Goal: Task Accomplishment & Management: Manage account settings

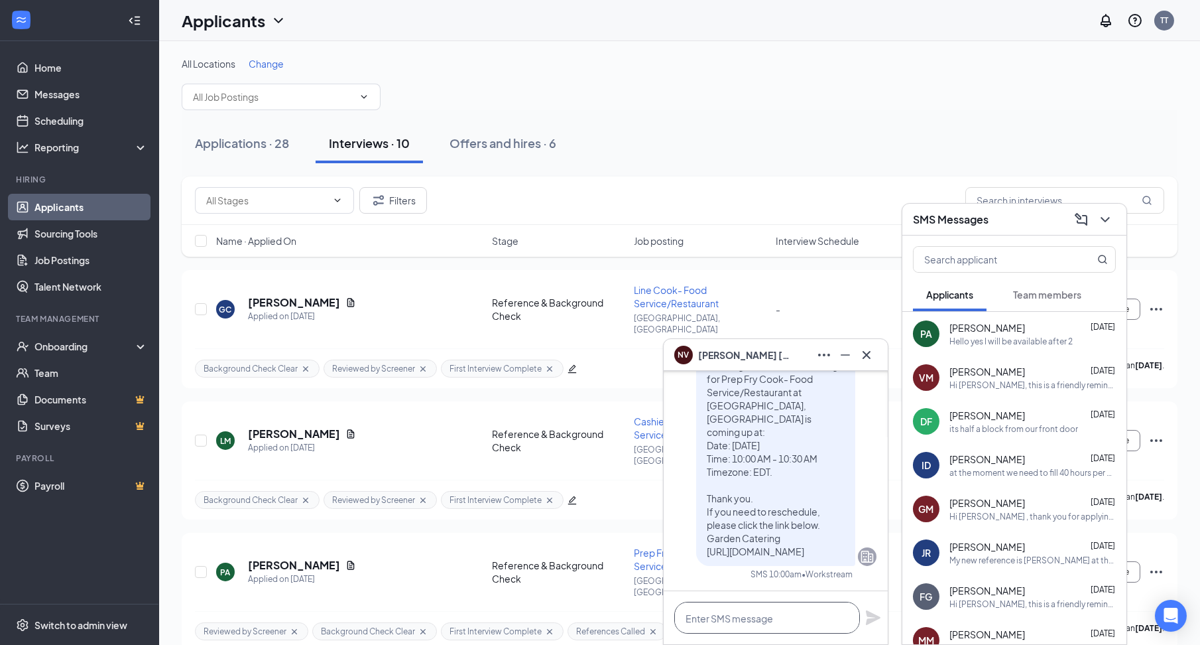
click at [753, 614] on textarea at bounding box center [767, 618] width 186 height 32
paste textarea "We're excited to meet you!🎉 Your interview will be held at: 📍[STREET_ADDRESS] I…"
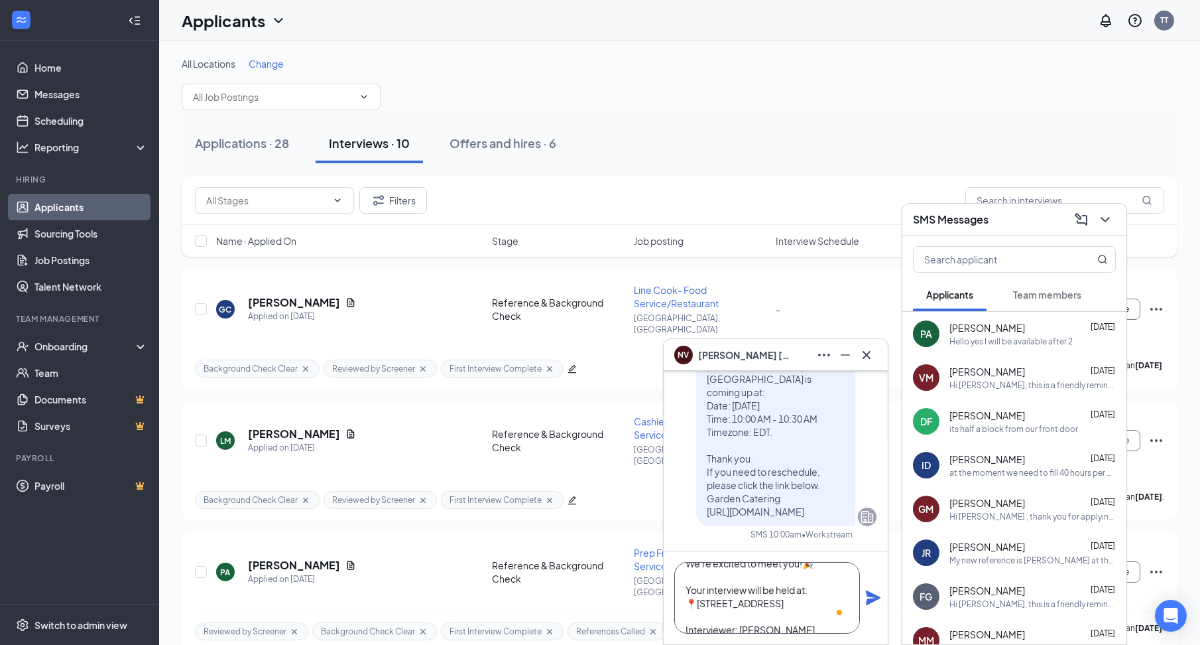
scroll to position [20, 0]
drag, startPoint x: 769, startPoint y: 621, endPoint x: 757, endPoint y: 626, distance: 13.7
click at [757, 626] on textarea "We're excited to meet you!🎉 Your interview will be held at: 📍2074 Black Rock Tu…" at bounding box center [767, 598] width 186 height 72
type textarea "We're excited to meet you!🎉 Your interview will be held at: 📍2074 Black Rock Tu…"
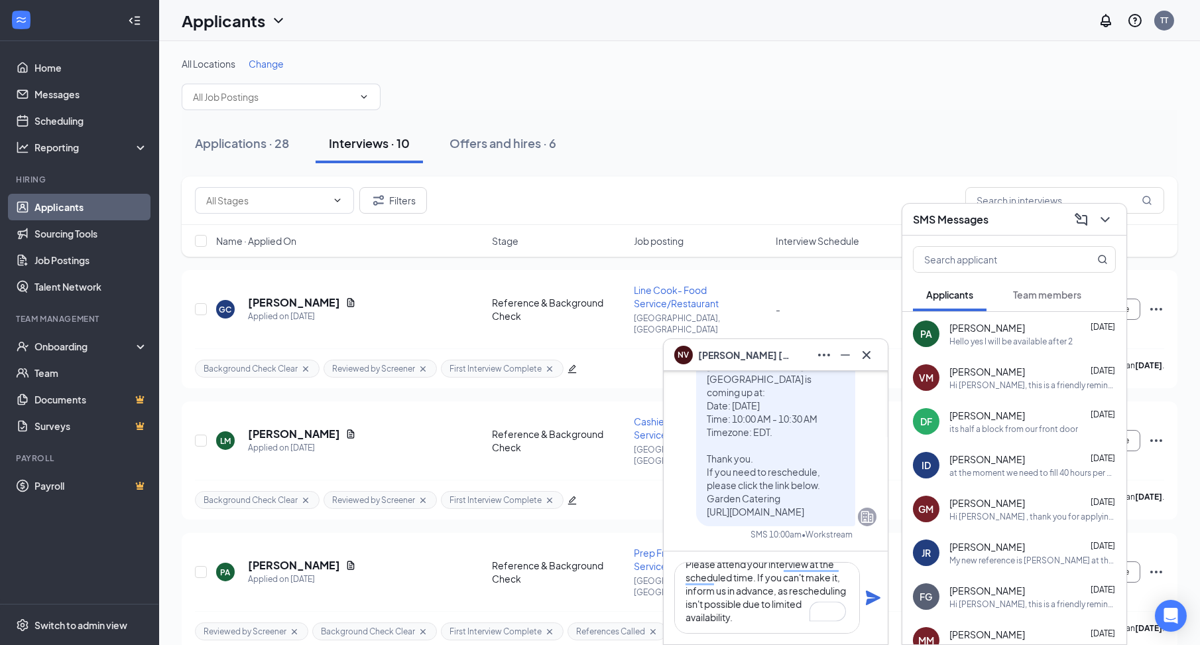
click at [865, 595] on icon "Plane" at bounding box center [873, 598] width 16 height 16
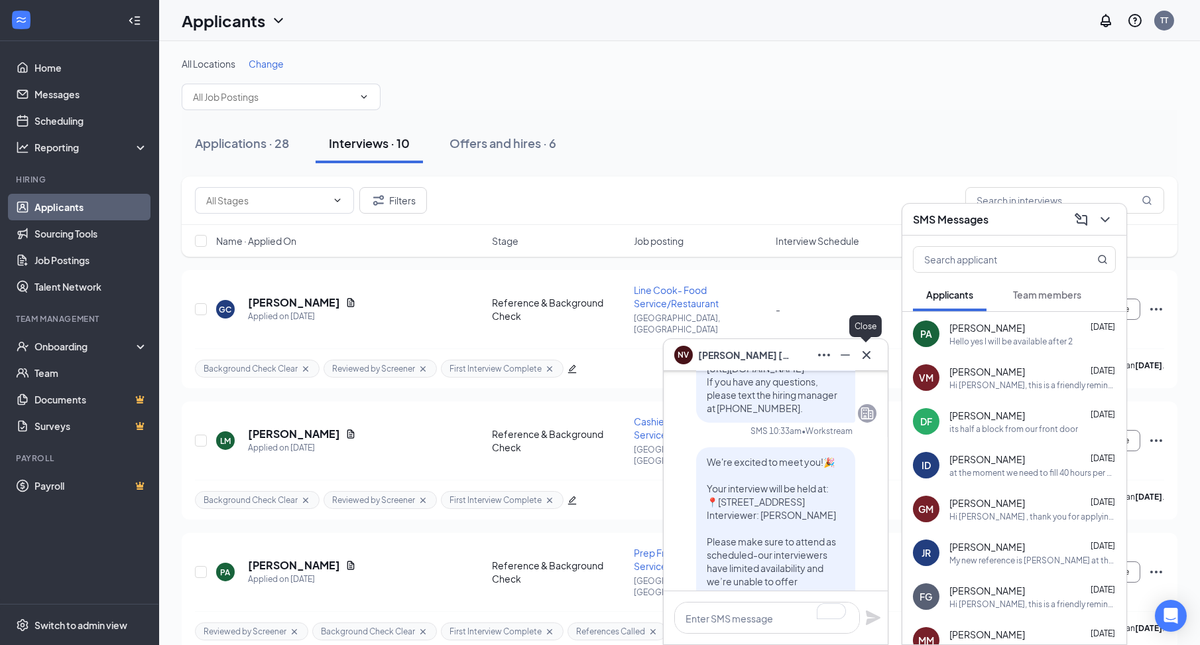
click at [872, 345] on div at bounding box center [866, 354] width 21 height 21
click at [1019, 214] on div "SMS Messages" at bounding box center [1014, 219] width 203 height 21
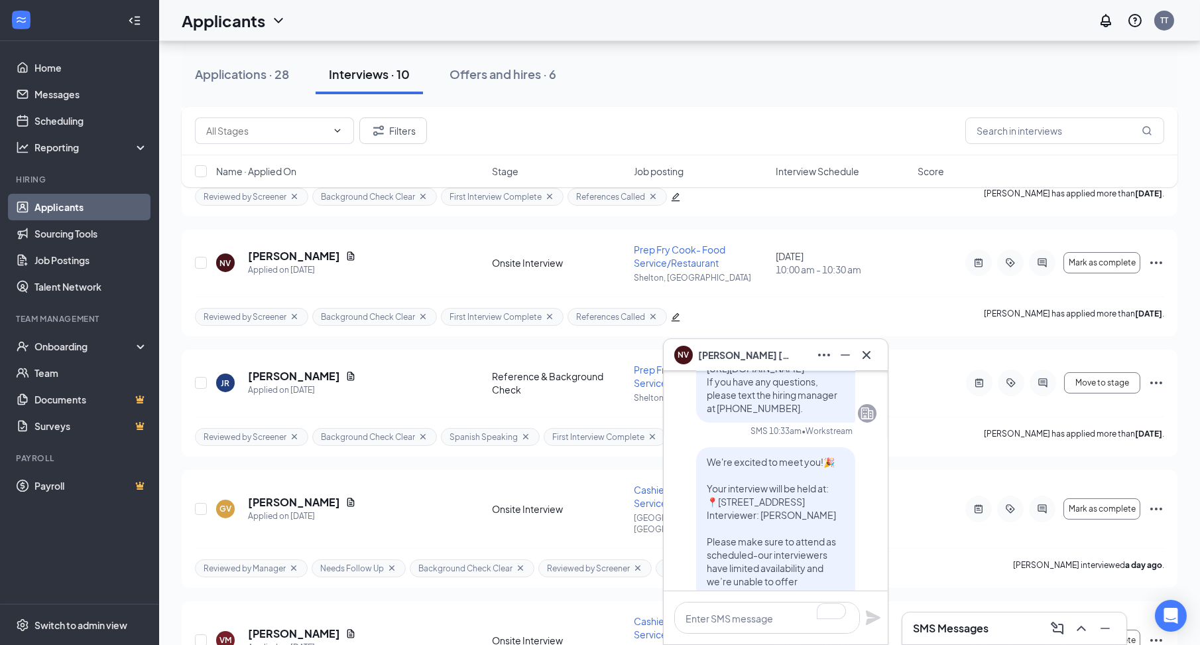
click at [794, 363] on div "NV Nicholas Vazquez" at bounding box center [775, 354] width 203 height 21
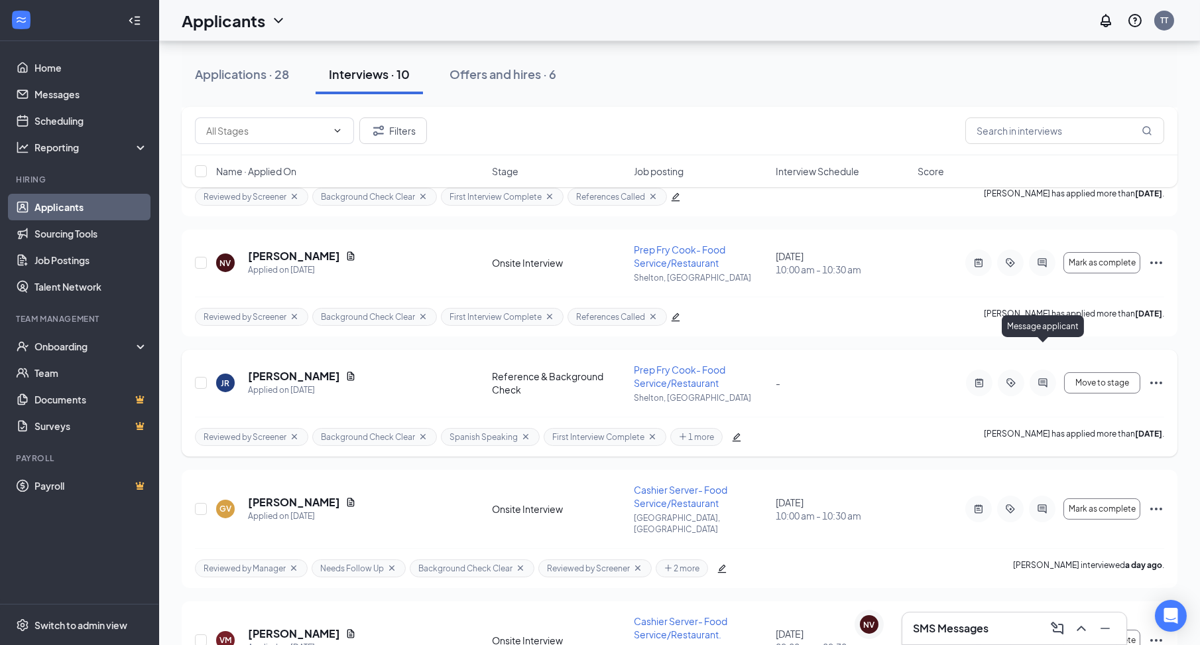
click at [1041, 377] on icon "ActiveChat" at bounding box center [1043, 382] width 16 height 11
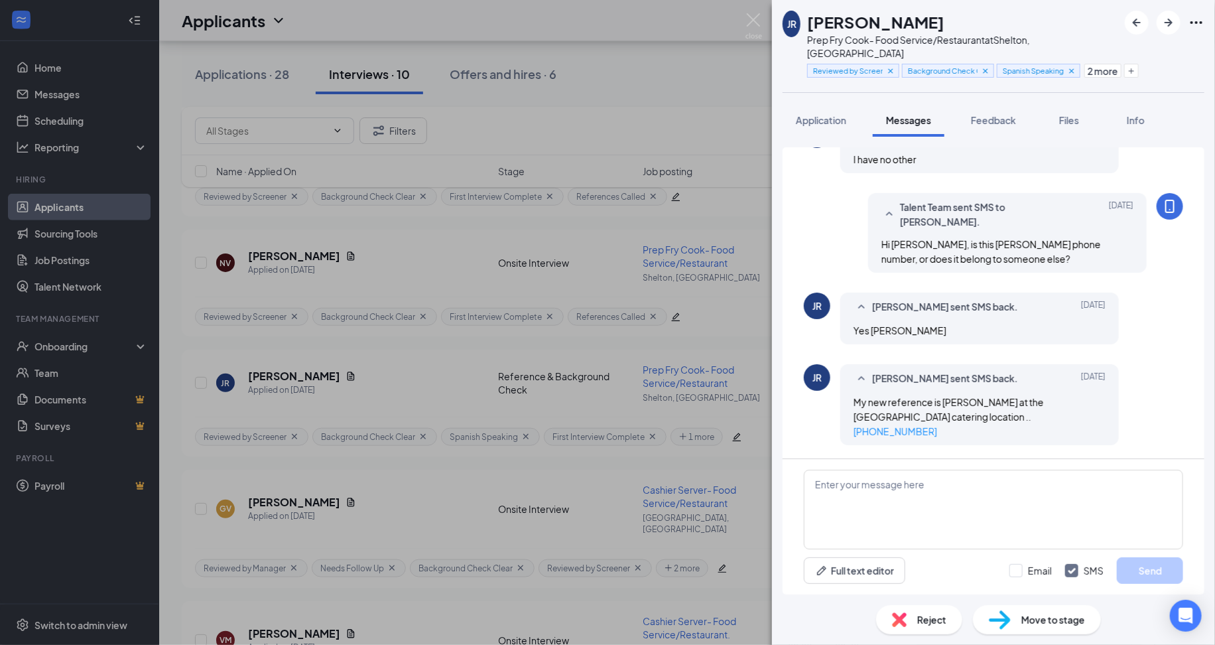
click at [919, 415] on span "My new reference is Mardony Fredeling at the New Haven garden catering location…" at bounding box center [949, 416] width 190 height 41
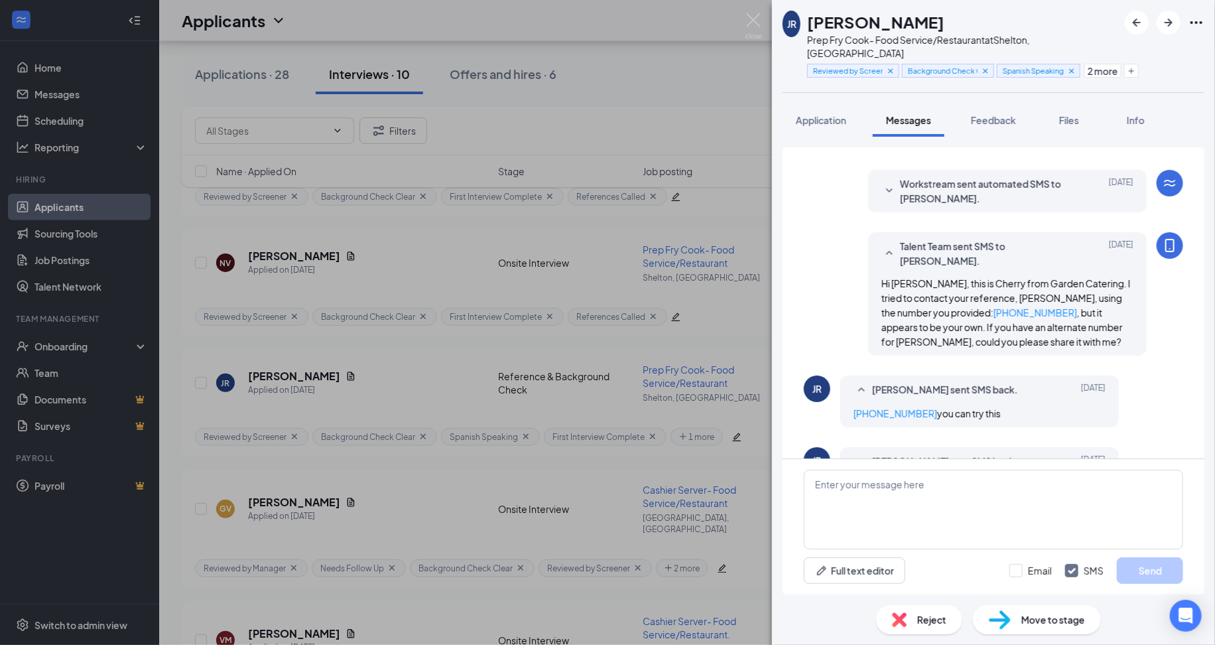
scroll to position [126, 0]
click at [1006, 103] on button "Feedback" at bounding box center [994, 119] width 72 height 33
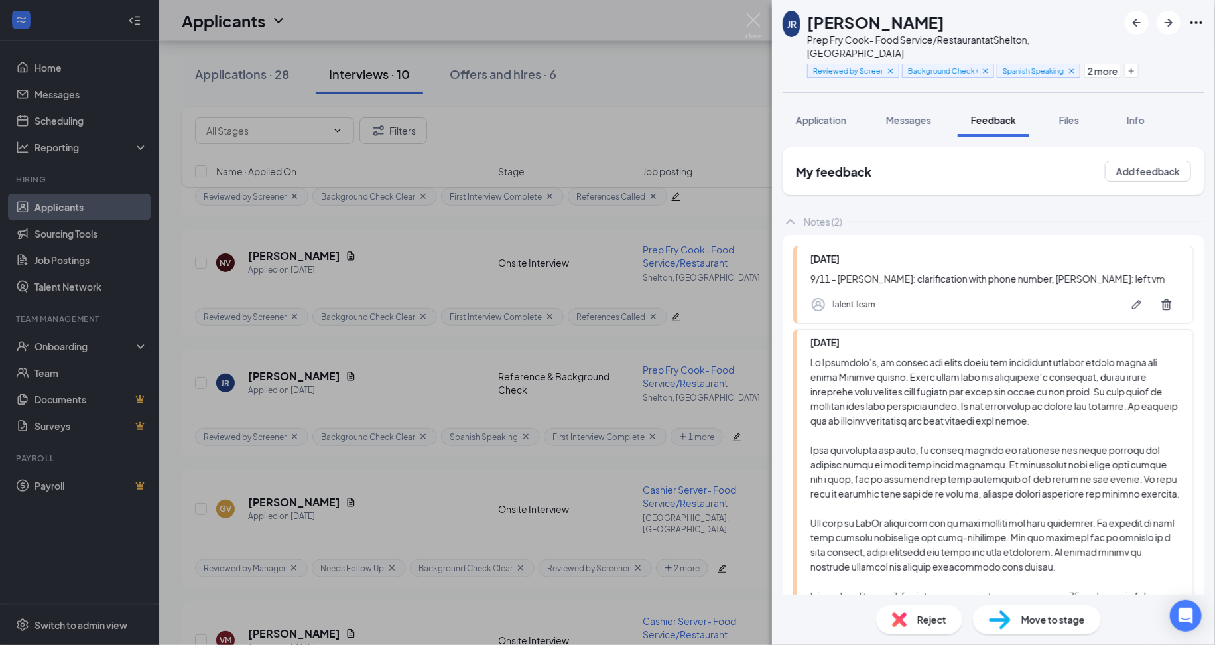
click at [668, 287] on div "JR Jamesley Joseph Richardson Prep Fry Cook- Food Service/Restaurant at Shelton…" at bounding box center [607, 322] width 1215 height 645
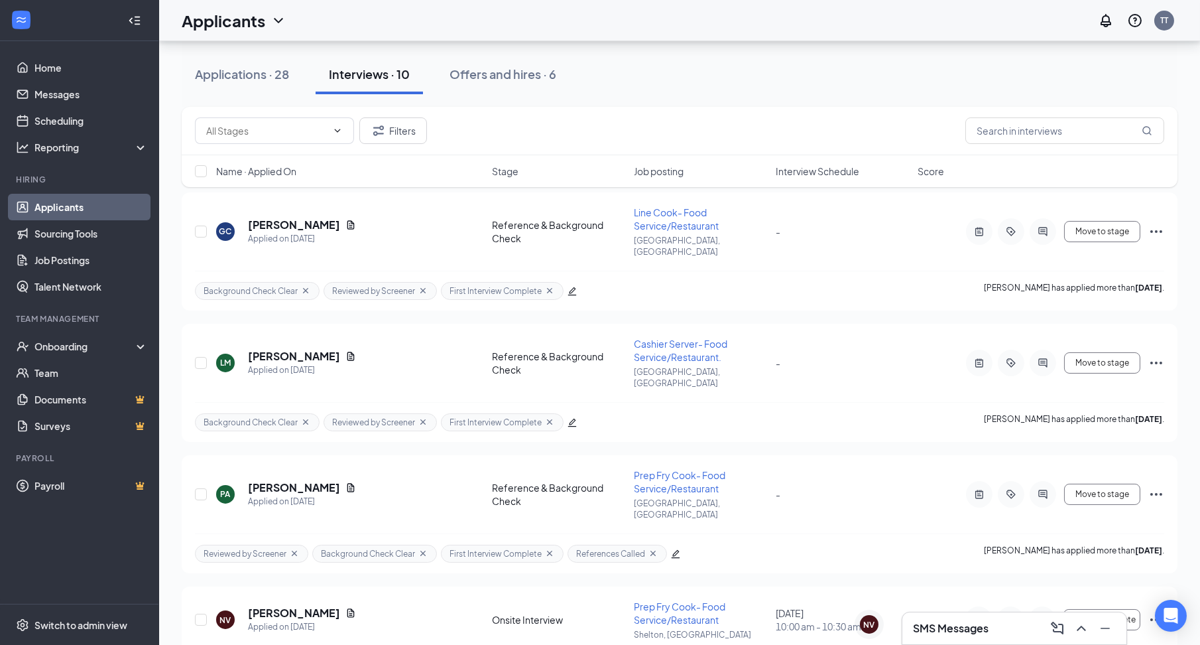
scroll to position [100, 0]
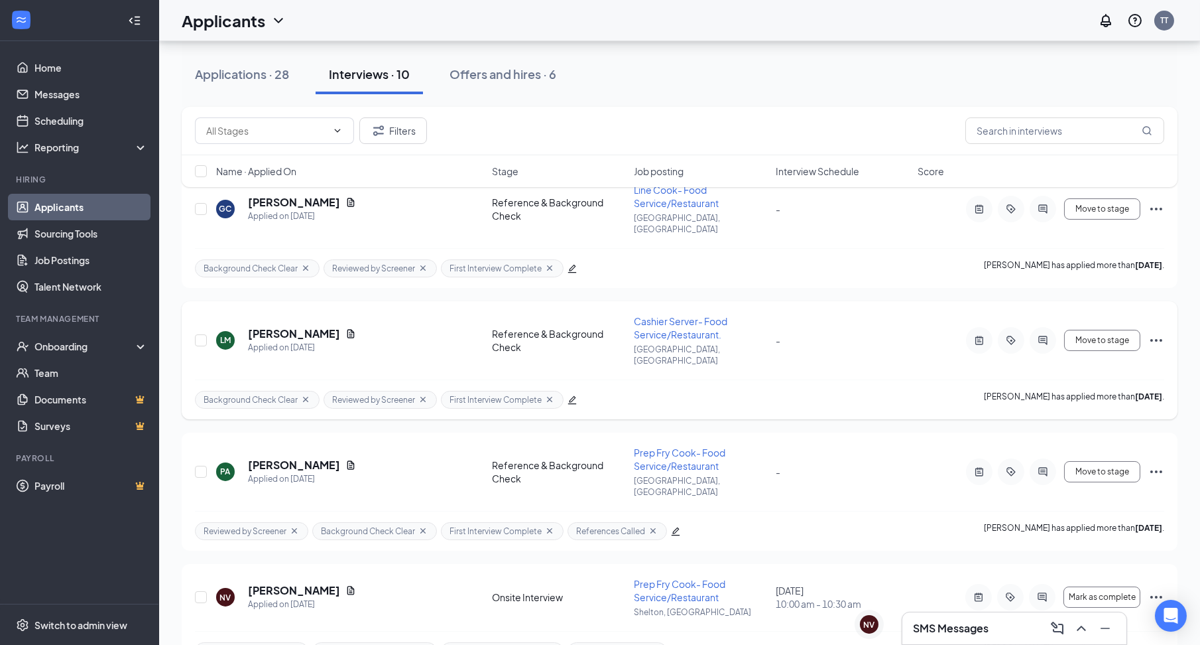
click at [442, 344] on div "LM Loretta Minutolo Applied on Sep 9 Reference & Background Check Cashier Serve…" at bounding box center [680, 346] width 970 height 65
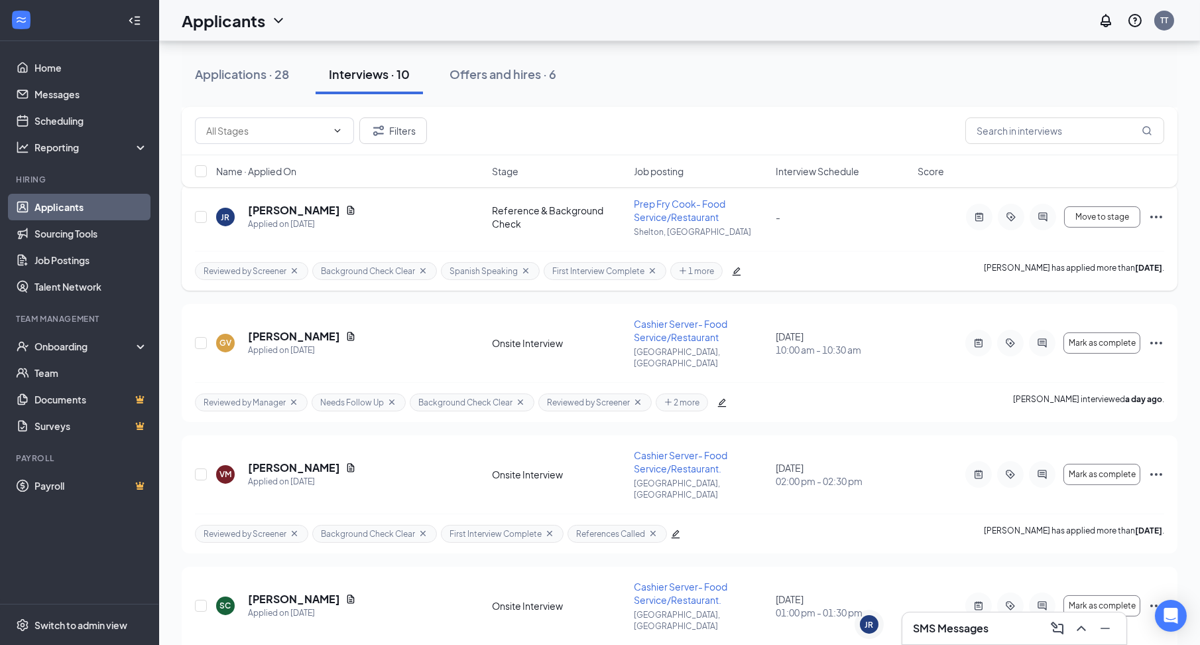
scroll to position [829, 0]
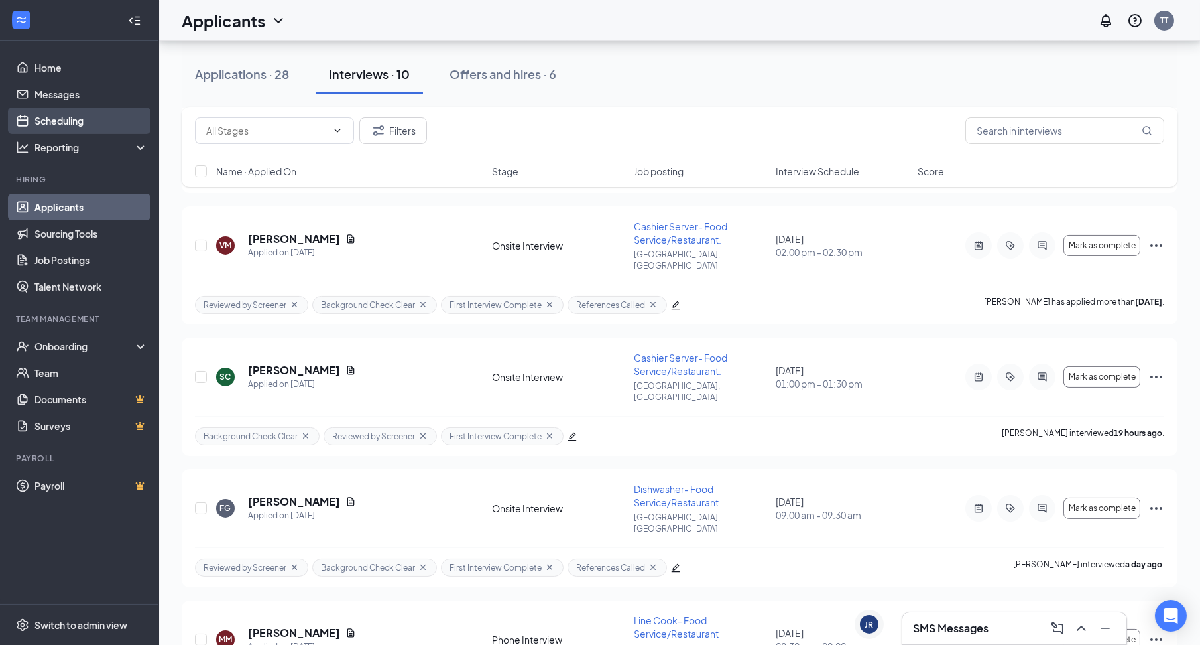
click at [82, 119] on link "Scheduling" at bounding box center [90, 120] width 113 height 27
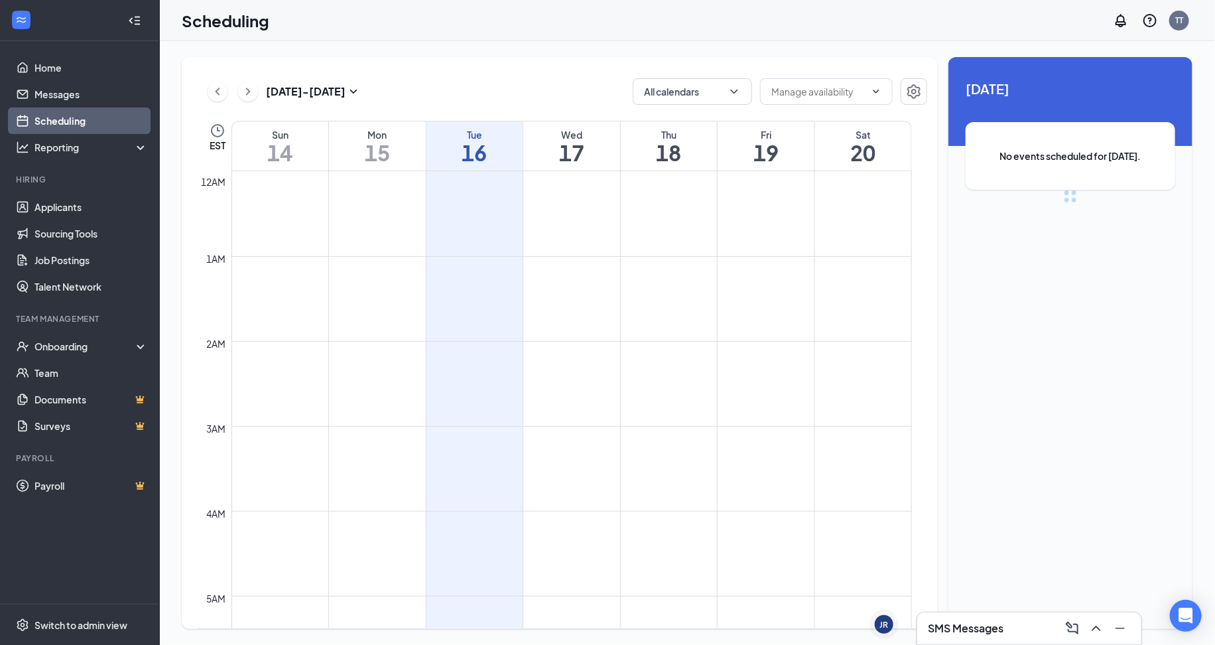
scroll to position [651, 0]
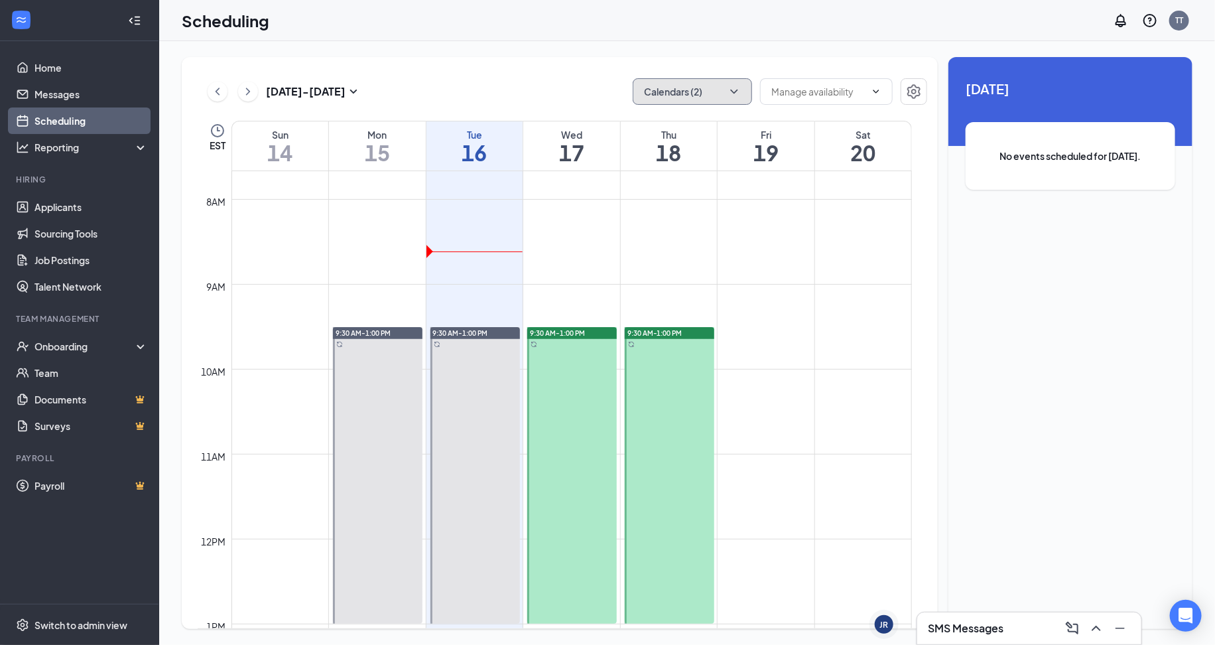
click at [718, 101] on button "Calendars (2)" at bounding box center [692, 91] width 119 height 27
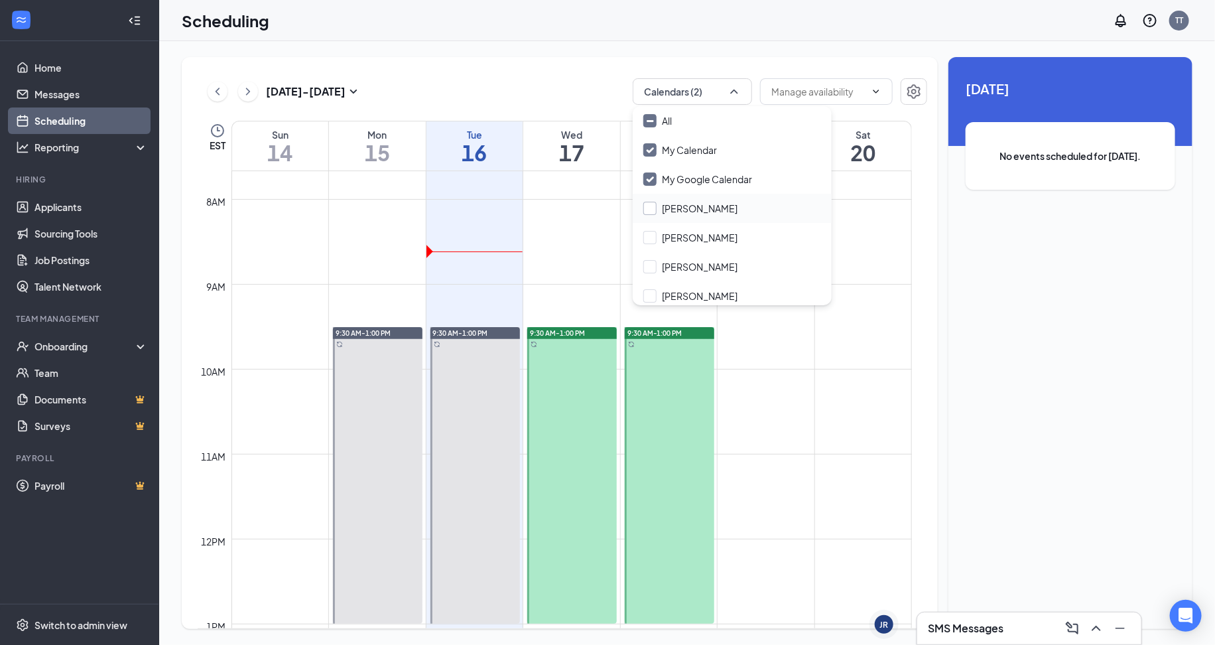
click at [706, 213] on input "Alison Pepe" at bounding box center [690, 208] width 94 height 13
checkbox input "true"
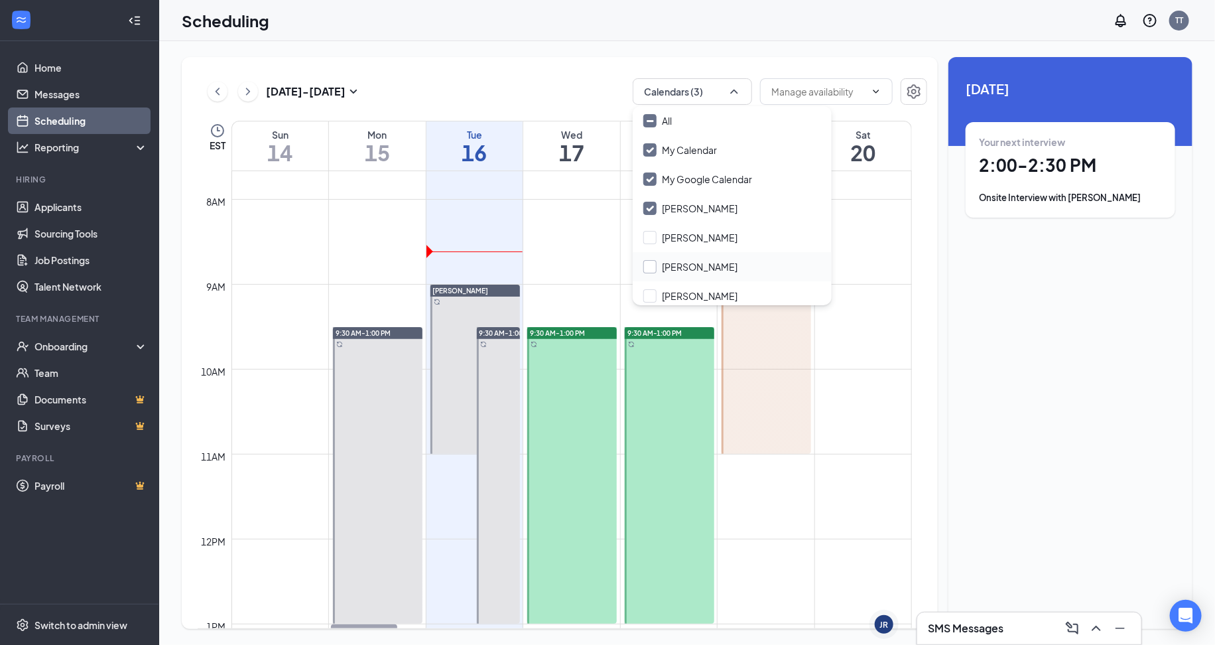
click at [661, 266] on input "Bill Taylor" at bounding box center [690, 266] width 94 height 13
checkbox input "true"
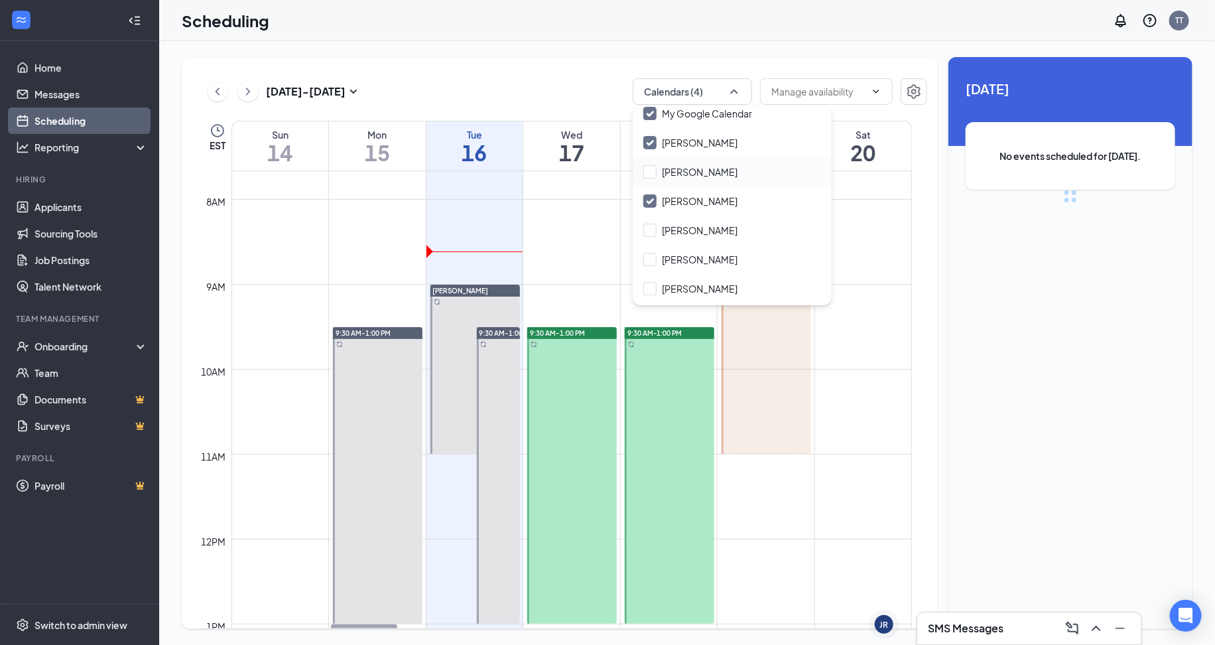
scroll to position [99, 0]
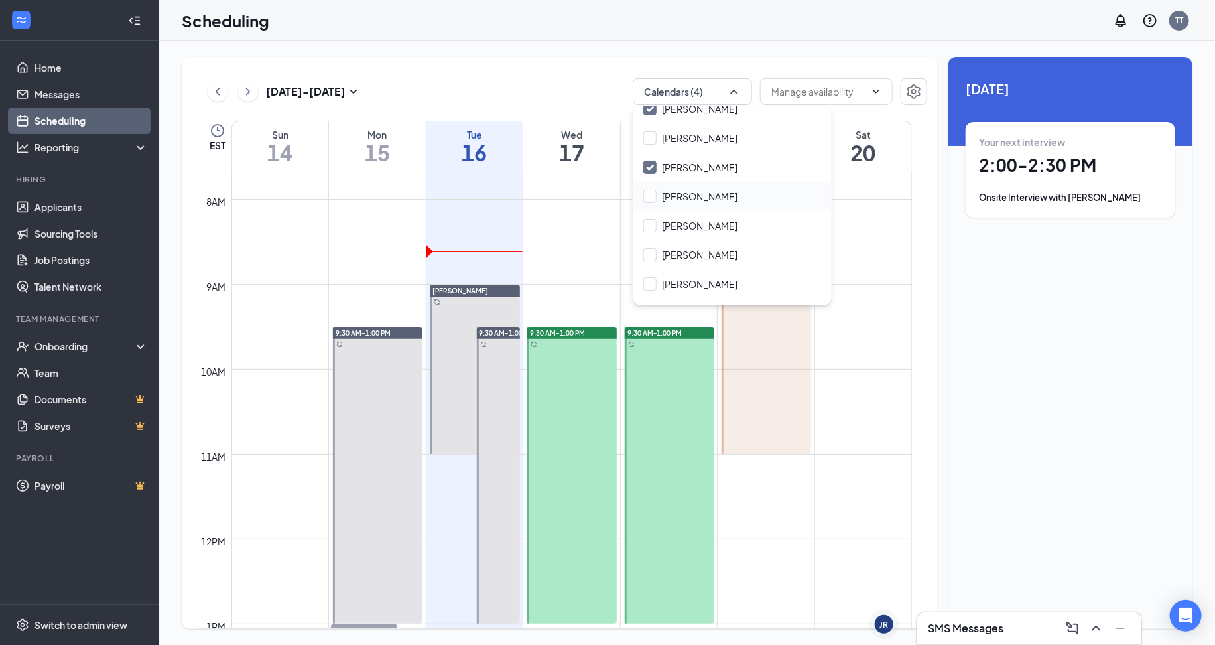
click at [755, 204] on div "Dave Mastrone" at bounding box center [732, 196] width 199 height 29
checkbox input "true"
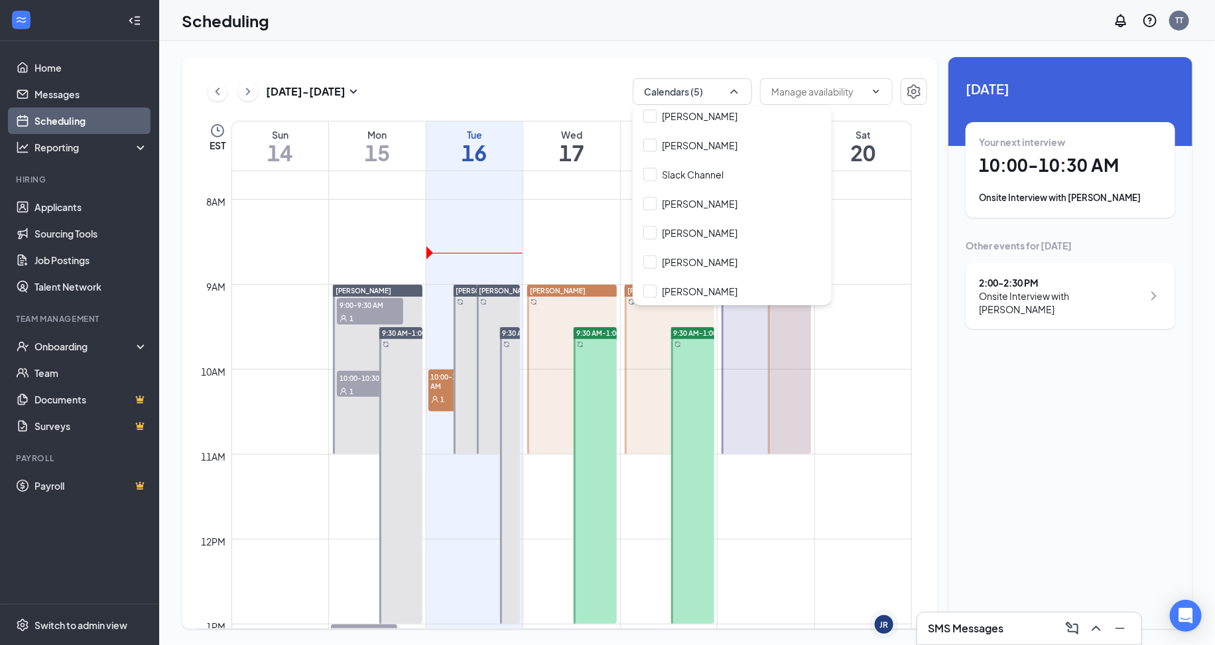
scroll to position [1049, 0]
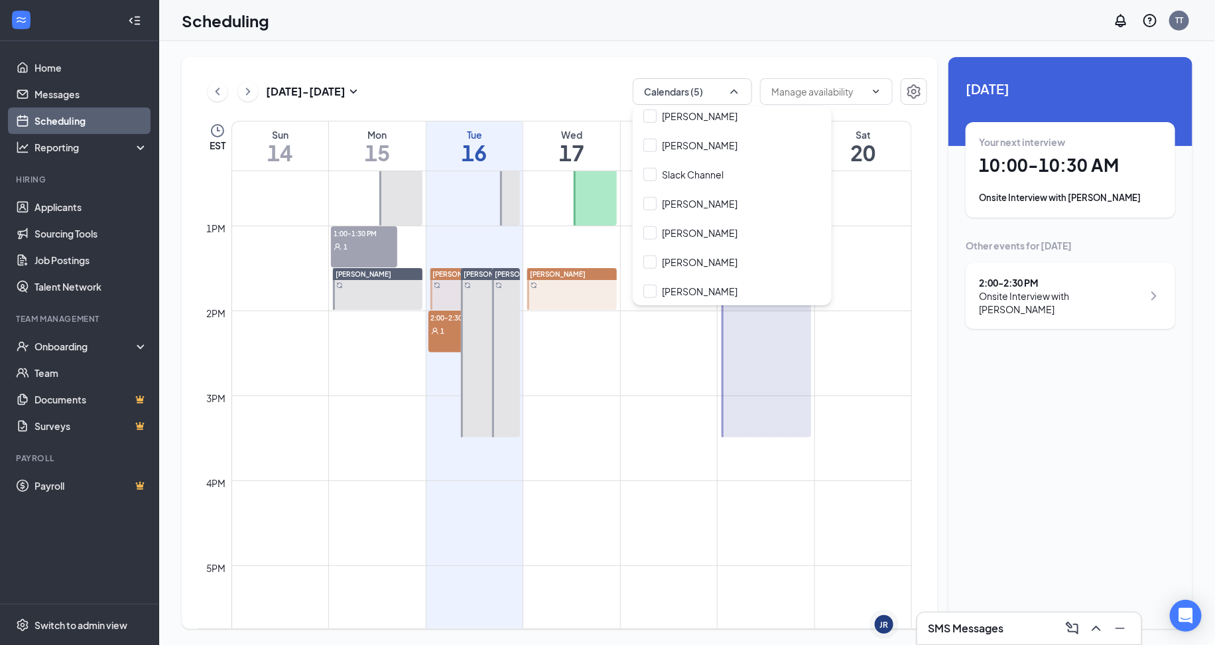
click at [735, 614] on td at bounding box center [571, 617] width 680 height 21
click at [963, 435] on div "Unavailable in basic plan Today Your next interview 10:00 - 10:30 AM Onsite Int…" at bounding box center [1070, 343] width 244 height 572
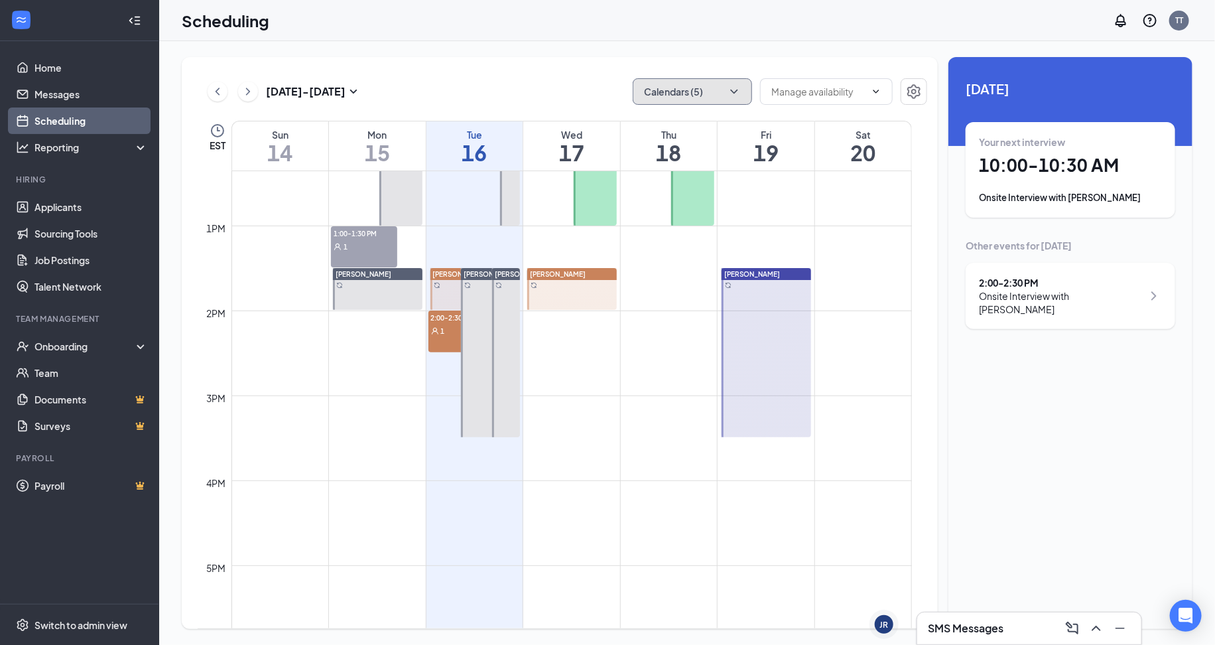
click at [722, 93] on button "Calendars (5)" at bounding box center [692, 91] width 119 height 27
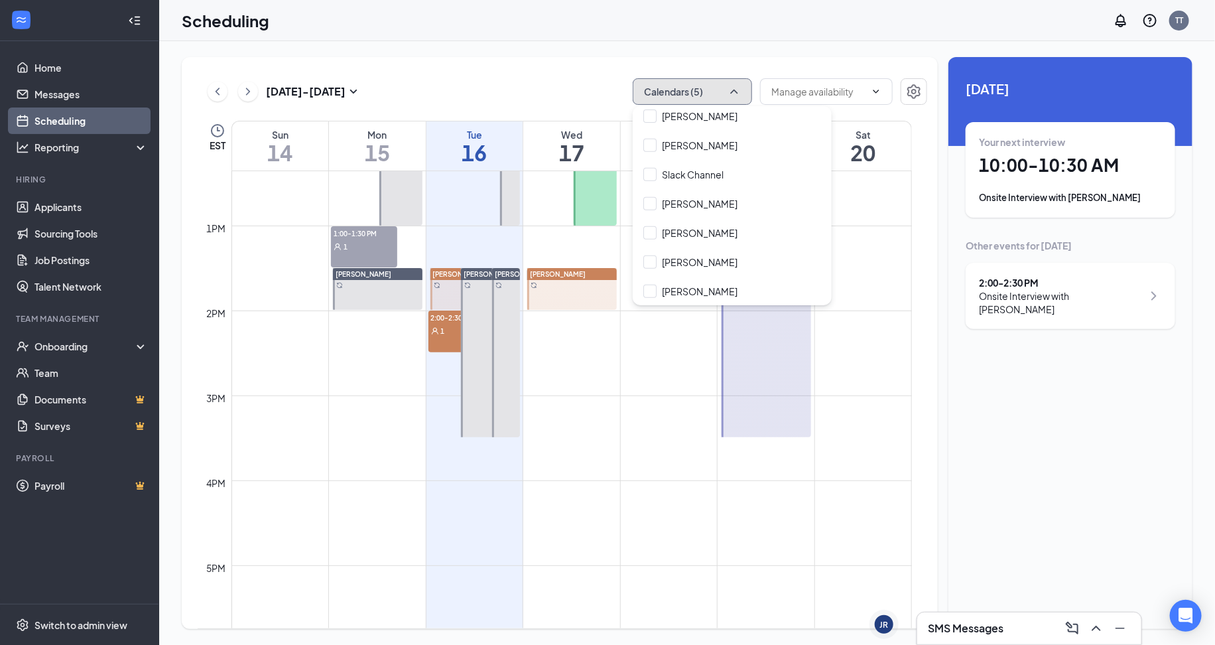
scroll to position [751, 0]
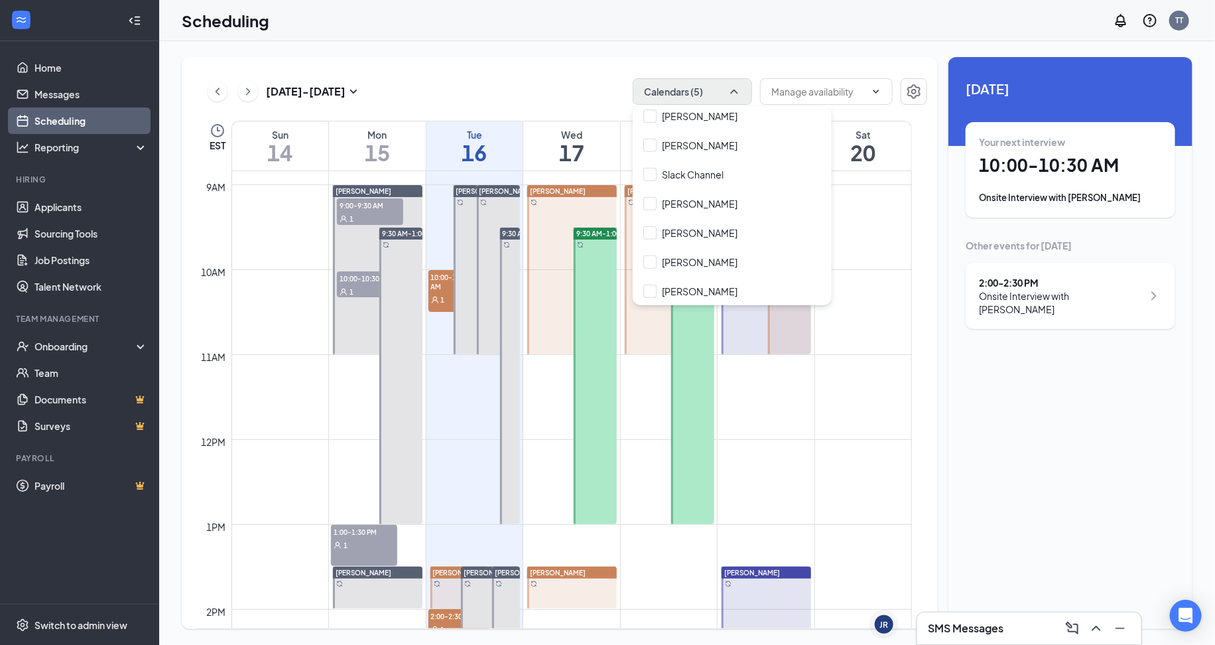
click at [700, 102] on body "Home Messages Scheduling Reporting Hiring Applicants Sourcing Tools Job Posting…" at bounding box center [607, 322] width 1215 height 645
click at [664, 87] on button "Calendars (5)" at bounding box center [692, 91] width 119 height 27
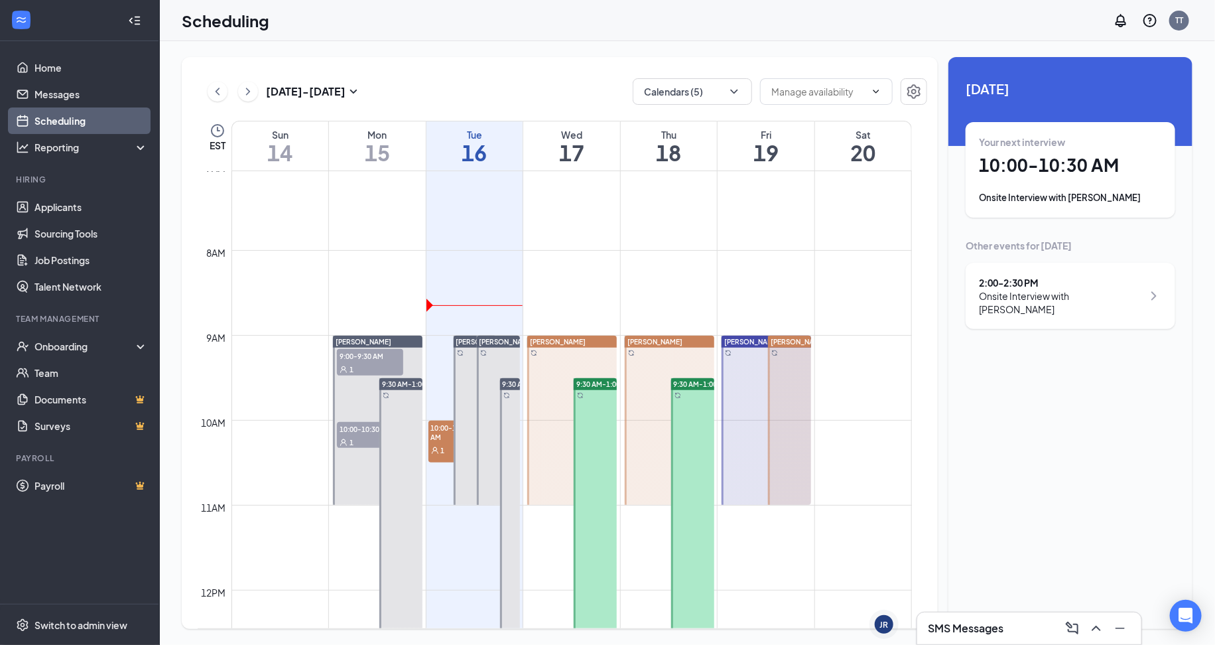
scroll to position [552, 0]
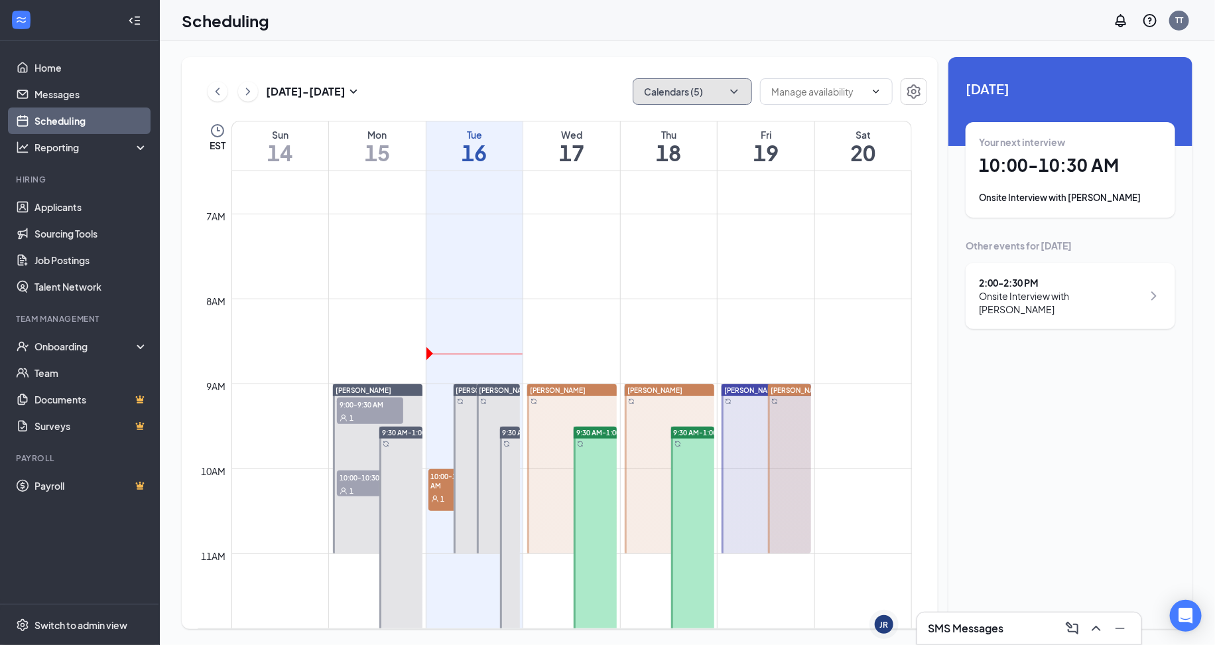
click at [357, 411] on div "1" at bounding box center [370, 417] width 66 height 13
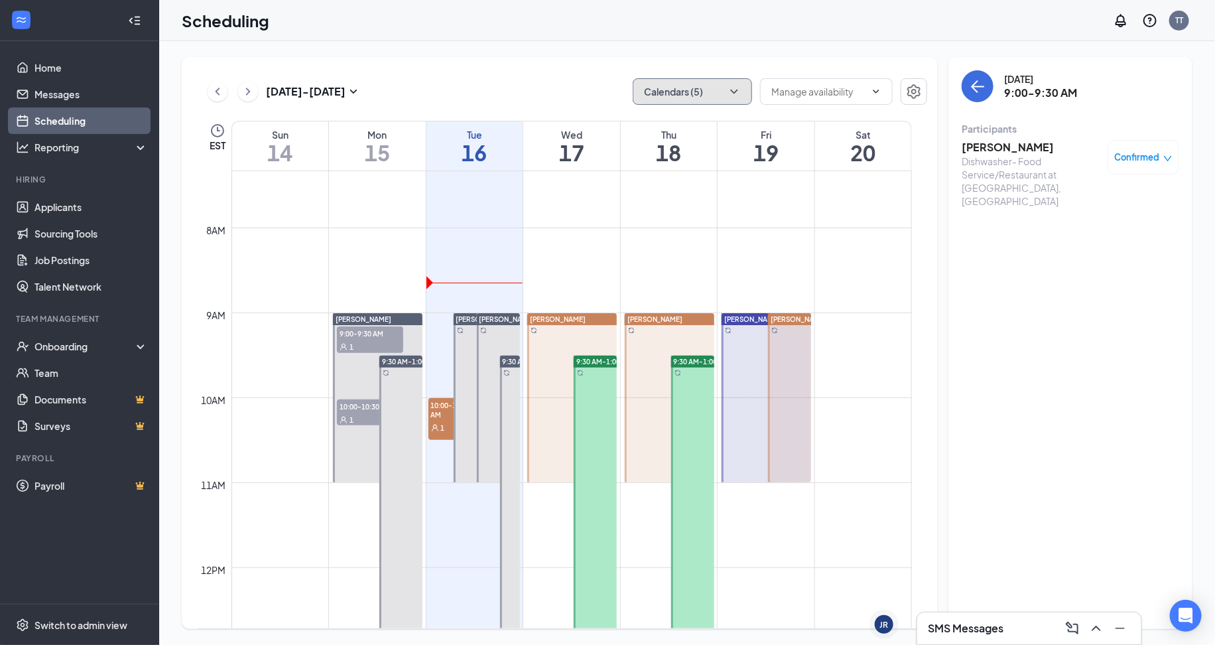
scroll to position [651, 0]
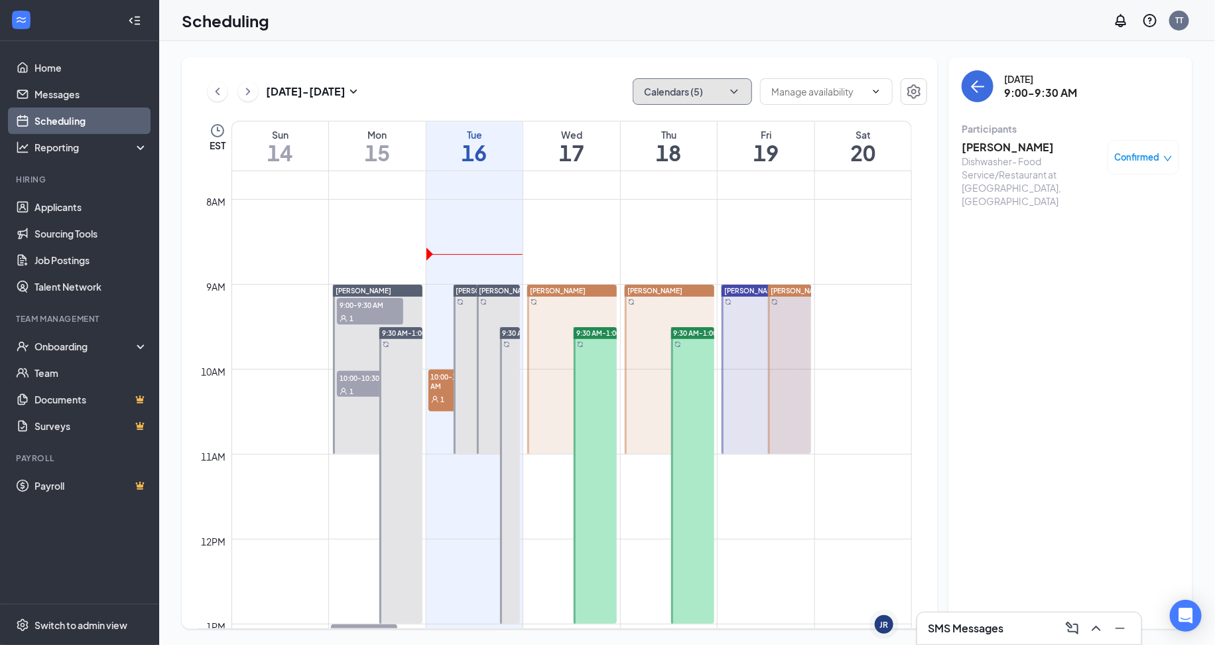
click at [395, 218] on td at bounding box center [571, 209] width 680 height 21
click at [353, 375] on span "10:00-10:30 AM" at bounding box center [370, 377] width 66 height 13
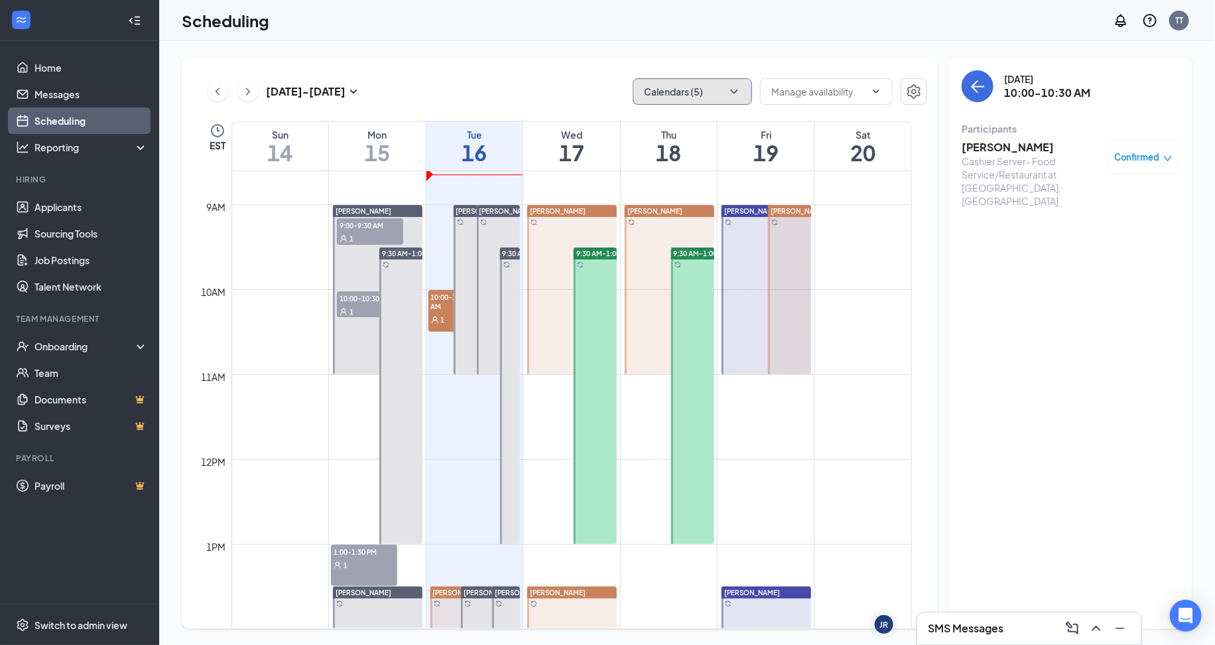
scroll to position [751, 0]
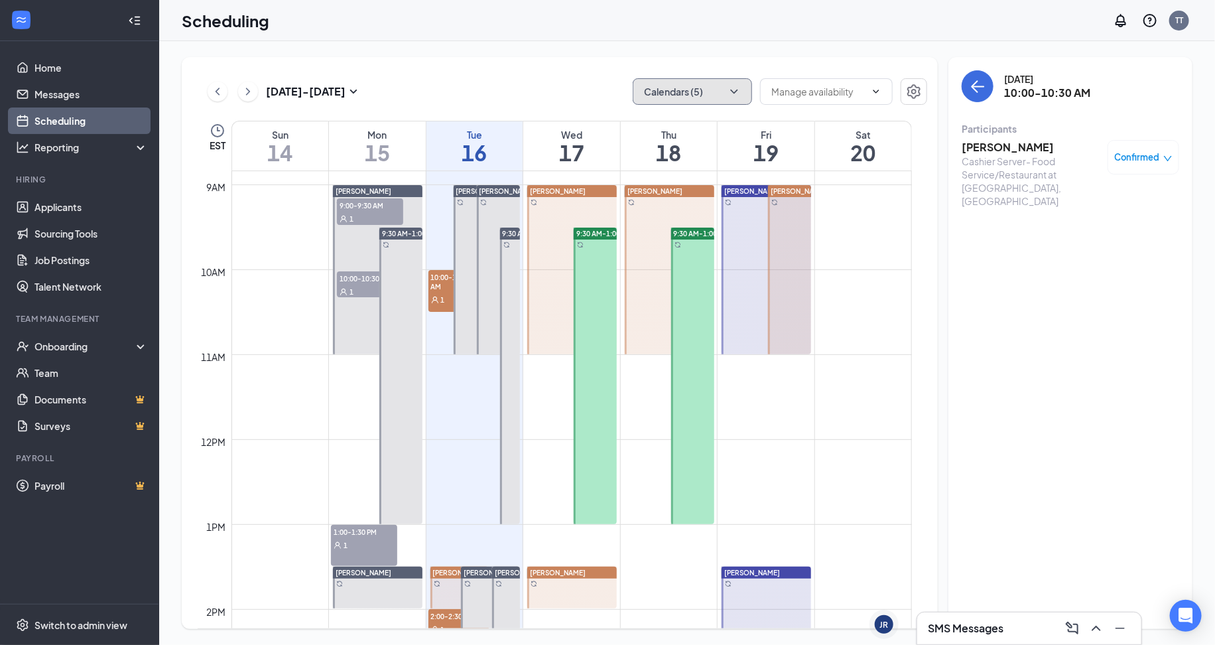
click at [367, 534] on span "1:00-1:30 PM" at bounding box center [364, 531] width 66 height 13
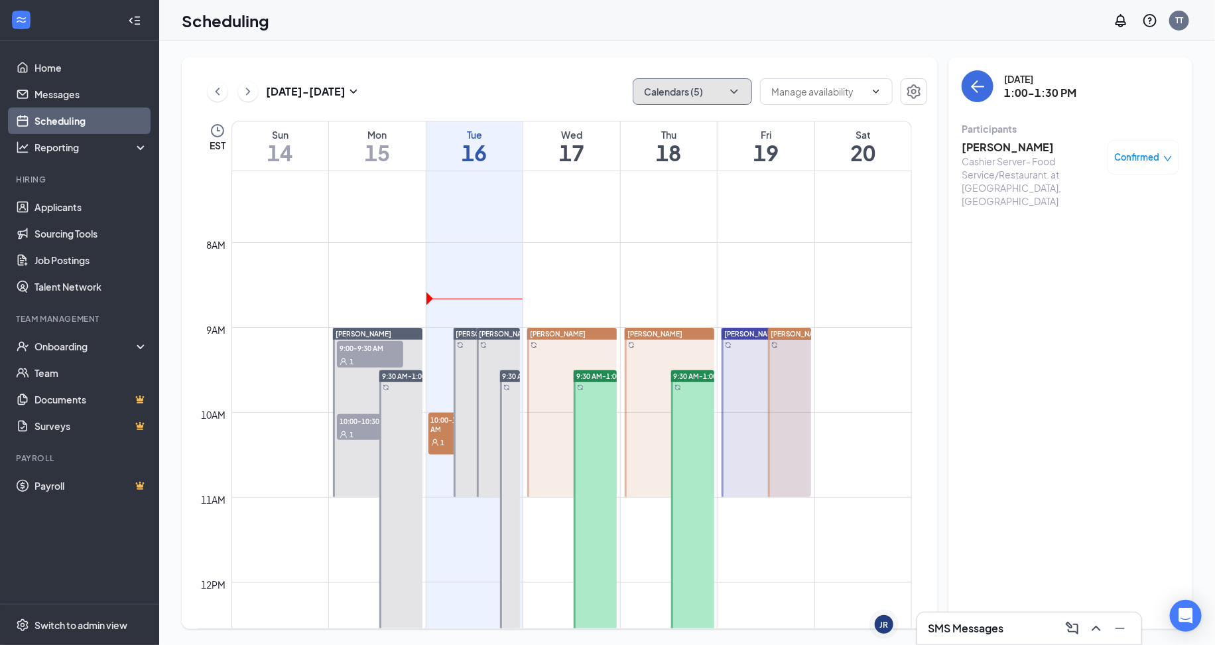
scroll to position [552, 0]
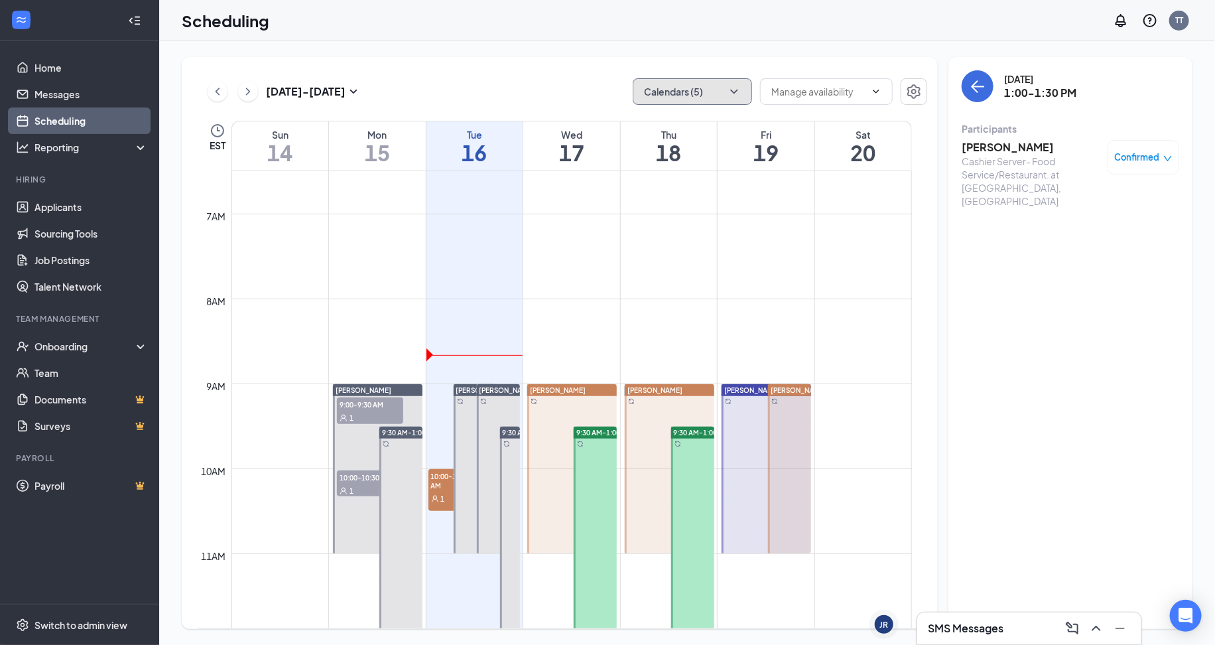
click at [448, 493] on div "1" at bounding box center [450, 497] width 45 height 13
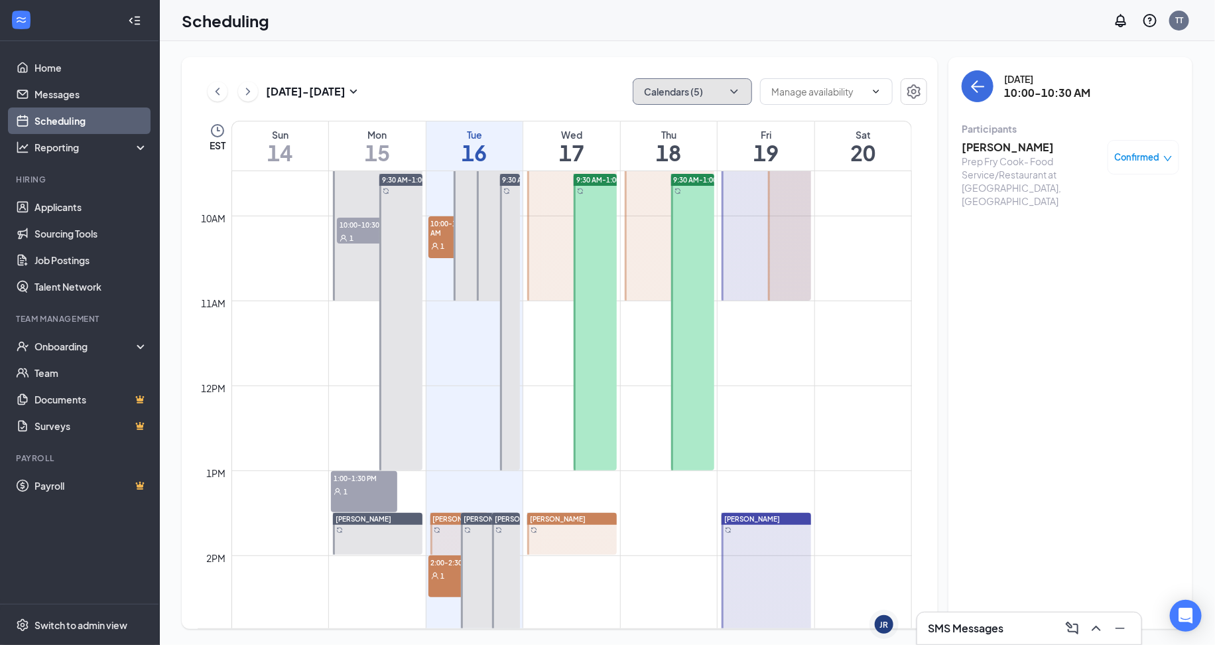
scroll to position [950, 0]
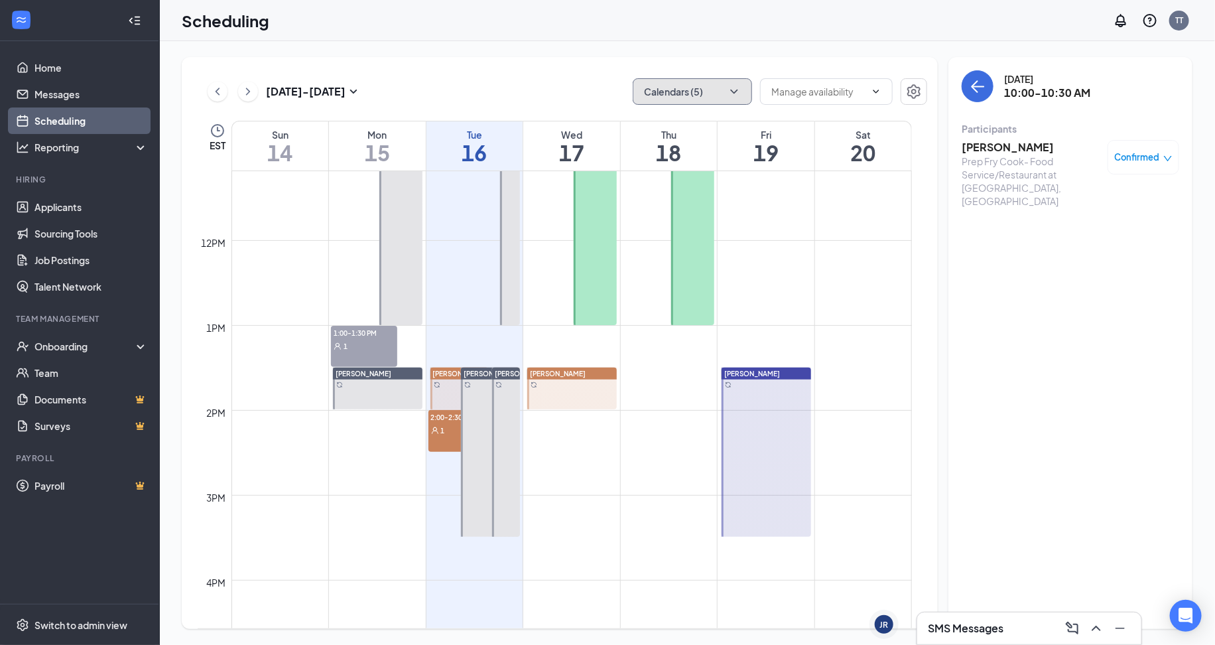
click at [446, 429] on div "1" at bounding box center [458, 429] width 60 height 13
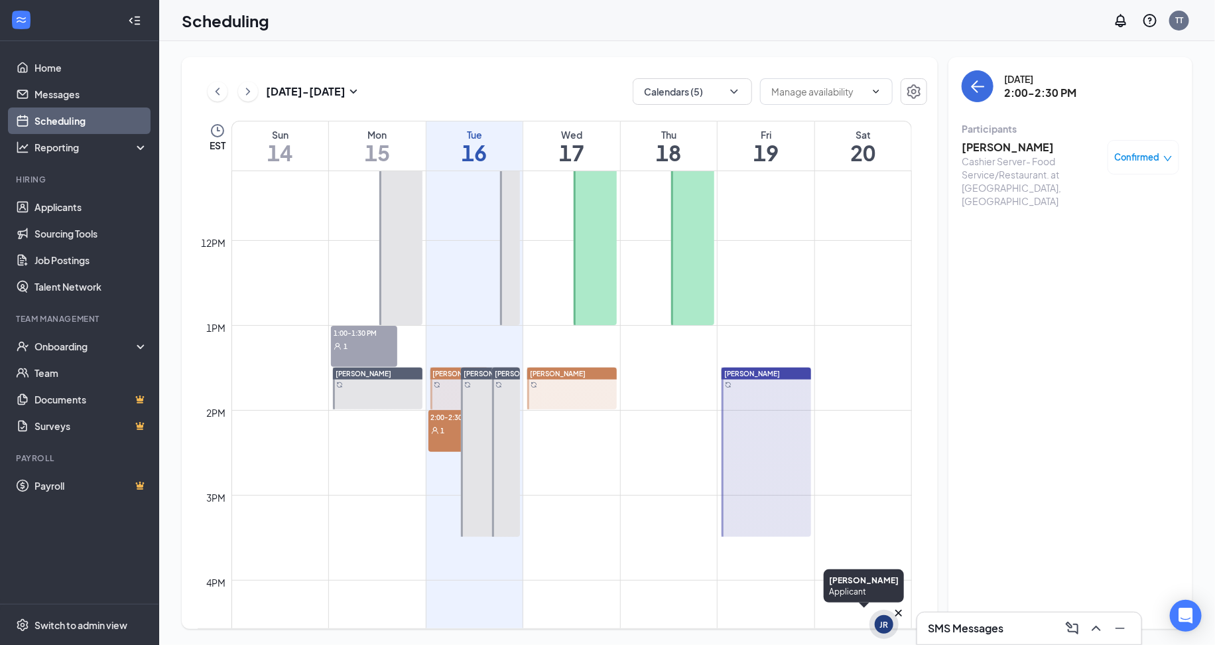
click at [902, 613] on icon "Cross" at bounding box center [898, 612] width 13 height 13
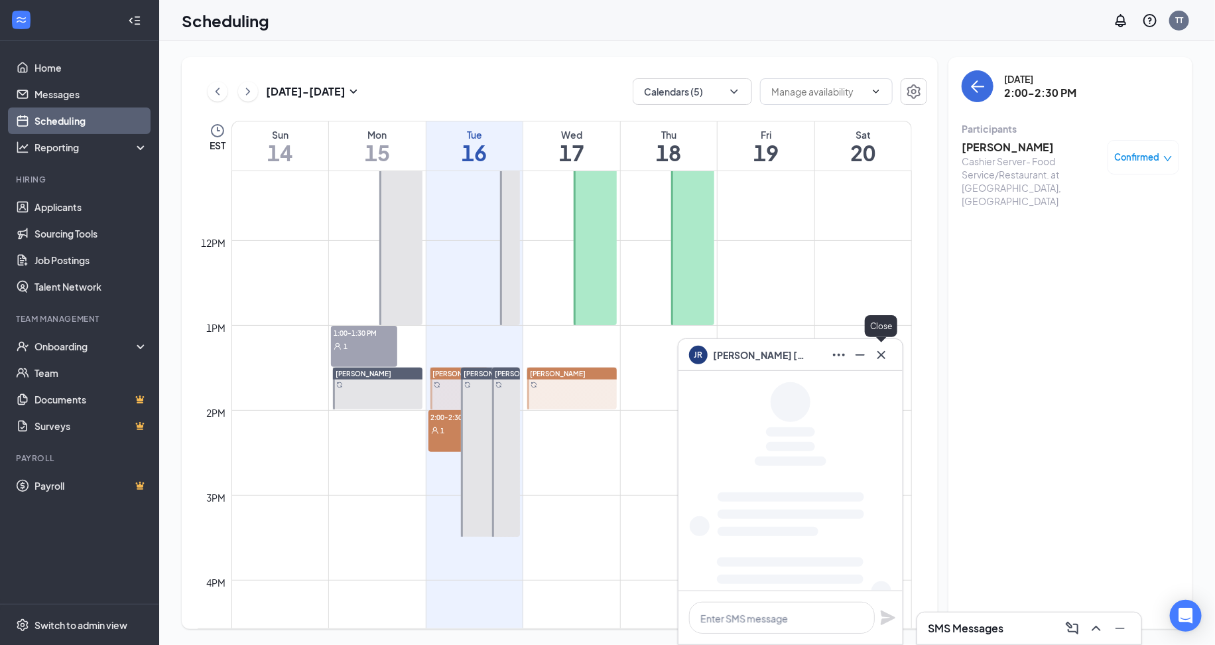
click at [879, 361] on icon "Cross" at bounding box center [881, 355] width 16 height 16
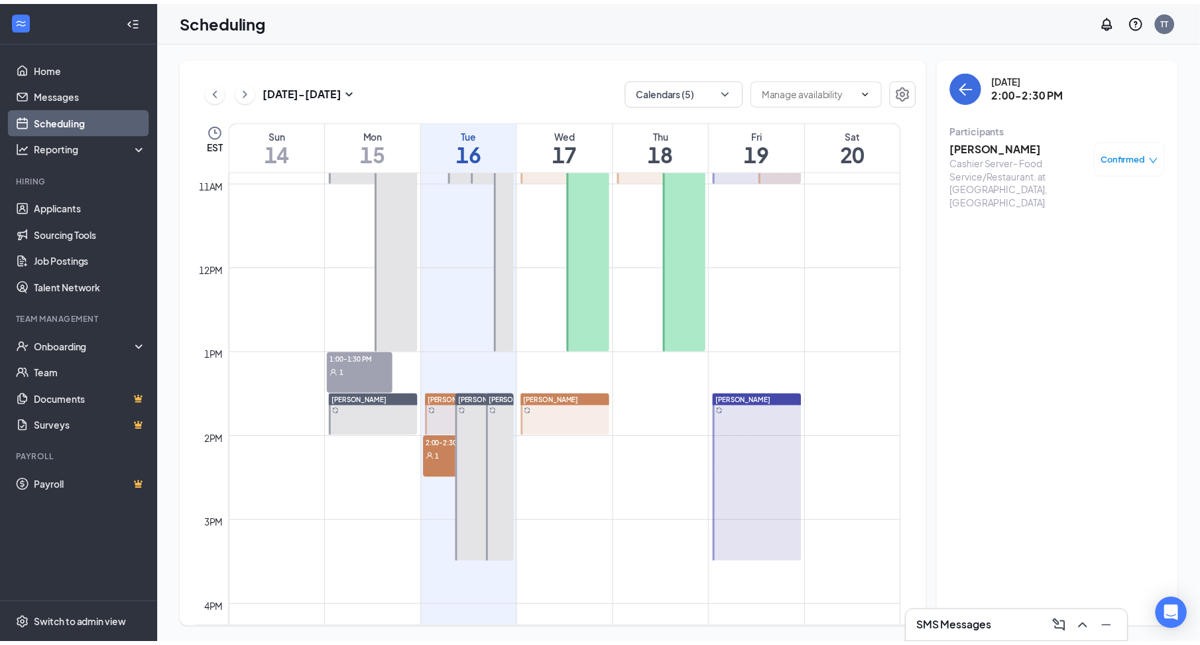
scroll to position [651, 0]
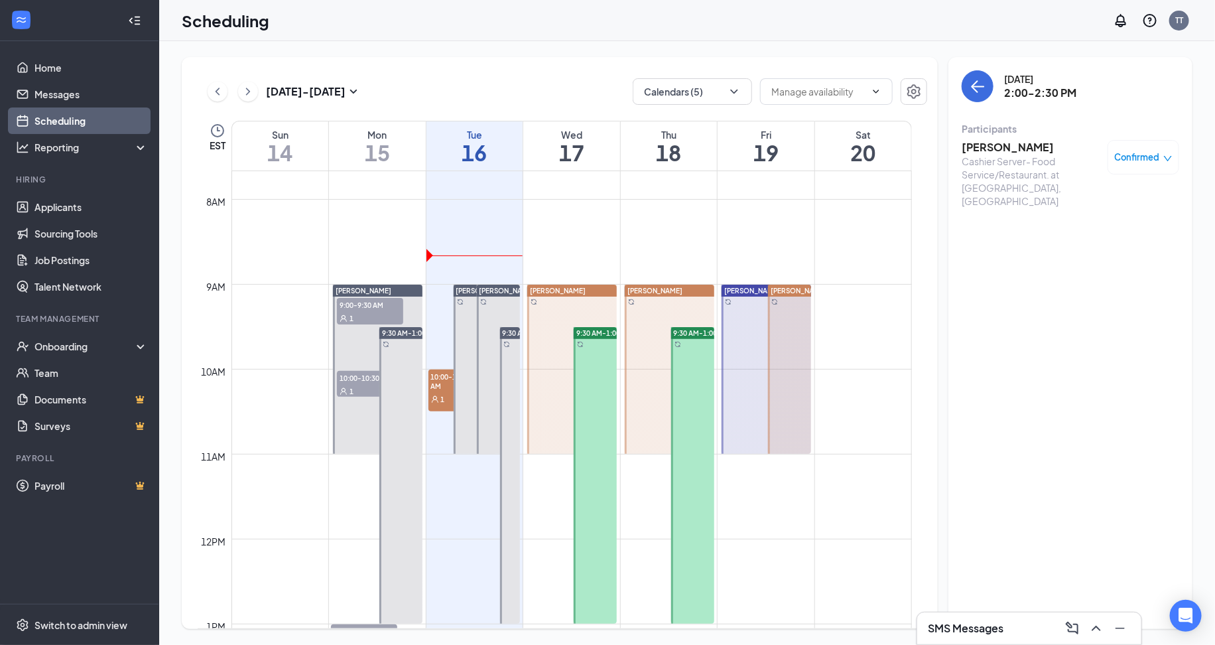
click at [359, 308] on span "9:00-9:30 AM" at bounding box center [370, 304] width 66 height 13
click at [359, 384] on div "1" at bounding box center [370, 390] width 66 height 13
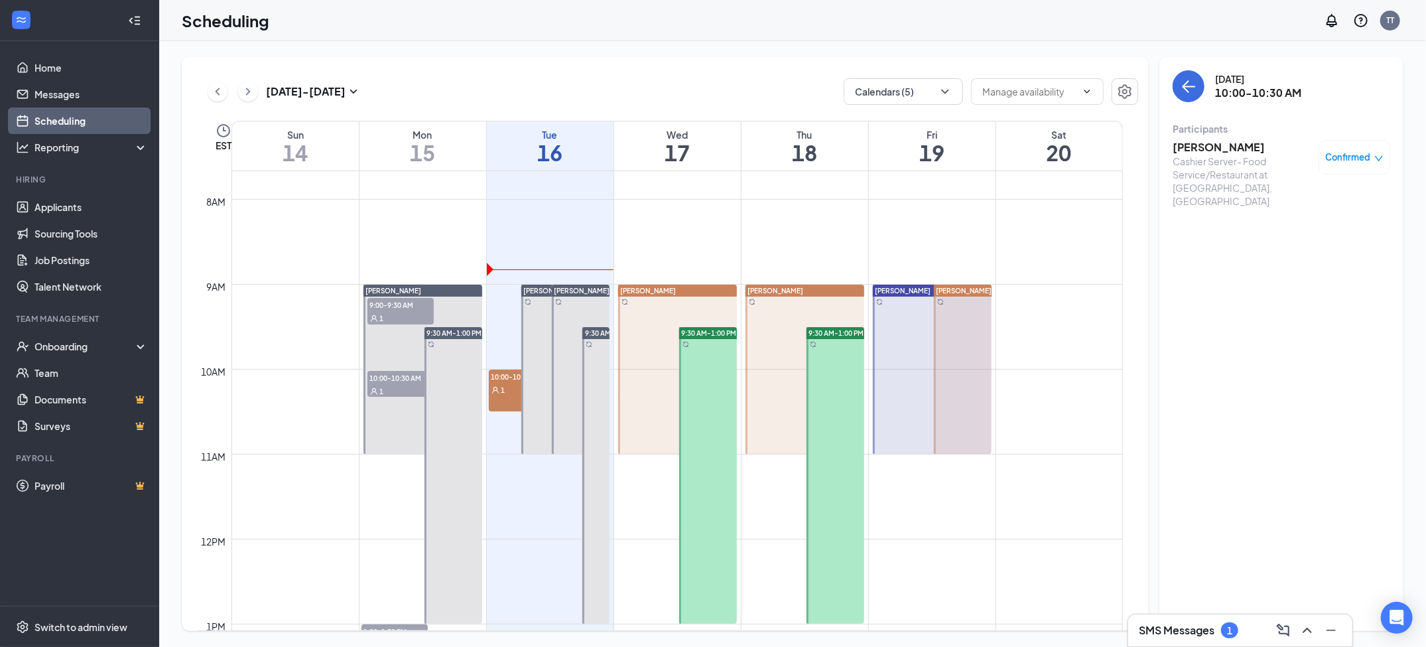
click at [1202, 643] on div "SMS Messages 1" at bounding box center [1240, 630] width 224 height 32
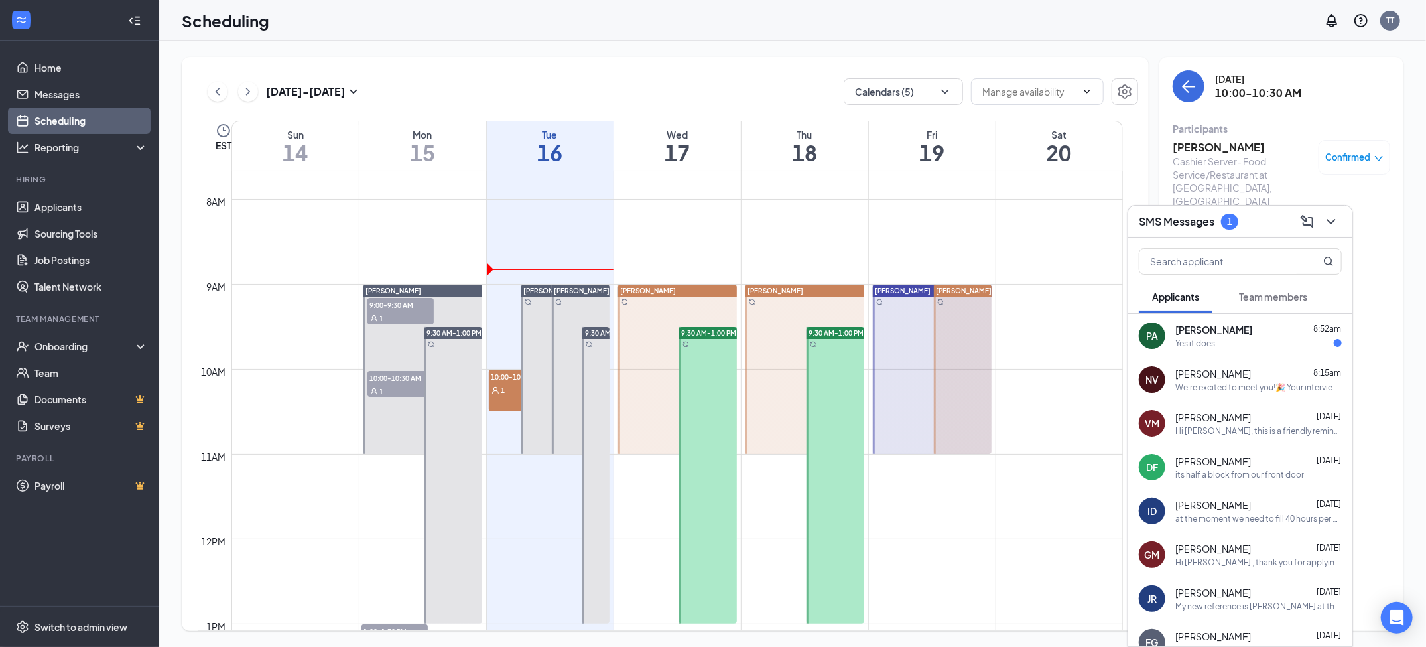
click at [1214, 334] on div "Patrick Aiken 8:52am" at bounding box center [1258, 329] width 166 height 13
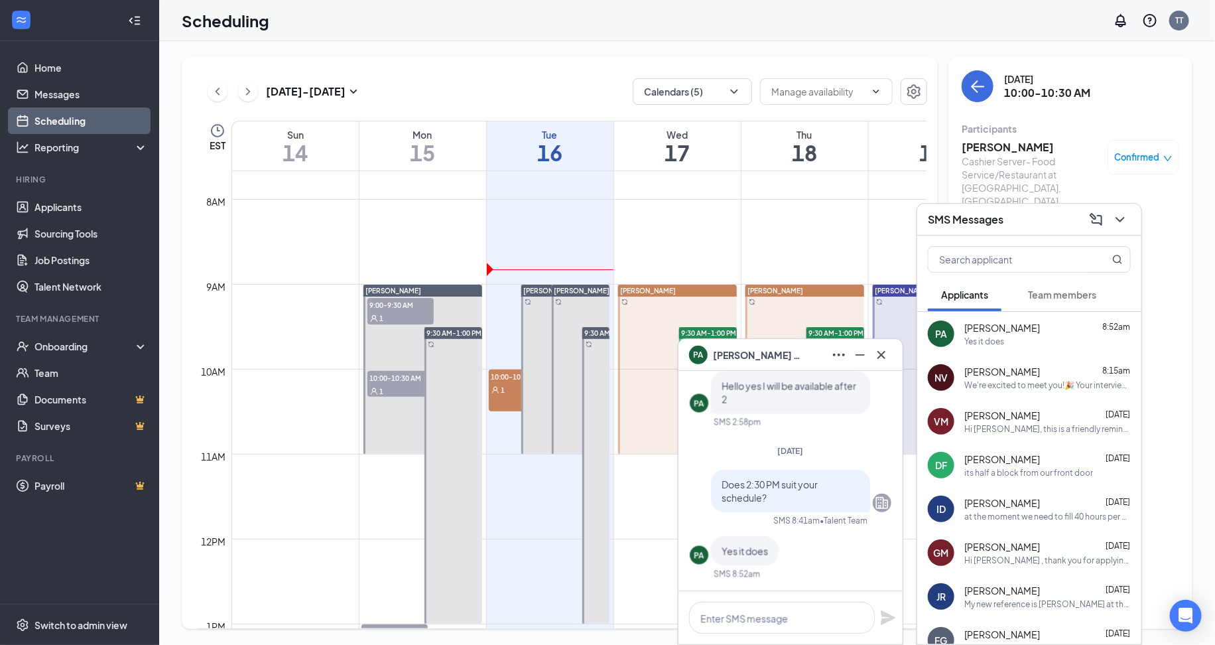
drag, startPoint x: 1034, startPoint y: 221, endPoint x: 138, endPoint y: 5, distance: 921.7
click at [1034, 221] on div "SMS Messages" at bounding box center [1029, 219] width 203 height 21
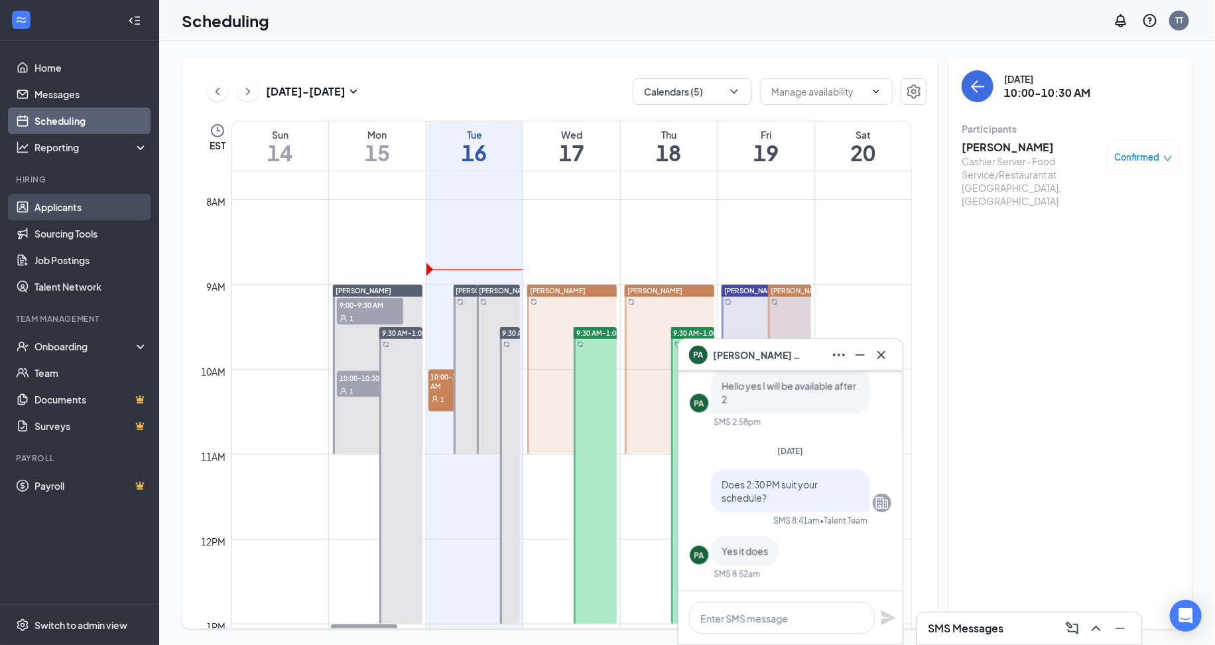
click at [70, 210] on link "Applicants" at bounding box center [90, 207] width 113 height 27
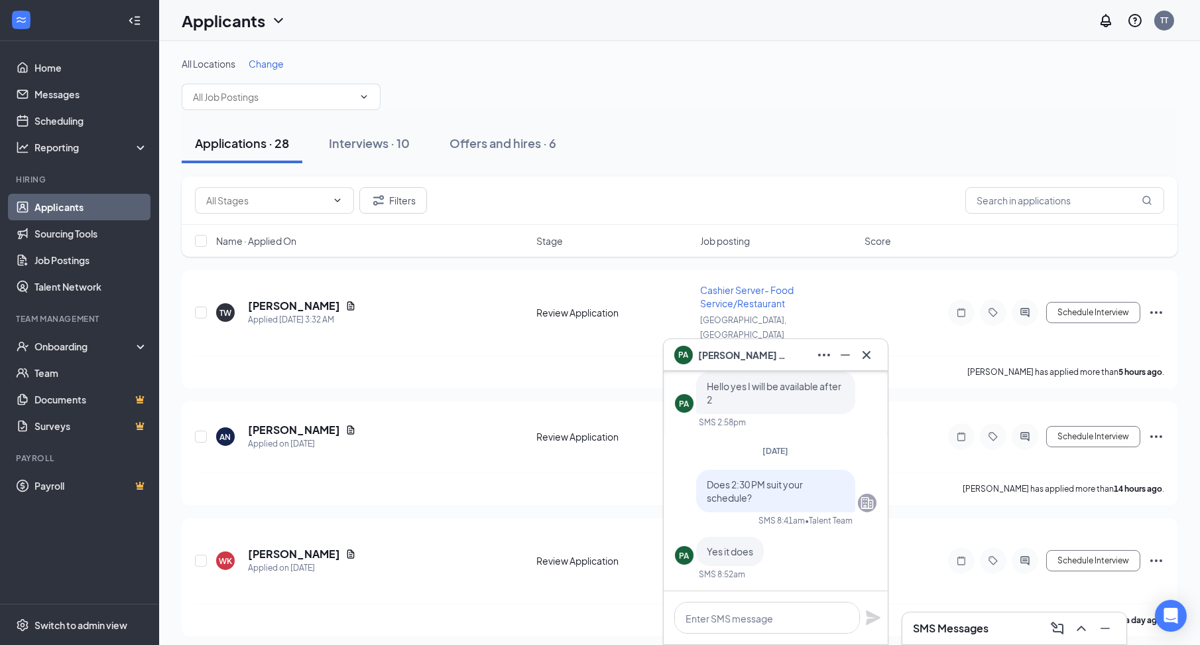
click at [793, 356] on div "PA Patrick Aiken" at bounding box center [775, 354] width 203 height 21
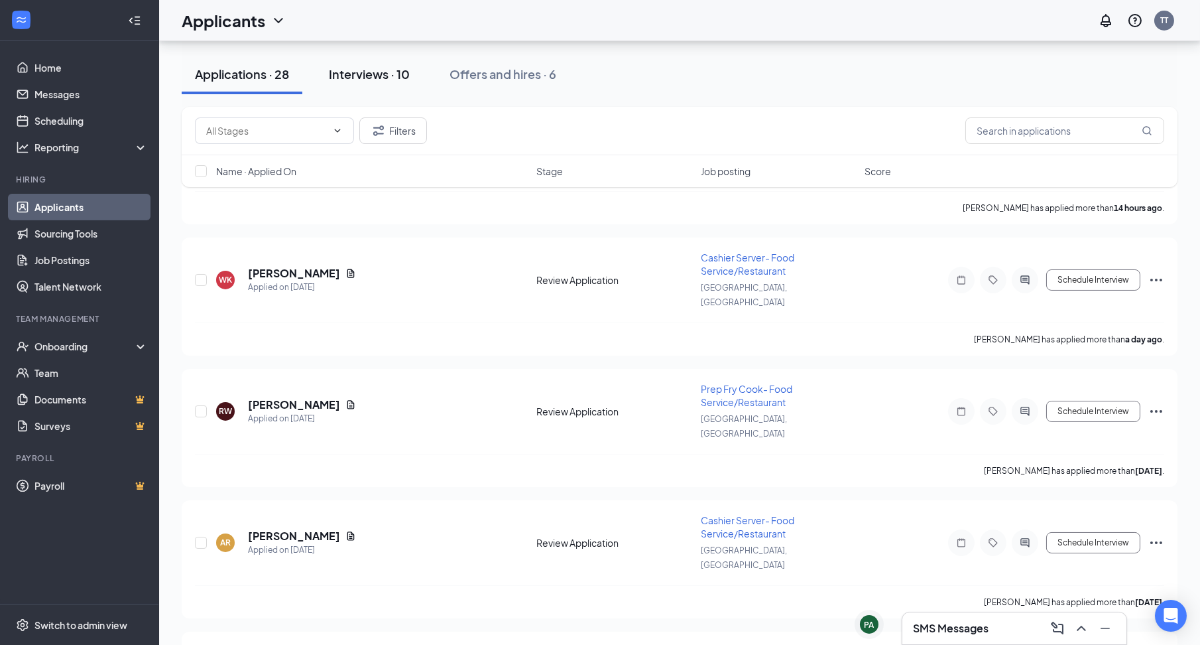
scroll to position [99, 0]
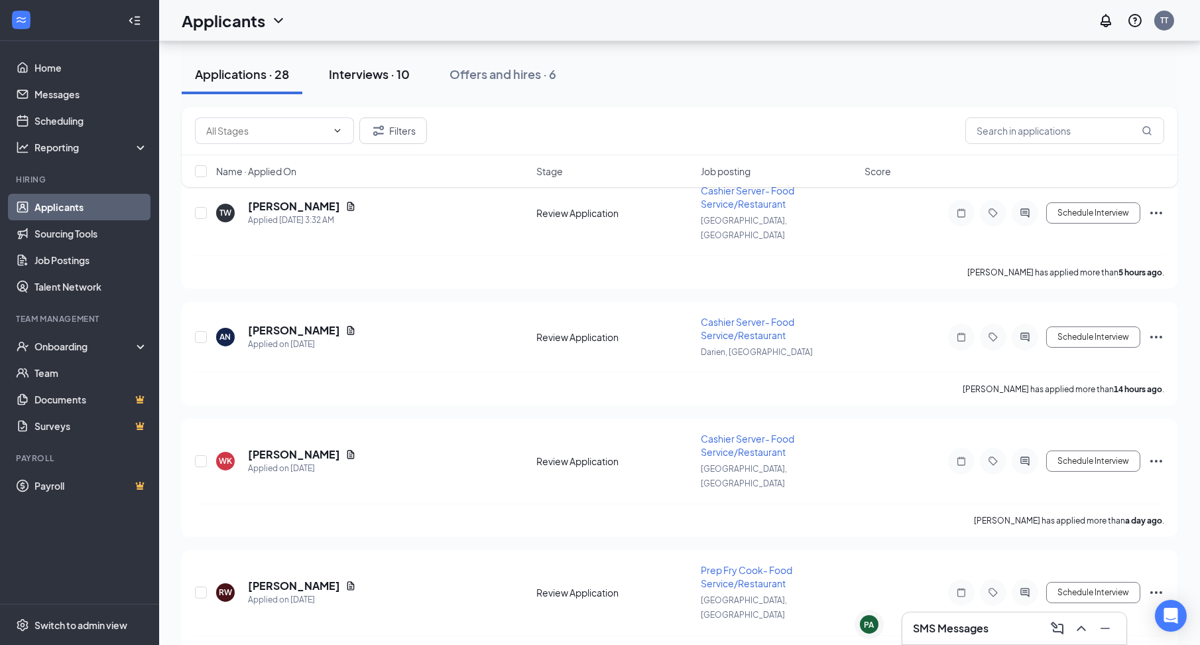
click at [361, 74] on div "Interviews · 10" at bounding box center [369, 74] width 81 height 17
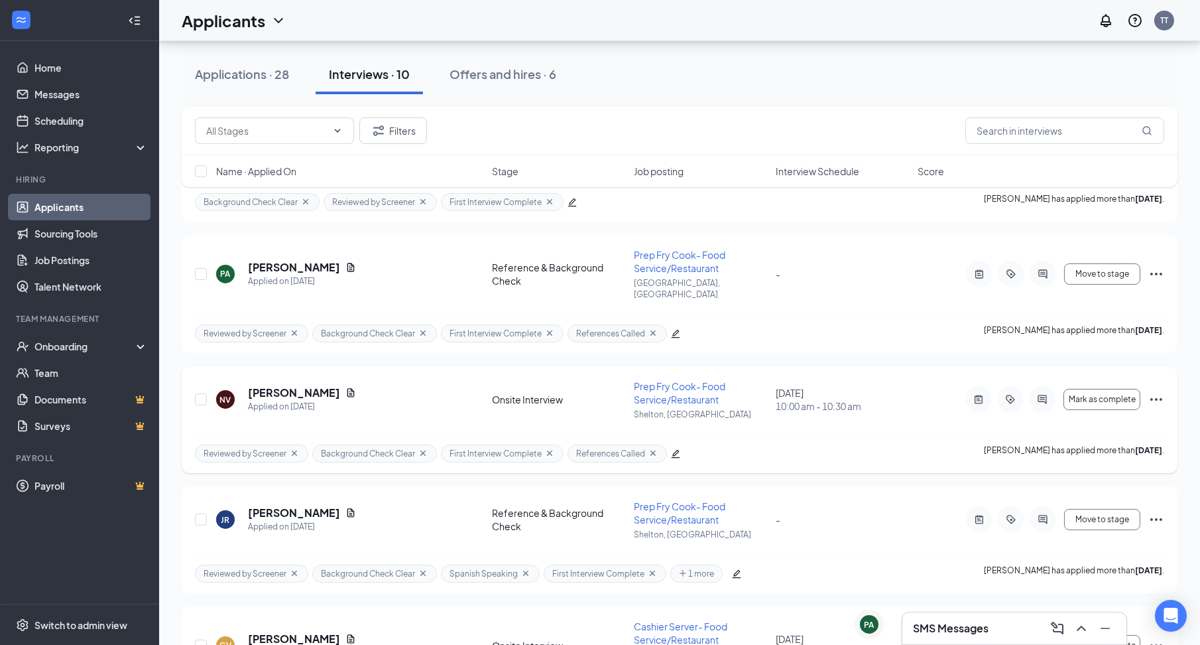
scroll to position [199, 0]
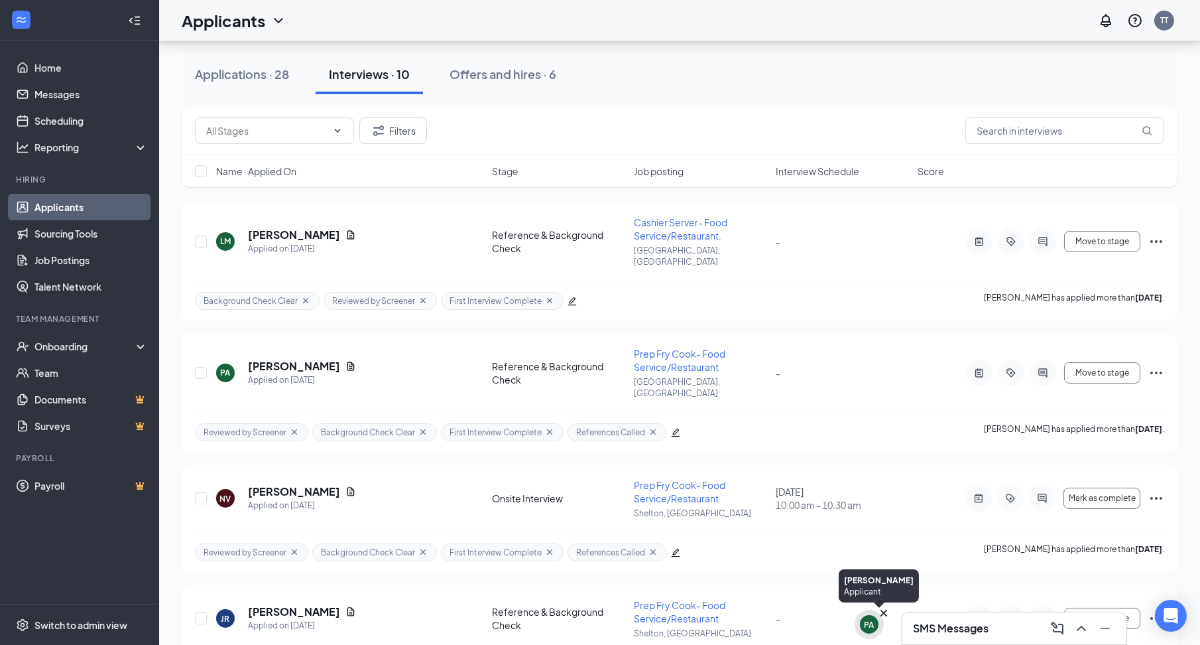
click at [866, 628] on div "PA" at bounding box center [870, 624] width 10 height 11
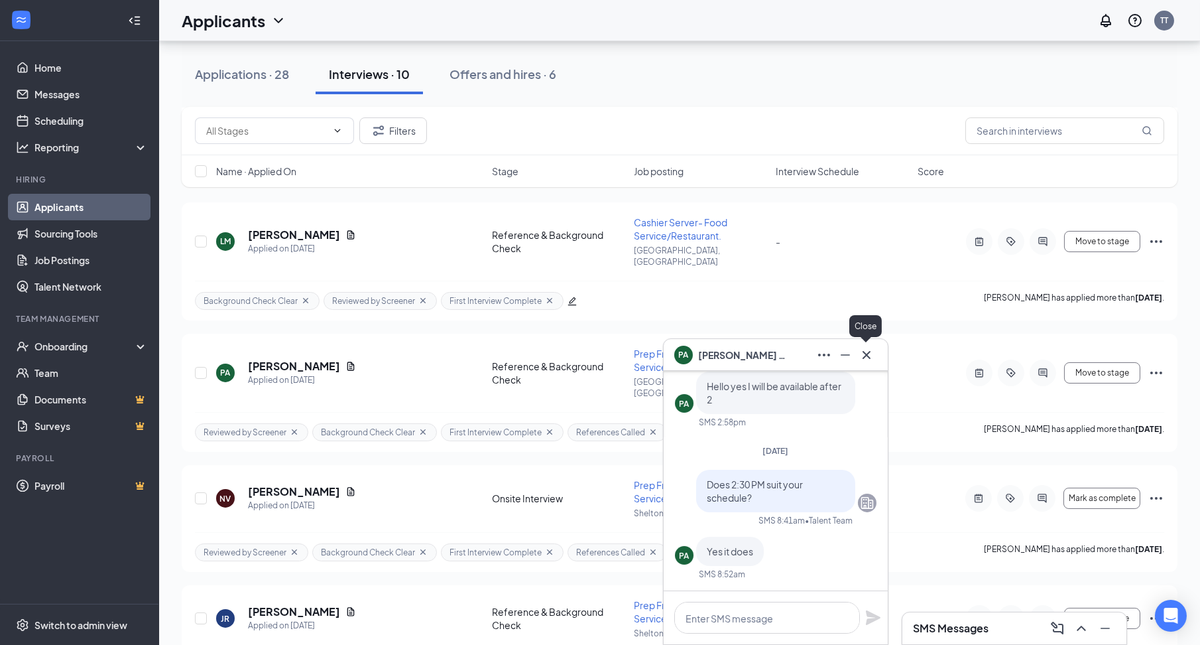
click at [873, 355] on icon "Cross" at bounding box center [867, 355] width 16 height 16
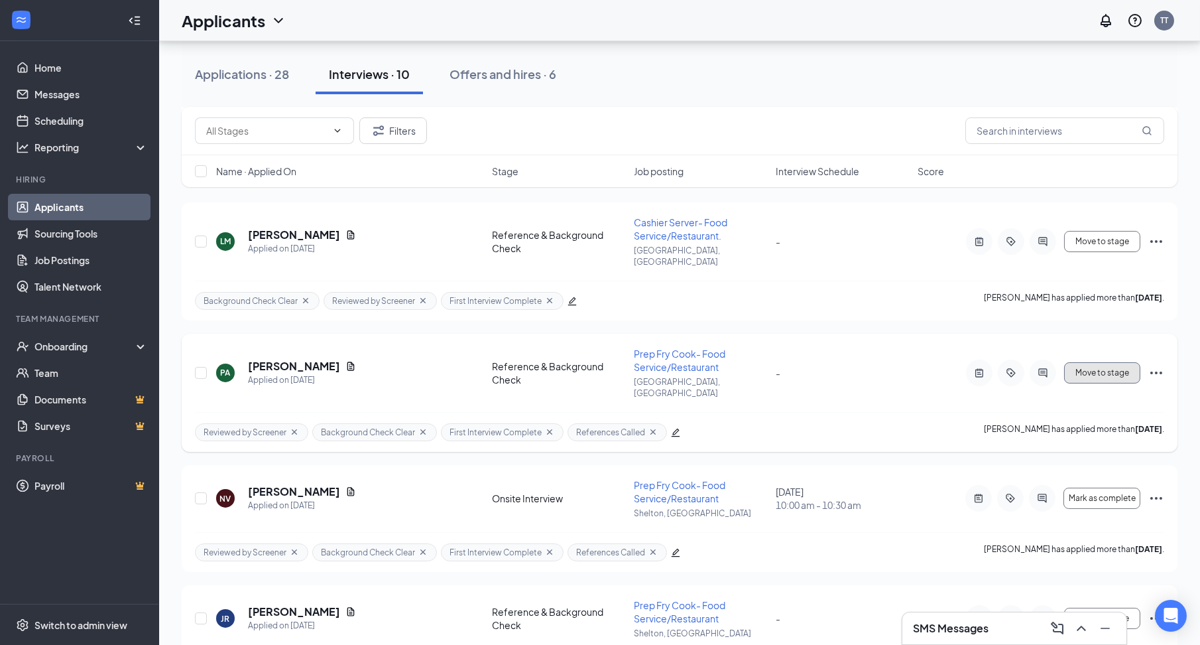
click at [1112, 368] on span "Move to stage" at bounding box center [1103, 372] width 54 height 9
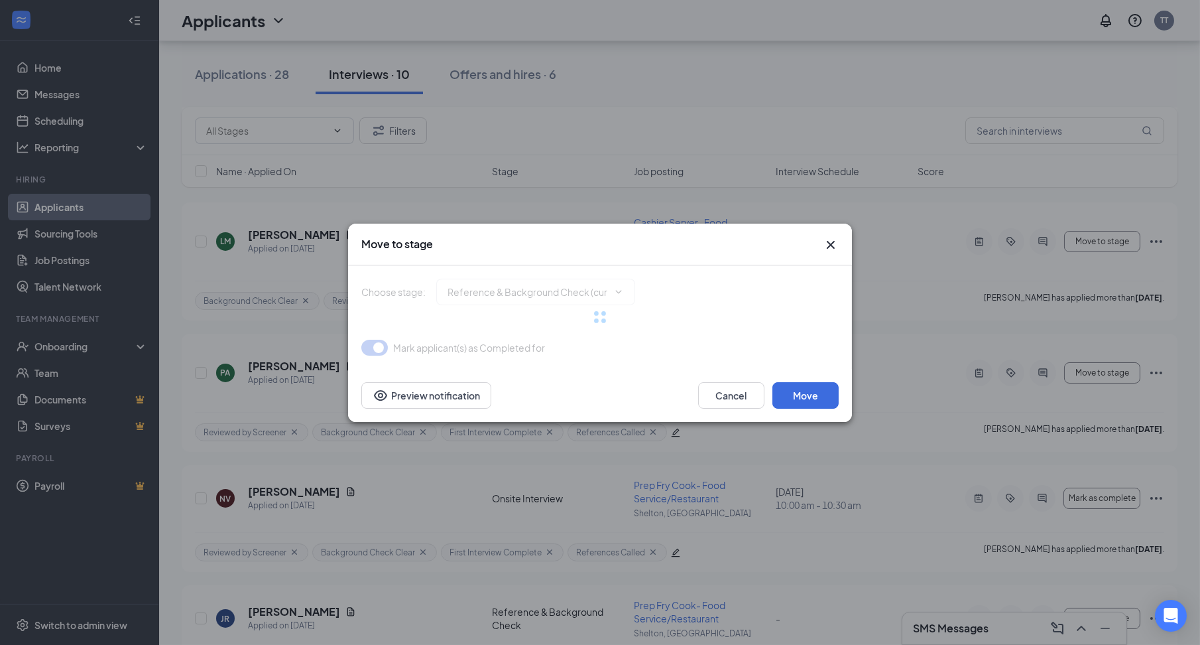
type input "Onsite Interview (next stage)"
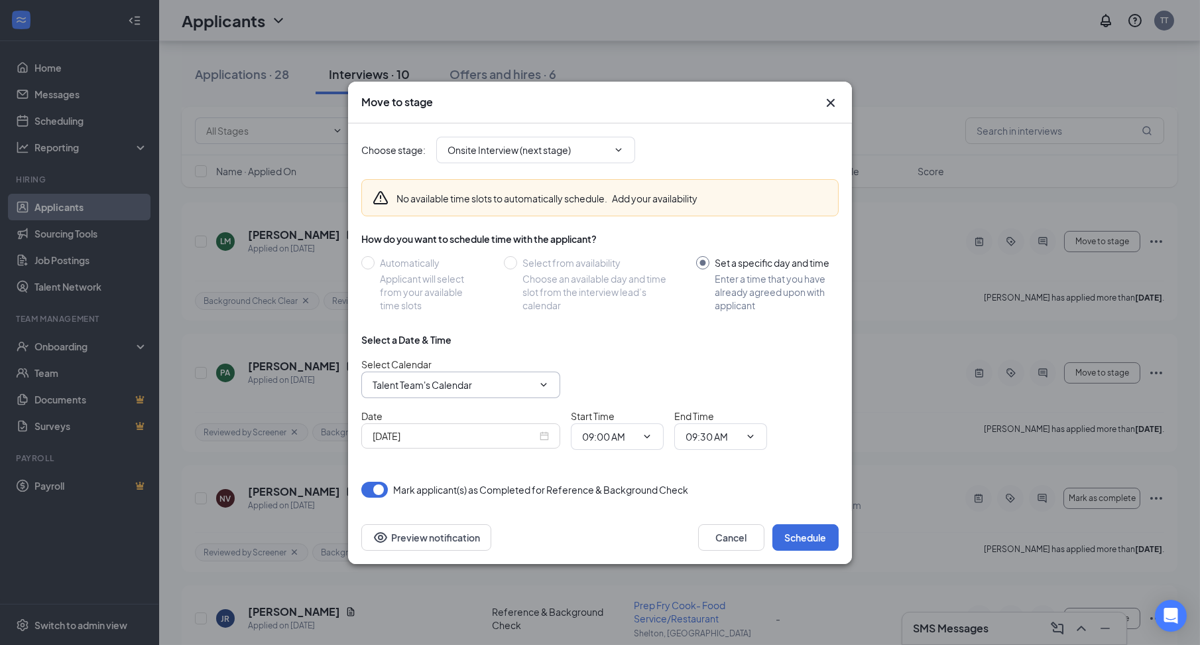
click at [470, 385] on input "Talent Team's Calendar" at bounding box center [453, 384] width 160 height 15
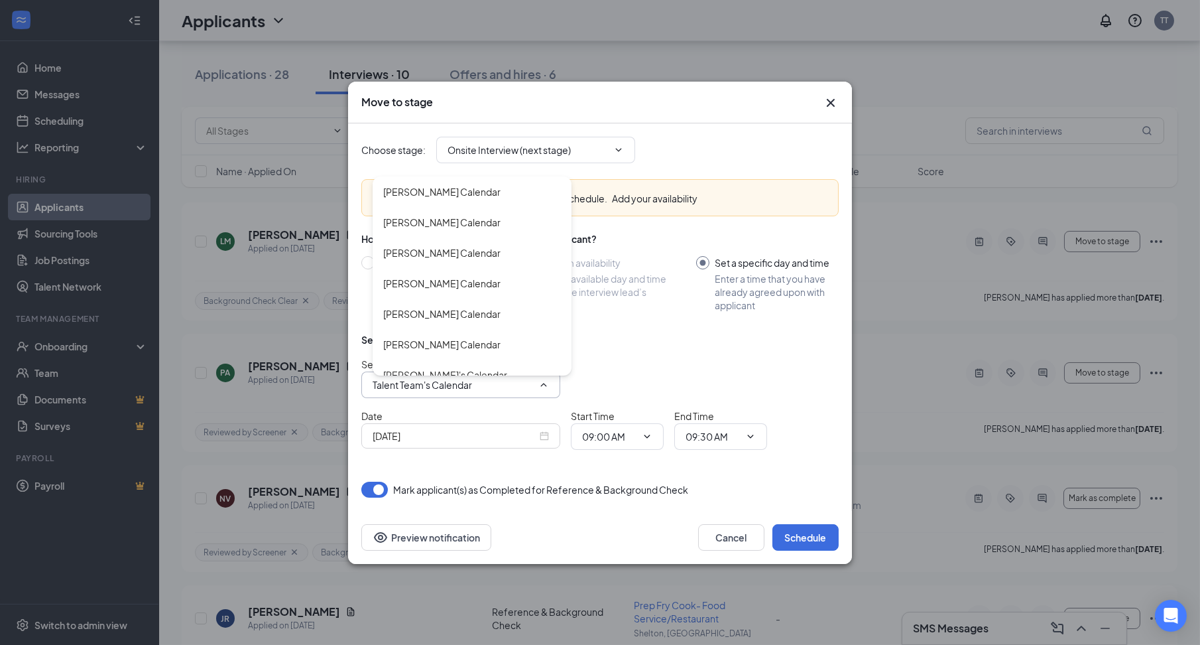
click at [470, 385] on input "Talent Team's Calendar" at bounding box center [453, 384] width 160 height 15
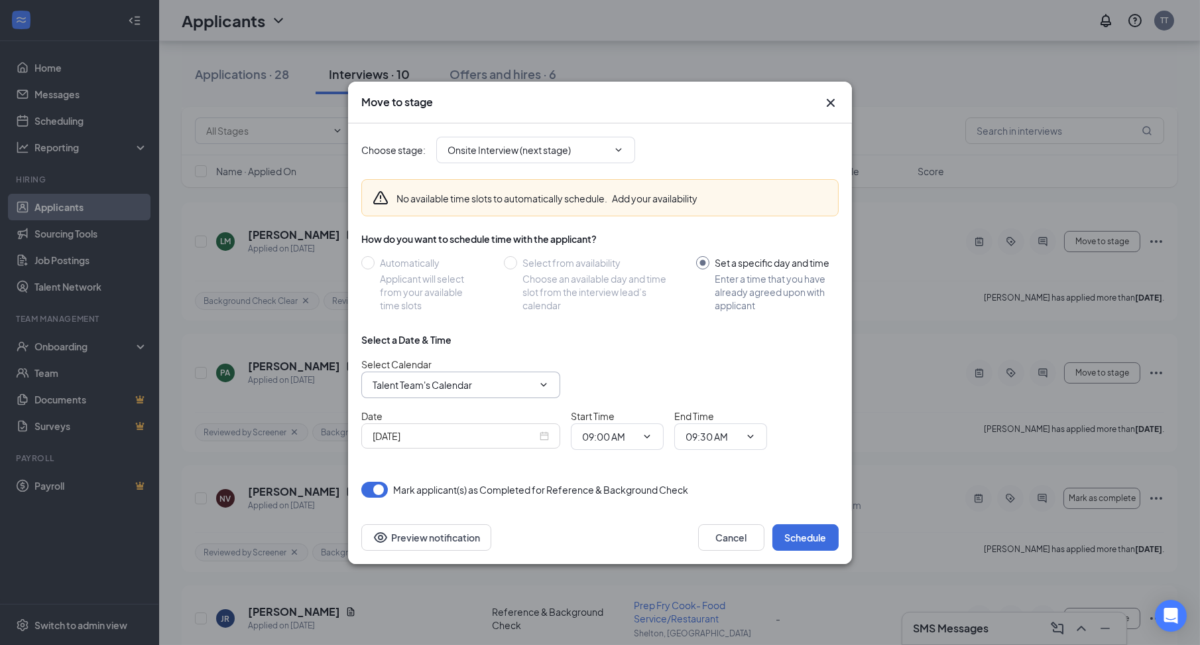
click at [540, 385] on icon "ChevronDown" at bounding box center [544, 384] width 11 height 11
click at [456, 387] on input "Talent Team's Calendar" at bounding box center [453, 384] width 160 height 15
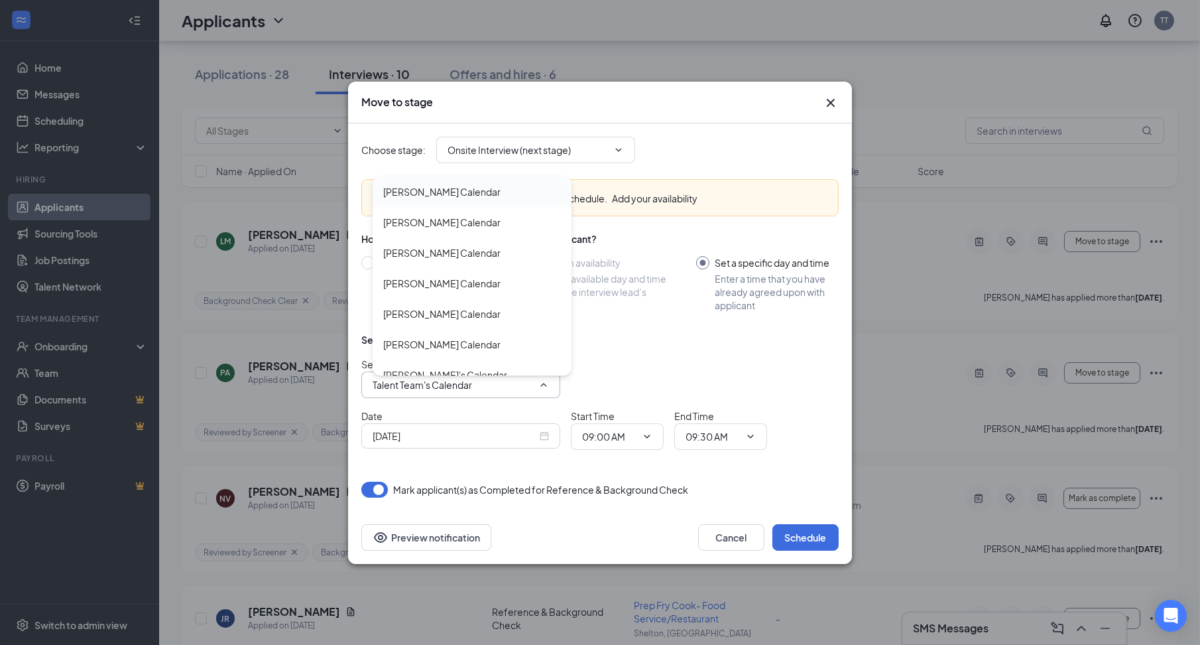
click at [446, 188] on div "Alison Pepe's Calendar" at bounding box center [441, 191] width 117 height 15
type input "Alison Pepe's Calendar"
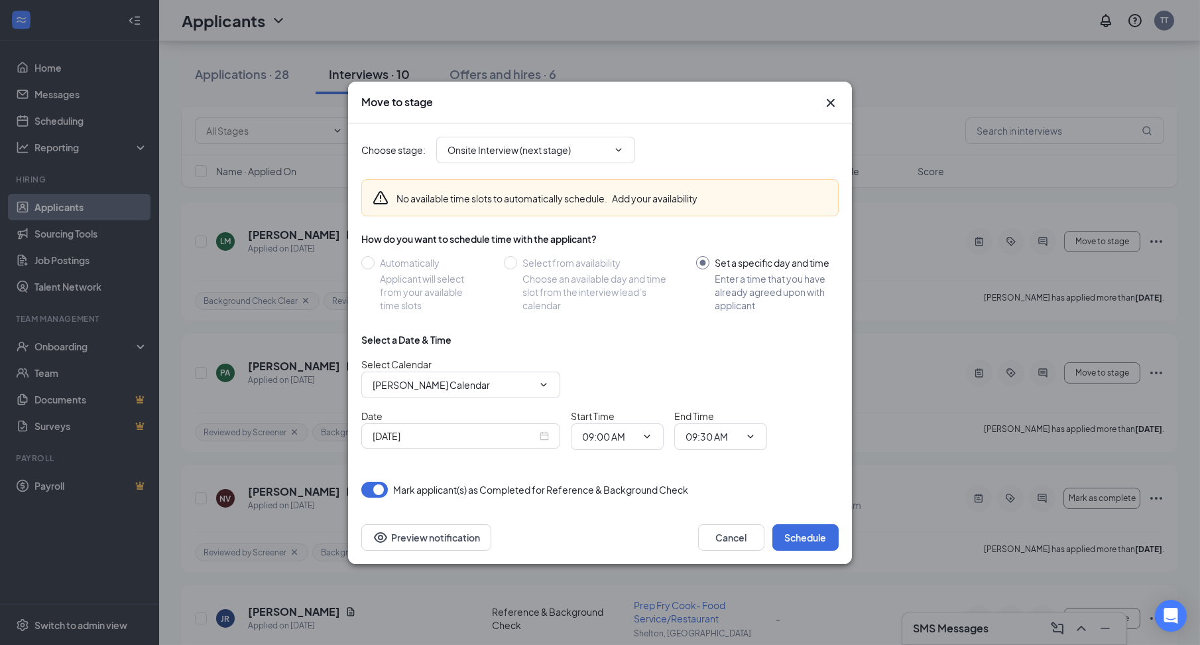
click at [471, 434] on input "Sep 16, 2025" at bounding box center [455, 435] width 164 height 15
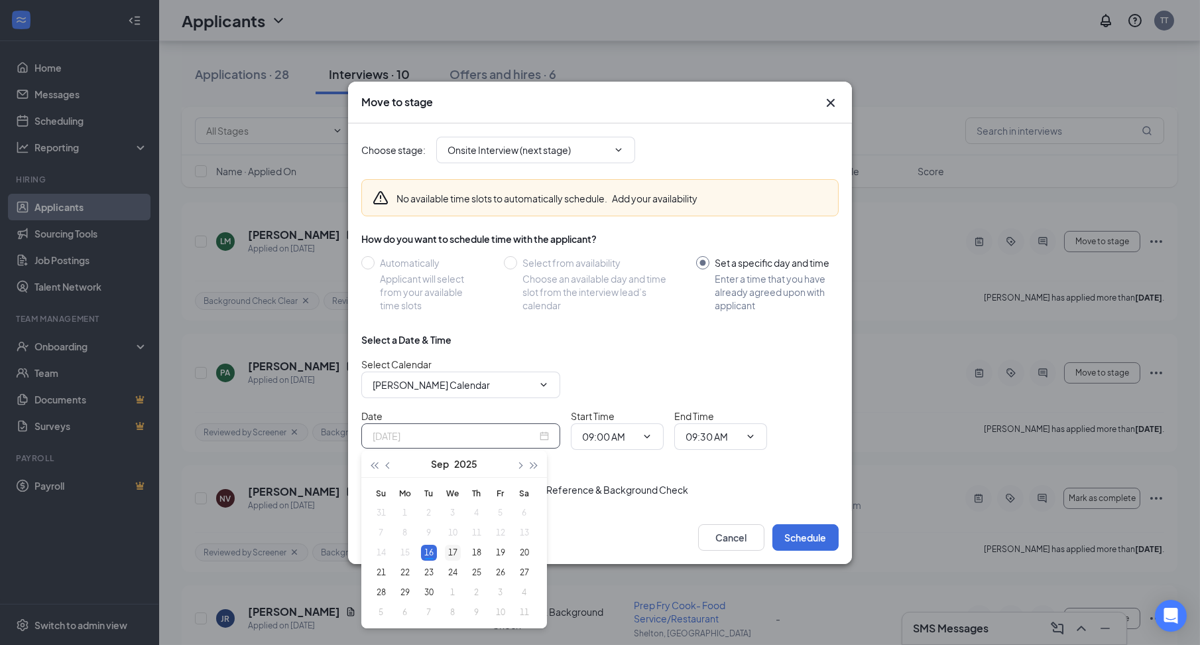
type input "Sep 17, 2025"
click at [445, 546] on div "17" at bounding box center [453, 552] width 16 height 16
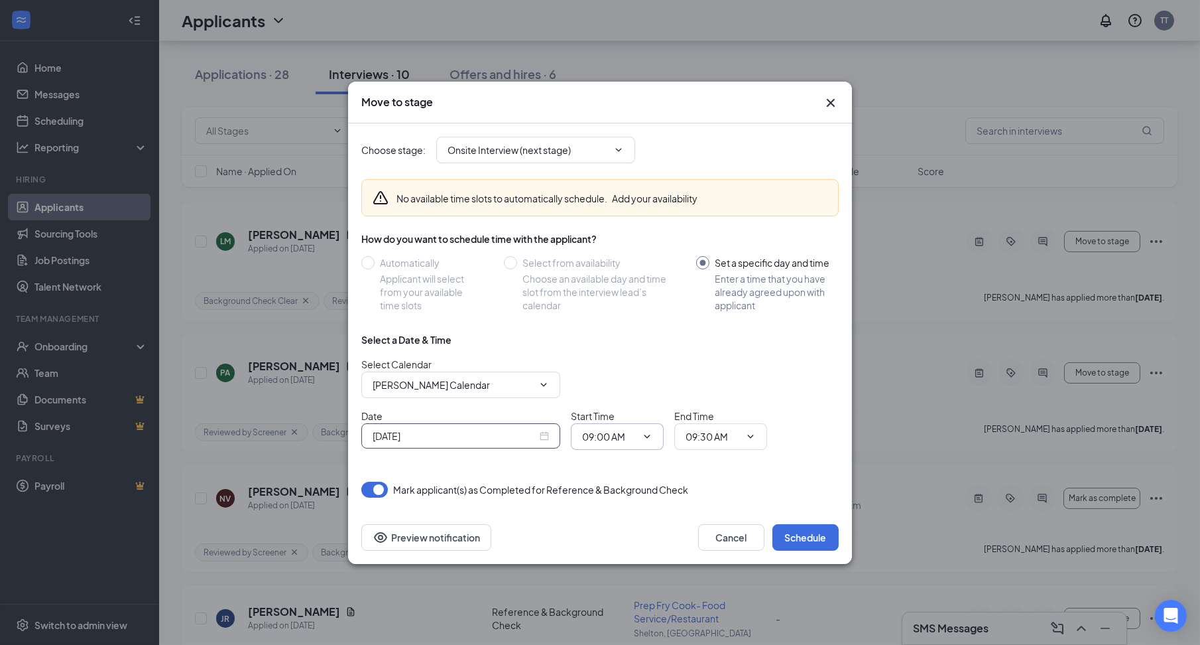
click at [611, 437] on input "09:00 AM" at bounding box center [609, 436] width 54 height 15
click at [620, 323] on div "02:30 PM" at bounding box center [612, 321] width 39 height 15
type input "02:30 PM"
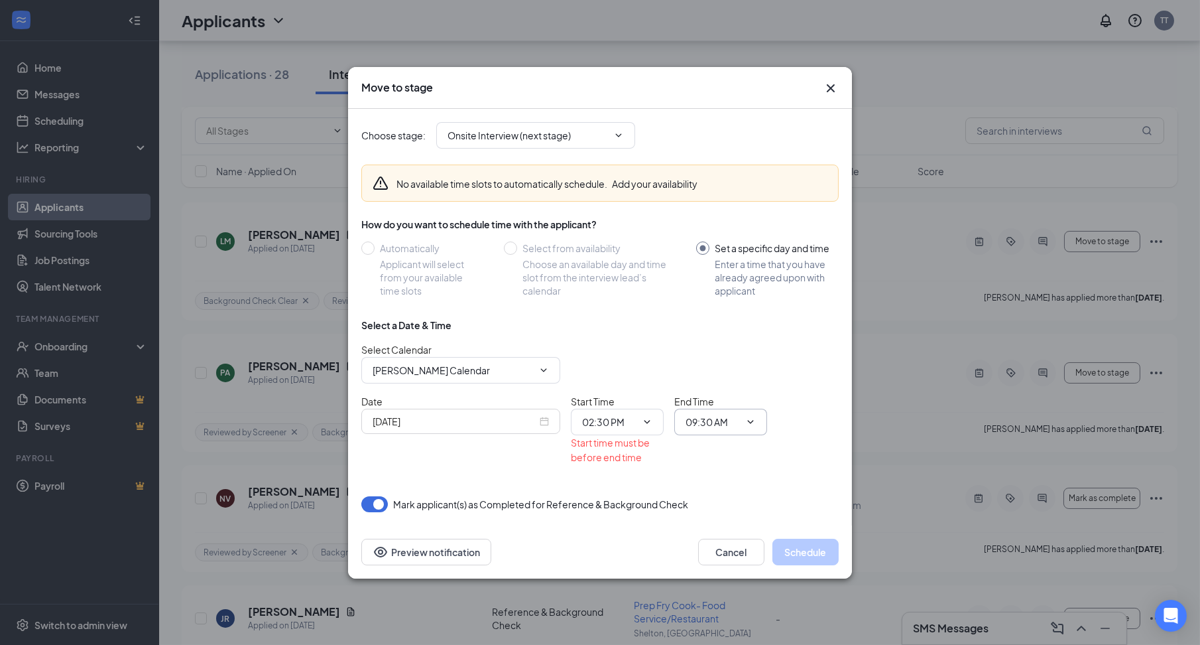
click at [711, 420] on input "09:30 AM" at bounding box center [713, 422] width 54 height 15
click at [723, 312] on div "02:30 PM" at bounding box center [716, 307] width 39 height 15
click at [705, 432] on span "02:30 PM 12:00 AM 12:15 AM 12:30 AM 12:45 AM 01:00 AM 01:15 AM 01:30 AM 01:45 A…" at bounding box center [720, 422] width 93 height 27
click at [722, 421] on input "02:30 PM" at bounding box center [713, 422] width 54 height 15
click at [729, 374] on div "03:00 PM" at bounding box center [732, 368] width 93 height 31
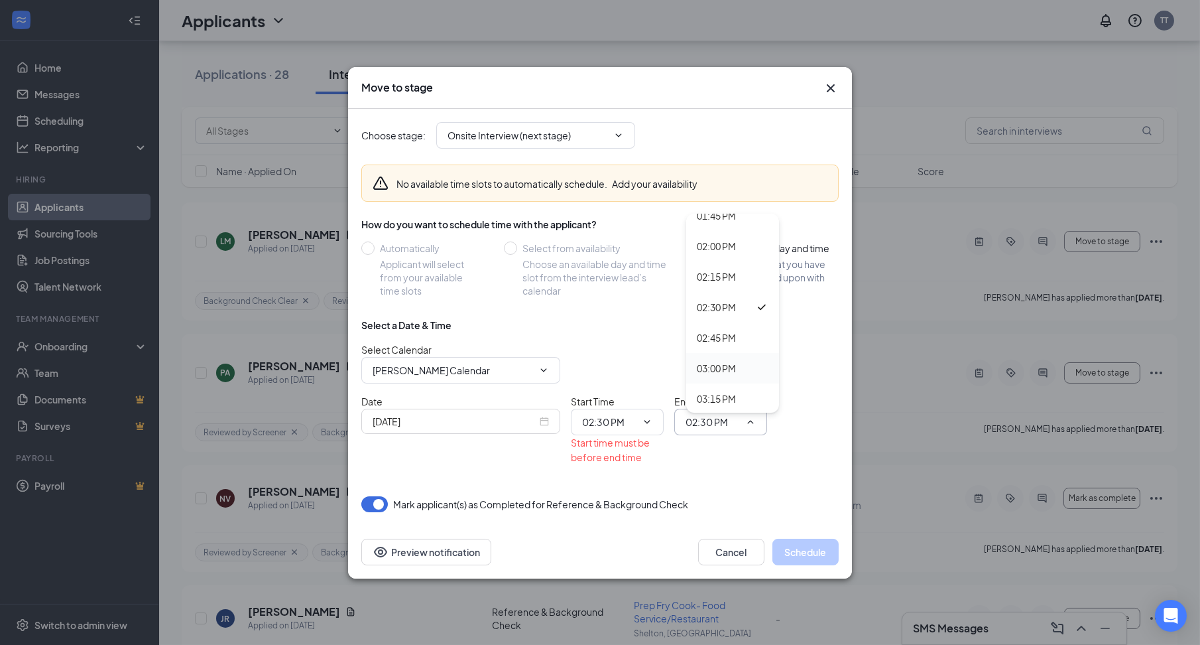
type input "03:00 PM"
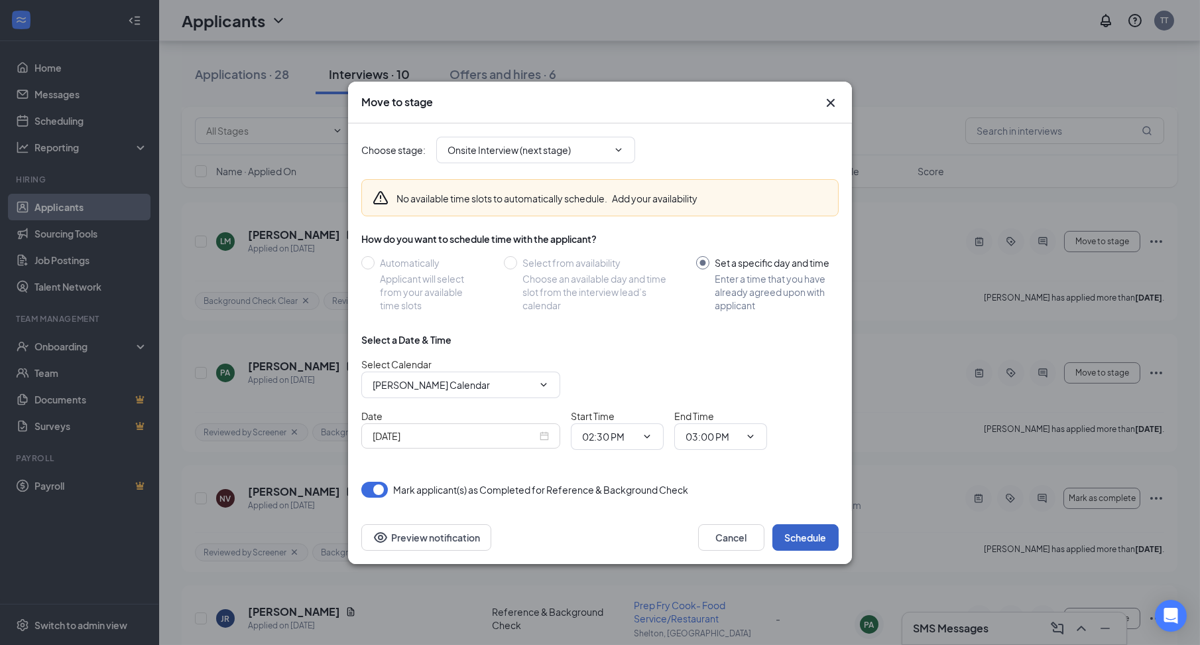
click at [798, 537] on button "Schedule" at bounding box center [806, 537] width 66 height 27
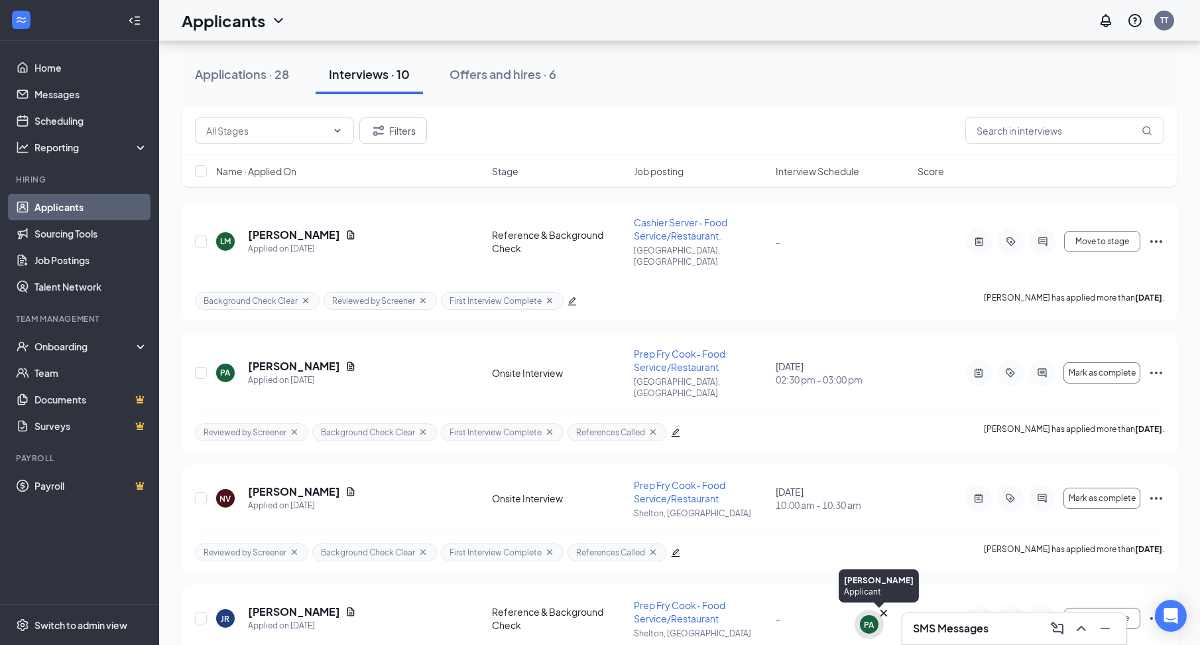
click at [871, 621] on div "PA" at bounding box center [870, 624] width 10 height 11
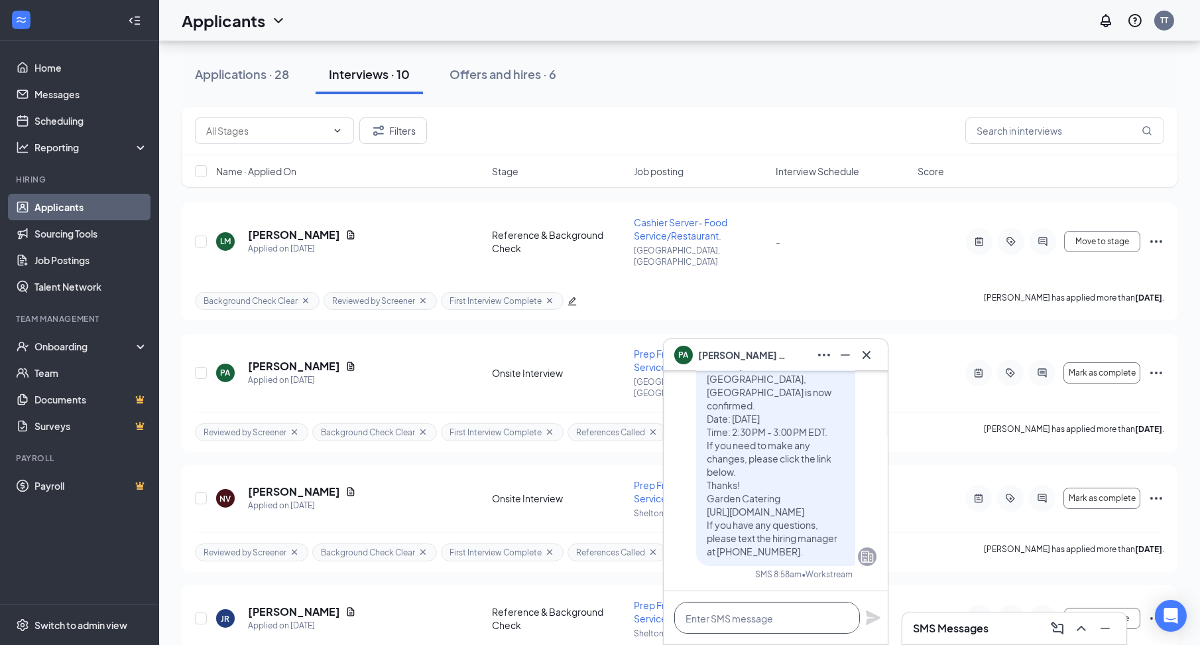
click at [780, 617] on textarea at bounding box center [767, 618] width 186 height 32
paste textarea "We're excited to meet you!🎉 Your interview will be held at: 📍2074 Black Rock Tu…"
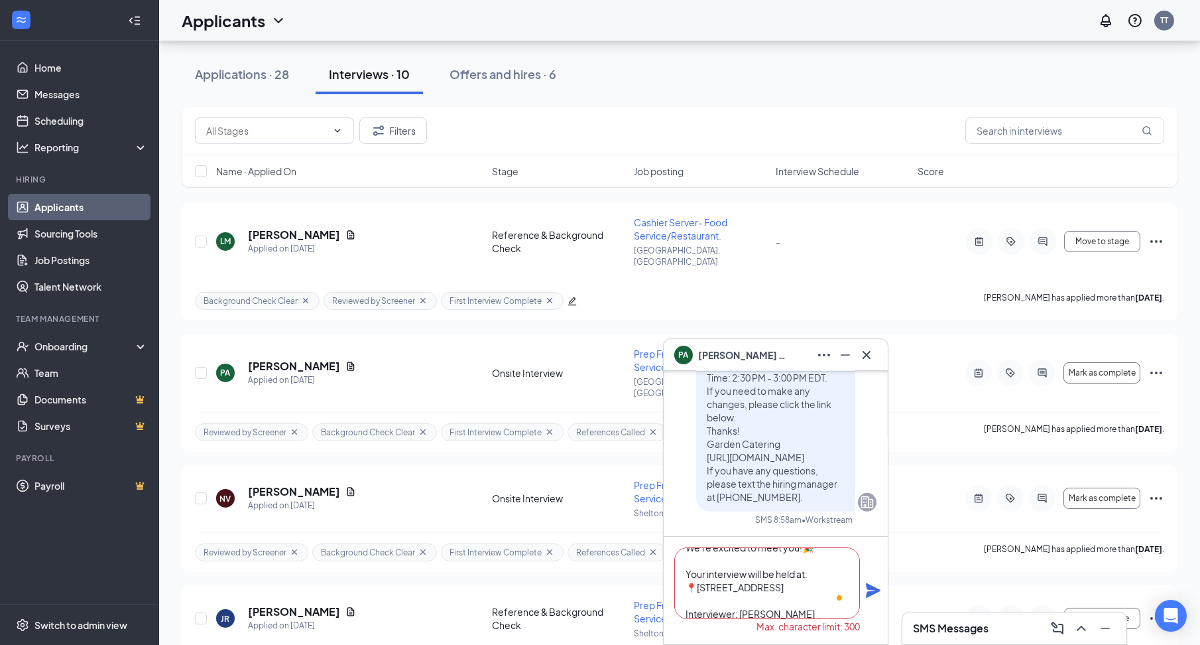
scroll to position [0, 0]
drag, startPoint x: 818, startPoint y: 615, endPoint x: 682, endPoint y: 571, distance: 142.2
click at [682, 571] on textarea "We're excited to meet you!🎉 Your interview will be held at: 📍2074 Black Rock Tu…" at bounding box center [767, 583] width 186 height 72
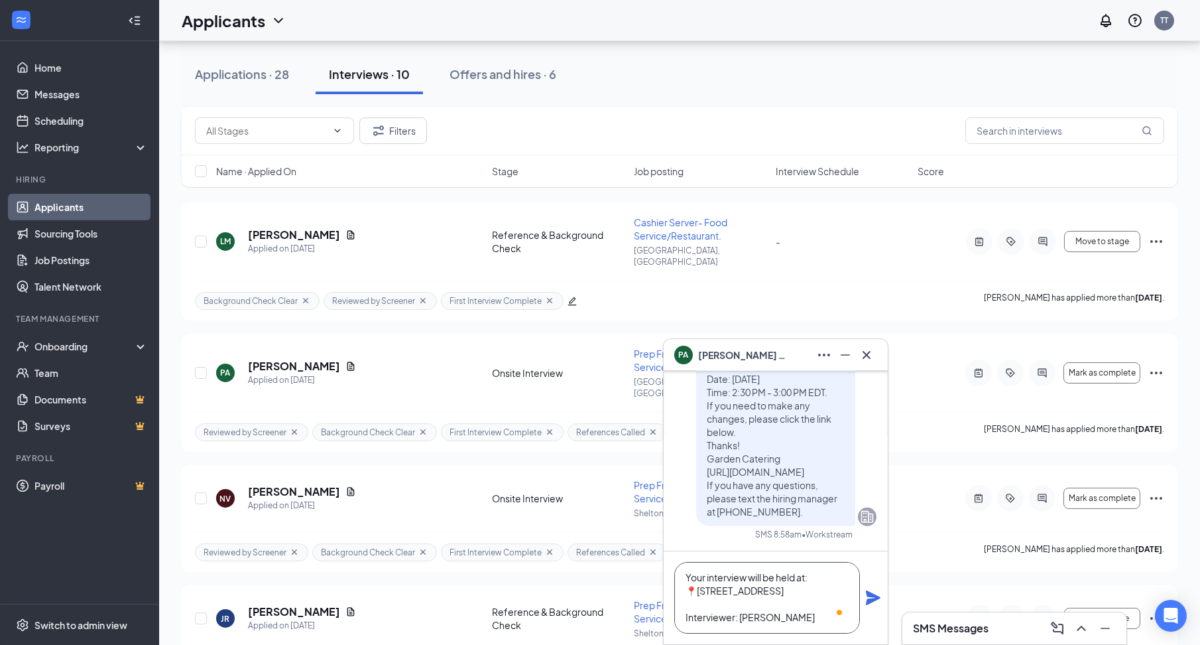
type textarea "We're excited to meet you!🎉 Your interview will be held at: 📍2074 Black Rock Tu…"
drag, startPoint x: 873, startPoint y: 600, endPoint x: 871, endPoint y: 588, distance: 12.8
click at [871, 600] on icon "Plane" at bounding box center [873, 597] width 15 height 15
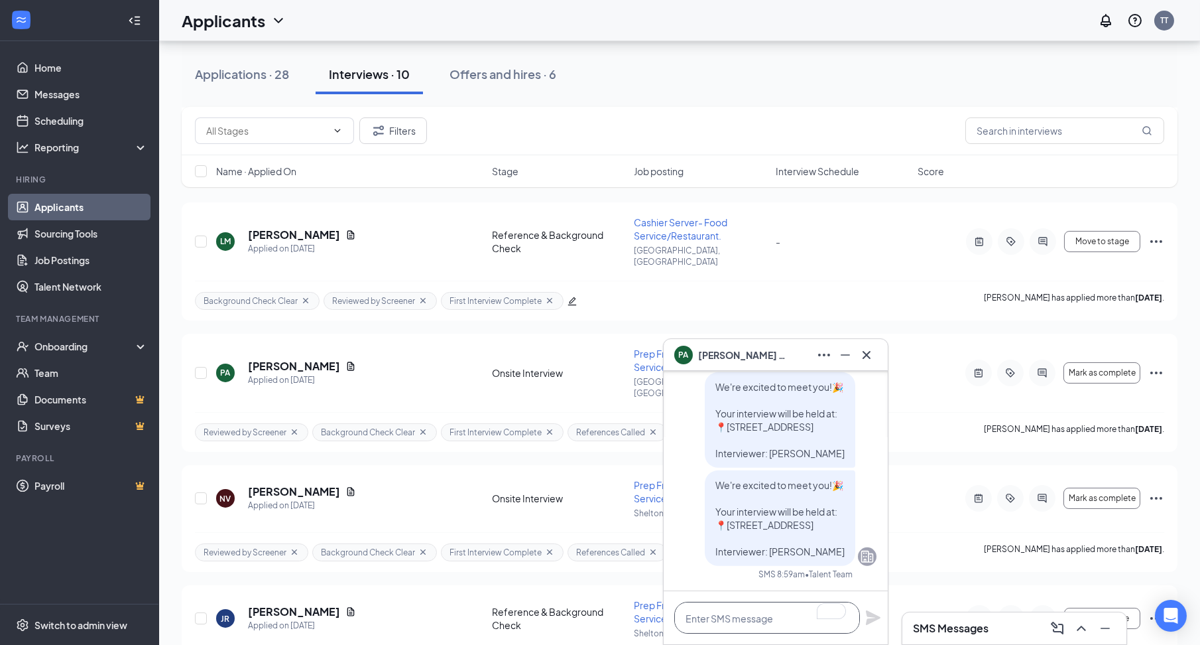
click at [757, 630] on textarea "To enrich screen reader interactions, please activate Accessibility in Grammarl…" at bounding box center [767, 618] width 186 height 32
paste textarea "Please ensure you attend the interview at the scheduled time. If you're unable …"
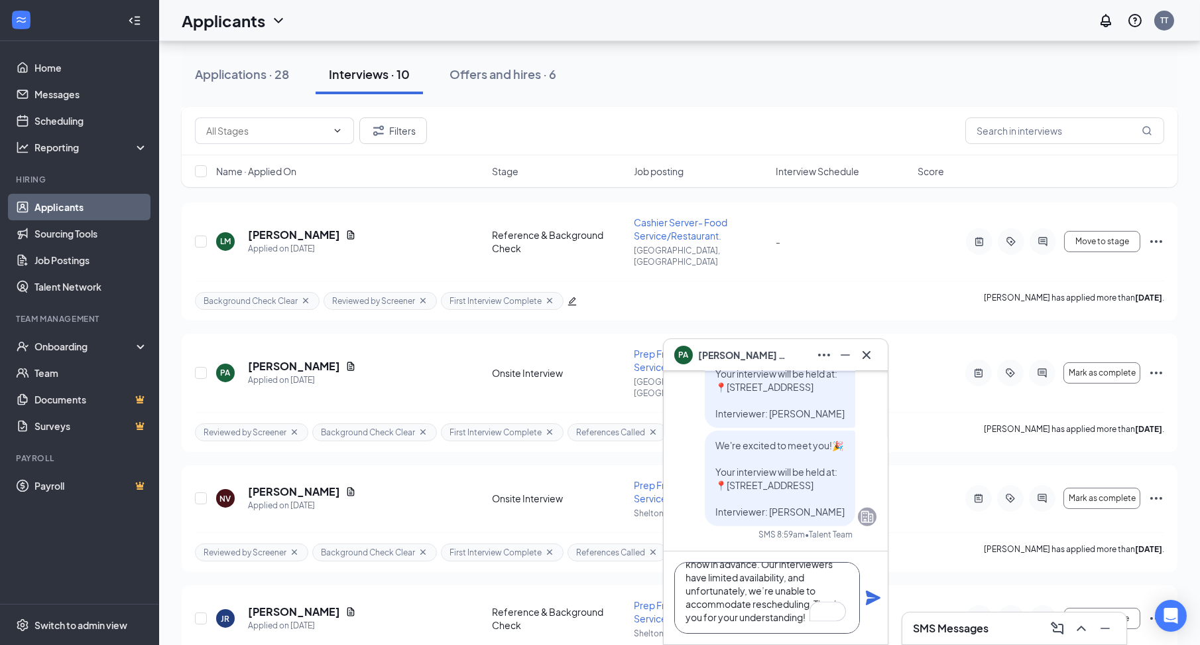
type textarea "Please ensure you attend the interview at the scheduled time. If you're unable …"
click at [879, 602] on icon "Plane" at bounding box center [873, 598] width 16 height 16
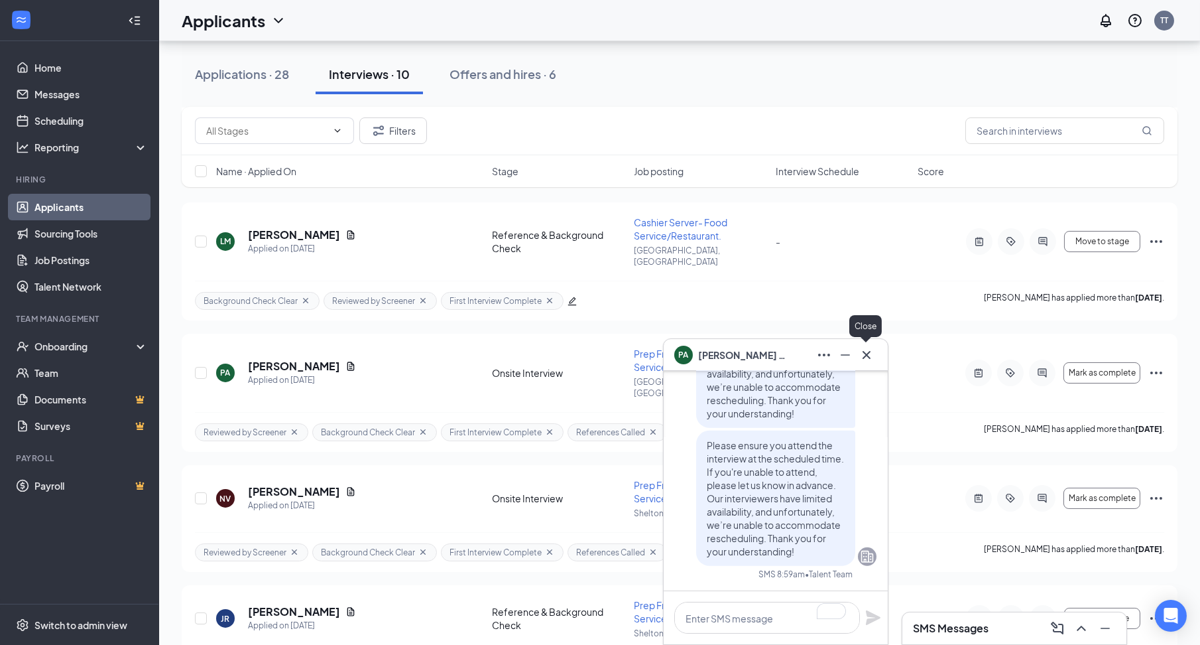
click at [862, 359] on icon "Cross" at bounding box center [867, 355] width 16 height 16
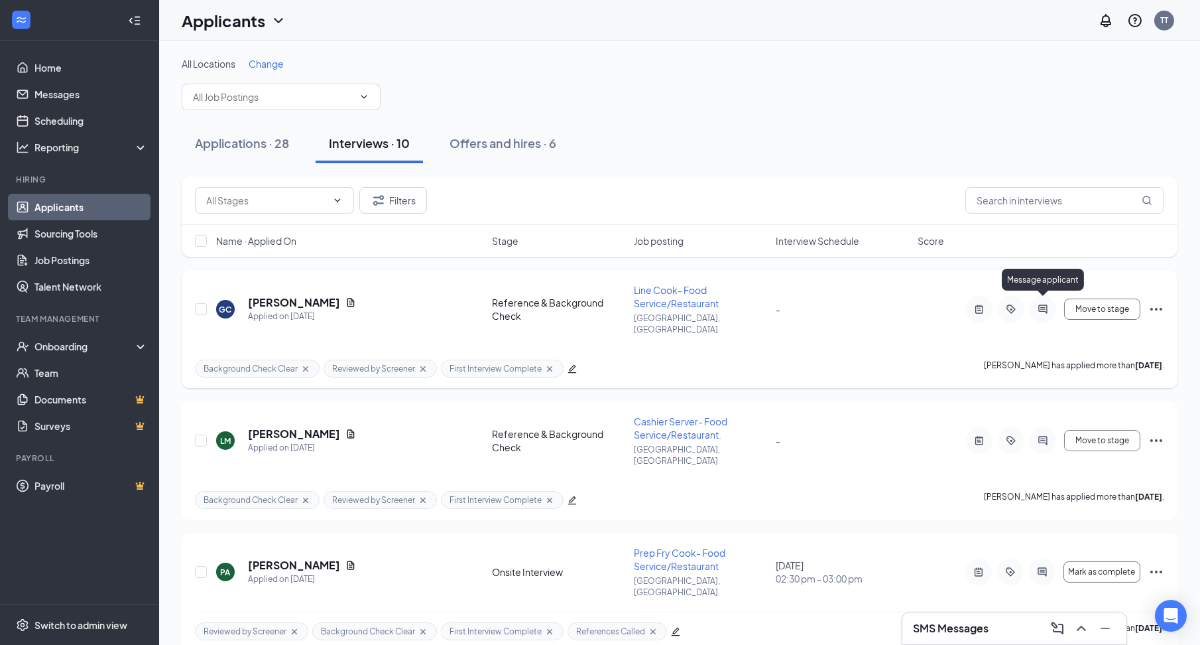
click at [1040, 304] on icon "ActiveChat" at bounding box center [1043, 308] width 9 height 9
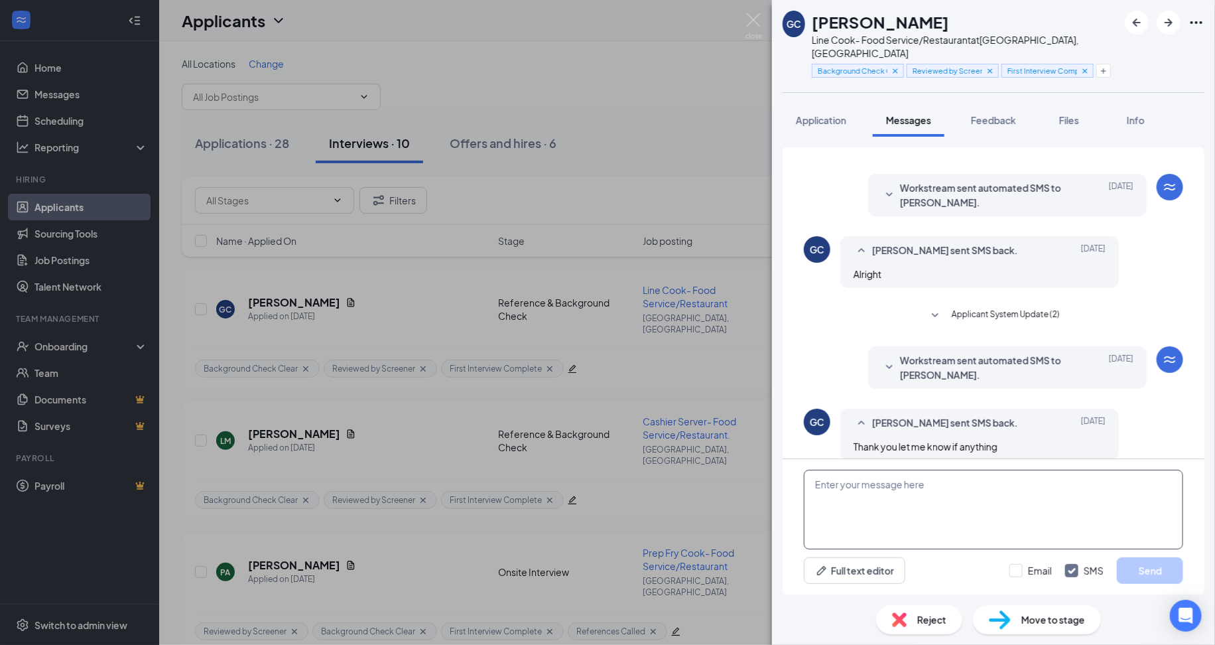
click at [909, 489] on textarea at bounding box center [993, 510] width 379 height 80
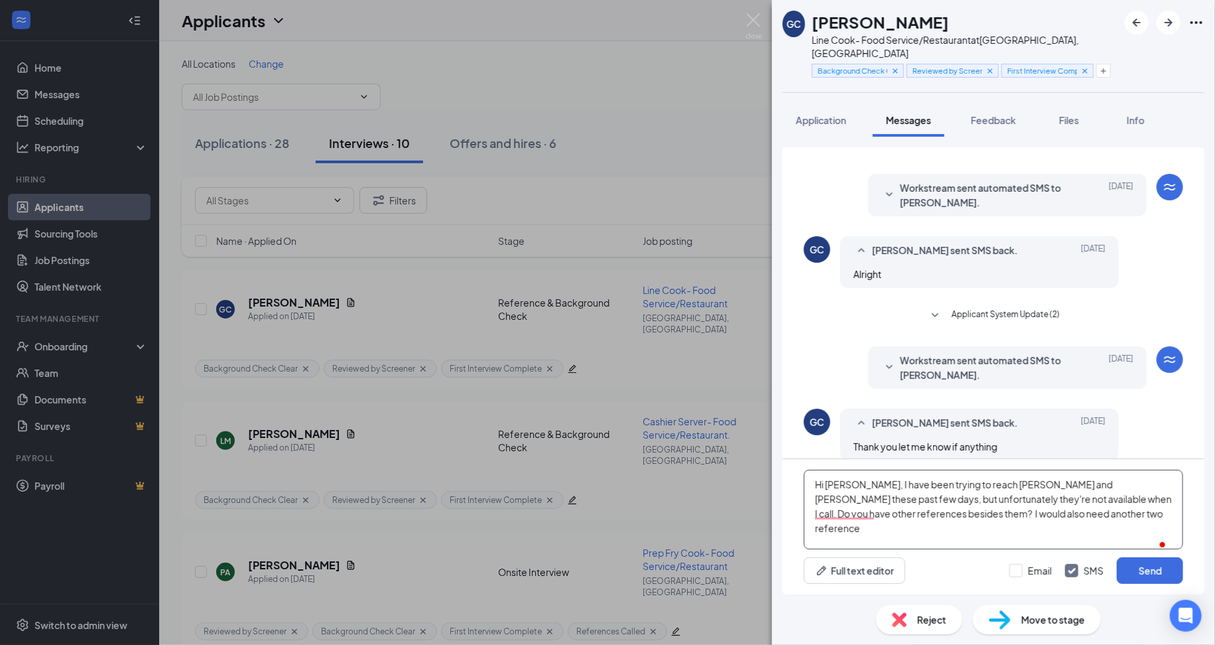
type textarea "Hi Gabriel, I have been trying to reach Francis and Jose these past few days, b…"
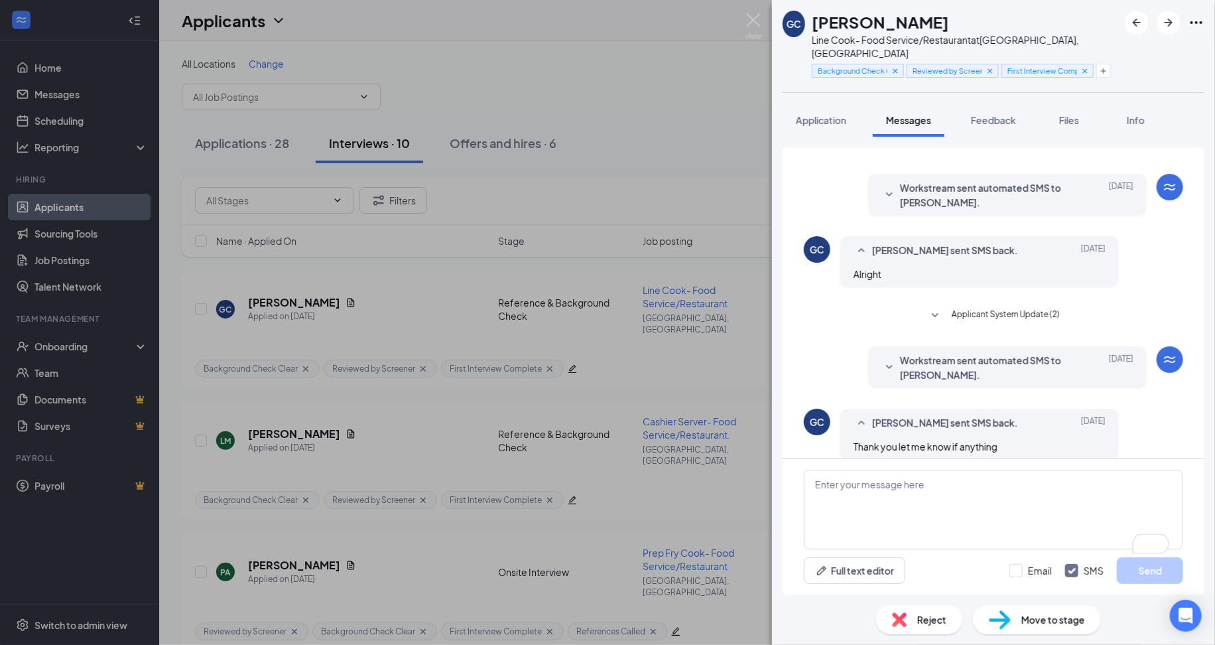
click at [762, 553] on div "GC Gabriel Corona Line Cook- Food Service/Restaurant at Norwalk, CT Background …" at bounding box center [607, 322] width 1215 height 645
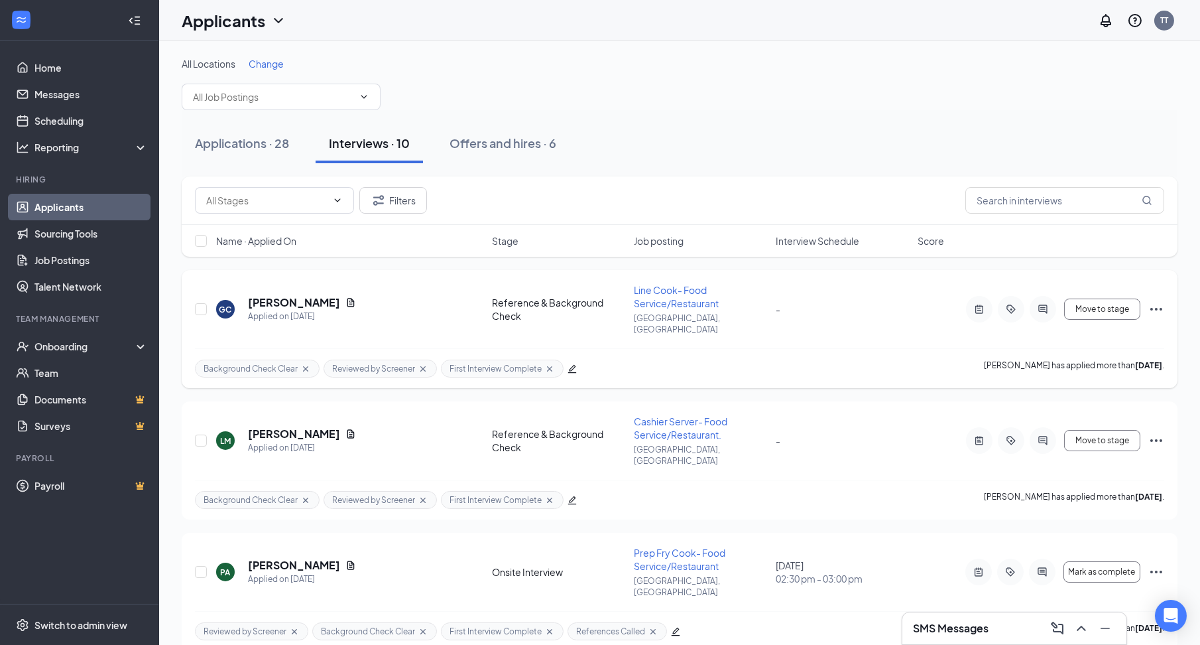
click at [1049, 304] on icon "ActiveChat" at bounding box center [1043, 309] width 16 height 11
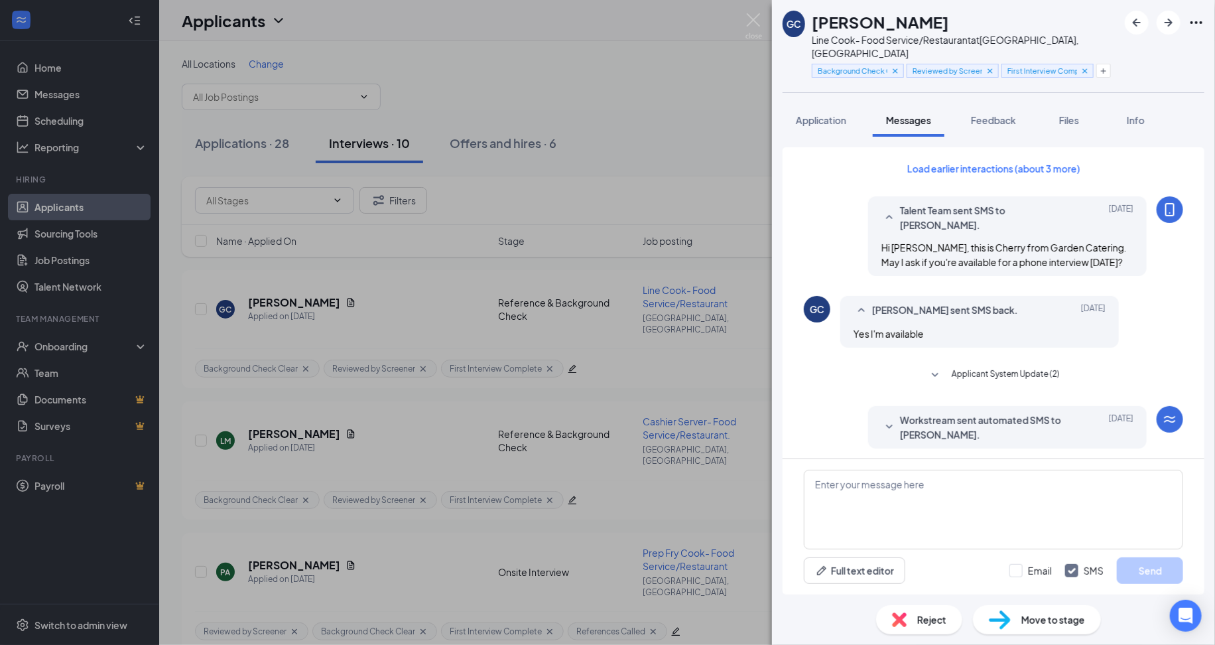
scroll to position [233, 0]
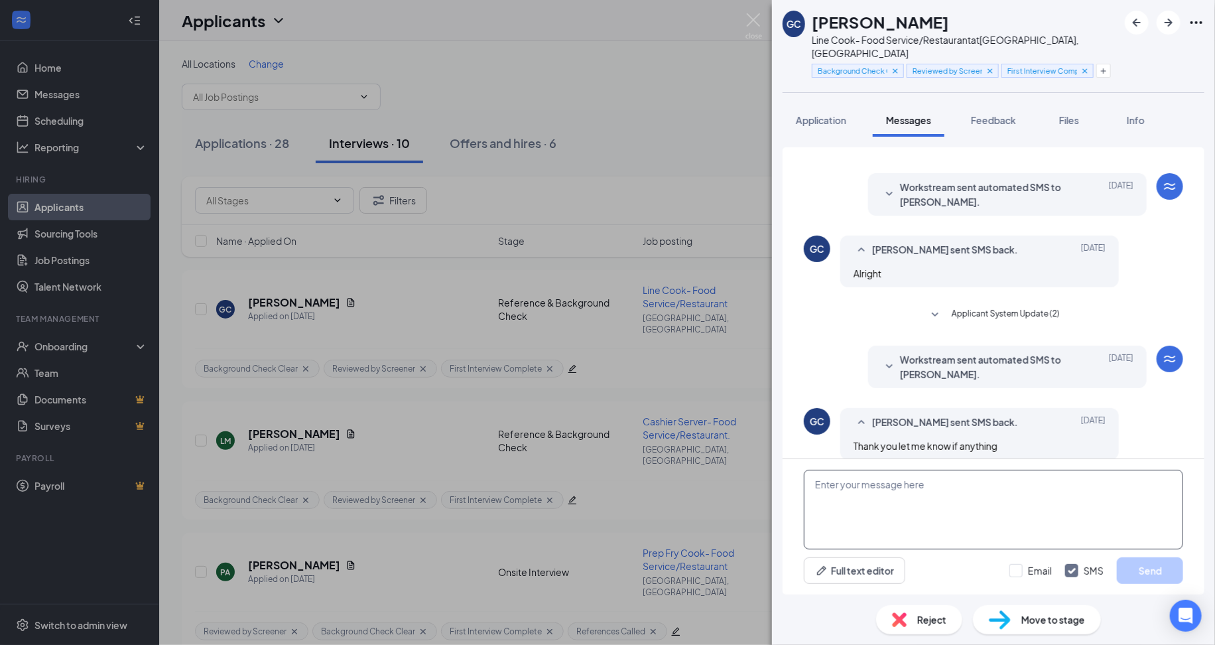
click at [928, 513] on textarea at bounding box center [993, 510] width 379 height 80
paste textarea "Hi Gabriel, I've been trying to contact Francis and Jose, but I haven’t been ab…"
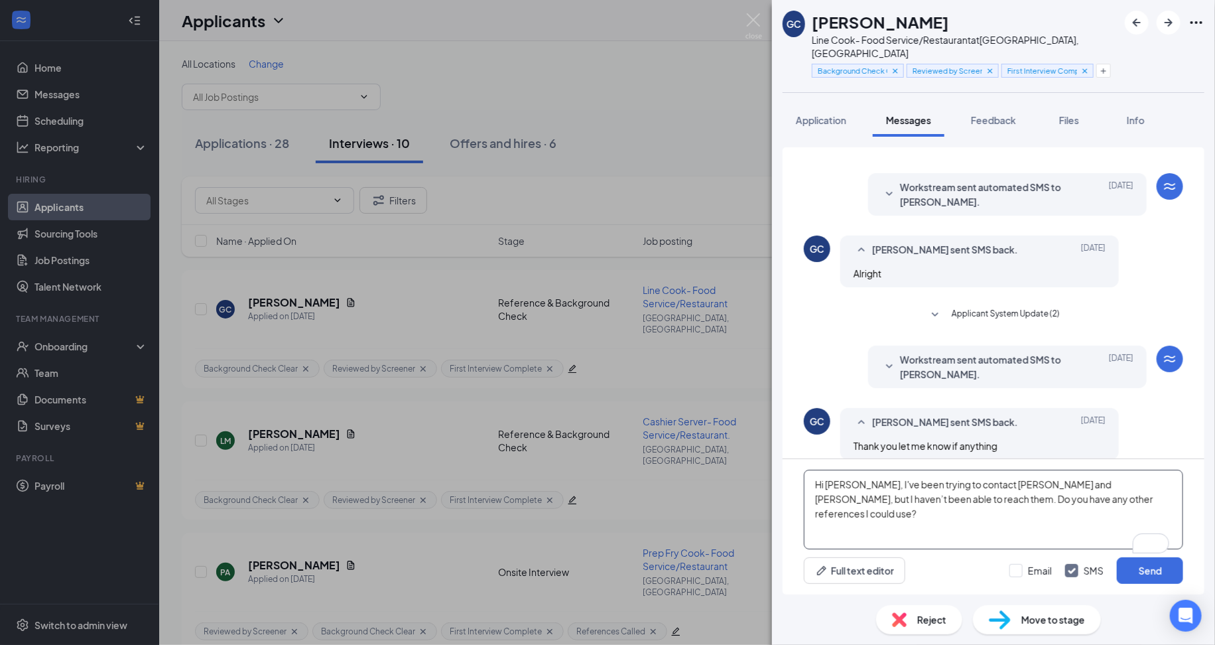
click at [969, 500] on textarea "Hi Gabriel, I've been trying to contact Francis and Jose, but I haven’t been ab…" at bounding box center [993, 510] width 379 height 80
click at [1081, 501] on textarea "Hi [PERSON_NAME], I've been trying to contact [PERSON_NAME] and [PERSON_NAME], …" at bounding box center [993, 510] width 379 height 80
click at [1072, 503] on textarea "Hi [PERSON_NAME], I've been trying to contact [PERSON_NAME] and [PERSON_NAME], …" at bounding box center [993, 510] width 379 height 80
type textarea "Hi [PERSON_NAME], I've been trying to contact [PERSON_NAME] and [PERSON_NAME], …"
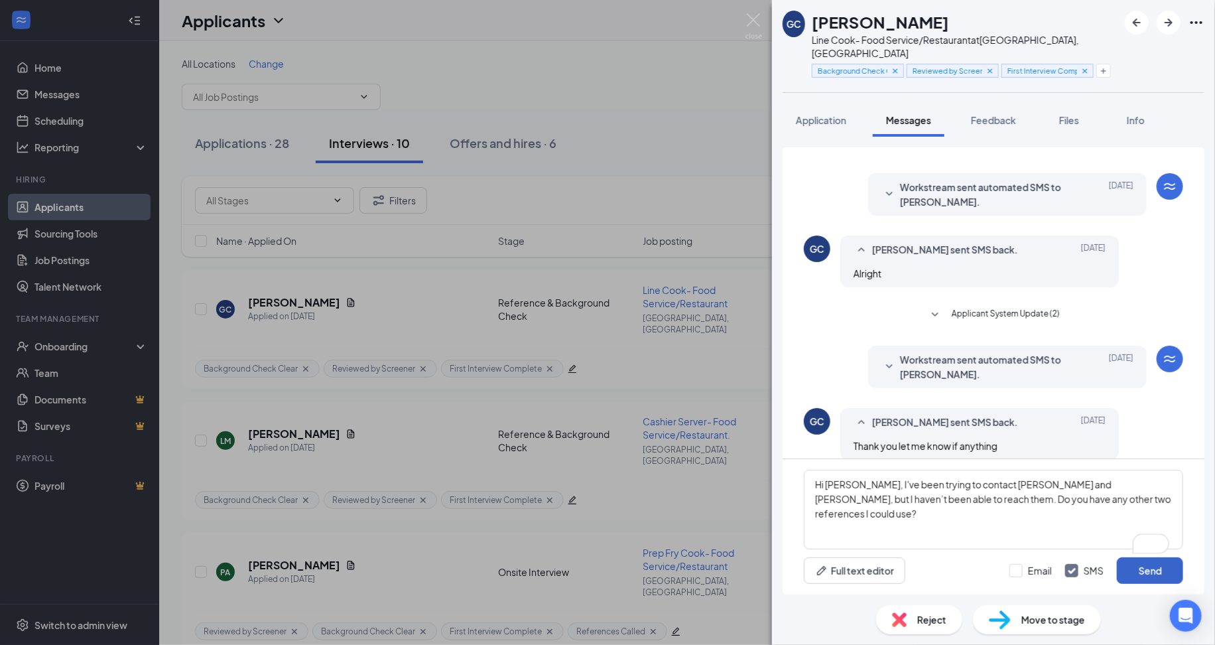
click at [1141, 564] on button "Send" at bounding box center [1150, 570] width 66 height 27
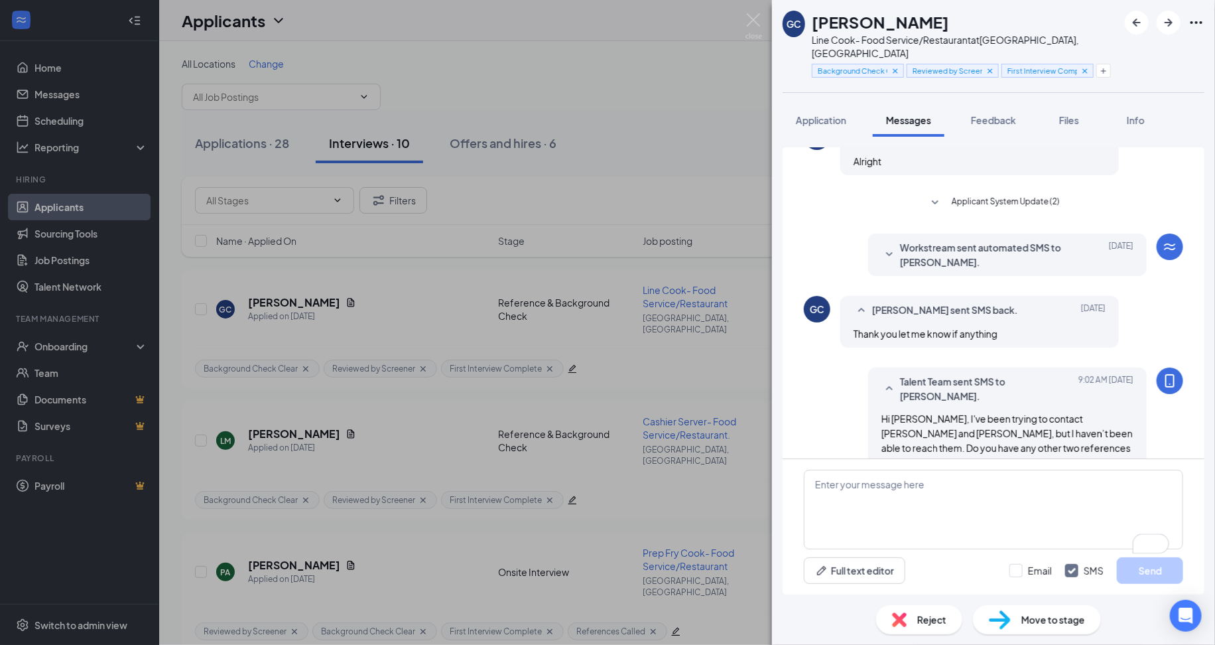
scroll to position [346, 0]
drag, startPoint x: 545, startPoint y: 284, endPoint x: 747, endPoint y: 391, distance: 229.0
click at [545, 284] on div "GC Gabriel Corona Line Cook- Food Service/Restaurant at Norwalk, CT Background …" at bounding box center [607, 322] width 1215 height 645
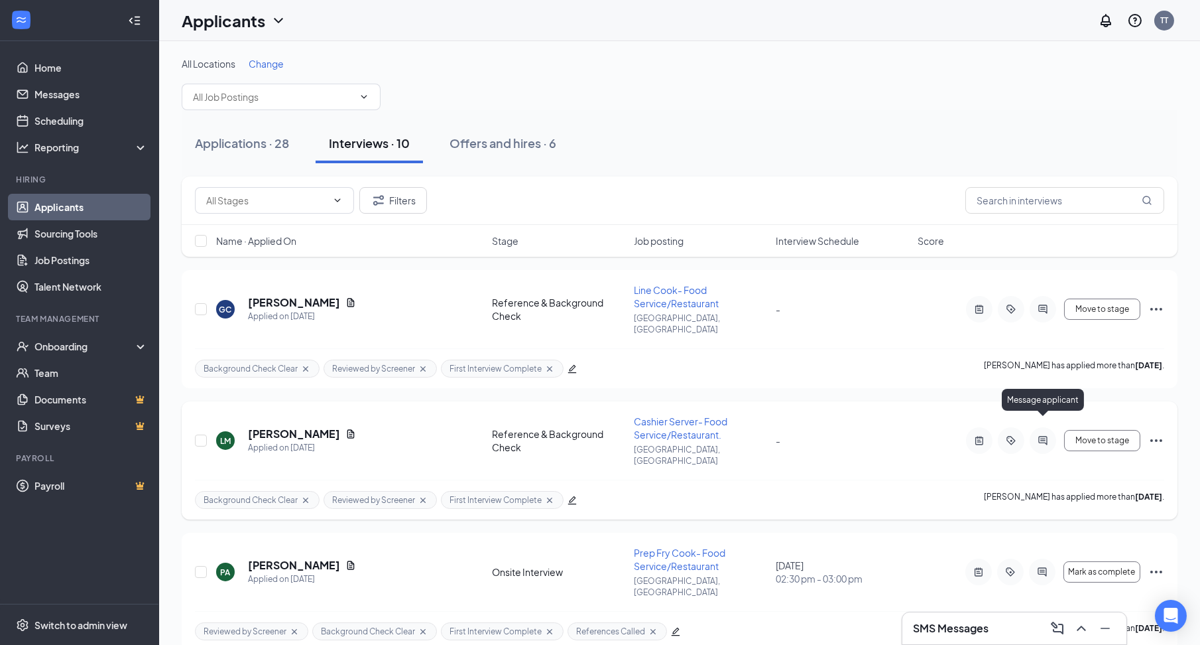
click at [1035, 435] on icon "ActiveChat" at bounding box center [1043, 440] width 16 height 11
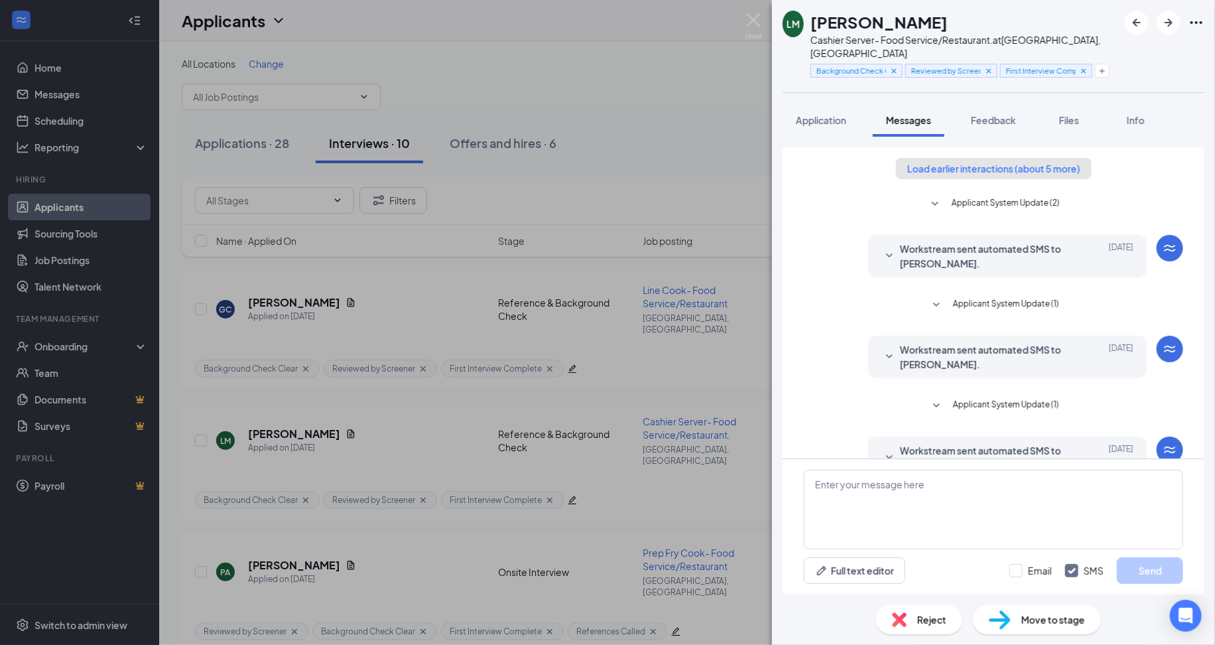
click at [1015, 158] on button "Load earlier interactions (about 5 more)" at bounding box center [994, 168] width 196 height 21
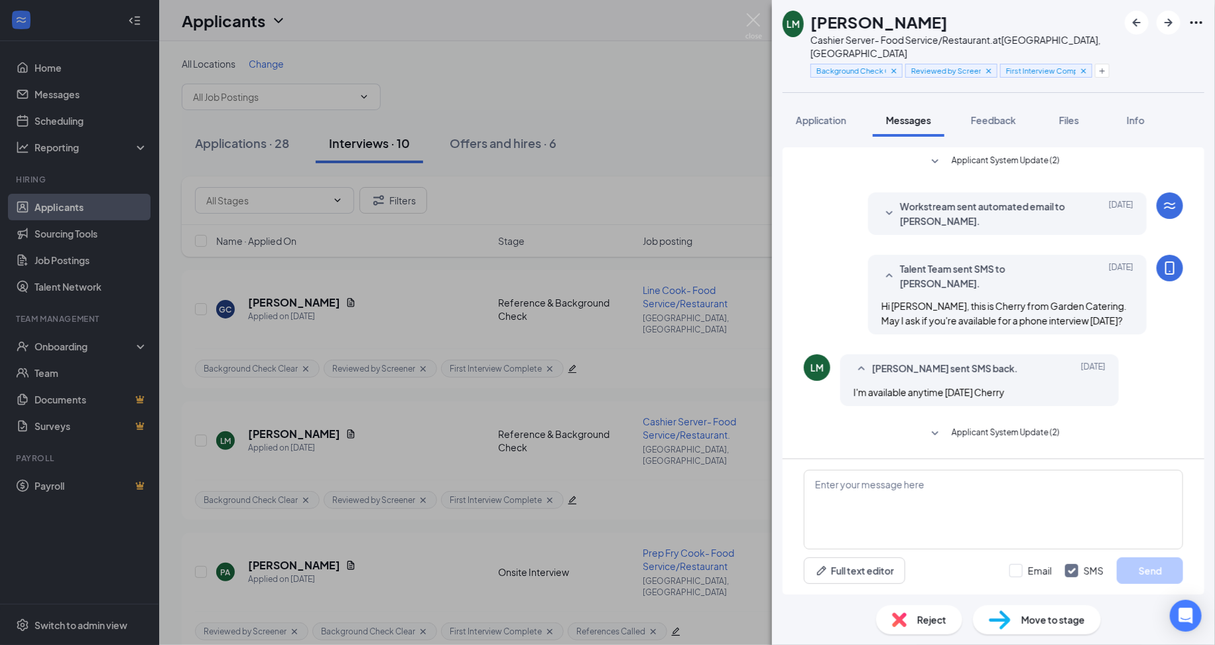
click at [984, 426] on span "Applicant System Update (2)" at bounding box center [1006, 434] width 108 height 16
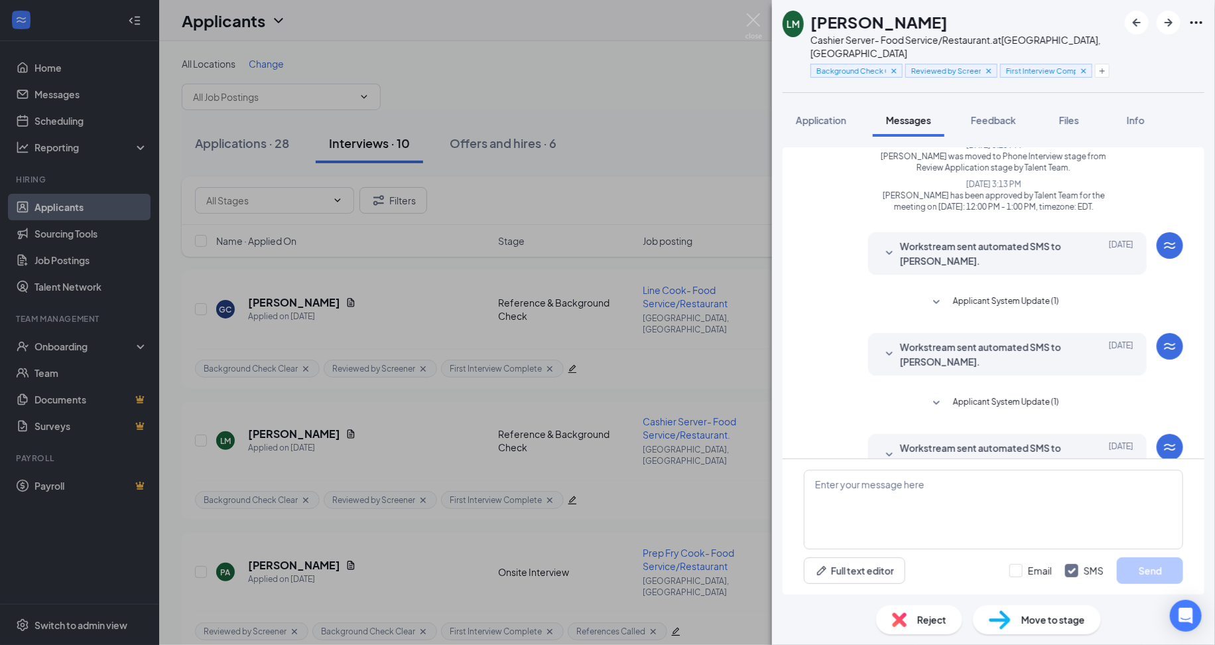
scroll to position [436, 0]
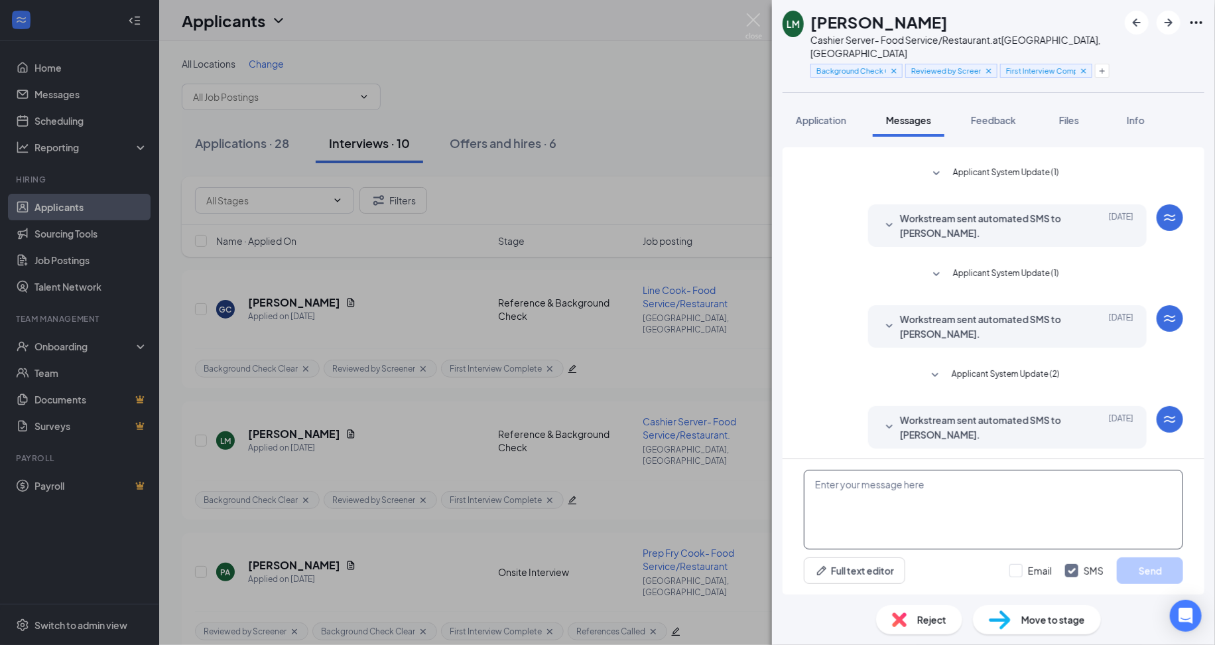
click at [940, 492] on textarea at bounding box center [993, 510] width 379 height 80
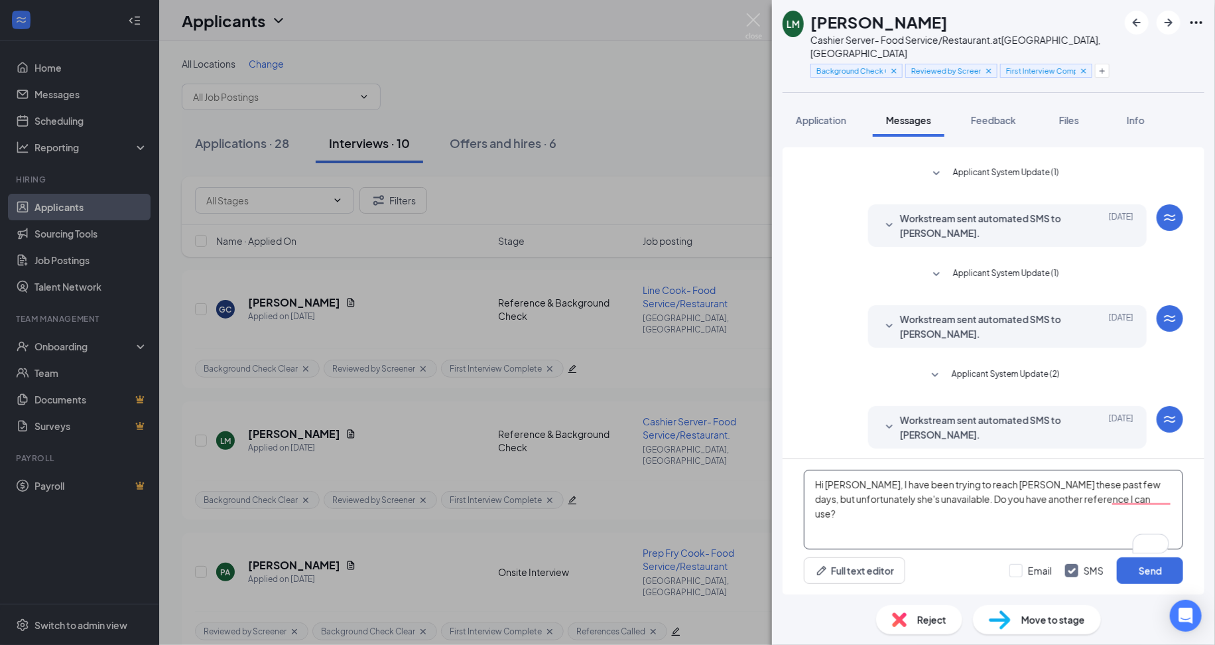
click at [1056, 494] on textarea "Hi Loretta, I have been trying to reach Sarah these past few days, but unfortun…" at bounding box center [993, 510] width 379 height 80
type textarea "Hi Loretta, I have been trying to reach Sarah these past few days, but unfortun…"
click at [1158, 574] on button "Send" at bounding box center [1150, 570] width 66 height 27
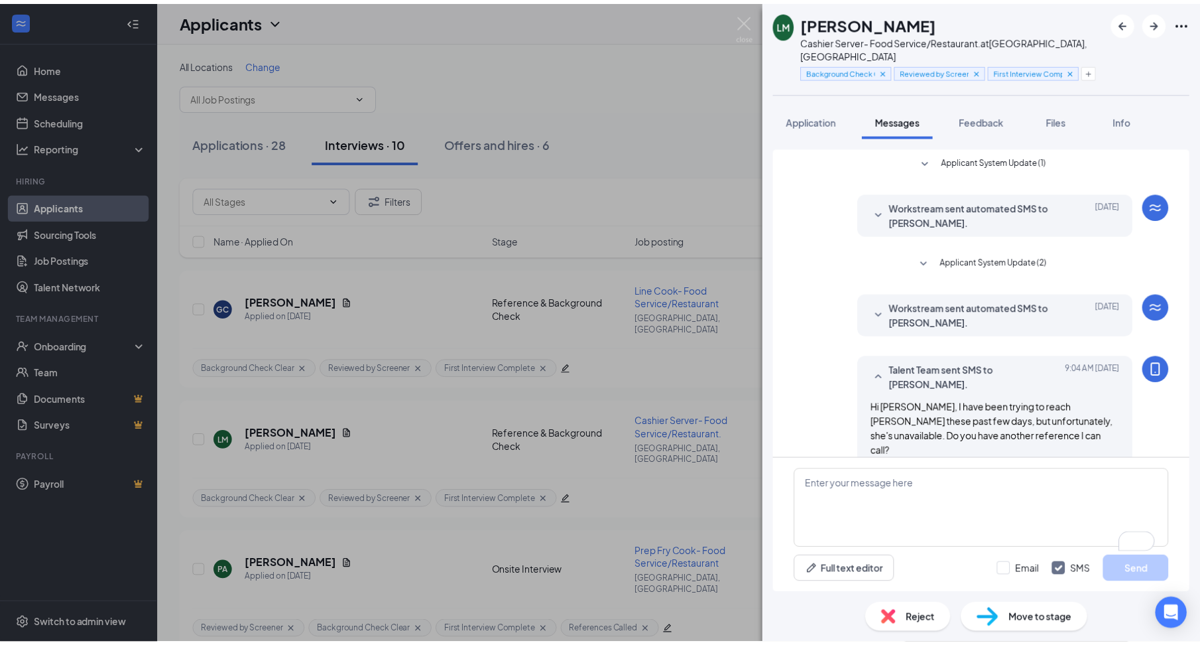
scroll to position [550, 0]
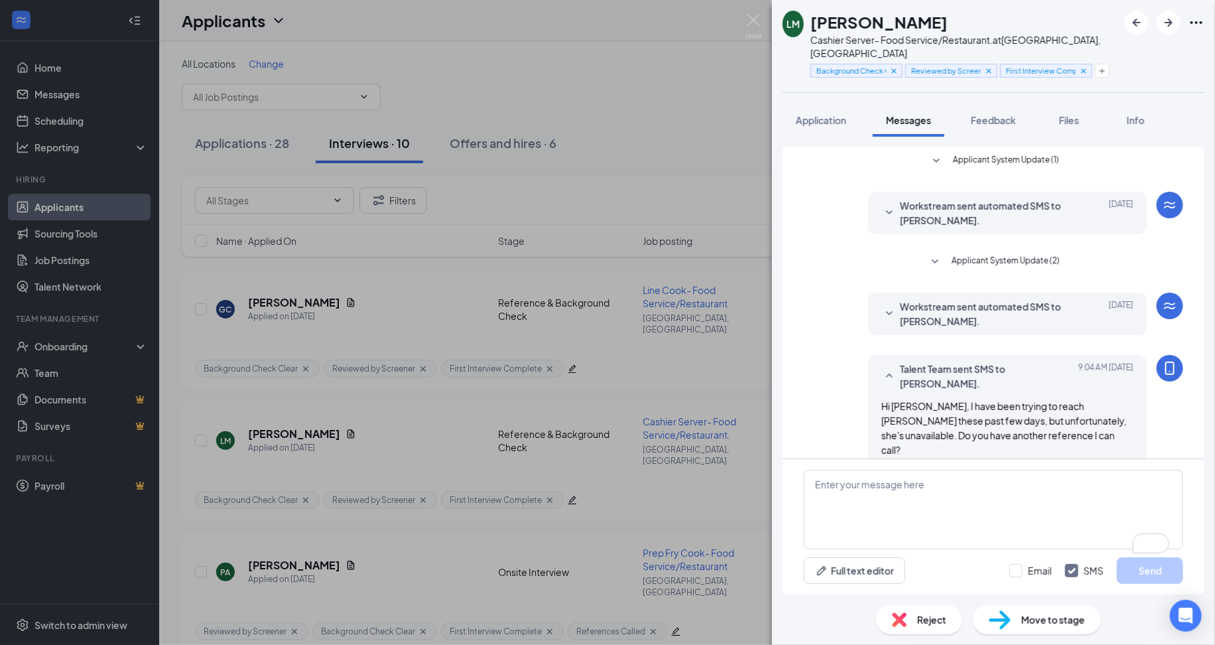
click at [745, 377] on div "LM Loretta Minutolo Cashier Server- Food Service/Restaurant. at Fairfield, CT B…" at bounding box center [607, 322] width 1215 height 645
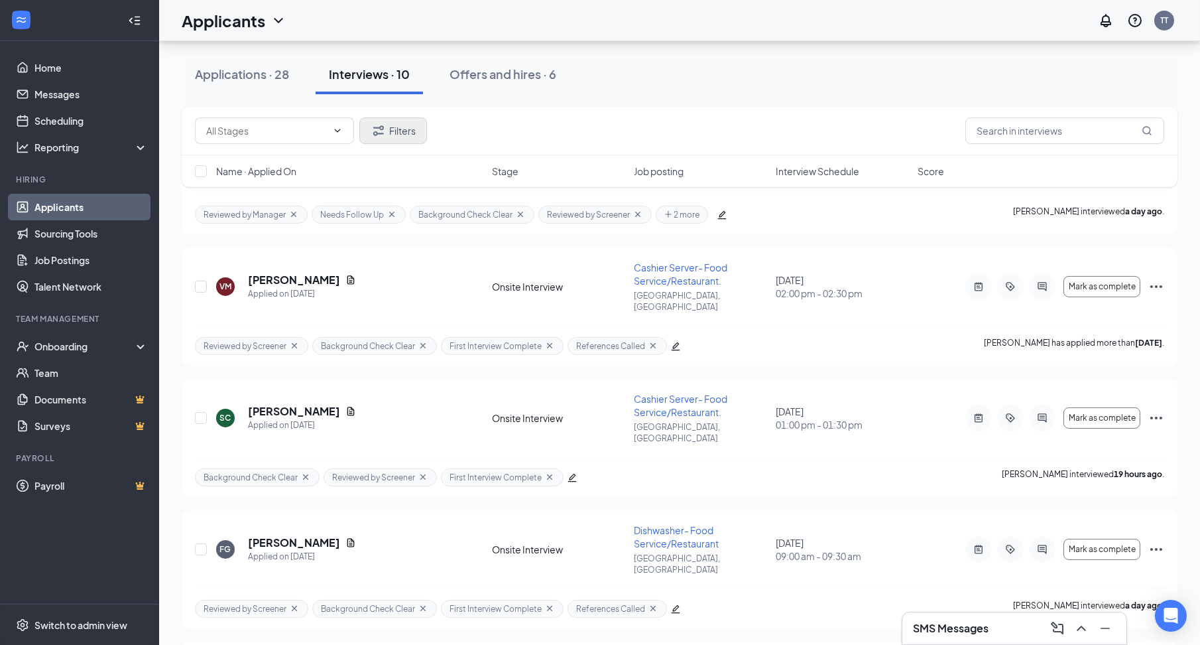
scroll to position [796, 0]
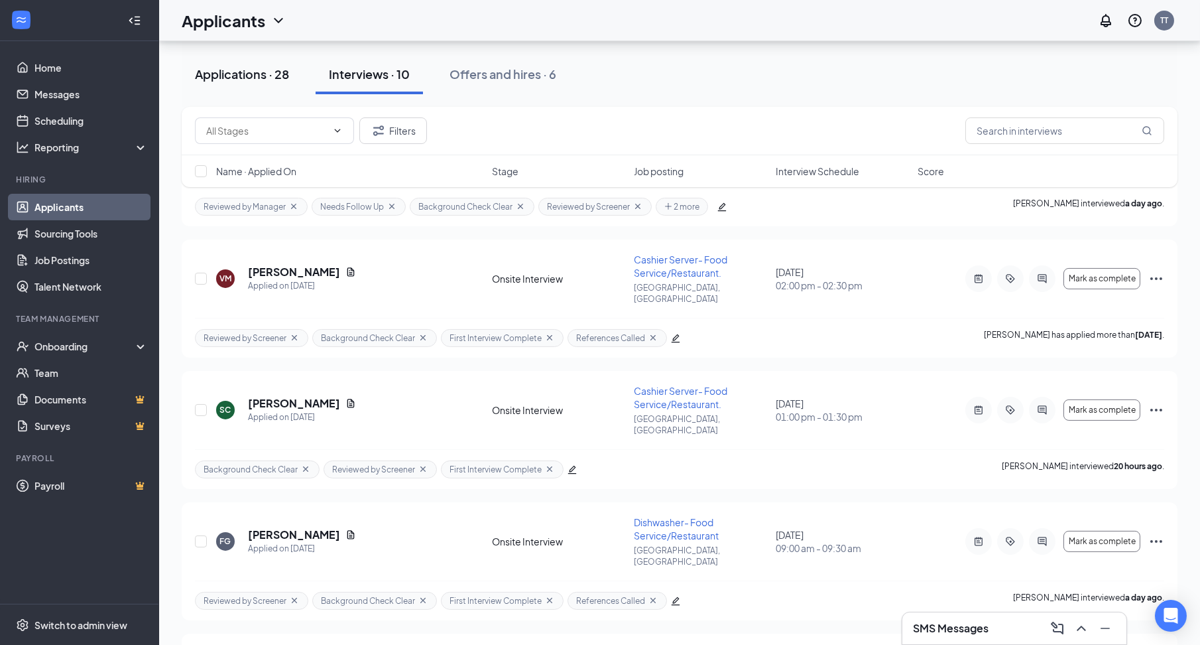
click at [249, 72] on div "Applications · 28" at bounding box center [242, 74] width 94 height 17
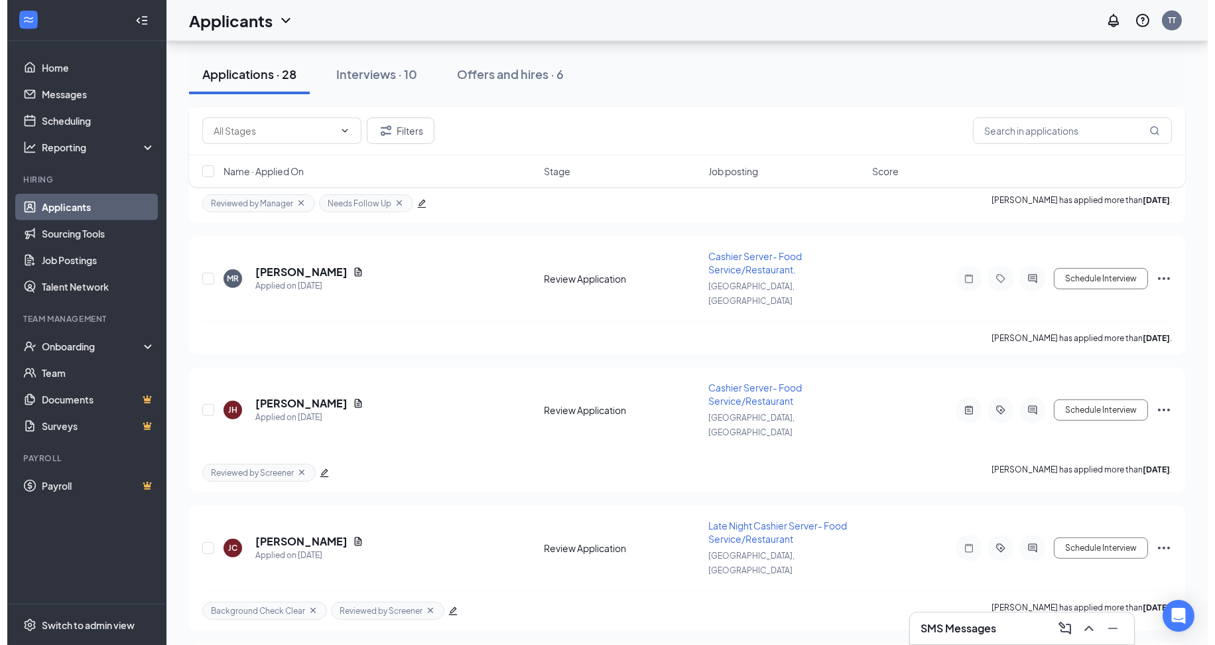
scroll to position [2734, 0]
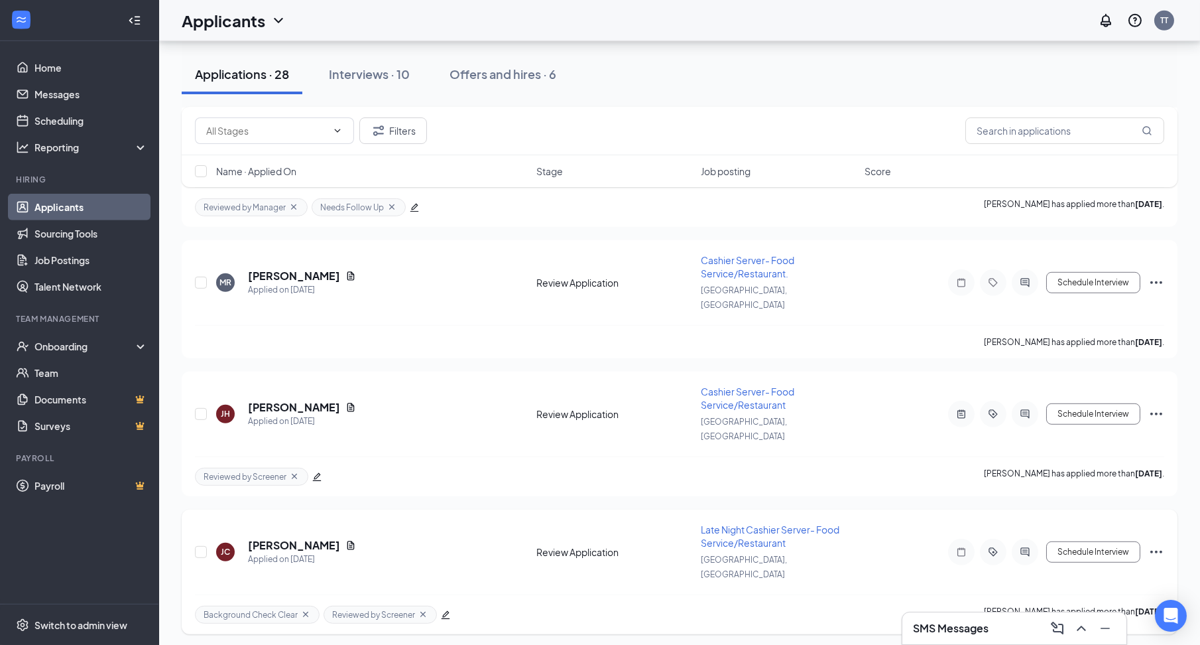
click at [1012, 539] on div at bounding box center [1025, 552] width 27 height 27
click at [1016, 254] on div at bounding box center [600, 322] width 1200 height 645
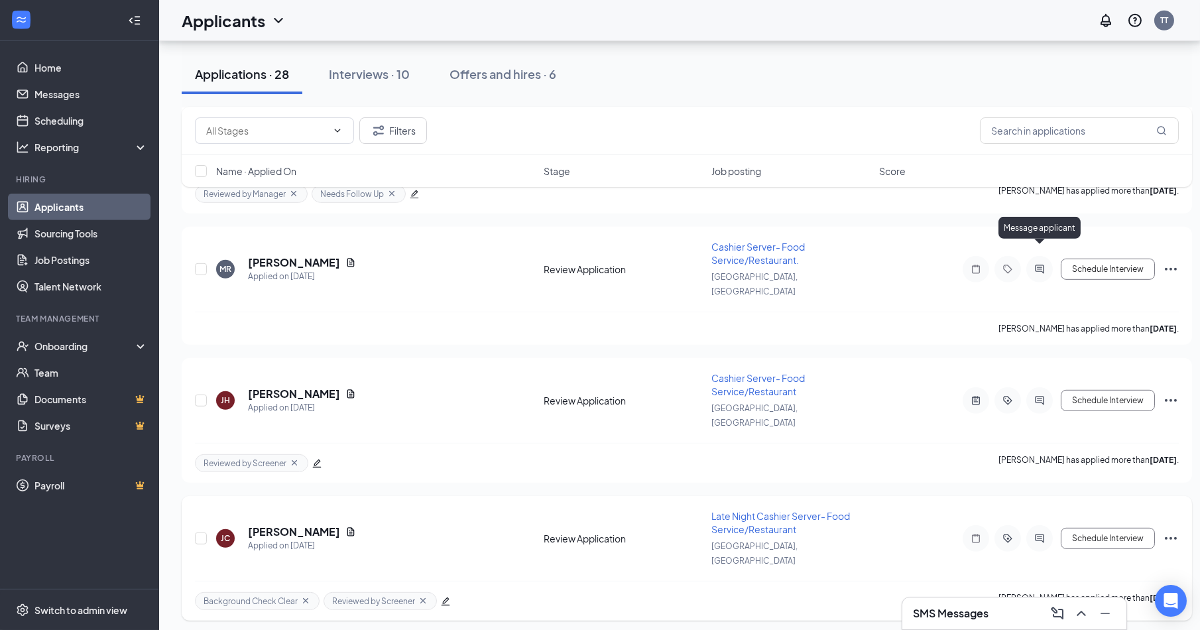
click at [1039, 533] on icon "ActiveChat" at bounding box center [1040, 538] width 16 height 11
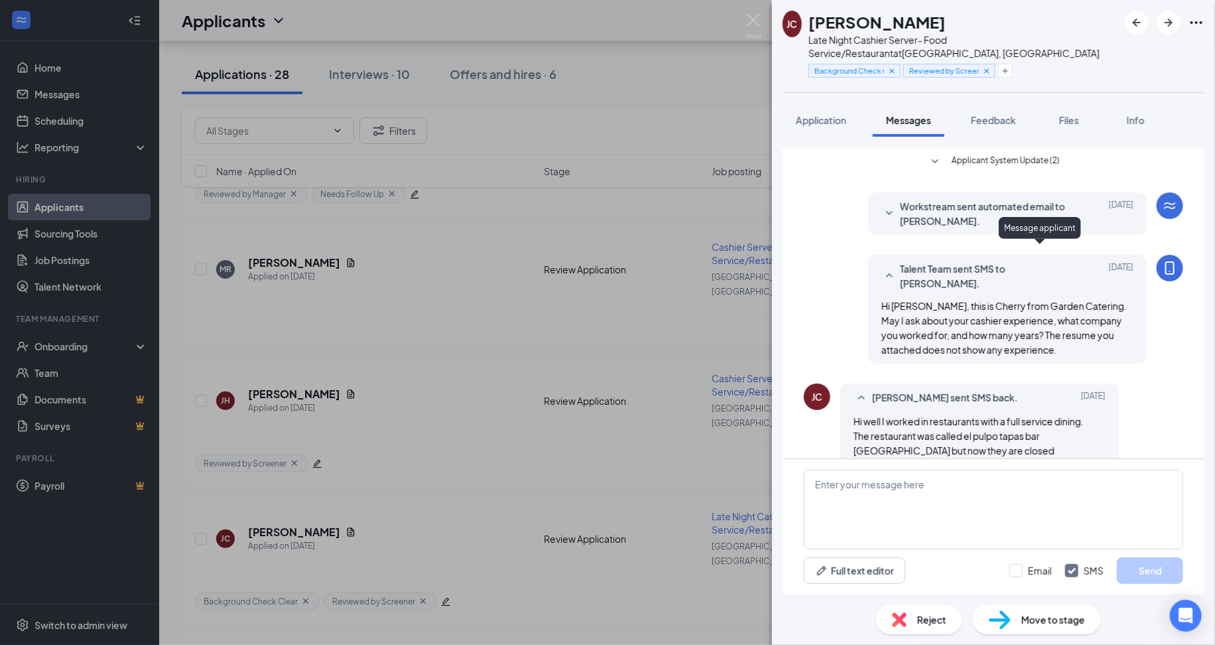
scroll to position [19, 0]
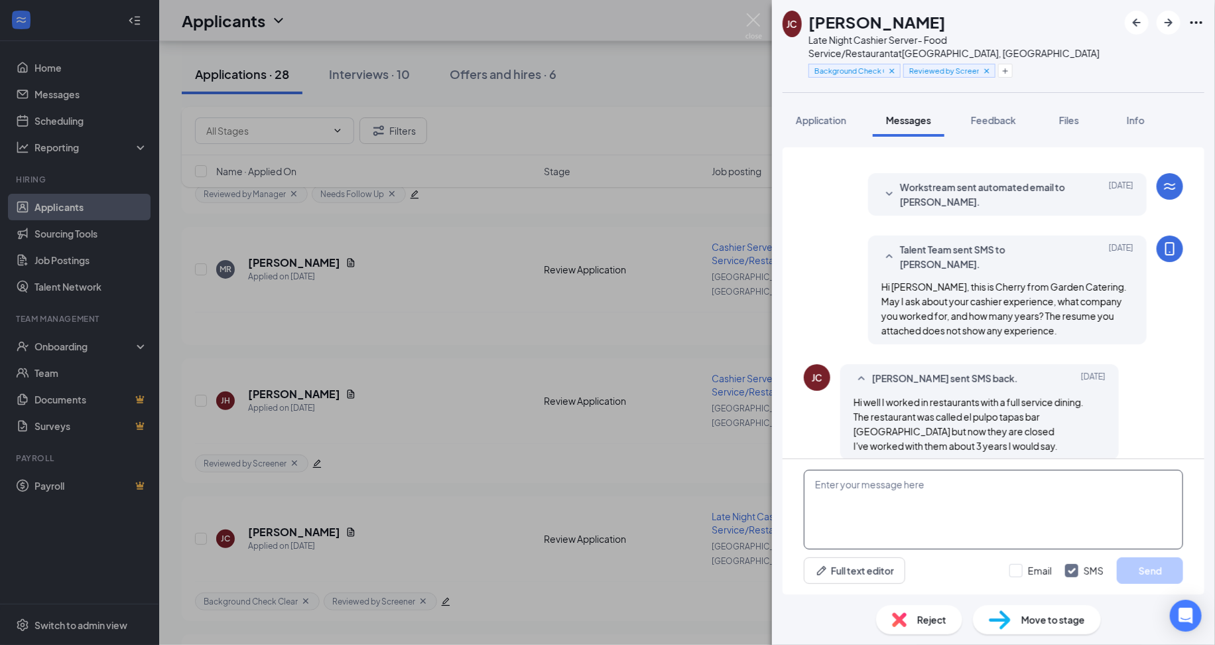
click at [926, 518] on textarea at bounding box center [993, 510] width 379 height 80
type textarea "Hi Jennifer, are you available for a"
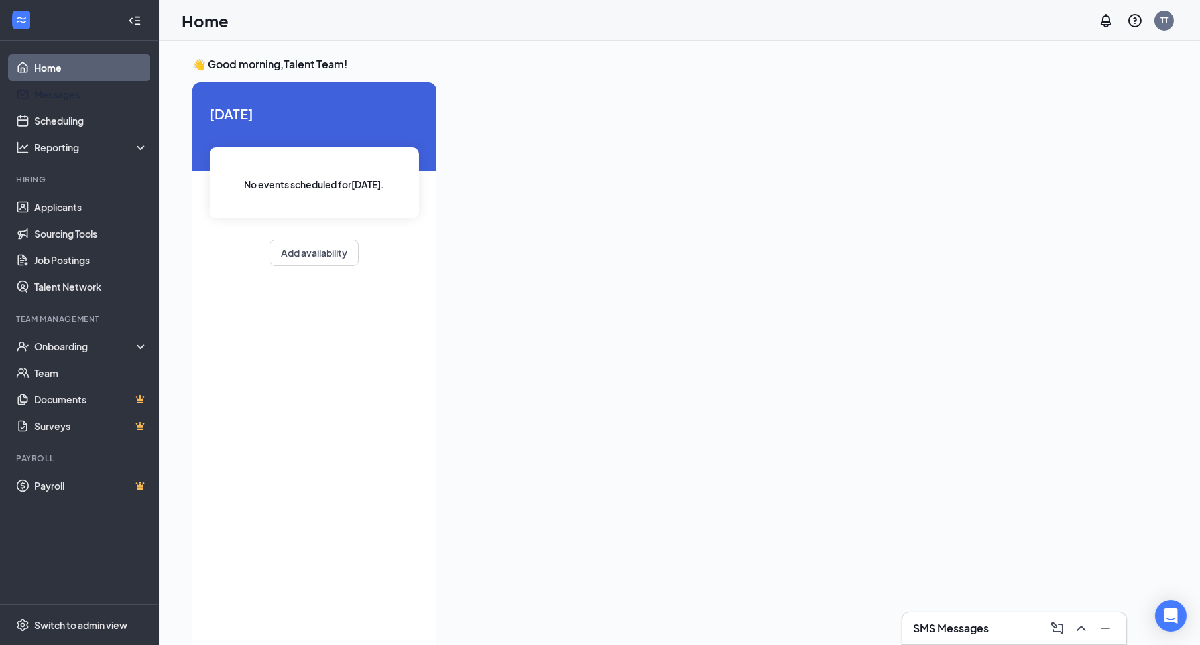
drag, startPoint x: 92, startPoint y: 90, endPoint x: 112, endPoint y: 9, distance: 84.0
click at [91, 91] on link "Messages" at bounding box center [90, 94] width 113 height 27
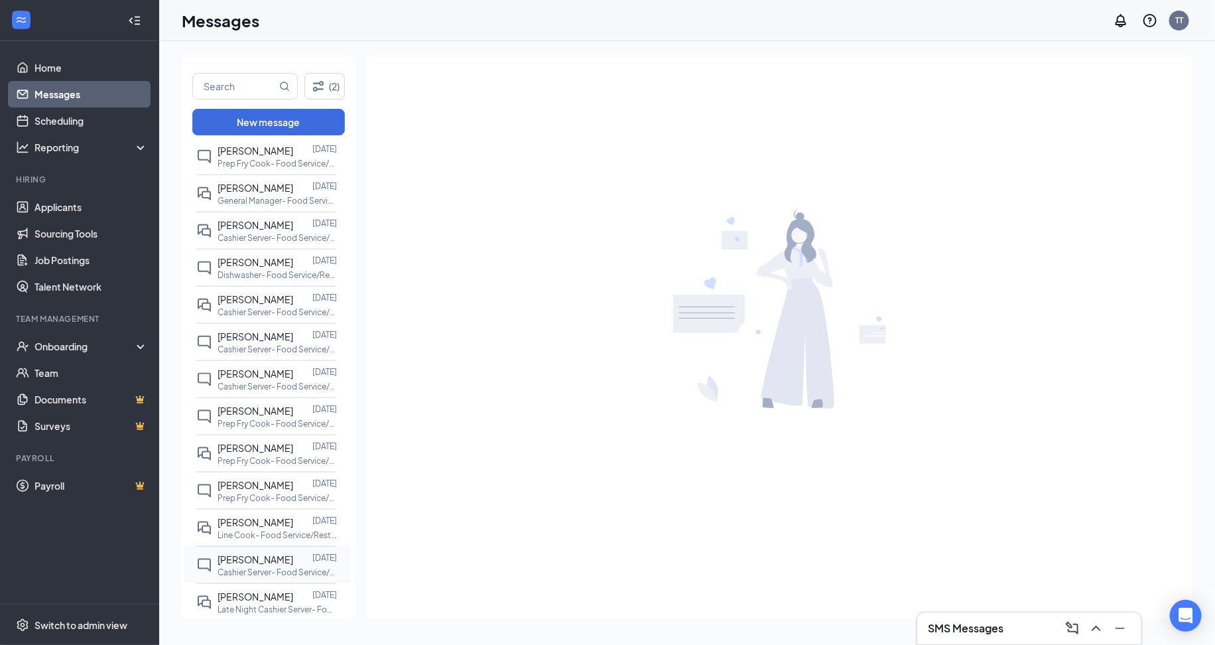
scroll to position [796, 0]
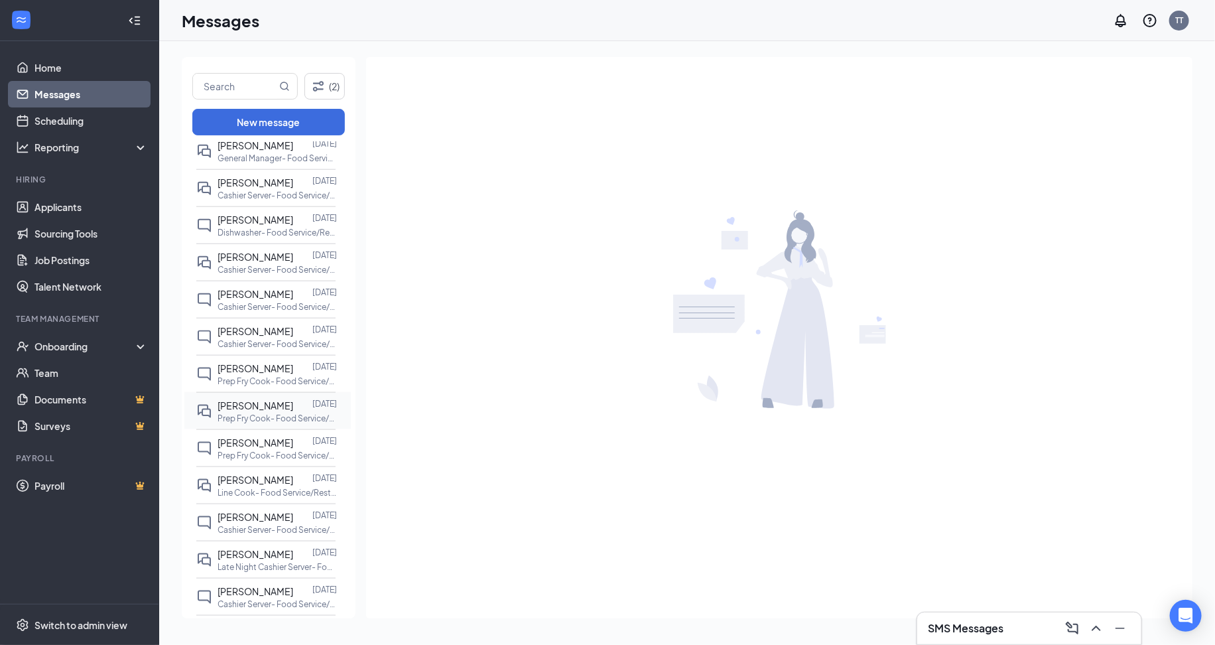
click at [272, 413] on div "[PERSON_NAME]" at bounding box center [256, 405] width 76 height 15
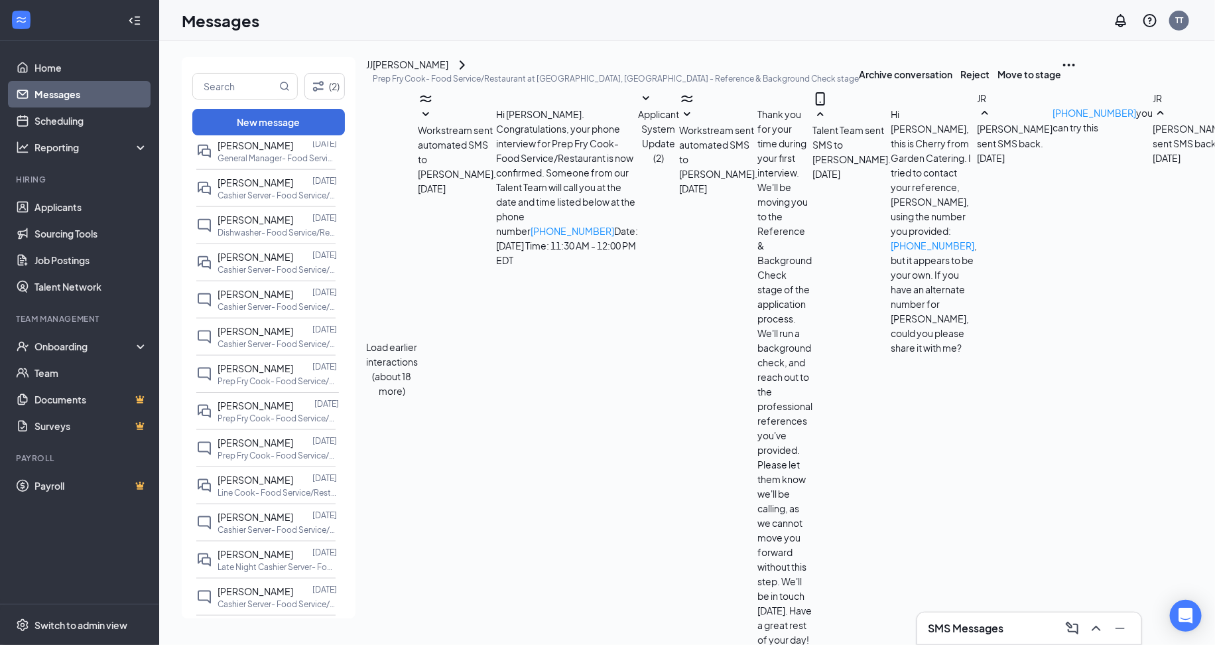
click at [418, 340] on button "Load earlier interactions (about 18 more)" at bounding box center [392, 369] width 52 height 58
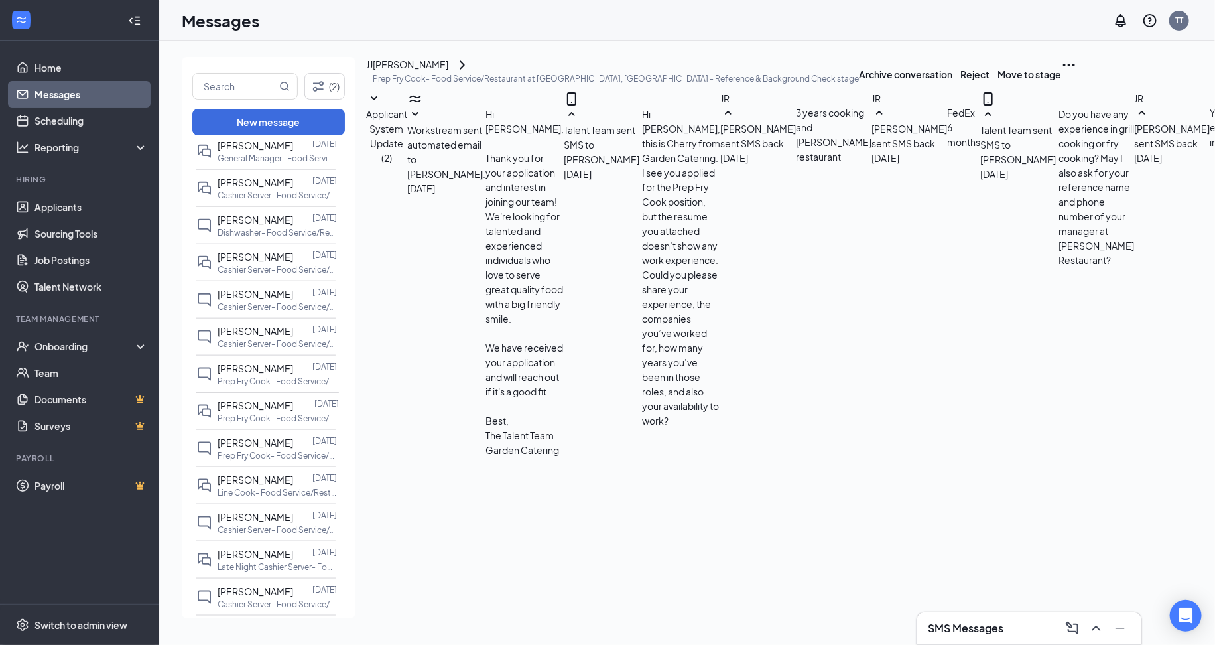
scroll to position [1193, 0]
click at [988, 631] on h3 "SMS Messages" at bounding box center [966, 628] width 76 height 15
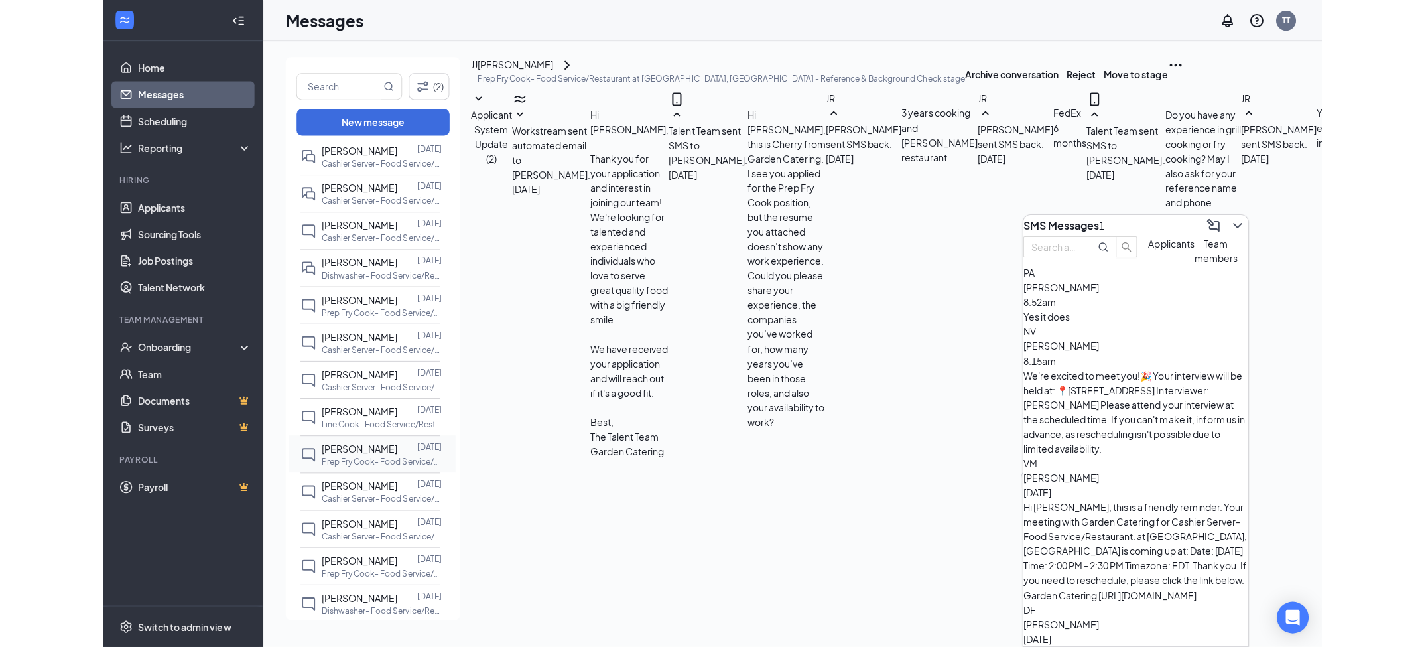
scroll to position [0, 0]
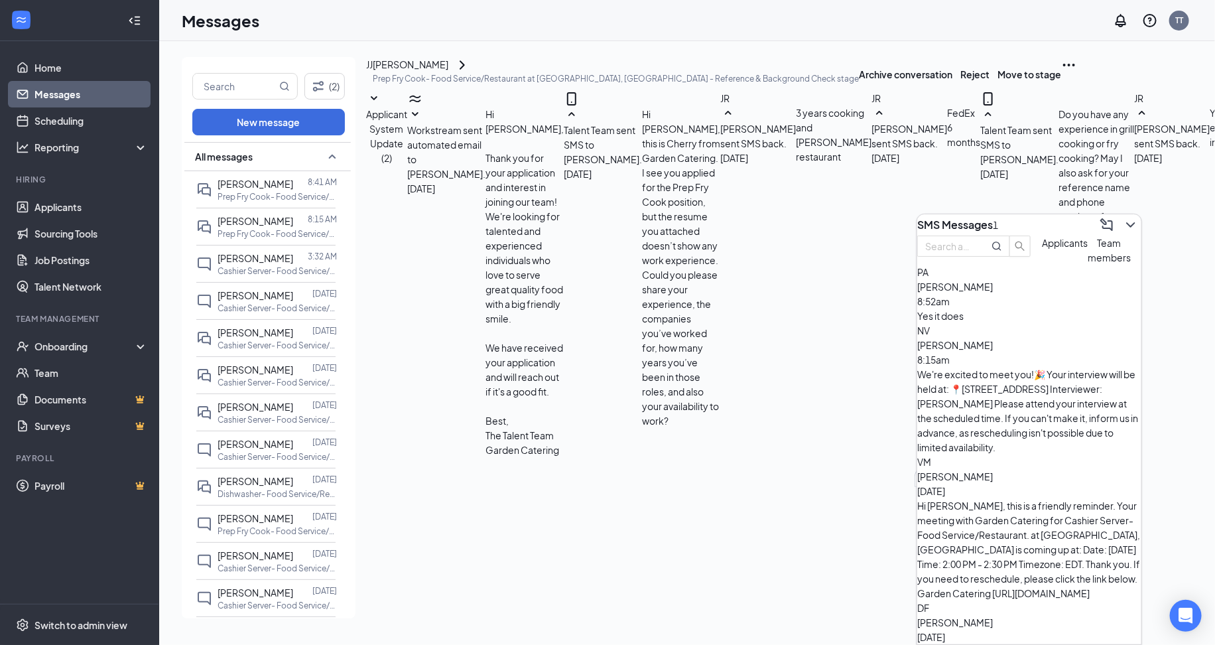
click at [1048, 229] on div "SMS Messages 1" at bounding box center [1029, 224] width 224 height 21
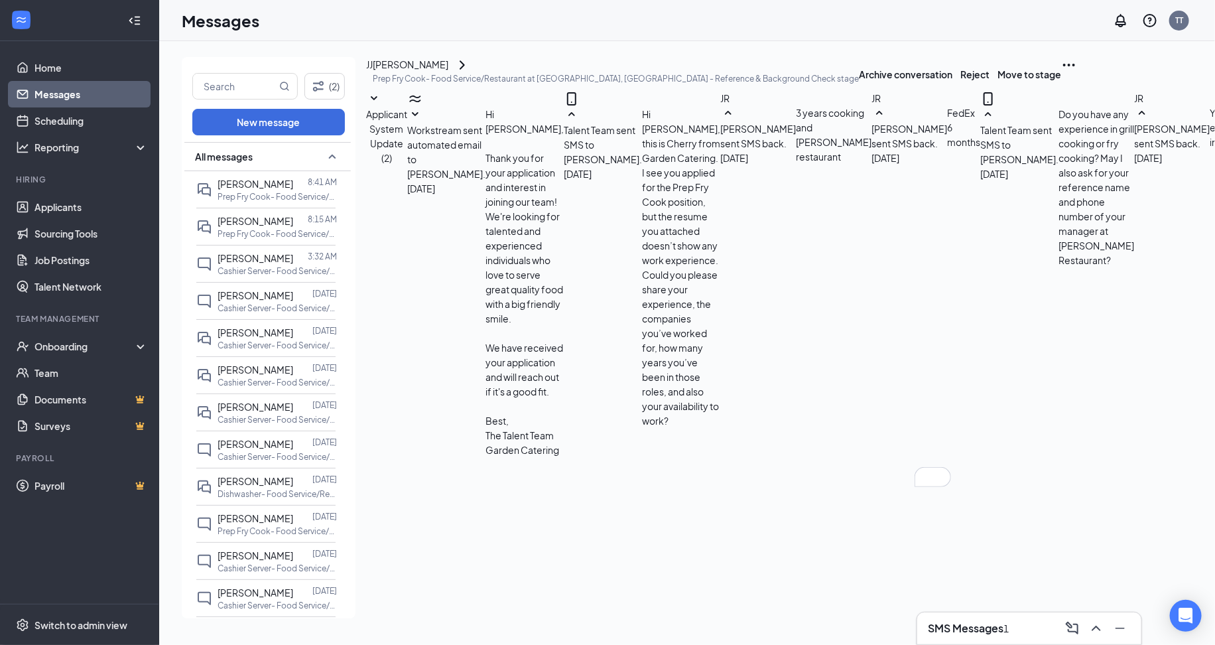
drag, startPoint x: 533, startPoint y: 86, endPoint x: 540, endPoint y: 84, distance: 7.4
click at [448, 73] on div "[PERSON_NAME]" at bounding box center [411, 65] width 76 height 16
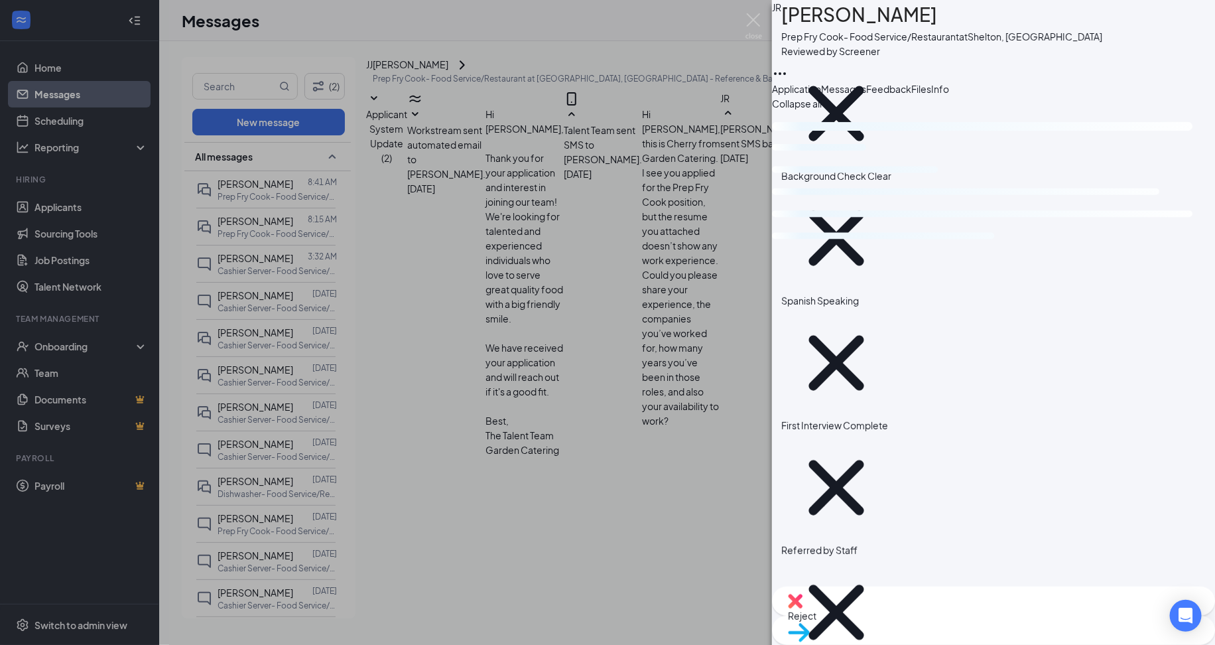
click at [911, 95] on span "Feedback" at bounding box center [888, 89] width 45 height 12
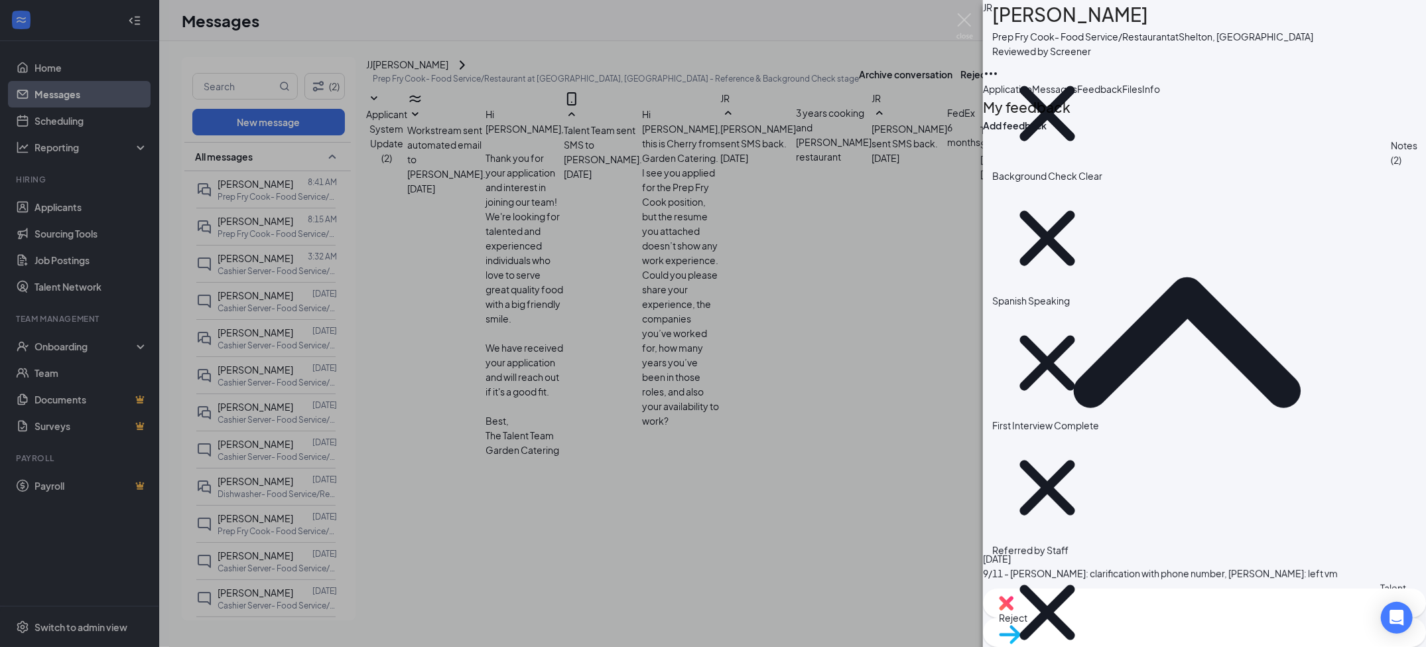
scroll to position [1328, 0]
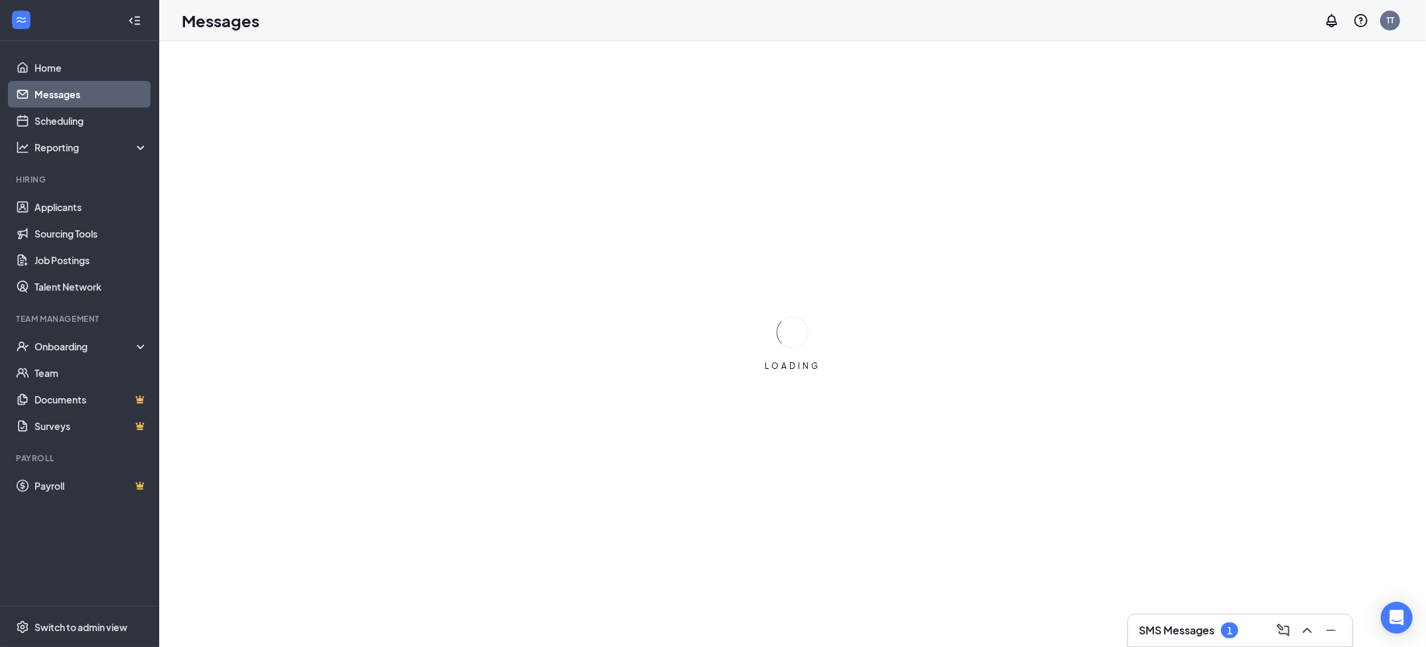
click at [1155, 633] on h3 "SMS Messages" at bounding box center [1177, 630] width 76 height 15
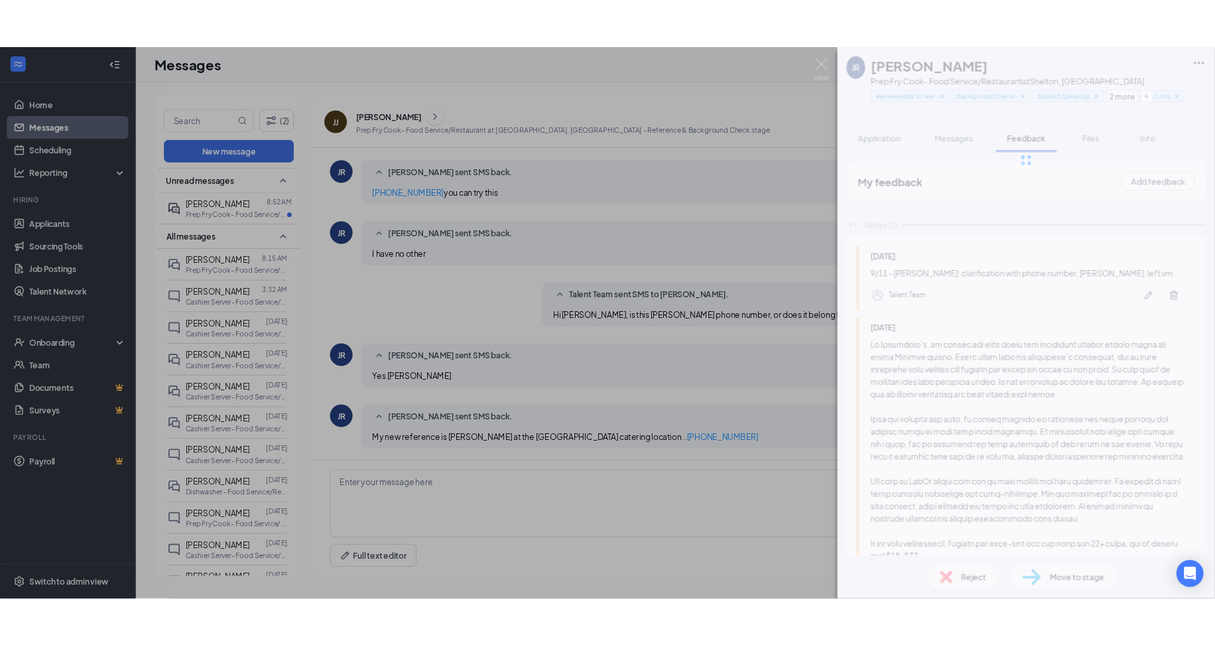
scroll to position [257, 0]
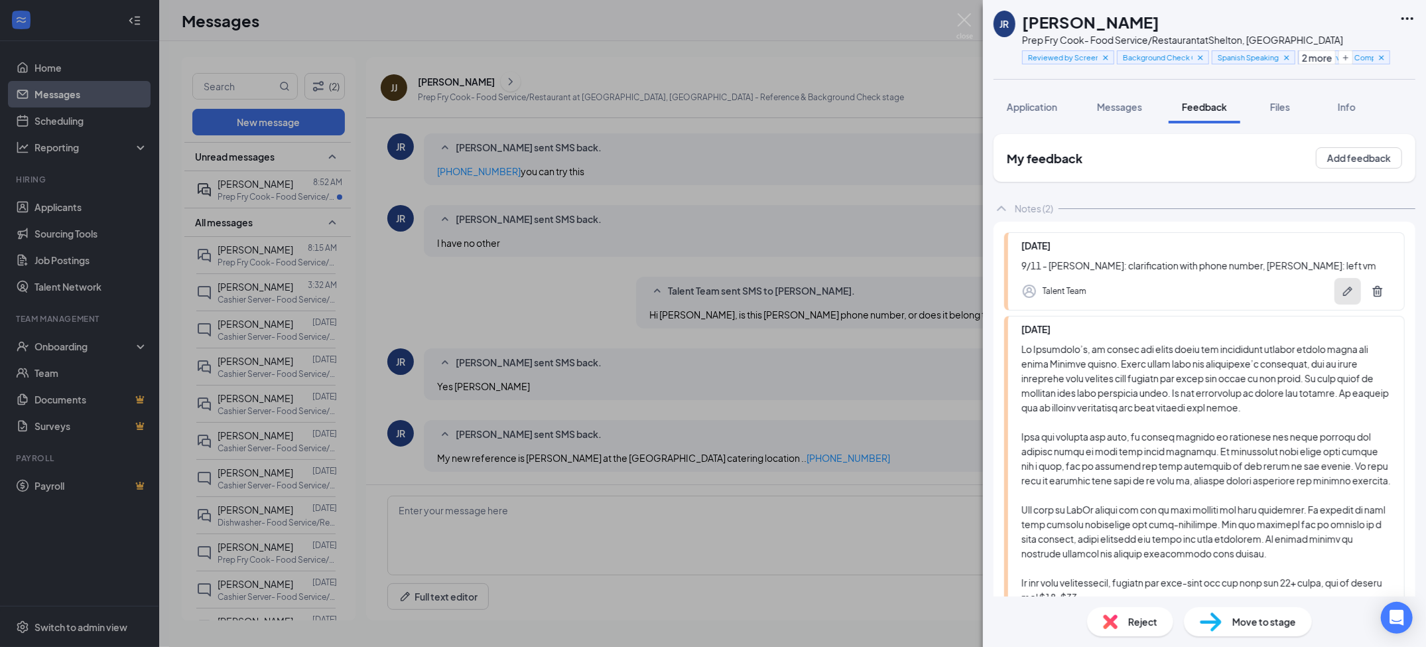
click at [1334, 292] on button "button" at bounding box center [1347, 291] width 27 height 27
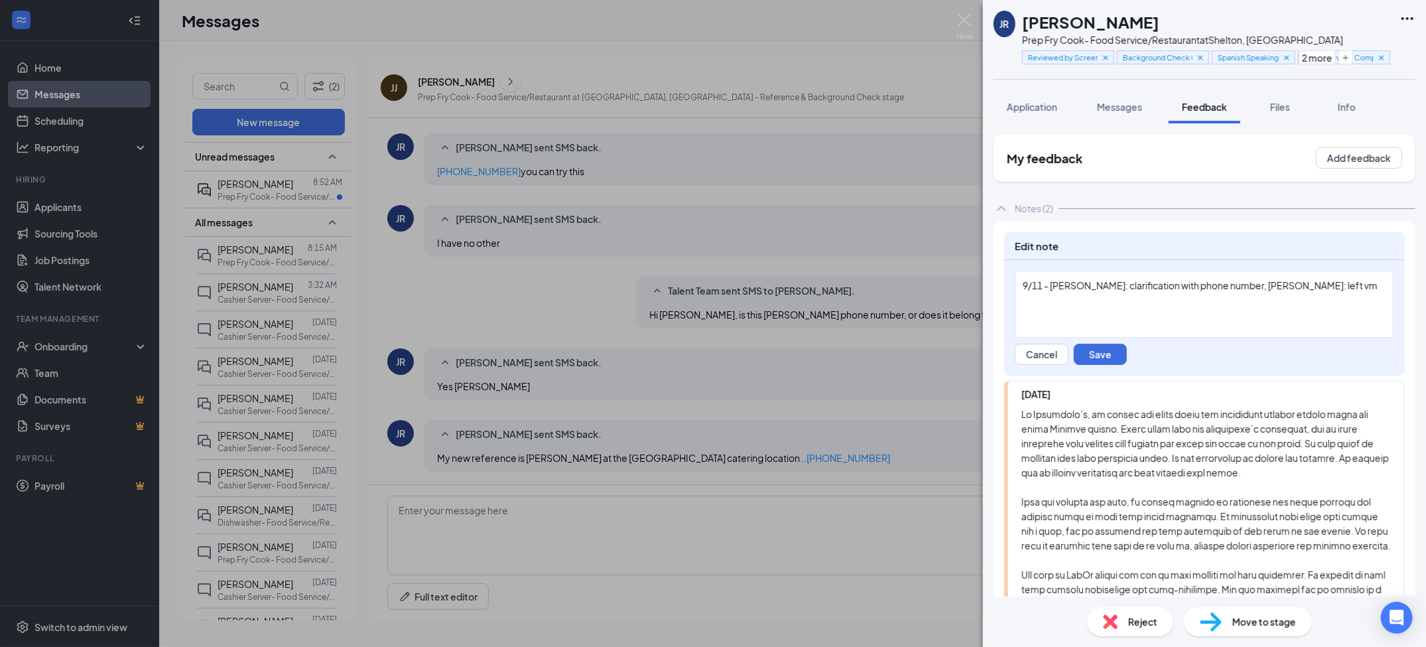
click at [1300, 302] on div "9/11 - [PERSON_NAME]: clarification with phone number, [PERSON_NAME]: left vm" at bounding box center [1204, 304] width 378 height 66
click at [1330, 296] on div "9/11 - [PERSON_NAME]: clarification with phone number, [PERSON_NAME]: left vm" at bounding box center [1204, 304] width 378 height 66
drag, startPoint x: 1043, startPoint y: 285, endPoint x: 1022, endPoint y: 290, distance: 21.1
click at [1023, 290] on span "9/11 - [PERSON_NAME]: clarification with phone number, [PERSON_NAME]: left vm" at bounding box center [1200, 285] width 355 height 12
copy span "9/11"
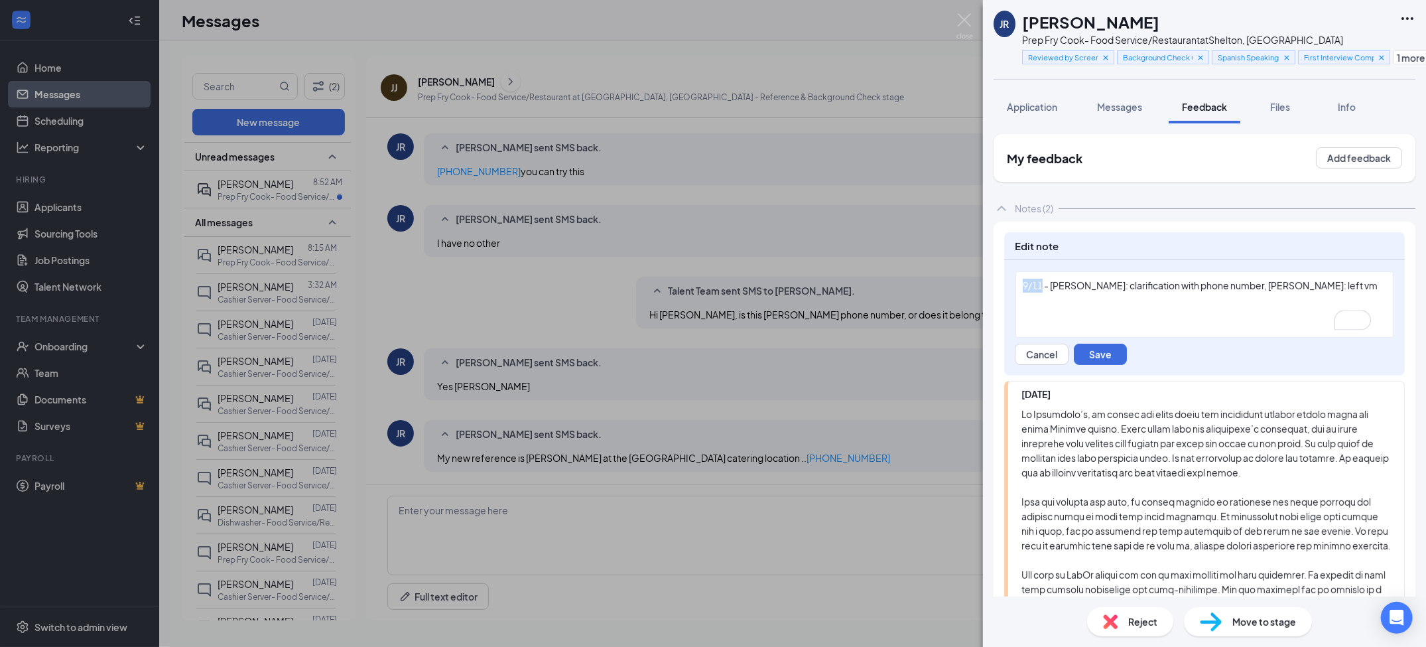
click at [1035, 306] on div "9/11 - [PERSON_NAME]: clarification with phone number, [PERSON_NAME]: left vm" at bounding box center [1204, 304] width 378 height 66
click at [1335, 290] on div "9/11 - [PERSON_NAME]: clarification with phone number, [PERSON_NAME]: left vm" at bounding box center [1204, 286] width 363 height 14
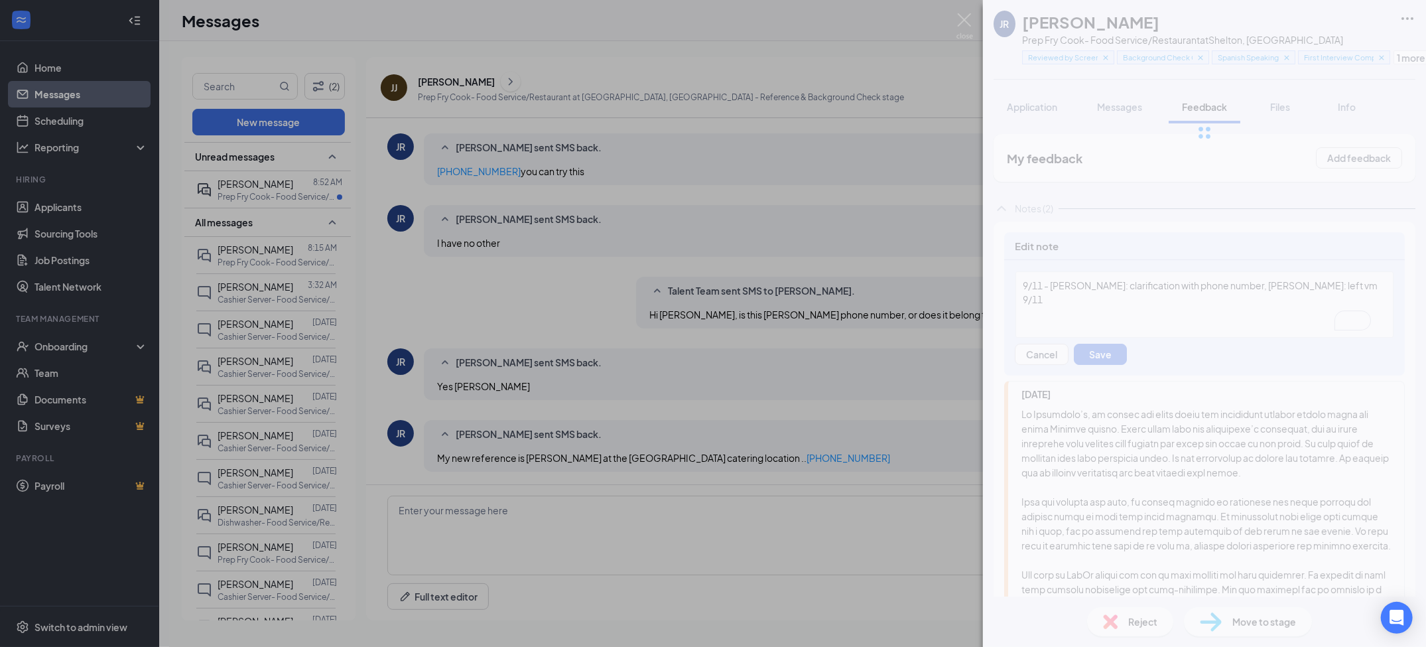
click at [1077, 302] on div "9/11" at bounding box center [1204, 299] width 363 height 14
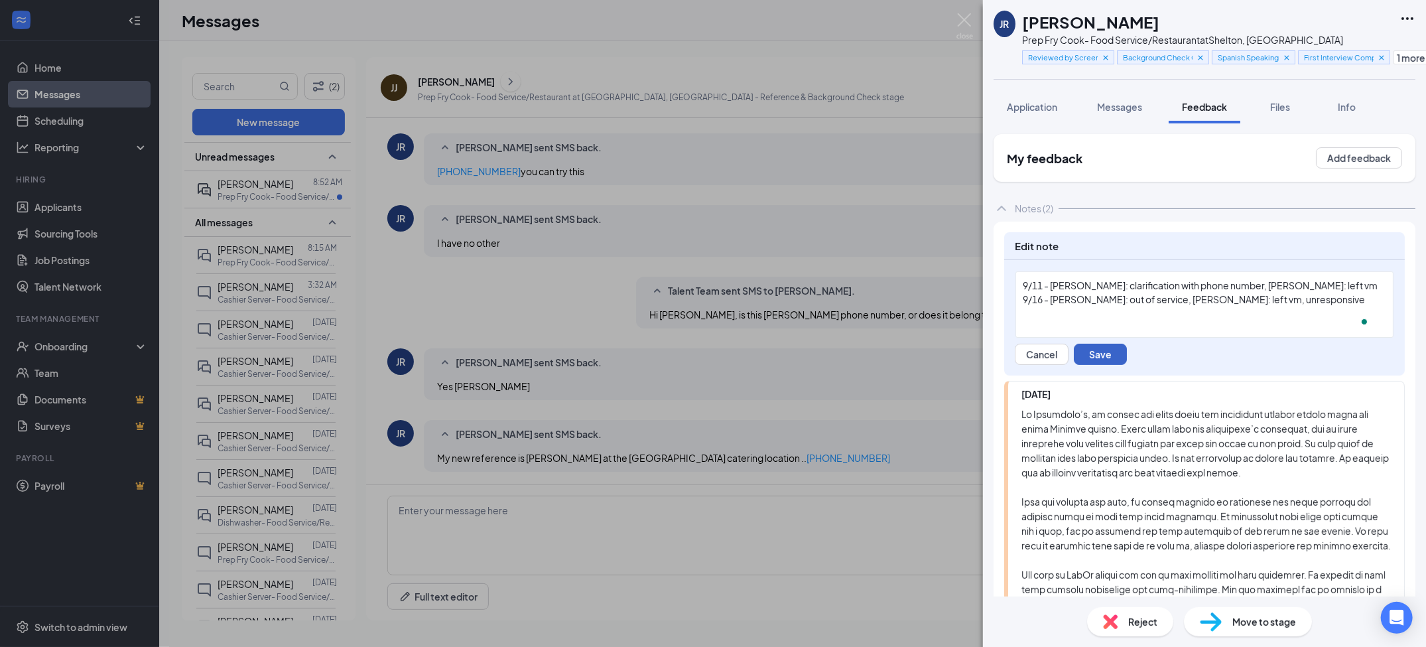
click at [1097, 350] on button "Save" at bounding box center [1100, 354] width 53 height 21
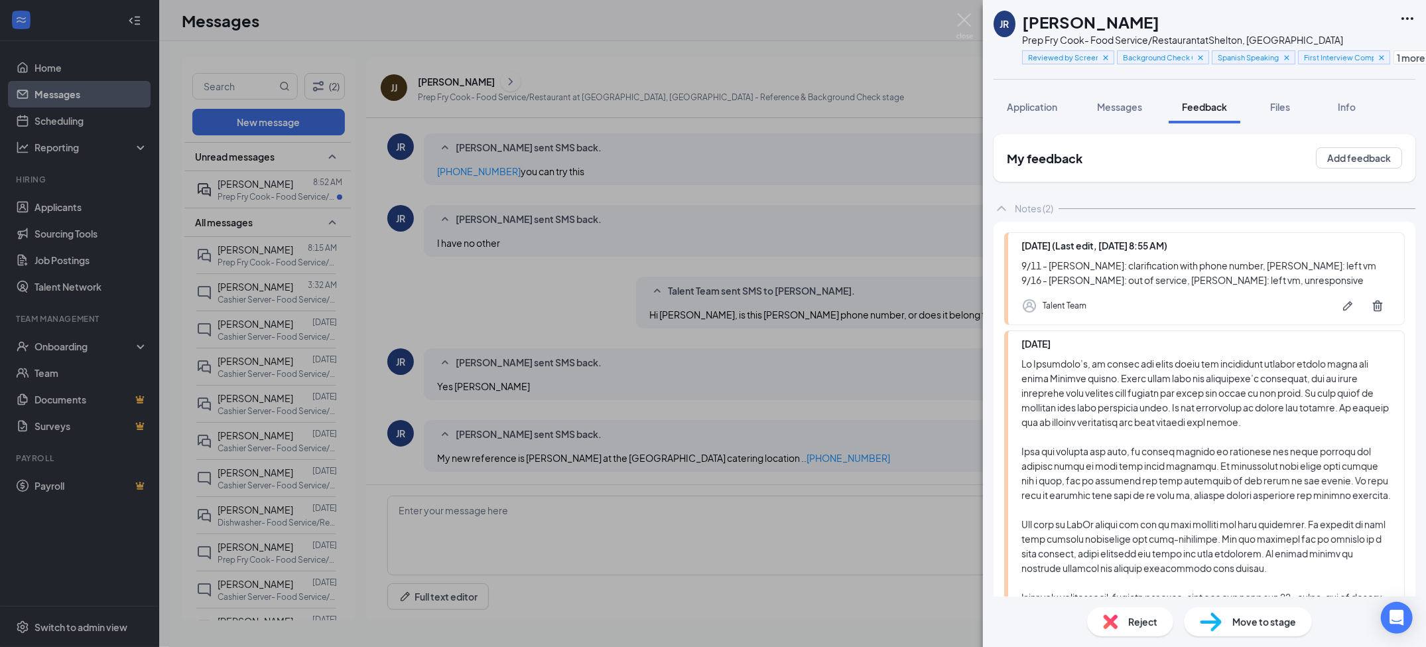
click at [925, 276] on div "JR Jamesley Joseph Richardson Prep Fry Cook- Food Service/Restaurant at Shelton…" at bounding box center [713, 323] width 1426 height 647
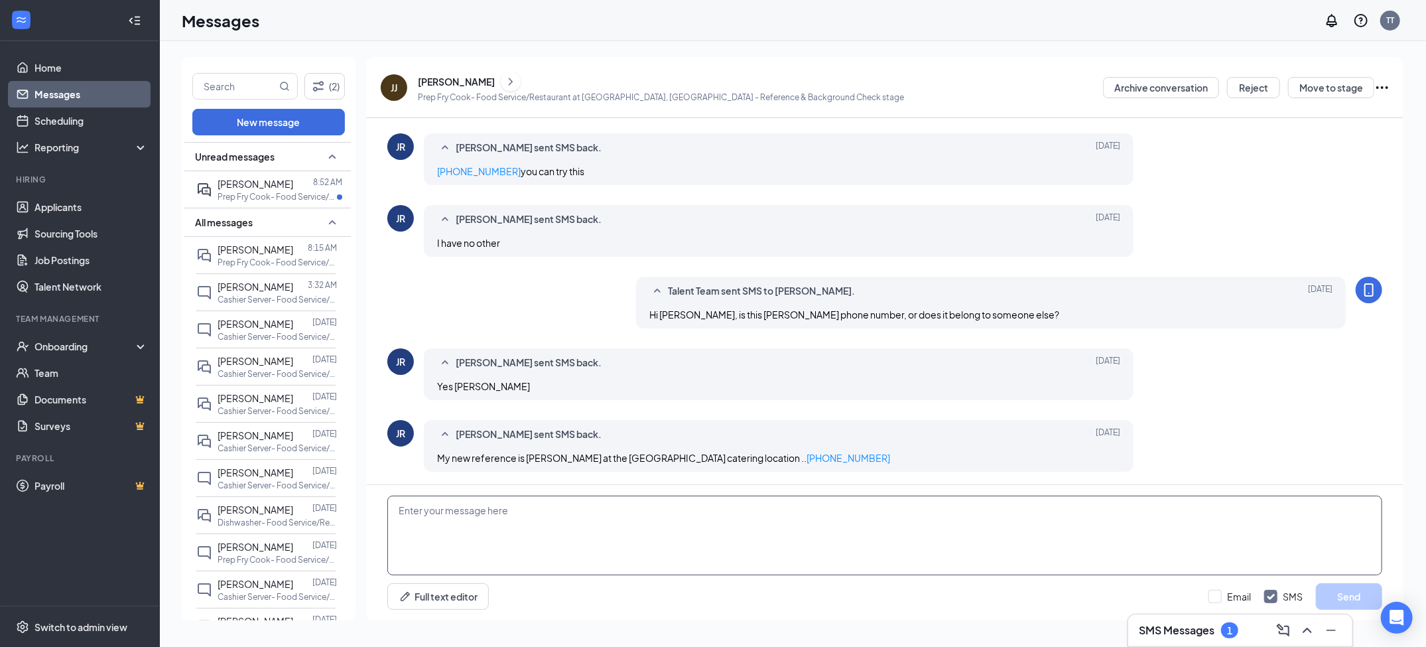
click at [558, 550] on textarea at bounding box center [884, 535] width 995 height 80
click at [526, 511] on textarea "Hi Jamesley, I tried calling the Hugo and Charlie" at bounding box center [884, 535] width 995 height 80
type textarea "Hi Jamesley, I tried calling Hugo and Charlie's phone numbers these past few da…"
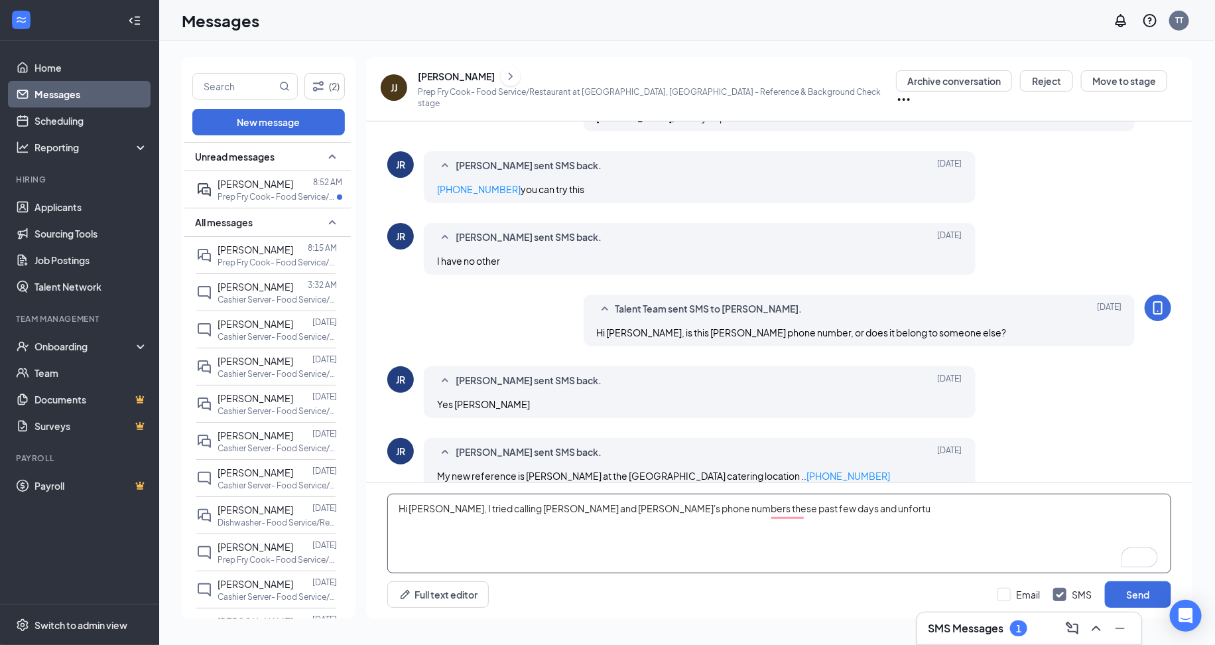
scroll to position [273, 0]
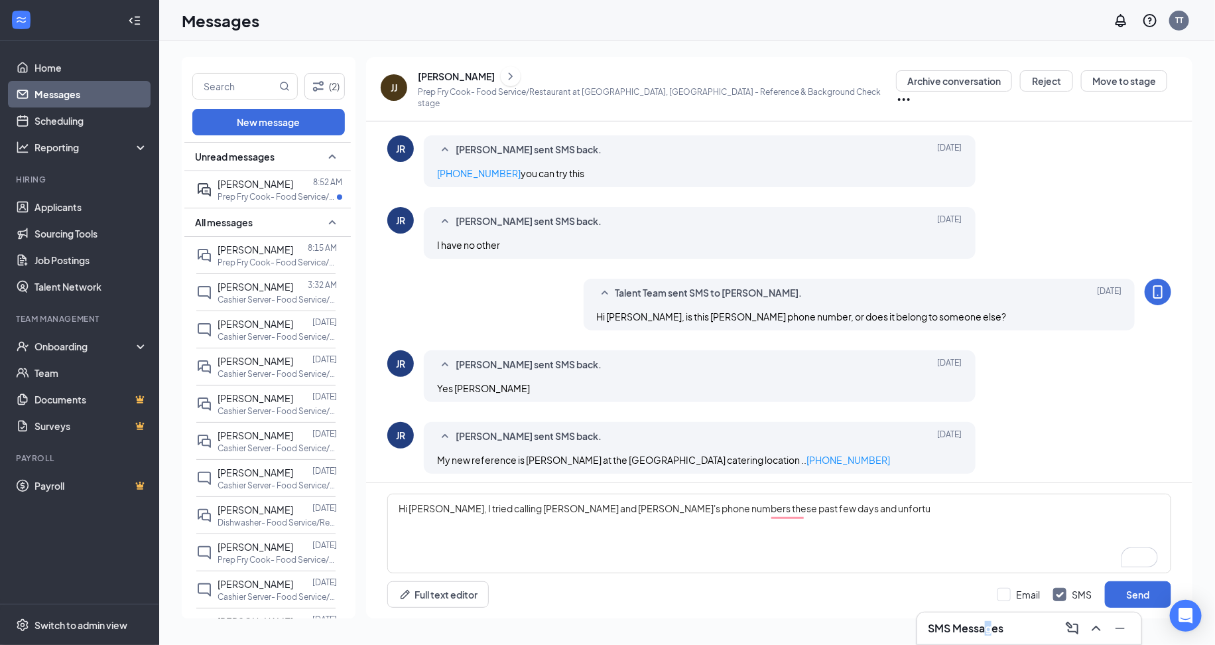
click at [989, 633] on h3 "SMS Messages" at bounding box center [966, 628] width 76 height 15
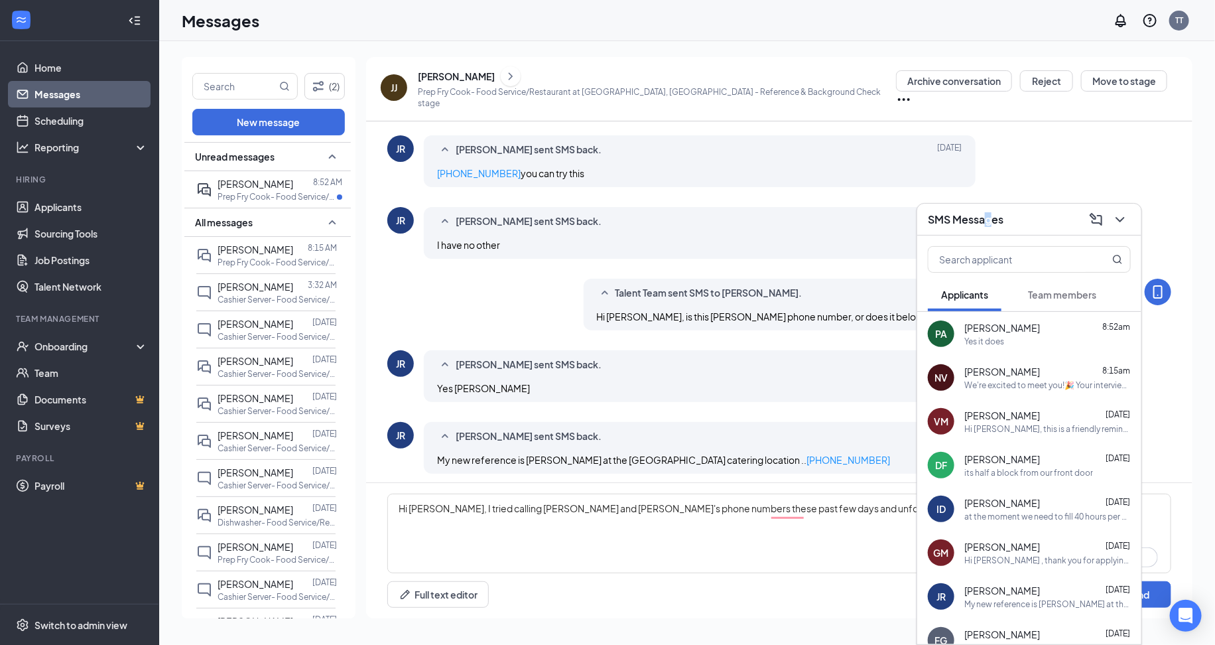
click at [964, 332] on span "[PERSON_NAME]" at bounding box center [1002, 327] width 76 height 13
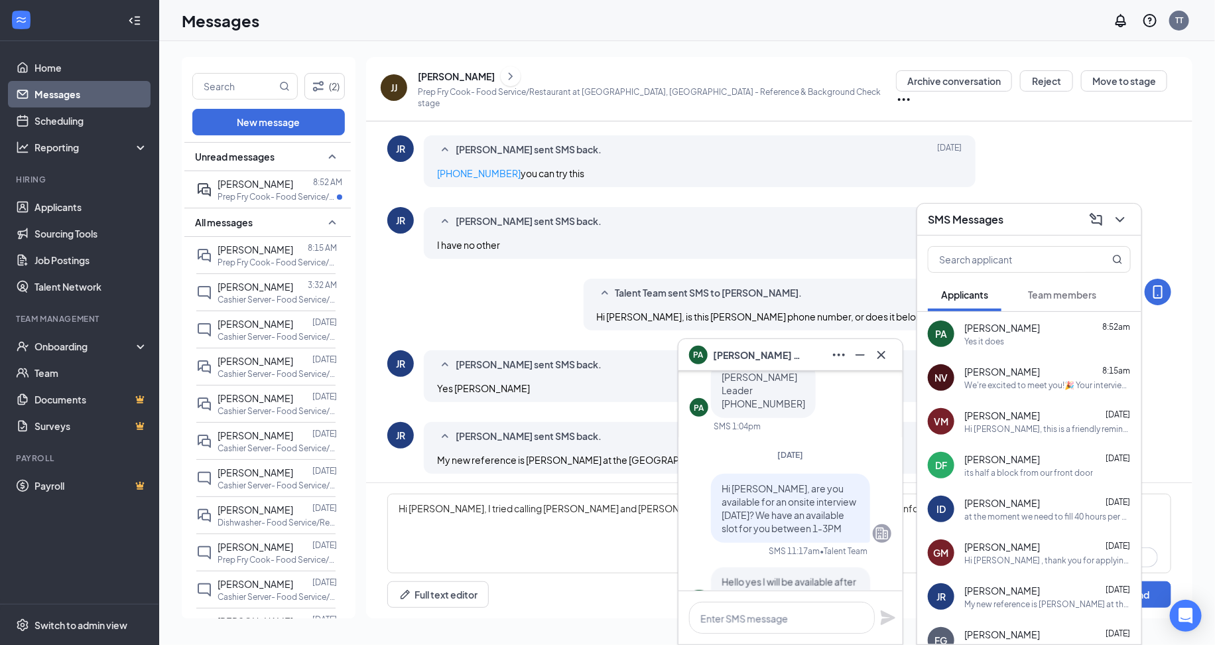
scroll to position [-199, 0]
click at [1024, 226] on div "SMS Messages" at bounding box center [1029, 219] width 203 height 21
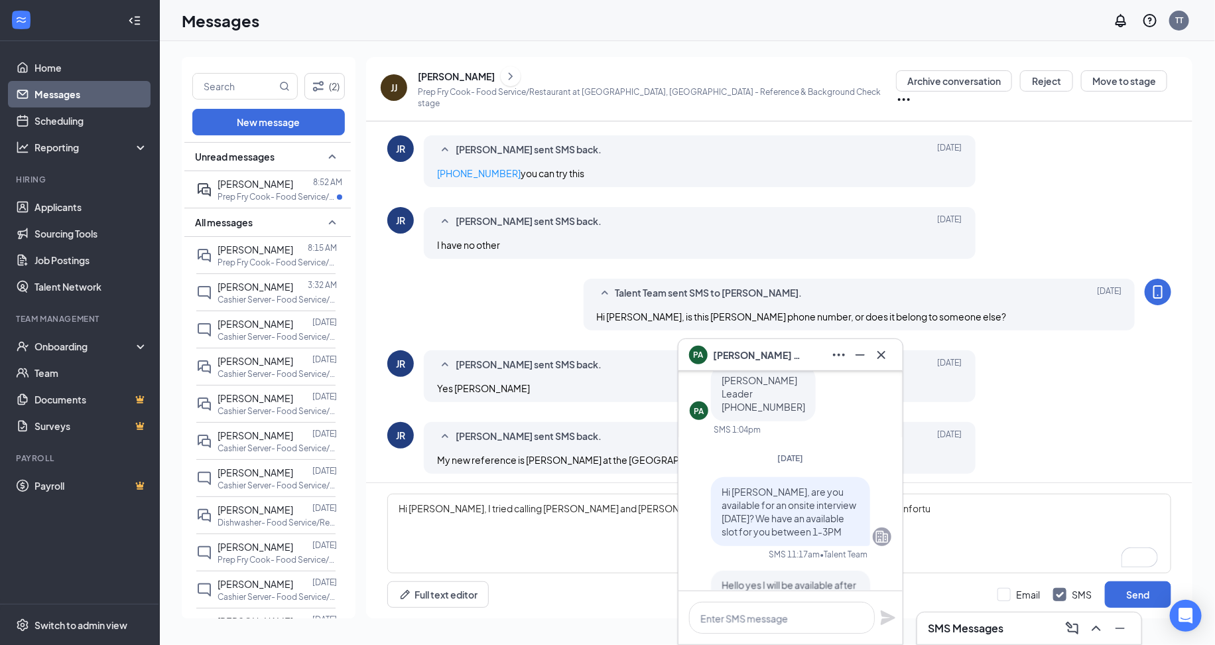
click at [804, 348] on div "PA [PERSON_NAME]" at bounding box center [790, 354] width 203 height 21
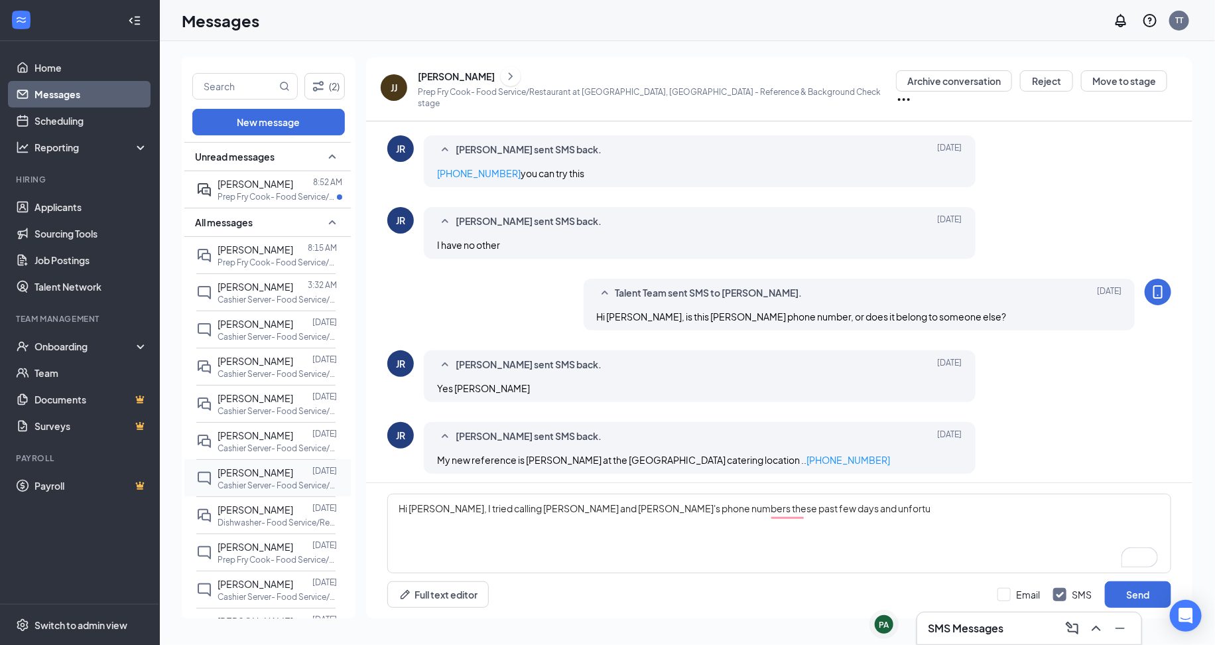
scroll to position [0, 0]
click at [263, 197] on p "Prep Fry Cook- Food Service/Restaurant at Fairfield, CT" at bounding box center [277, 196] width 119 height 11
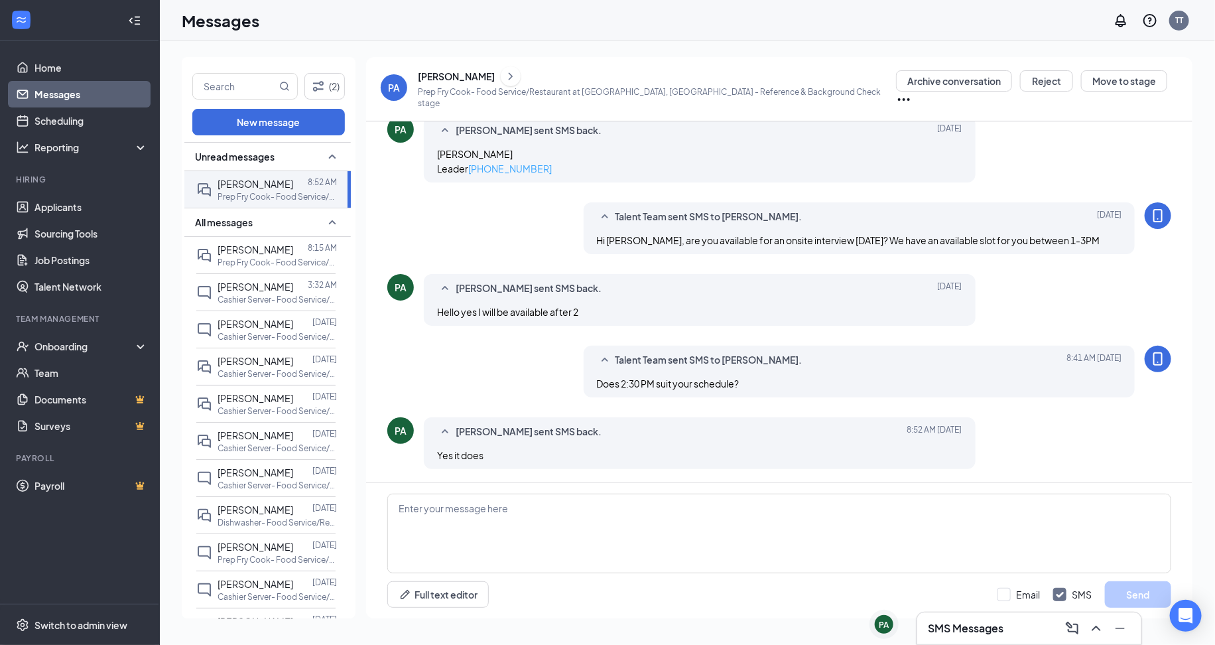
scroll to position [310, 0]
click at [588, 101] on p "Prep Fry Cook- Food Service/Restaurant at Fairfield, CT - Reference & Backgroun…" at bounding box center [657, 97] width 478 height 23
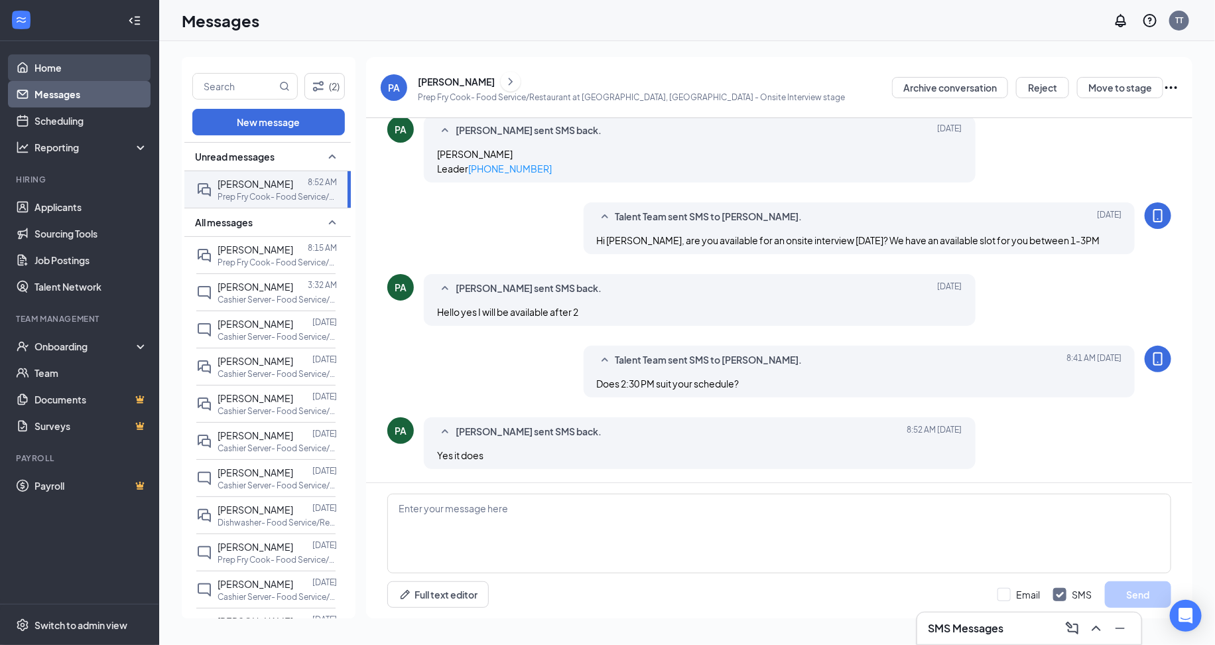
click at [76, 58] on link "Home" at bounding box center [90, 67] width 113 height 27
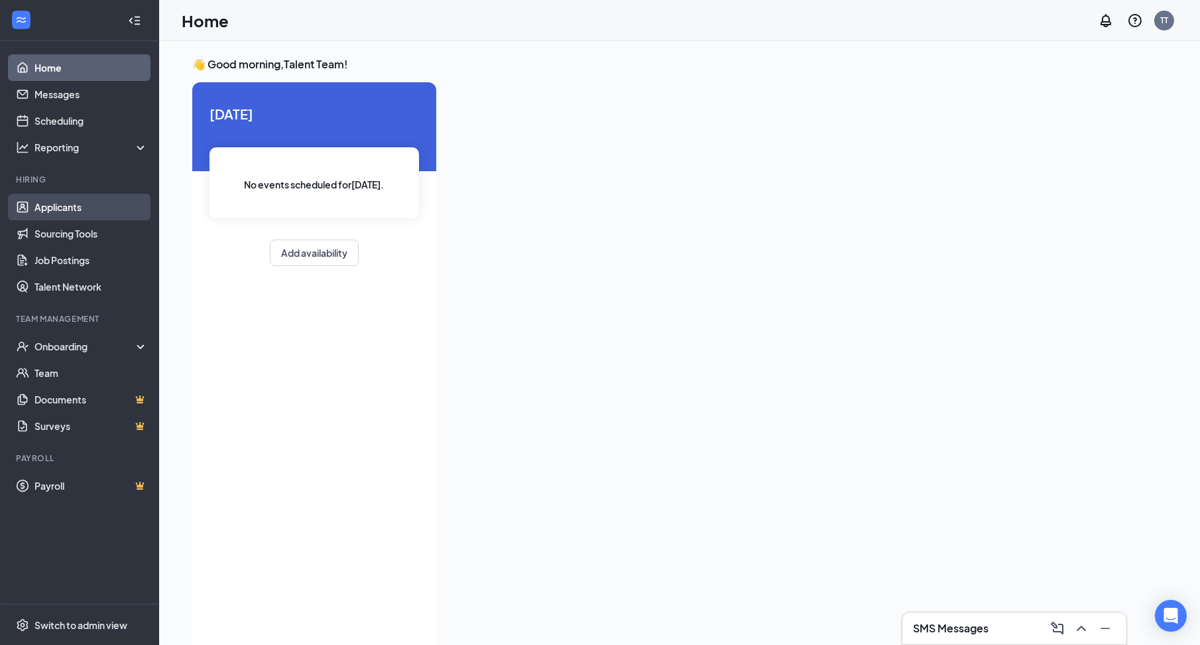
click at [84, 194] on link "Applicants" at bounding box center [90, 207] width 113 height 27
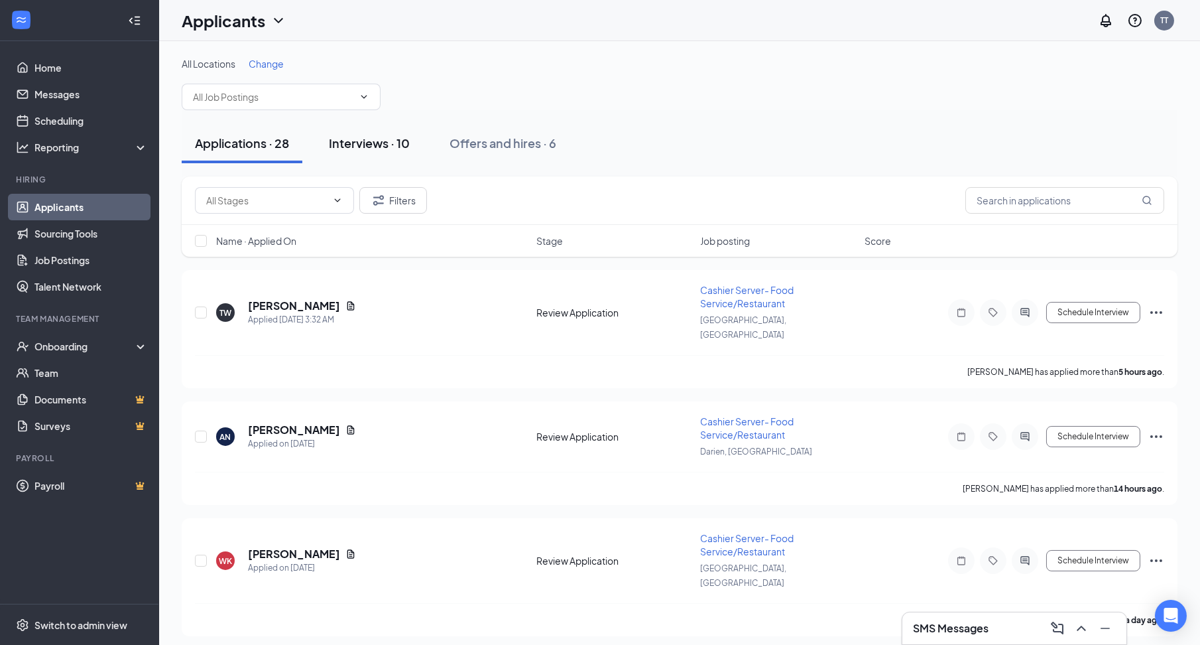
click at [393, 142] on div "Interviews · 10" at bounding box center [369, 143] width 81 height 17
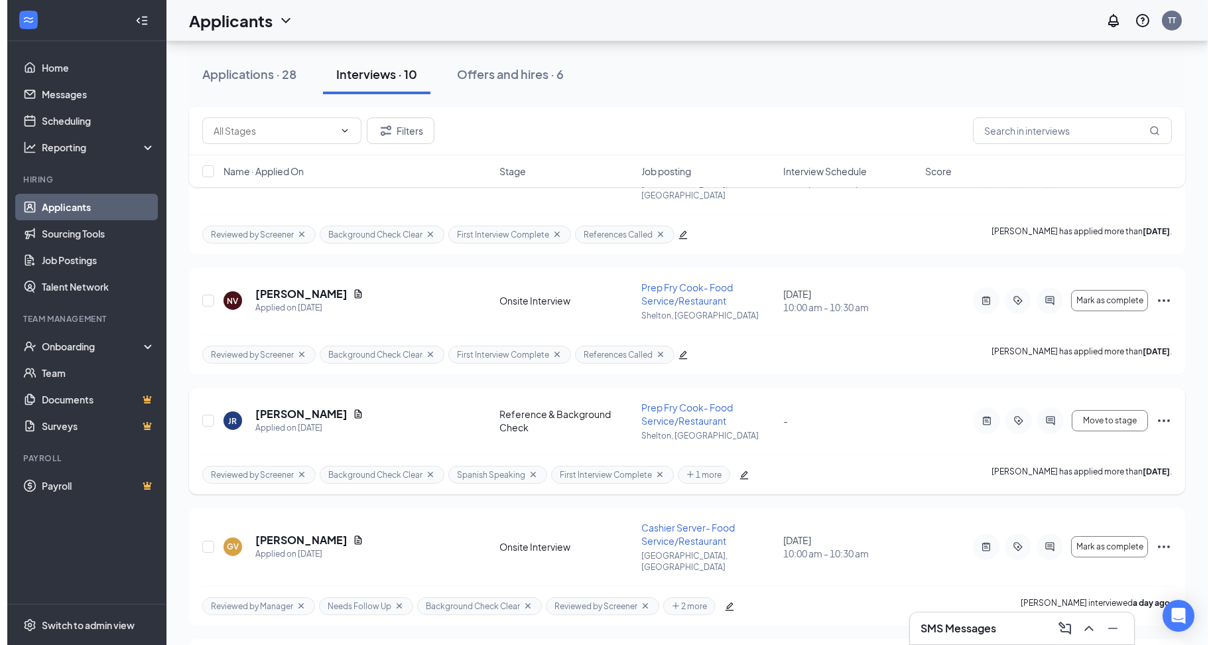
scroll to position [398, 0]
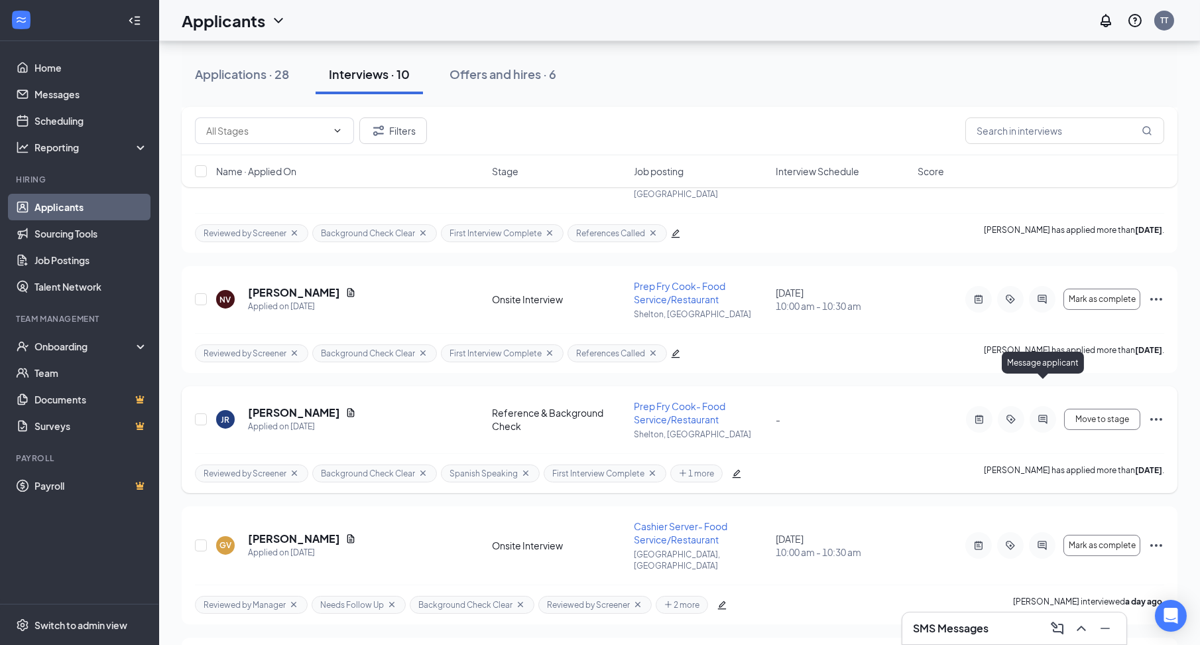
click at [1047, 414] on icon "ActiveChat" at bounding box center [1043, 419] width 16 height 11
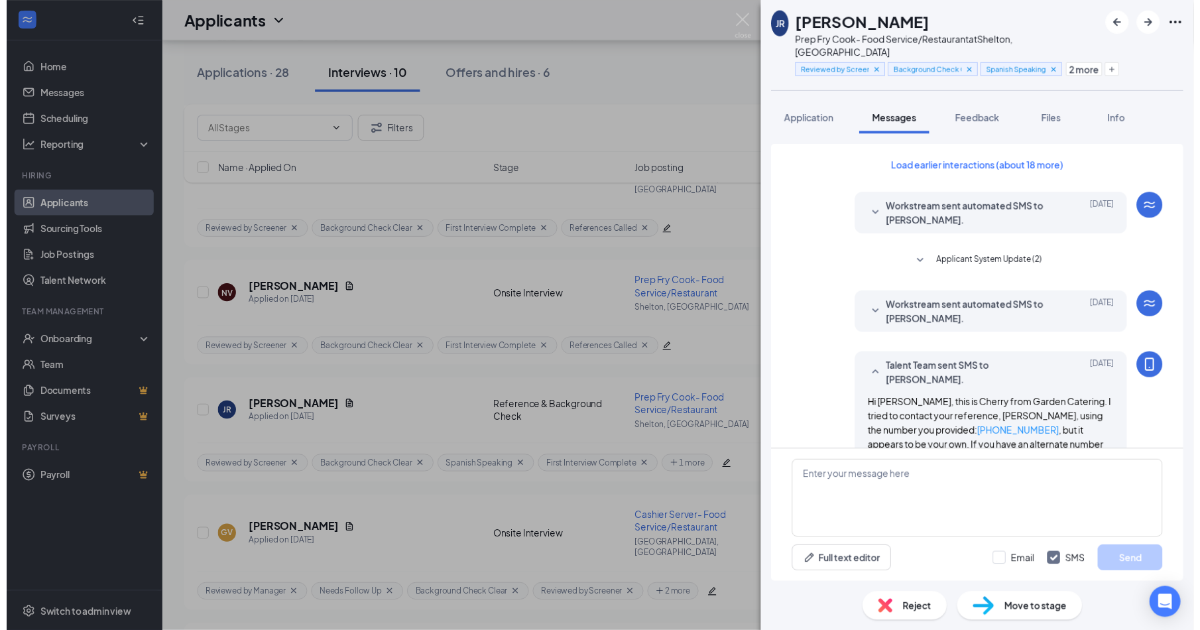
scroll to position [476, 0]
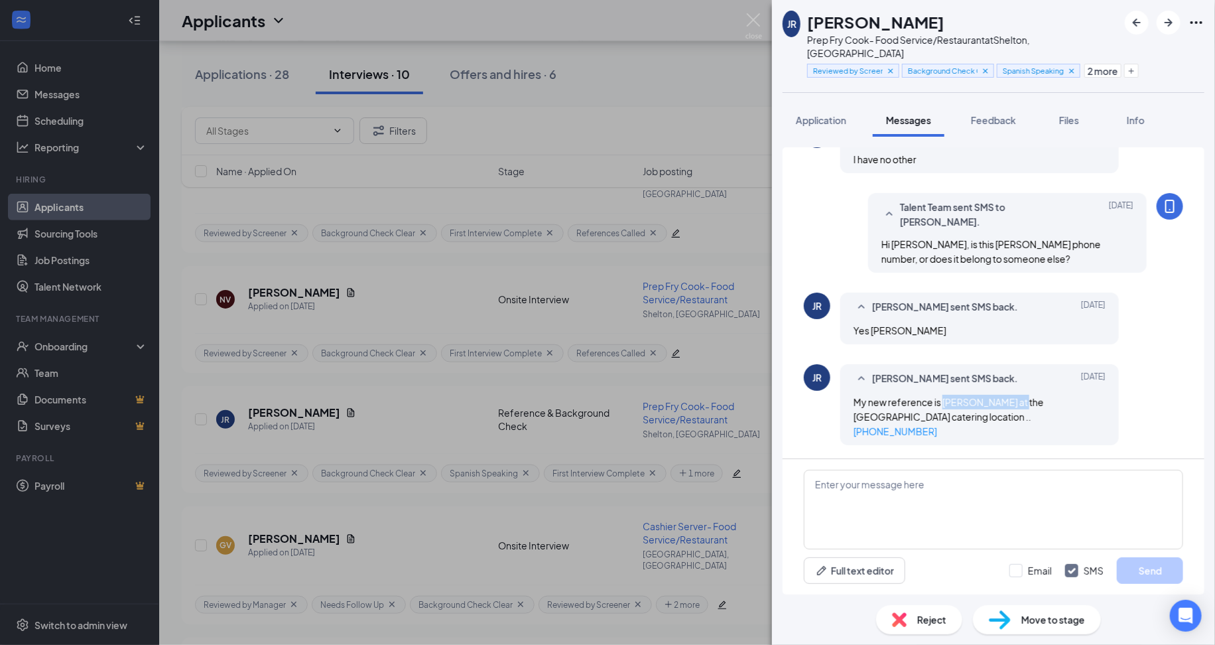
drag, startPoint x: 943, startPoint y: 410, endPoint x: 1021, endPoint y: 415, distance: 77.8
click at [1021, 415] on span "My new reference is Mardony Fredeling at the New Haven garden catering location…" at bounding box center [949, 416] width 190 height 41
copy span "Mardony Fredeling"
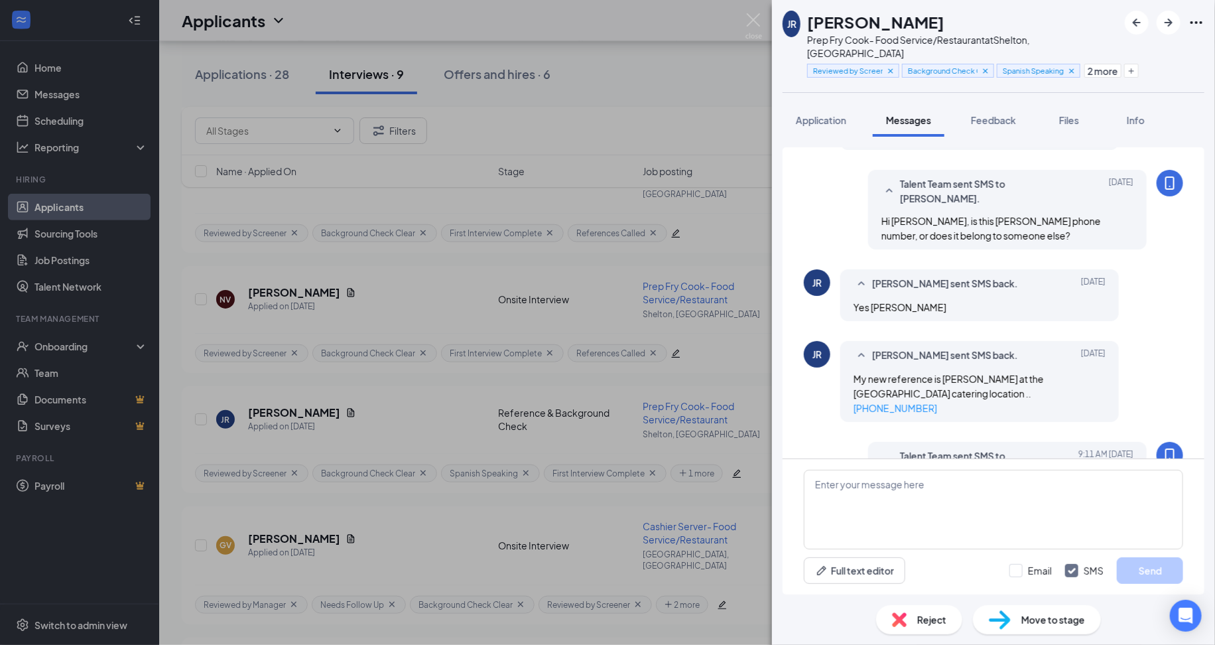
click at [101, 151] on div "JR Jamesley Joseph Richardson Prep Fry Cook- Food Service/Restaurant at Shelton…" at bounding box center [607, 322] width 1215 height 645
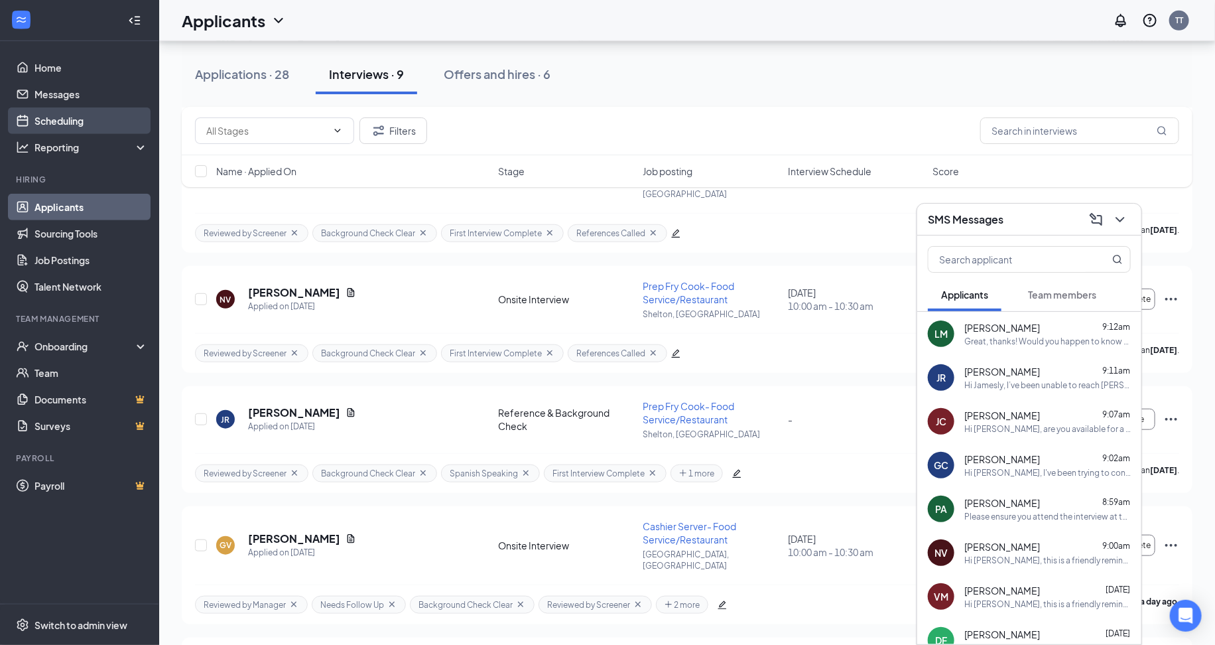
click at [97, 121] on link "Scheduling" at bounding box center [90, 120] width 113 height 27
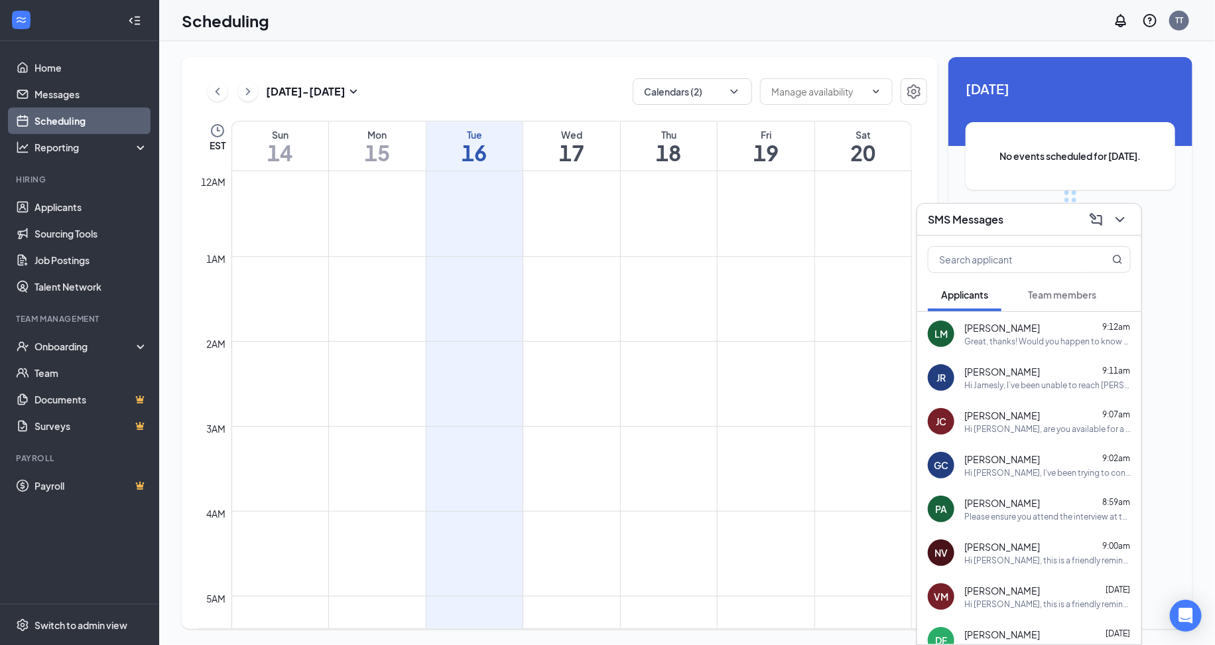
click at [1011, 219] on div "SMS Messages" at bounding box center [1029, 219] width 203 height 21
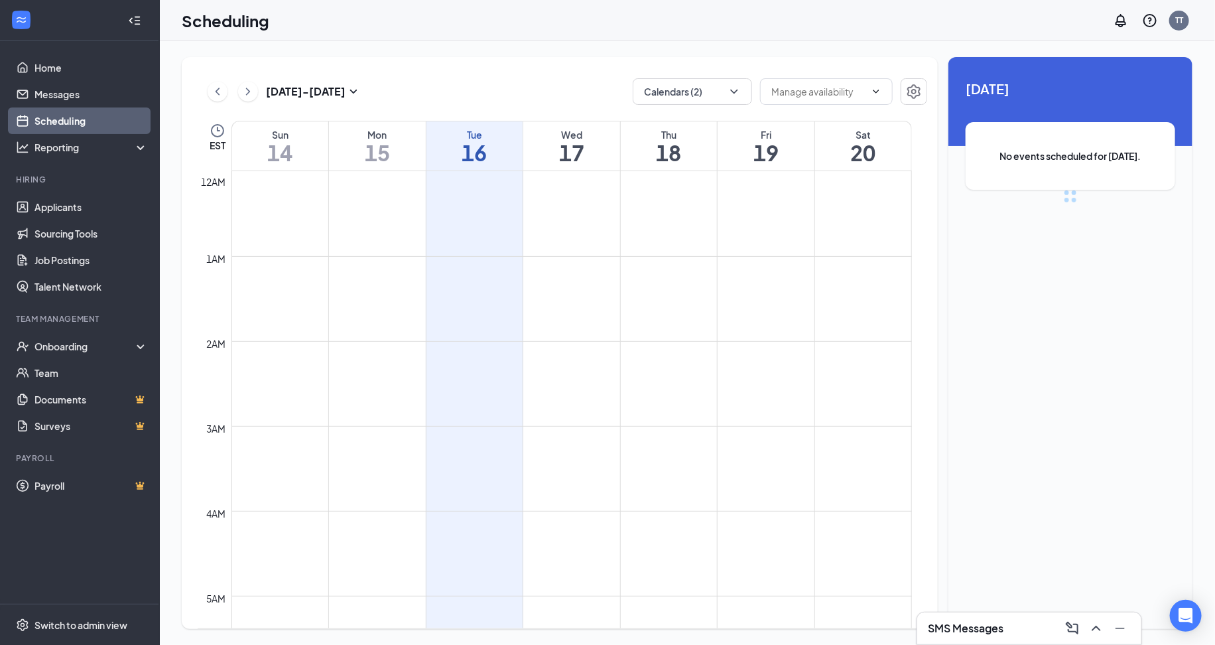
scroll to position [651, 0]
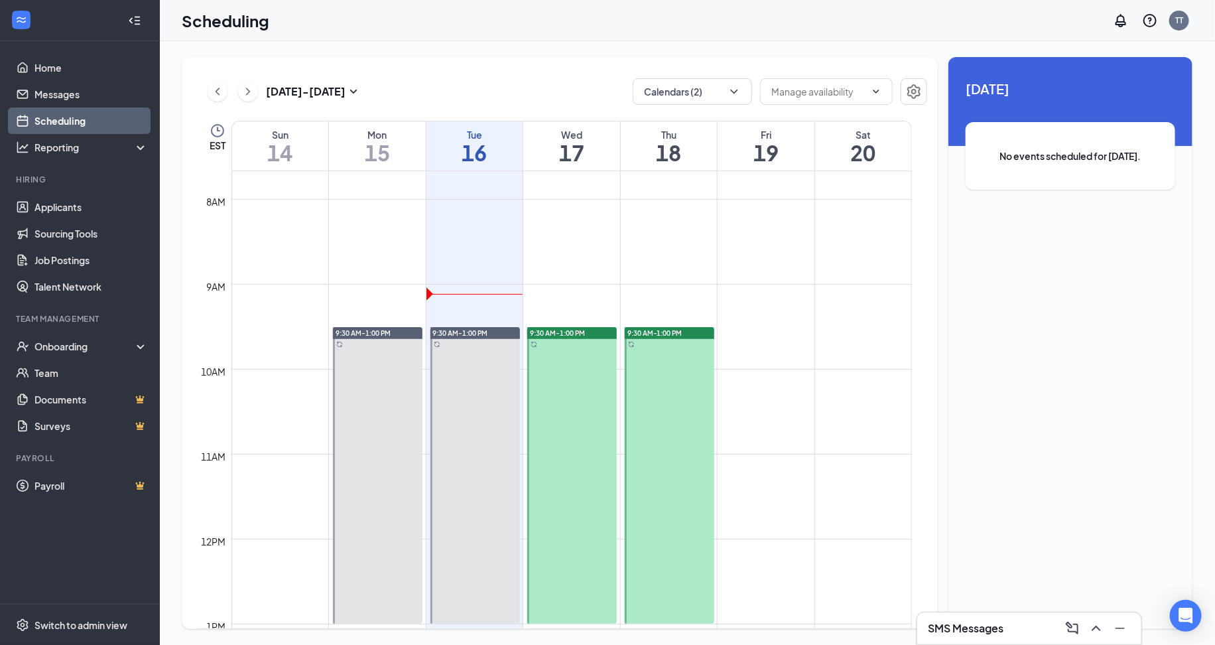
click at [699, 73] on div "Sep 14 - Sep 20 Calendars (2) EST Sun 14 Mon 15 Tue 16 Wed 17 Thu 18 Fri 19 Sat…" at bounding box center [560, 343] width 756 height 572
click at [700, 82] on button "Calendars (2)" at bounding box center [692, 91] width 119 height 27
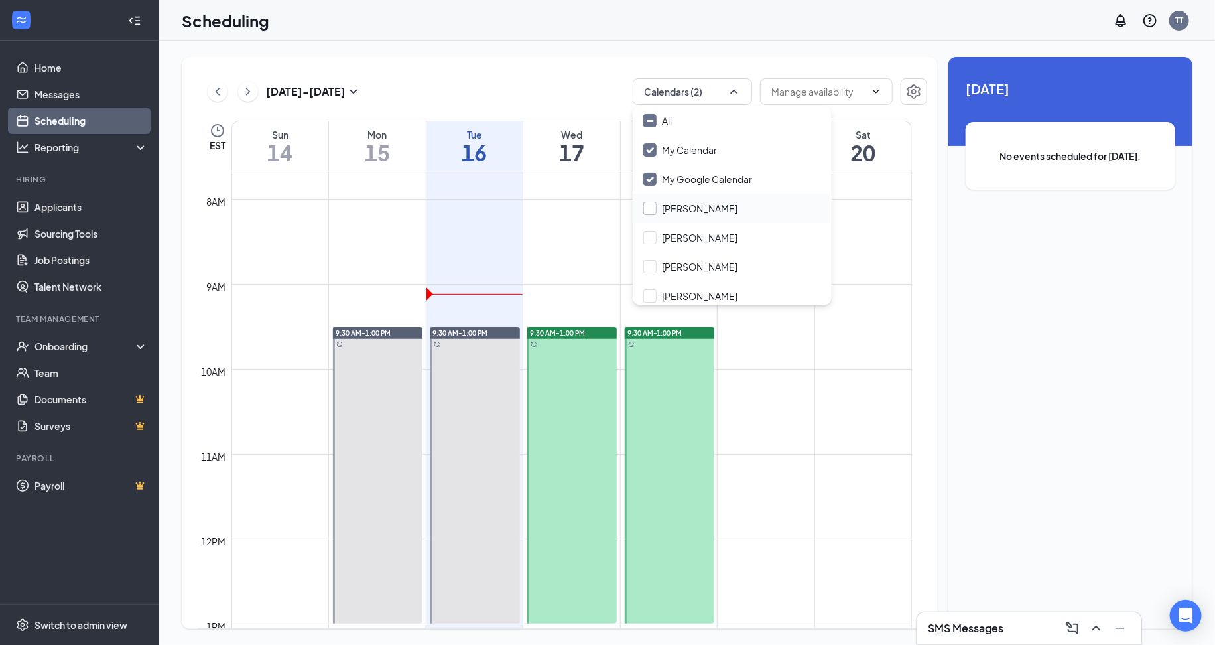
click at [648, 208] on input "Alison Pepe" at bounding box center [690, 208] width 94 height 13
checkbox input "true"
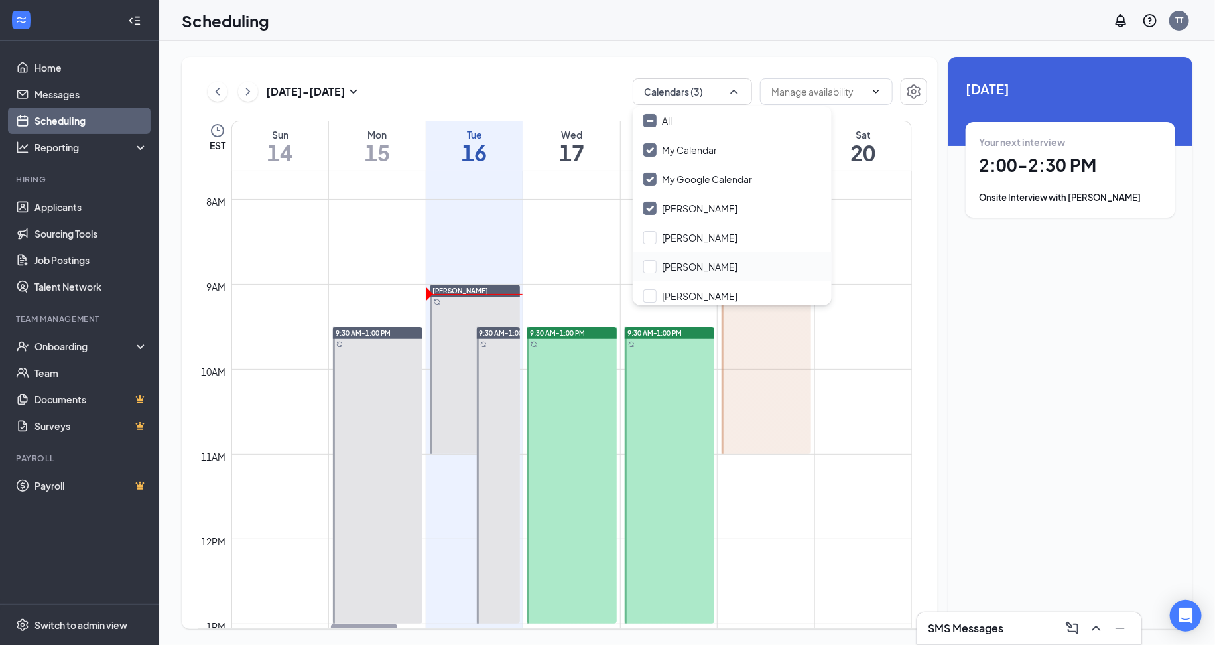
click at [650, 257] on div "Bill Taylor" at bounding box center [732, 266] width 199 height 29
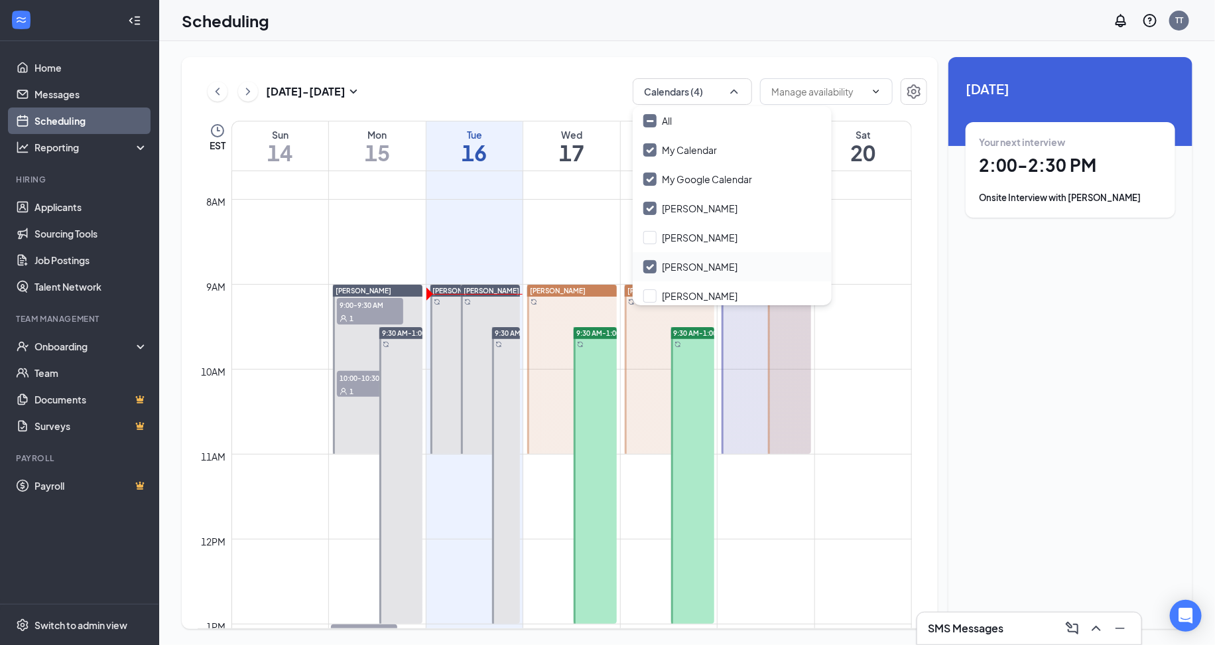
scroll to position [17, 0]
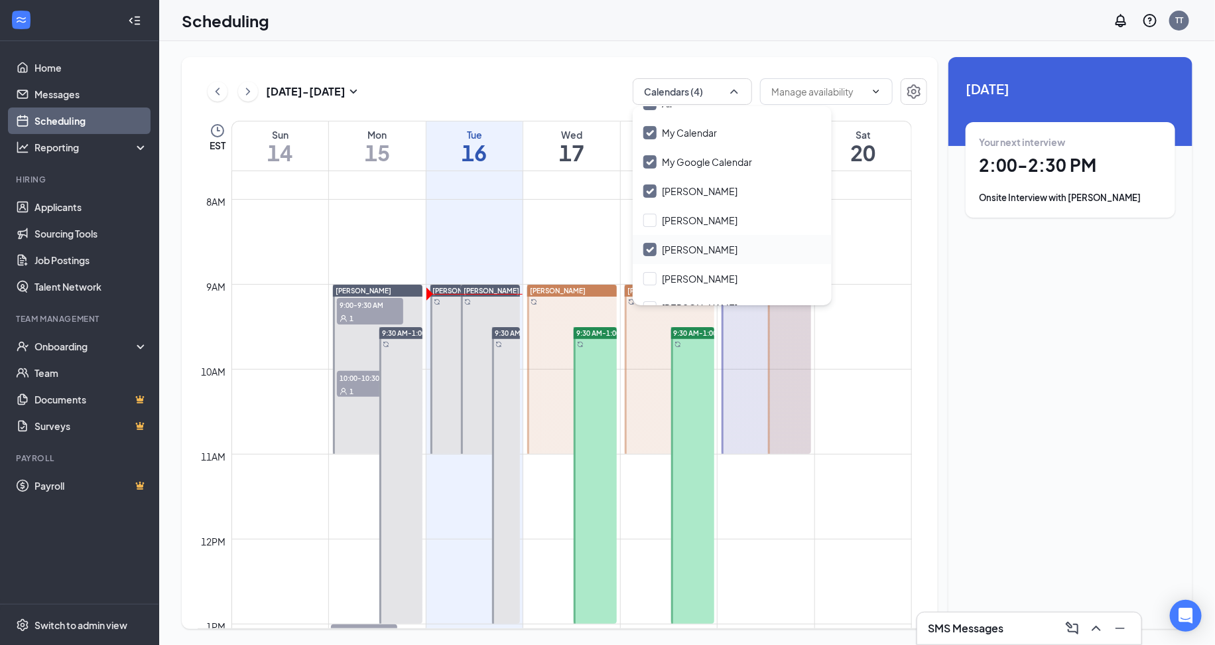
click at [650, 257] on div "Bill Taylor" at bounding box center [732, 249] width 199 height 29
checkbox input "false"
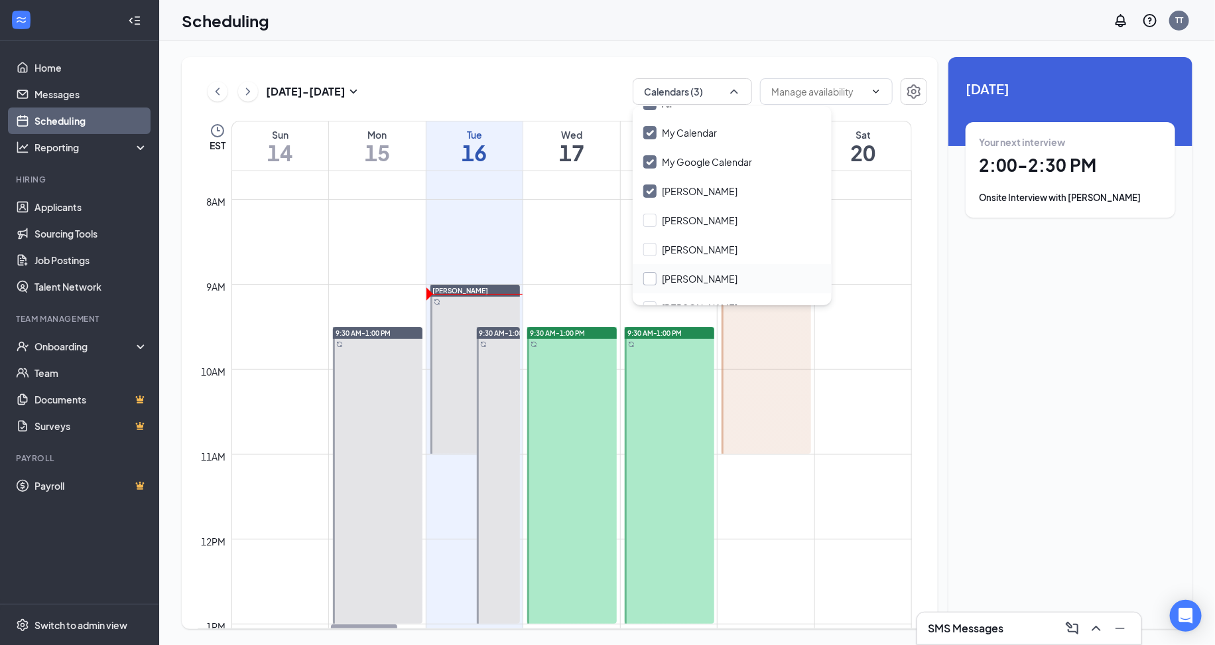
click at [651, 279] on input "Dave Mastrone" at bounding box center [690, 278] width 94 height 13
checkbox input "true"
click at [652, 247] on input "Bill Taylor" at bounding box center [690, 249] width 94 height 13
checkbox input "true"
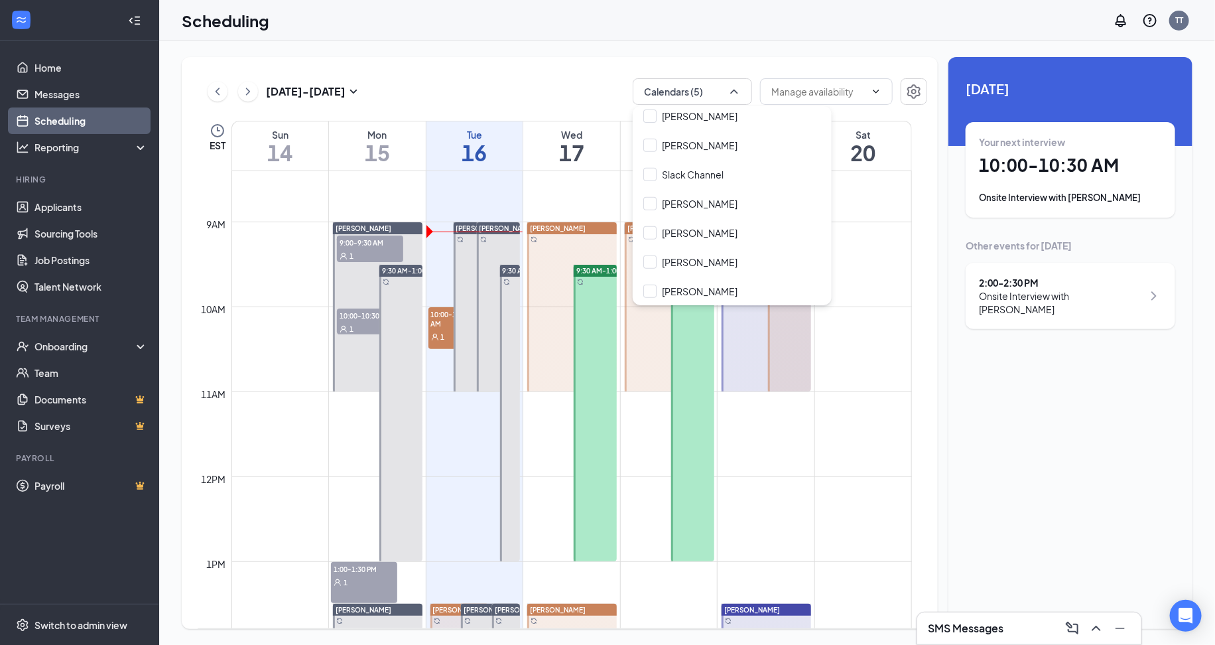
scroll to position [783, 0]
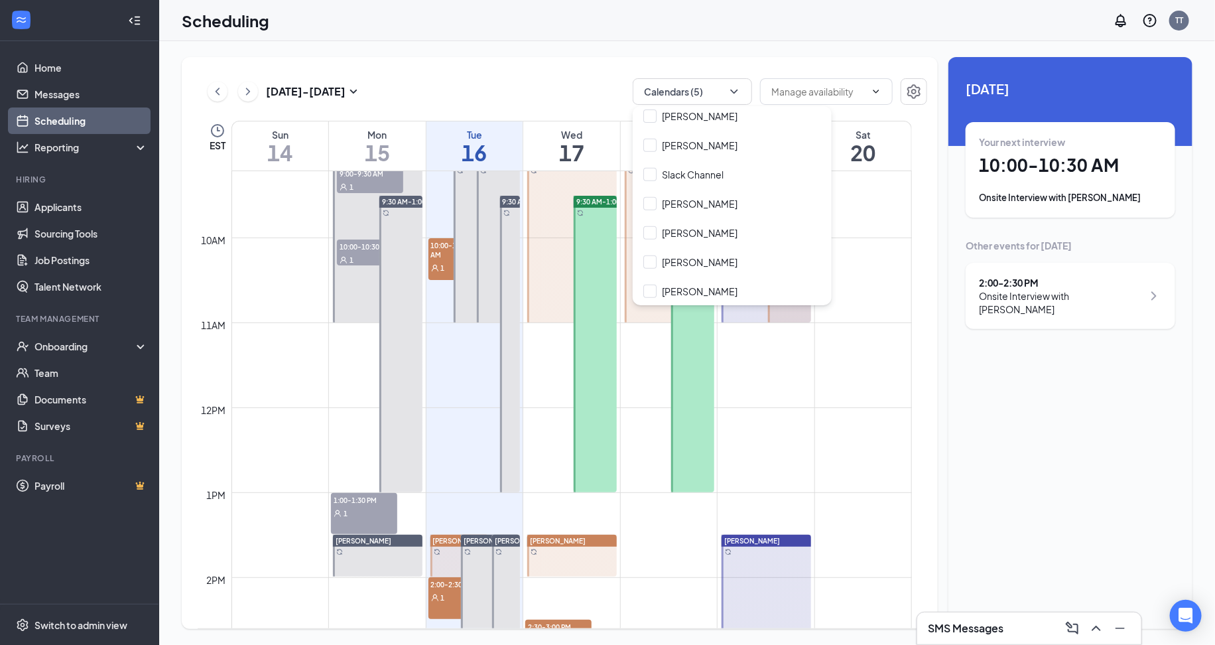
click at [365, 510] on div "1" at bounding box center [364, 512] width 66 height 13
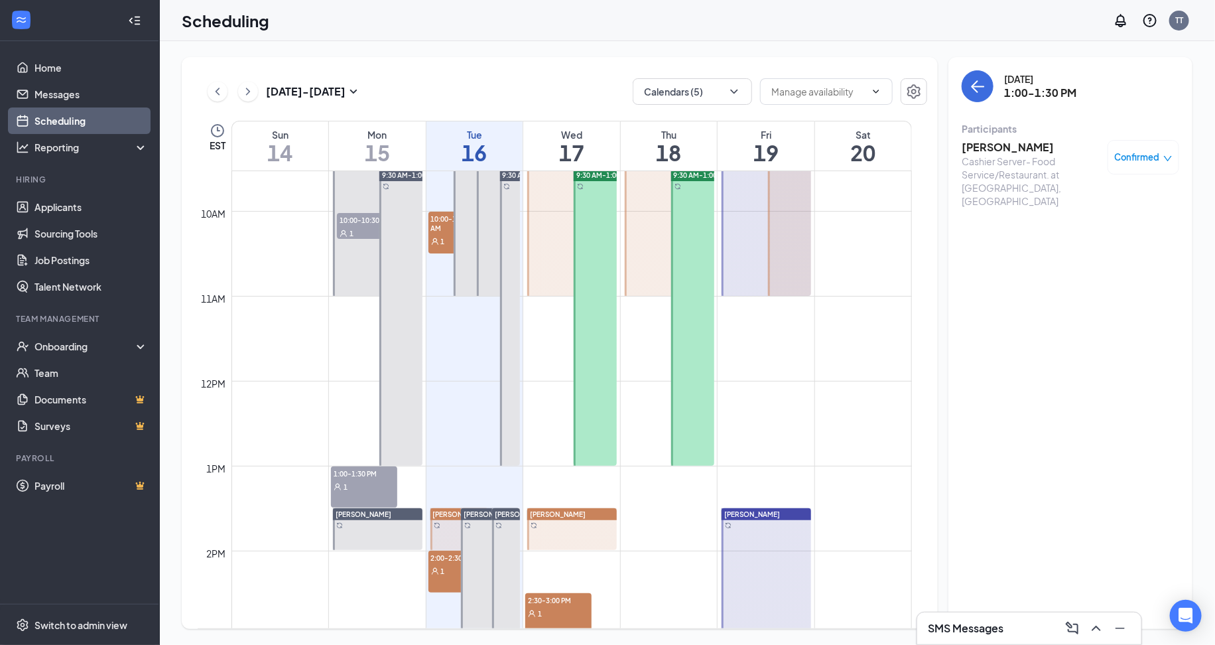
scroll to position [806, 0]
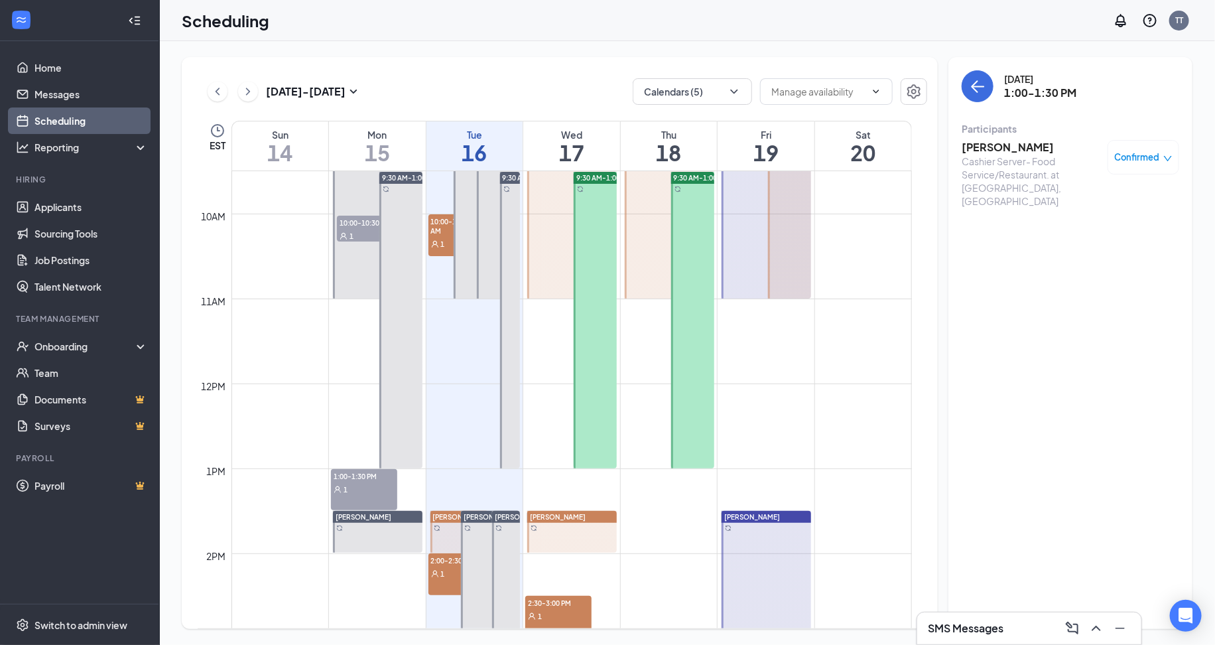
click at [441, 244] on span "1" at bounding box center [443, 243] width 4 height 9
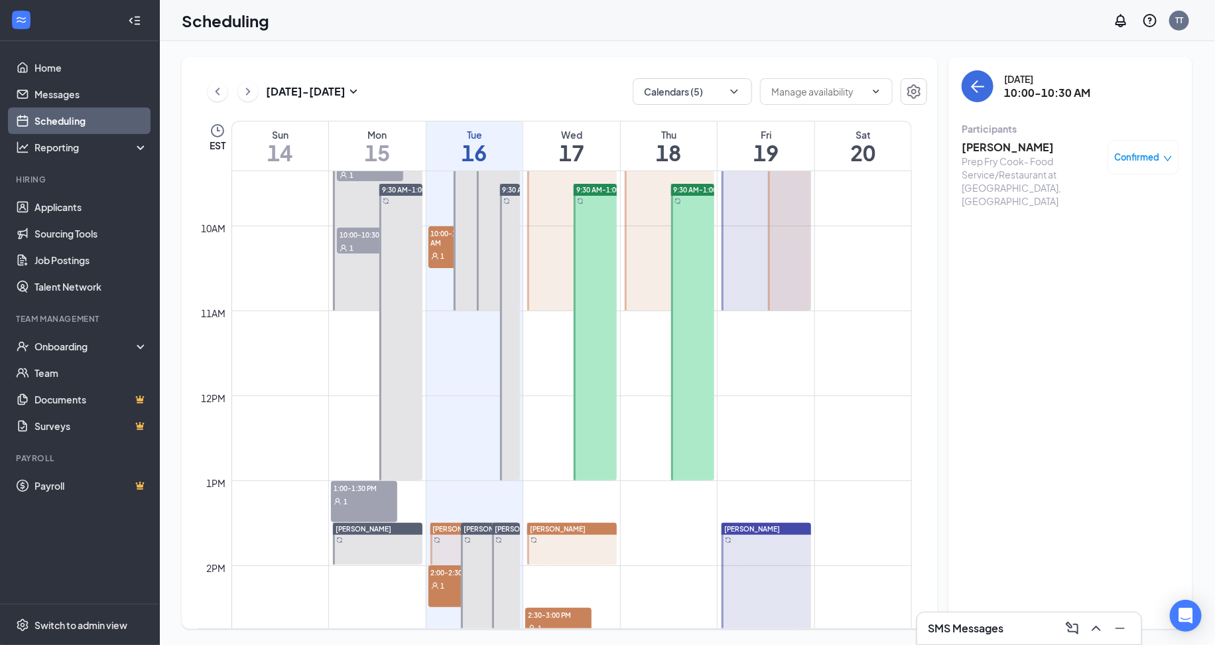
scroll to position [797, 0]
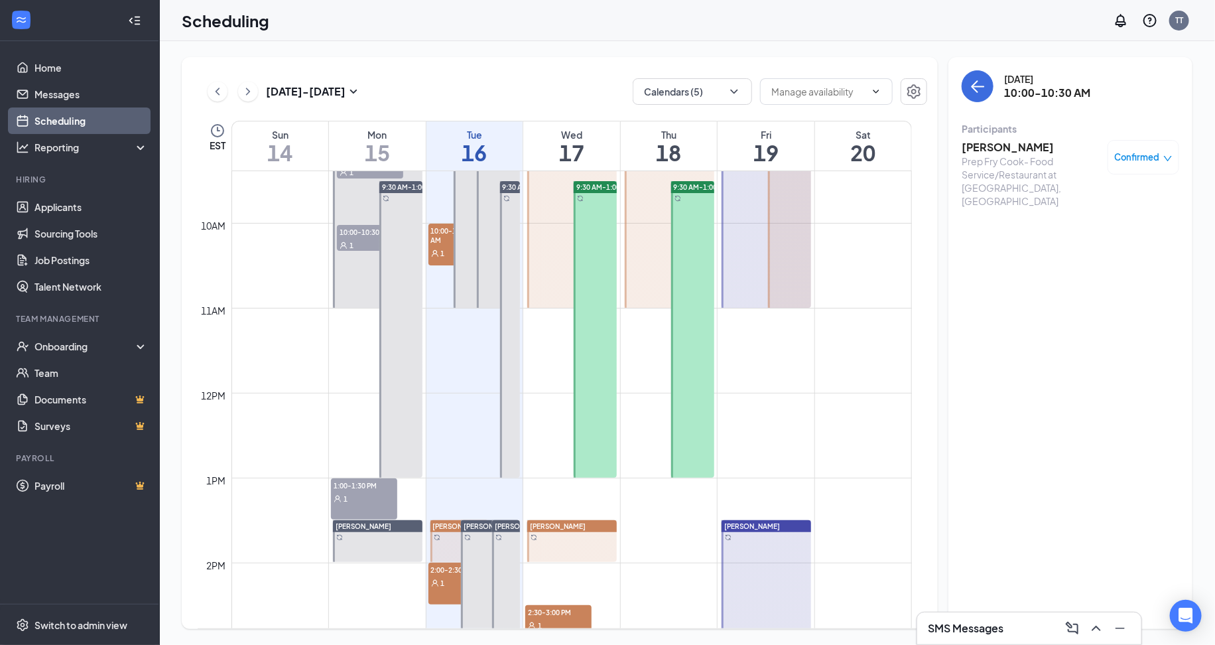
click at [444, 576] on div "1" at bounding box center [458, 582] width 60 height 13
click at [454, 240] on div at bounding box center [475, 223] width 43 height 169
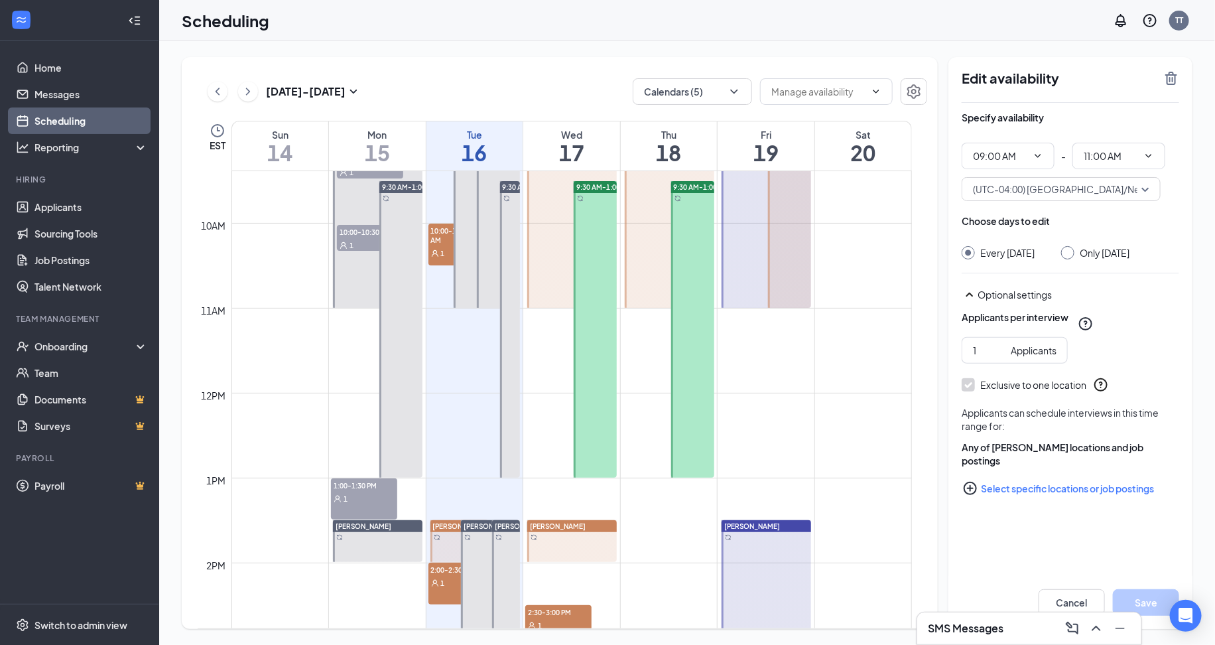
type input "09:00 AM"
type input "11:00 AM"
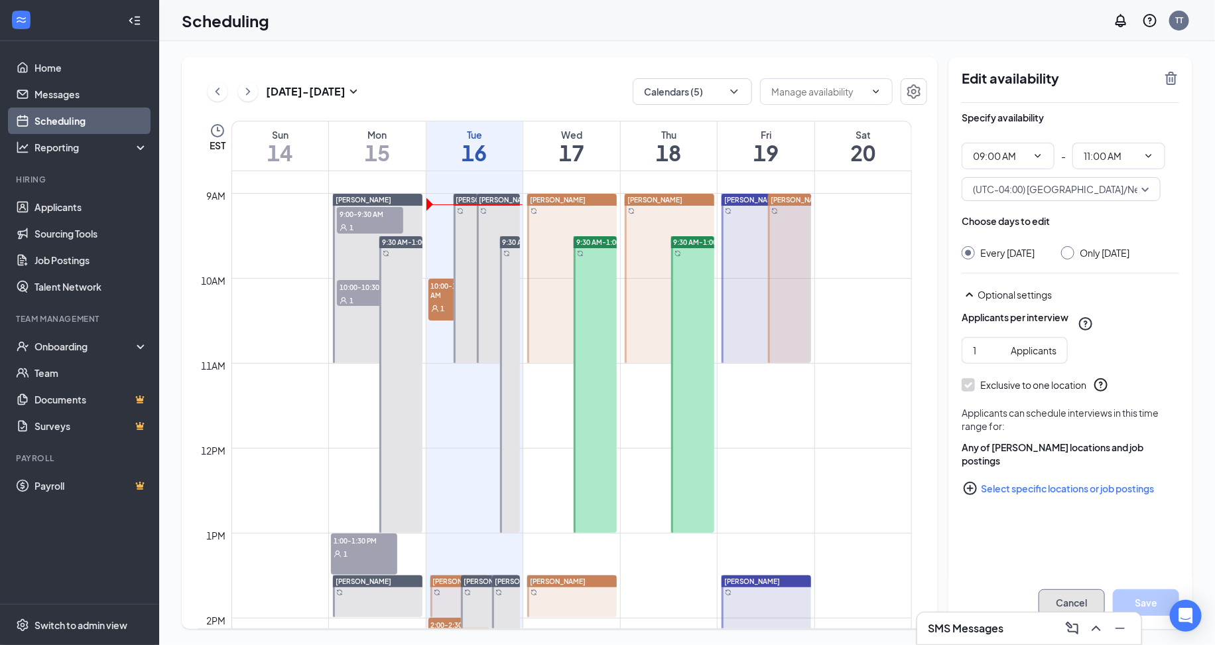
click at [1056, 597] on button "Cancel" at bounding box center [1072, 602] width 66 height 27
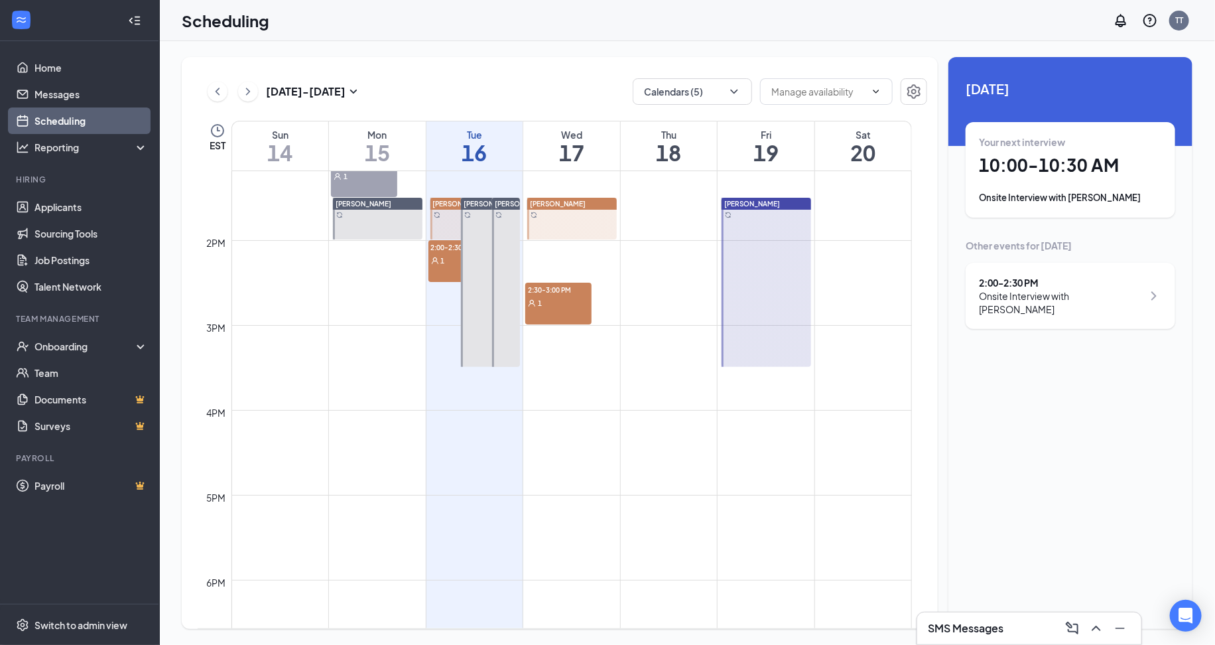
scroll to position [1046, 0]
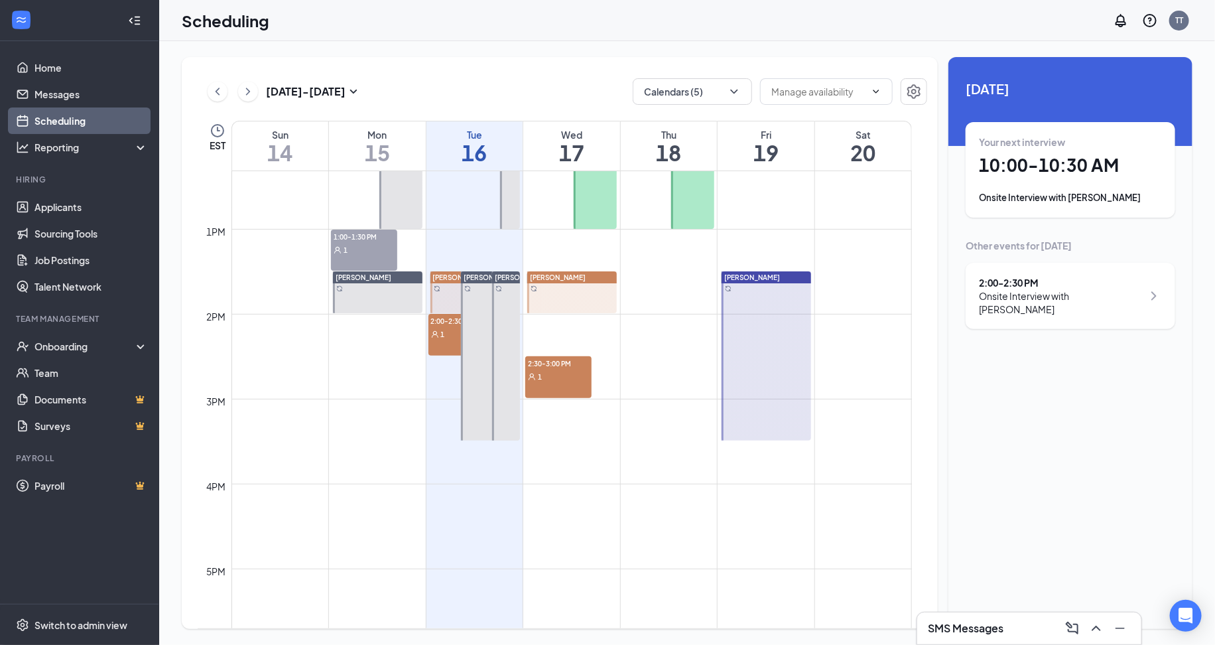
click at [564, 393] on div "2:30-3:00 PM 1" at bounding box center [558, 377] width 66 height 42
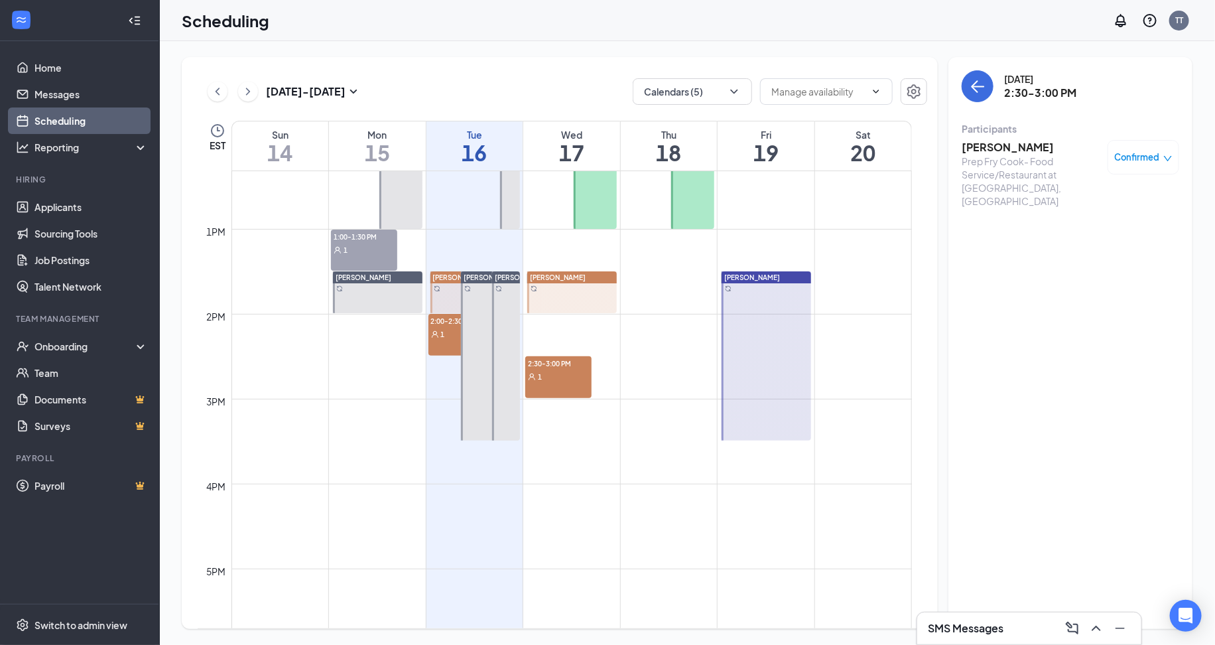
click at [1025, 142] on h3 "[PERSON_NAME]" at bounding box center [1031, 147] width 139 height 15
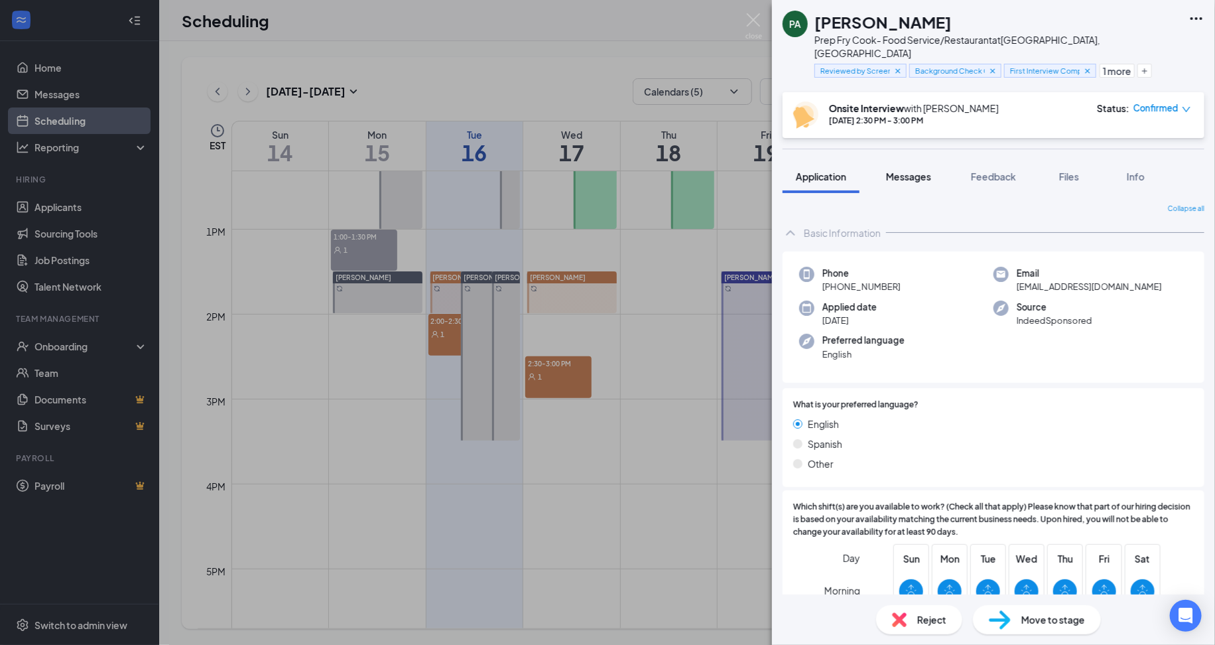
click at [913, 172] on button "Messages" at bounding box center [909, 176] width 72 height 33
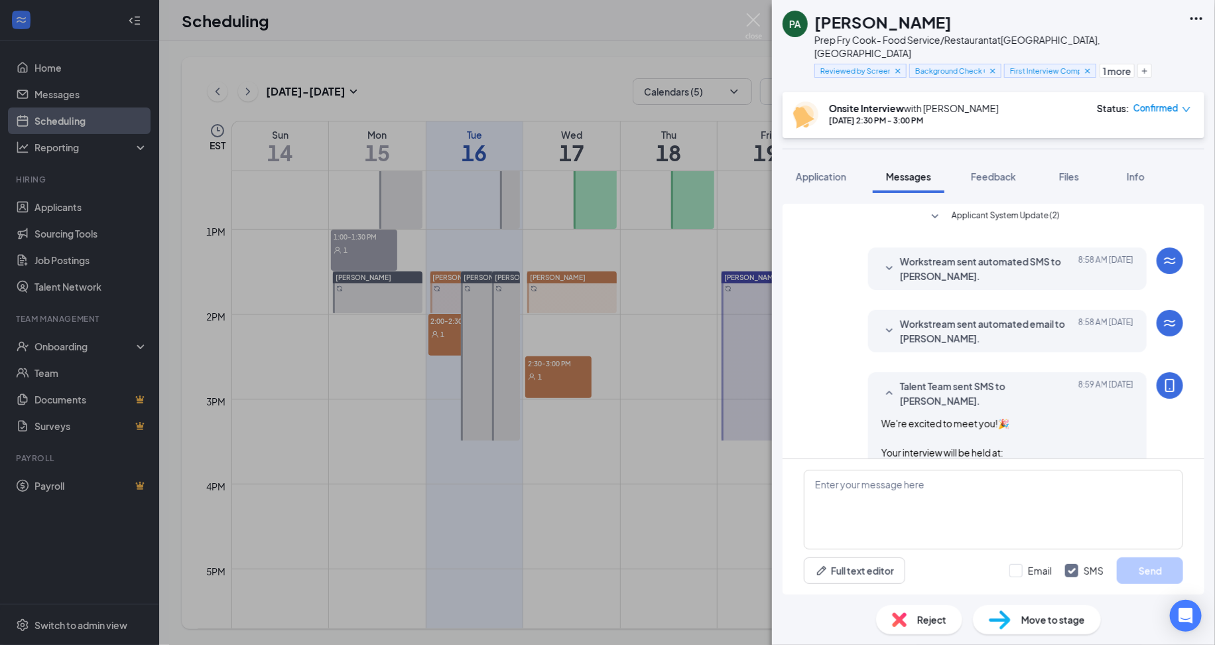
scroll to position [541, 0]
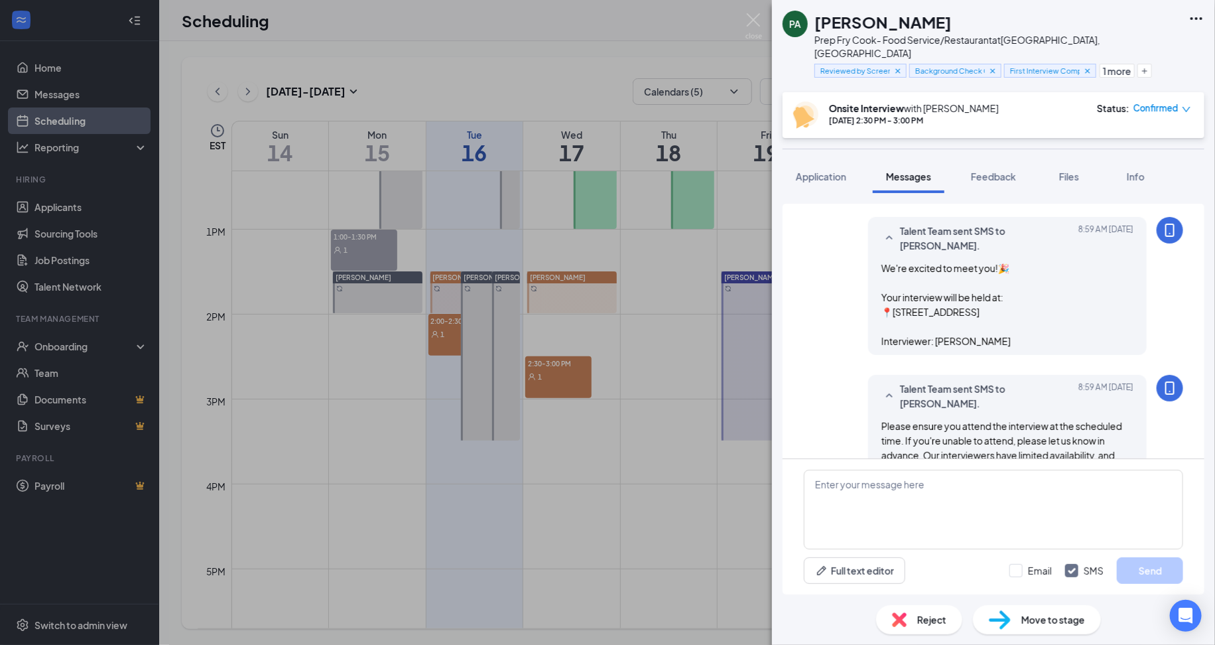
click at [988, 140] on div "PA Patrick Aiken Prep Fry Cook- Food Service/Restaurant at Fairfield, CT Review…" at bounding box center [993, 322] width 443 height 645
click at [993, 170] on span "Feedback" at bounding box center [993, 176] width 45 height 12
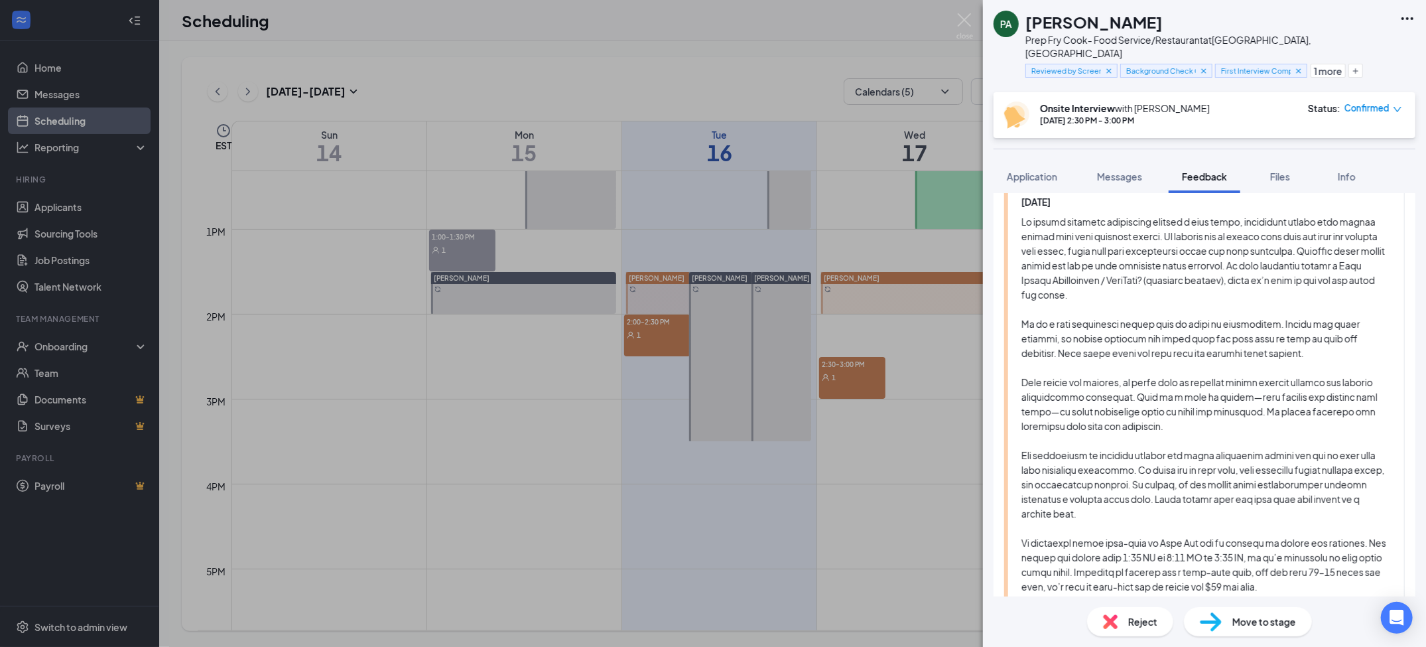
scroll to position [1068, 0]
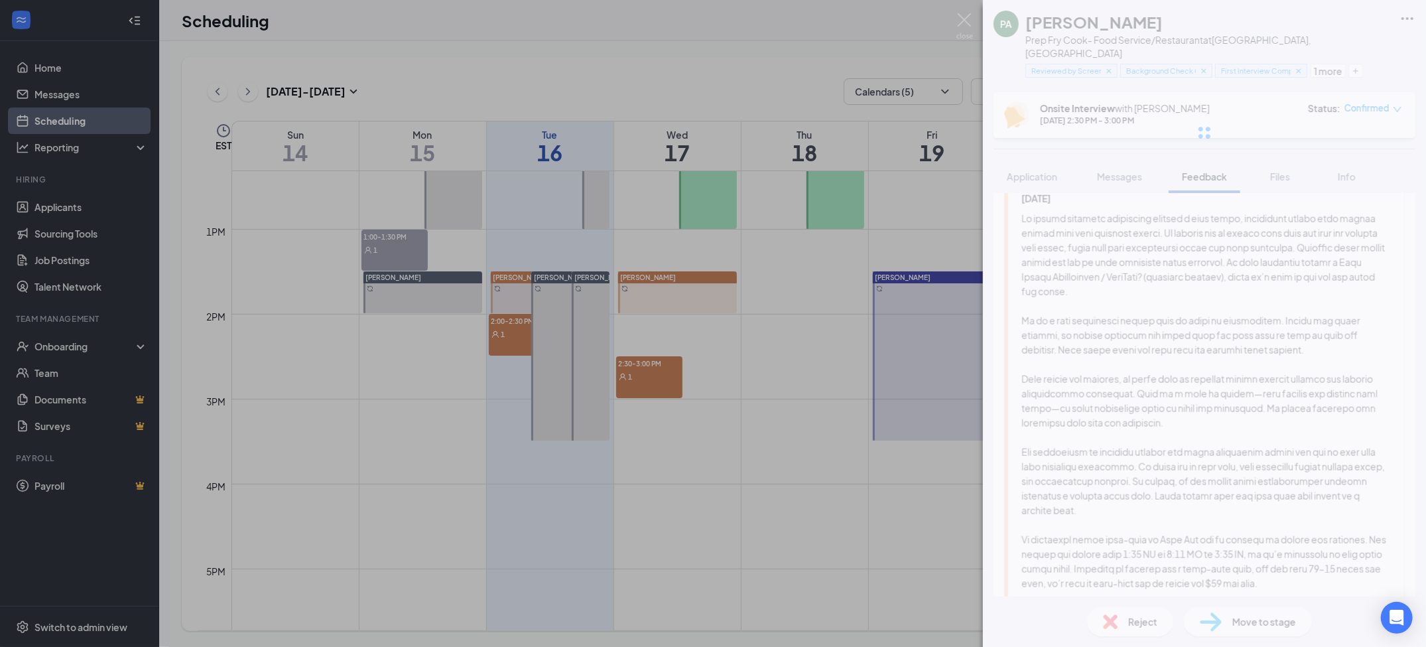
click at [1283, 175] on div at bounding box center [1204, 132] width 443 height 265
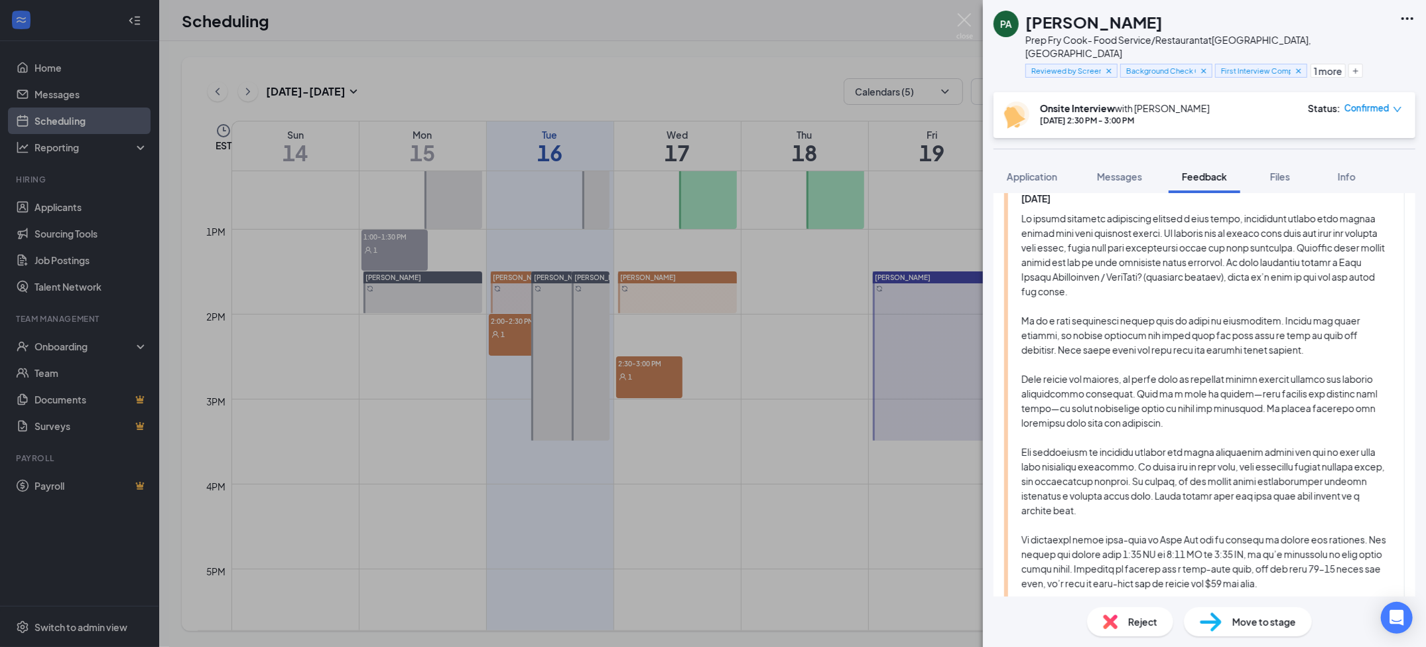
click at [1037, 18] on h1 "[PERSON_NAME]" at bounding box center [1093, 22] width 137 height 23
copy h1 "[PERSON_NAME]"
click at [1264, 160] on button "Files" at bounding box center [1279, 176] width 53 height 33
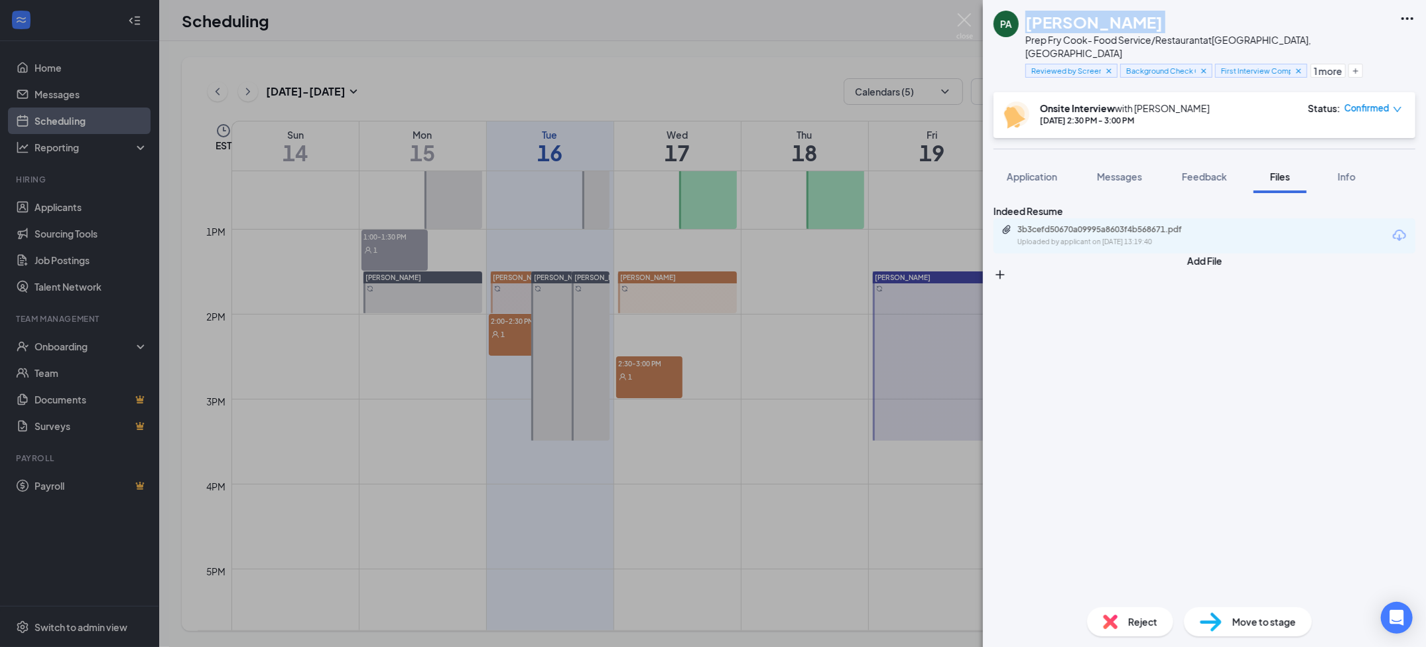
click at [1391, 243] on icon "Download" at bounding box center [1399, 235] width 16 height 16
click at [811, 408] on div "PA Patrick Aiken Prep Fry Cook- Food Service/Restaurant at Fairfield, CT Review…" at bounding box center [713, 323] width 1426 height 647
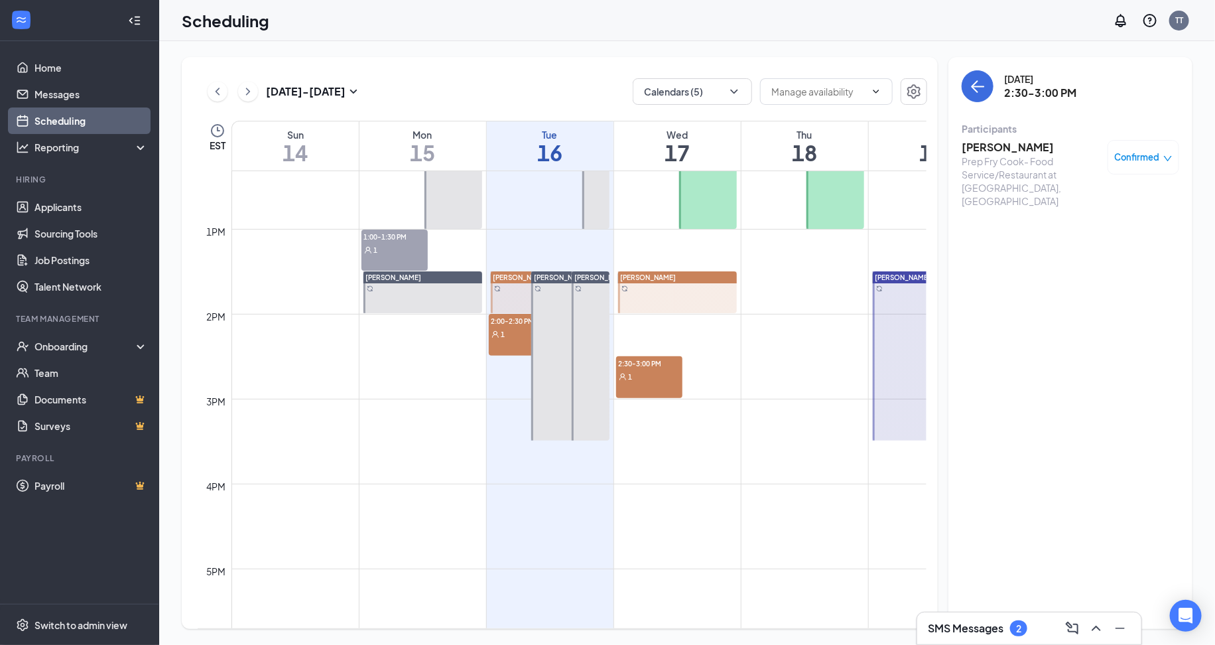
click at [978, 623] on h3 "SMS Messages" at bounding box center [966, 628] width 76 height 15
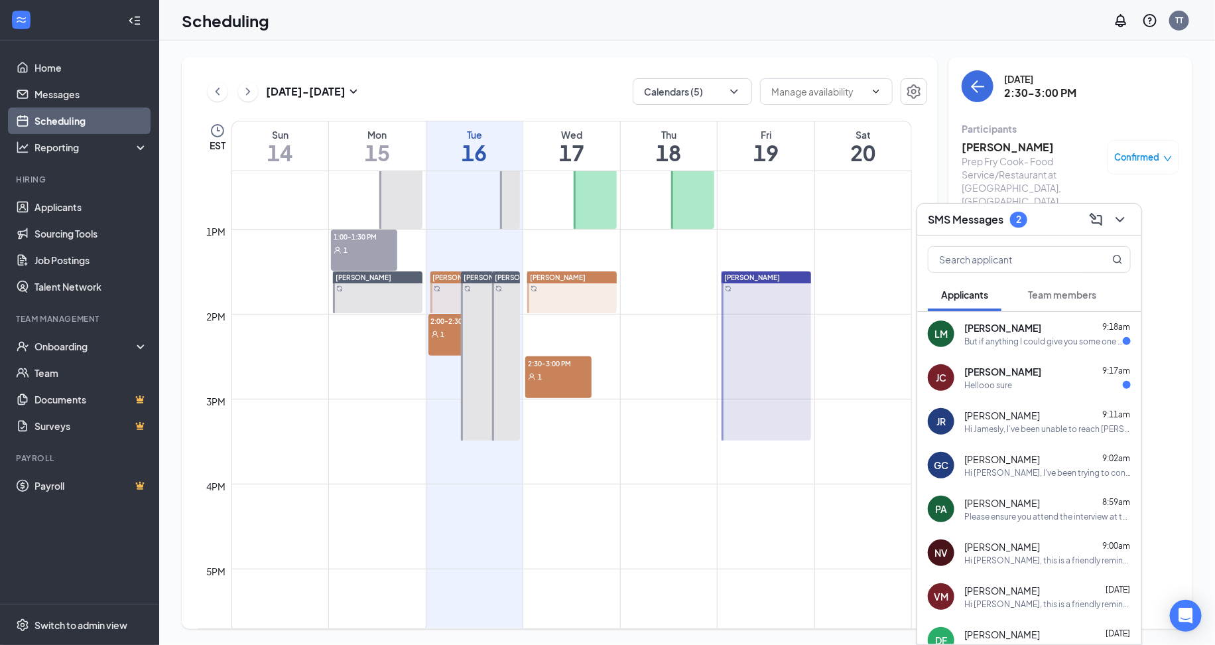
click at [1021, 348] on div "LM Loretta Minutolo 9:18am But if anything I could give you some one else that …" at bounding box center [1029, 334] width 224 height 44
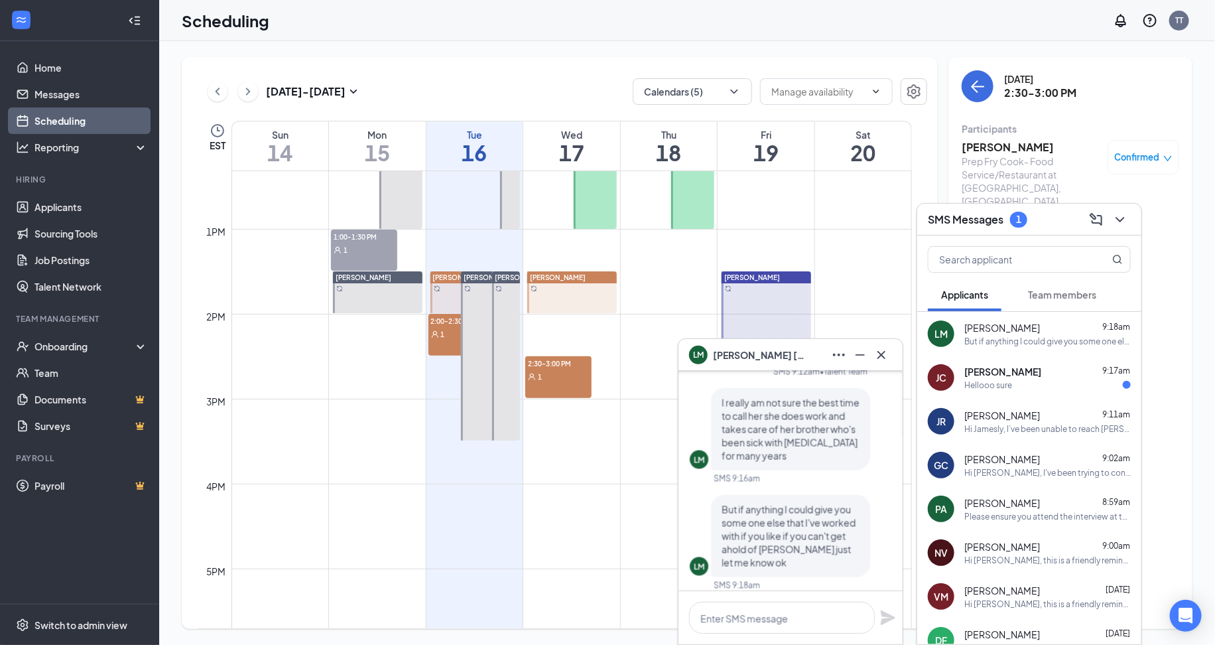
scroll to position [-9, 0]
click at [809, 623] on textarea at bounding box center [782, 618] width 186 height 32
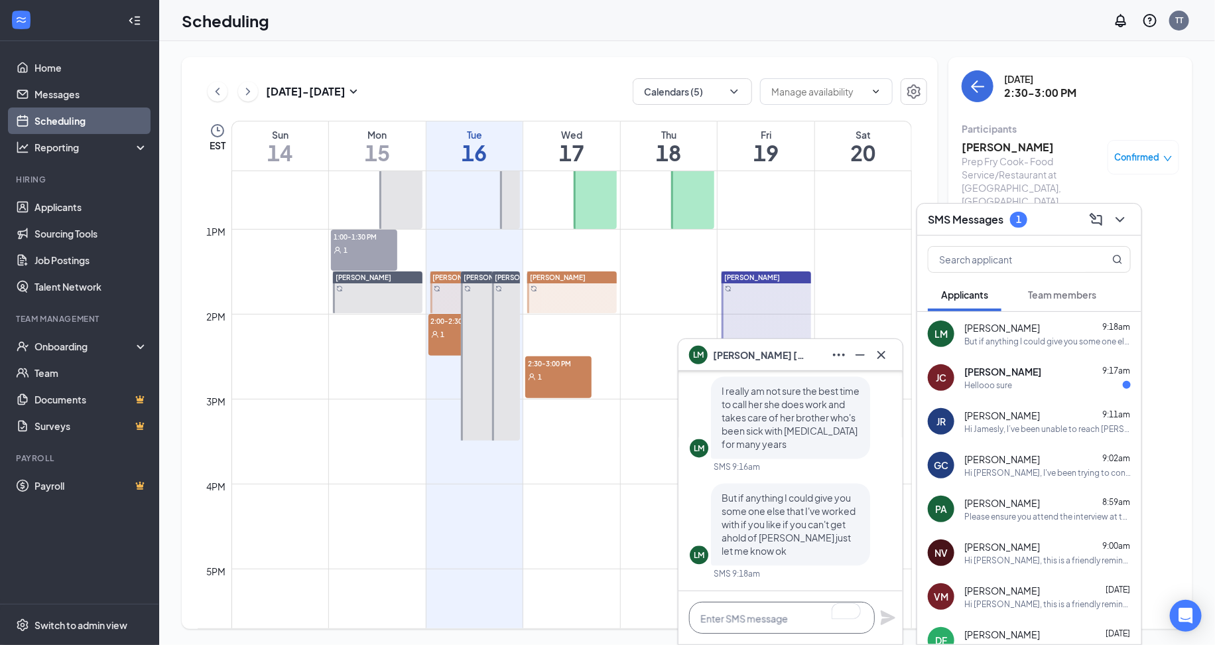
click at [804, 607] on textarea "To enrich screen reader interactions, please activate Accessibility in Grammarl…" at bounding box center [782, 618] width 186 height 32
click at [1048, 208] on div "SMS Messages 1" at bounding box center [1029, 220] width 224 height 32
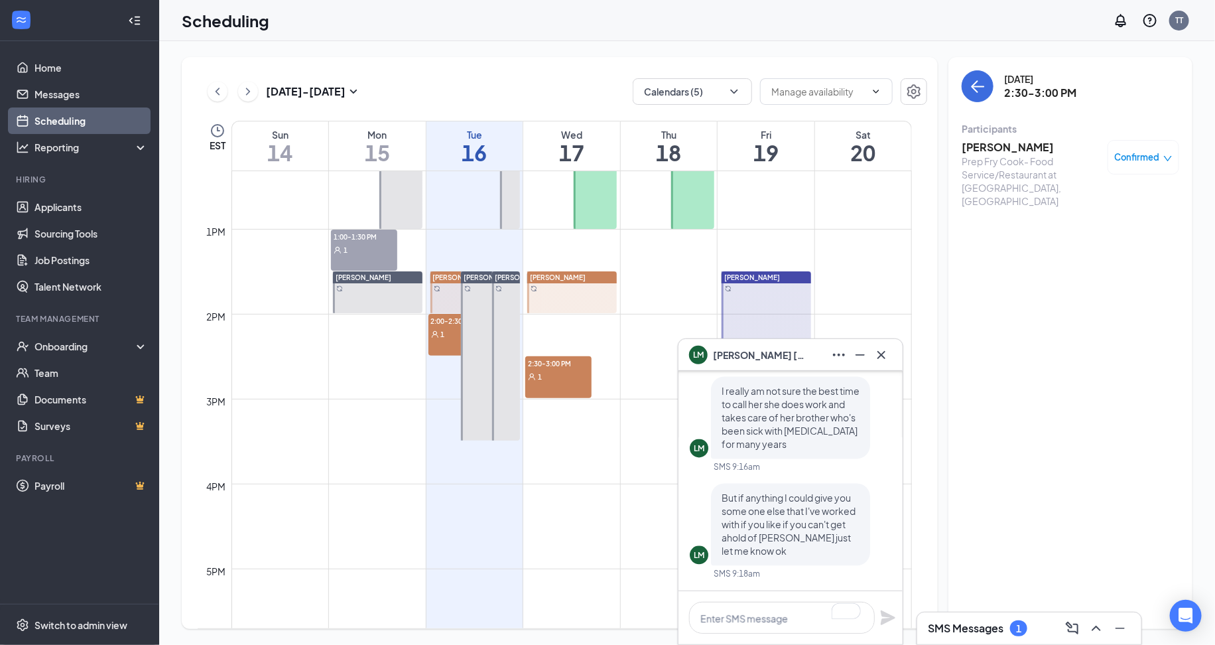
click at [444, 333] on span "1" at bounding box center [443, 334] width 4 height 9
click at [552, 370] on div "1" at bounding box center [558, 375] width 66 height 13
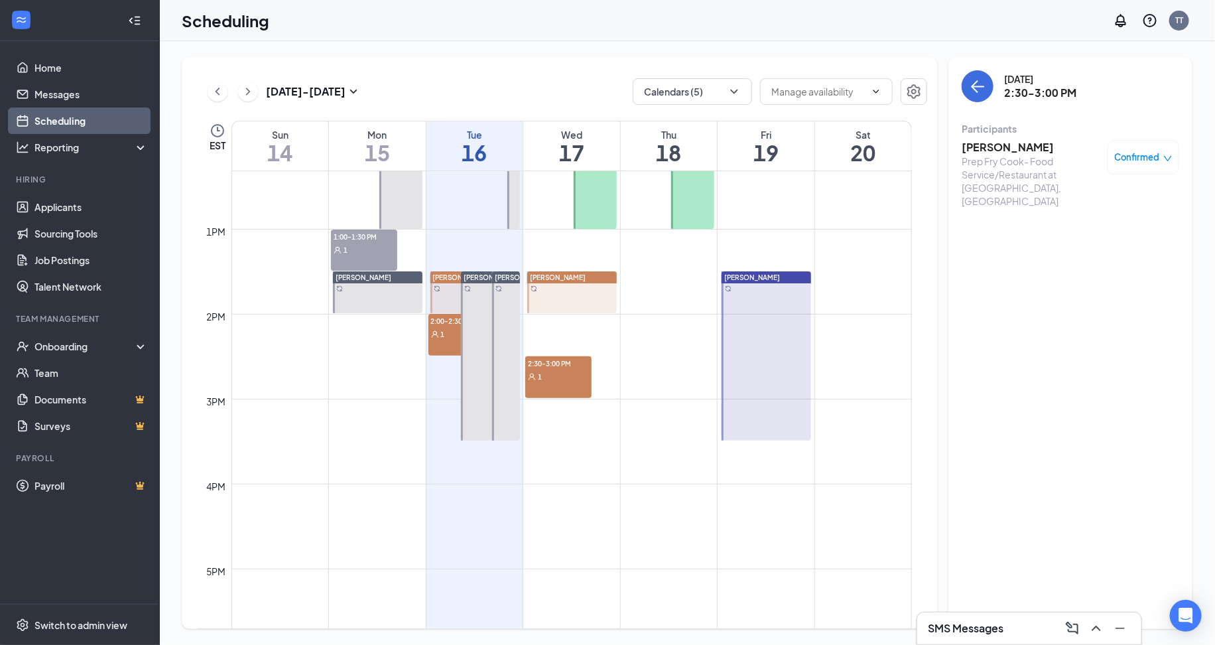
click at [954, 625] on h3 "SMS Messages" at bounding box center [966, 628] width 76 height 15
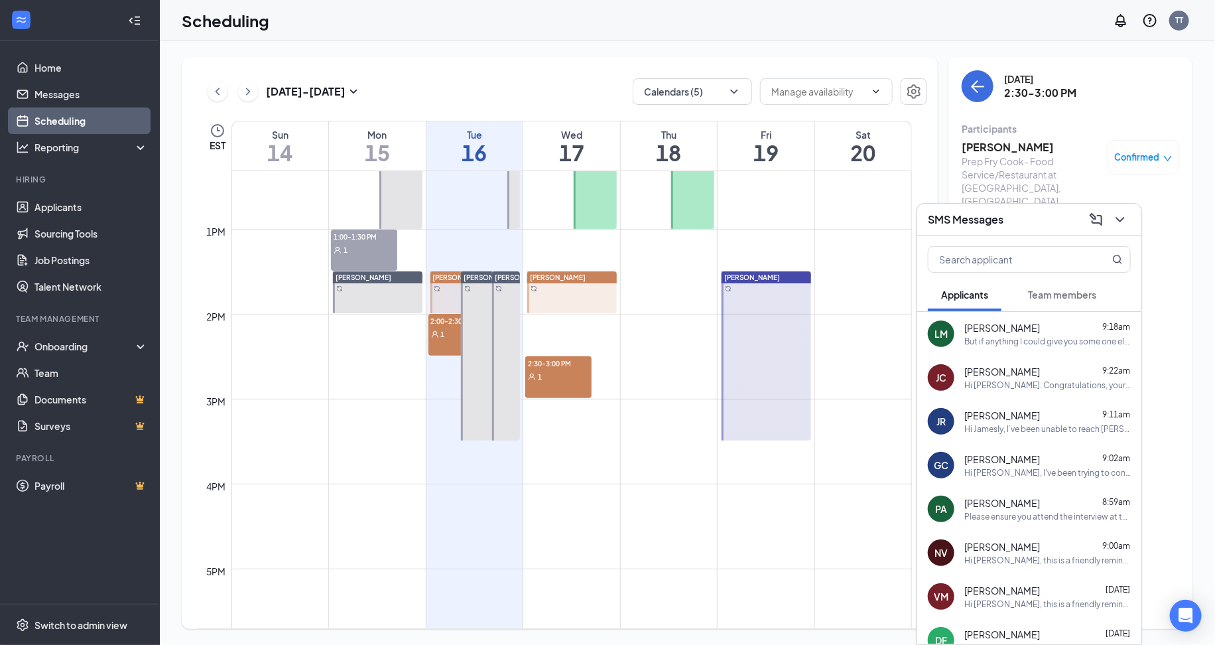
click at [1031, 387] on div "Hi [PERSON_NAME]. Congratulations, your phone interview for Late Night Cashier …" at bounding box center [1047, 384] width 166 height 11
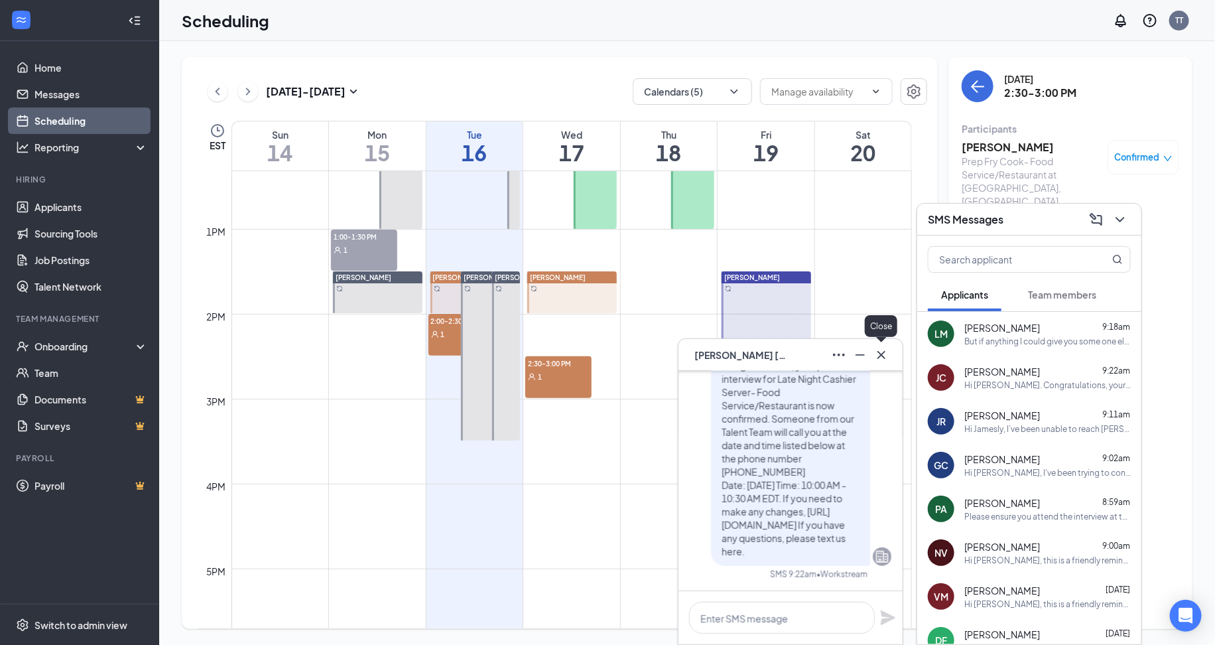
click at [890, 352] on button at bounding box center [881, 354] width 21 height 21
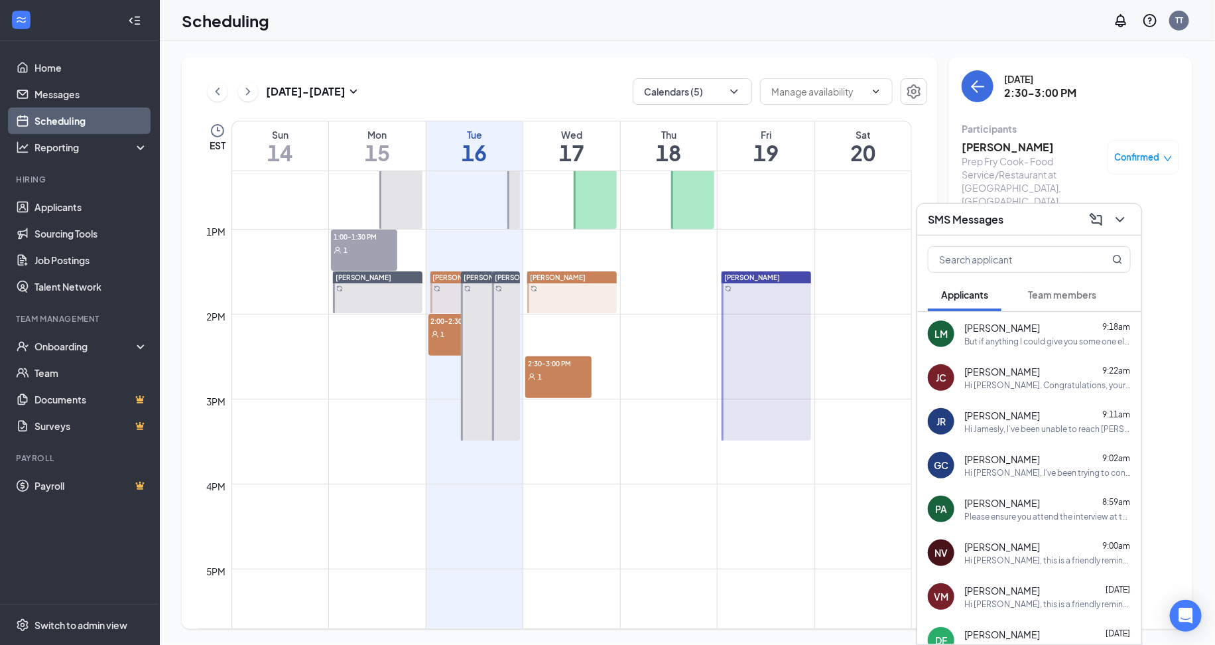
click at [1002, 344] on div "But if anything I could give you some one else that I've worked with if you lik…" at bounding box center [1047, 341] width 166 height 11
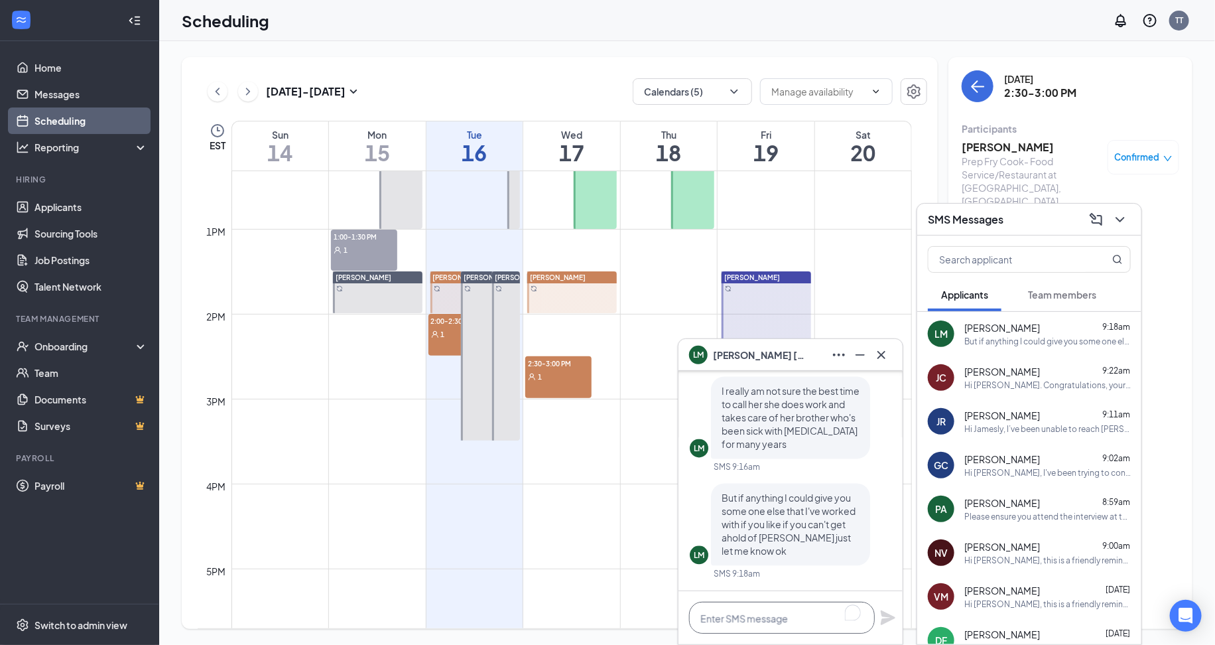
click at [795, 621] on textarea "To enrich screen reader interactions, please activate Accessibility in Grammarl…" at bounding box center [782, 618] width 186 height 32
paste textarea "If you could kindly share the other reference you have, I’ll reach out directly…"
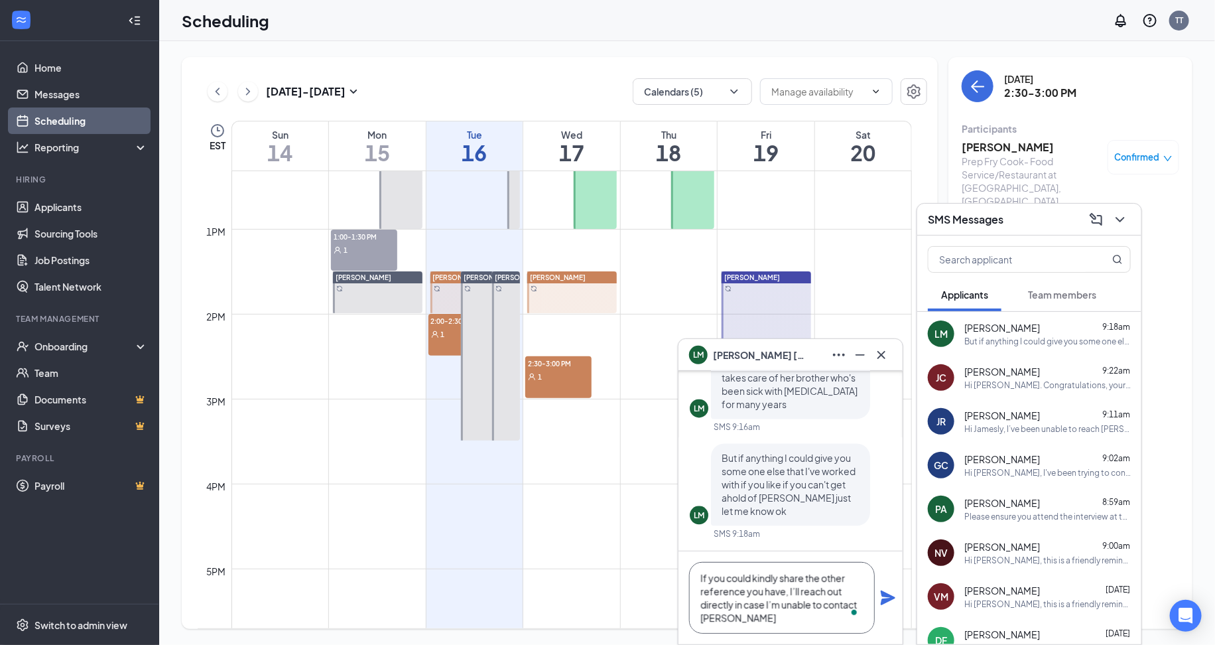
click at [702, 572] on textarea "If you could kindly share the other reference you have, I’ll reach out directly…" at bounding box center [782, 598] width 186 height 72
click at [745, 623] on textarea "If you could kindly share the other reference you have, I’ll reach out directly…" at bounding box center [782, 598] width 186 height 72
type textarea "If you could kindly share the other reference you have, I’ll reach out directly…"
click at [813, 619] on textarea "If you could kindly share the other reference you have, I’ll reach out directly…" at bounding box center [782, 598] width 186 height 72
drag, startPoint x: 805, startPoint y: 619, endPoint x: 699, endPoint y: 578, distance: 114.0
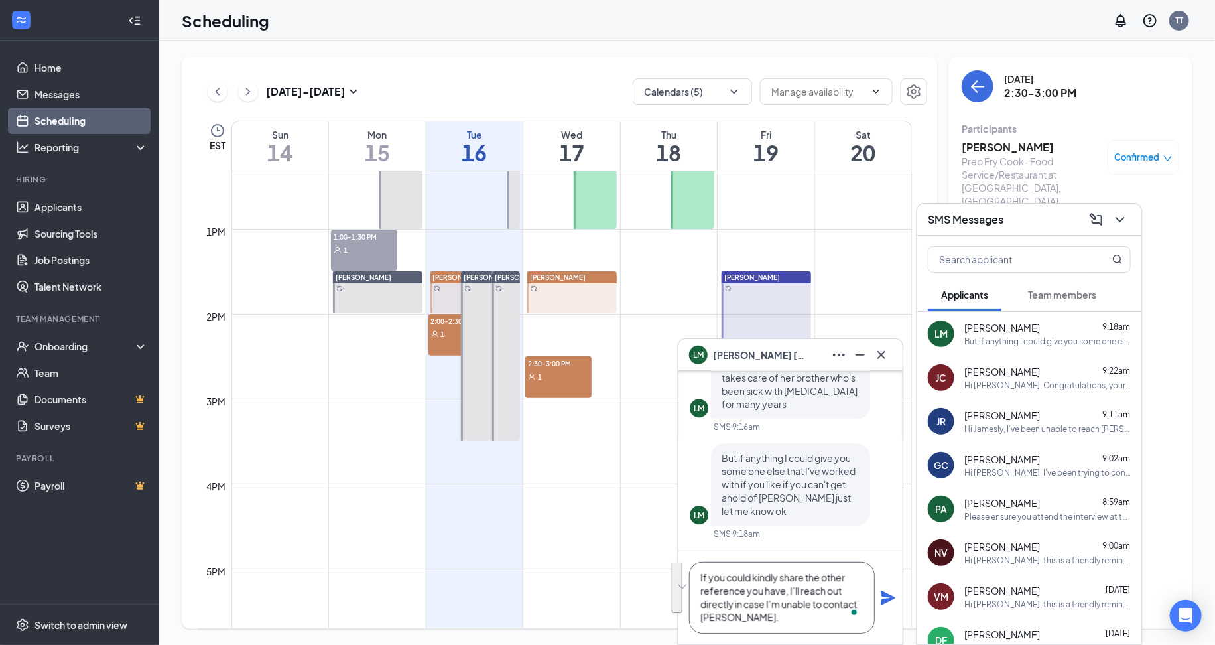
click at [699, 578] on textarea "If you could kindly share the other reference you have, I’ll reach out directly…" at bounding box center [782, 598] width 186 height 72
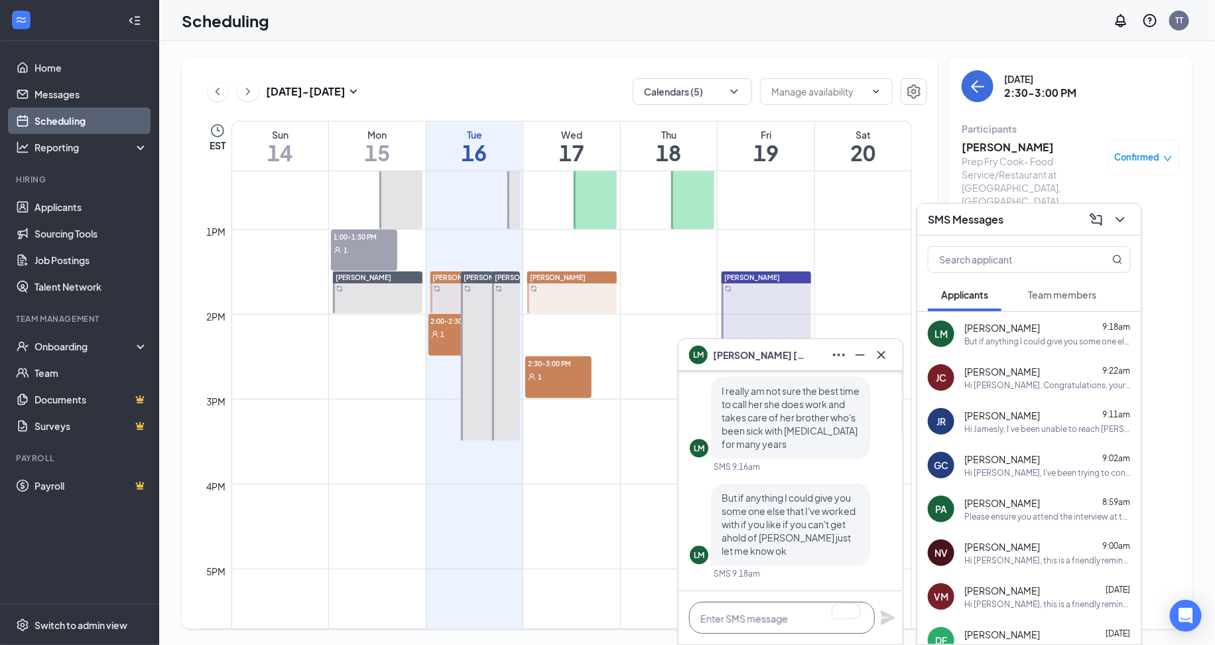
paste textarea "Would you mind sharing the other reference you have, so I can reach out directl…"
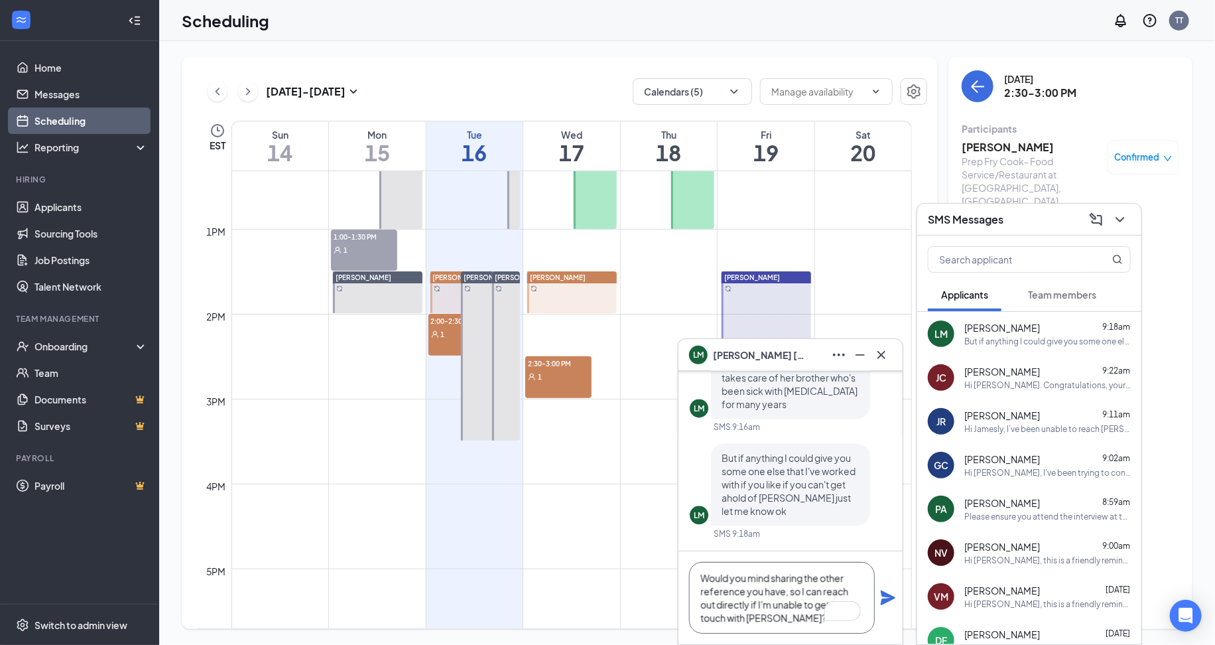
scroll to position [1, 0]
type textarea "Would you mind sharing the other reference you have, so I can reach out directl…"
click at [887, 596] on icon "Plane" at bounding box center [888, 597] width 15 height 15
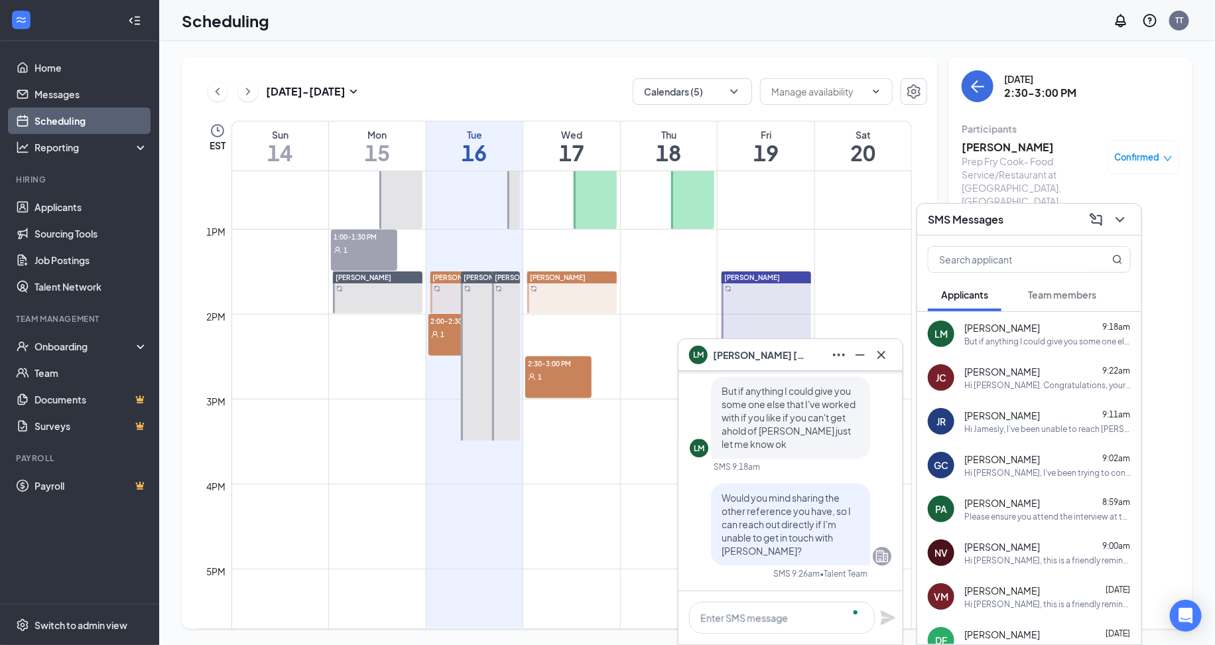
scroll to position [0, 0]
click at [1042, 215] on div "SMS Messages" at bounding box center [1029, 219] width 203 height 21
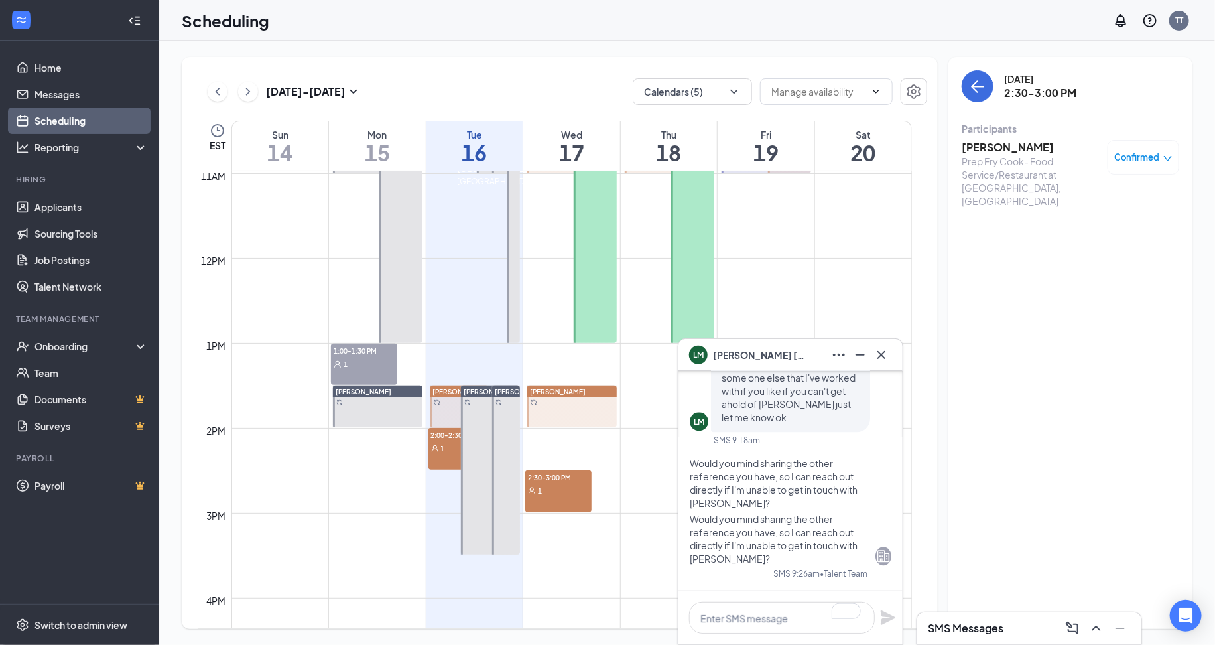
scroll to position [929, 0]
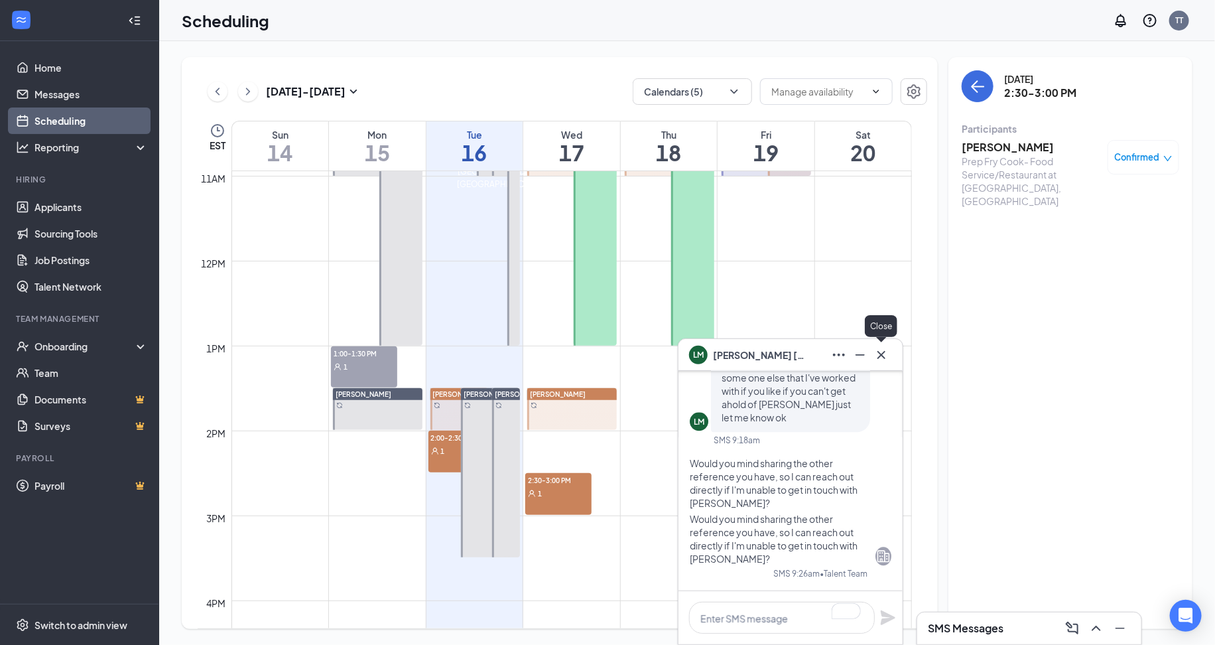
click at [881, 360] on icon "Cross" at bounding box center [881, 355] width 16 height 16
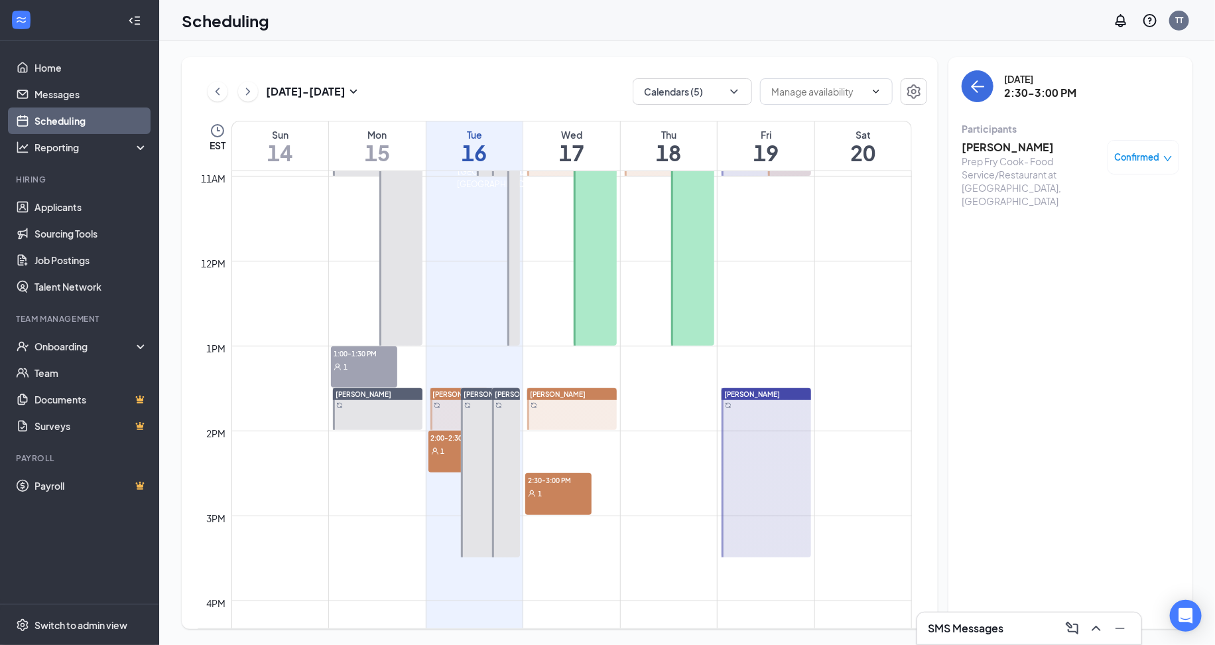
click at [733, 105] on div "Sep 14 - Sep 20 Calendars (5) EST Sun 14 Mon 15 Tue 16 Wed 17 Thu 18 Fri 19 Sat…" at bounding box center [560, 343] width 756 height 572
click at [726, 94] on button "Calendars (5)" at bounding box center [692, 91] width 119 height 27
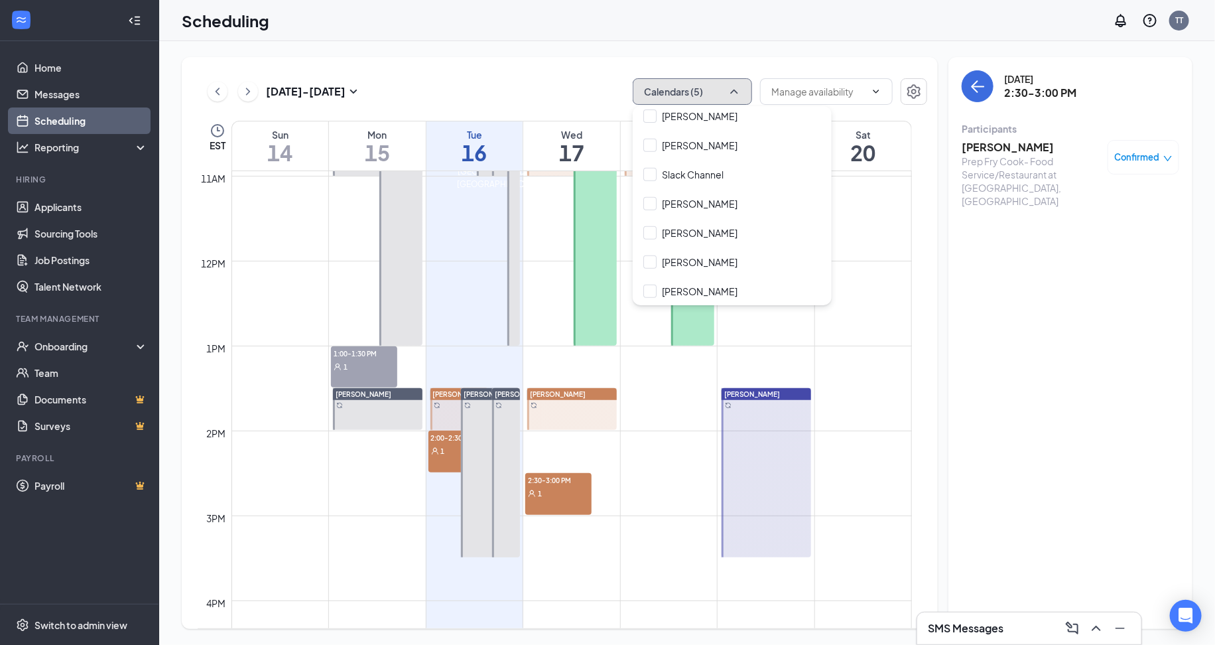
scroll to position [0, 0]
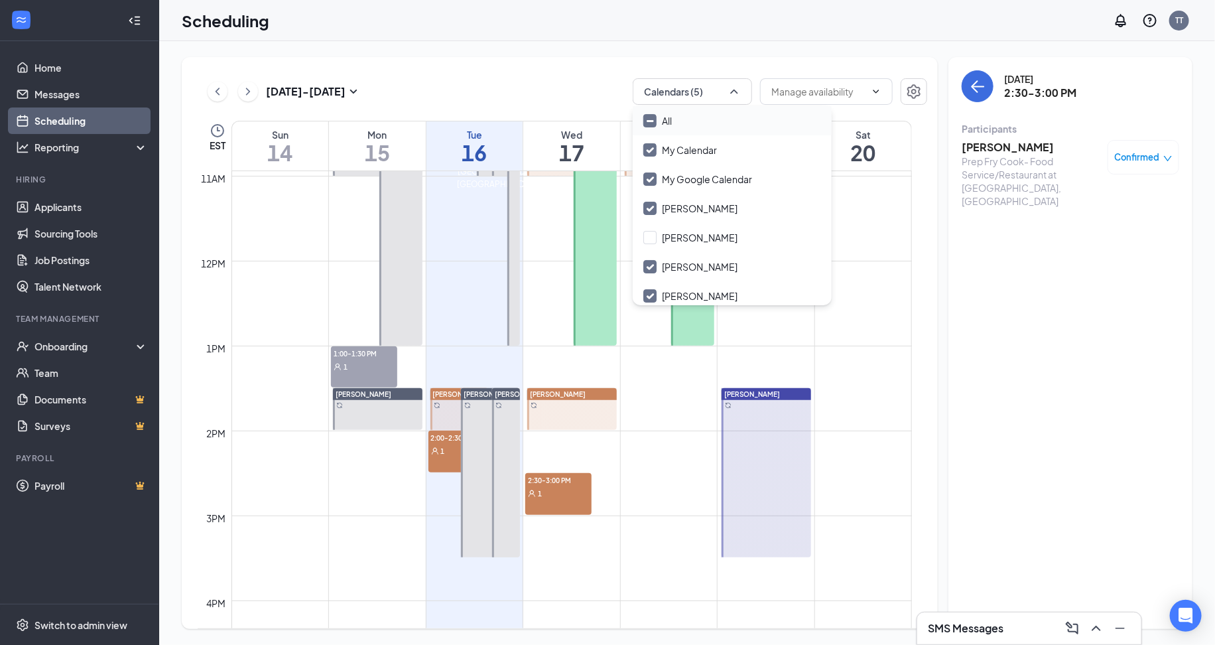
click at [652, 117] on input "All" at bounding box center [657, 120] width 29 height 13
checkbox input "true"
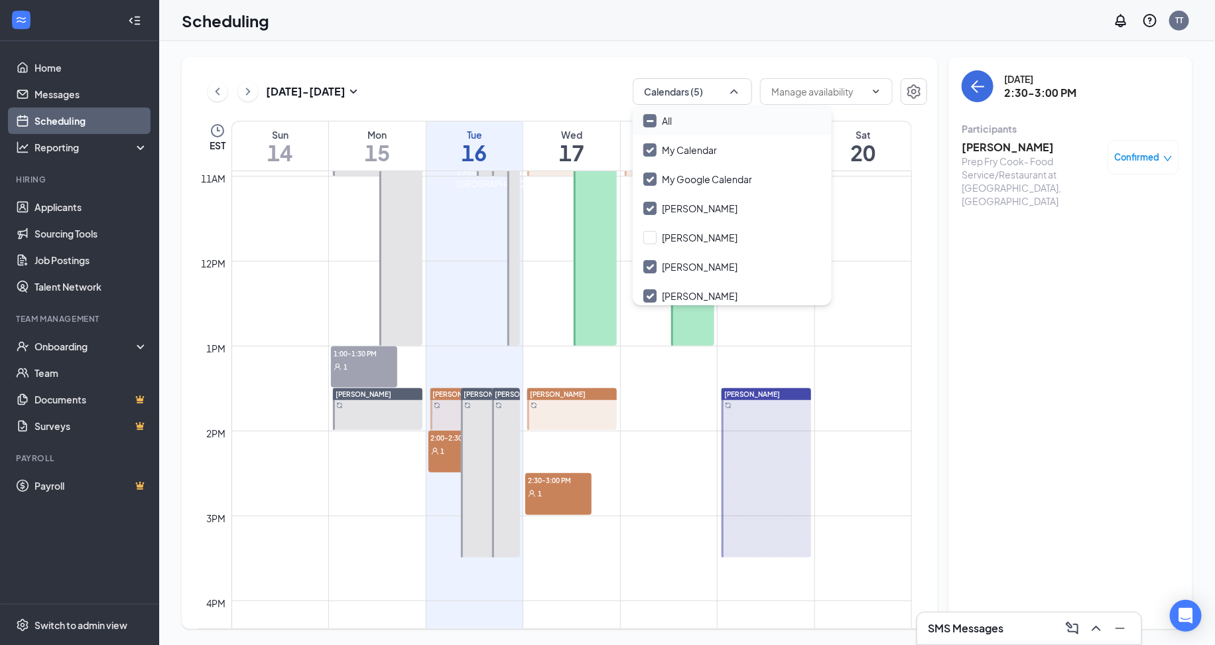
checkbox input "true"
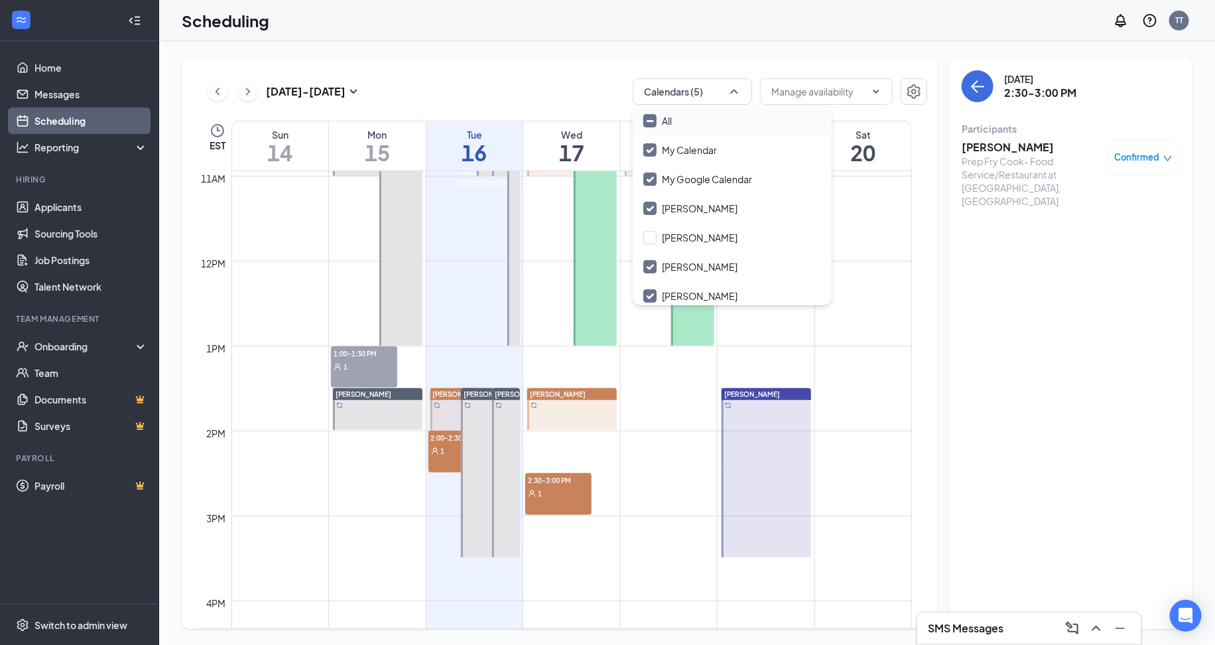
checkbox input "true"
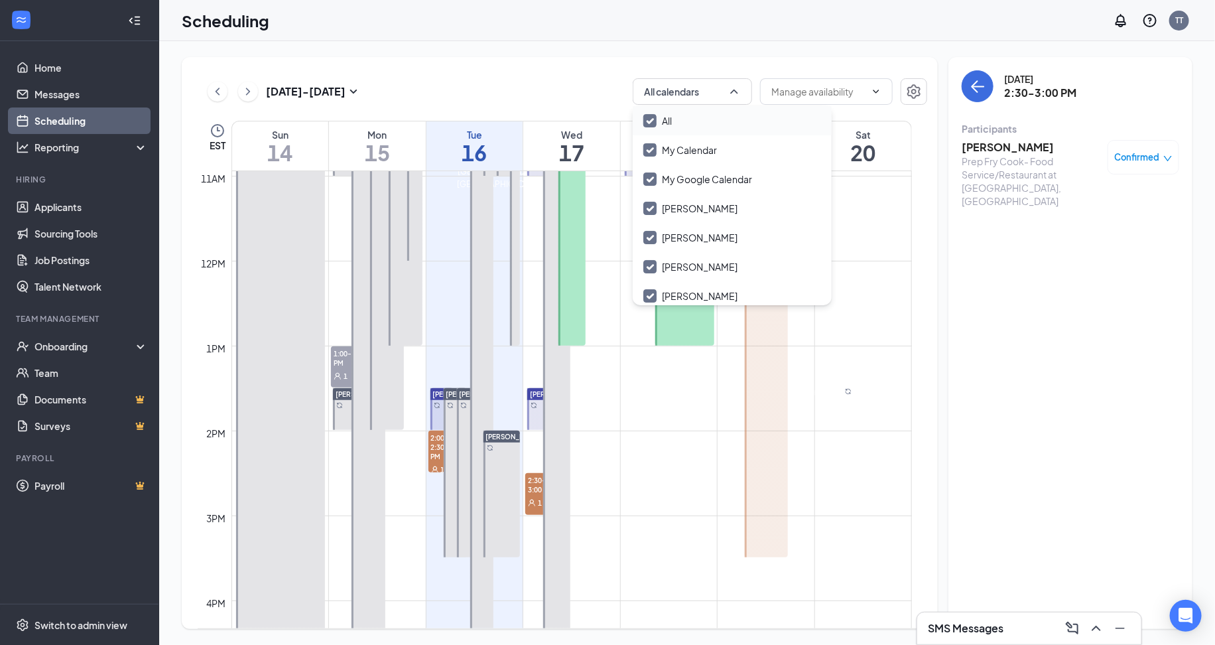
click at [652, 117] on input "All" at bounding box center [657, 120] width 29 height 13
checkbox input "false"
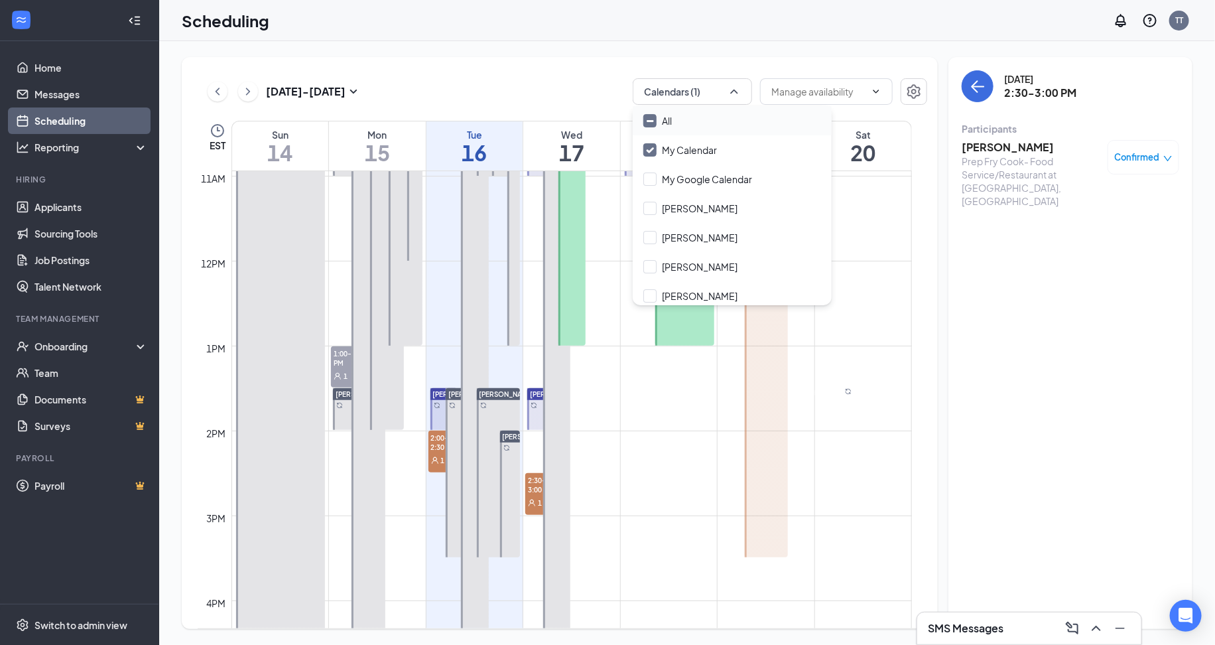
checkbox input "false"
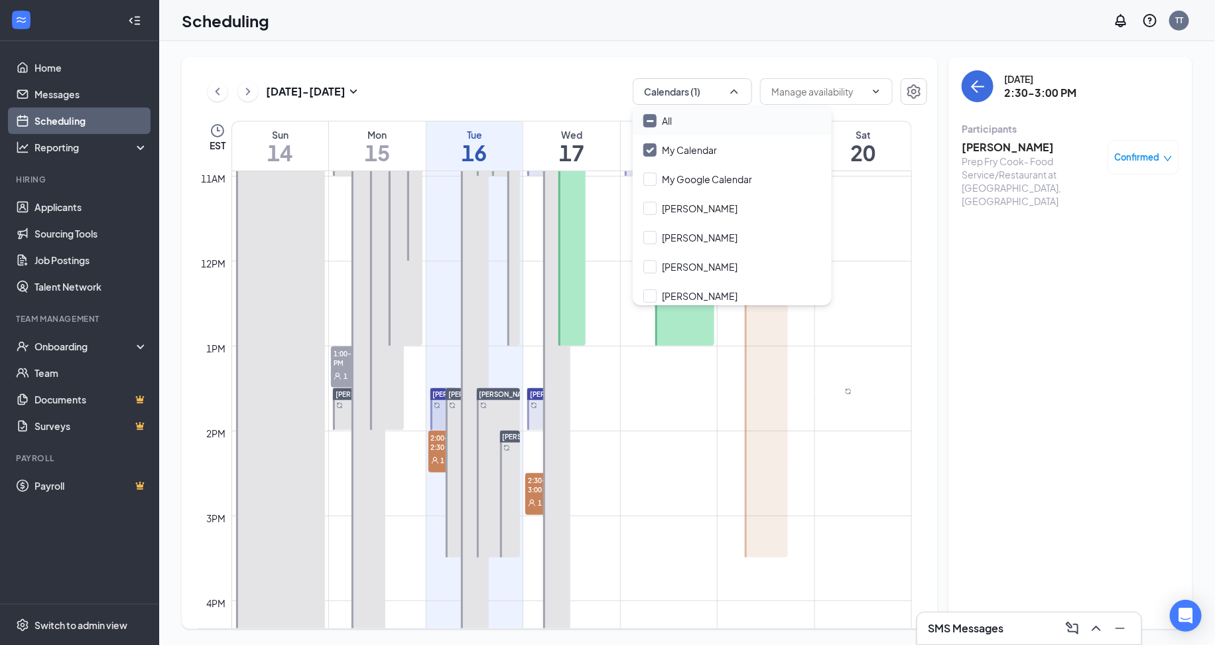
checkbox input "false"
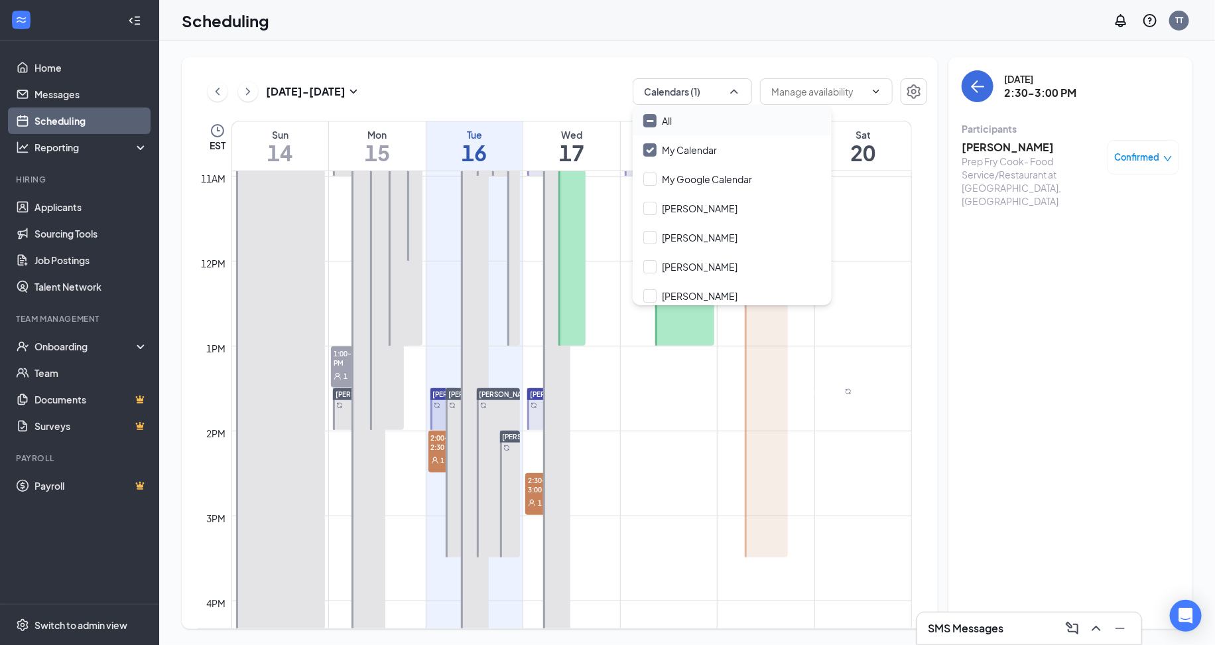
checkbox input "false"
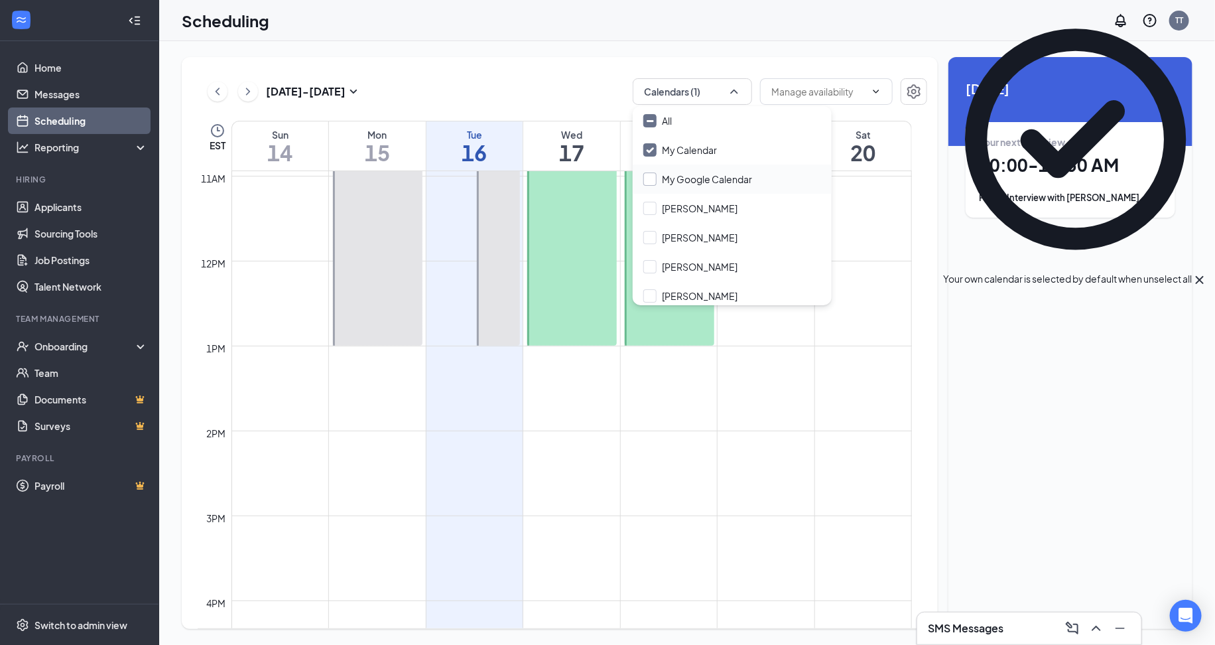
click at [645, 182] on input "My Google Calendar" at bounding box center [697, 178] width 109 height 13
checkbox input "true"
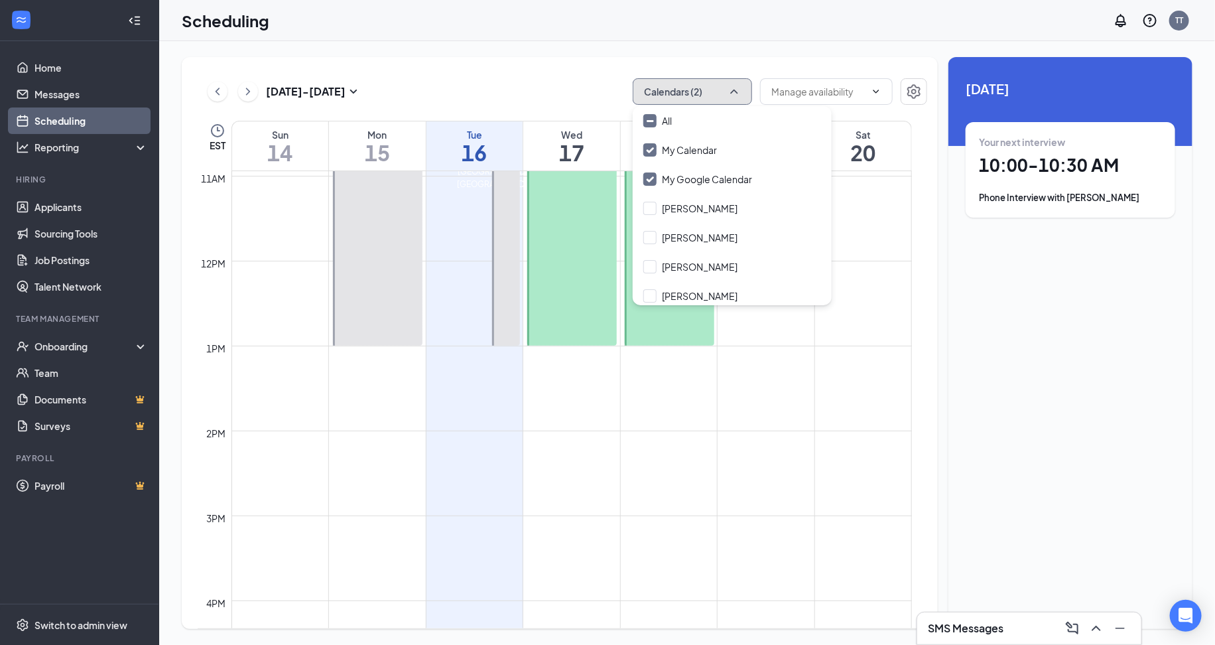
click at [704, 86] on button "Calendars (2)" at bounding box center [692, 91] width 119 height 27
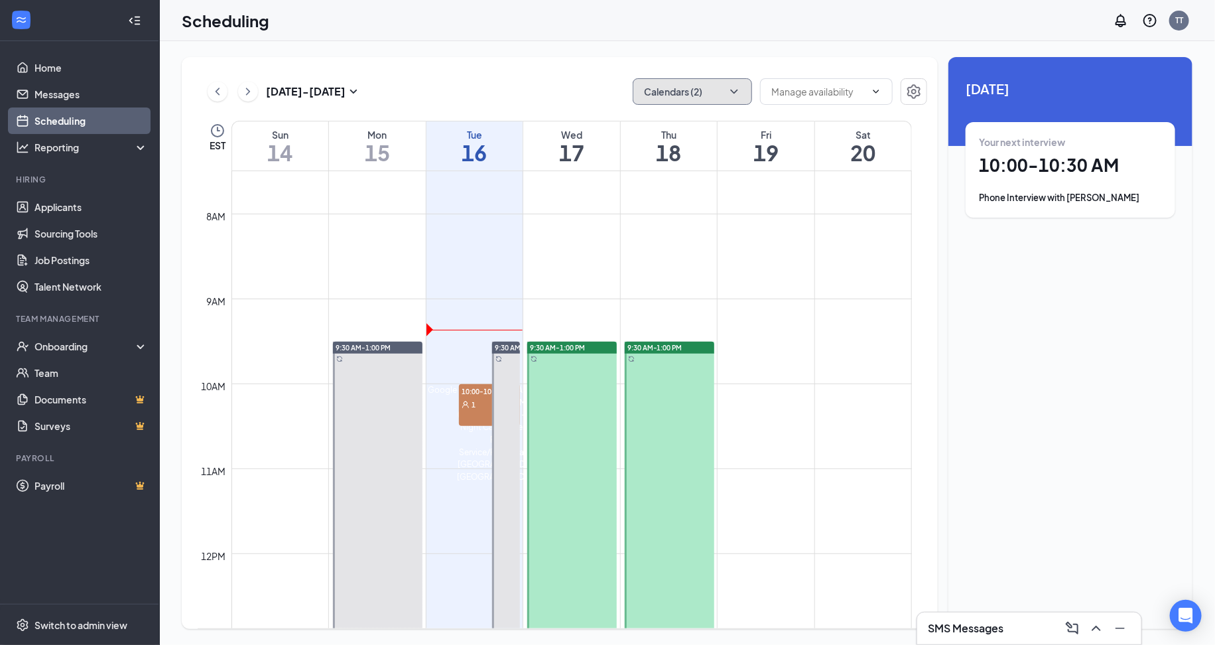
scroll to position [611, 0]
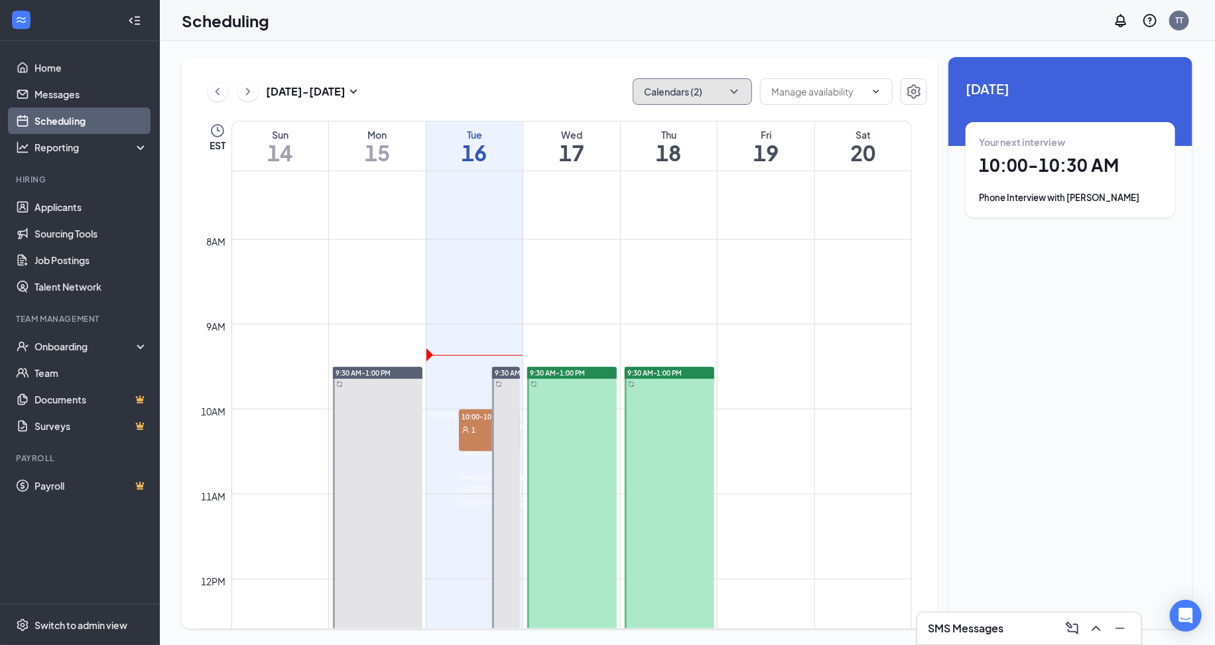
click at [470, 451] on td at bounding box center [571, 461] width 680 height 21
click at [474, 431] on span "1" at bounding box center [474, 429] width 4 height 9
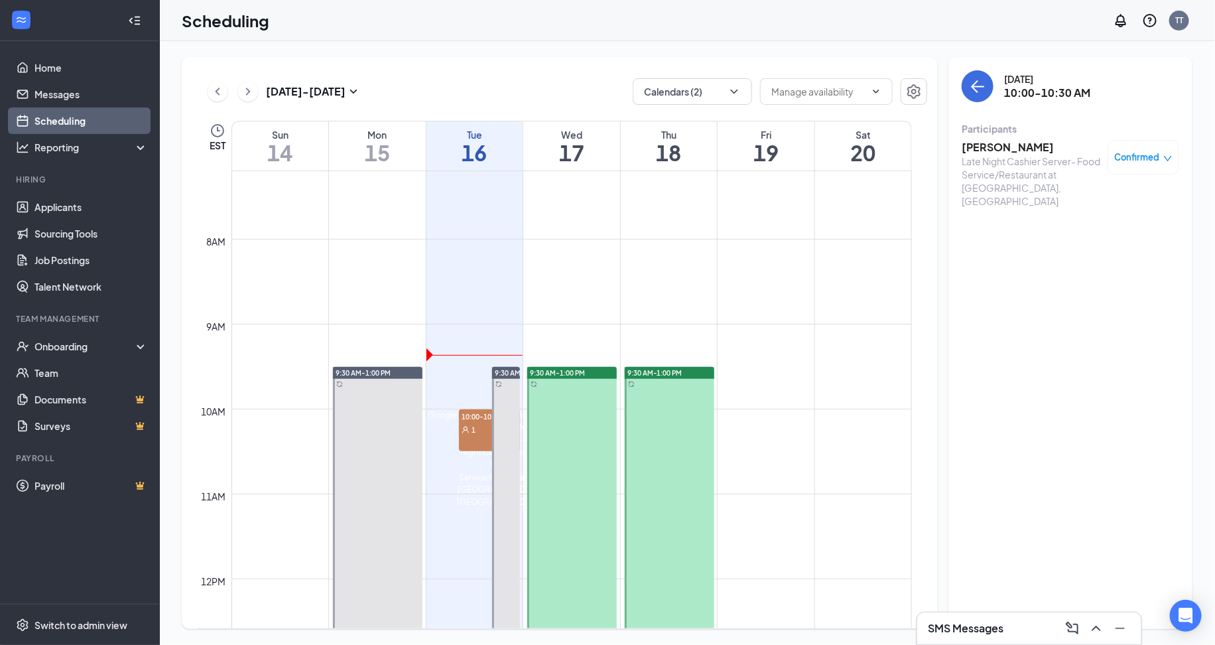
click at [1028, 149] on h3 "[PERSON_NAME]" at bounding box center [1031, 147] width 139 height 15
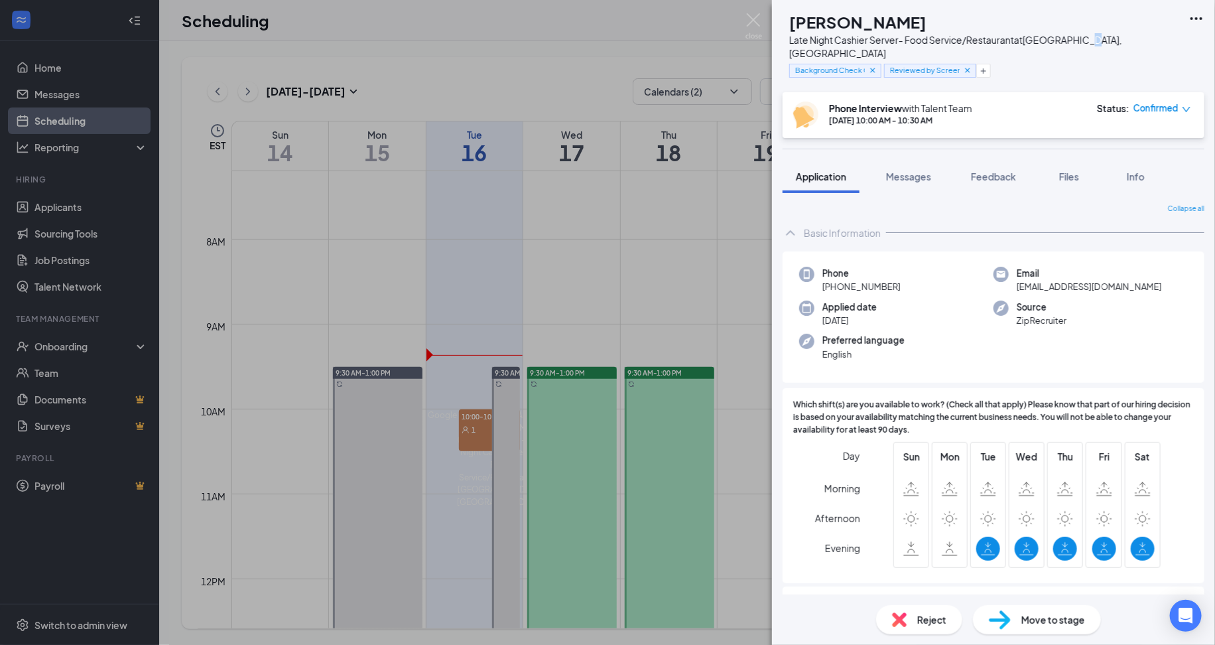
drag, startPoint x: 1104, startPoint y: 36, endPoint x: 1095, endPoint y: 34, distance: 8.8
click at [1095, 34] on div "Late Night Cashier Server- Food Service/Restaurant at Fairfield, CT" at bounding box center [985, 46] width 393 height 27
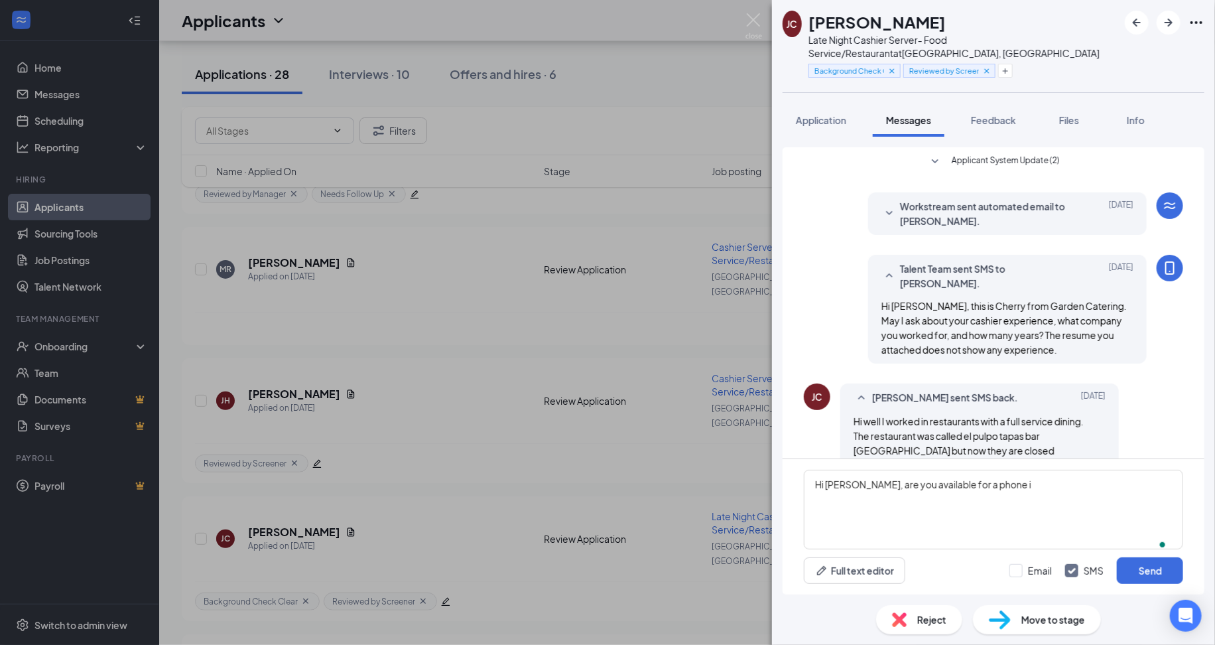
scroll to position [19, 0]
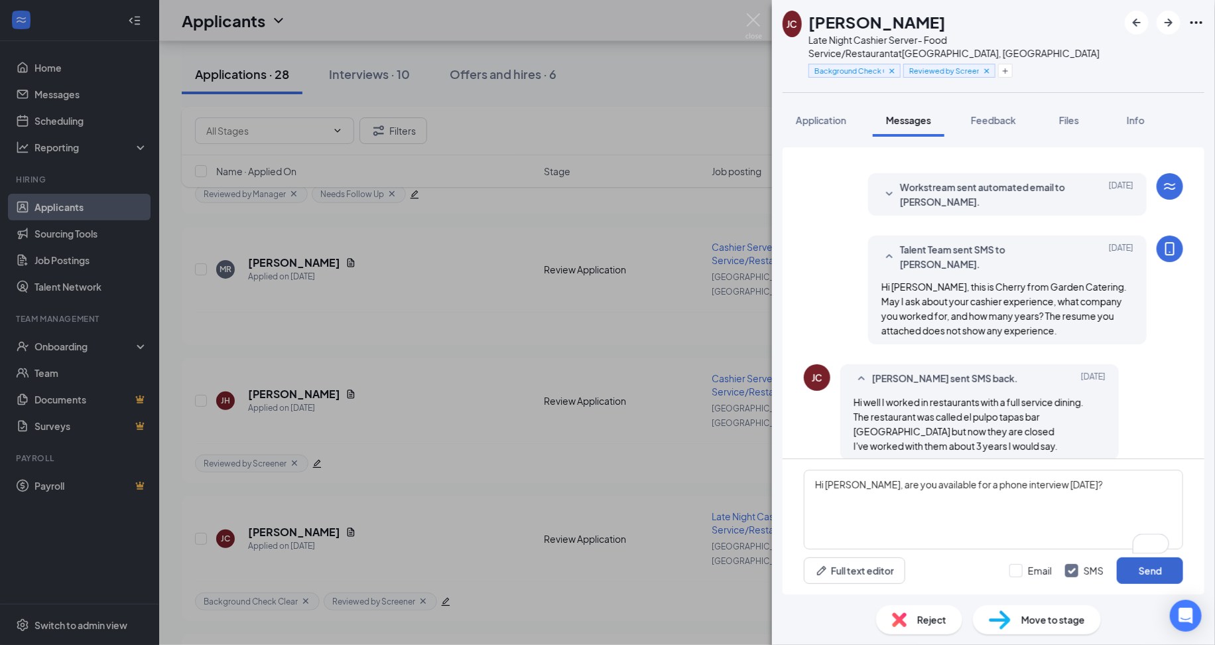
type textarea "Hi Jennifer, are you available for a phone interview today?"
click at [1145, 578] on button "Send" at bounding box center [1150, 570] width 66 height 27
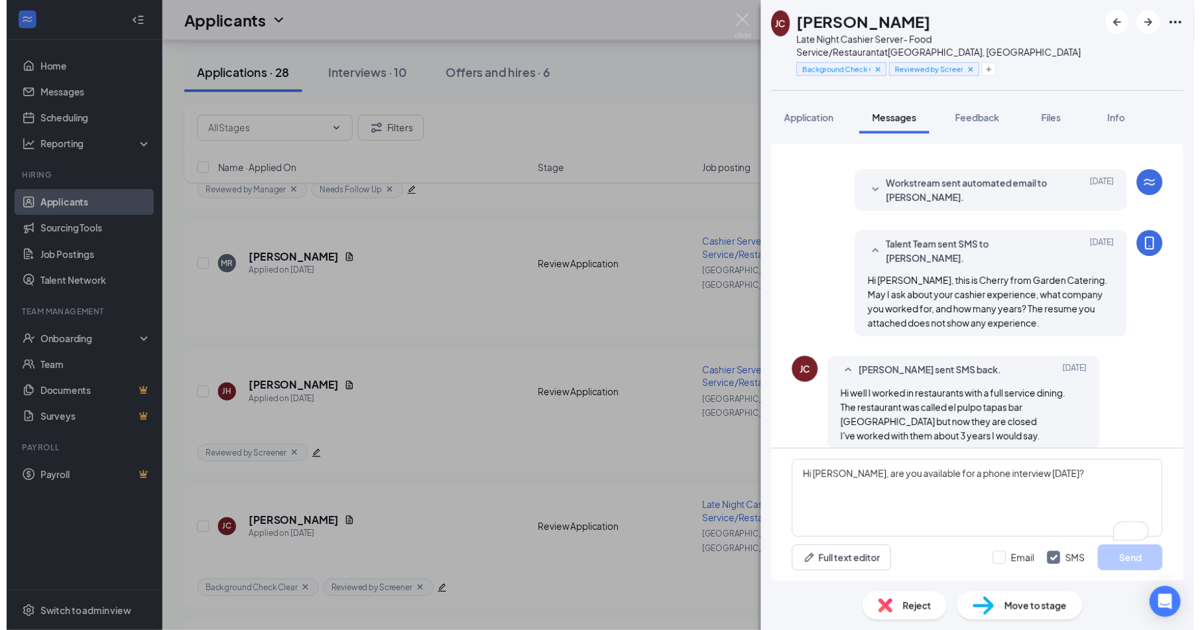
scroll to position [103, 0]
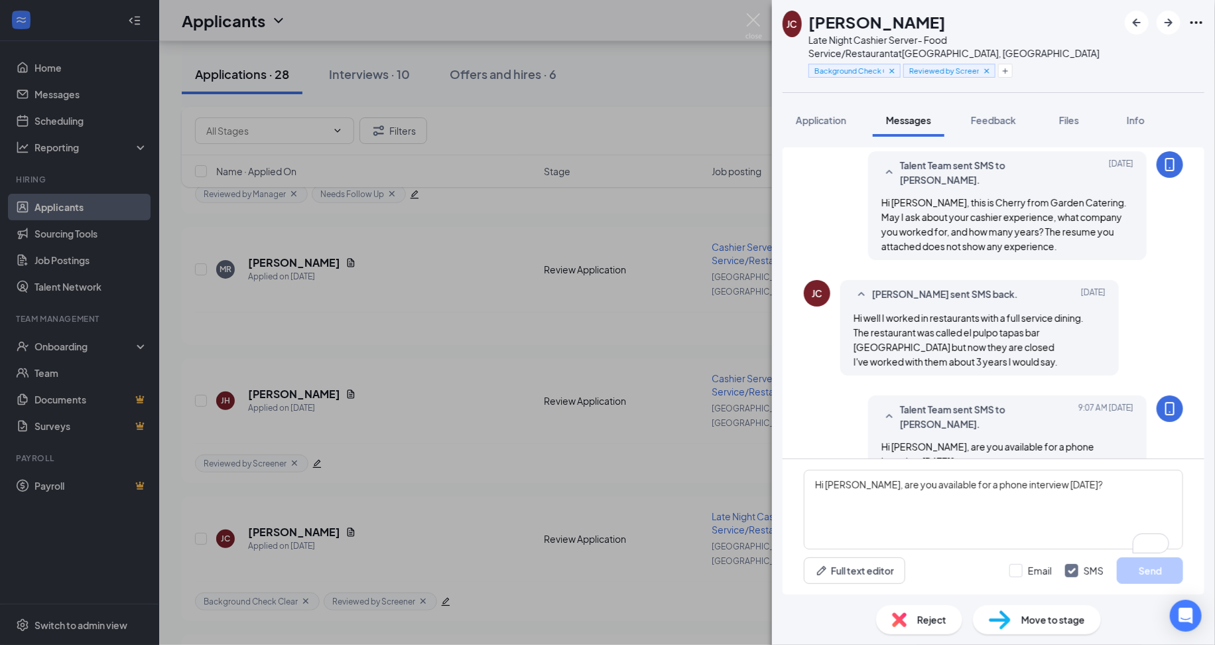
click at [718, 403] on div "JC Jennifer Castro Late Night Cashier Server- Food Service/Restaurant at Fairfi…" at bounding box center [607, 322] width 1215 height 645
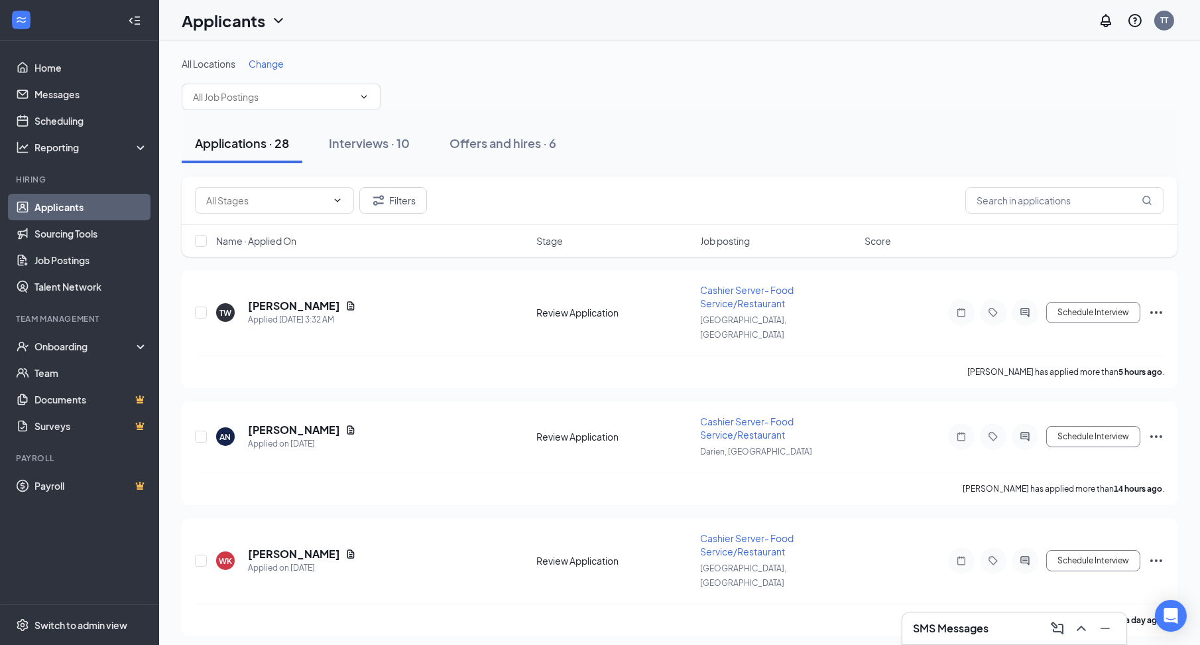
drag, startPoint x: 762, startPoint y: 239, endPoint x: 589, endPoint y: 206, distance: 176.1
click at [589, 206] on div "Filters Name · Applied On Stage Job posting Score" at bounding box center [680, 216] width 996 height 80
click at [589, 206] on div "Filters" at bounding box center [680, 200] width 970 height 27
click at [948, 621] on h3 "SMS Messages" at bounding box center [951, 628] width 76 height 15
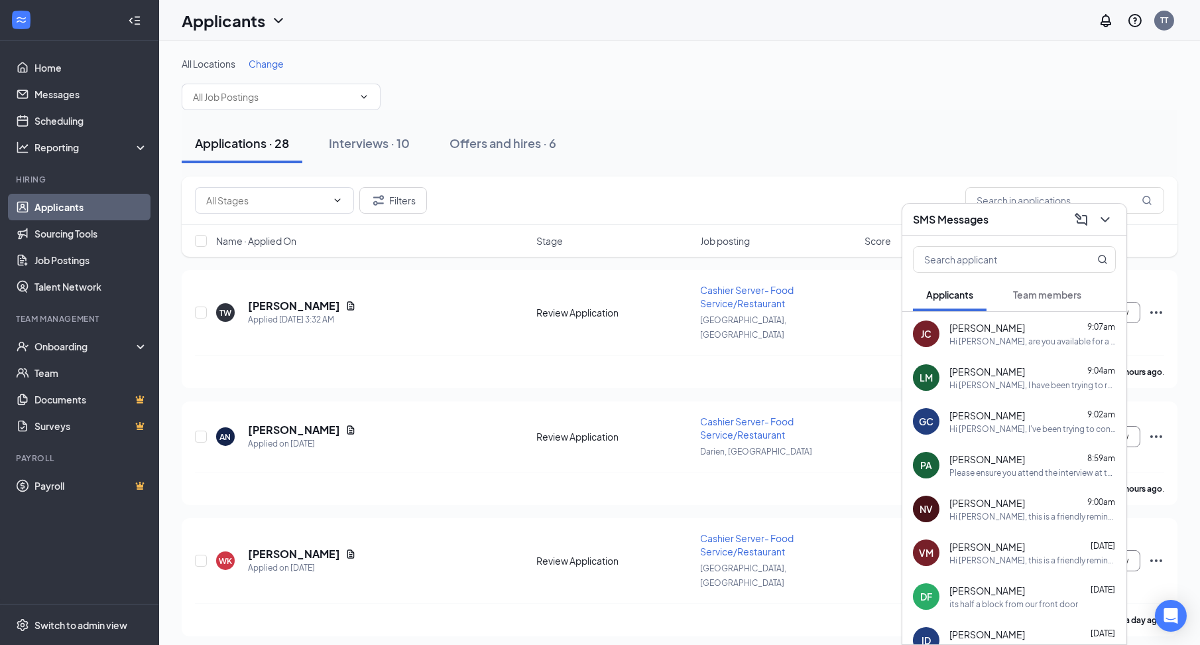
click at [1074, 92] on div "All Locations Change" at bounding box center [680, 83] width 996 height 53
click at [998, 226] on div "SMS Messages" at bounding box center [1014, 219] width 203 height 21
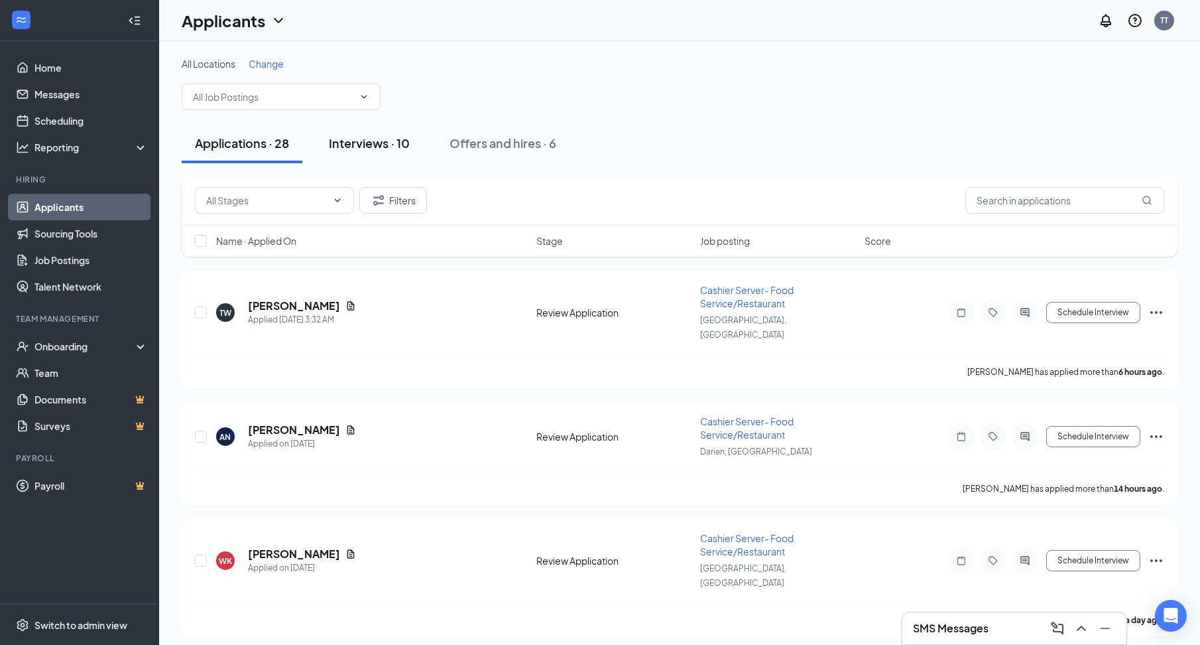
click at [350, 146] on div "Interviews · 10" at bounding box center [369, 143] width 81 height 17
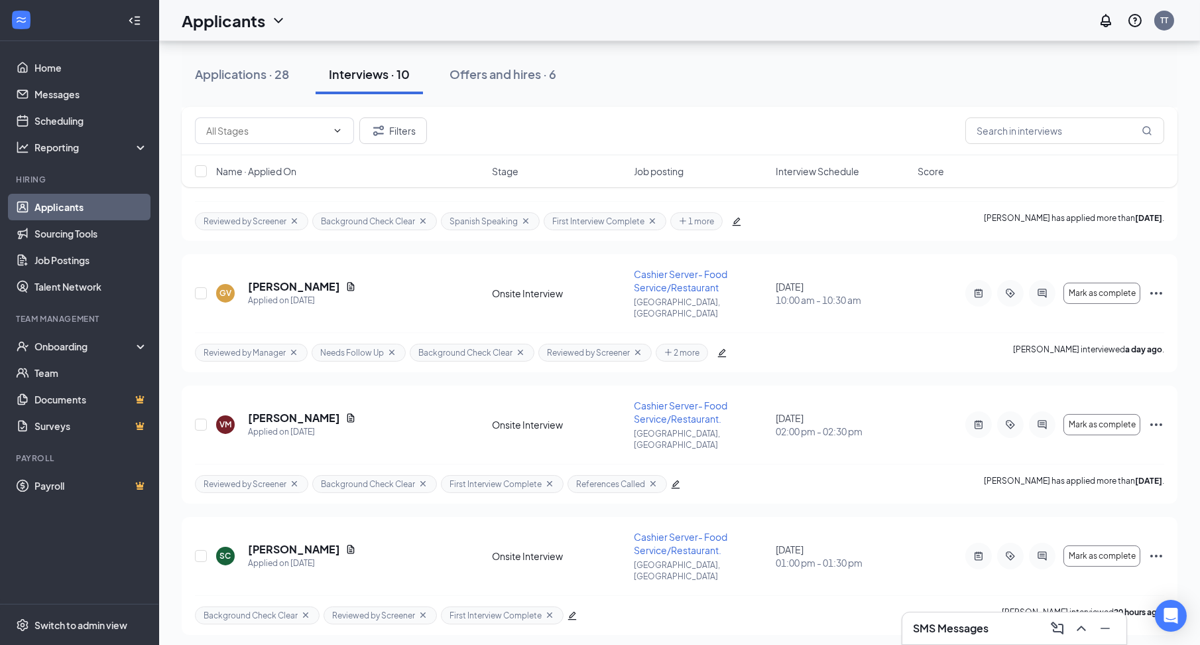
scroll to position [829, 0]
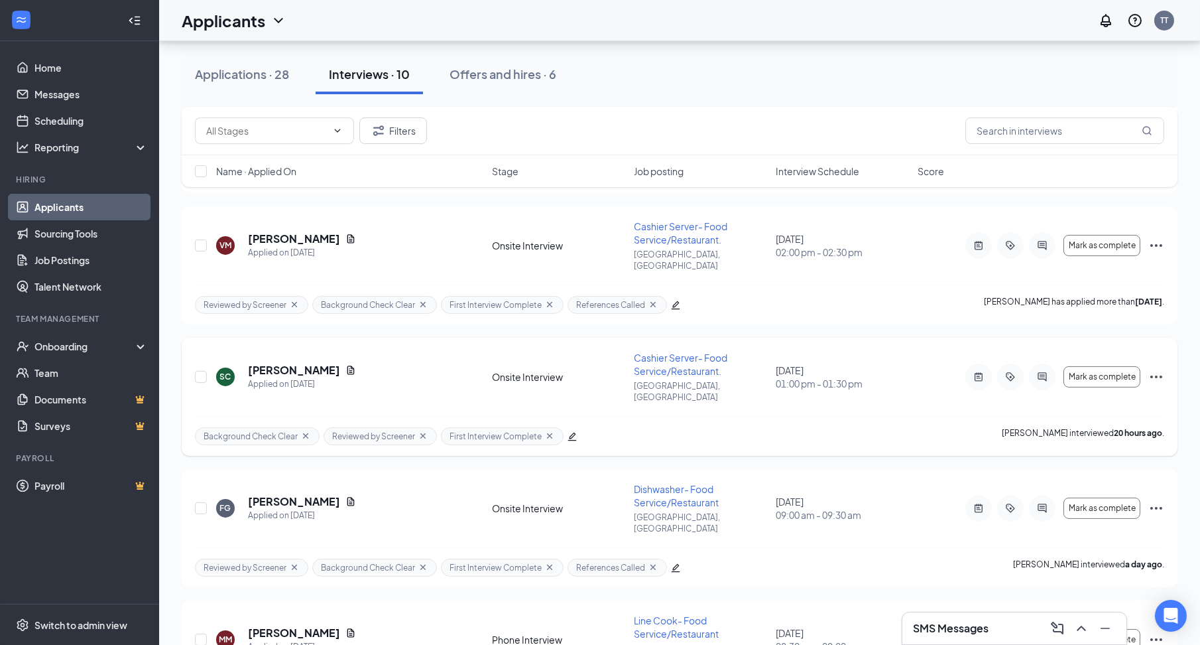
click at [1159, 369] on icon "Ellipses" at bounding box center [1157, 377] width 16 height 16
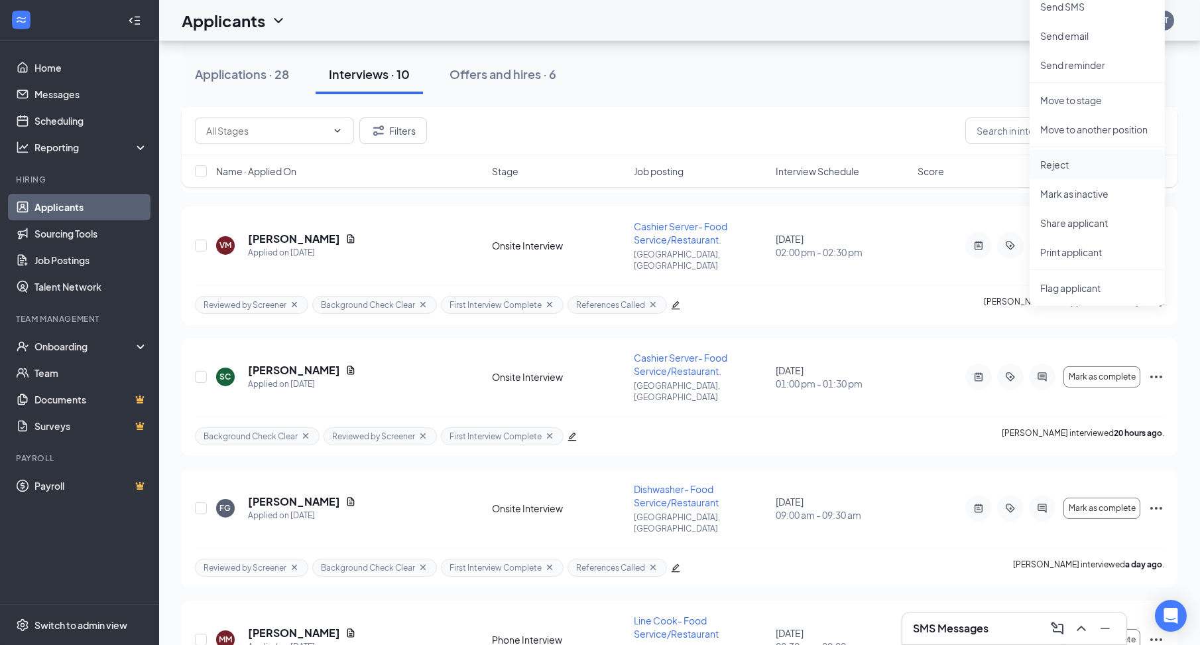
click at [1128, 158] on p "Reject" at bounding box center [1098, 164] width 114 height 13
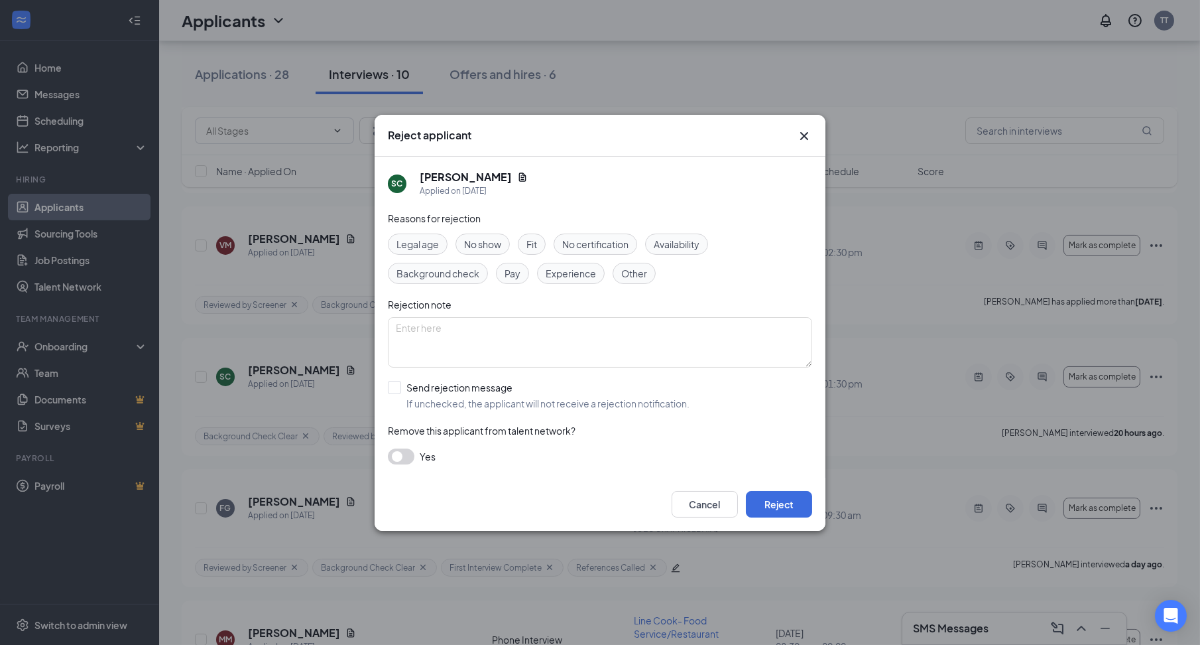
click at [494, 247] on span "No show" at bounding box center [482, 244] width 37 height 15
click at [512, 325] on textarea "To enrich screen reader interactions, please activate Accessibility in Grammarl…" at bounding box center [600, 342] width 424 height 50
type textarea "no show as per Alison"
click at [754, 495] on button "Reject" at bounding box center [779, 504] width 66 height 27
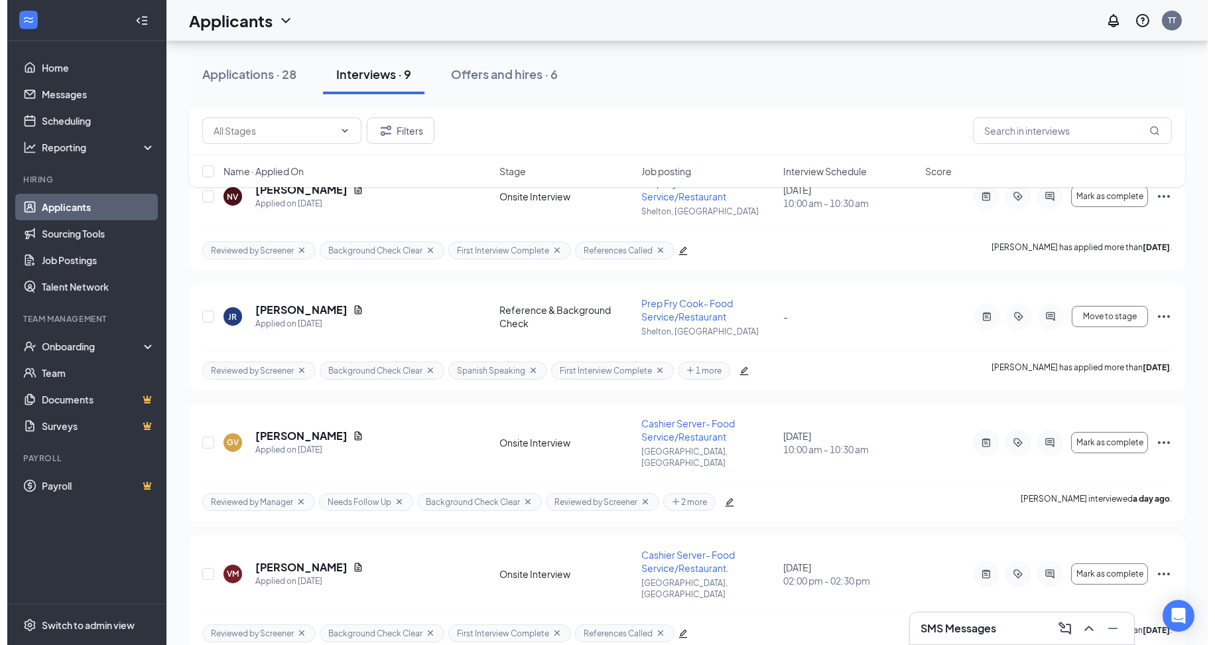
scroll to position [429, 0]
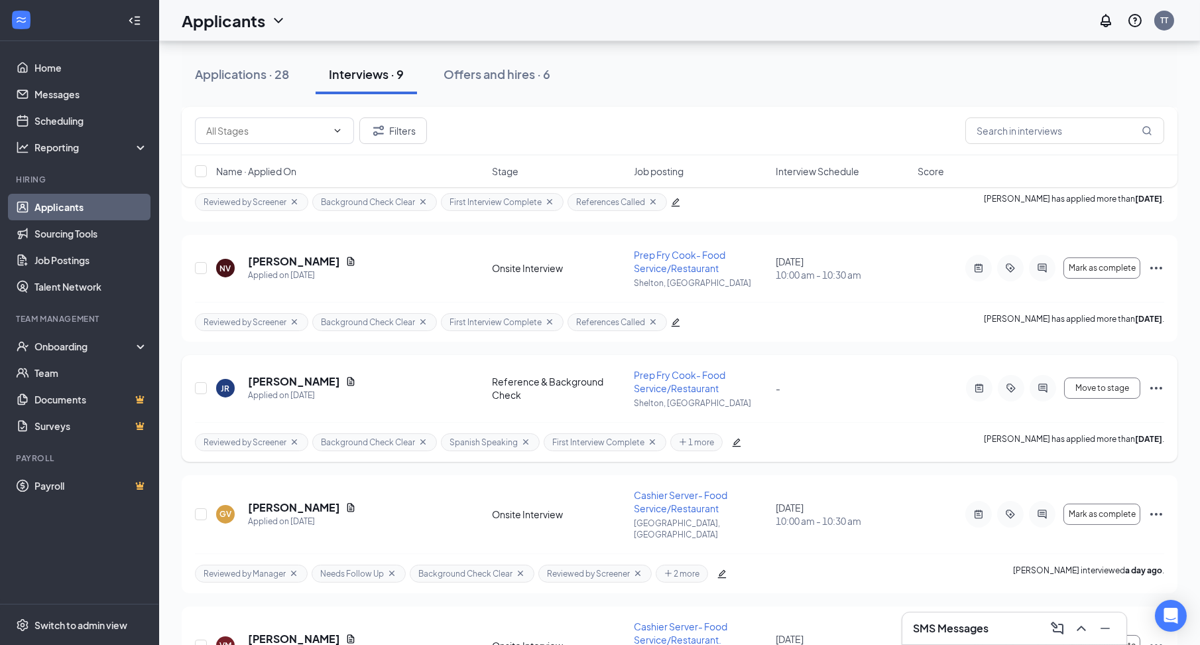
click at [1049, 375] on div at bounding box center [1043, 388] width 27 height 27
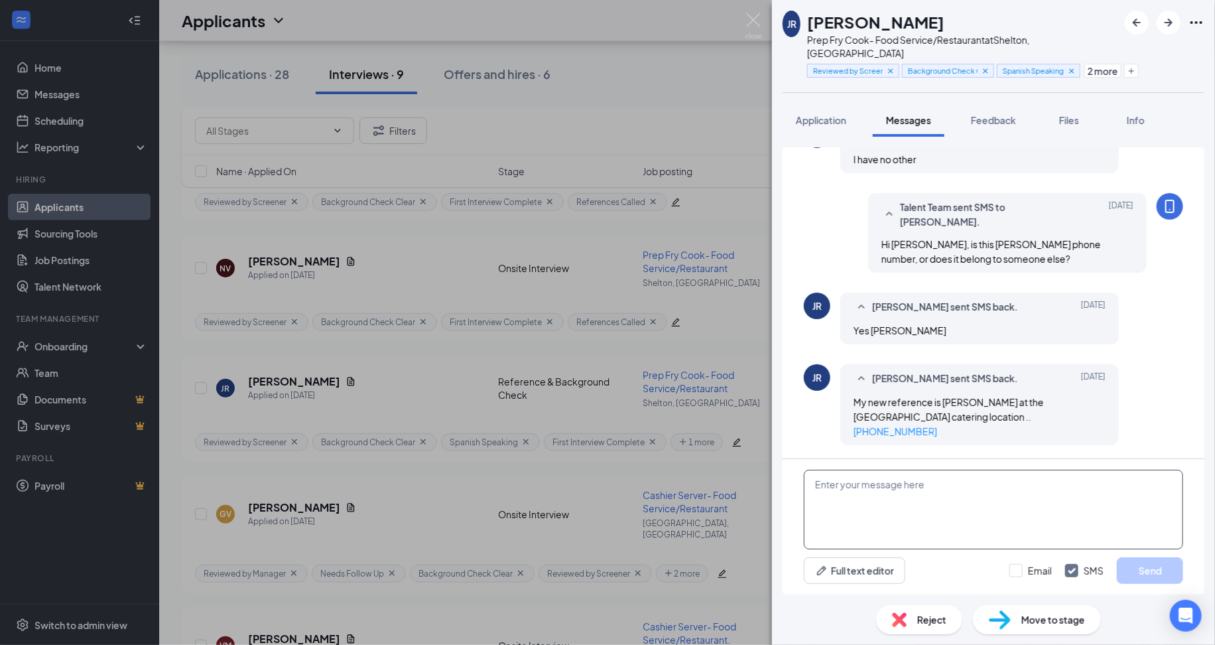
click at [929, 490] on textarea at bounding box center [993, 510] width 379 height 80
paste textarea "Hi Jamesly, I’ve been unable to reach Hugo and Charlie as their numbers seem to…"
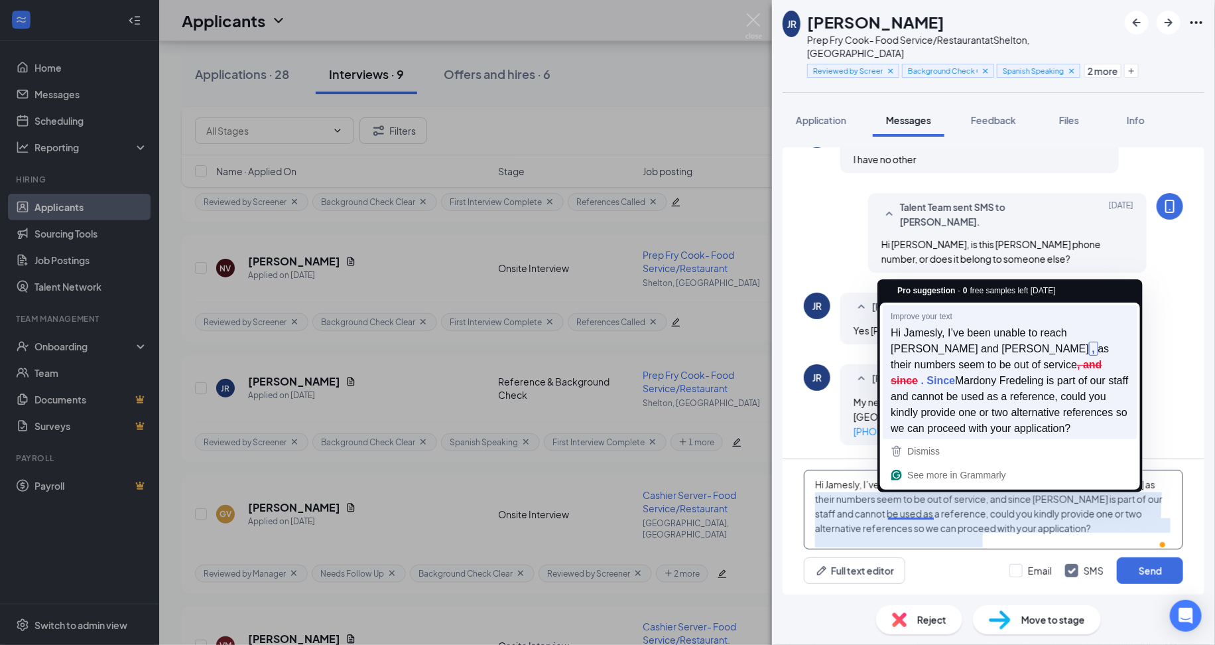
type textarea "Hi Jamesly, I’ve been unable to reach Hugo and Charlie as their numbers seem to…"
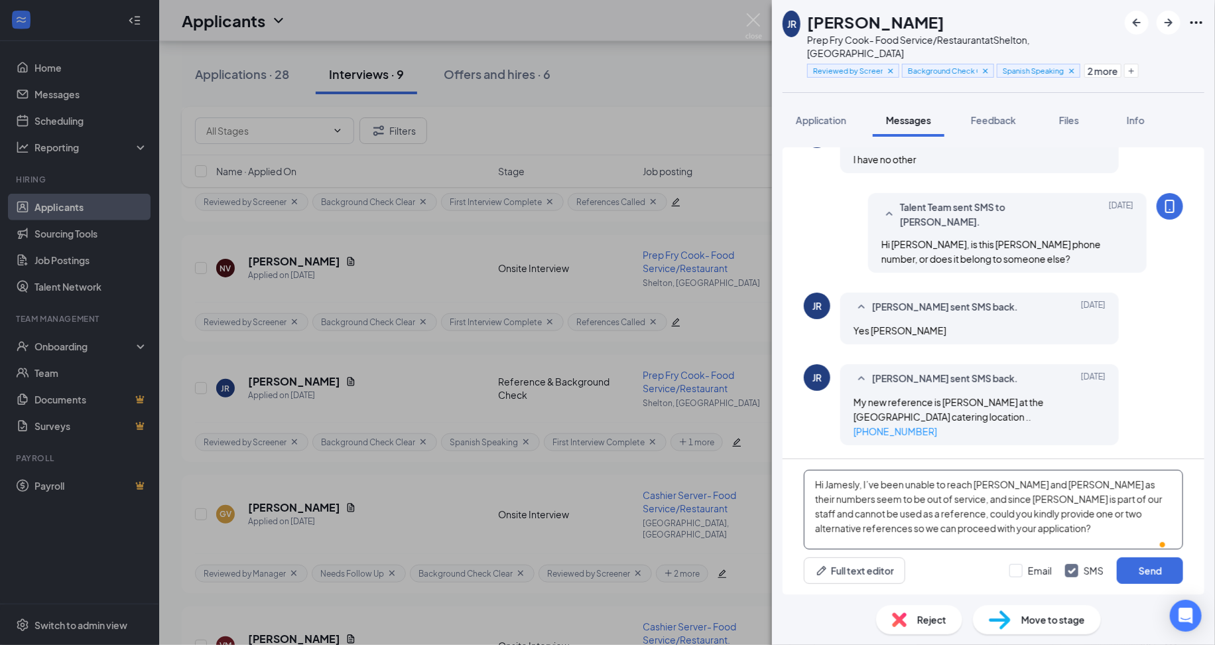
click at [912, 501] on textarea "Hi Jamesly, I’ve been unable to reach [PERSON_NAME] and [PERSON_NAME] as their …" at bounding box center [993, 510] width 379 height 80
click at [1086, 532] on textarea "Hi Jamesly, I’ve been unable to reach [PERSON_NAME] and [PERSON_NAME] as their …" at bounding box center [993, 510] width 379 height 80
click at [1129, 564] on button "Send" at bounding box center [1150, 570] width 66 height 27
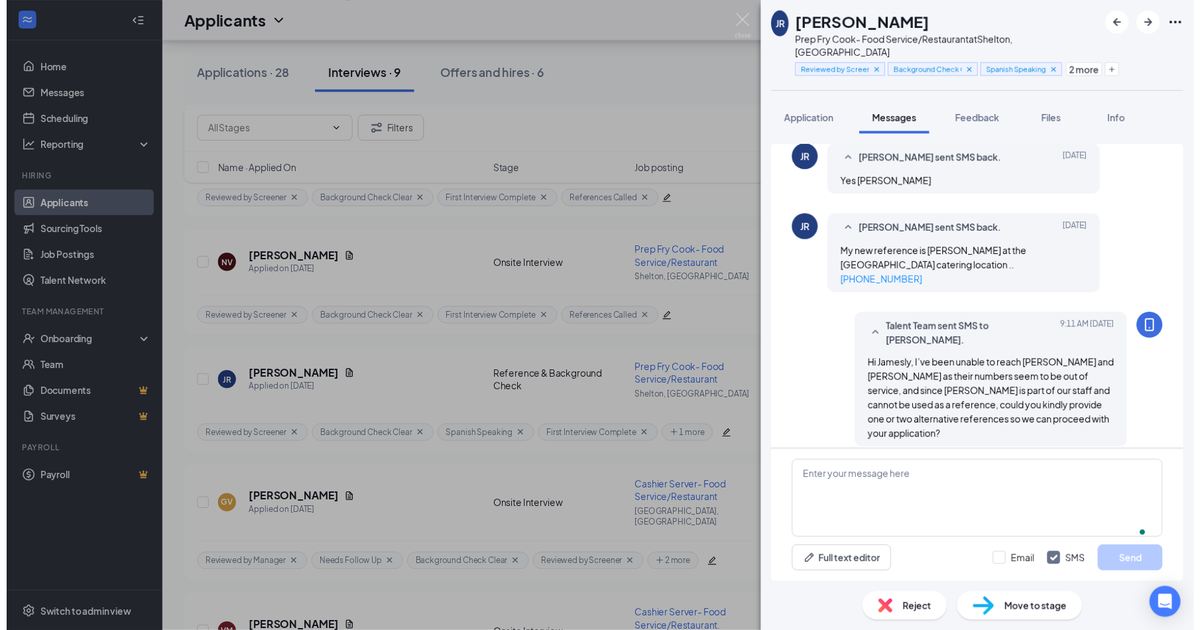
scroll to position [635, 0]
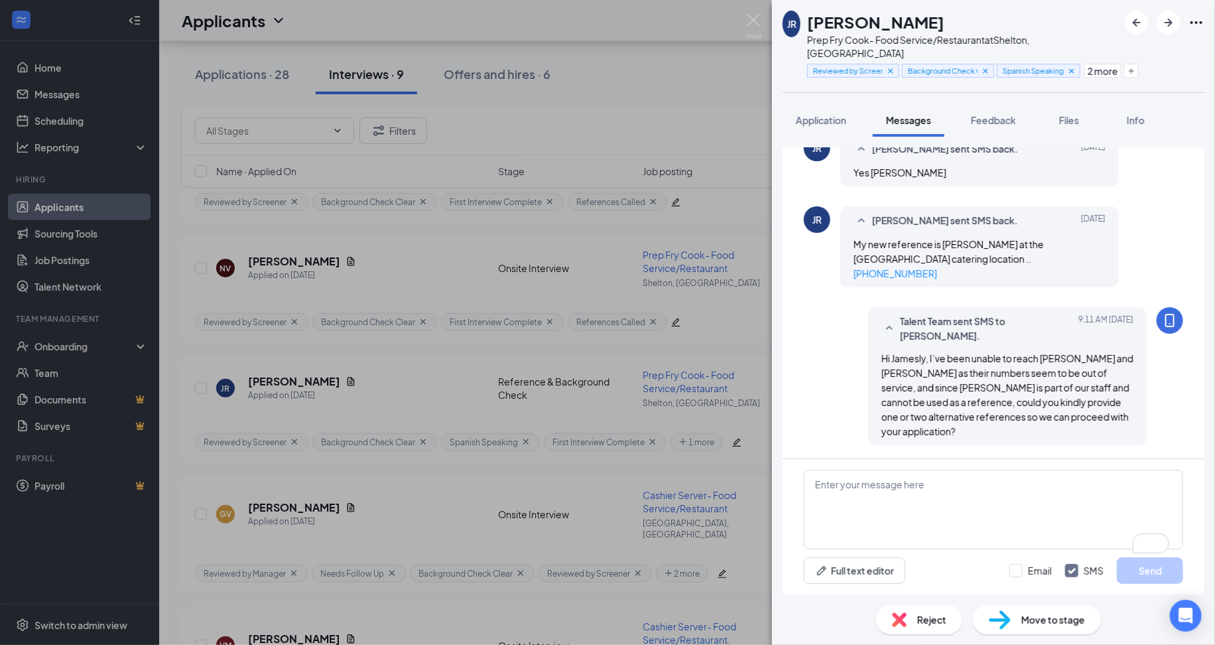
click at [750, 371] on div "JR Jamesley Joseph Richardson Prep Fry Cook- Food Service/Restaurant at Shelton…" at bounding box center [607, 322] width 1215 height 645
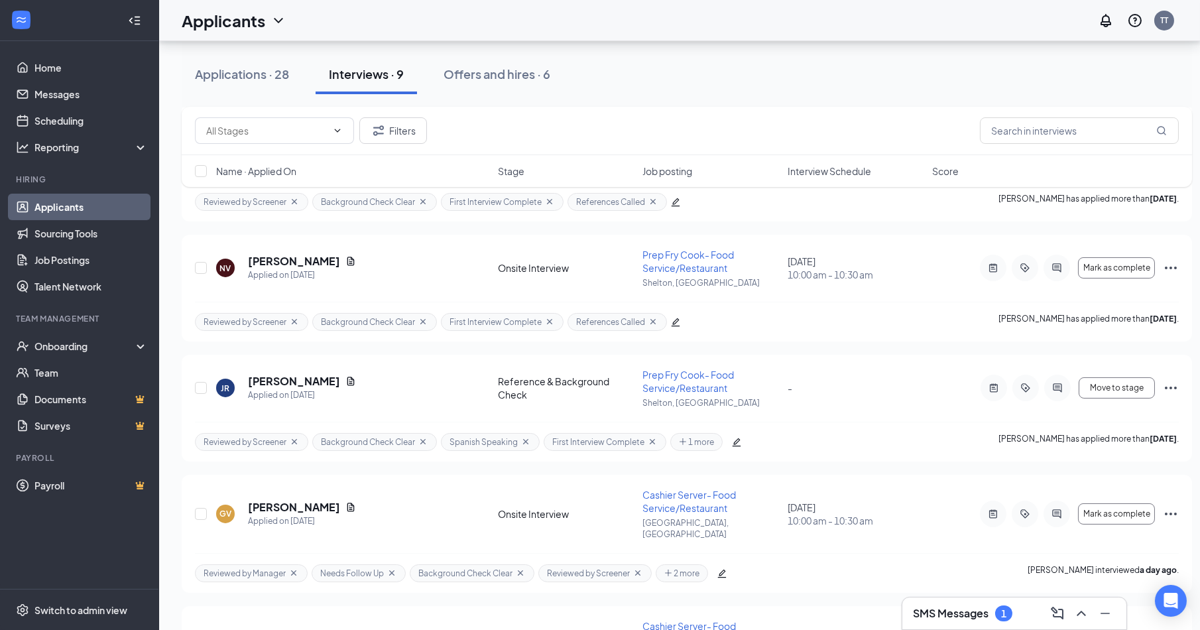
click at [1014, 618] on div "SMS Messages 1" at bounding box center [1014, 613] width 203 height 21
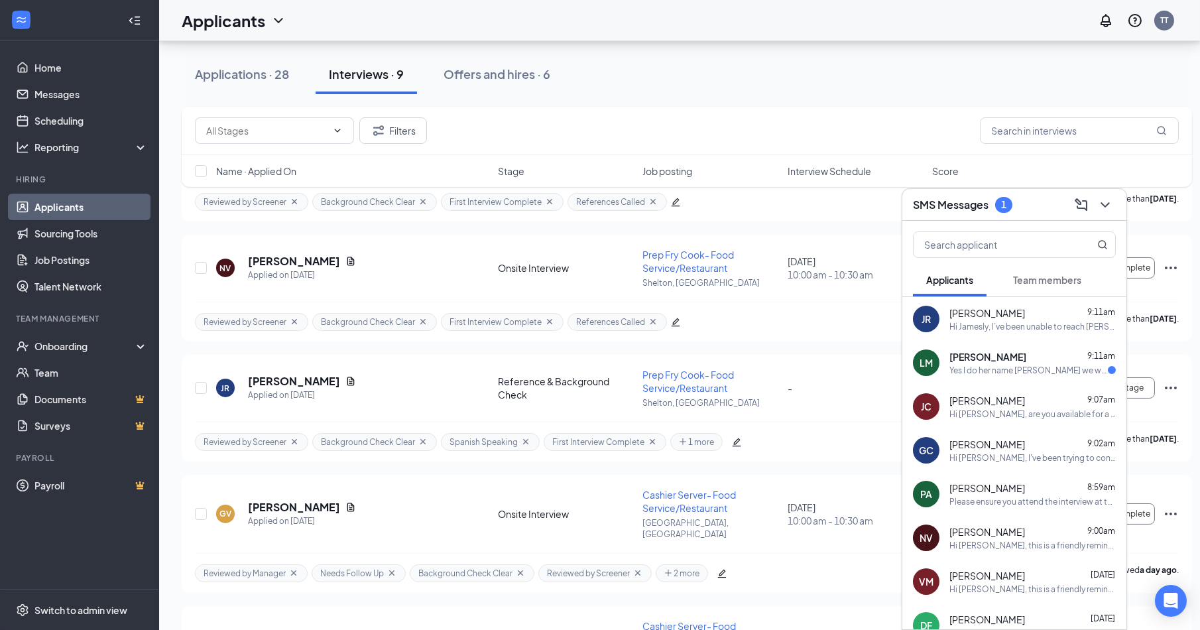
click at [999, 371] on div "Yes I do her name [PERSON_NAME] we worked together at [PERSON_NAME] we both whe…" at bounding box center [1029, 370] width 159 height 11
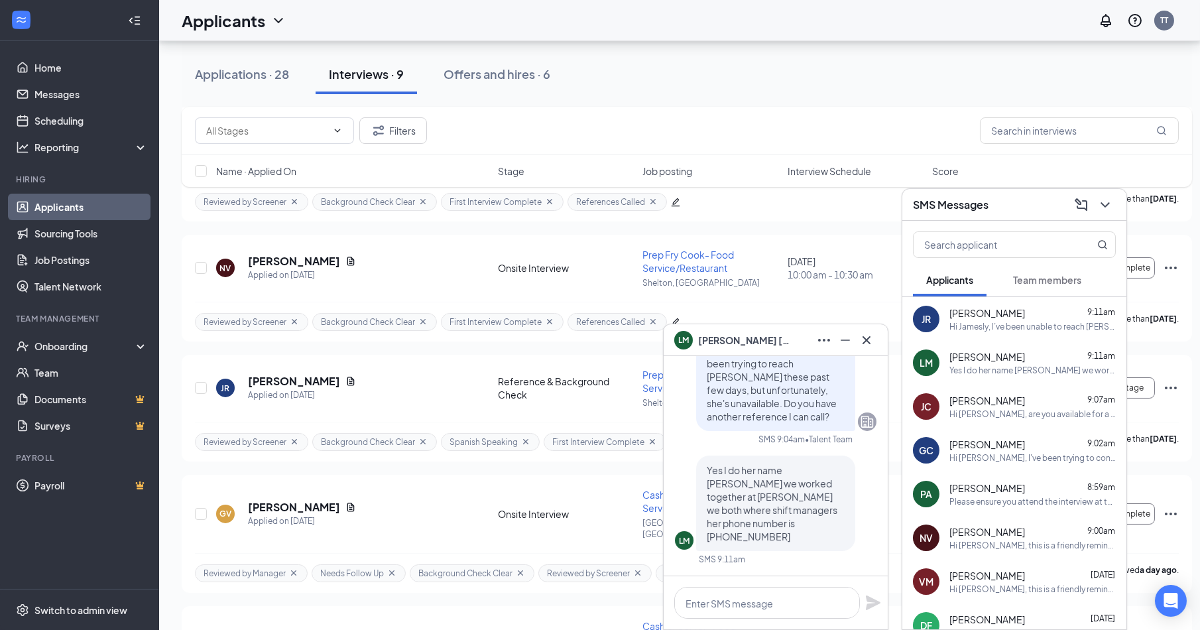
click at [781, 518] on span "Yes I do her name [PERSON_NAME] we worked together at [PERSON_NAME] we both whe…" at bounding box center [772, 503] width 131 height 78
drag, startPoint x: 821, startPoint y: 531, endPoint x: 753, endPoint y: 537, distance: 67.9
click at [753, 537] on p "Yes I do her name [PERSON_NAME] we worked together at [PERSON_NAME] we both whe…" at bounding box center [776, 504] width 138 height 80
copy span "475-319-4221"
drag, startPoint x: 783, startPoint y: 483, endPoint x: 859, endPoint y: 482, distance: 76.3
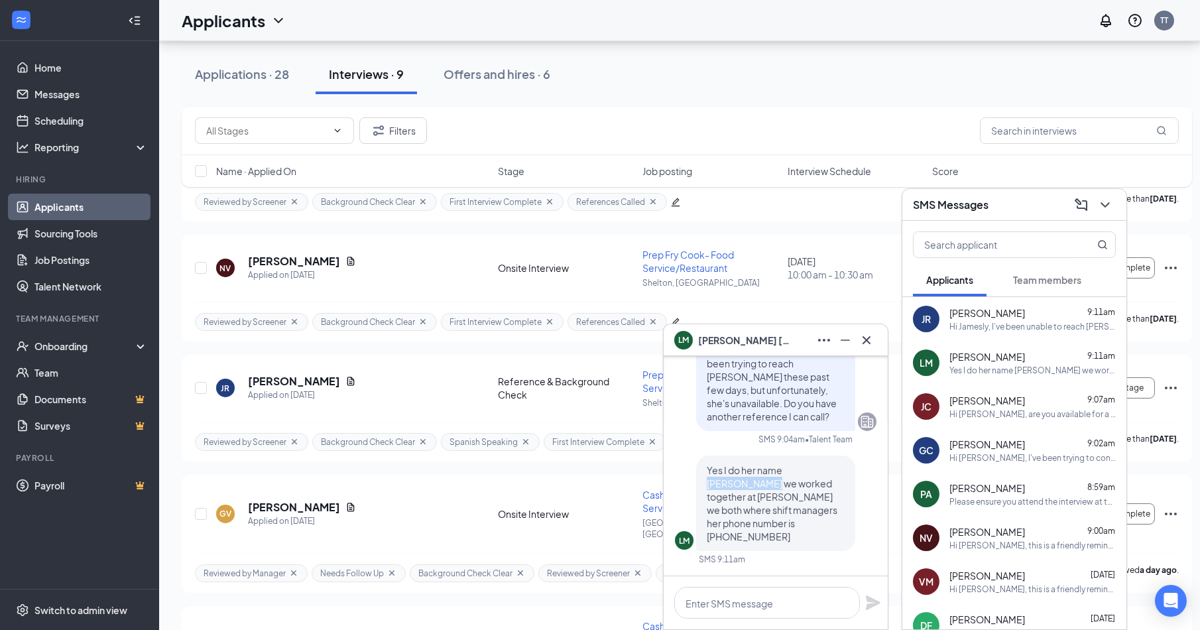
click at [859, 482] on div "LM Yes I do her name Joyce Quirozs we worked together at McDonald's we both whe…" at bounding box center [776, 504] width 202 height 96
copy span "Joyce Quirozs"
click at [834, 590] on div "LM Loretta Minutolo LM Loretta Minutolo Applicant Cashier Server- Food Service/…" at bounding box center [775, 477] width 225 height 306
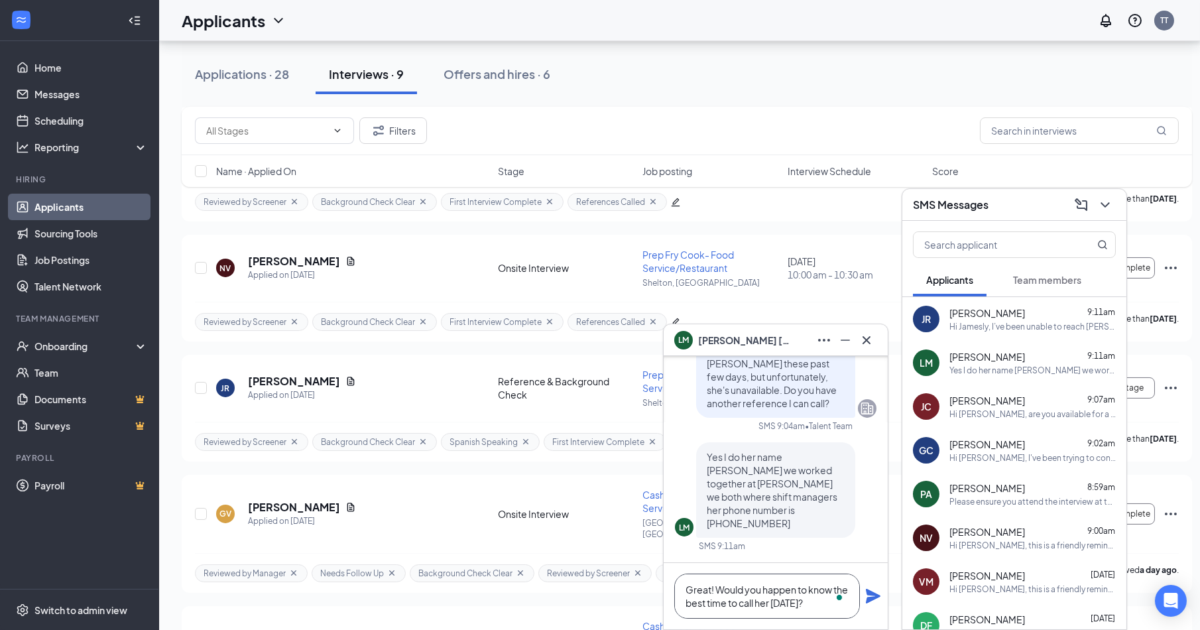
scroll to position [1, 0]
click at [708, 582] on textarea "Great! Would you happen to know the best time to call her today?" at bounding box center [767, 596] width 186 height 45
click at [712, 589] on textarea "Great! Would you happen to know the best time to call her today?" at bounding box center [767, 596] width 186 height 45
click at [717, 590] on textarea "Great! Thanks! Would you happen to know the best time to call her today?" at bounding box center [767, 596] width 186 height 45
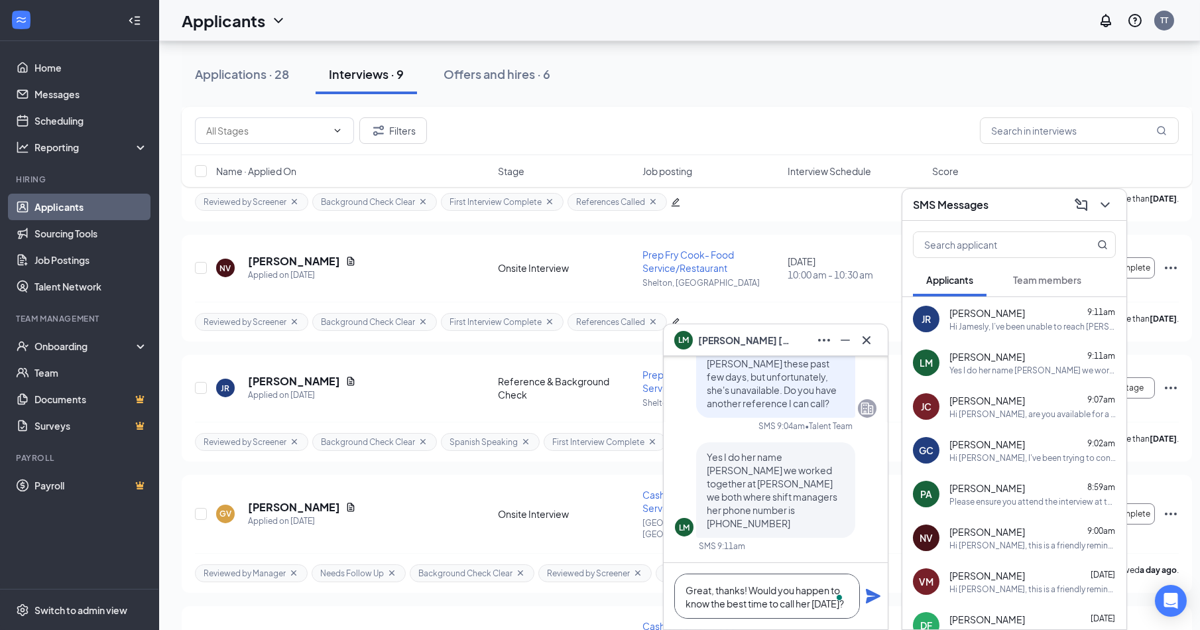
type textarea "Great, thanks! Would you happen to know the best time to call her [DATE]?"
click at [871, 590] on icon "Plane" at bounding box center [873, 596] width 16 height 16
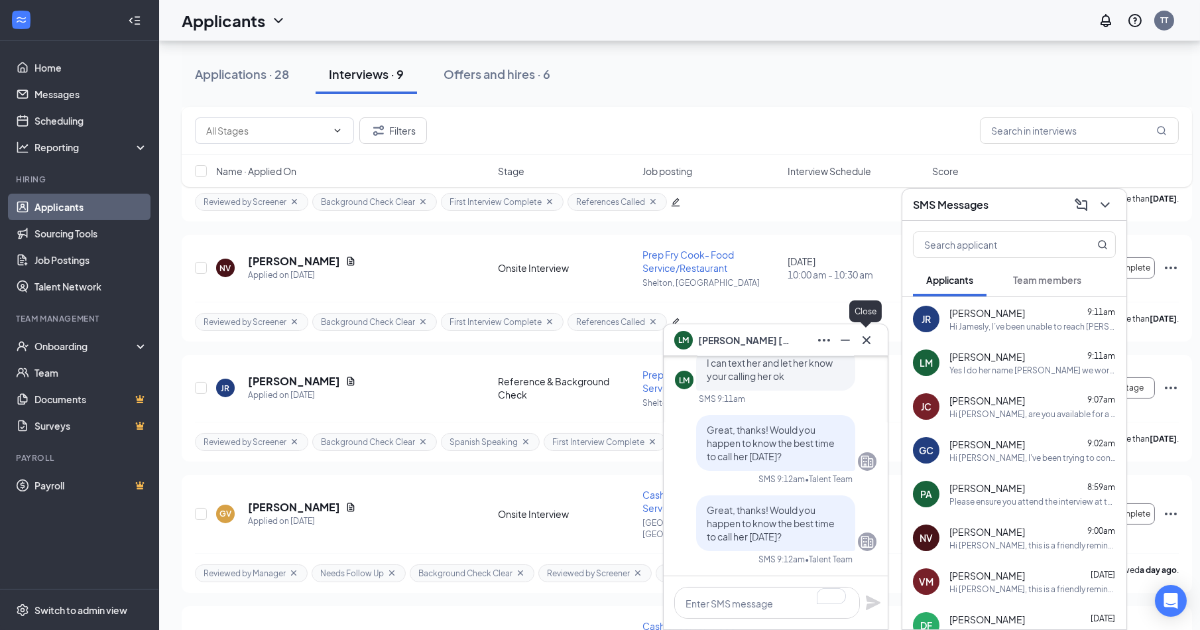
click at [861, 340] on icon "Cross" at bounding box center [867, 340] width 16 height 16
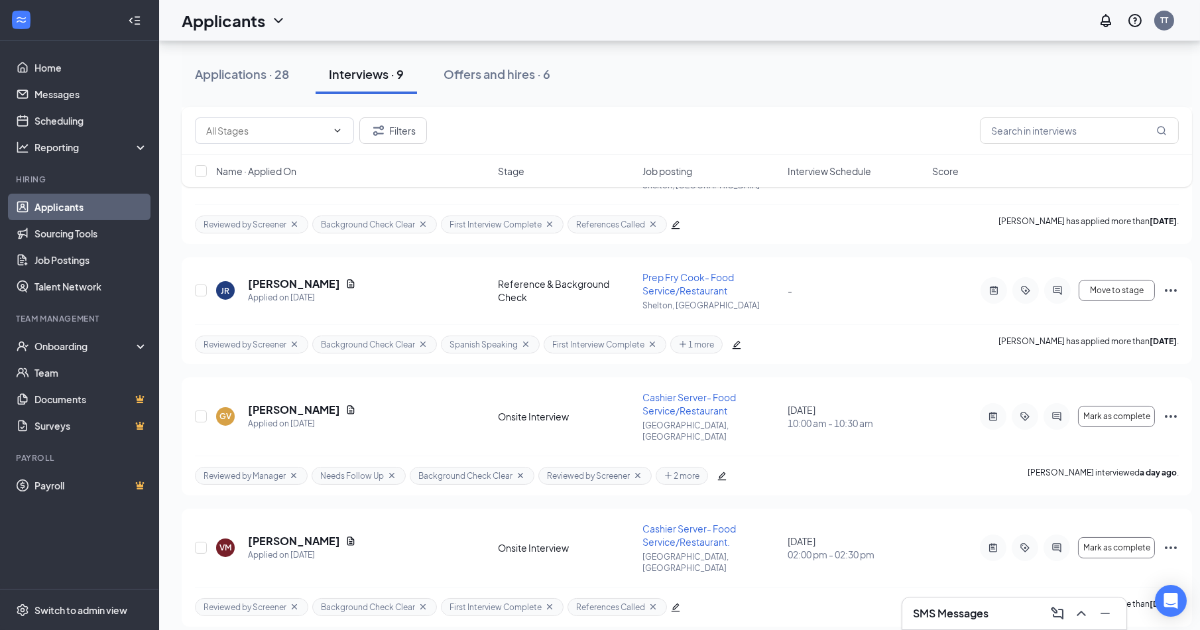
scroll to position [498, 0]
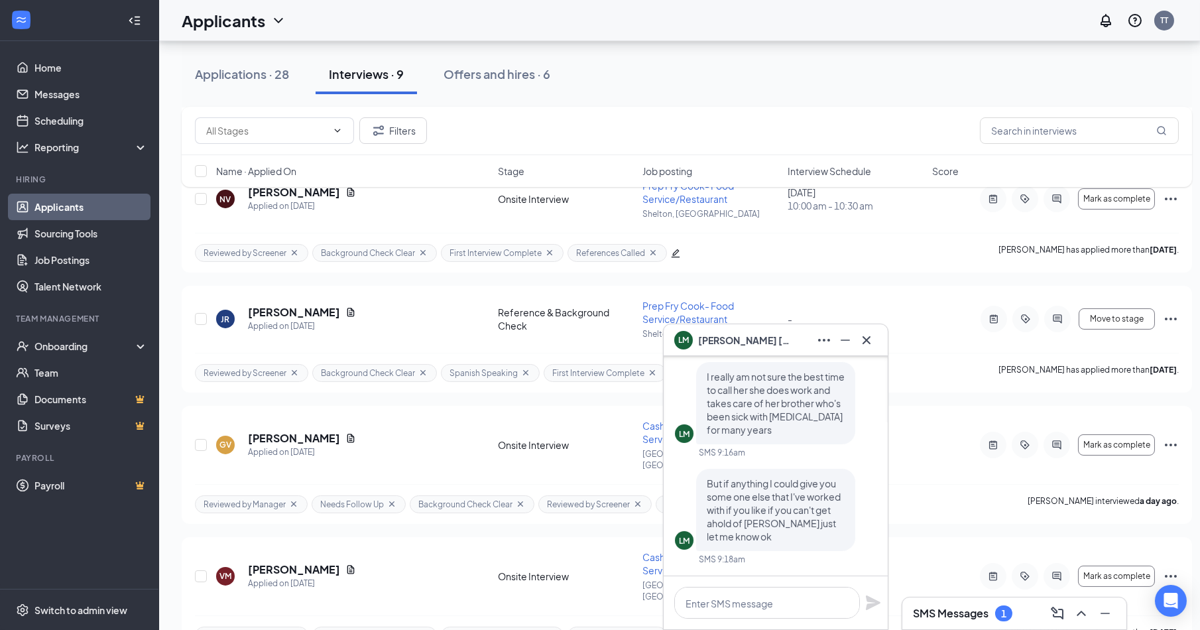
click at [785, 581] on div at bounding box center [776, 602] width 224 height 53
click at [936, 617] on h3 "SMS Messages" at bounding box center [951, 613] width 76 height 15
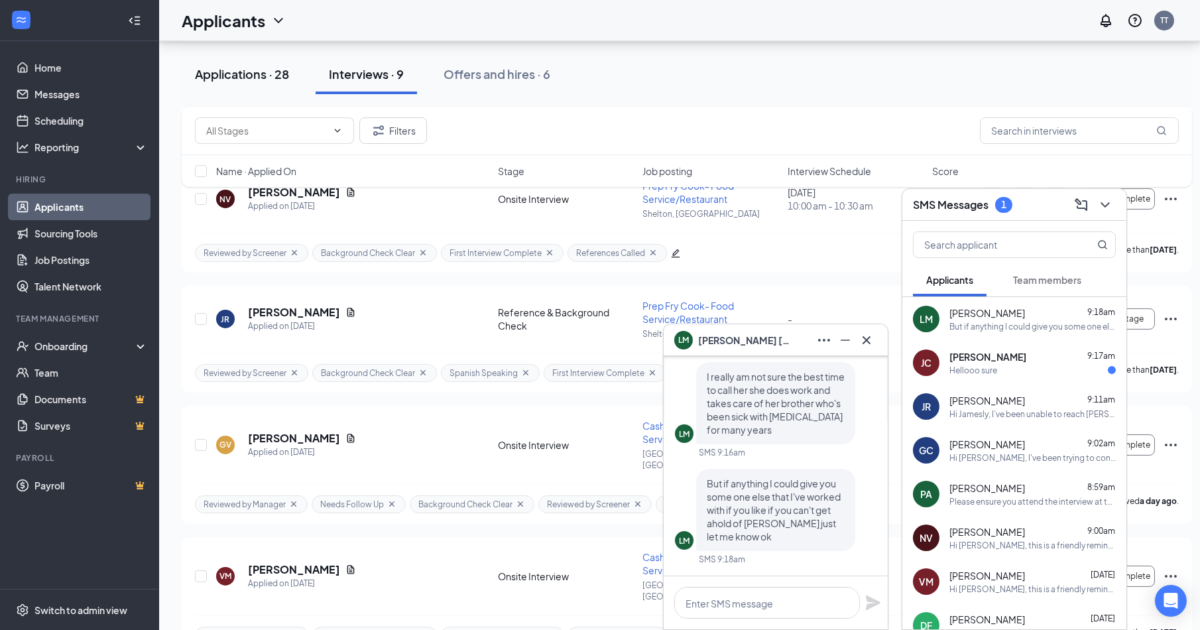
click at [254, 81] on div "Applications · 28" at bounding box center [242, 74] width 94 height 17
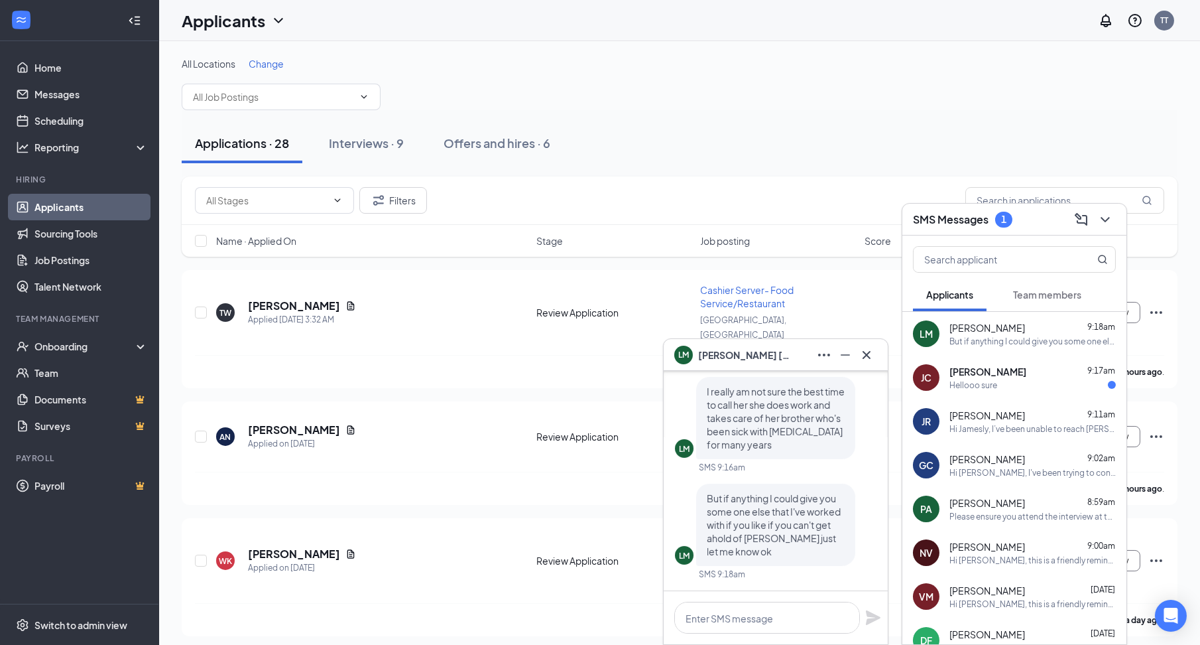
click at [799, 359] on div "[PERSON_NAME]" at bounding box center [775, 354] width 203 height 21
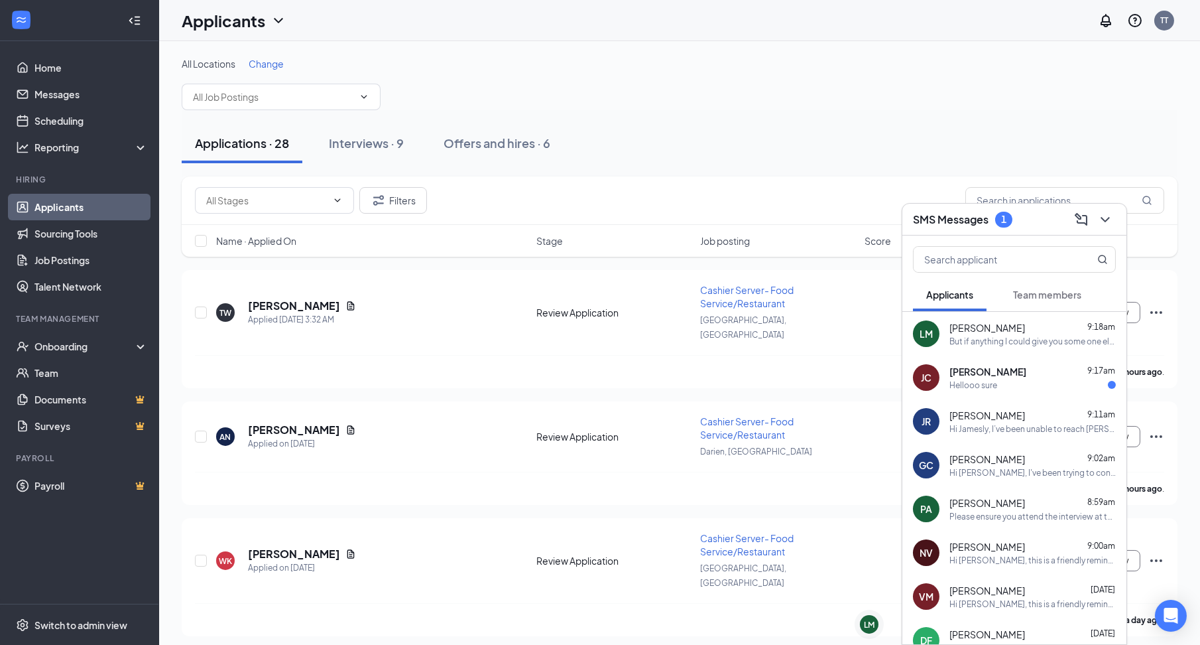
click at [1016, 228] on div "SMS Messages 1" at bounding box center [1014, 219] width 203 height 21
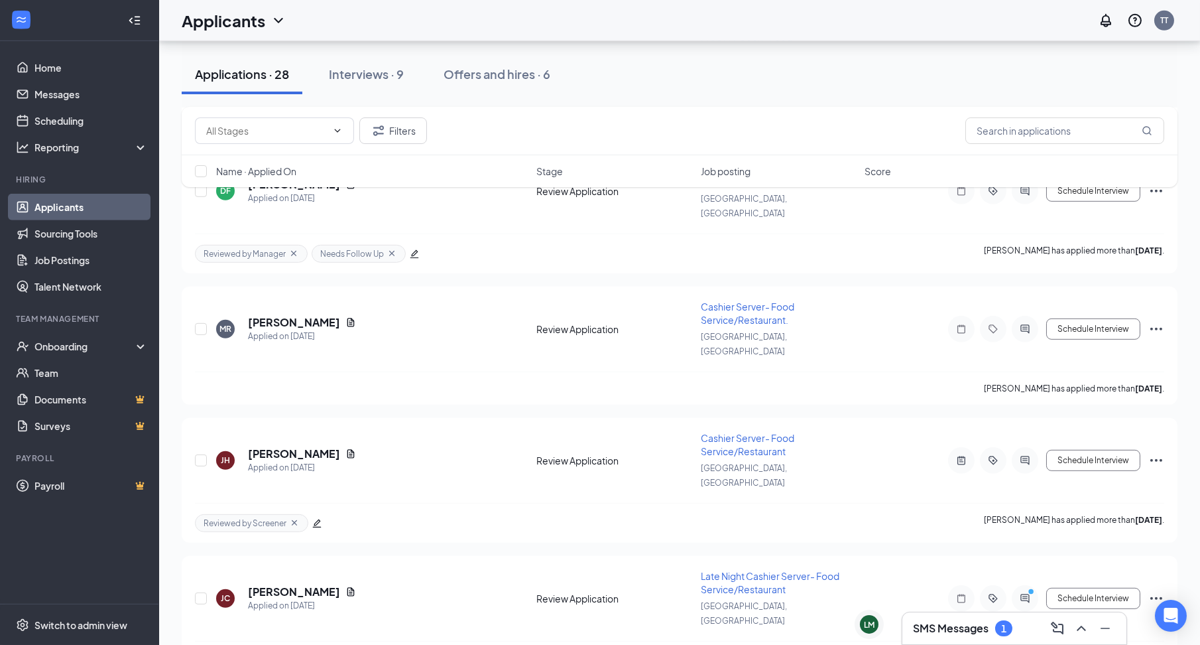
scroll to position [2683, 0]
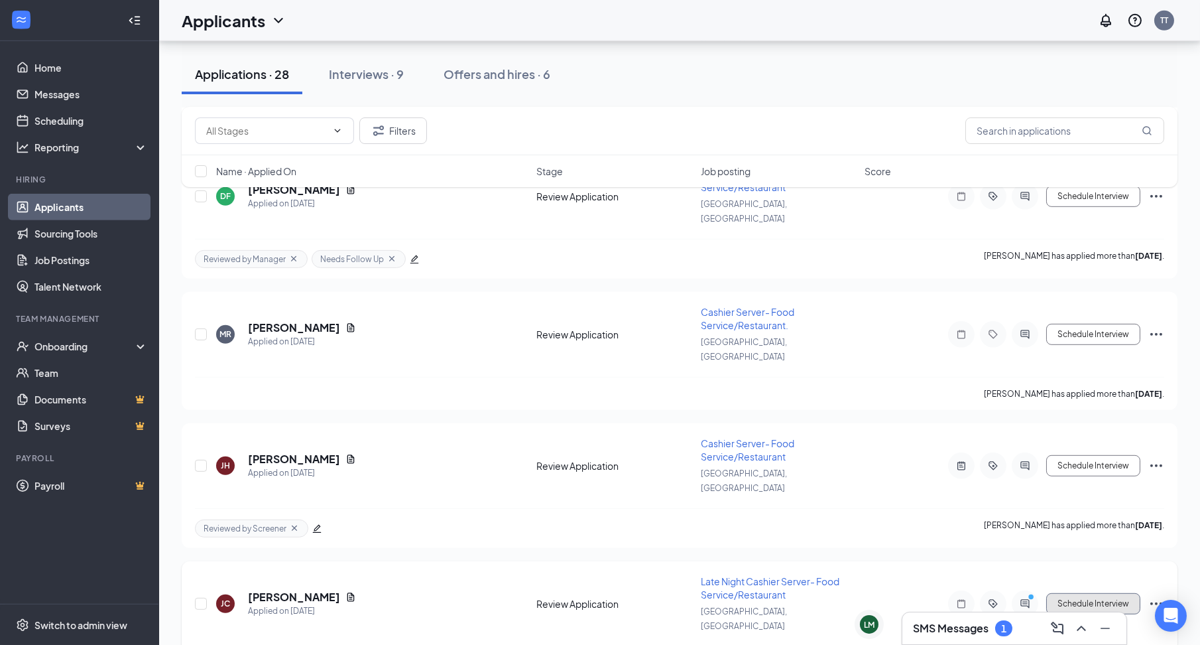
click at [1108, 593] on button "Schedule Interview" at bounding box center [1094, 603] width 94 height 21
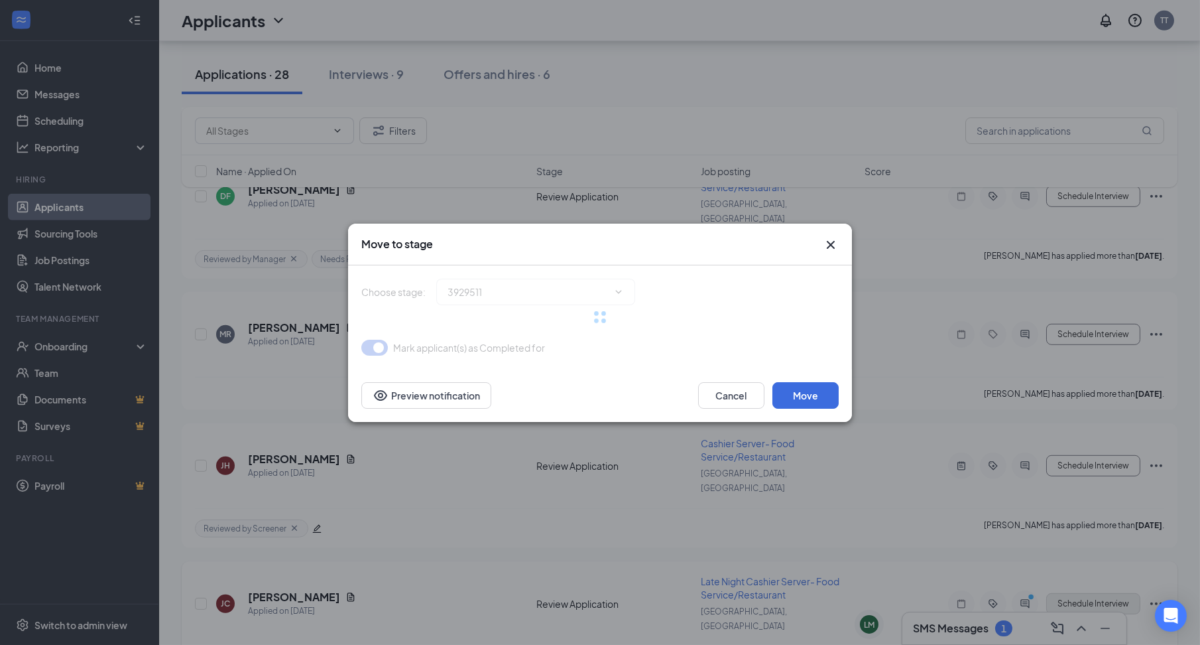
click at [1108, 302] on div "Move to stage Choose stage : 3929511 Mark applicant(s) as Completed for Cancel …" at bounding box center [600, 322] width 1200 height 645
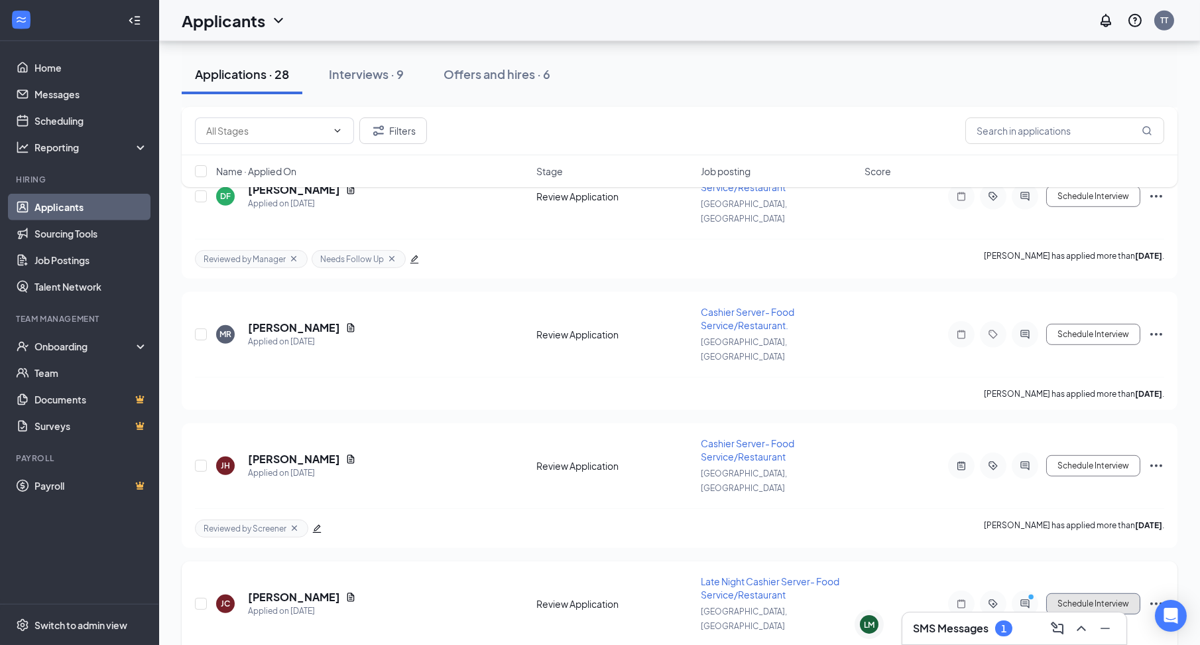
click at [1108, 593] on button "Schedule Interview" at bounding box center [1094, 603] width 94 height 21
type input "Phone Interview (next stage)"
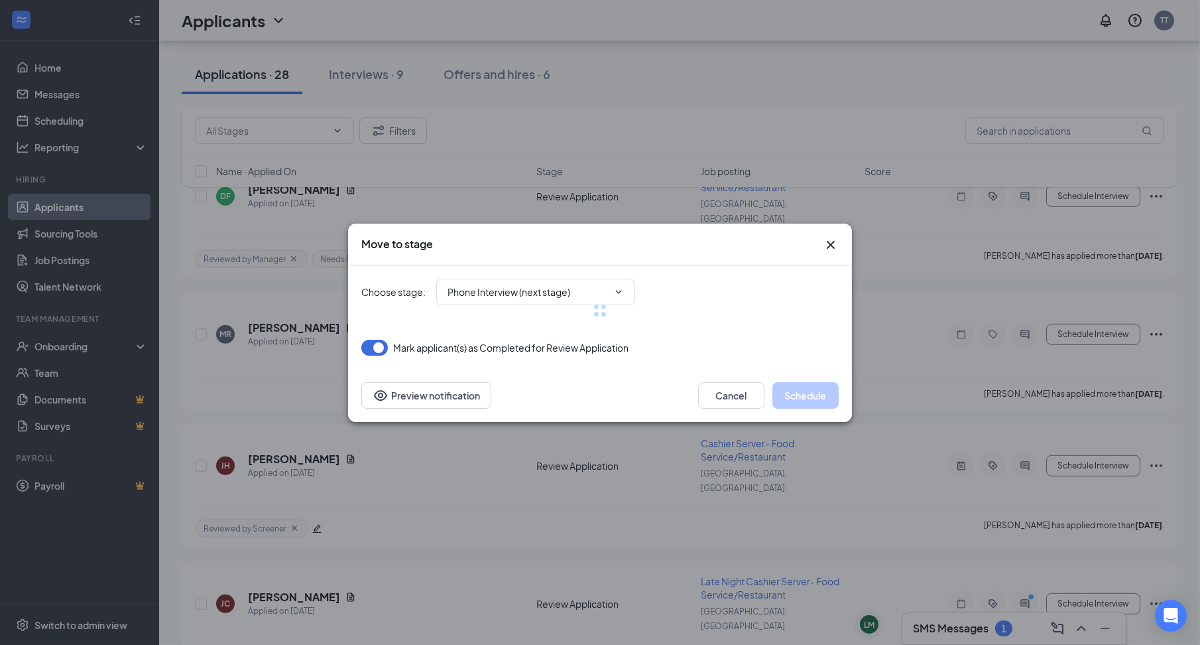
click at [587, 285] on div at bounding box center [600, 310] width 478 height 90
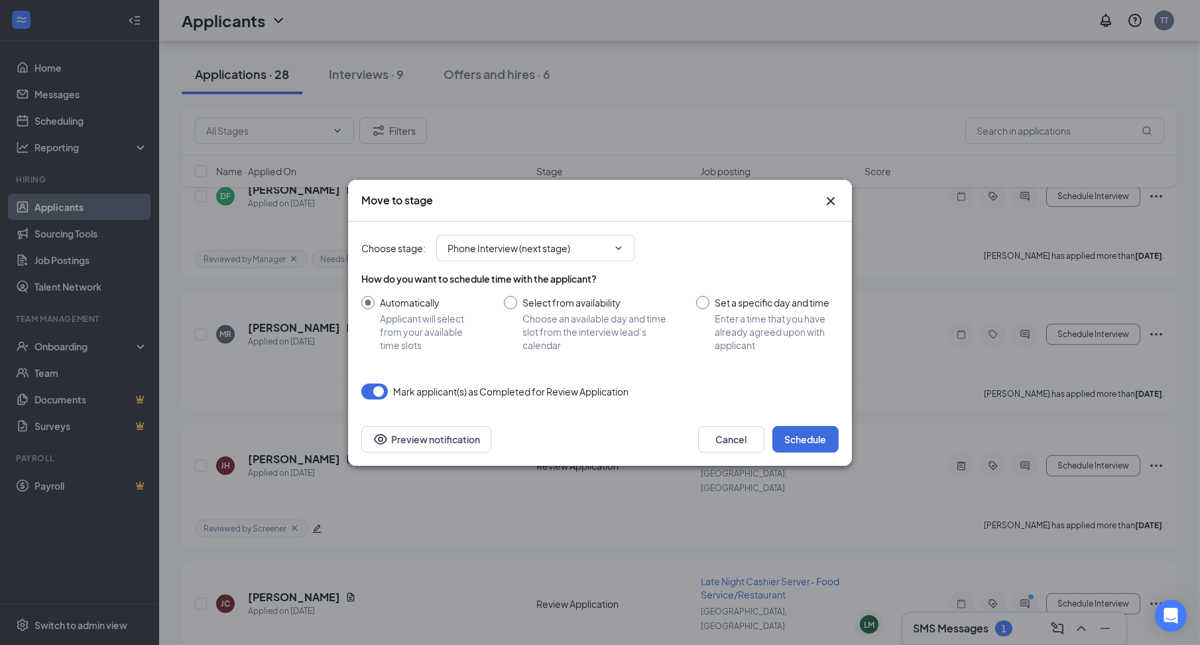
click at [722, 334] on input "Set a specific day and time Enter a time that you have already agreed upon with…" at bounding box center [767, 324] width 143 height 56
radio input "true"
radio input "false"
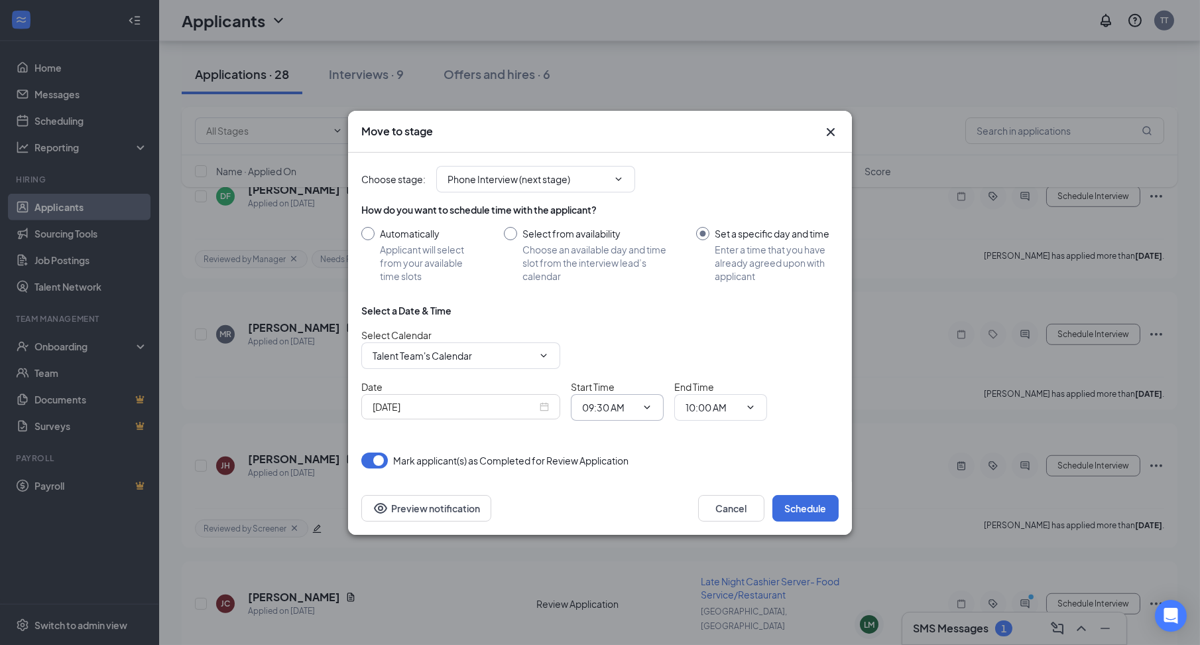
click at [607, 415] on span "09:30 AM" at bounding box center [617, 407] width 93 height 27
click at [605, 406] on input "09:30 AM" at bounding box center [609, 407] width 54 height 15
click at [617, 228] on div "10:00 AM" at bounding box center [628, 221] width 93 height 31
type input "10:00 AM"
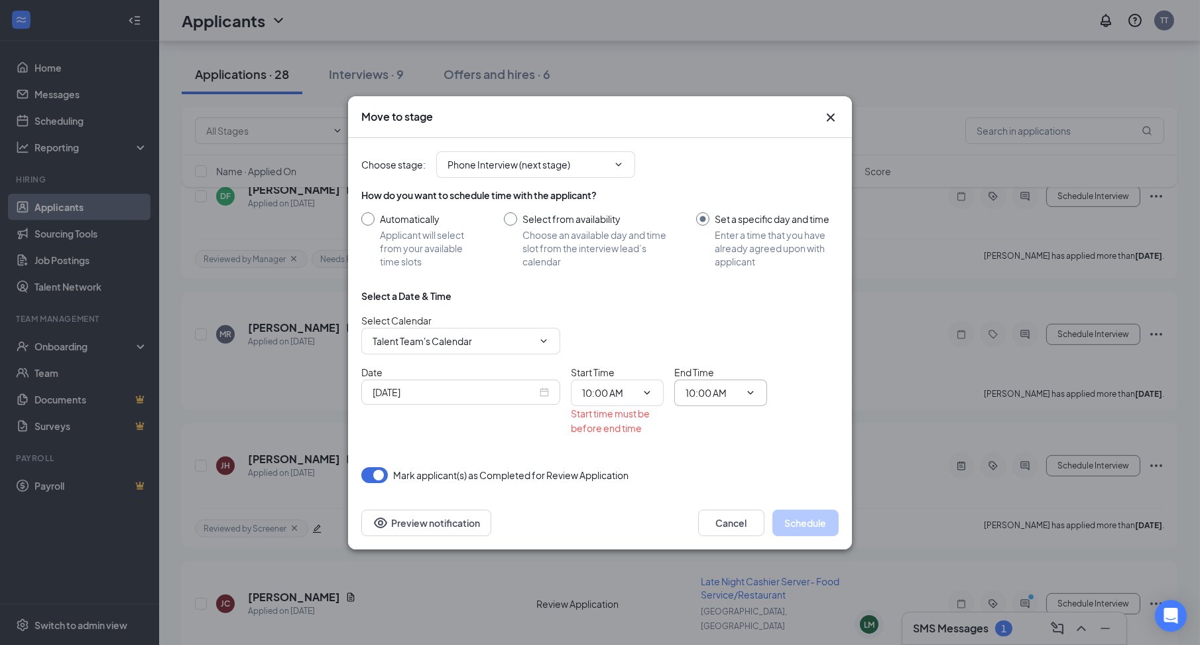
click at [718, 394] on input "10:00 AM" at bounding box center [713, 392] width 54 height 15
click at [725, 259] on div "10:30 AM" at bounding box center [716, 266] width 39 height 15
type input "10:30 AM"
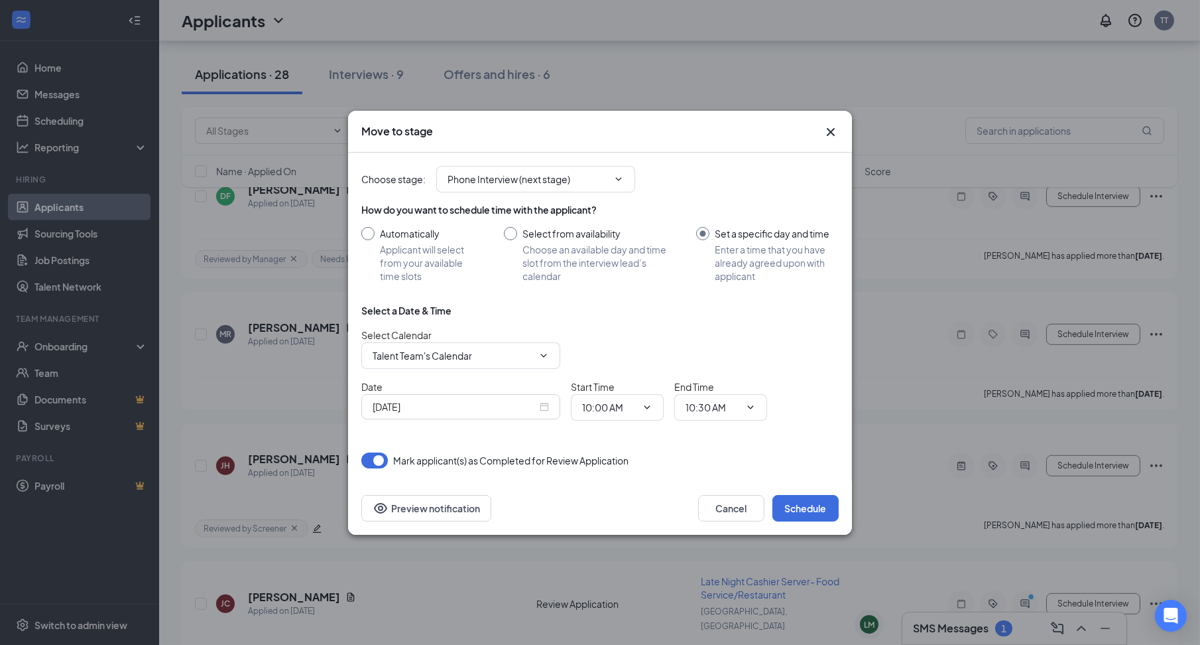
click at [726, 338] on div "Select Calendar Talent Team's Calendar" at bounding box center [600, 348] width 478 height 41
click at [798, 509] on button "Schedule" at bounding box center [806, 508] width 66 height 27
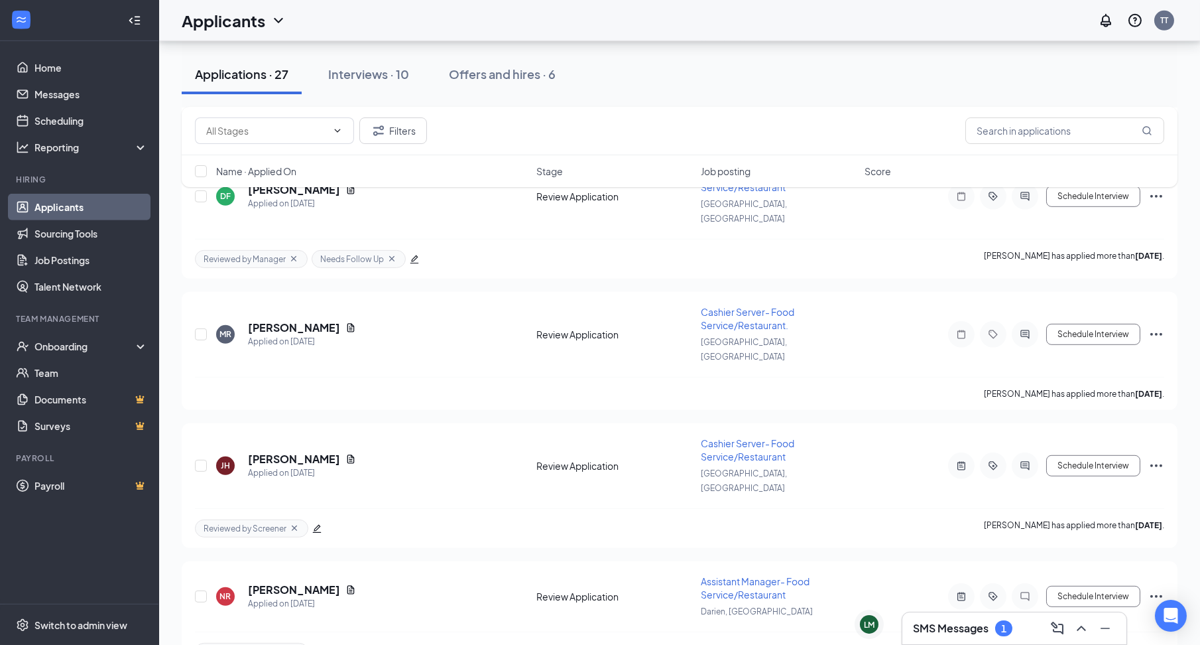
click at [973, 640] on div "SMS Messages 1" at bounding box center [1015, 628] width 224 height 32
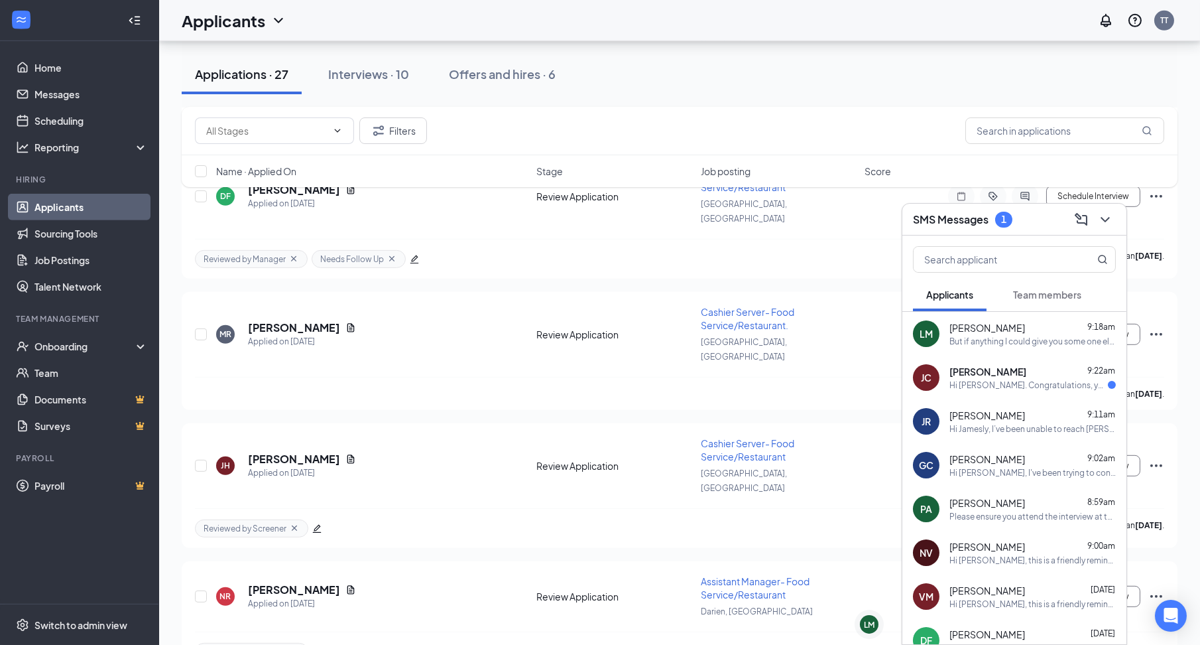
click at [1041, 393] on div "JC Jennifer Castro 9:22am Hi Jennifer. Congratulations, your phone interview fo…" at bounding box center [1015, 377] width 224 height 44
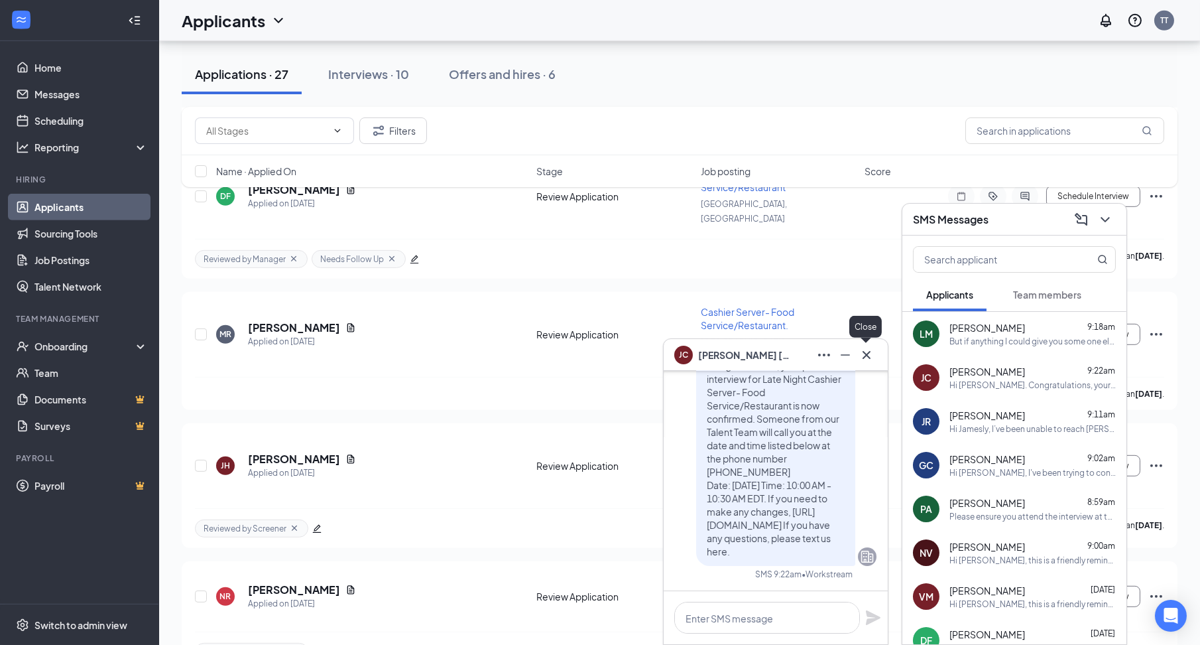
click at [875, 352] on button at bounding box center [866, 354] width 21 height 21
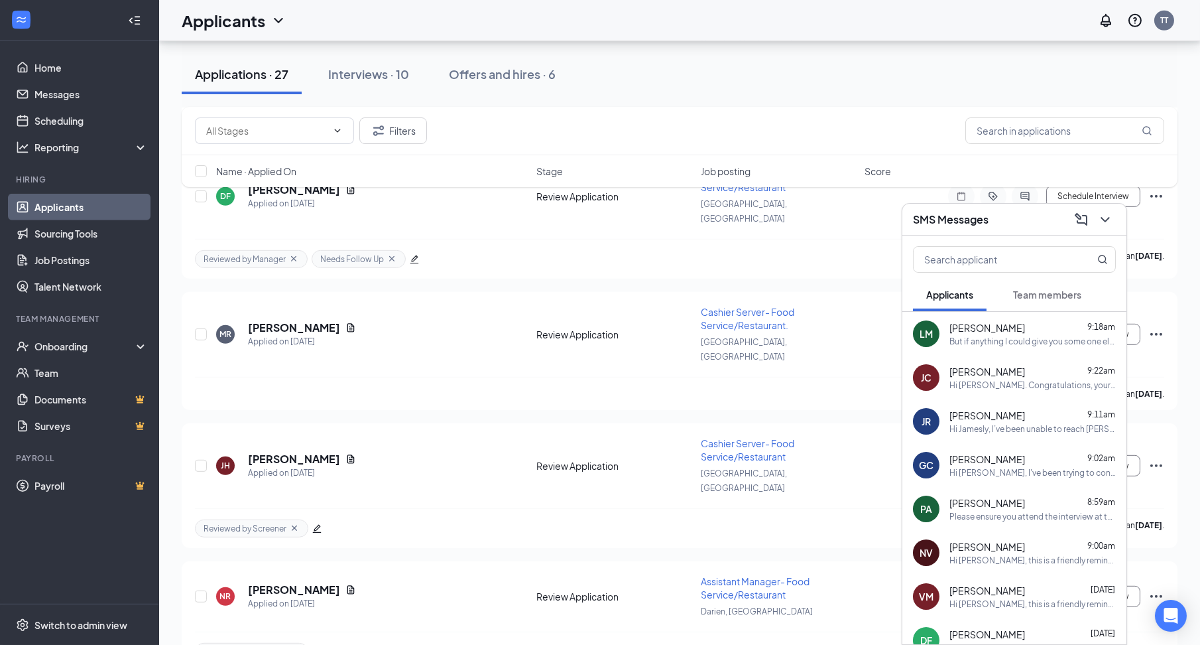
click at [996, 227] on div "SMS Messages" at bounding box center [1014, 219] width 203 height 21
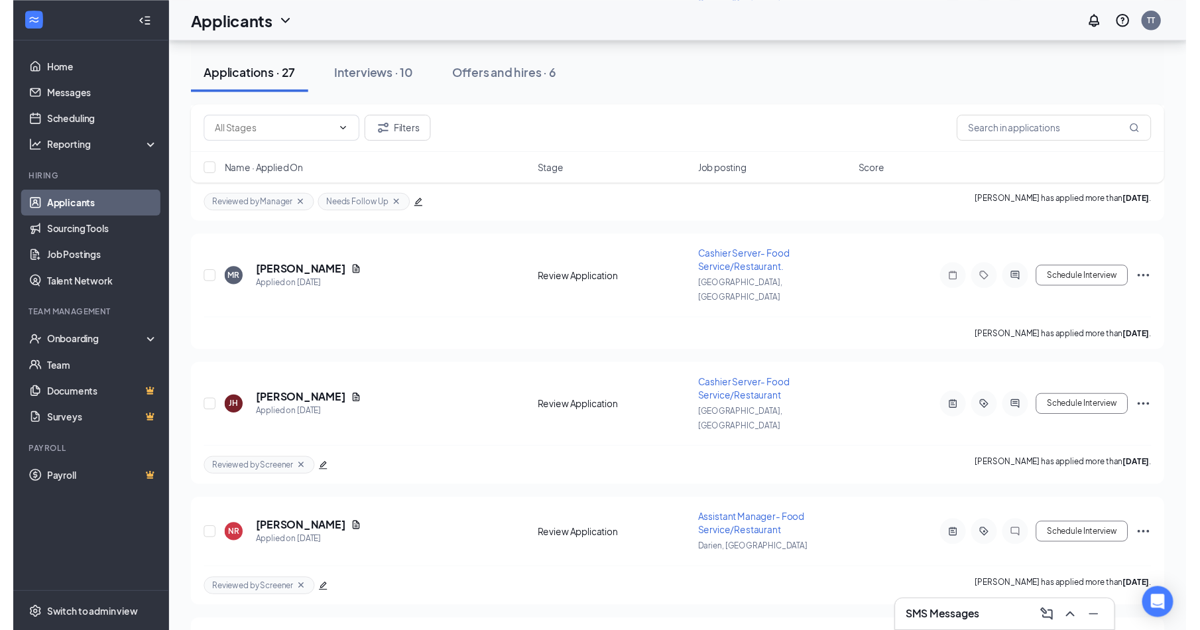
scroll to position [2798, 0]
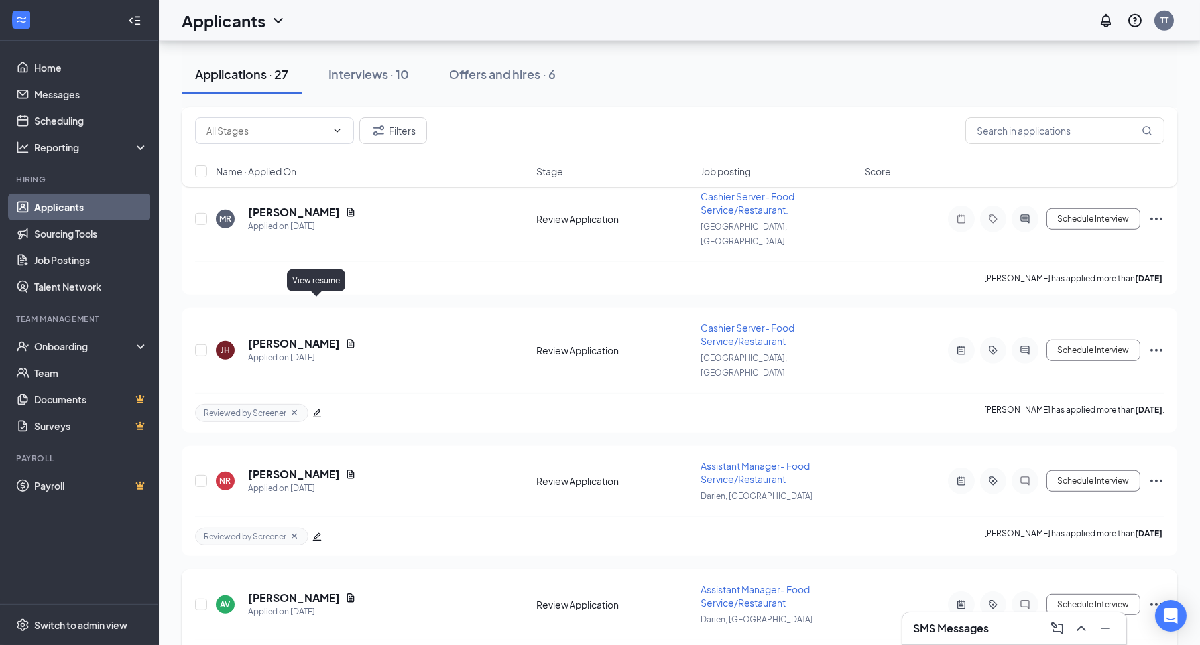
click at [346, 592] on icon "Document" at bounding box center [351, 597] width 11 height 11
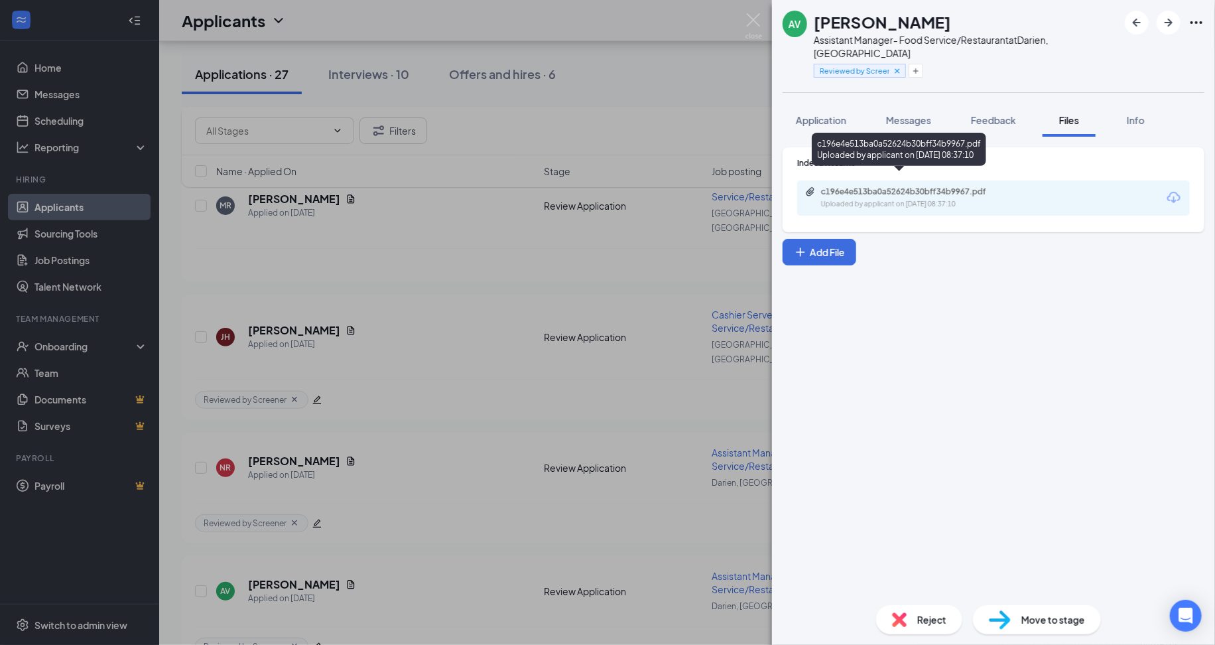
click at [1006, 199] on div "Uploaded by applicant on Sep 10, 2025 at 08:37:10" at bounding box center [920, 204] width 199 height 11
click at [492, 537] on div "AV Adam Vann Assistant Manager- Food Service/Restaurant at Darien, CT Reviewed …" at bounding box center [607, 322] width 1215 height 645
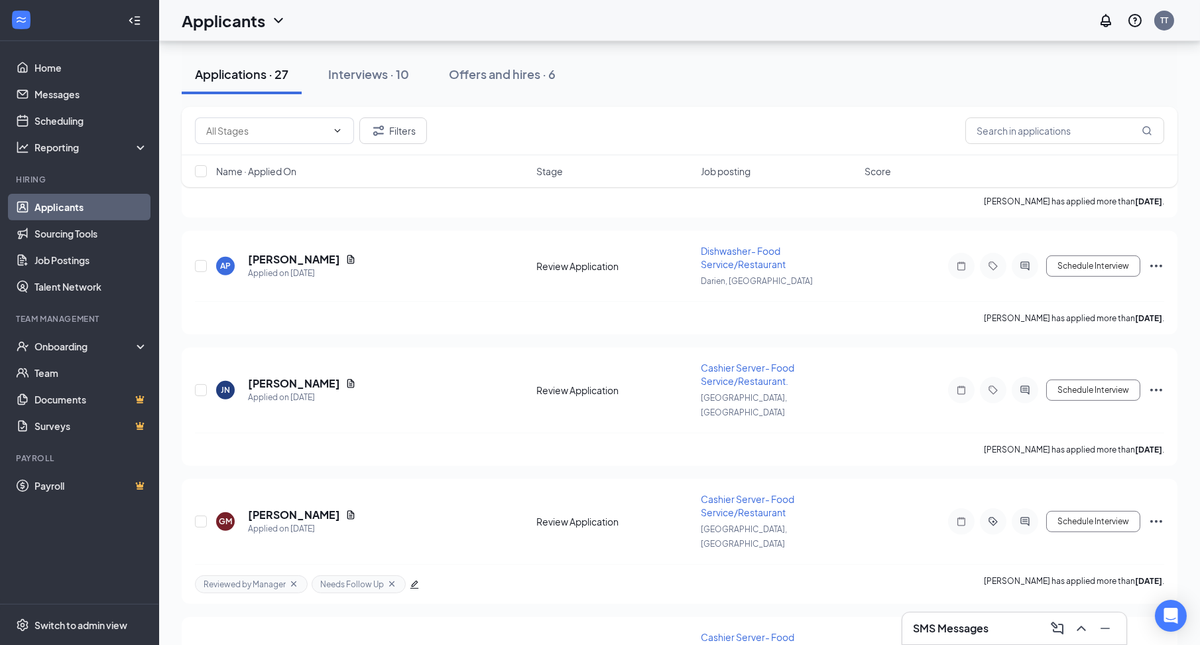
scroll to position [1803, 0]
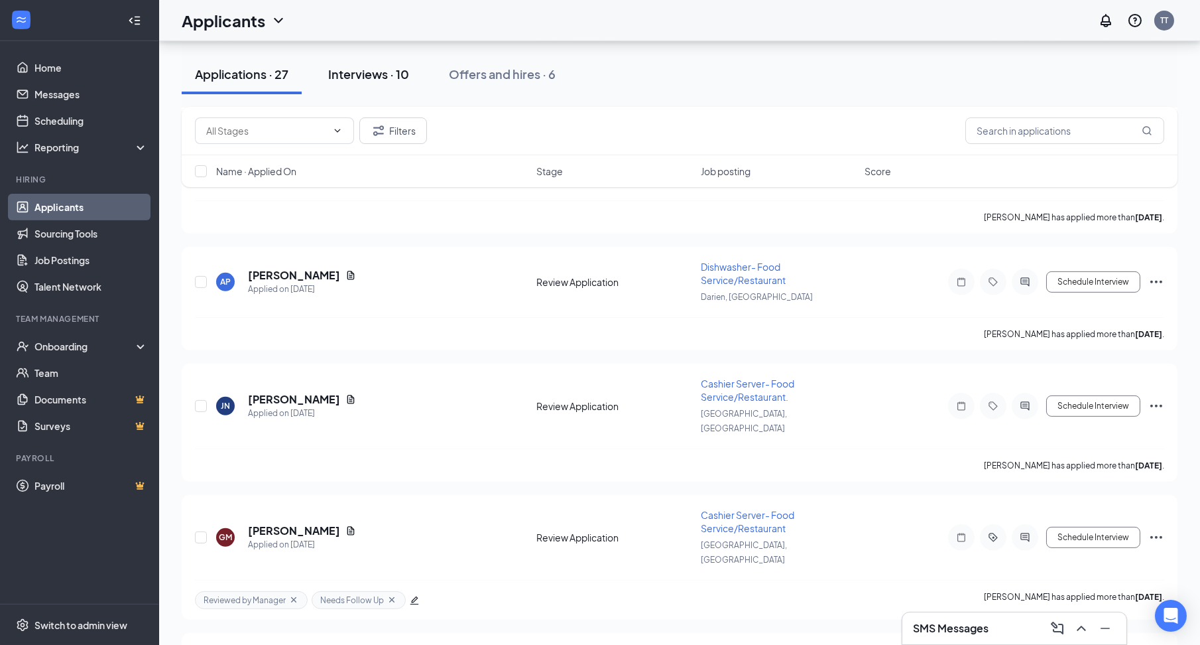
click at [401, 80] on div "Interviews · 10" at bounding box center [368, 74] width 81 height 17
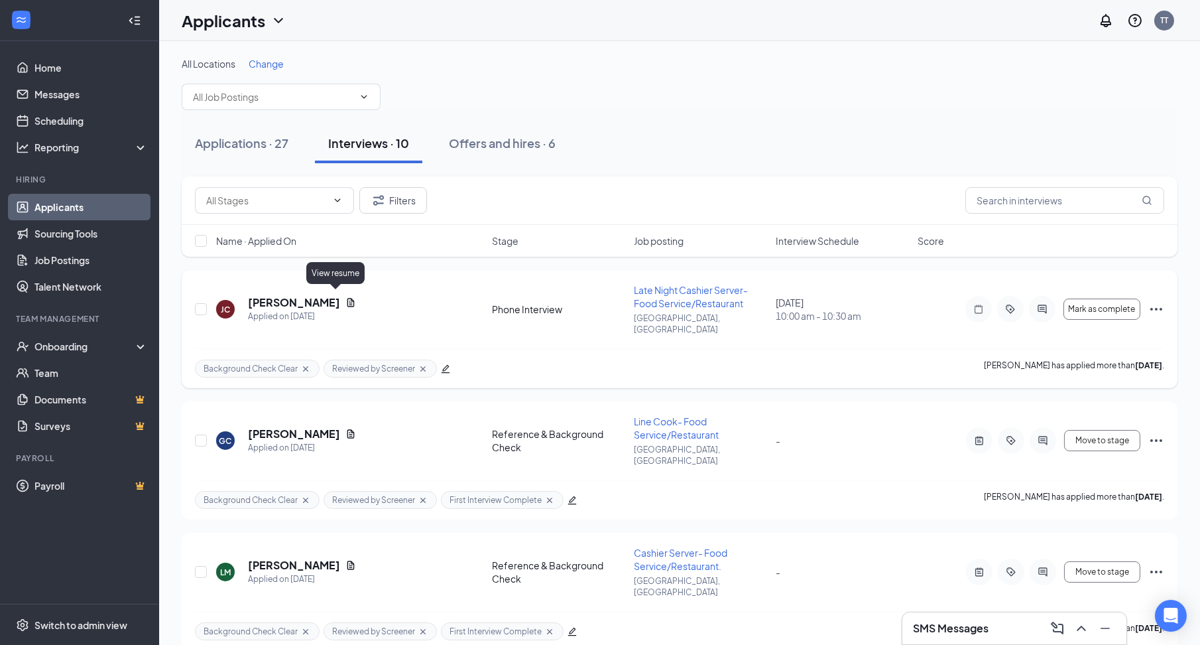
click at [348, 298] on icon "Document" at bounding box center [351, 302] width 7 height 9
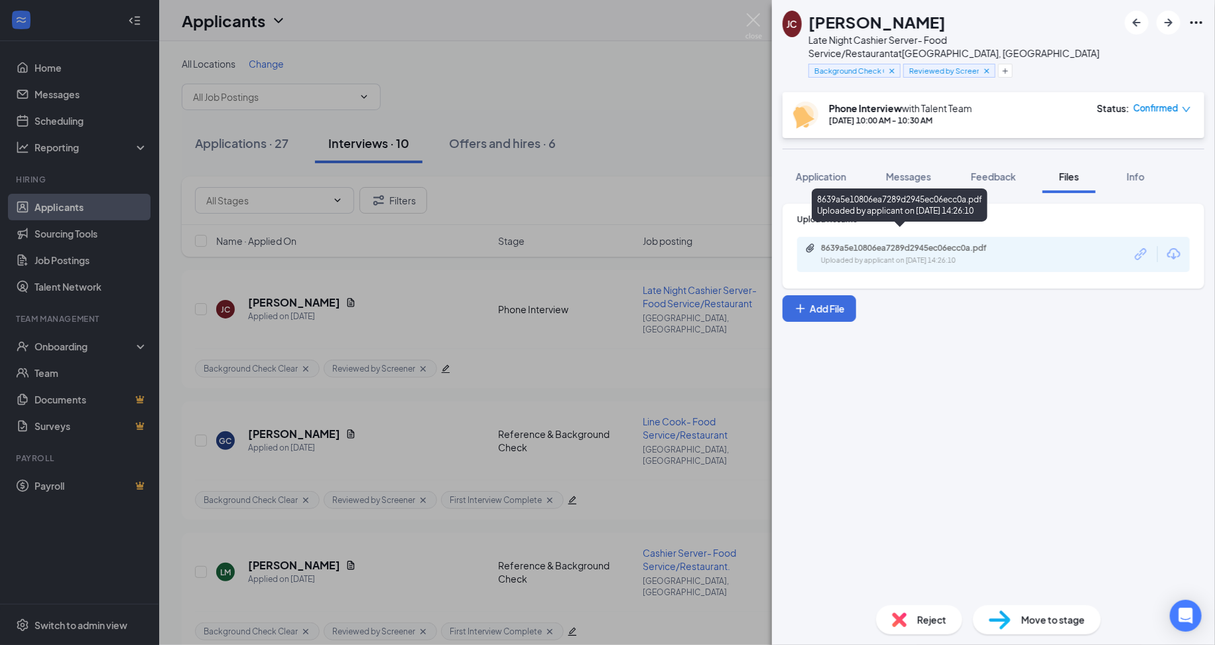
click at [939, 243] on div "8639a5e10806ea7289d2945ec06ecc0a.pdf" at bounding box center [914, 248] width 186 height 11
click at [905, 170] on span "Messages" at bounding box center [908, 176] width 45 height 12
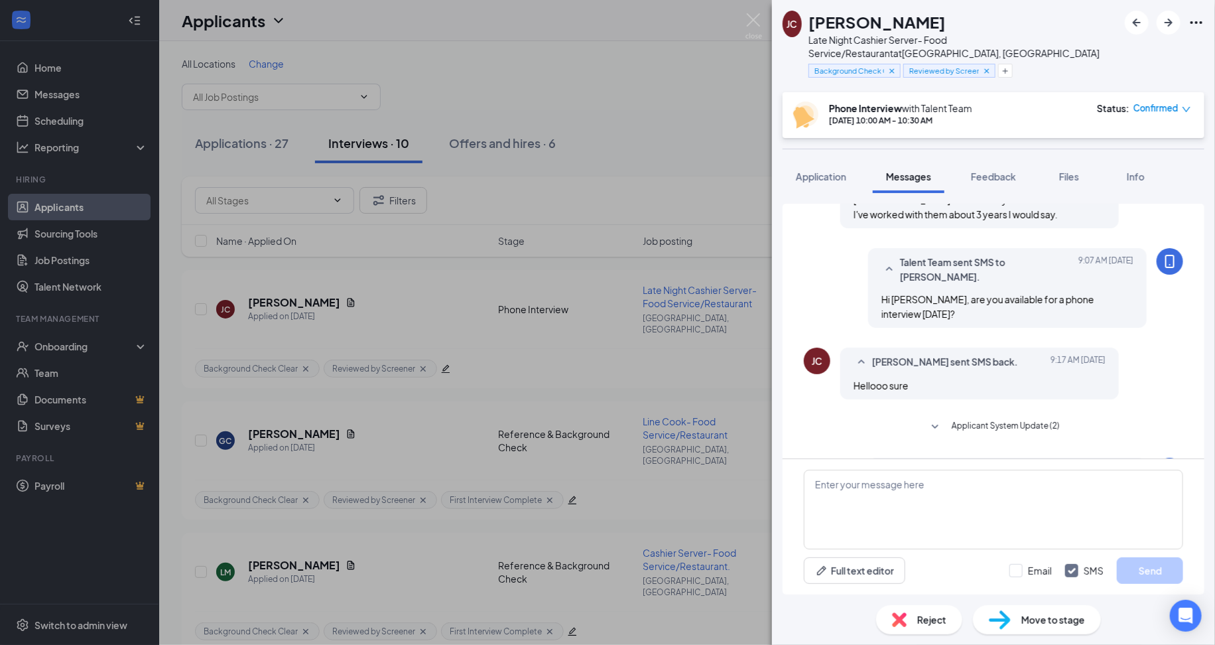
scroll to position [332, 0]
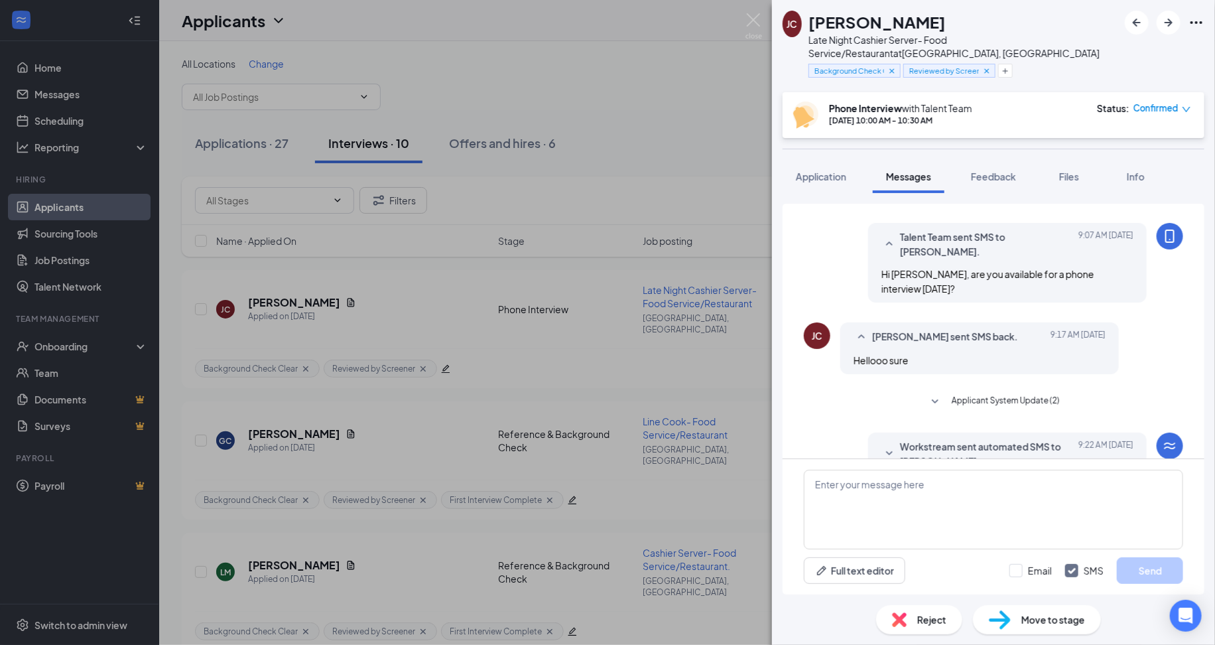
click at [902, 439] on span "Workstream sent automated SMS to [PERSON_NAME]." at bounding box center [987, 453] width 174 height 29
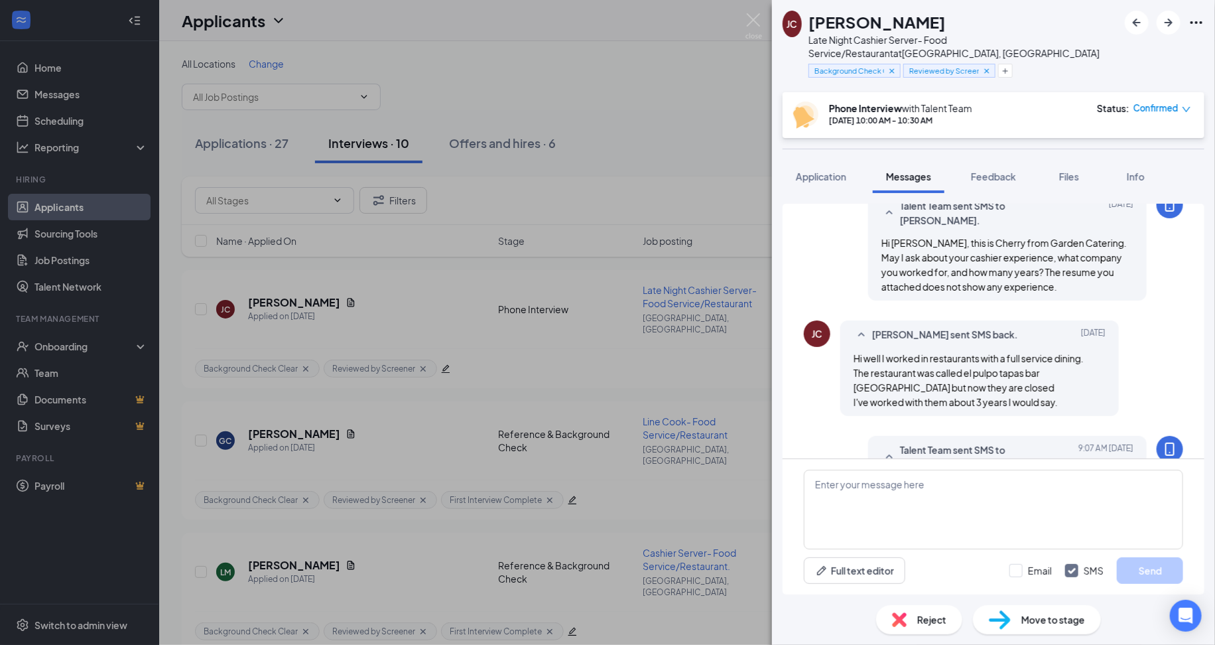
scroll to position [472, 0]
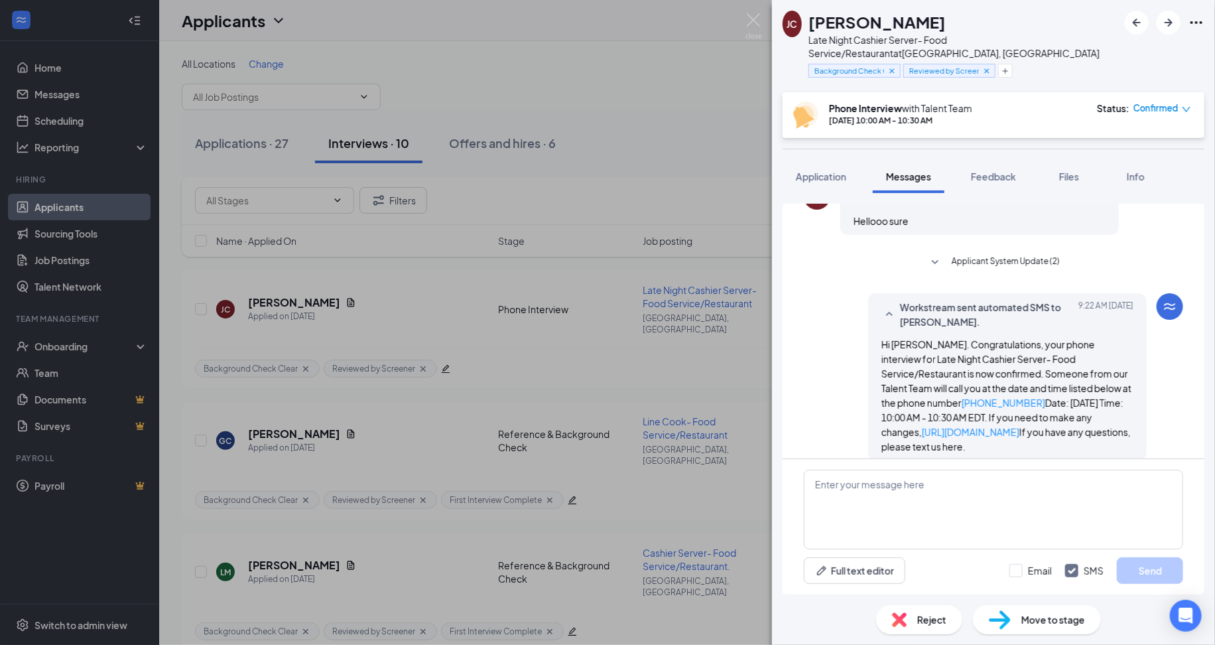
click at [927, 255] on icon "SmallChevronDown" at bounding box center [935, 263] width 16 height 16
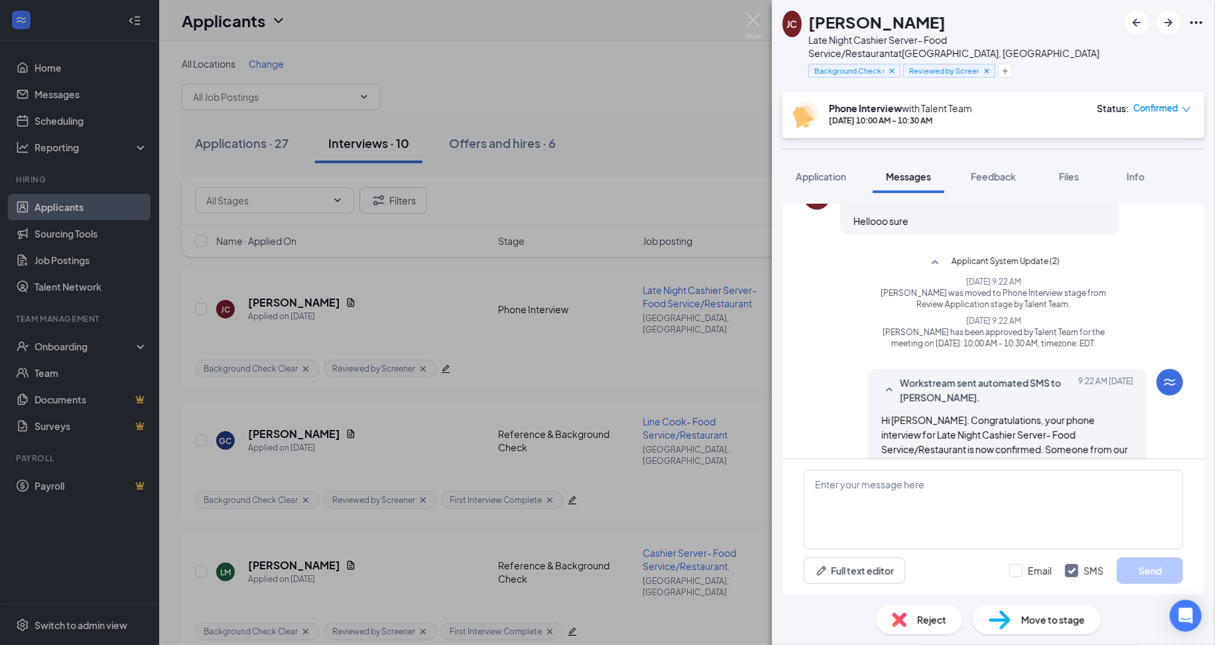
click at [927, 255] on icon "SmallChevronUp" at bounding box center [935, 263] width 16 height 16
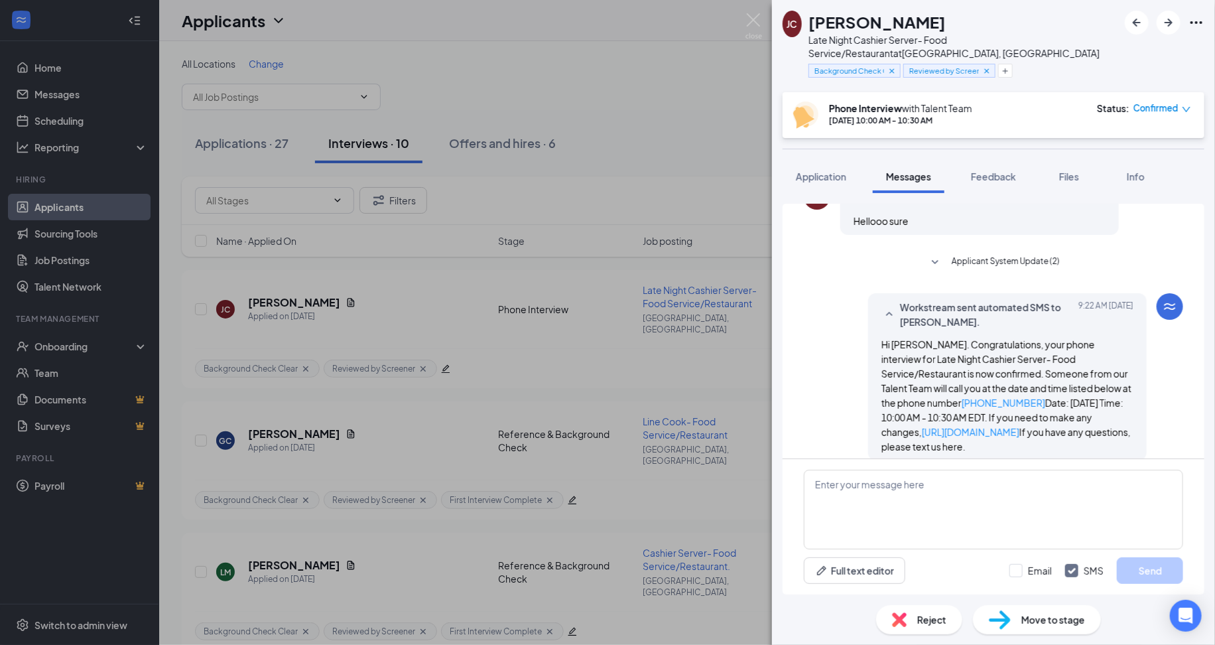
click at [927, 255] on icon "SmallChevronDown" at bounding box center [935, 263] width 16 height 16
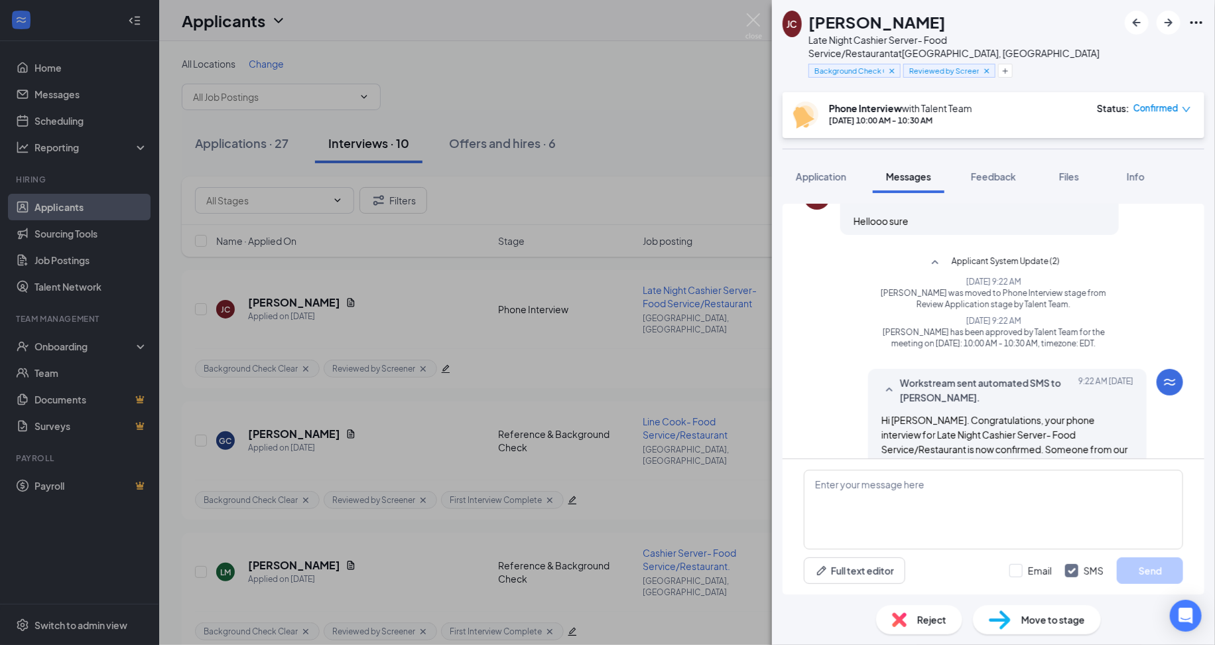
click at [927, 255] on icon "SmallChevronUp" at bounding box center [935, 263] width 16 height 16
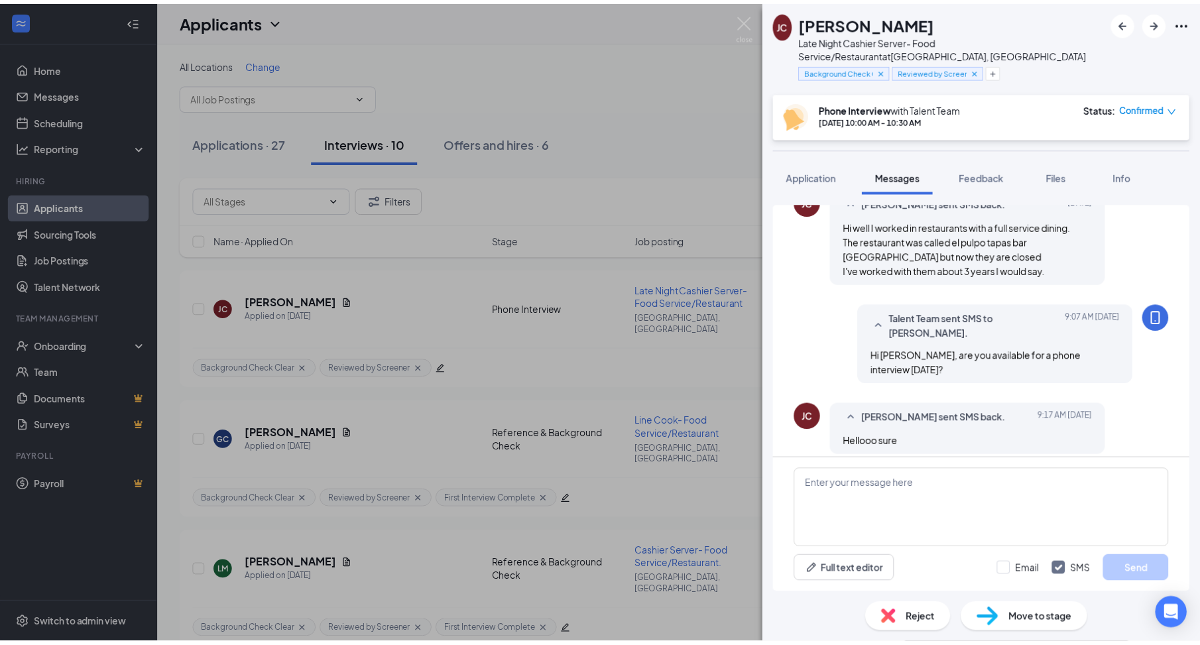
scroll to position [173, 0]
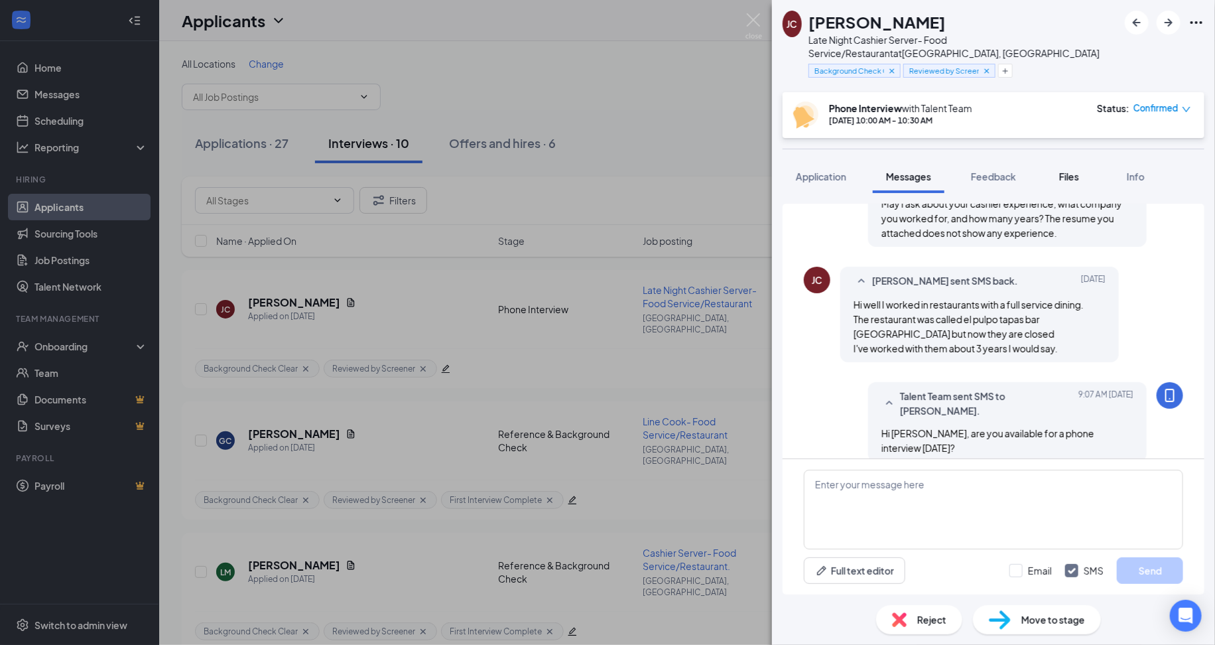
click at [1054, 163] on button "Files" at bounding box center [1069, 176] width 53 height 33
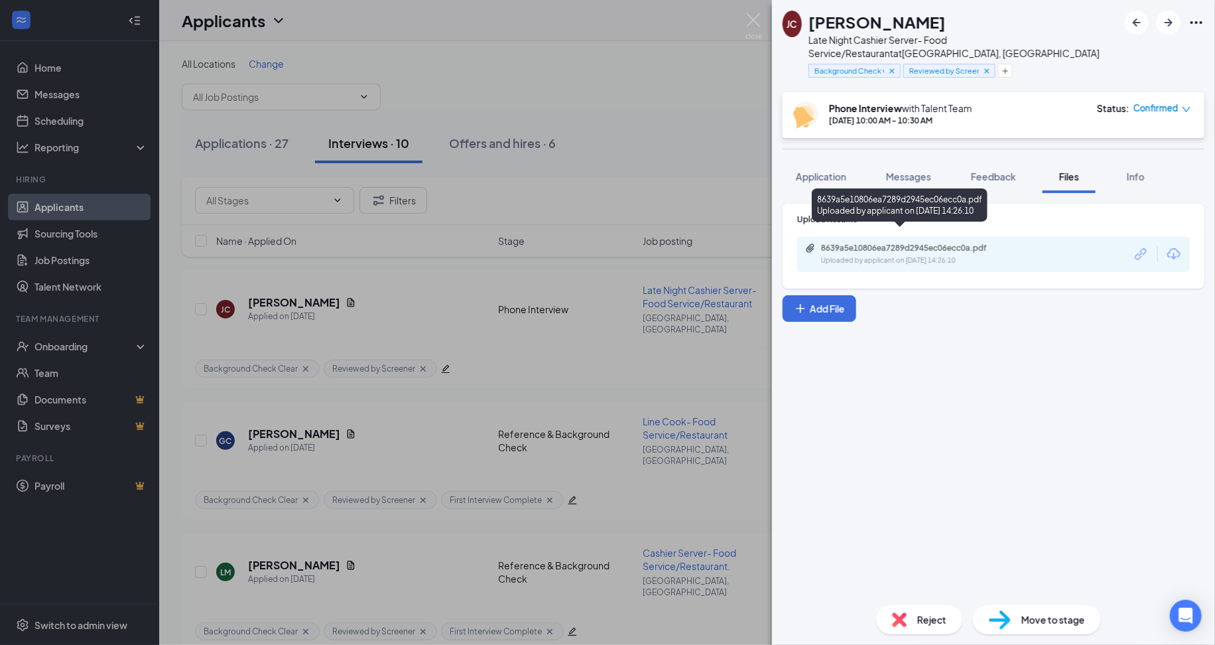
click at [1015, 243] on div "8639a5e10806ea7289d2945ec06ecc0a.pdf Uploaded by applicant on Sep 10, 2025 at 1…" at bounding box center [912, 254] width 215 height 23
click at [466, 458] on div "JC Jennifer Castro Late Night Cashier Server- Food Service/Restaurant at Fairfi…" at bounding box center [607, 322] width 1215 height 645
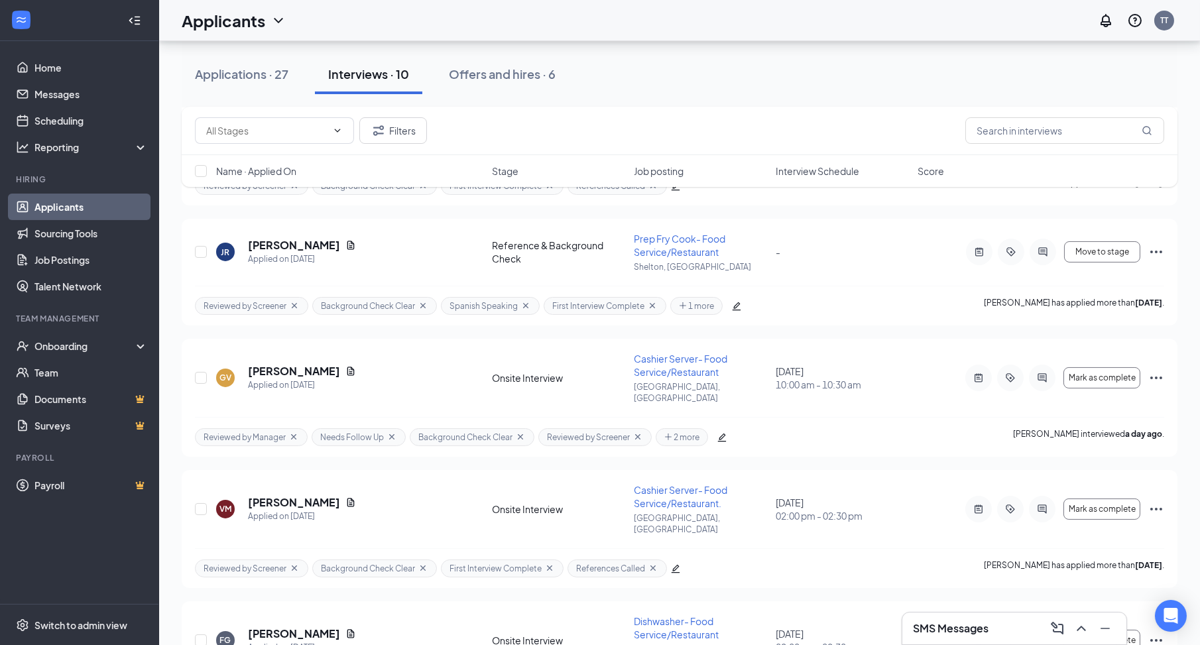
scroll to position [796, 0]
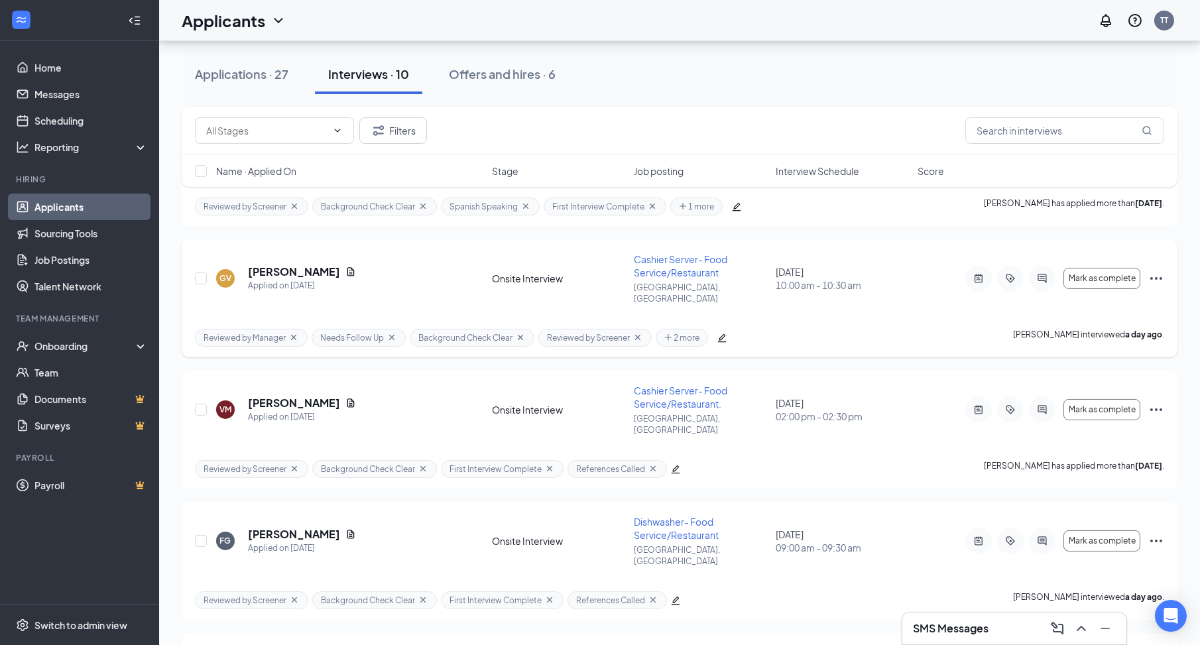
click at [1151, 271] on icon "Ellipses" at bounding box center [1157, 279] width 16 height 16
click at [1086, 78] on p "Reject" at bounding box center [1098, 77] width 114 height 13
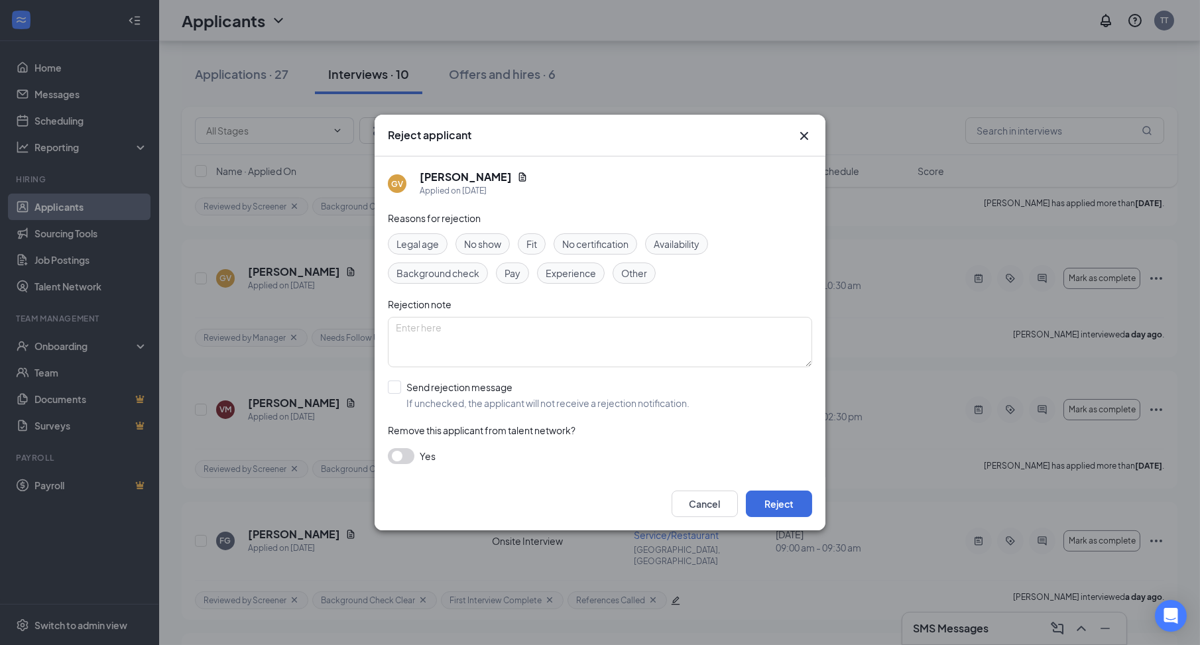
click at [807, 141] on icon "Cross" at bounding box center [805, 136] width 16 height 16
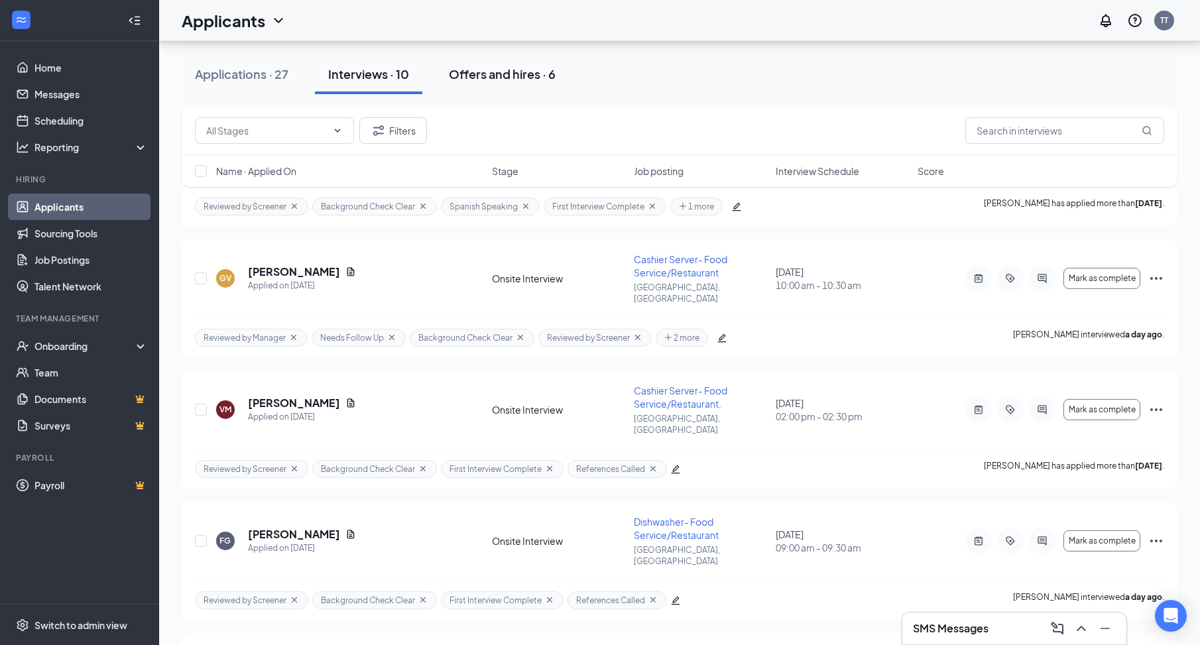
click at [497, 68] on div "Offers and hires · 6" at bounding box center [502, 74] width 107 height 17
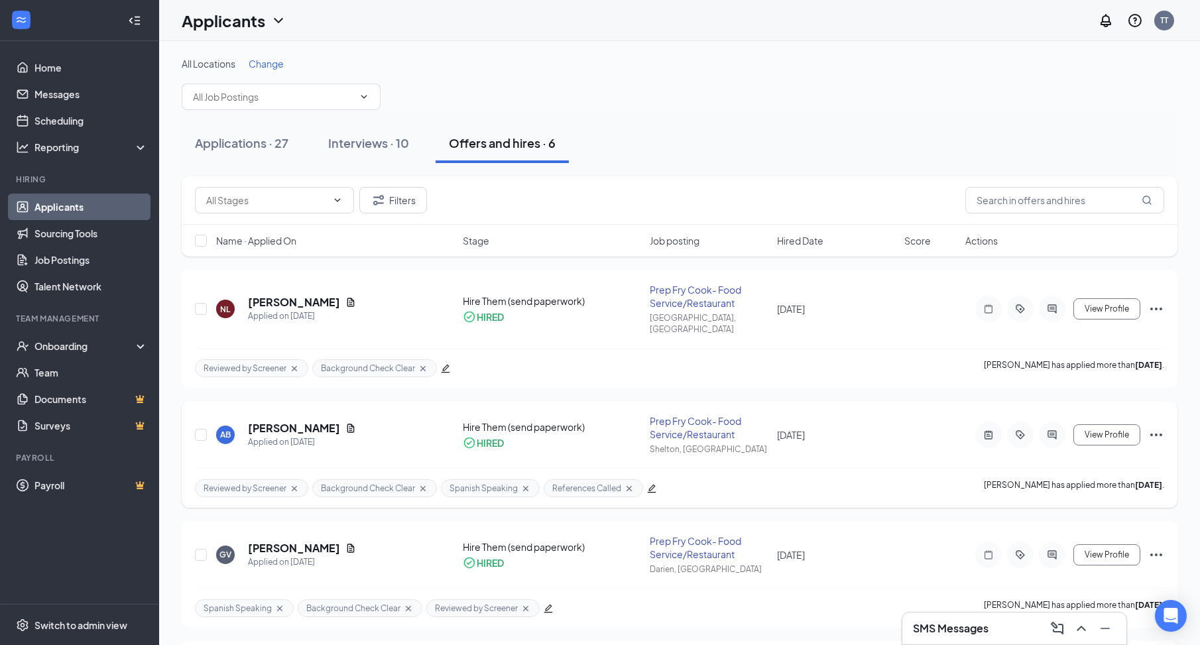
click at [734, 446] on div "AB Andrea Barahona Applied on Aug 28 Hire Them (send paperwork) HIRED Prep Fry …" at bounding box center [680, 442] width 970 height 54
click at [711, 447] on div "AB Andrea Barahona Applied on Aug 28 Hire Them (send paperwork) HIRED Prep Fry …" at bounding box center [680, 442] width 970 height 54
click at [1057, 422] on div at bounding box center [1052, 435] width 27 height 27
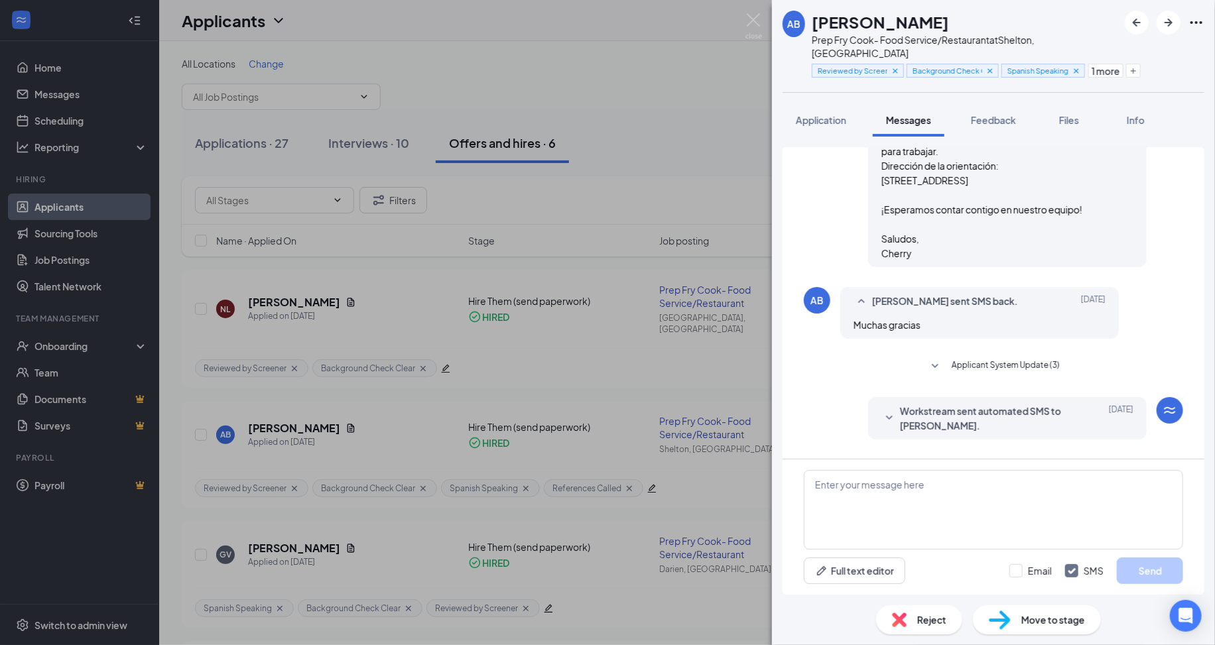
scroll to position [444, 0]
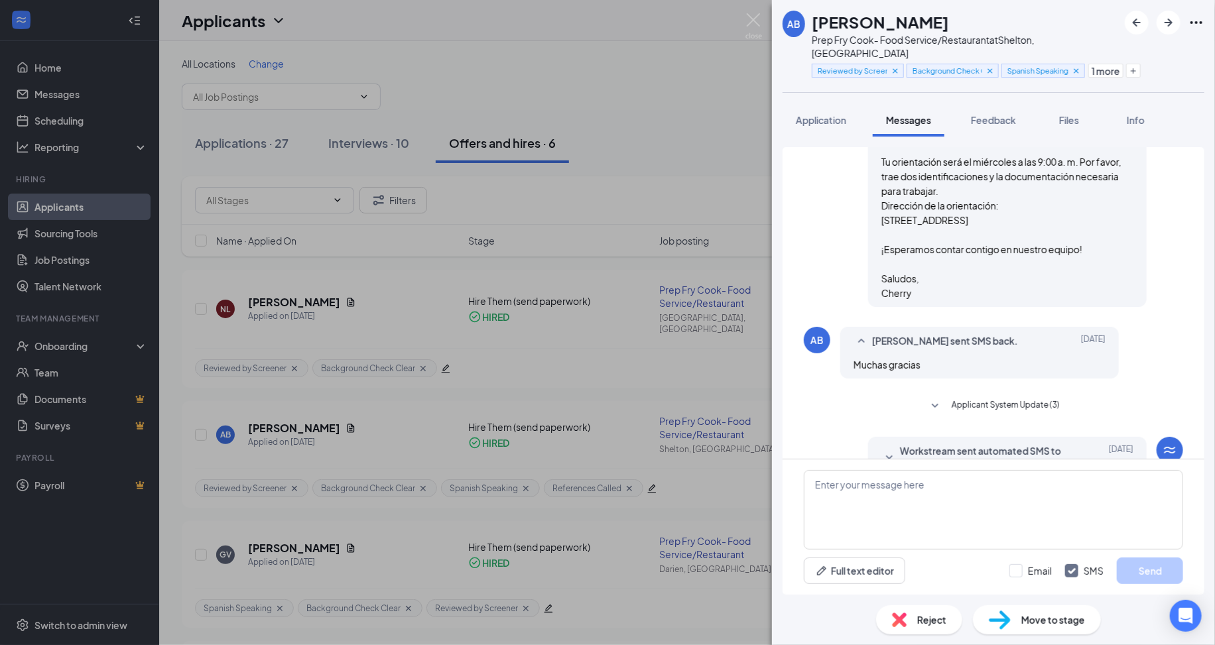
scroll to position [444, 0]
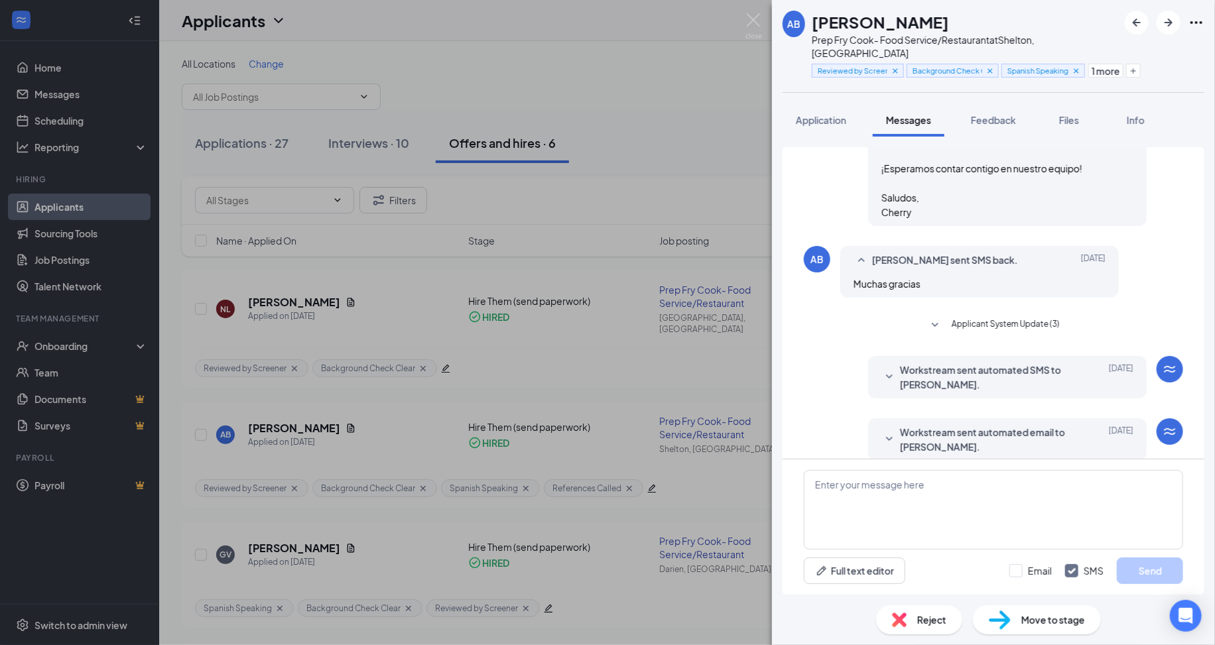
click at [576, 379] on div "AB Andrea Barahona Prep Fry Cook- Food Service/Restaurant at Shelton, CT Review…" at bounding box center [607, 322] width 1215 height 645
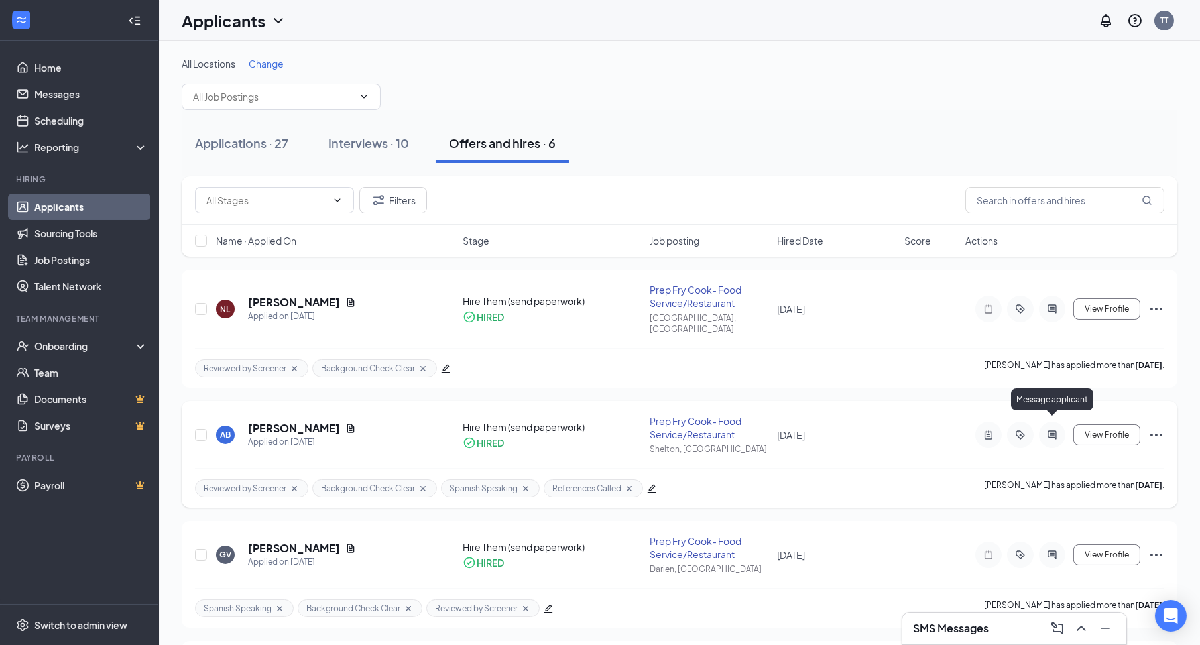
click at [1053, 430] on icon "ActiveChat" at bounding box center [1052, 434] width 9 height 9
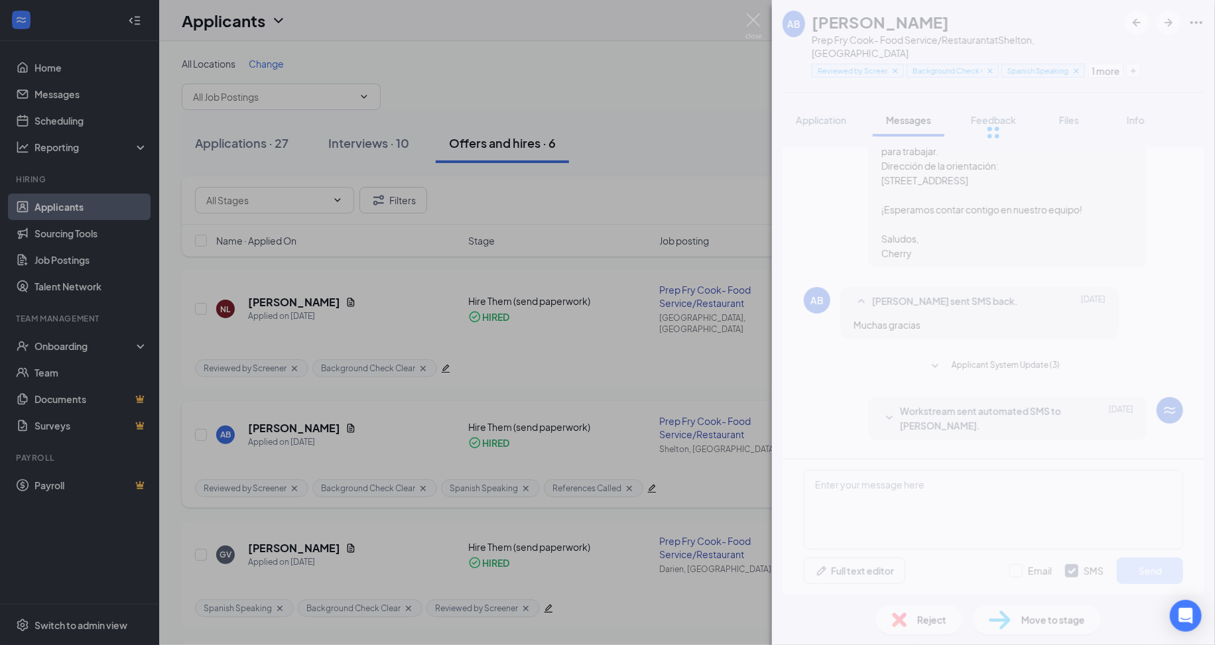
scroll to position [444, 0]
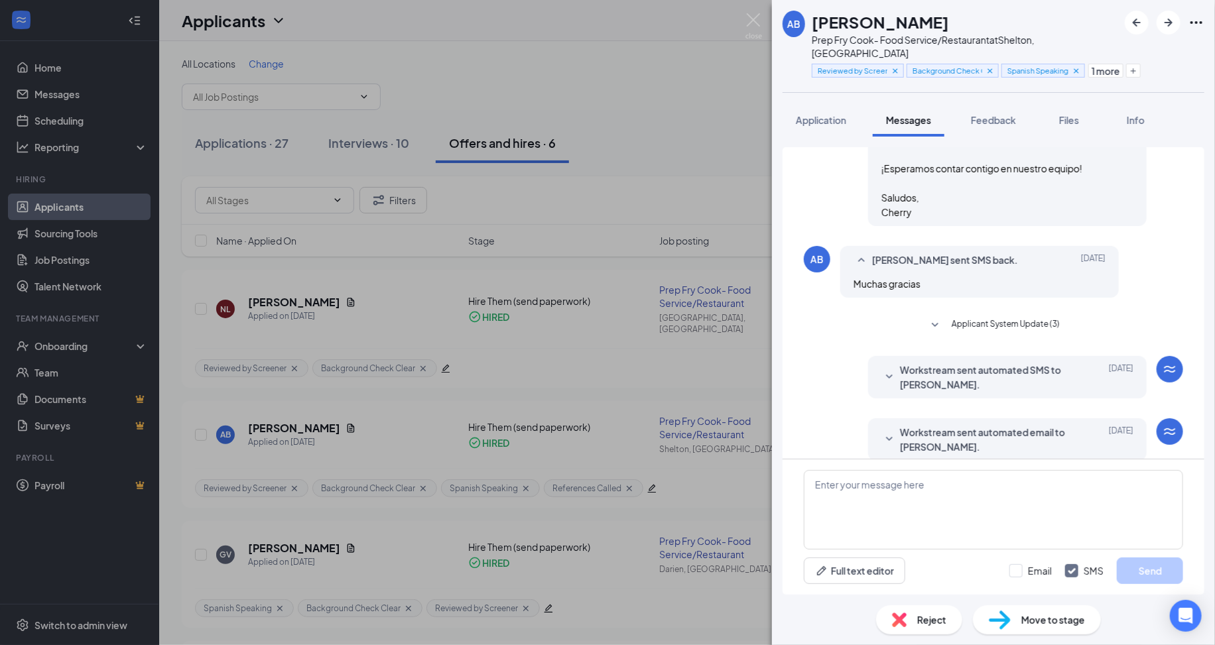
click at [971, 318] on span "Applicant System Update (3)" at bounding box center [1006, 326] width 108 height 16
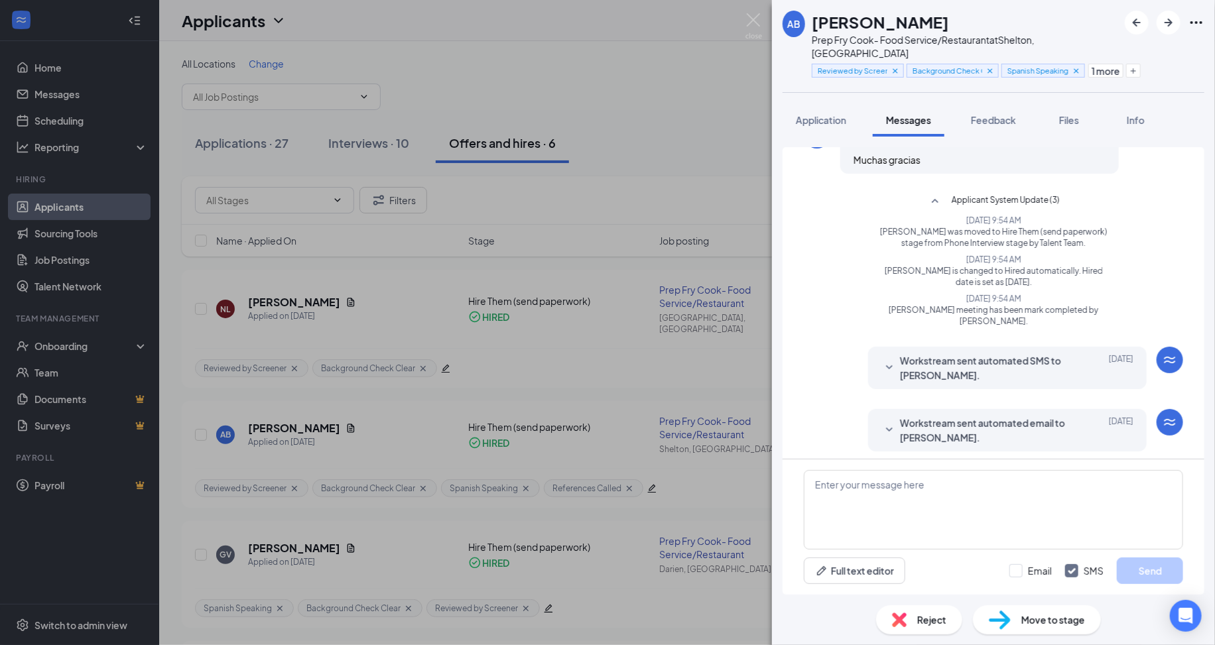
scroll to position [570, 0]
click at [933, 364] on span "Workstream sent automated SMS to Andrea Barahona." at bounding box center [987, 365] width 174 height 29
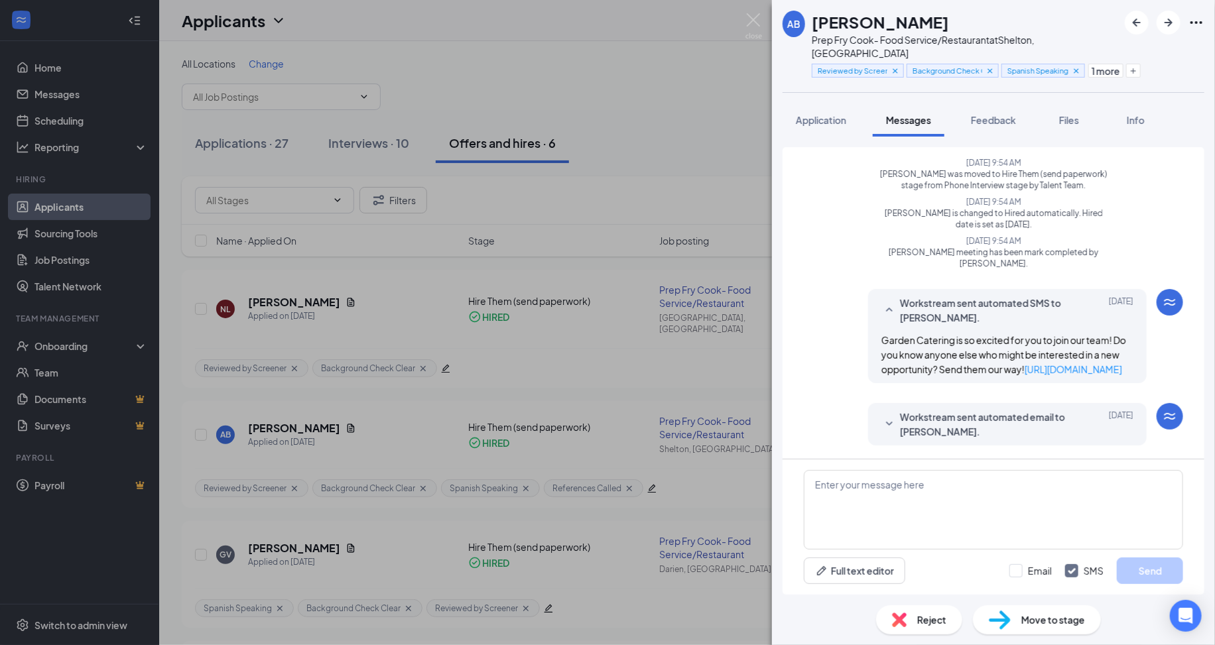
scroll to position [636, 0]
click at [948, 418] on span "Workstream sent automated email to Andrea Barahona." at bounding box center [987, 424] width 174 height 29
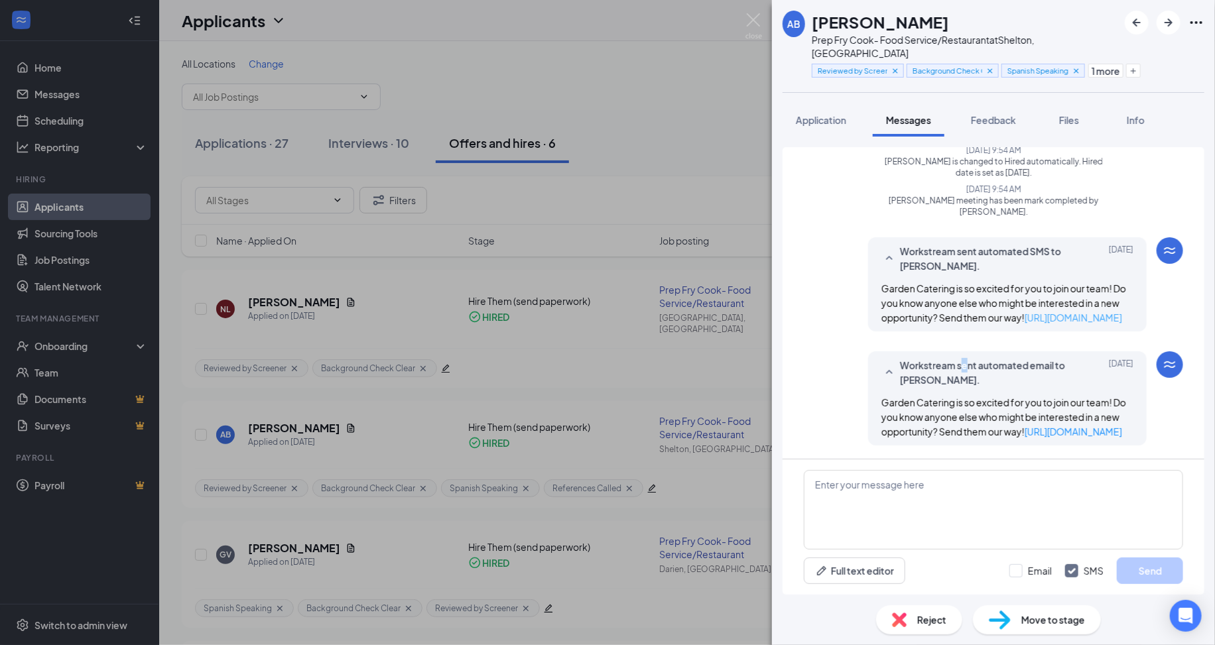
scroll to position [702, 0]
click at [916, 324] on div "Workstream sent automated SMS to Andrea Barahona. Sep 8 Garden Catering is so e…" at bounding box center [993, 287] width 379 height 101
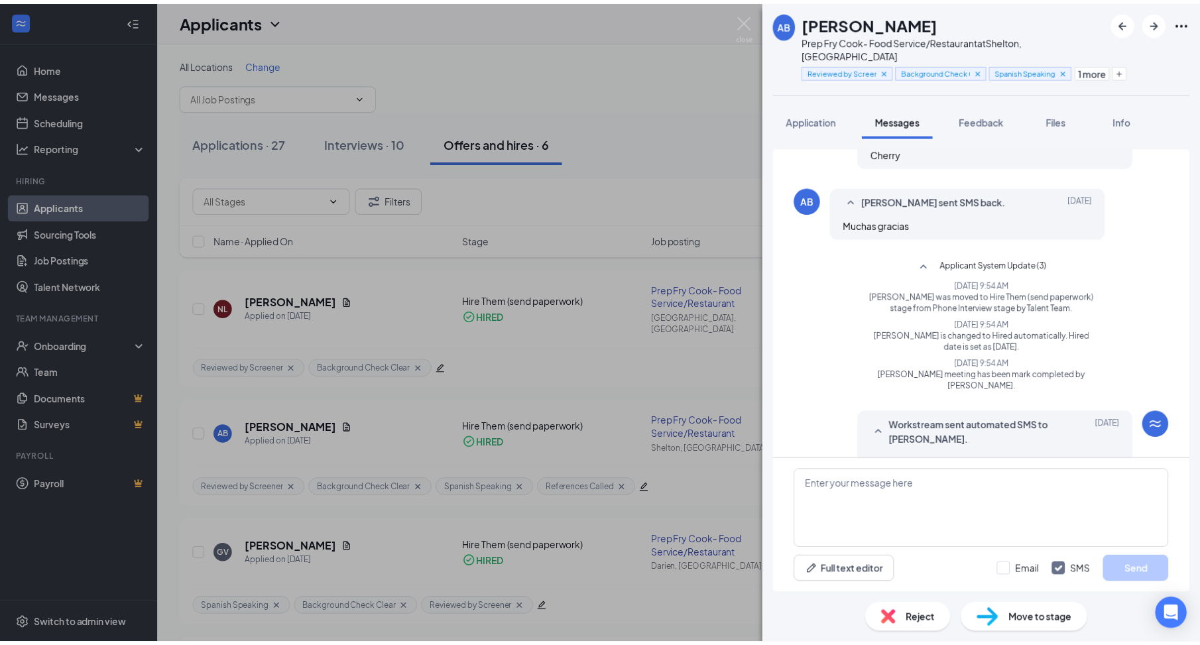
scroll to position [403, 0]
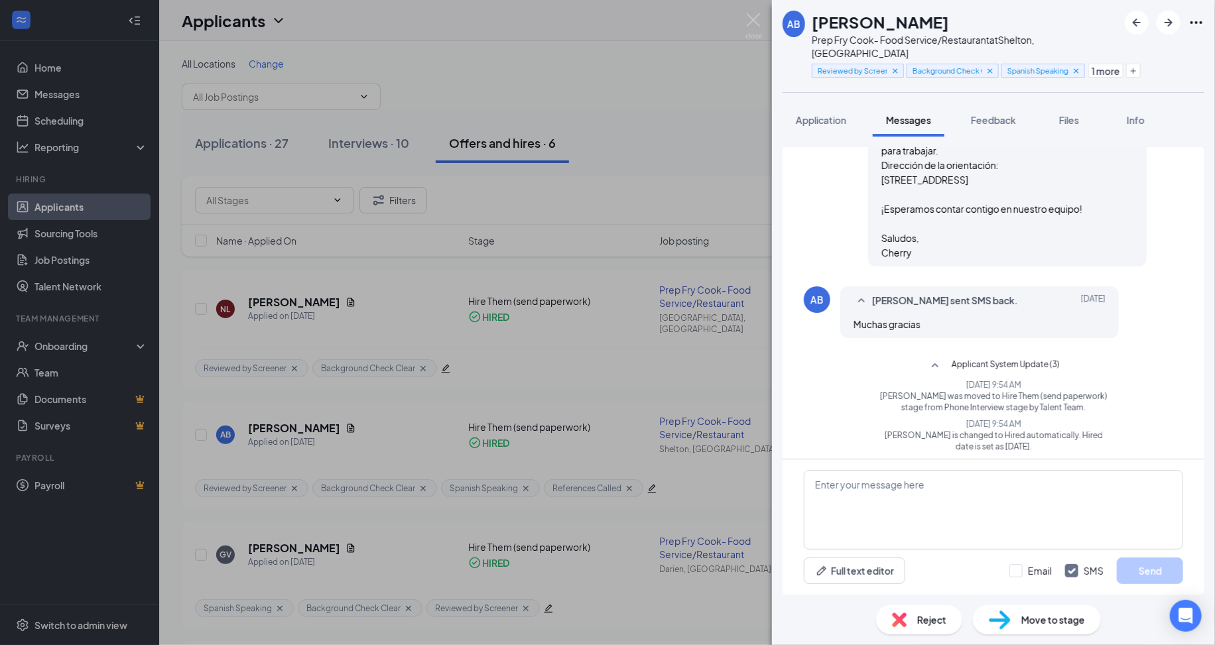
click at [562, 462] on div "AB Andrea Barahona Prep Fry Cook- Food Service/Restaurant at Shelton, CT Review…" at bounding box center [607, 322] width 1215 height 645
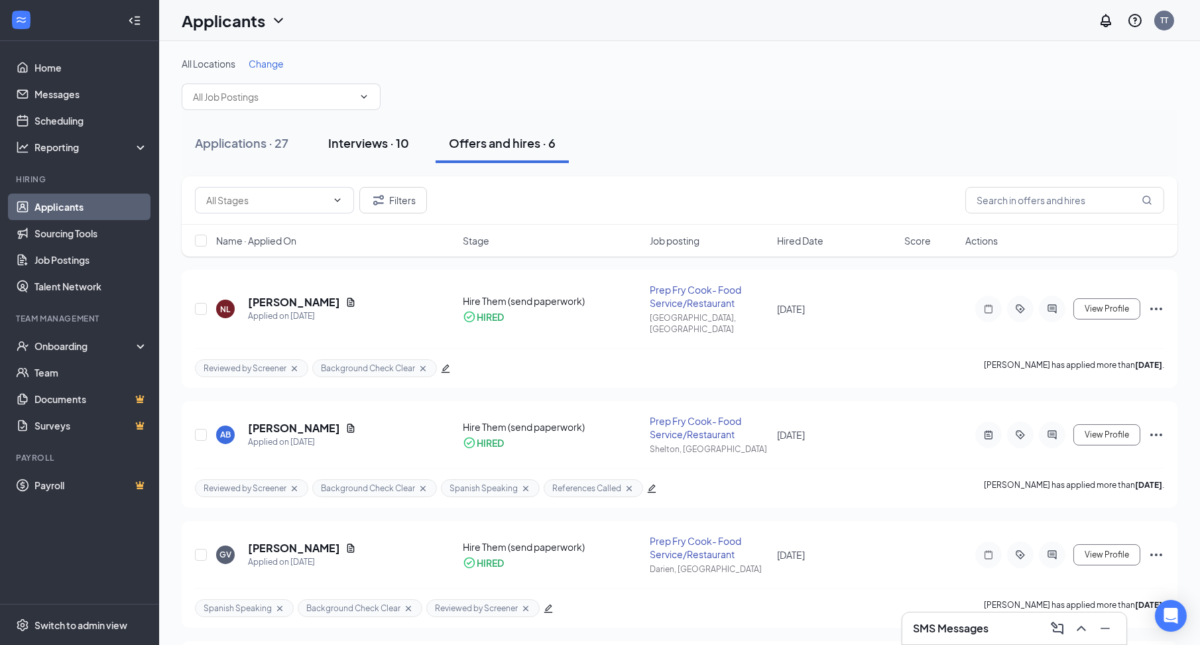
click at [380, 143] on div "Interviews · 10" at bounding box center [368, 143] width 81 height 17
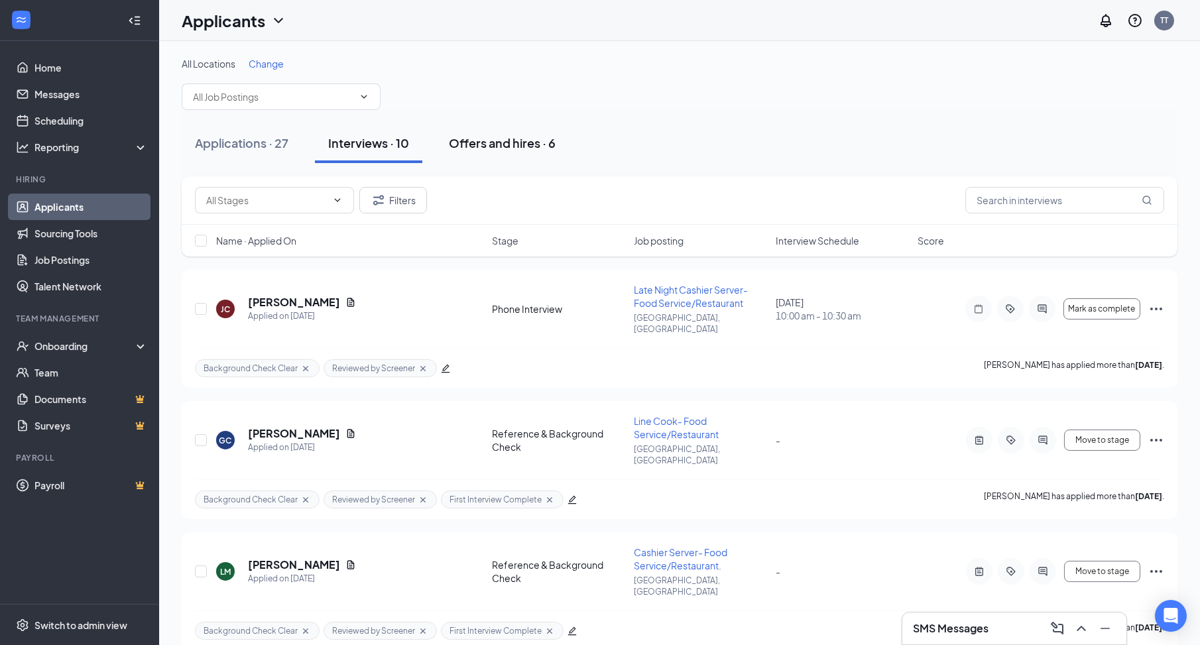
click at [473, 140] on div "Offers and hires · 6" at bounding box center [502, 143] width 107 height 17
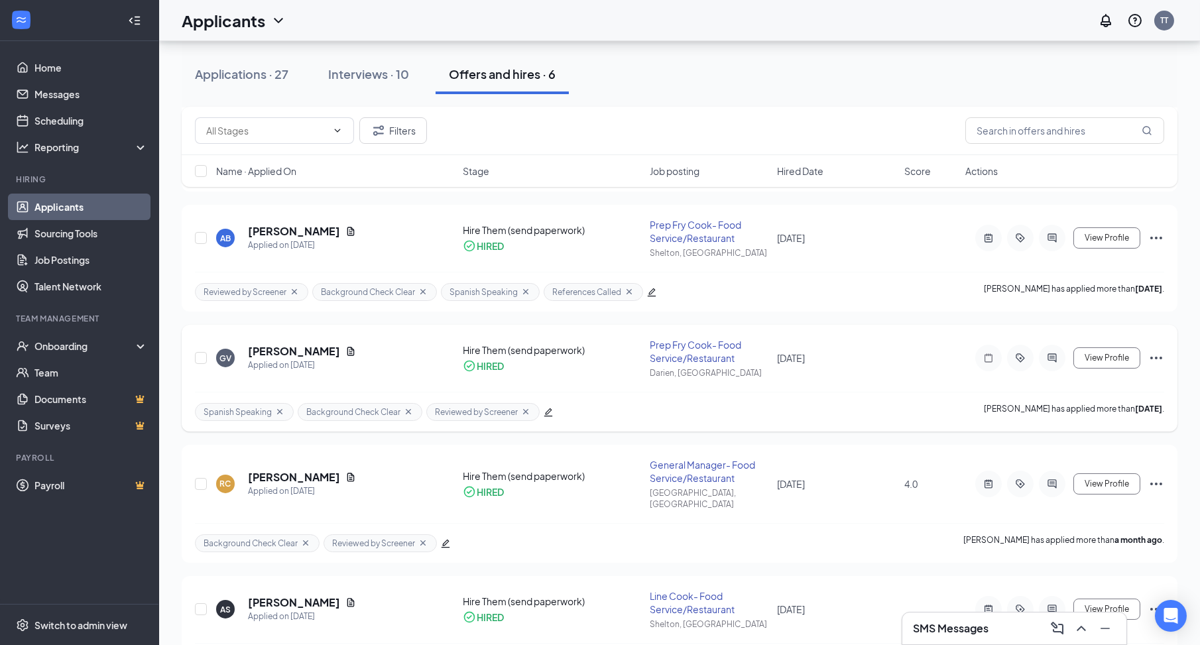
scroll to position [199, 0]
click at [970, 625] on h3 "SMS Messages" at bounding box center [951, 628] width 76 height 15
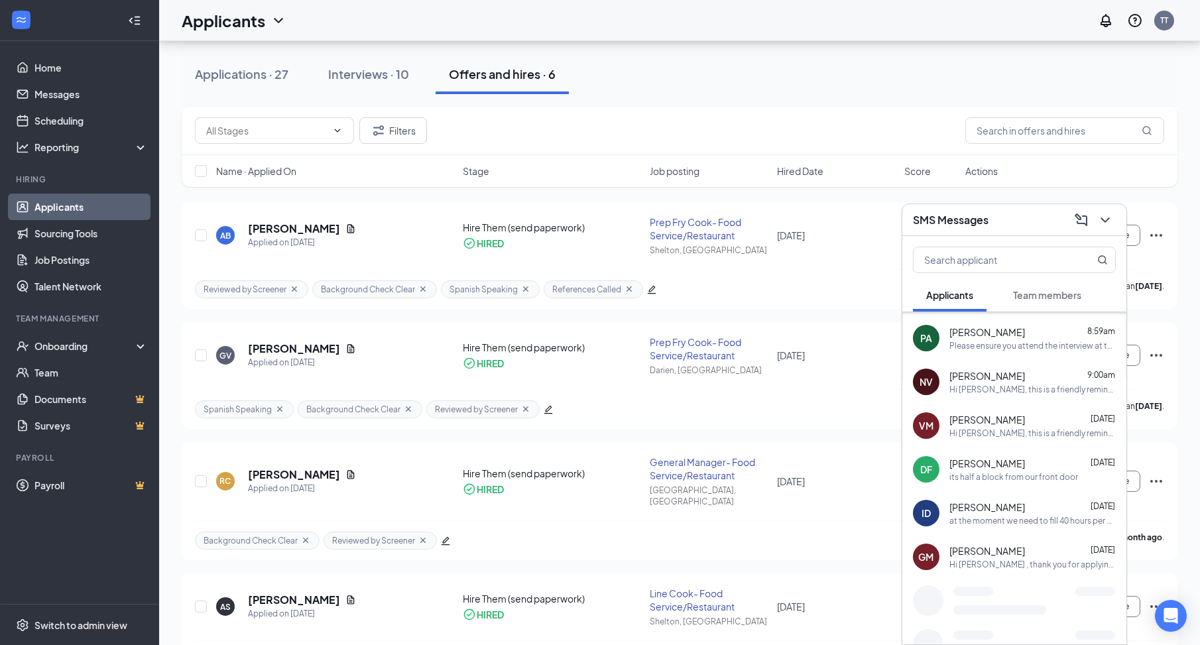
scroll to position [271, 0]
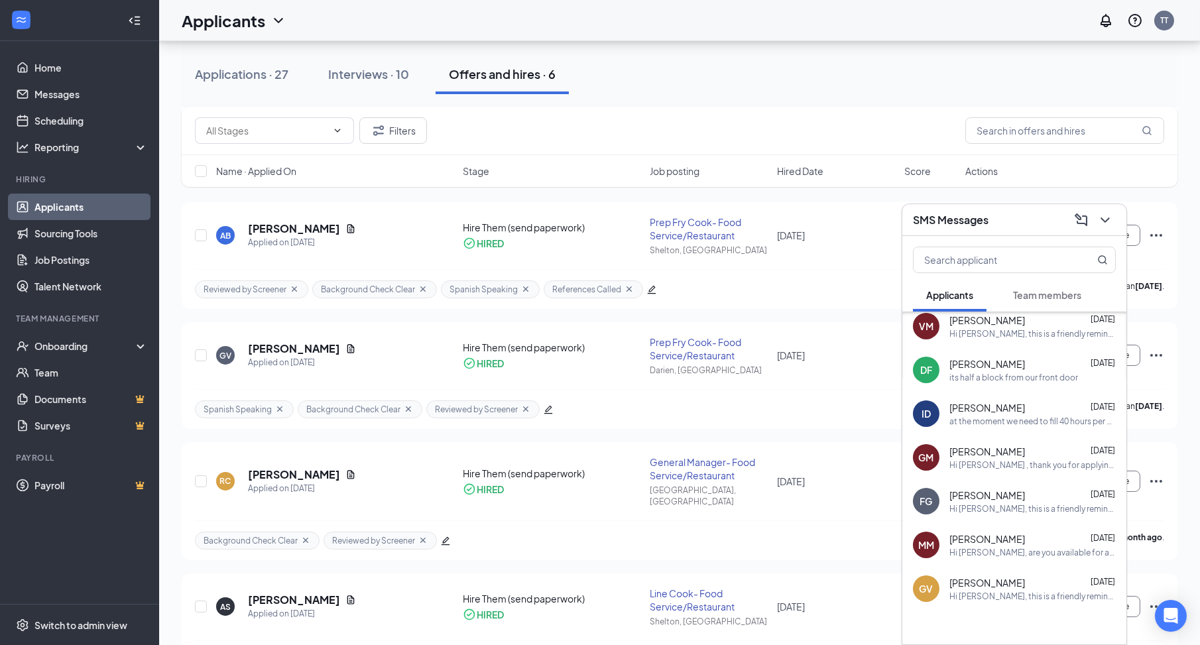
click at [1001, 518] on div "FG Francisco Garcia Sep 15 Hi Francisco Garcia, this is a friendly reminder. Yo…" at bounding box center [1015, 501] width 224 height 44
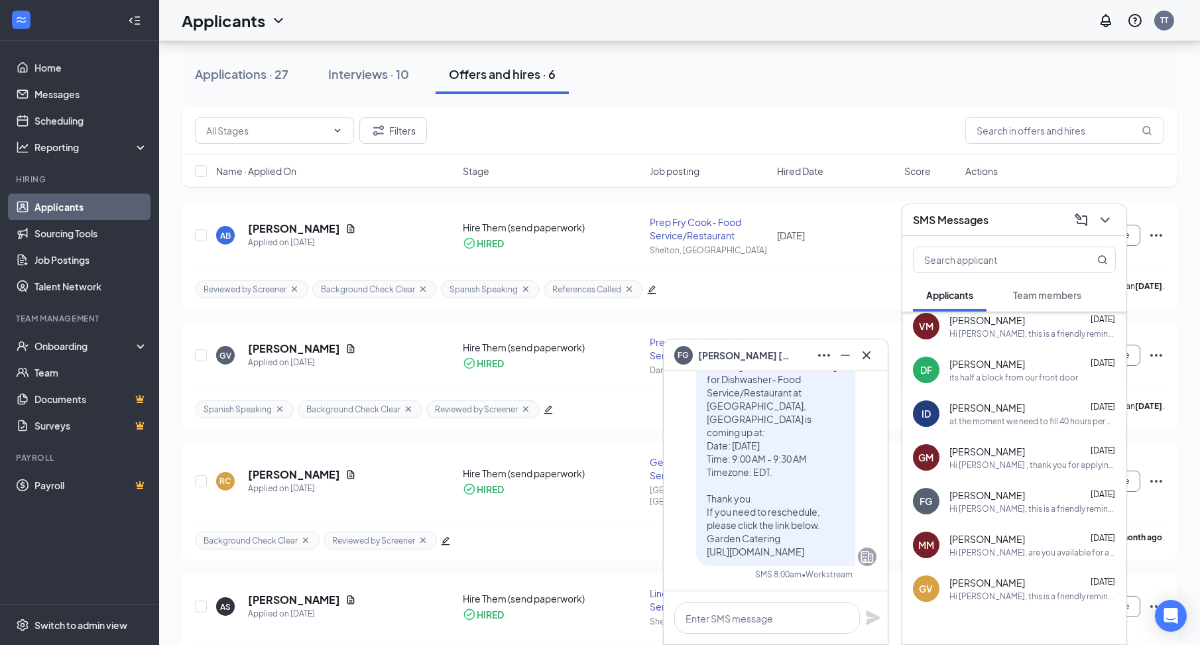
click at [753, 639] on div at bounding box center [776, 618] width 224 height 53
click at [756, 617] on textarea "To enrich screen reader interactions, please activate Accessibility in Grammarl…" at bounding box center [767, 618] width 186 height 32
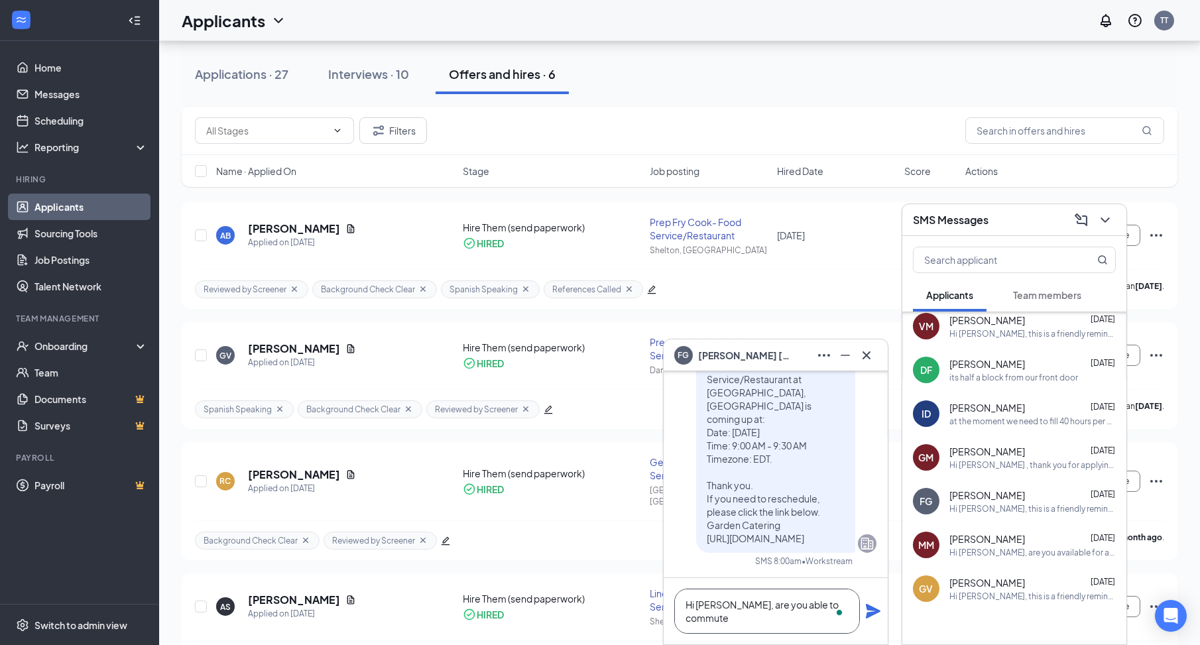
type textarea "Hi [PERSON_NAME], are you able to commute"
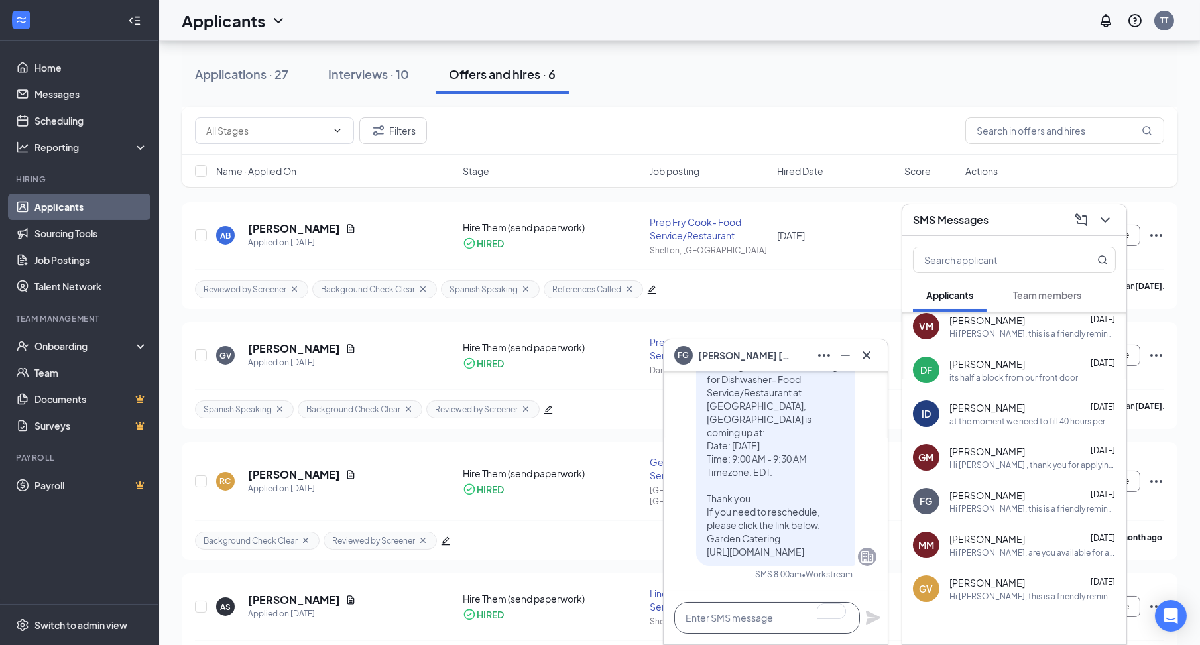
scroll to position [1, 0]
click at [791, 629] on textarea "To enrich screen reader interactions, please activate Accessibility in Grammarl…" at bounding box center [767, 618] width 186 height 32
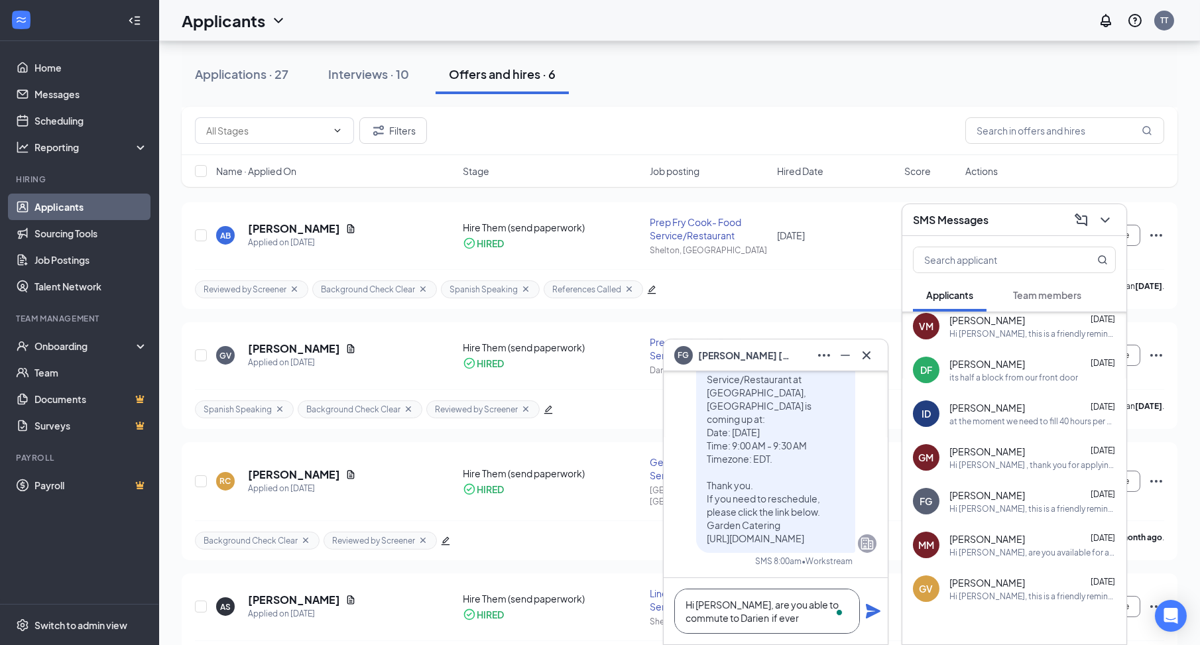
click at [801, 621] on textarea "Hi [PERSON_NAME], are you able to commute to Darien if ever" at bounding box center [767, 611] width 186 height 45
type textarea "Hi [PERSON_NAME], are you able to commute to Darien?"
click at [782, 615] on textarea "Hi [PERSON_NAME], are you able to commute to Darien?" at bounding box center [767, 611] width 186 height 45
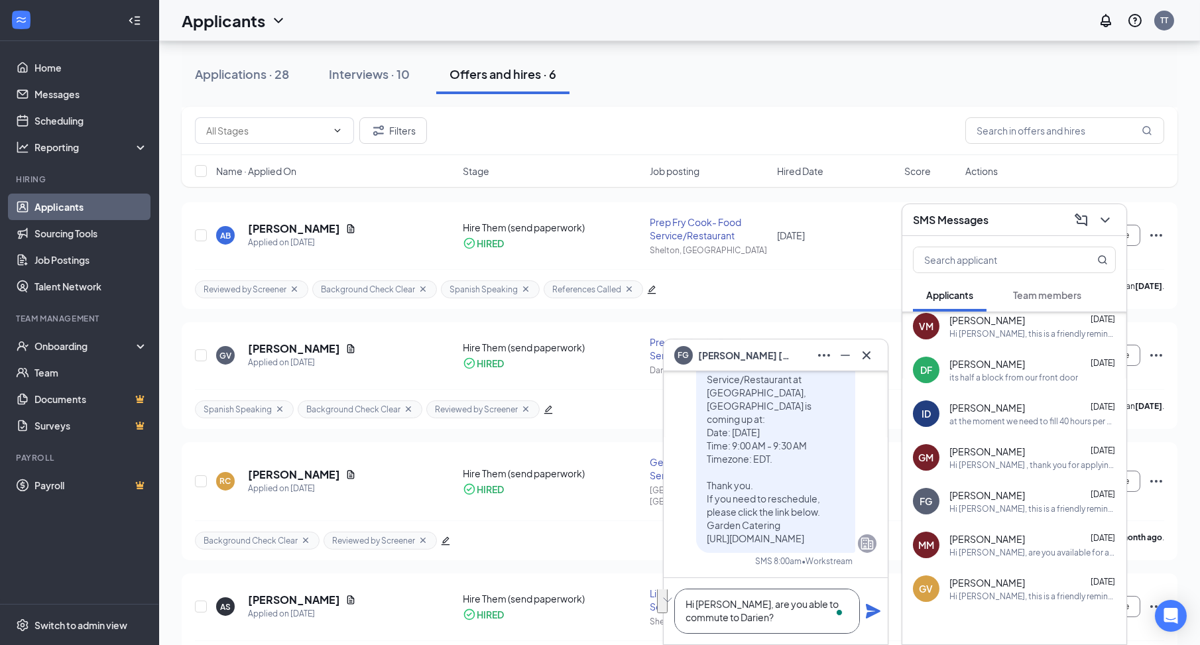
drag, startPoint x: 782, startPoint y: 615, endPoint x: 684, endPoint y: 606, distance: 97.9
click at [684, 606] on textarea "Hi [PERSON_NAME], are you able to commute to Darien?" at bounding box center [767, 611] width 186 height 45
click at [778, 626] on textarea "Hi [PERSON_NAME], are you able to commute to Darien?" at bounding box center [767, 611] width 186 height 45
drag, startPoint x: 781, startPoint y: 625, endPoint x: 747, endPoint y: 604, distance: 40.1
click at [747, 604] on textarea "Hi [PERSON_NAME], are you able to commute to Darien?" at bounding box center [767, 611] width 186 height 45
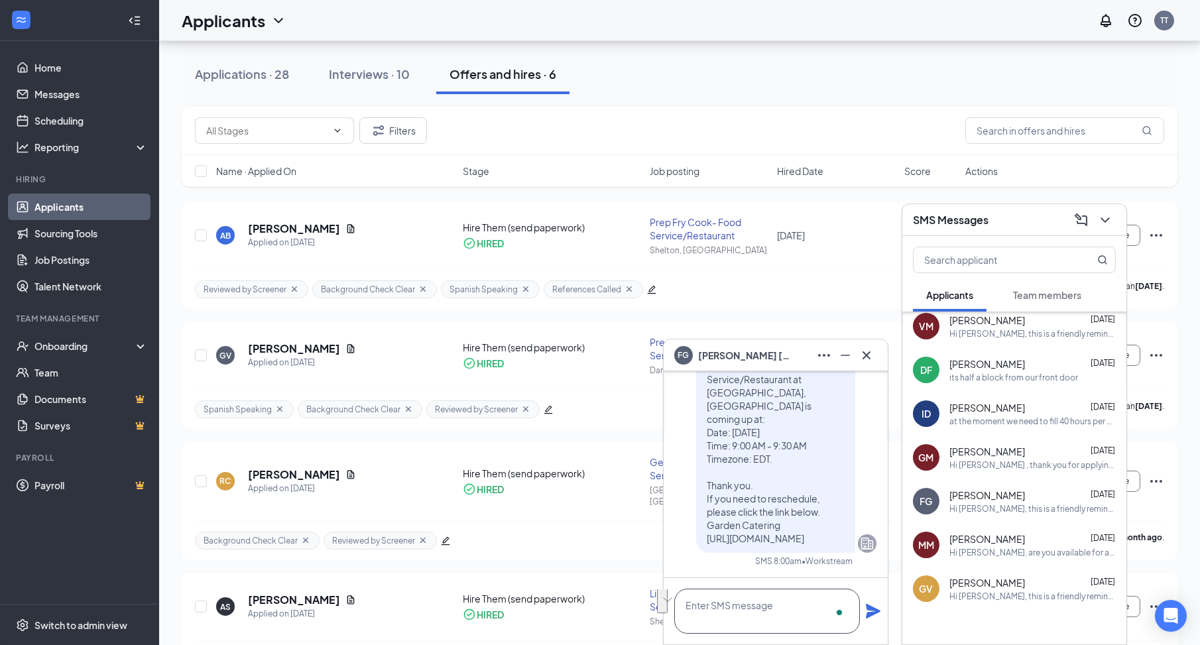
scroll to position [0, 0]
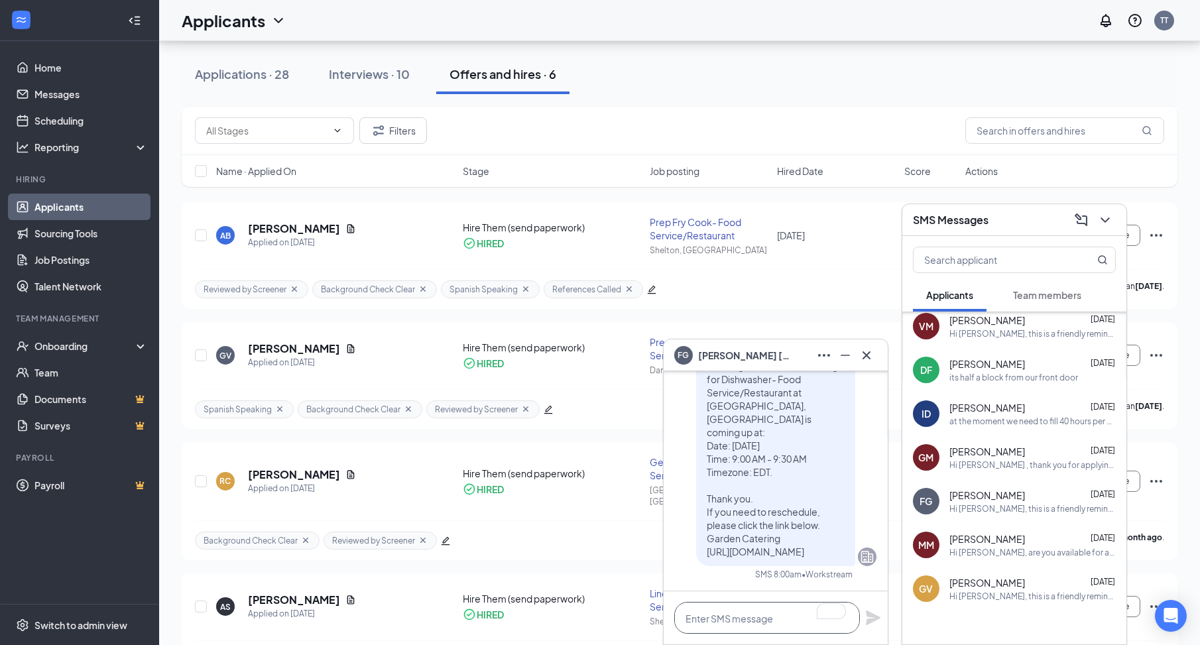
click at [774, 615] on textarea "To enrich screen reader interactions, please activate Accessibility in Grammarl…" at bounding box center [767, 618] width 186 height 32
paste textarea "Hi [PERSON_NAME], are you close to Darien, or would it be easy for you to get t…"
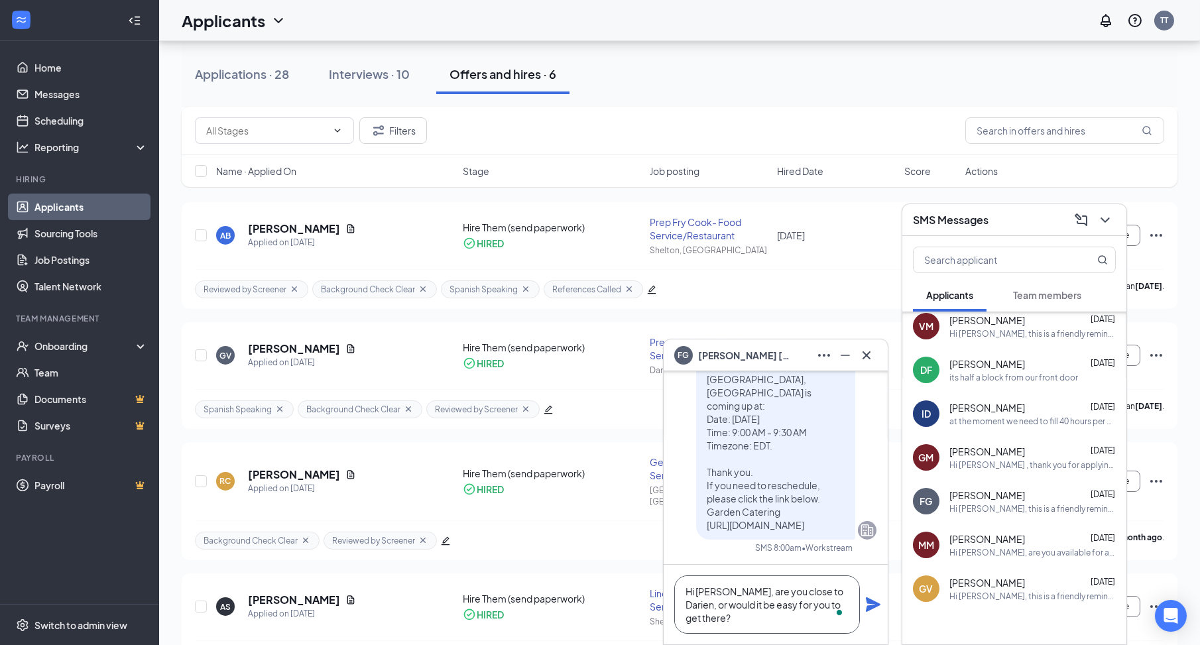
click at [813, 602] on textarea "Hi [PERSON_NAME], are you close to Darien, or would it be easy for you to get t…" at bounding box center [767, 605] width 186 height 58
type textarea "Hi [PERSON_NAME], are you close to Darien, or would it be easy for you to commu…"
click at [877, 607] on icon "Plane" at bounding box center [873, 605] width 15 height 15
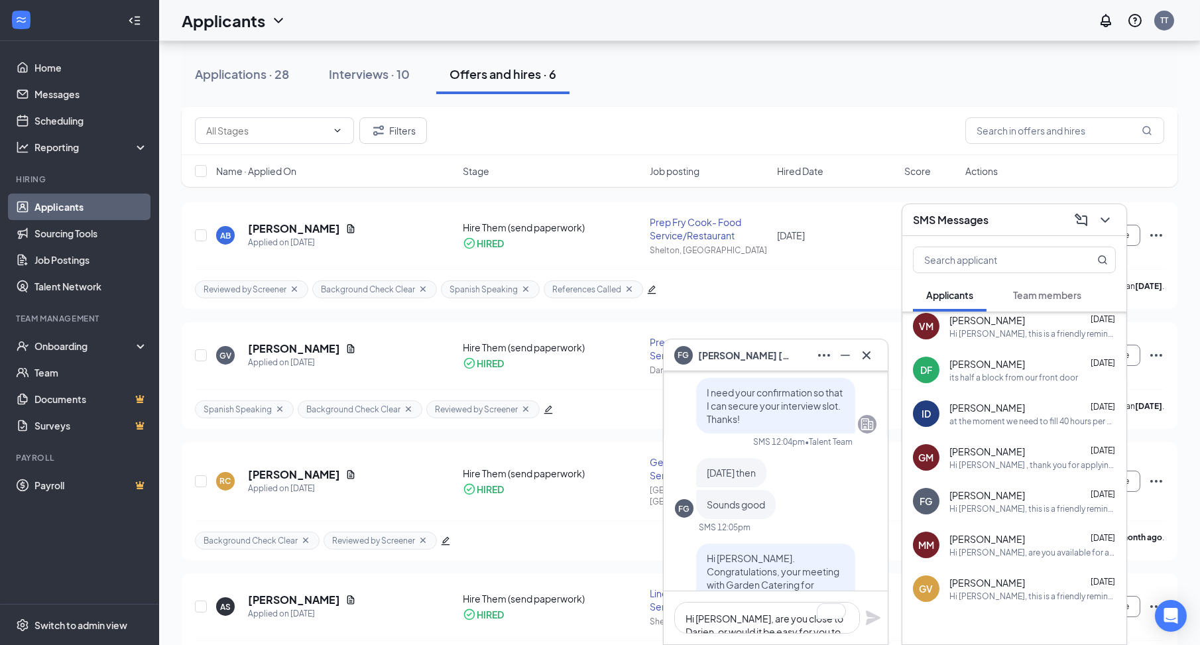
scroll to position [-1193, 0]
click at [1013, 222] on div "SMS Messages" at bounding box center [1014, 220] width 203 height 21
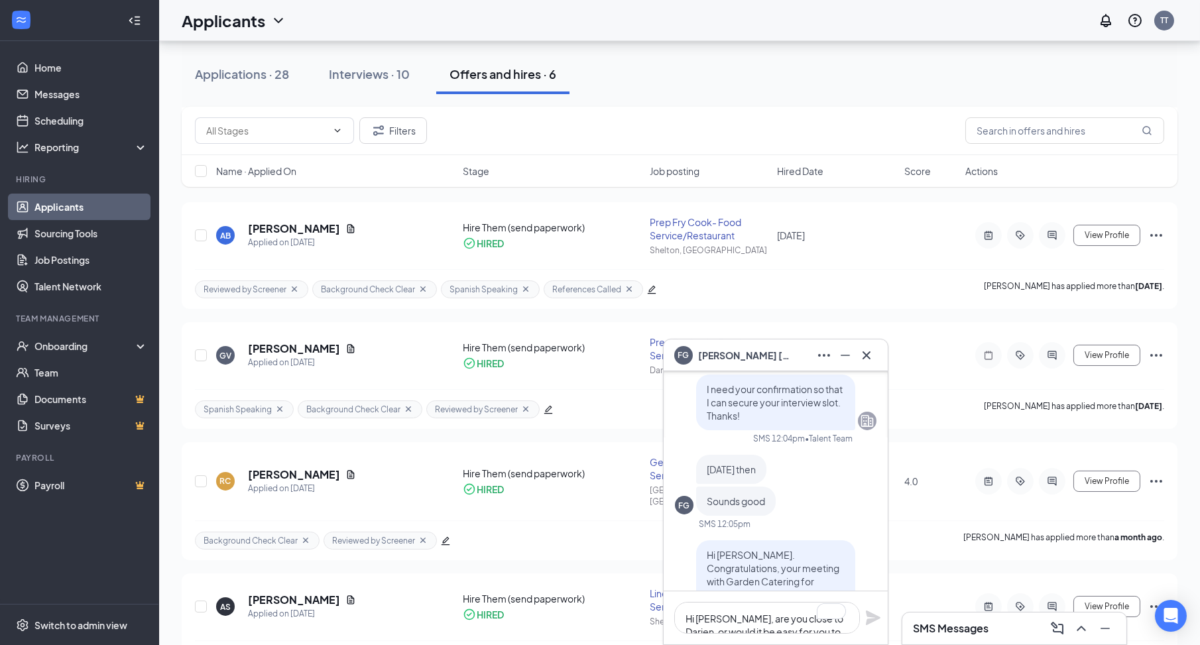
scroll to position [0, 0]
click at [791, 351] on div "FG [PERSON_NAME]" at bounding box center [775, 355] width 203 height 21
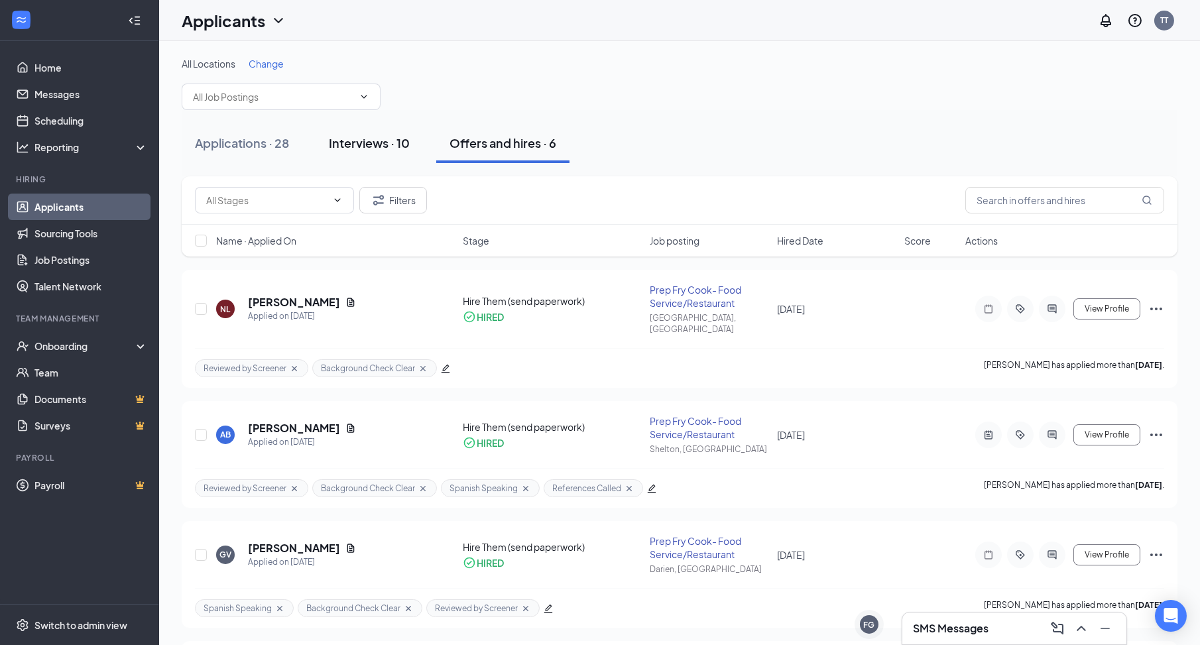
click at [353, 144] on div "Interviews · 10" at bounding box center [369, 143] width 81 height 17
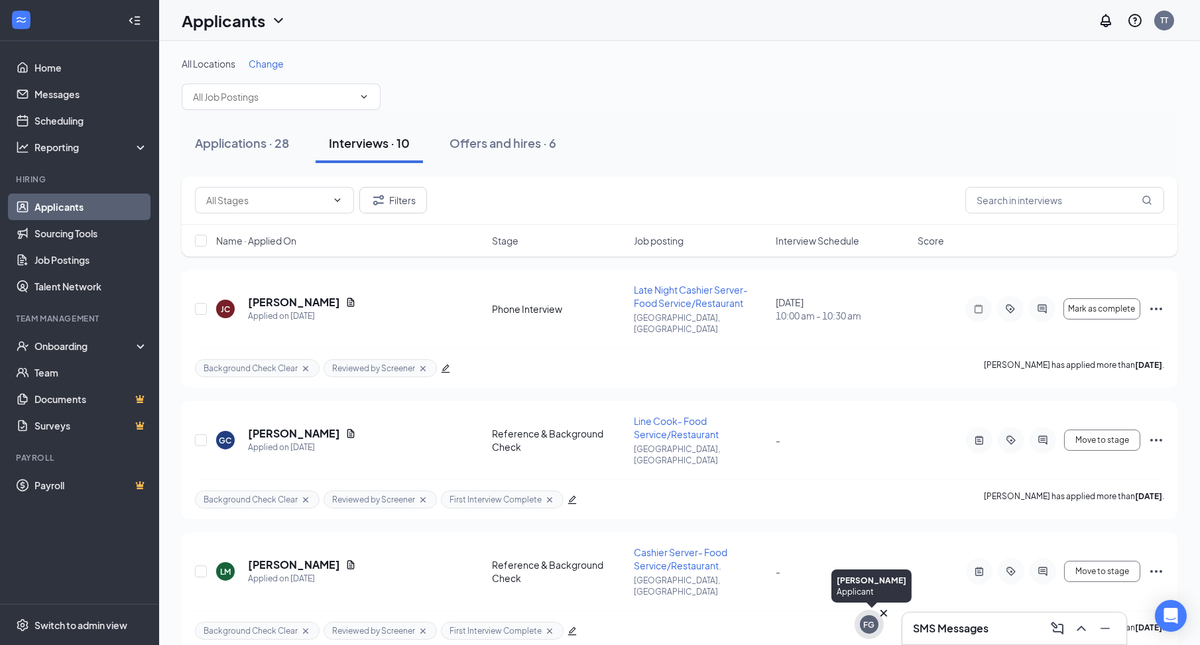
click at [866, 630] on div "FG" at bounding box center [869, 624] width 11 height 11
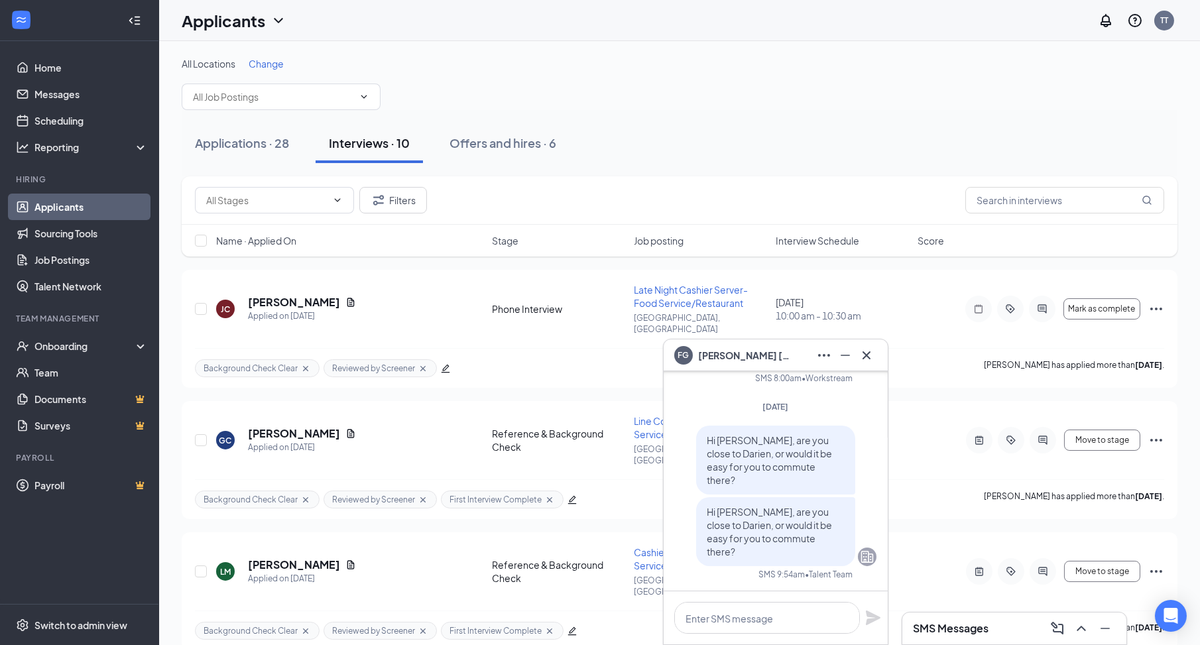
drag, startPoint x: 798, startPoint y: 375, endPoint x: 807, endPoint y: 364, distance: 13.7
click at [798, 361] on span "Hi [PERSON_NAME], this is a friendly reminder. Your meeting with Garden Caterin…" at bounding box center [772, 249] width 131 height 224
click at [806, 355] on div "FG [PERSON_NAME]" at bounding box center [775, 355] width 203 height 21
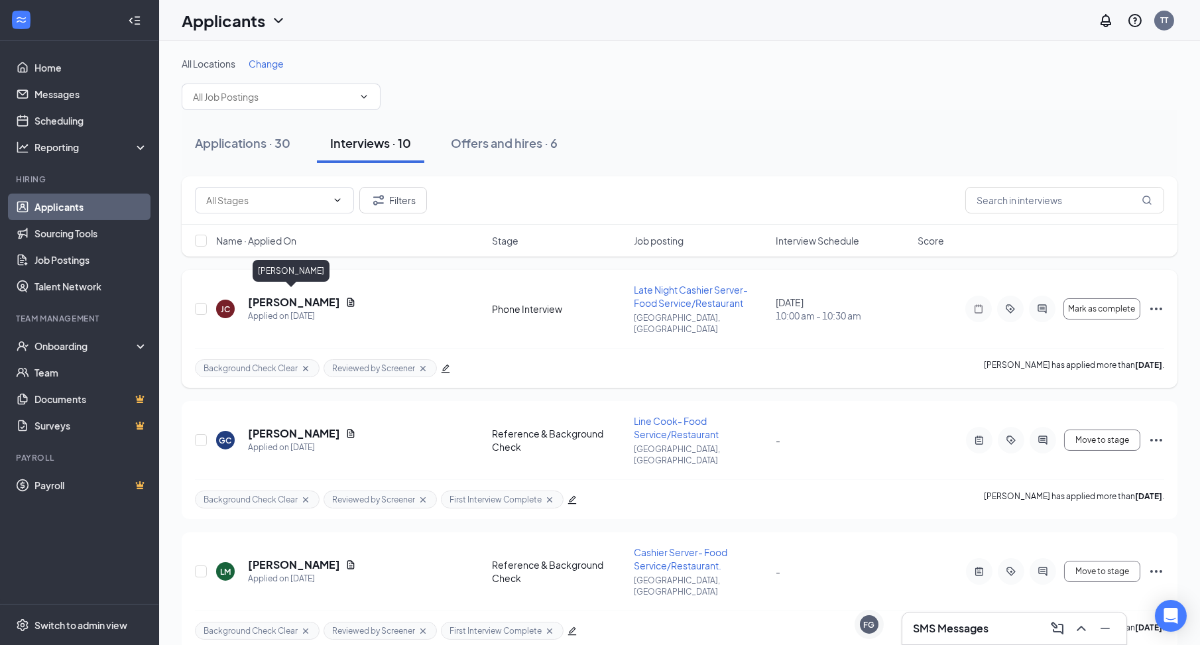
click at [289, 295] on h5 "[PERSON_NAME]" at bounding box center [294, 302] width 92 height 15
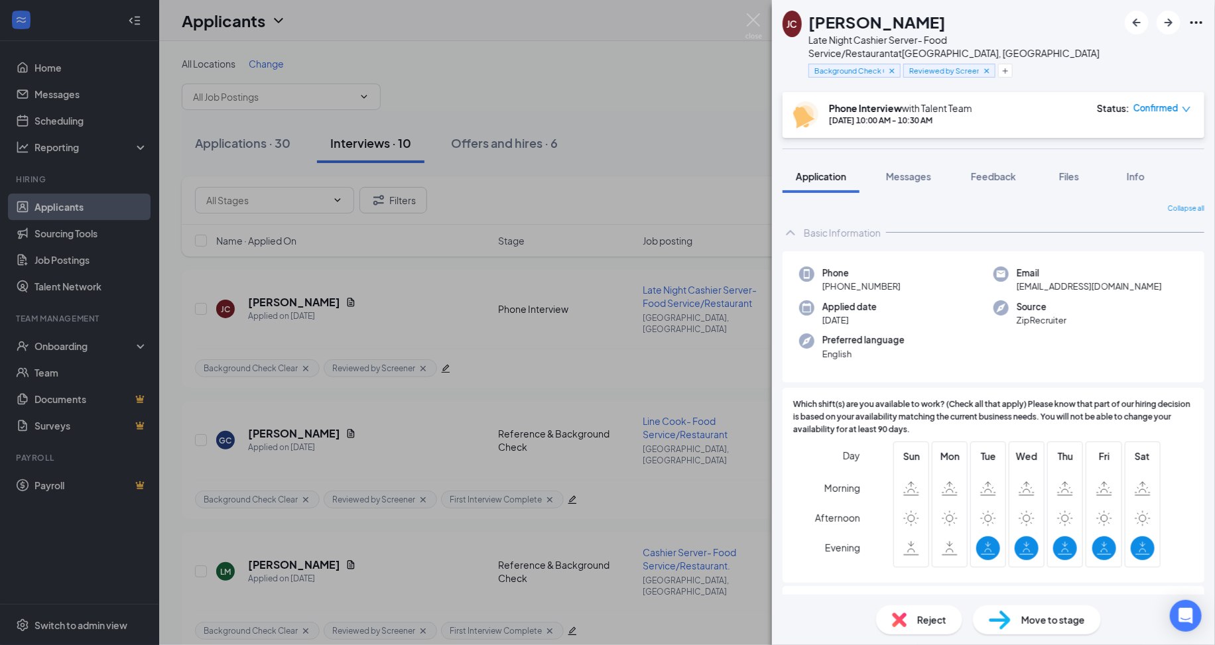
drag, startPoint x: 917, startPoint y: 27, endPoint x: 815, endPoint y: 21, distance: 102.3
click at [815, 21] on div "[PERSON_NAME]" at bounding box center [963, 22] width 310 height 23
copy h1 "[PERSON_NAME]"
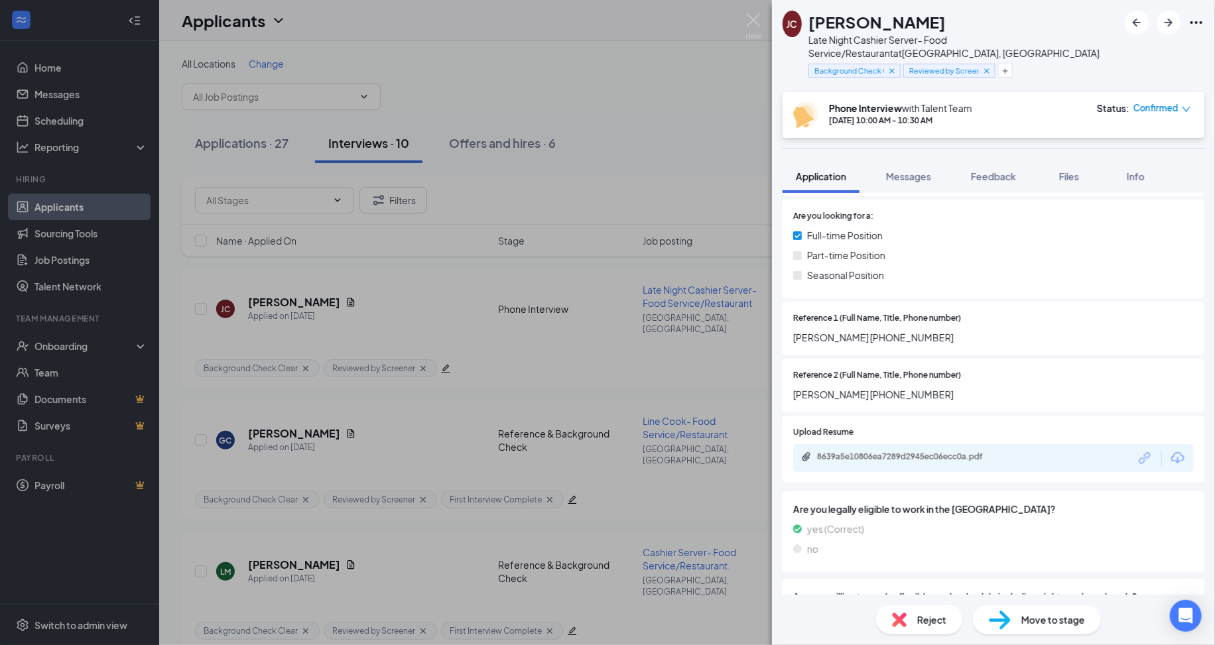
scroll to position [696, 0]
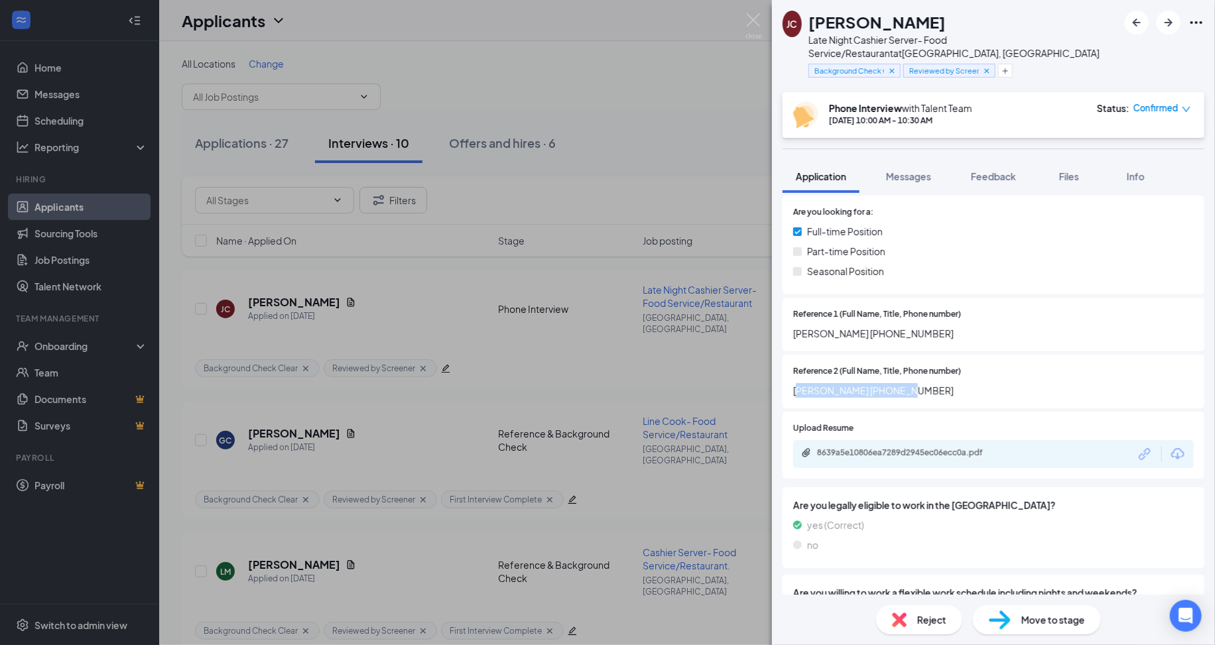
drag, startPoint x: 937, startPoint y: 373, endPoint x: 798, endPoint y: 371, distance: 138.6
click at [798, 383] on span "[PERSON_NAME] [PHONE_NUMBER]" at bounding box center [993, 390] width 401 height 15
click at [1009, 67] on icon "Plus" at bounding box center [1005, 71] width 8 height 8
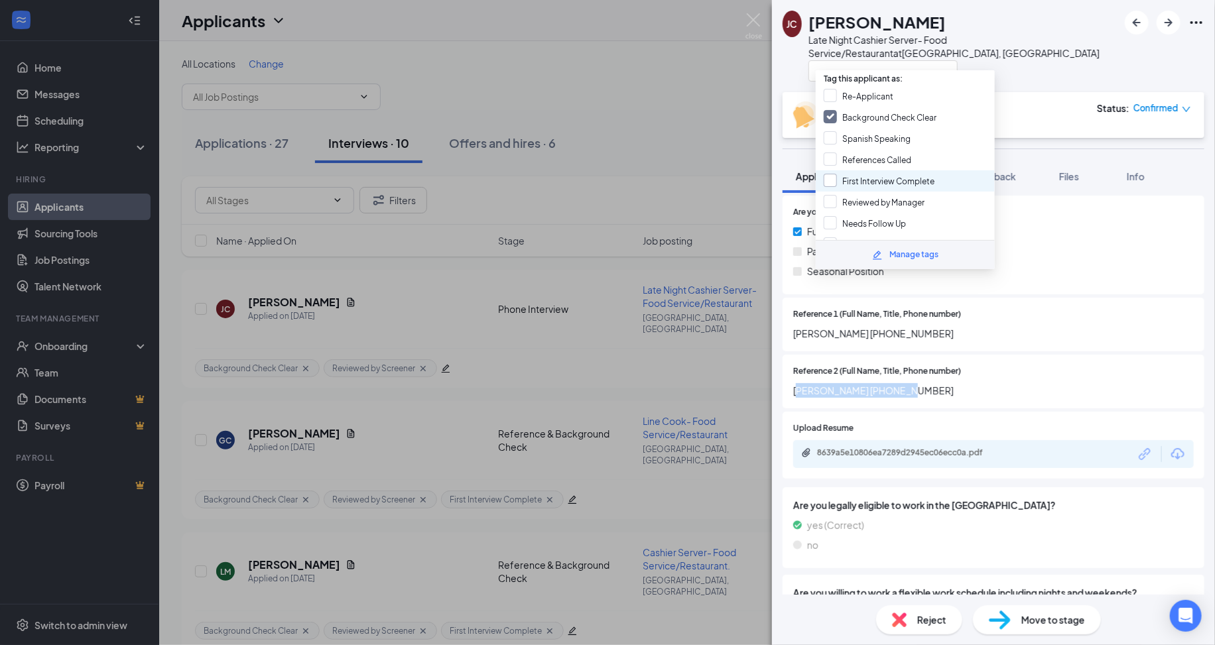
click at [881, 174] on input "First Interview Complete" at bounding box center [879, 181] width 111 height 15
checkbox input "true"
click at [1096, 298] on div "Reference 1 (Full Name, Title, Phone number) [PERSON_NAME] [PHONE_NUMBER]" at bounding box center [994, 325] width 422 height 54
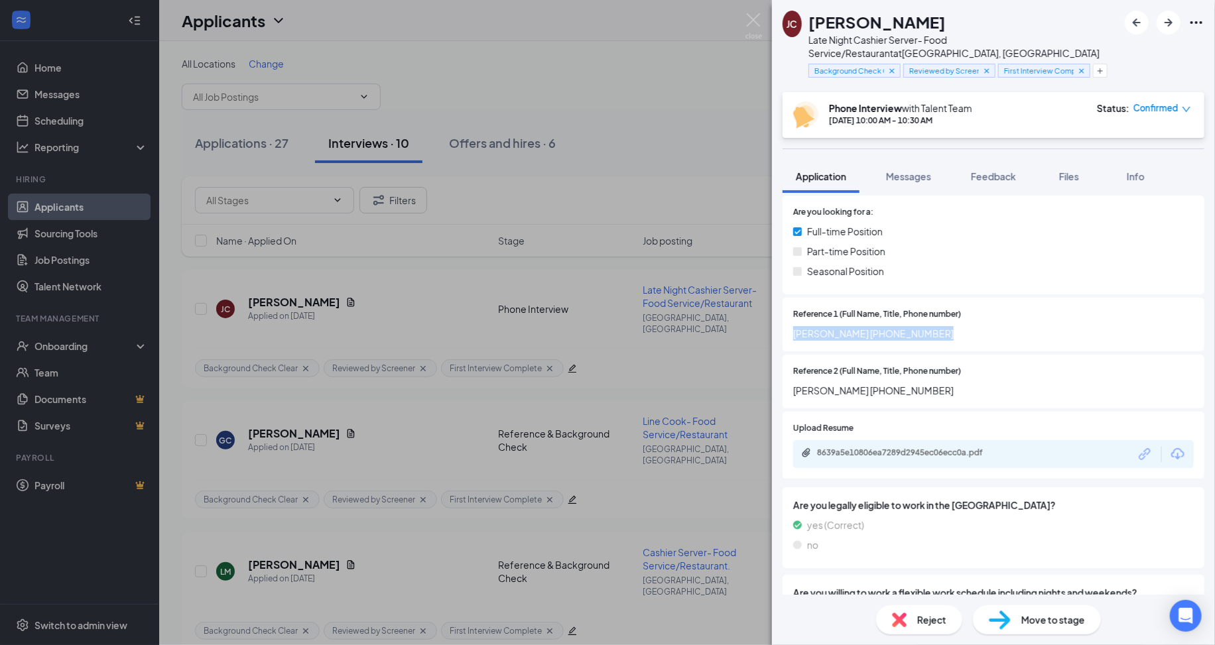
drag, startPoint x: 786, startPoint y: 313, endPoint x: 936, endPoint y: 330, distance: 150.8
click at [936, 330] on div "Reference 1 (Full Name, Title, Phone number) [PERSON_NAME] [PHONE_NUMBER]" at bounding box center [994, 325] width 422 height 54
copy span "[PERSON_NAME] [PHONE_NUMBER]"
click at [917, 160] on button "Messages" at bounding box center [909, 176] width 72 height 33
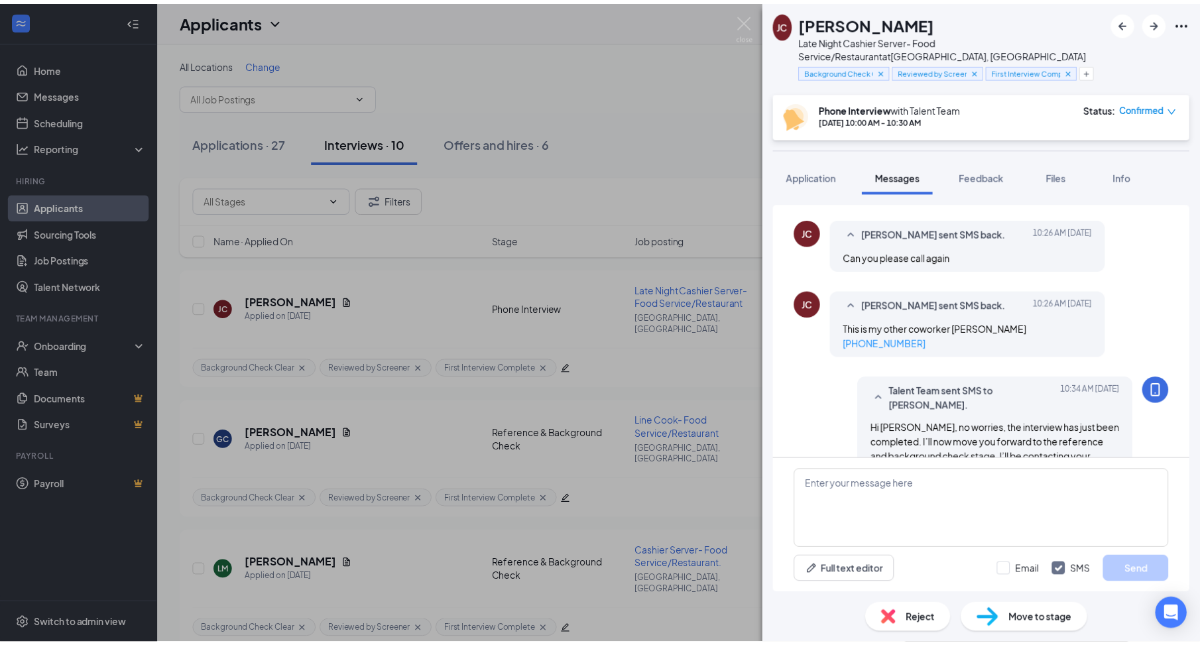
scroll to position [459, 0]
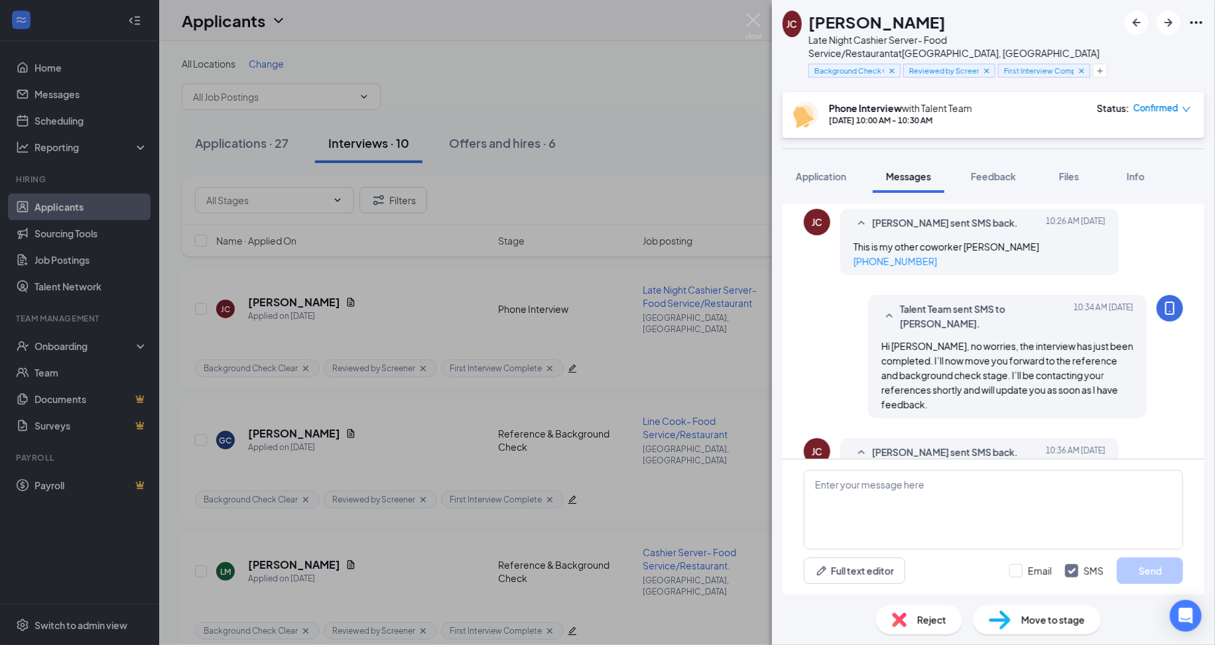
click at [535, 321] on div "[PERSON_NAME] [PERSON_NAME] Late Night Cashier Server- Food Service/Restaurant …" at bounding box center [607, 322] width 1215 height 645
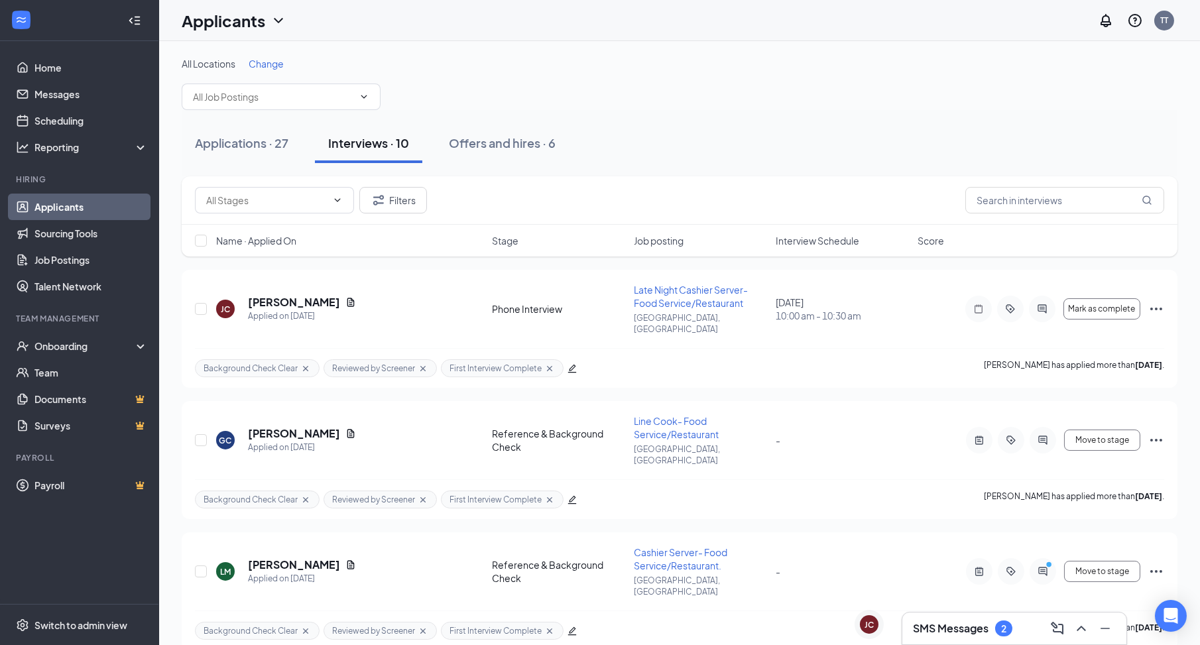
click at [958, 617] on div "SMS Messages 2" at bounding box center [1015, 629] width 224 height 32
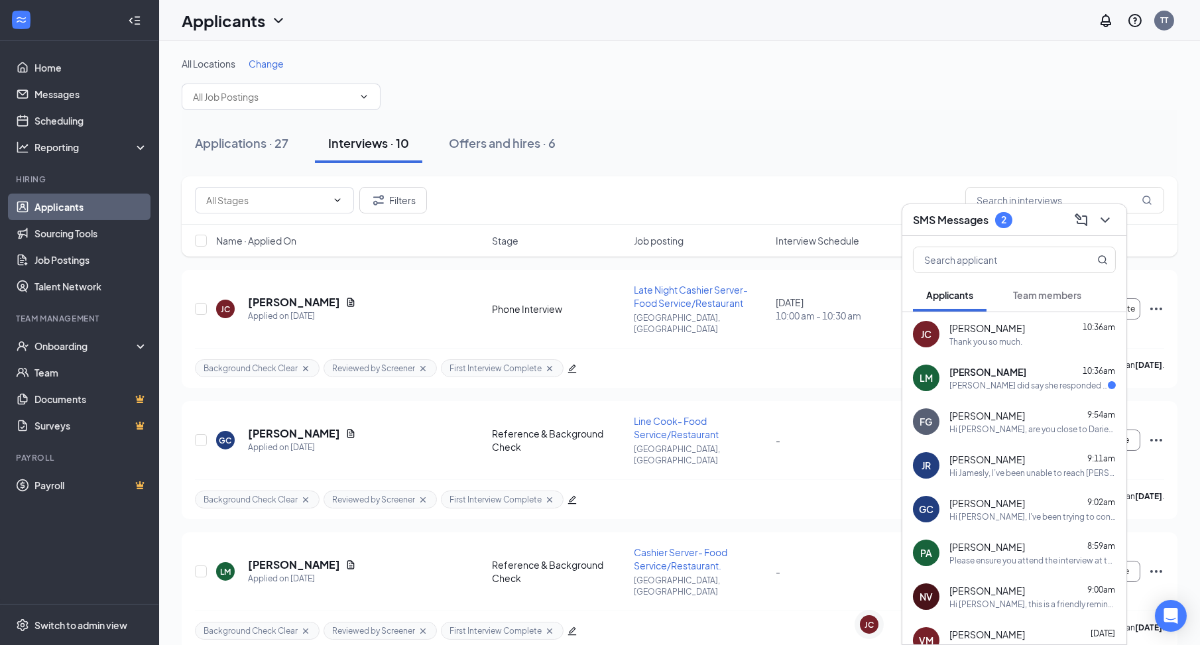
click at [972, 373] on span "[PERSON_NAME]" at bounding box center [988, 371] width 77 height 13
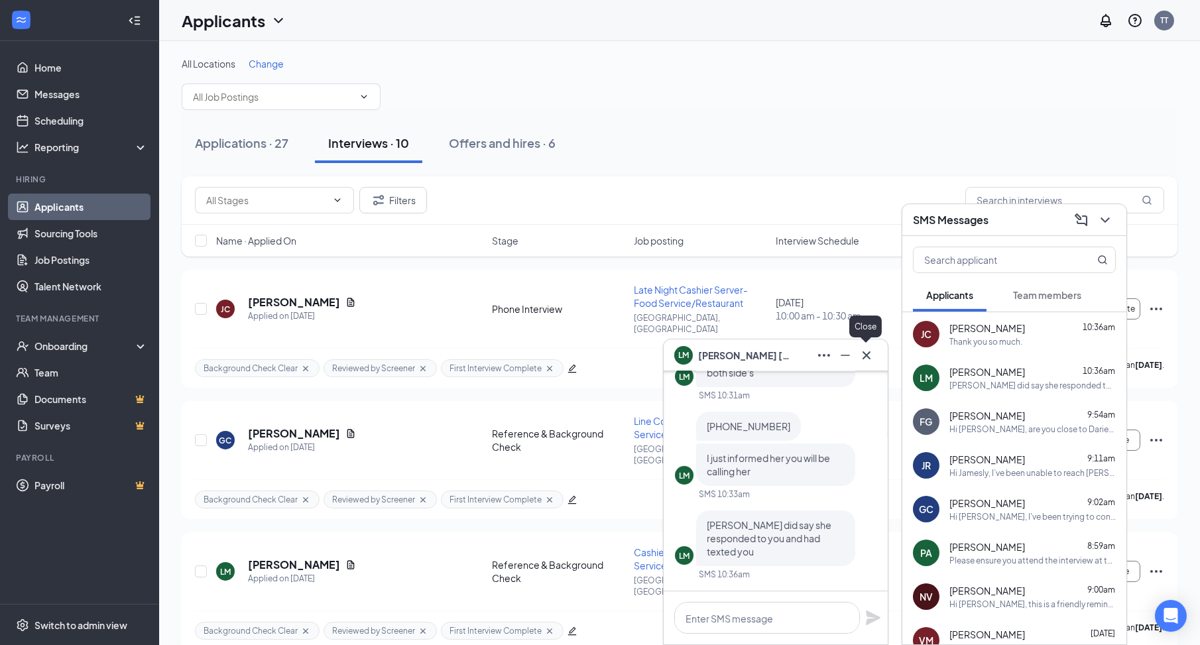
click at [865, 358] on icon "Cross" at bounding box center [867, 356] width 16 height 16
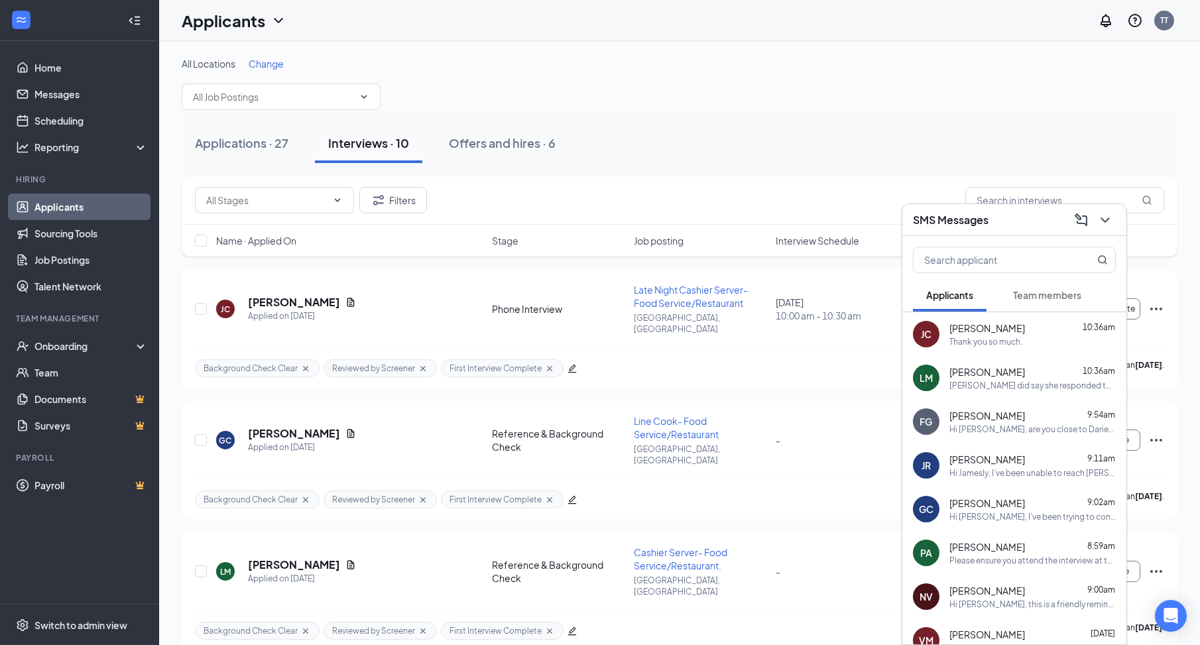
click at [996, 370] on span "[PERSON_NAME]" at bounding box center [988, 371] width 76 height 13
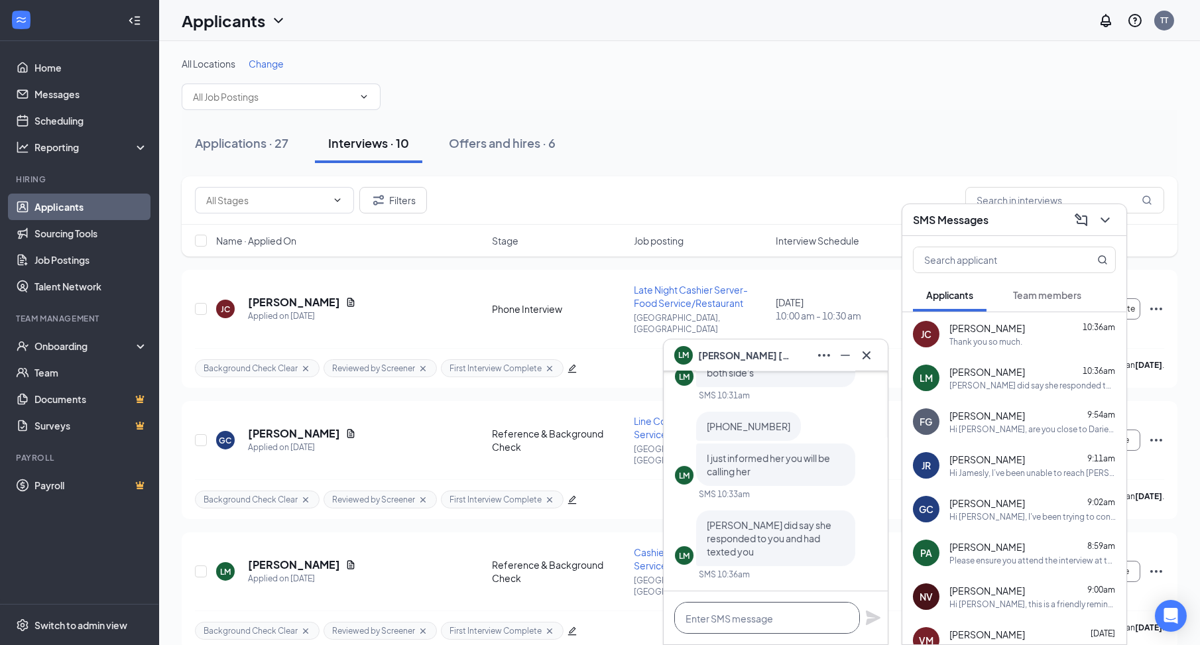
click at [738, 612] on textarea at bounding box center [767, 618] width 186 height 32
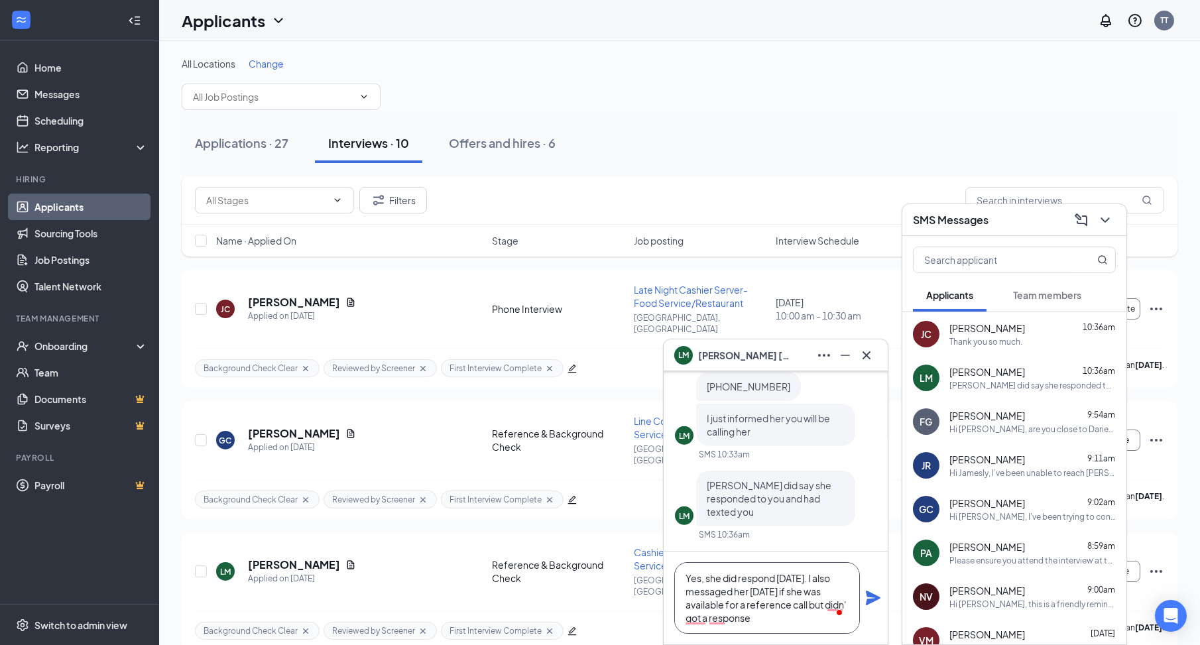
click at [834, 577] on textarea "Yes, she did respond [DATE]. I also messaged her [DATE] if she was available fo…" at bounding box center [767, 598] width 186 height 72
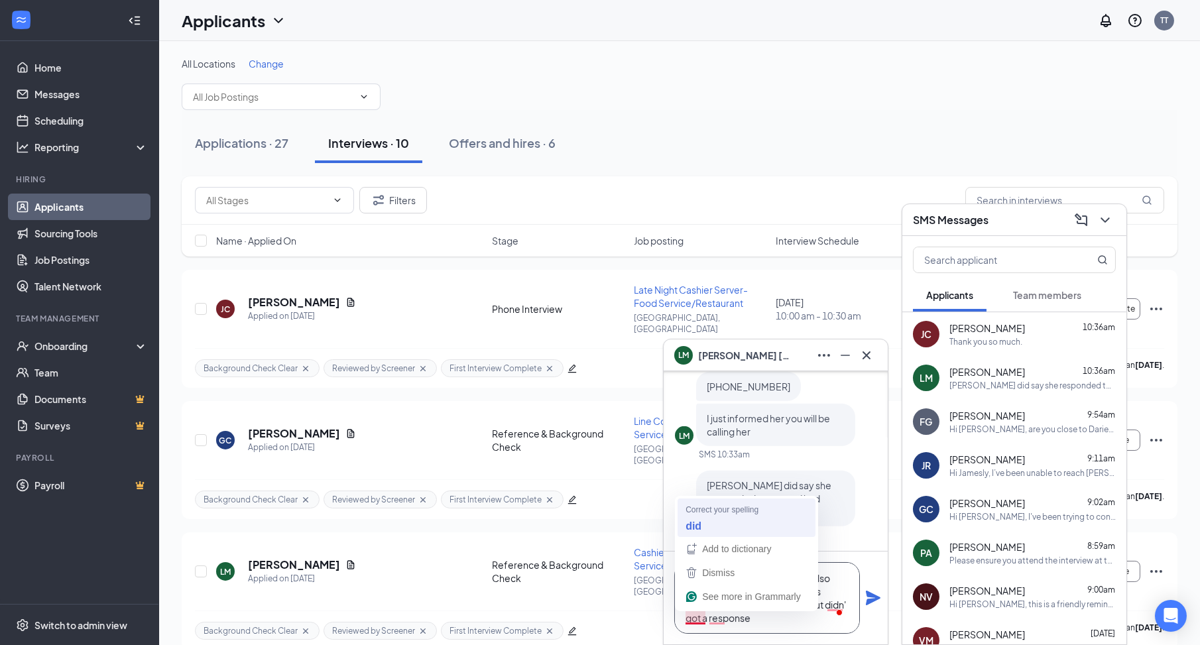
type textarea "Yes, she did respond [DATE]. I also messaged her [DATE] if she was available fo…"
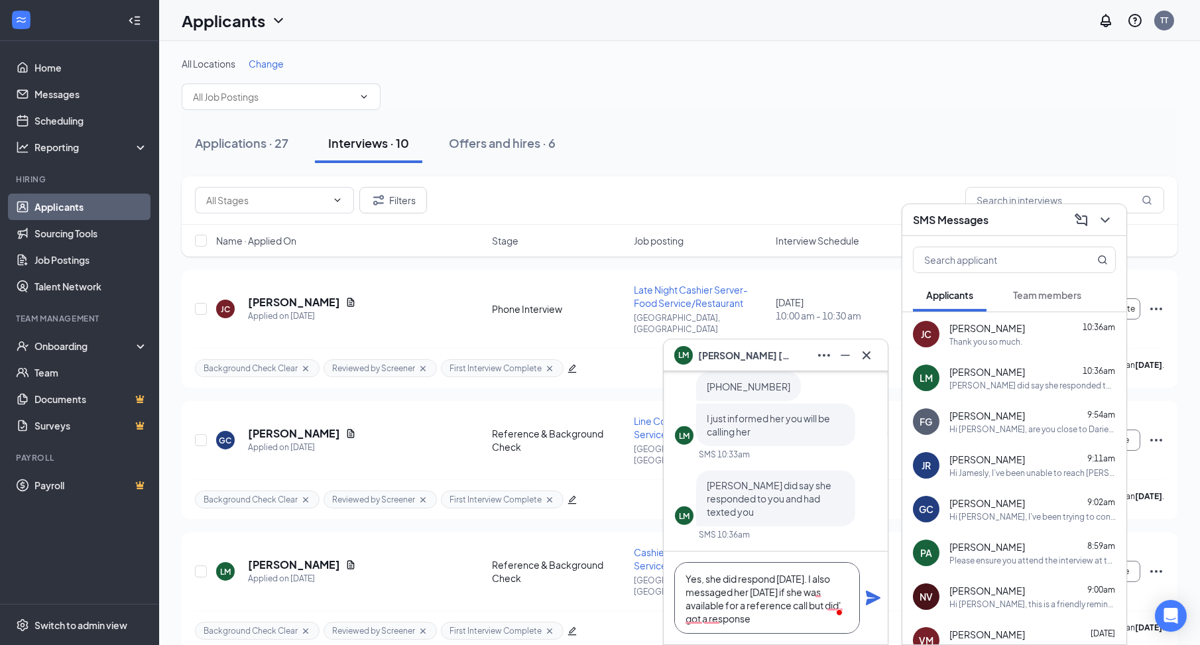
scroll to position [0, 0]
drag, startPoint x: 787, startPoint y: 618, endPoint x: 676, endPoint y: 559, distance: 125.5
click at [676, 559] on div "Yes, she did respond [DATE]. I also messaged her [DATE] if she was available fo…" at bounding box center [776, 598] width 224 height 93
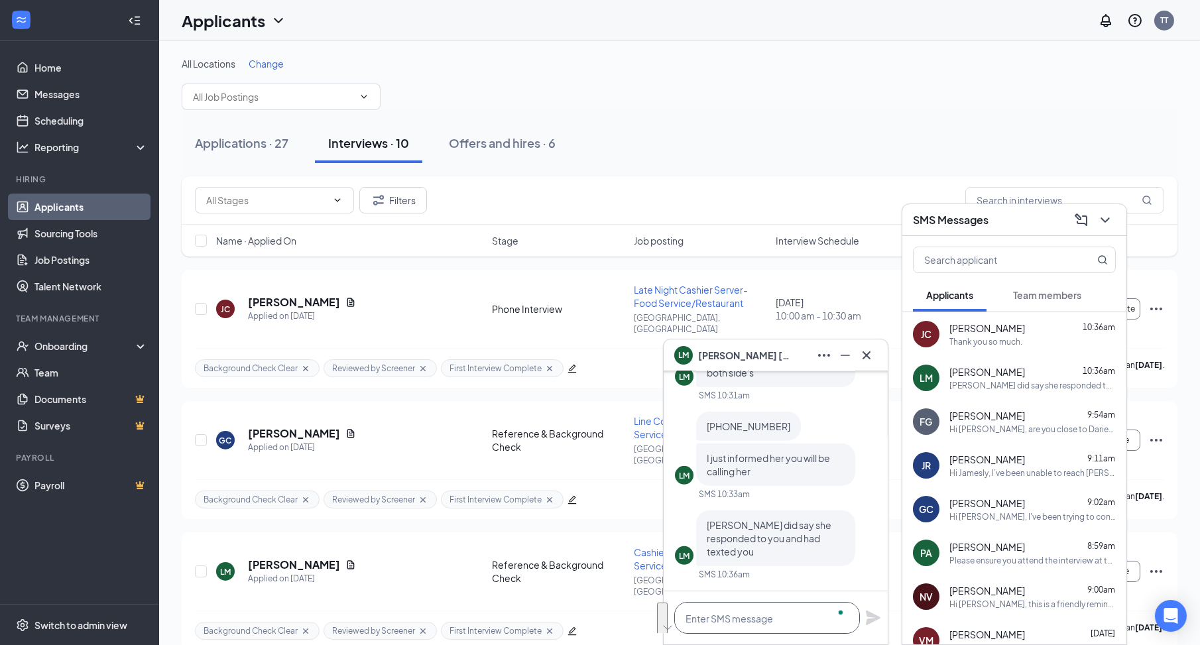
scroll to position [1, 0]
click at [798, 358] on div "[PERSON_NAME]" at bounding box center [775, 355] width 203 height 21
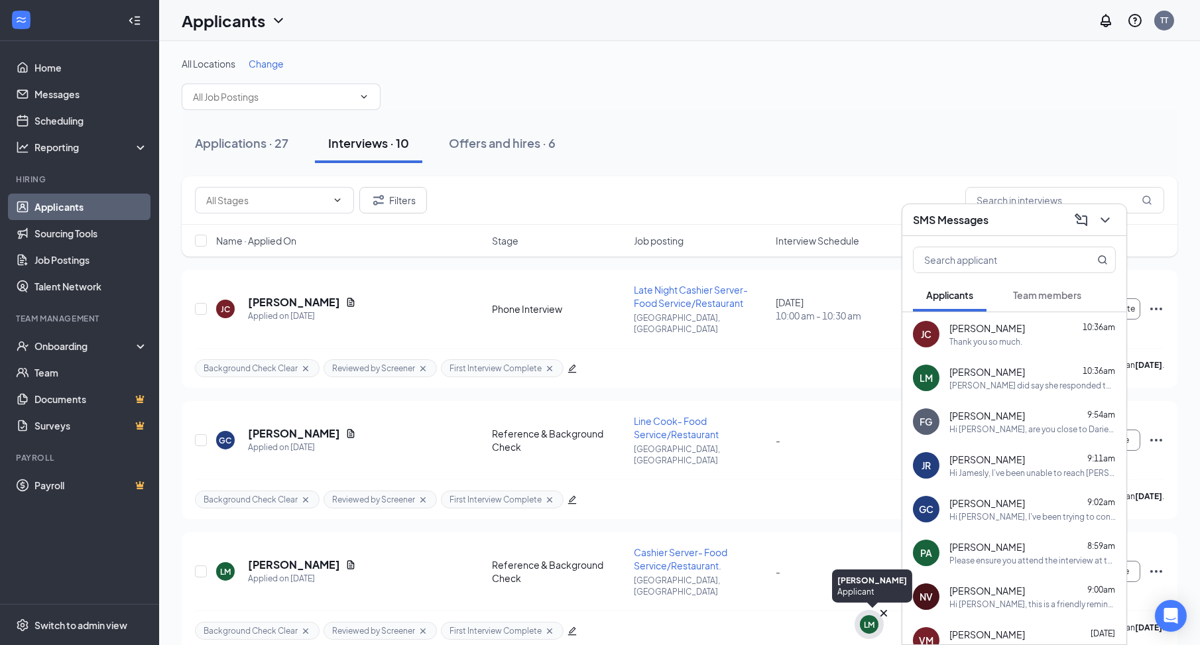
click at [873, 630] on div "LM" at bounding box center [869, 624] width 11 height 11
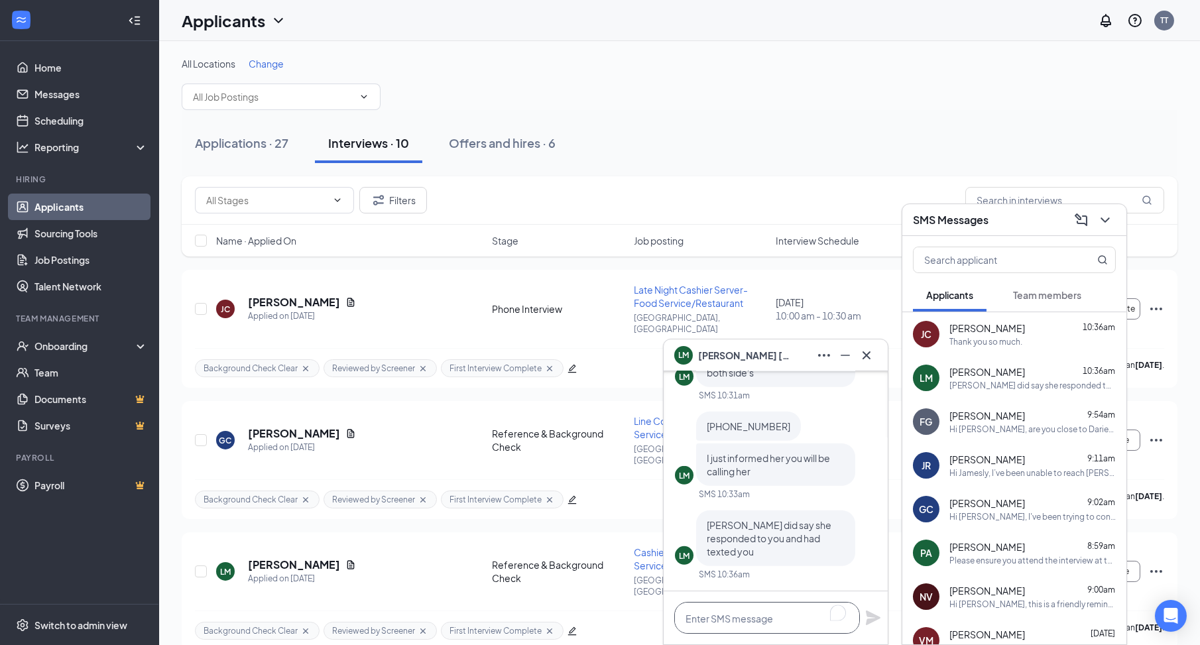
click at [722, 626] on textarea "To enrich screen reader interactions, please activate Accessibility in Grammarl…" at bounding box center [767, 618] width 186 height 32
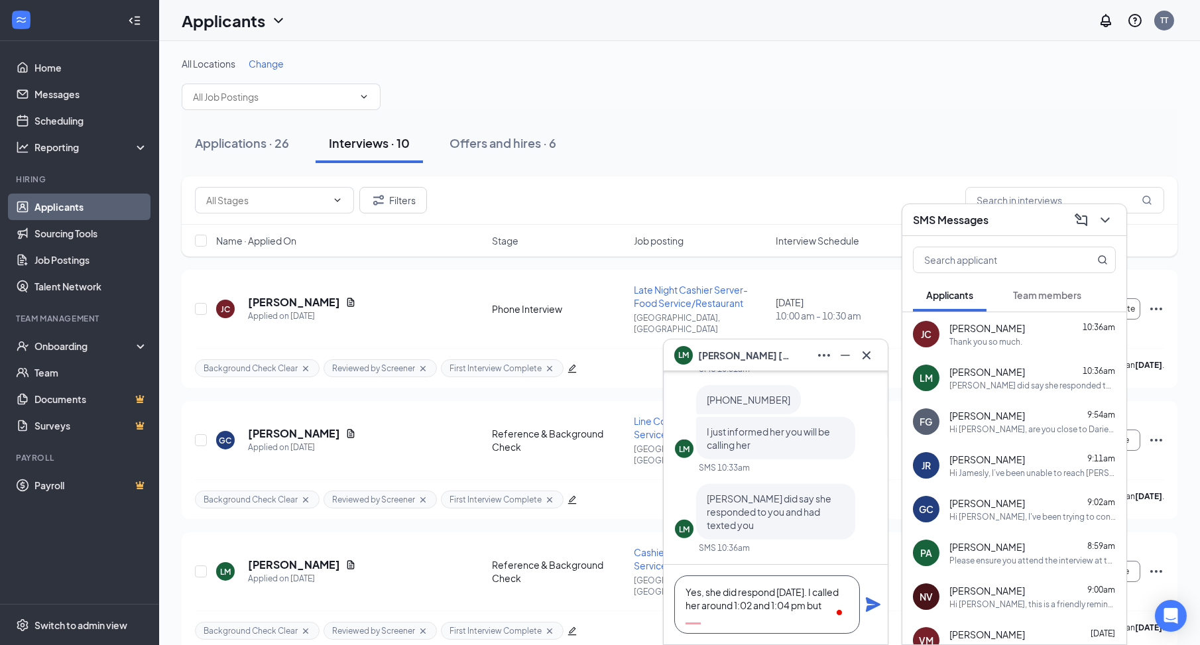
click at [779, 592] on textarea "Yes, she did respond [DATE]. I called her around 1:02 and 1:04 pm but" at bounding box center [767, 605] width 186 height 58
click at [764, 617] on textarea "Yes, she did respond to my message [DATE]. I called her around 1:02 and 1:04 pm…" at bounding box center [767, 605] width 186 height 58
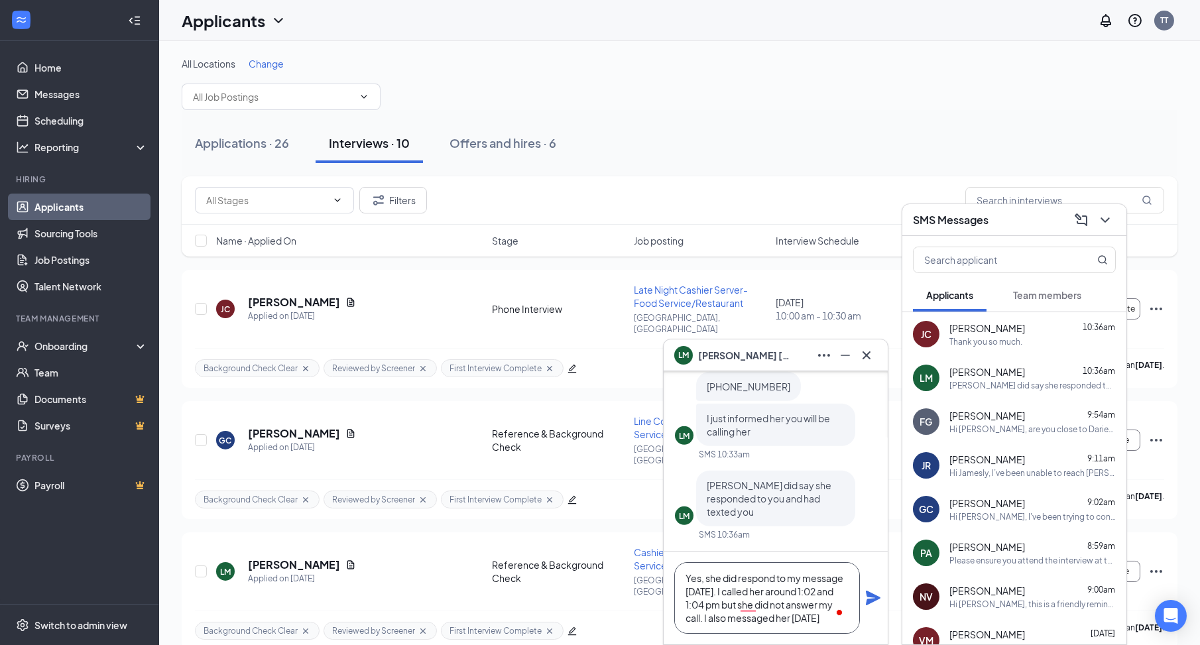
scroll to position [14, 0]
type textarea "Yes, she did respond to my message [DATE]. I called her around 1:02 and 1:04 pm…"
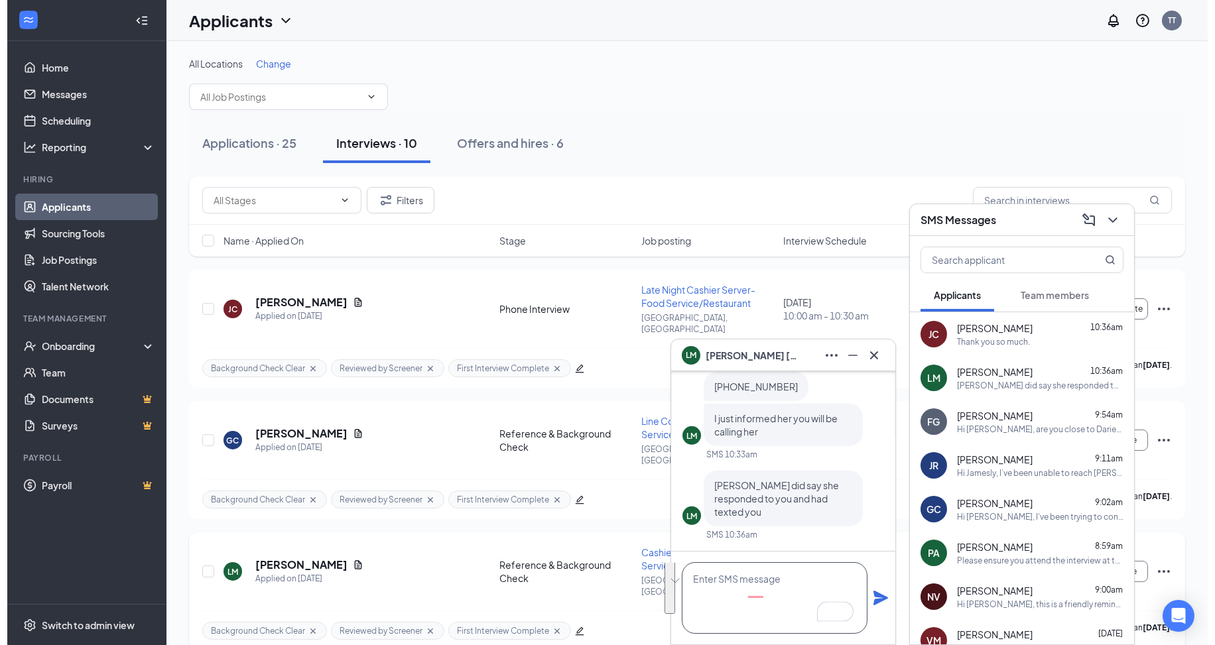
scroll to position [0, 0]
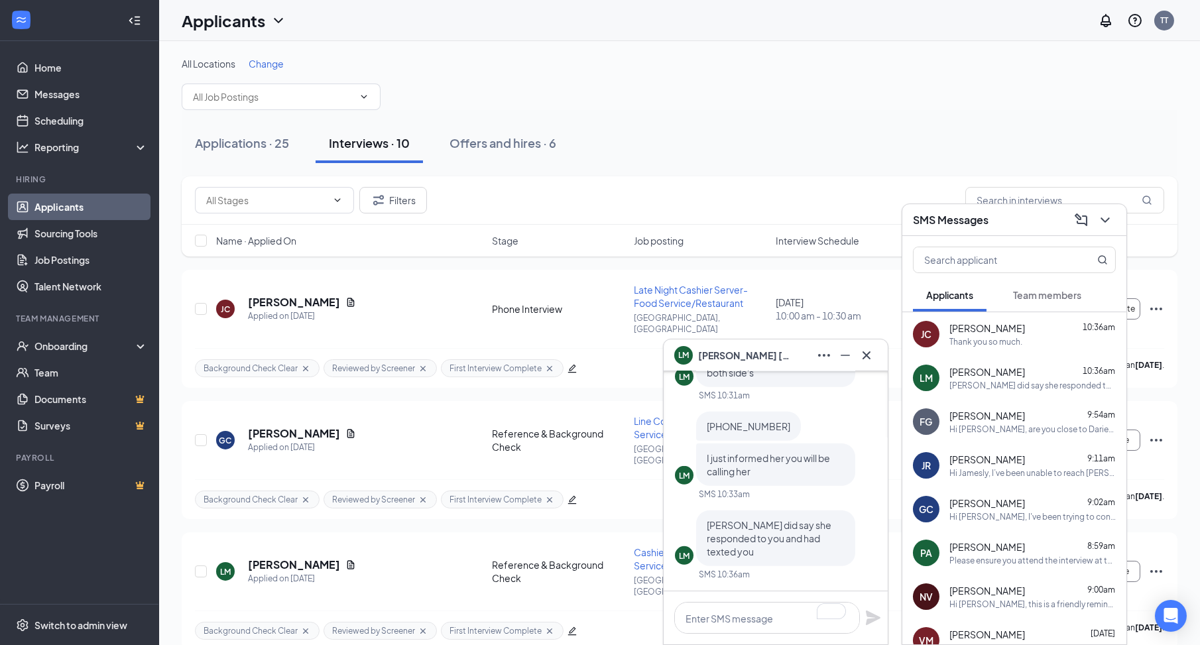
click at [740, 602] on div at bounding box center [767, 618] width 186 height 32
click at [744, 626] on textarea "To enrich screen reader interactions, please activate Accessibility in Grammarl…" at bounding box center [767, 618] width 186 height 32
click at [1035, 220] on div "SMS Messages" at bounding box center [1014, 220] width 203 height 21
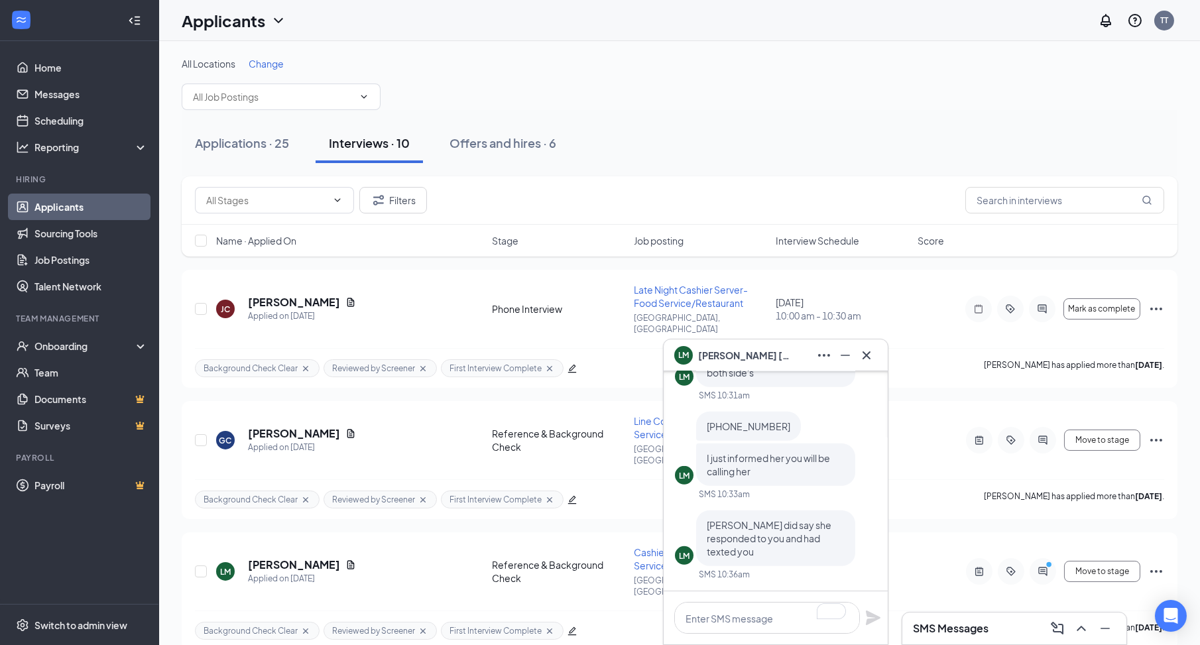
click at [997, 633] on div "SMS Messages" at bounding box center [1014, 628] width 203 height 21
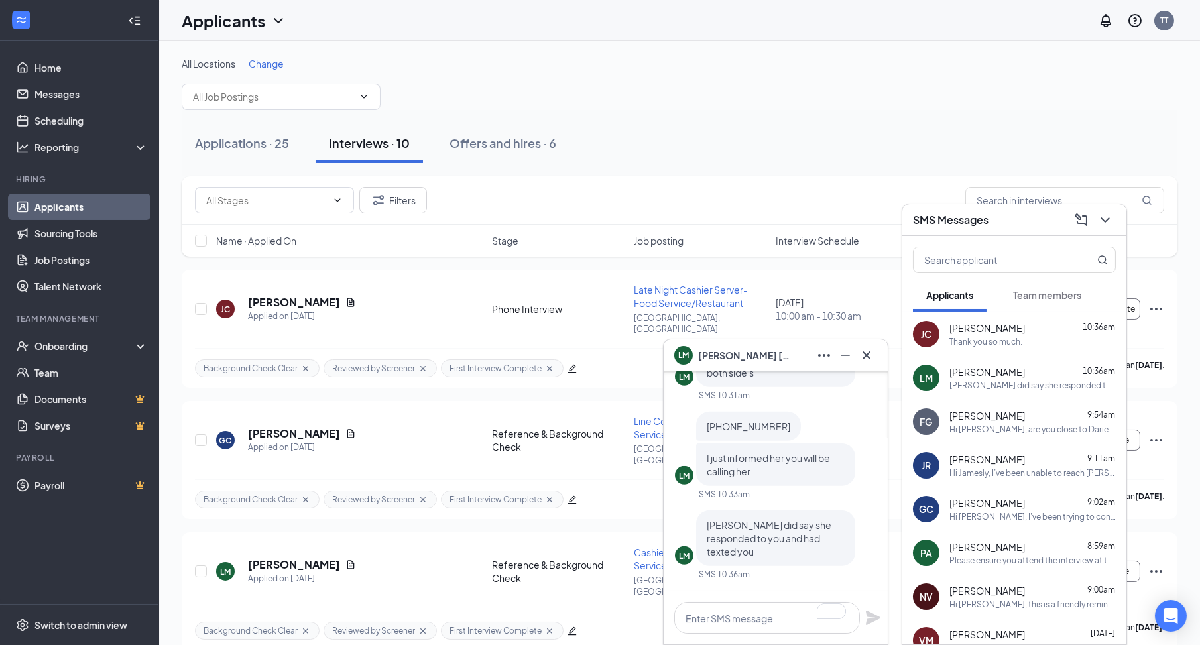
click at [1007, 218] on div "SMS Messages" at bounding box center [1014, 220] width 203 height 21
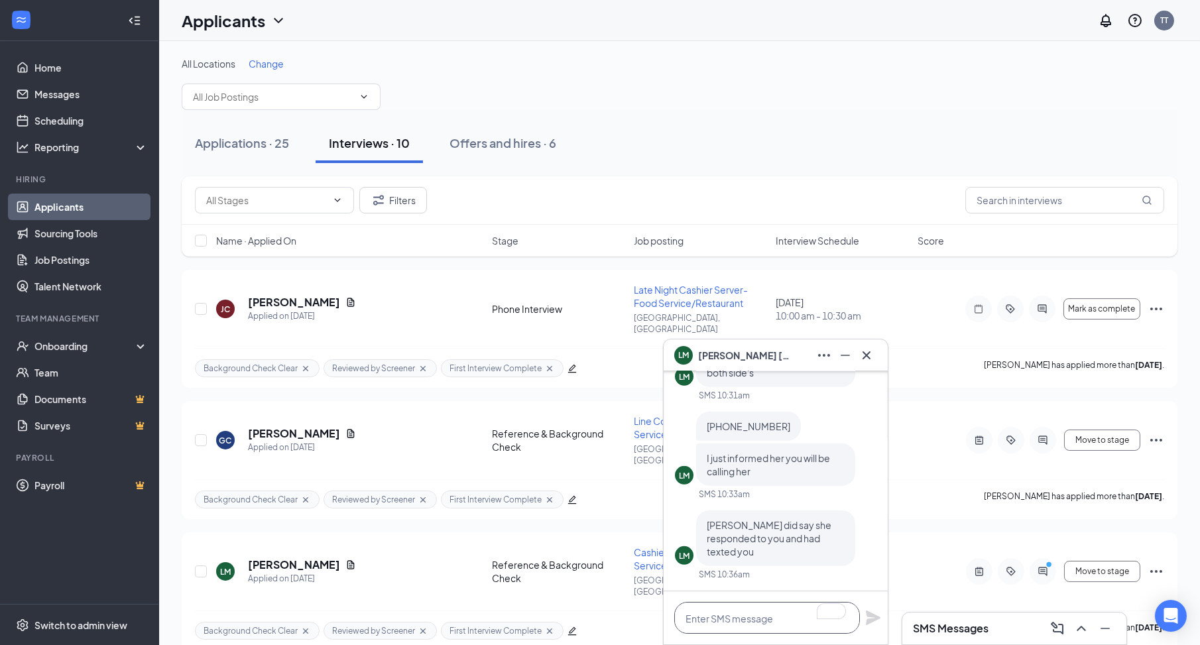
click at [734, 623] on textarea "To enrich screen reader interactions, please activate Accessibility in Grammarl…" at bounding box center [767, 618] width 186 height 32
click at [781, 355] on div "[PERSON_NAME]" at bounding box center [775, 355] width 203 height 21
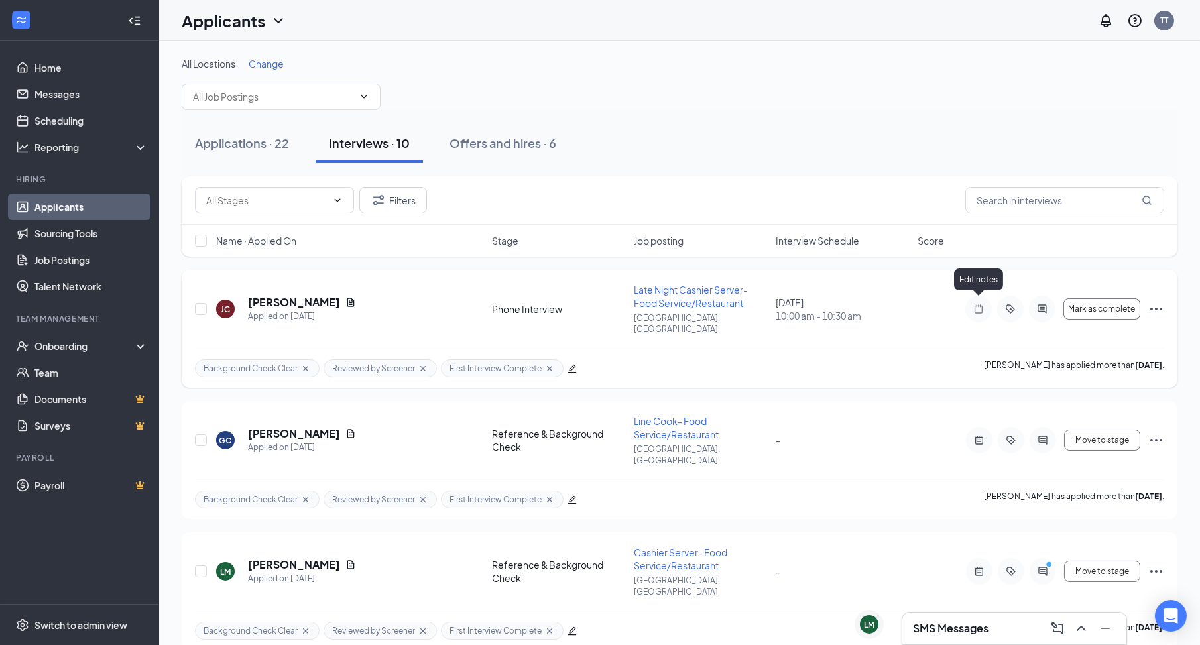
click at [980, 304] on icon "Note" at bounding box center [979, 309] width 16 height 11
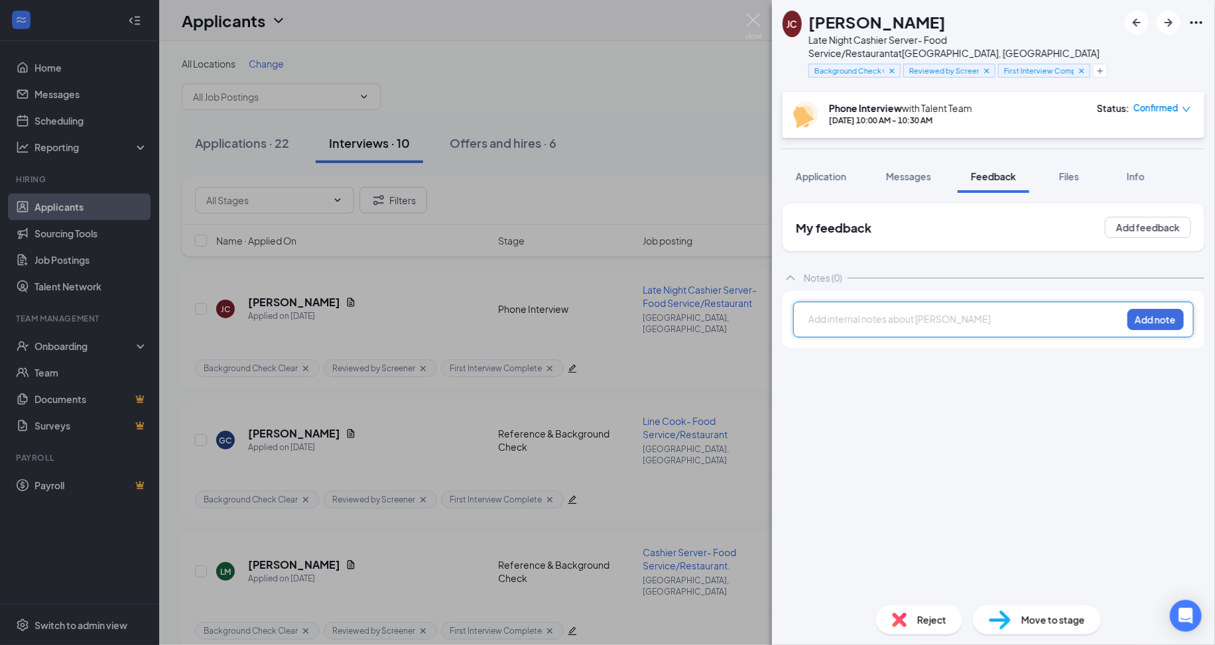
click at [948, 312] on div at bounding box center [965, 319] width 312 height 14
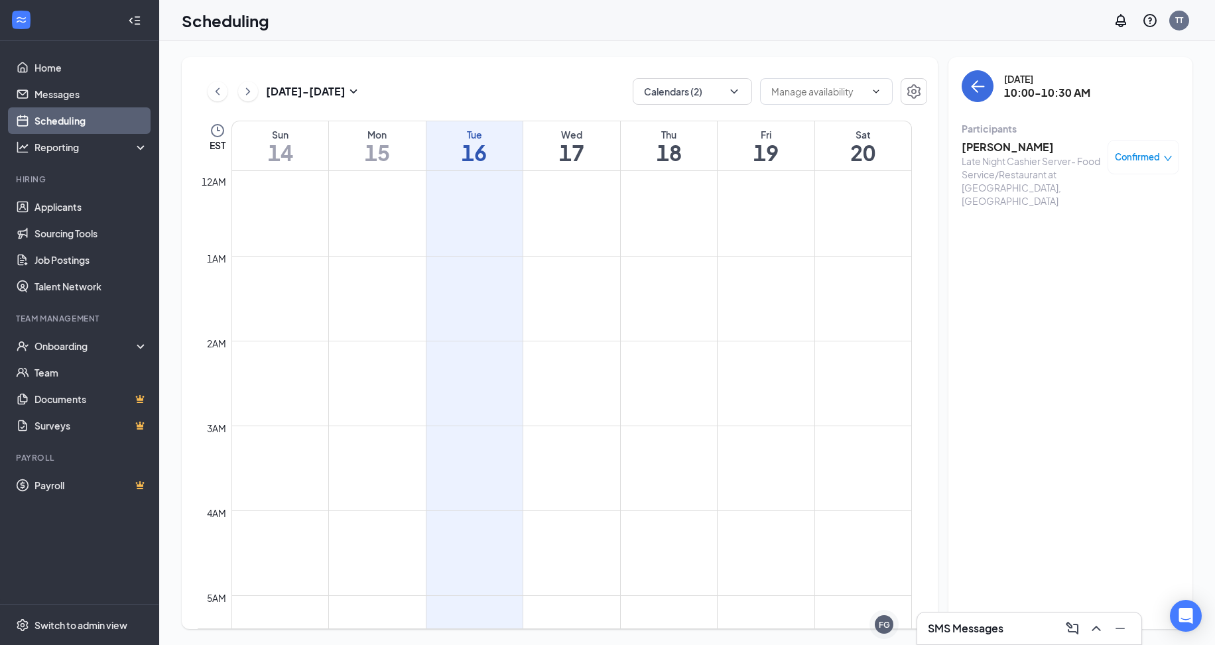
drag, startPoint x: 0, startPoint y: 0, endPoint x: 456, endPoint y: 272, distance: 531.2
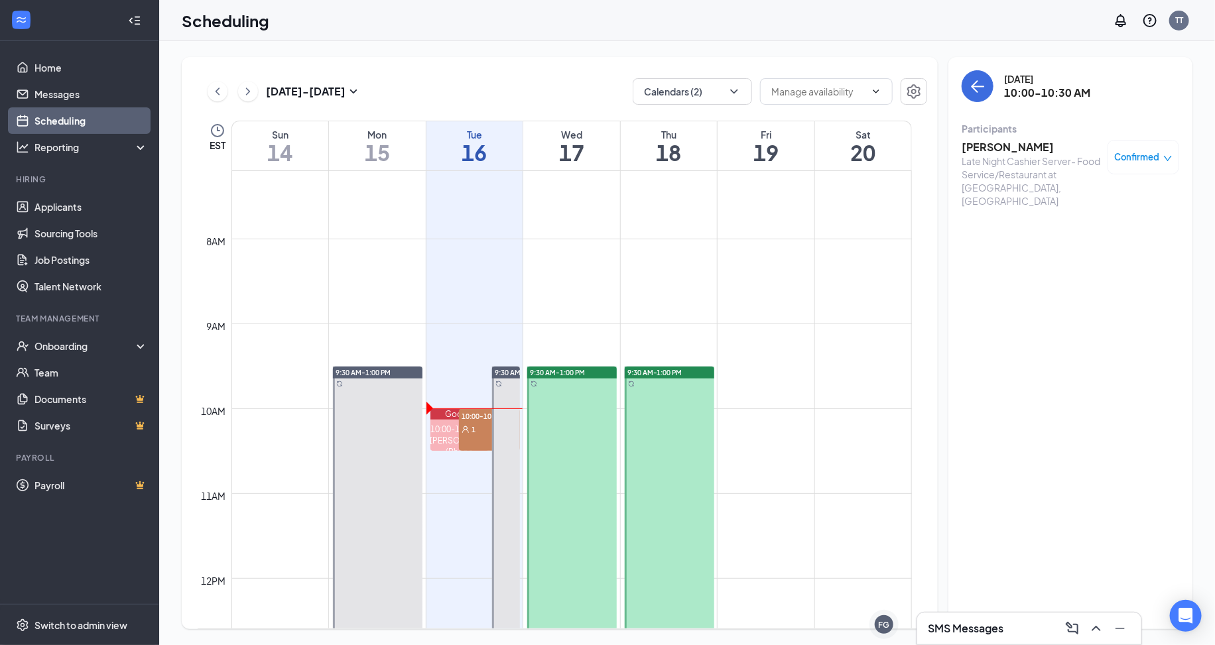
click at [474, 440] on div "10:00-10:30 AM 1" at bounding box center [489, 430] width 60 height 42
drag, startPoint x: 1039, startPoint y: 141, endPoint x: 958, endPoint y: 144, distance: 80.3
click at [958, 144] on div "Tuesday, Sep 16 10:00-10:30 AM Participants Jennifer Castro Late Night Cashier …" at bounding box center [1070, 343] width 244 height 572
copy h3 "[PERSON_NAME]"
click at [987, 153] on h3 "[PERSON_NAME]" at bounding box center [1031, 147] width 139 height 15
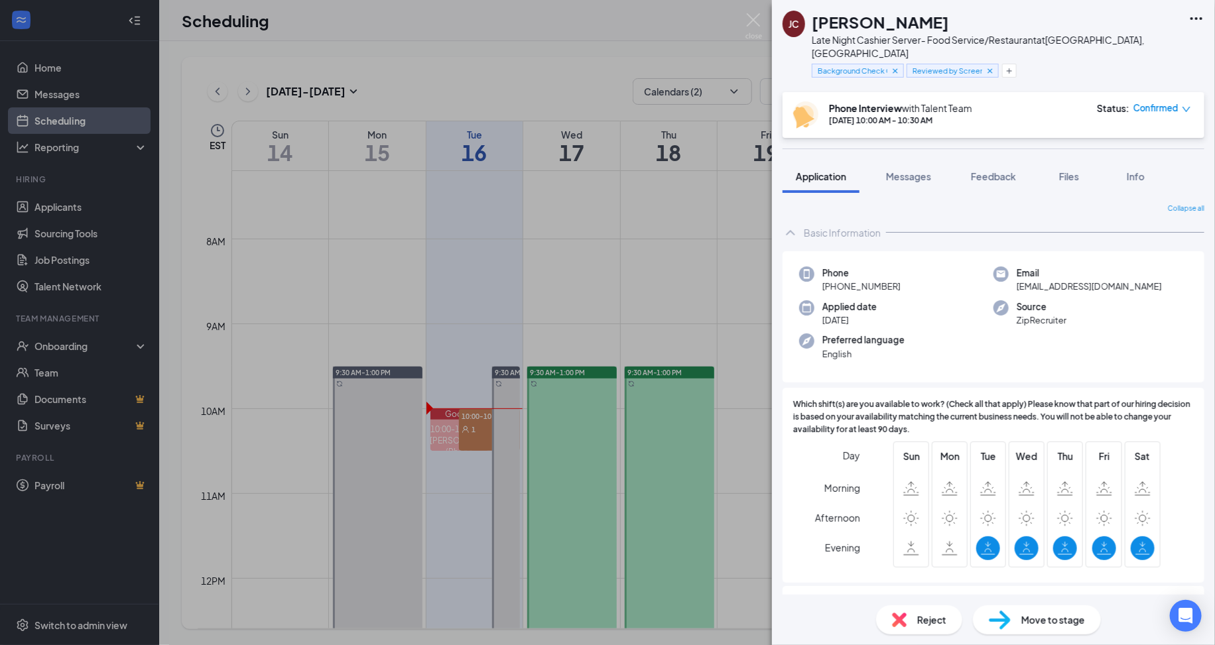
click at [834, 267] on span "Phone" at bounding box center [861, 273] width 78 height 13
click at [832, 280] on span "[PHONE_NUMBER]" at bounding box center [861, 286] width 78 height 13
copy span "[PHONE_NUMBER]"
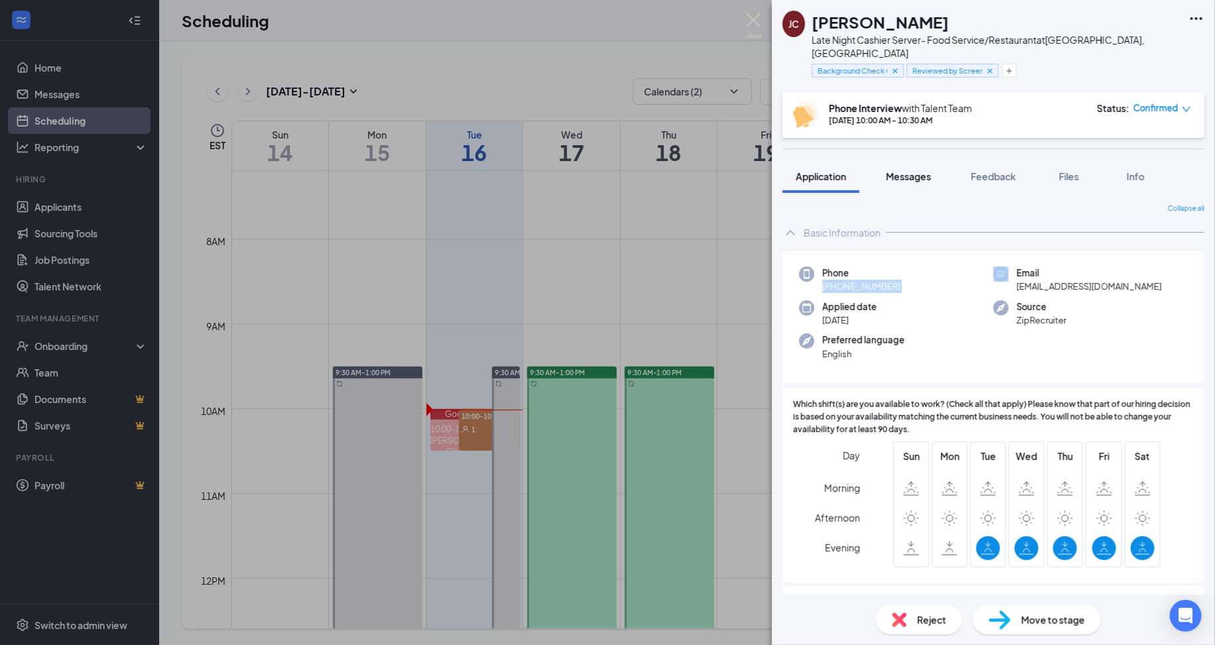
click at [926, 170] on span "Messages" at bounding box center [908, 176] width 45 height 12
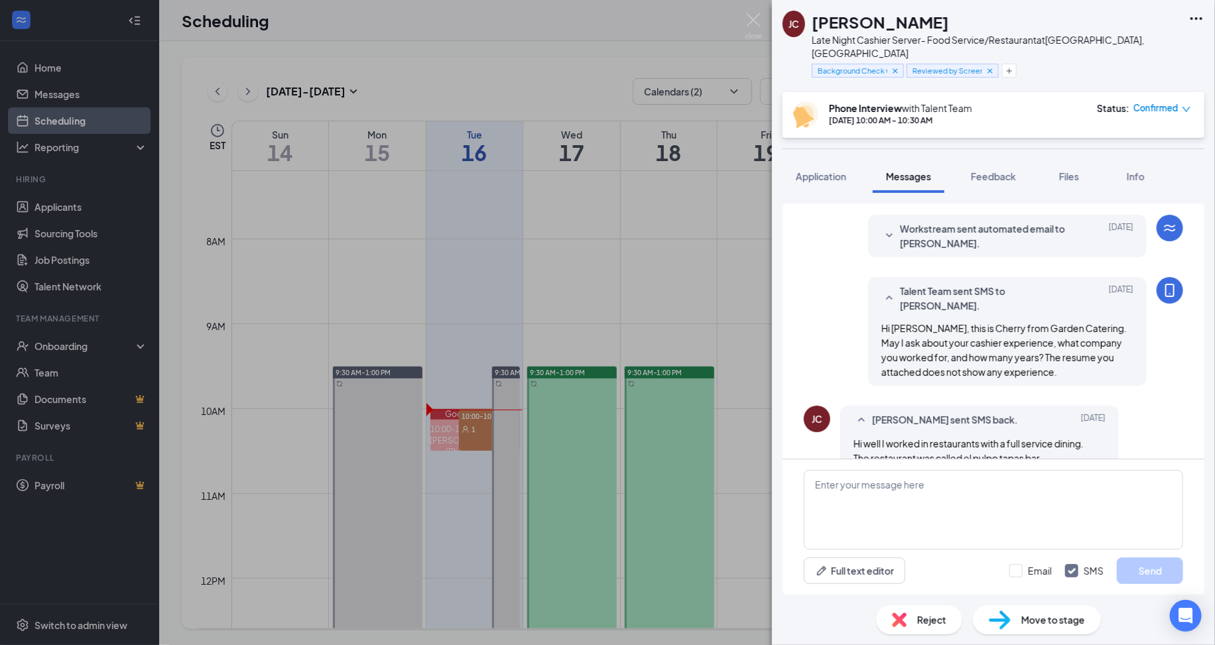
scroll to position [133, 0]
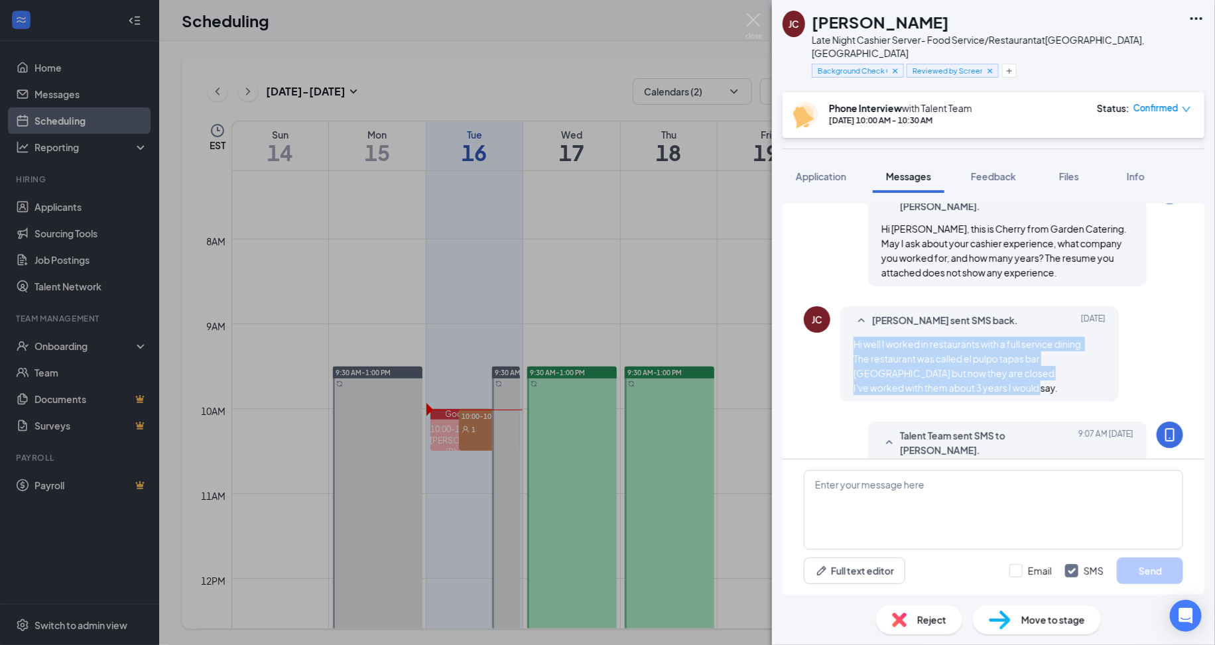
drag, startPoint x: 1064, startPoint y: 378, endPoint x: 849, endPoint y: 337, distance: 218.8
click at [849, 337] on div "Jennifer Castro sent SMS back. Sep 11 Hi well I worked in restaurants with a fu…" at bounding box center [979, 354] width 279 height 96
copy span "Hi well I worked in restaurants with a full service dining. The restaurant was …"
drag, startPoint x: 991, startPoint y: 369, endPoint x: 984, endPoint y: 363, distance: 9.4
click at [991, 367] on span "Hi well I worked in restaurants with a full service dining. The restaurant was …" at bounding box center [969, 366] width 230 height 56
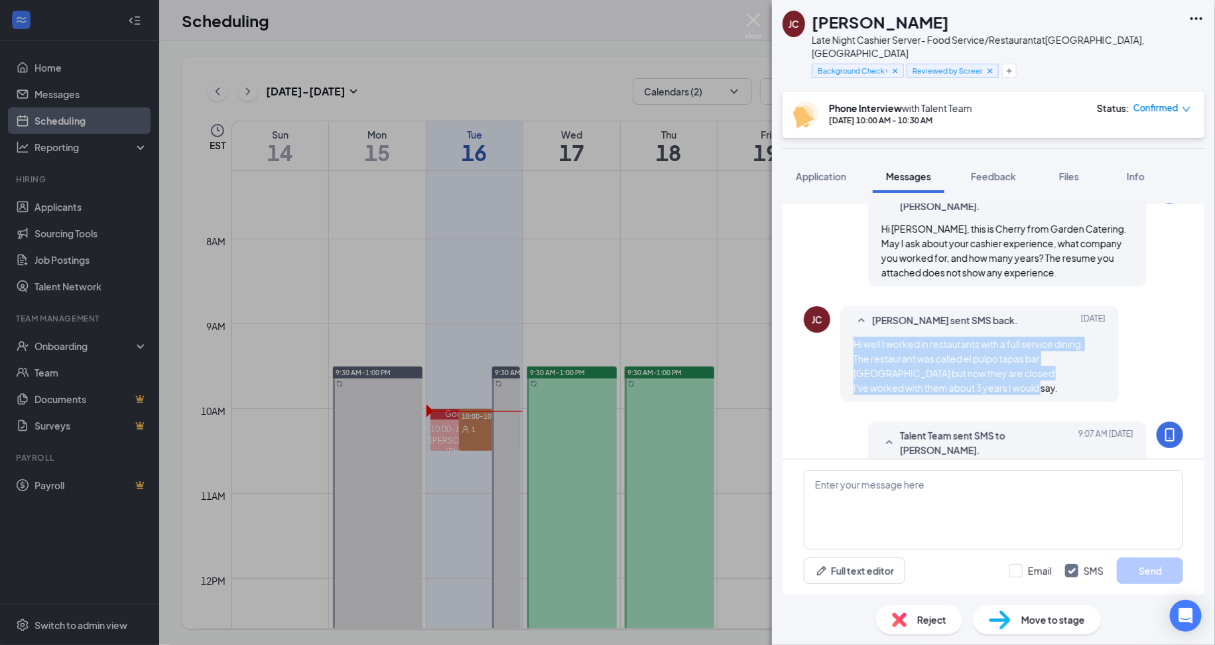
click at [984, 361] on div "Hi well I worked in restaurants with a full service dining. The restaurant was …" at bounding box center [980, 366] width 252 height 58
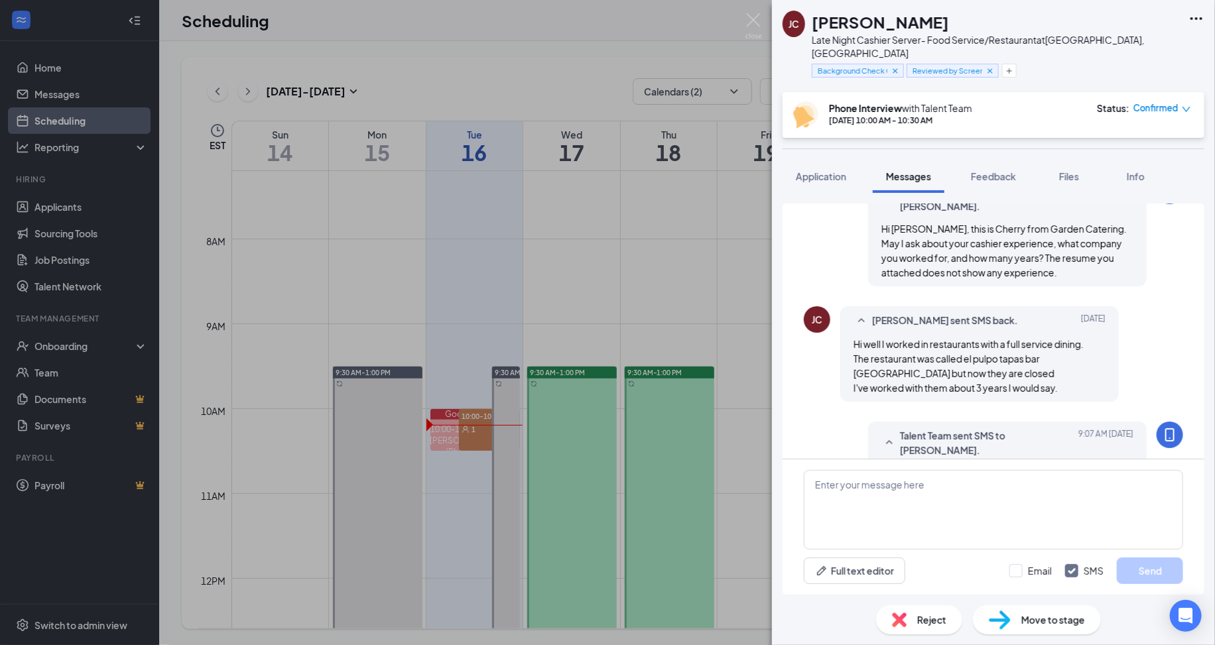
scroll to position [332, 0]
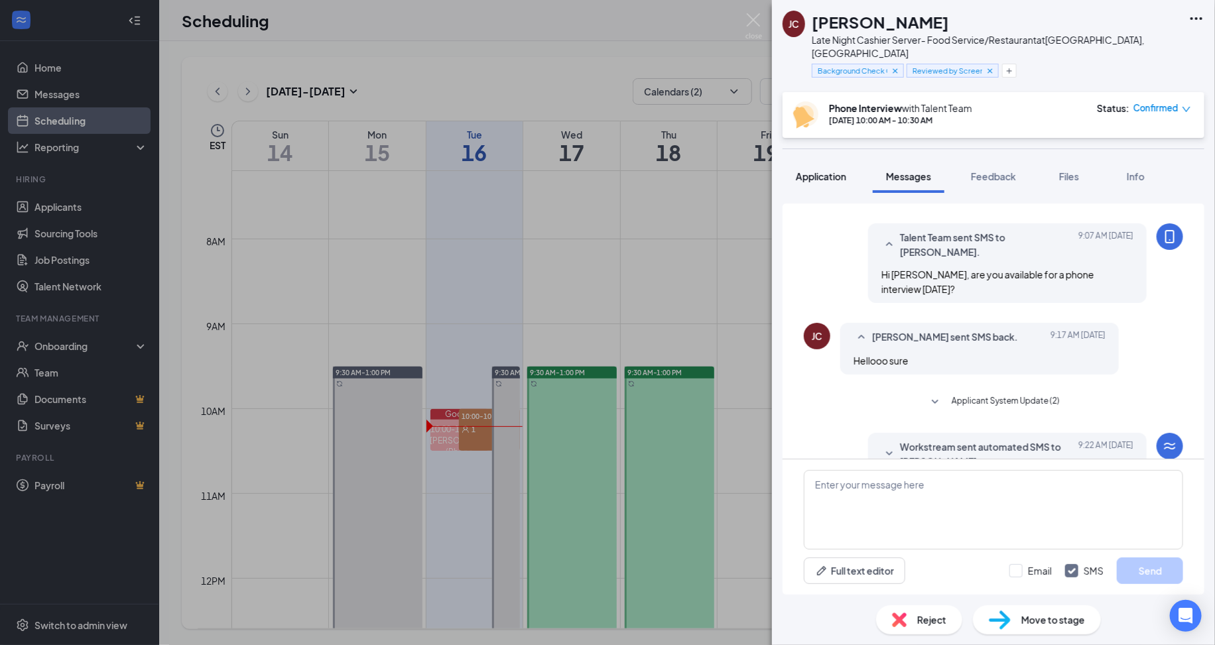
click at [810, 170] on span "Application" at bounding box center [821, 176] width 50 height 12
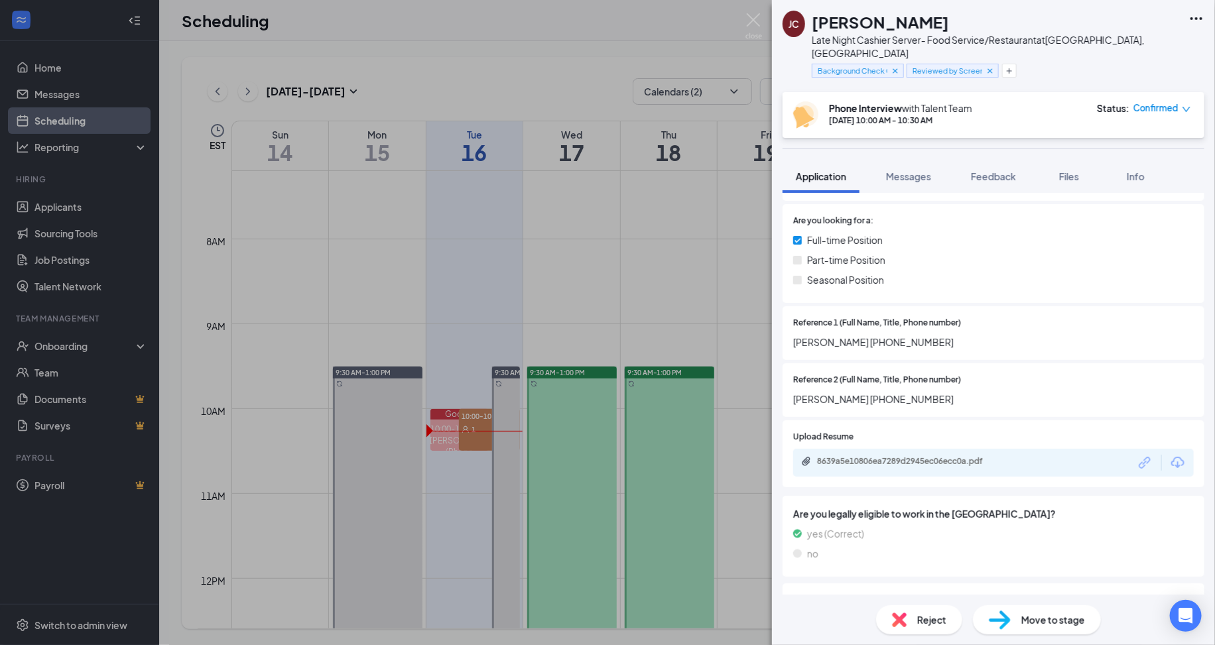
scroll to position [696, 0]
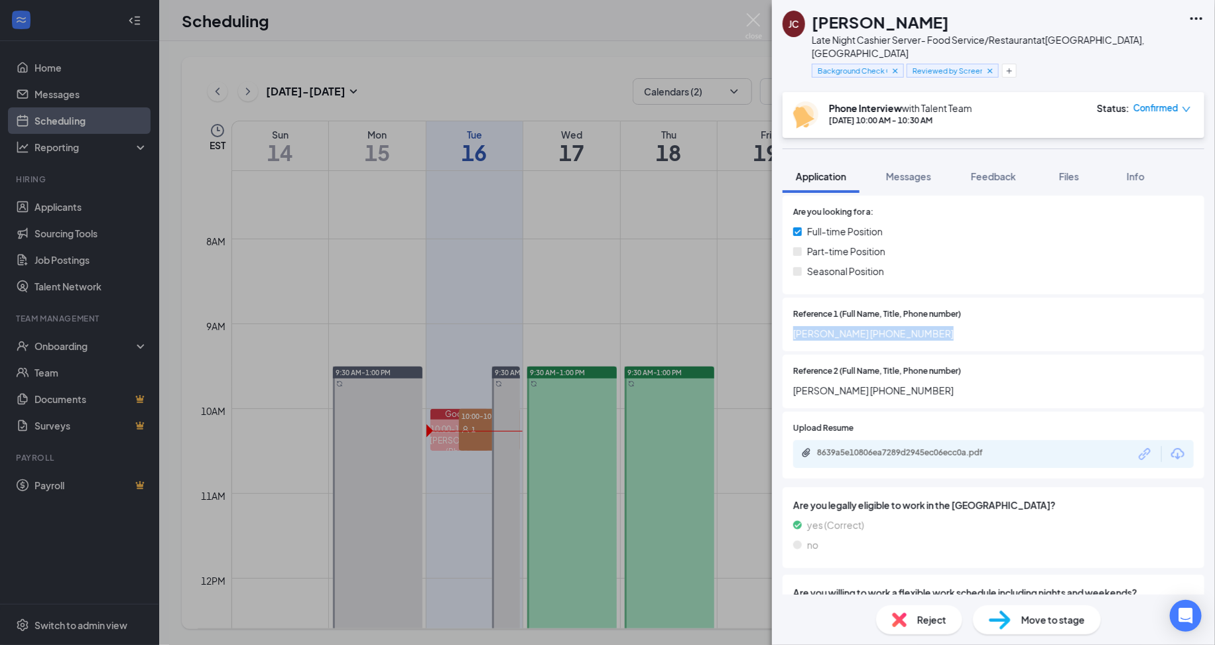
drag, startPoint x: 793, startPoint y: 316, endPoint x: 948, endPoint y: 320, distance: 155.3
click at [948, 326] on span "[PERSON_NAME] [PHONE_NUMBER]" at bounding box center [993, 333] width 401 height 15
drag, startPoint x: 908, startPoint y: 377, endPoint x: 791, endPoint y: 381, distance: 117.4
click at [791, 381] on div "Reference 2 (Full Name, Title, Phone number) Daniela (631) 508-7268" at bounding box center [994, 382] width 422 height 54
click at [812, 326] on span "[PERSON_NAME] [PHONE_NUMBER]" at bounding box center [993, 333] width 401 height 15
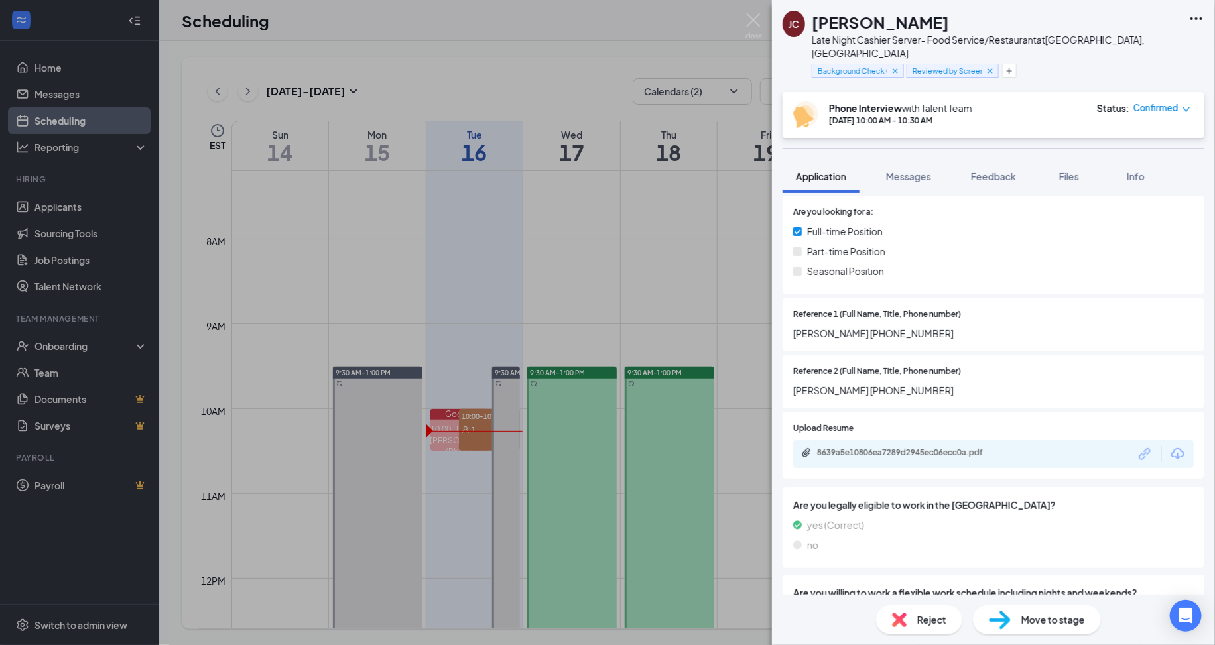
click at [812, 326] on span "[PERSON_NAME] [PHONE_NUMBER]" at bounding box center [993, 333] width 401 height 15
drag, startPoint x: 948, startPoint y: 314, endPoint x: 794, endPoint y: 320, distance: 154.6
click at [794, 326] on span "[PERSON_NAME] [PHONE_NUMBER]" at bounding box center [993, 333] width 401 height 15
click at [850, 383] on span "[PERSON_NAME] [PHONE_NUMBER]" at bounding box center [993, 390] width 401 height 15
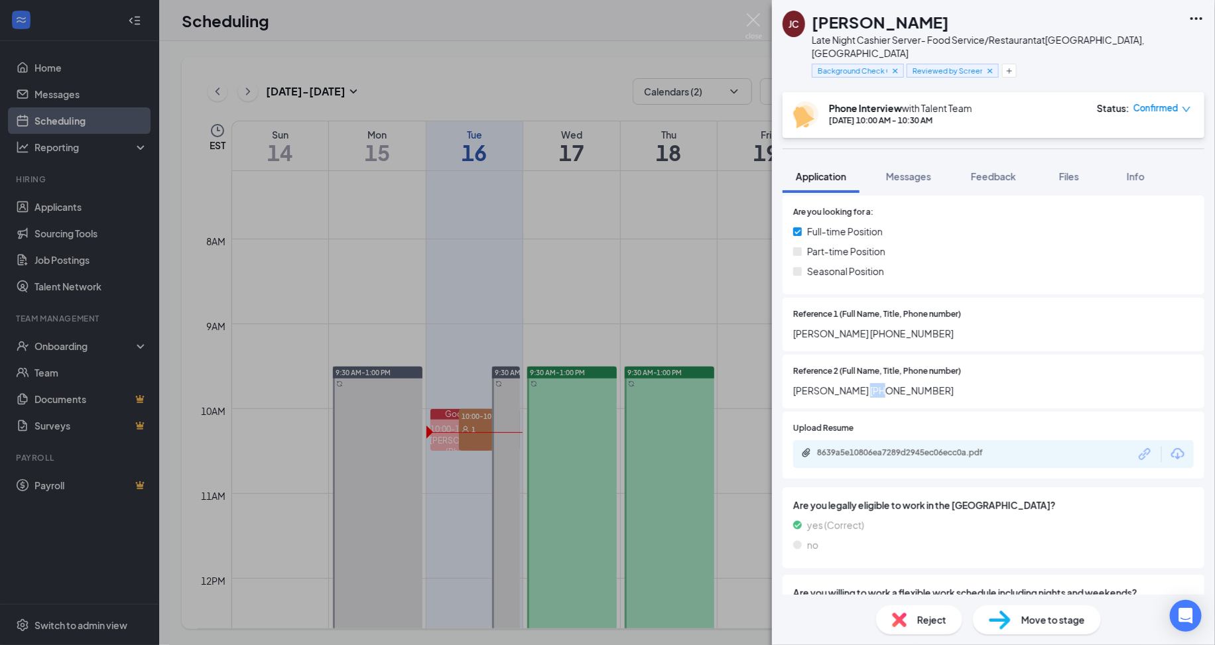
click at [850, 383] on span "[PERSON_NAME] [PHONE_NUMBER]" at bounding box center [993, 390] width 401 height 15
click at [918, 383] on span "[PERSON_NAME] [PHONE_NUMBER]" at bounding box center [993, 390] width 401 height 15
drag, startPoint x: 913, startPoint y: 372, endPoint x: 775, endPoint y: 370, distance: 138.6
click at [775, 370] on div "Collapse all Basic Information Phone +1 (203) 556-9753 Email jenniferbhad345@ya…" at bounding box center [993, 394] width 443 height 402
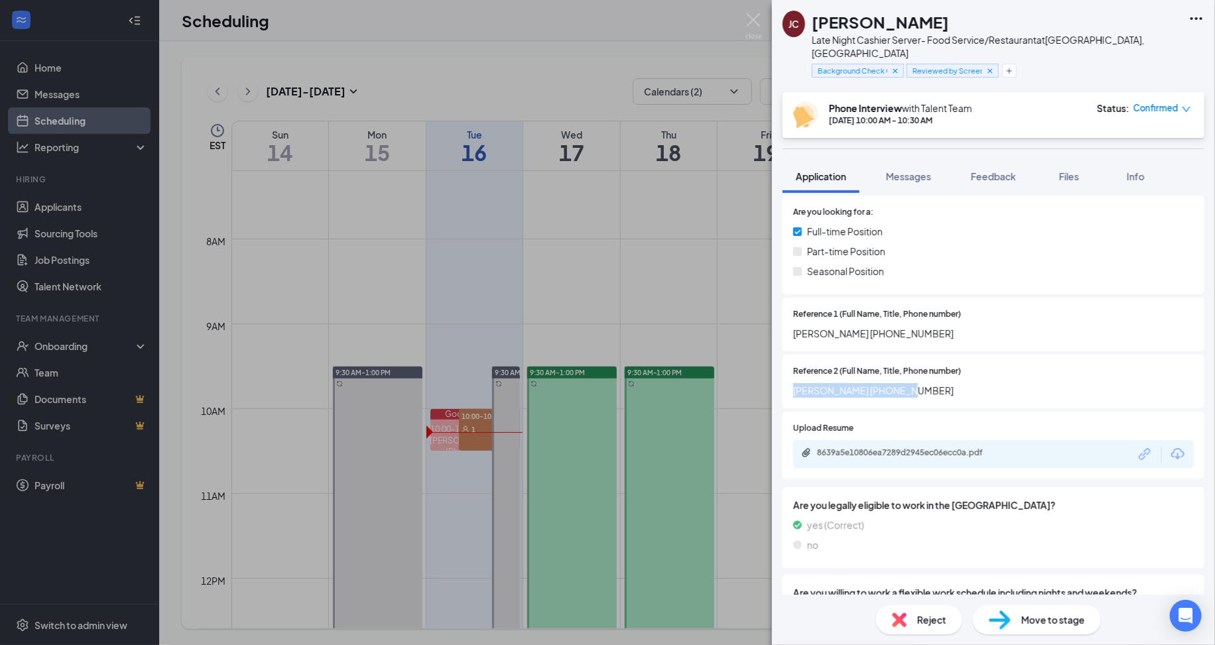
click at [909, 383] on span "[PERSON_NAME] [PHONE_NUMBER]" at bounding box center [993, 390] width 401 height 15
drag, startPoint x: 909, startPoint y: 377, endPoint x: 779, endPoint y: 378, distance: 129.3
click at [779, 378] on div "Collapse all Basic Information Phone +1 (203) 556-9753 Email jenniferbhad345@ya…" at bounding box center [993, 394] width 443 height 402
click at [791, 375] on div "Reference 2 (Full Name, Title, Phone number) Daniela (631) 508-7268" at bounding box center [994, 382] width 422 height 54
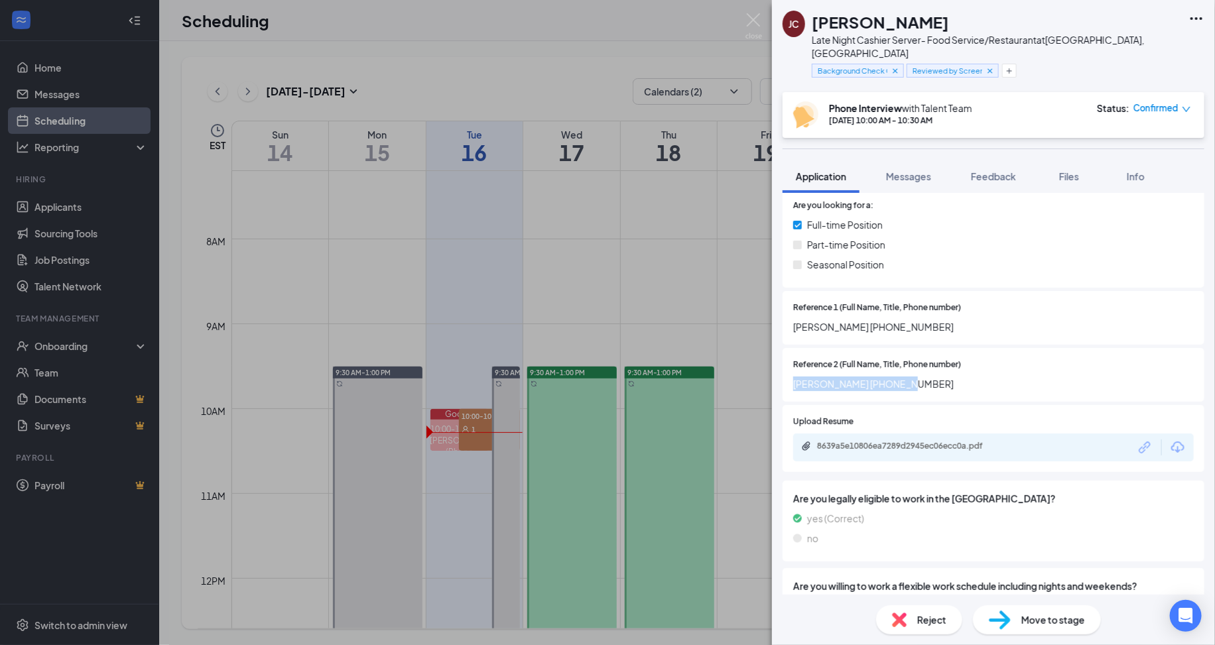
scroll to position [702, 0]
click at [649, 285] on div "JC Jennifer Castro Late Night Cashier Server- Food Service/Restaurant at Fairfi…" at bounding box center [607, 322] width 1215 height 645
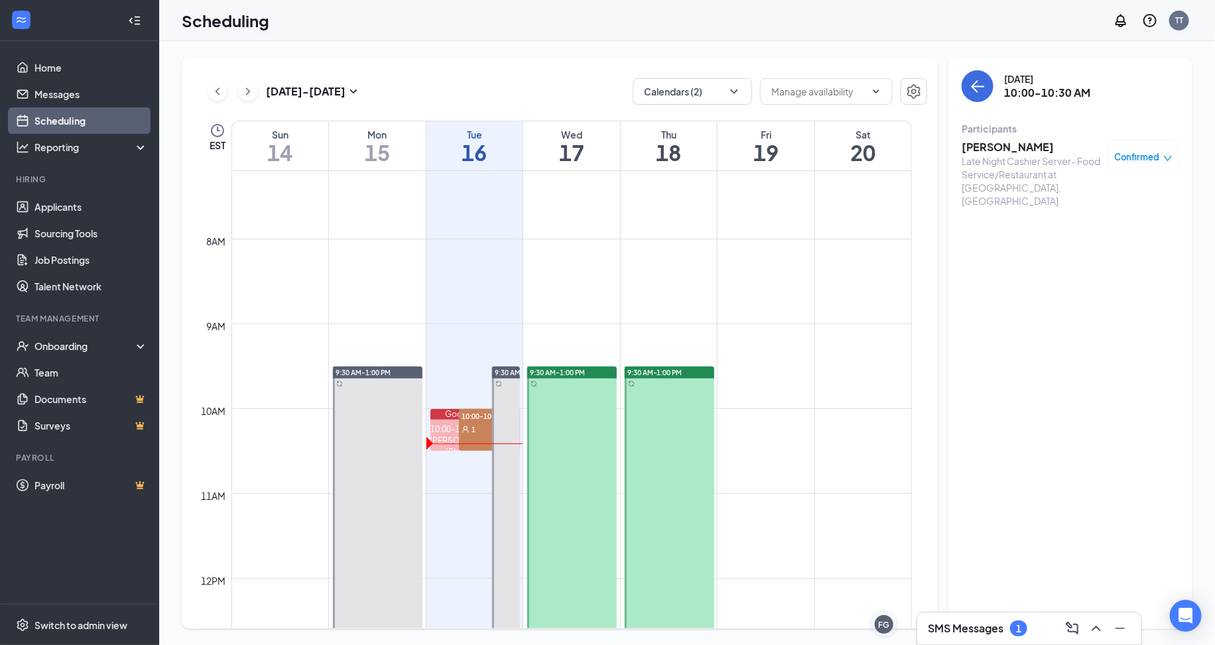
click at [979, 633] on h3 "SMS Messages" at bounding box center [966, 628] width 76 height 15
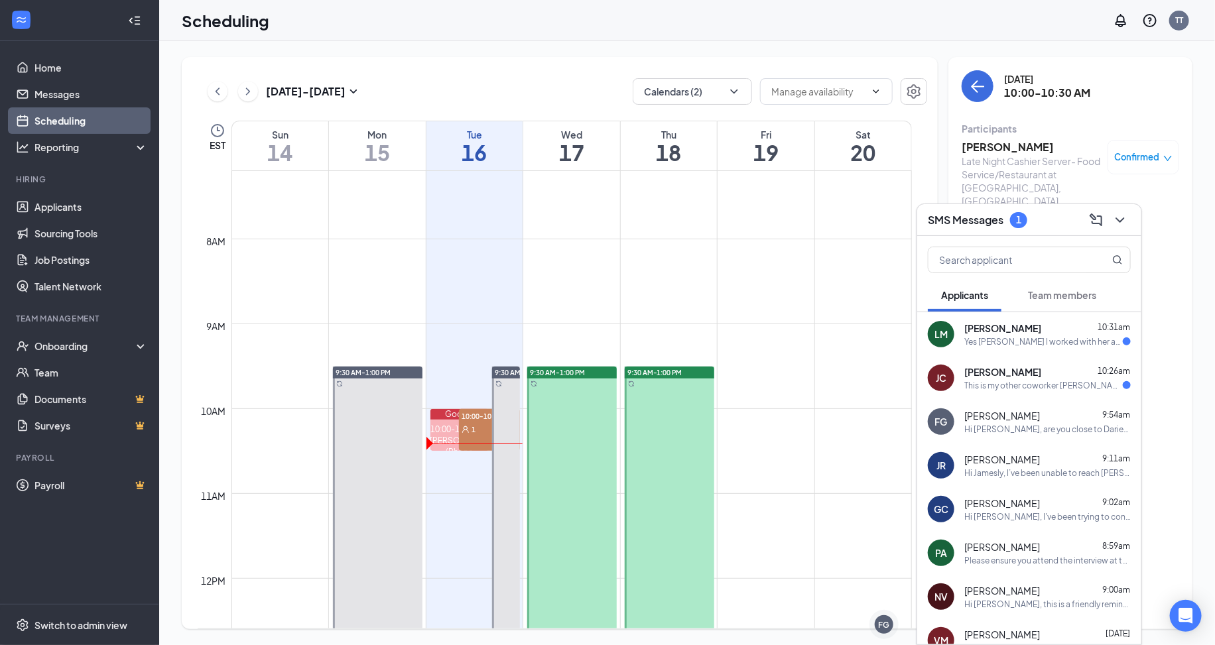
click at [1027, 384] on div "This is my other coworker Stacey +1 (203) 435-7116" at bounding box center [1043, 385] width 159 height 11
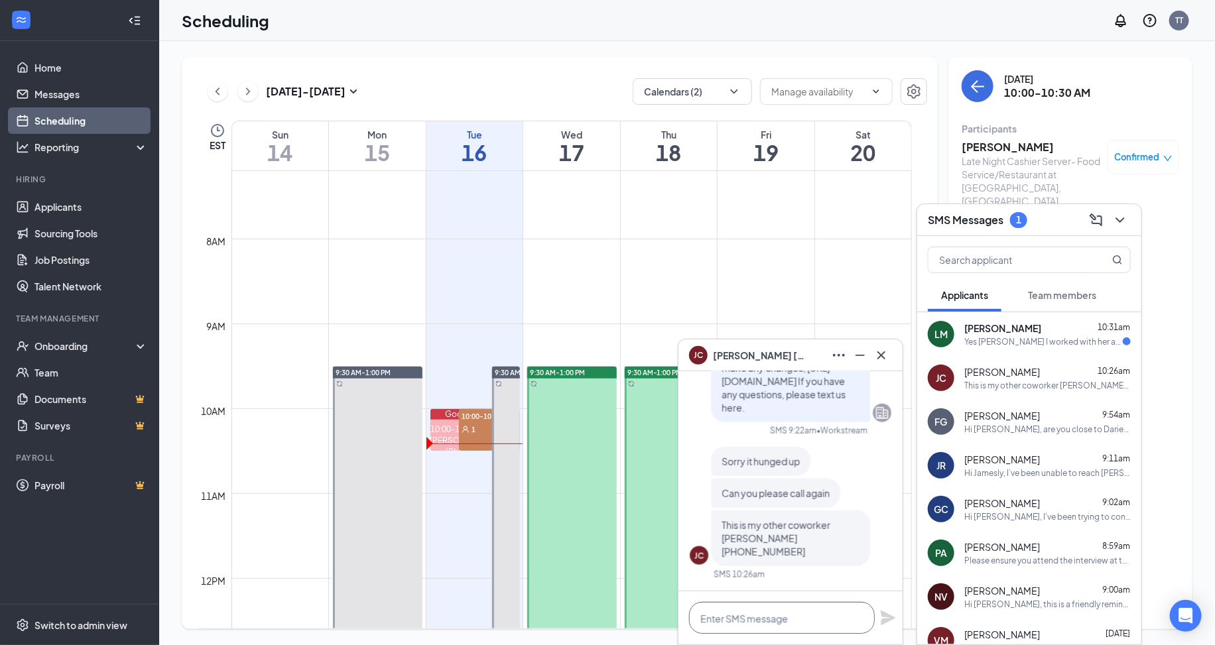
drag, startPoint x: 806, startPoint y: 623, endPoint x: 814, endPoint y: 619, distance: 8.3
click at [805, 628] on textarea at bounding box center [782, 618] width 186 height 32
click at [1043, 227] on div "SMS Messages 1" at bounding box center [1029, 220] width 203 height 21
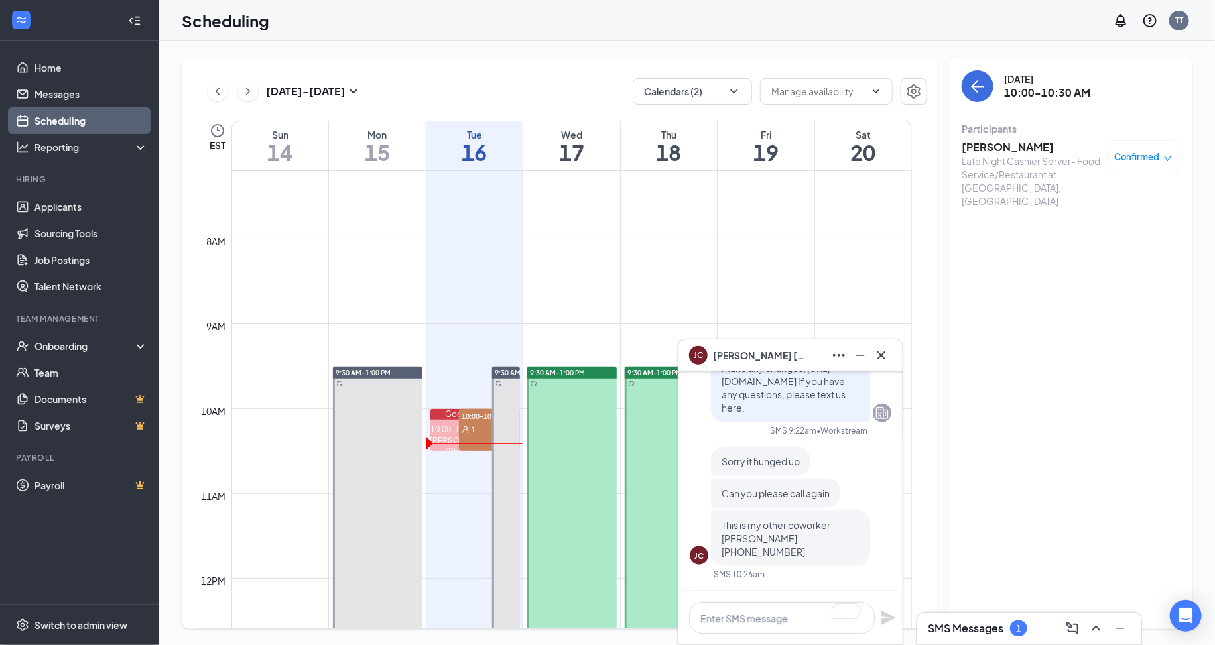
click at [803, 345] on div "JC Jennifer Castro" at bounding box center [790, 355] width 203 height 21
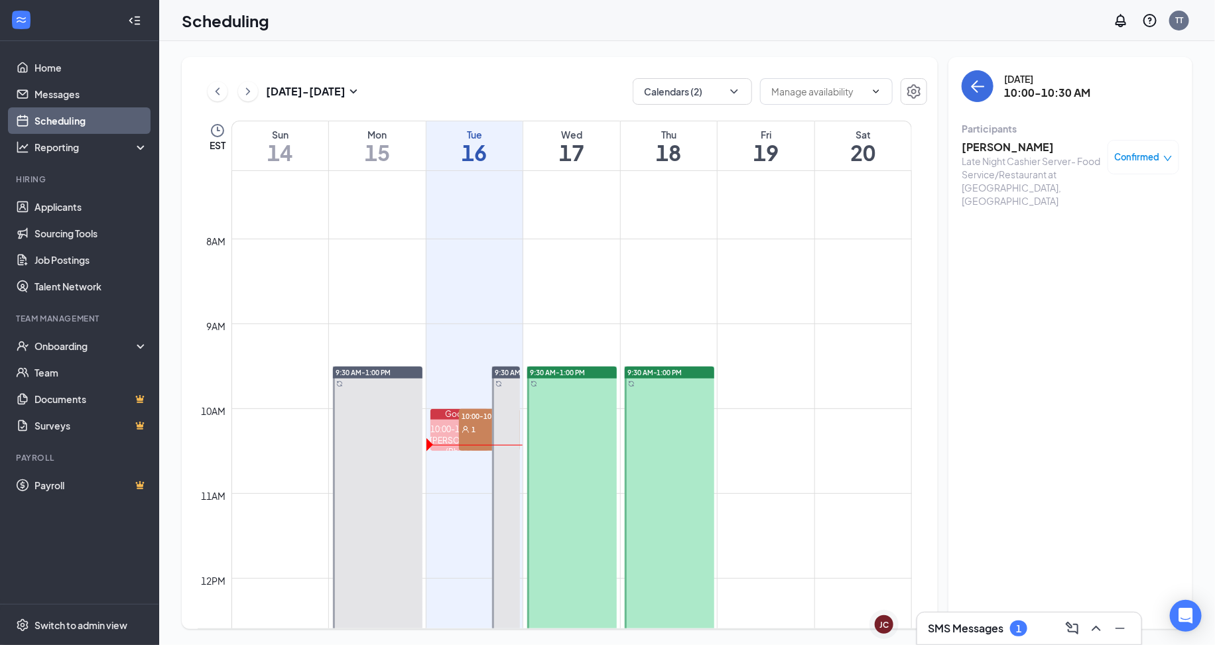
click at [1009, 621] on div "SMS Messages 1" at bounding box center [977, 629] width 99 height 16
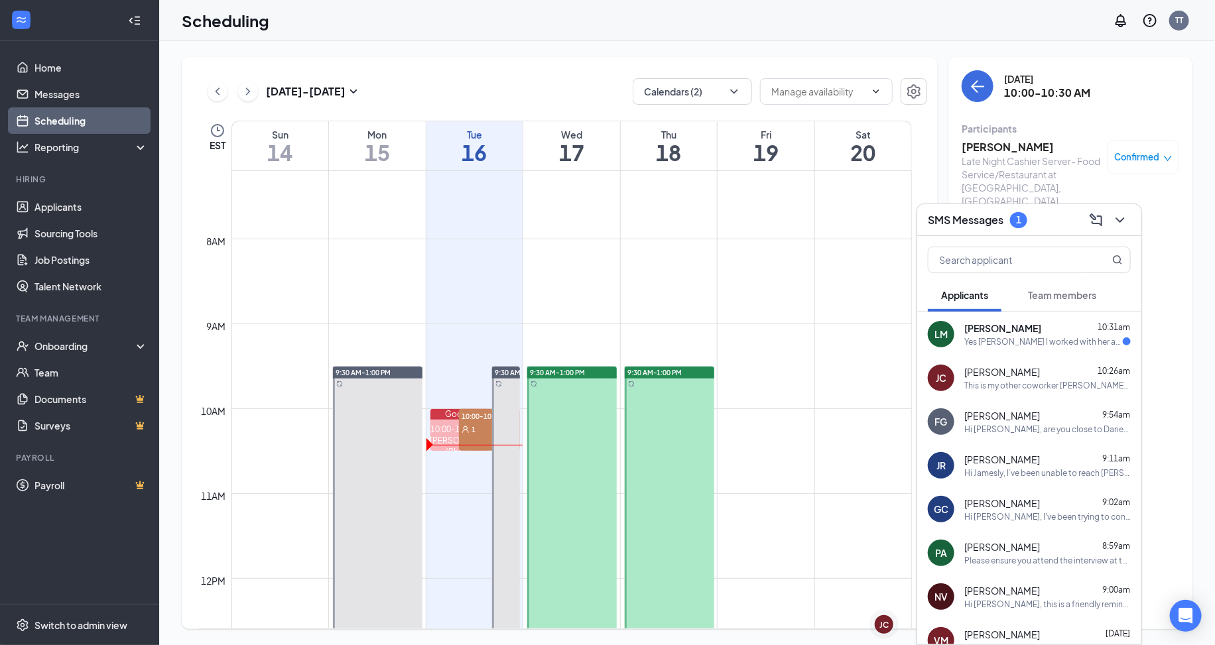
click at [1007, 389] on div "This is my other coworker Stacey +1 (203) 435-7116" at bounding box center [1047, 385] width 166 height 11
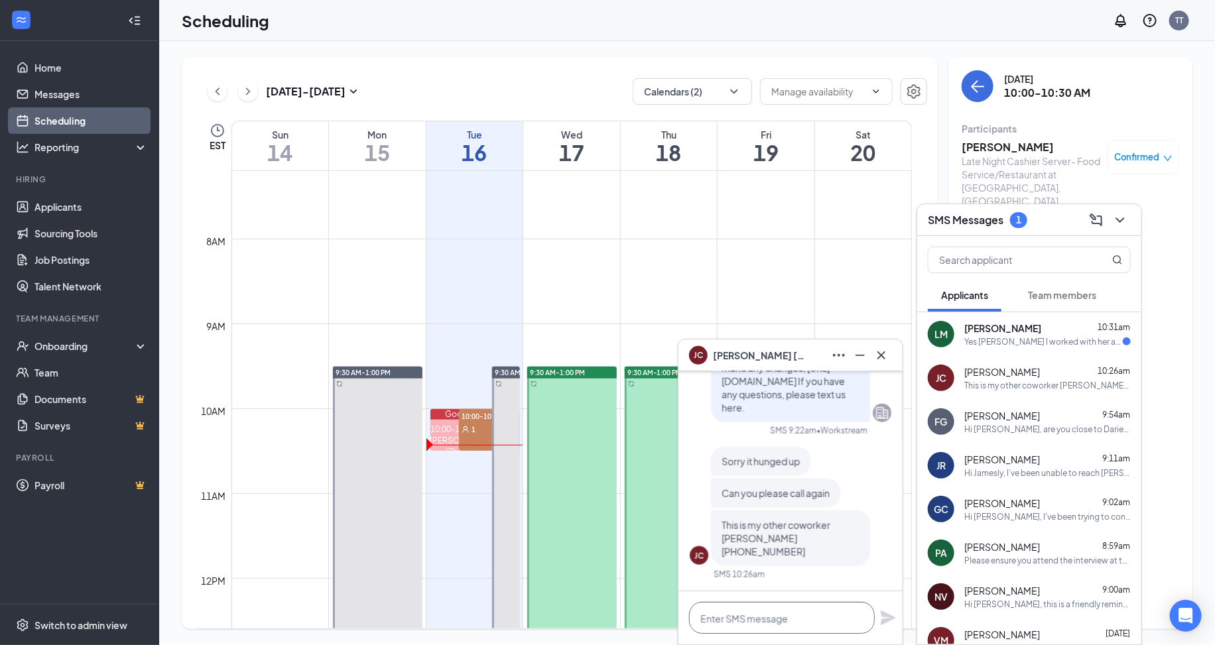
drag, startPoint x: 769, startPoint y: 615, endPoint x: 760, endPoint y: 604, distance: 14.1
click at [767, 614] on textarea at bounding box center [782, 618] width 186 height 32
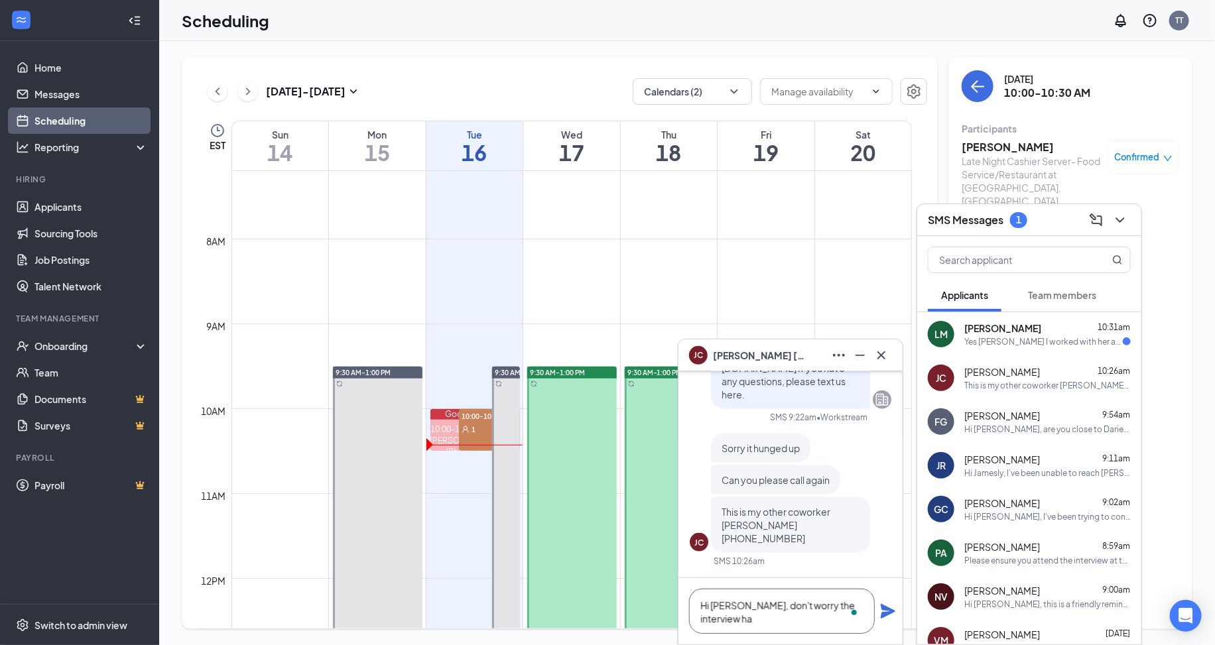
scroll to position [1, 0]
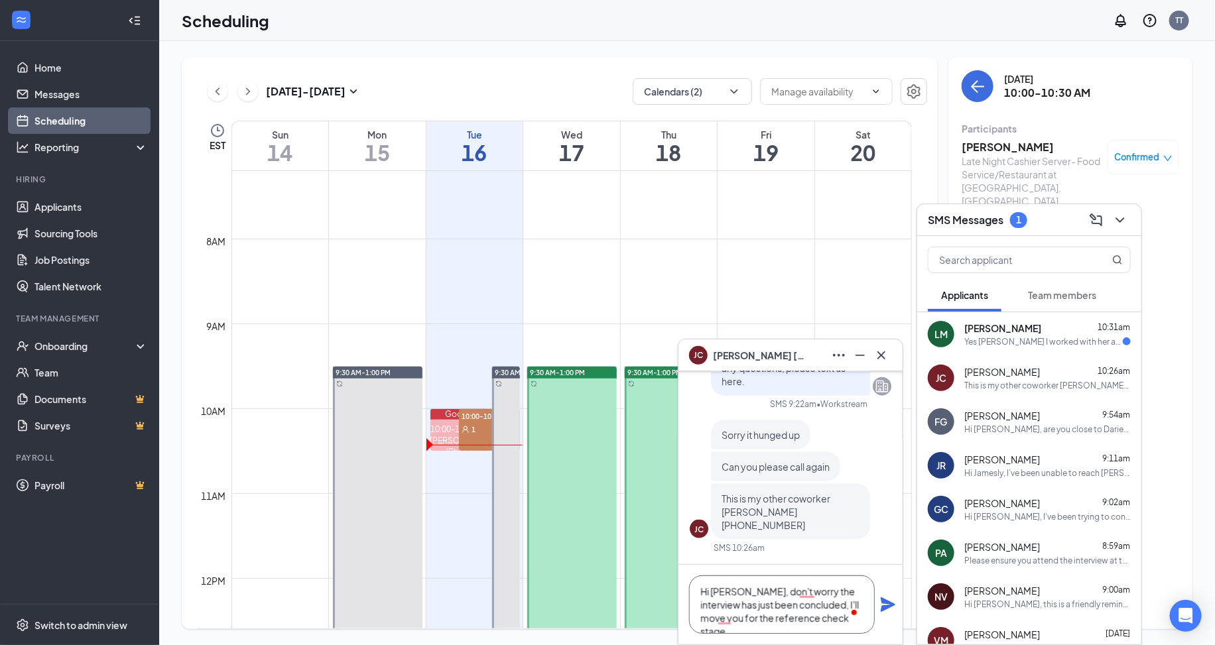
click at [792, 623] on textarea "Hi Jennifer, don't worry the interview has just been concluded, I'll move you f…" at bounding box center [782, 605] width 186 height 58
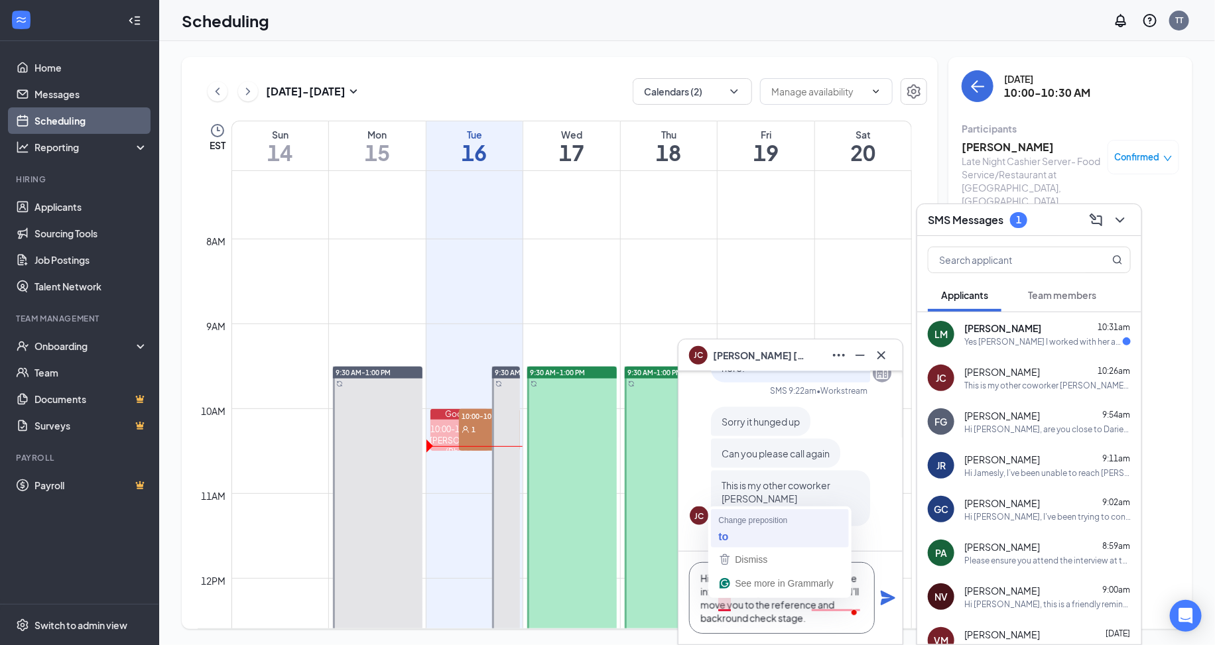
scroll to position [0, 0]
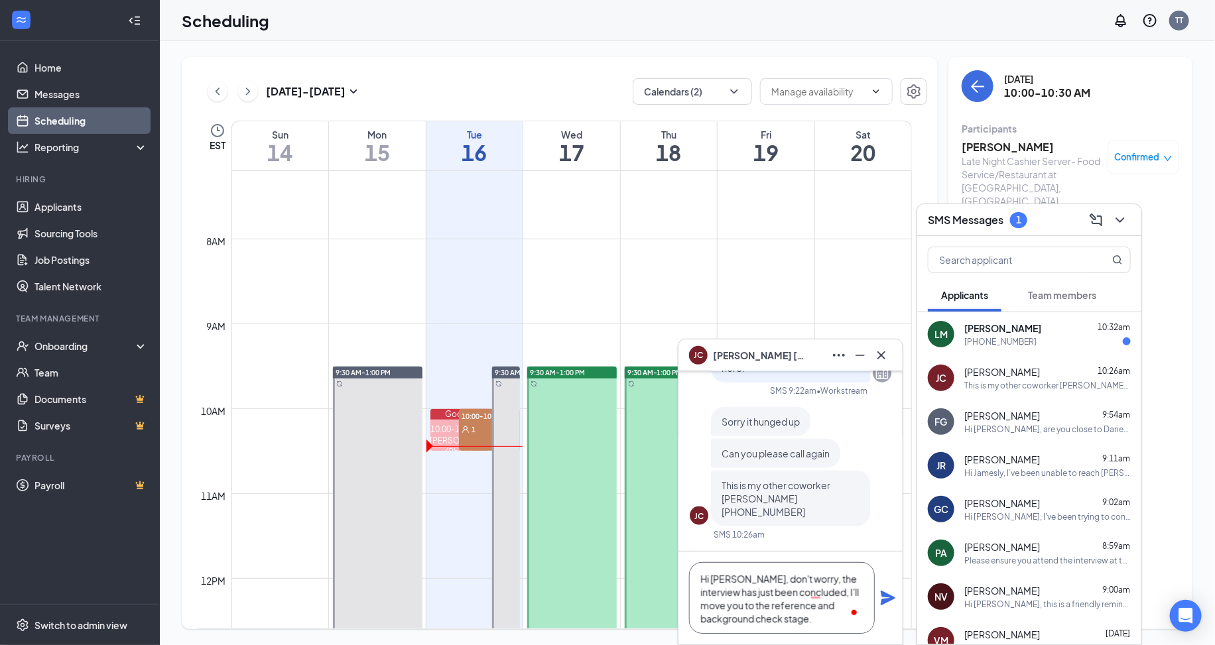
click at [791, 625] on textarea "Hi Jennifer, don't worry, the interview has just been concluded, I'll move you …" at bounding box center [782, 598] width 186 height 72
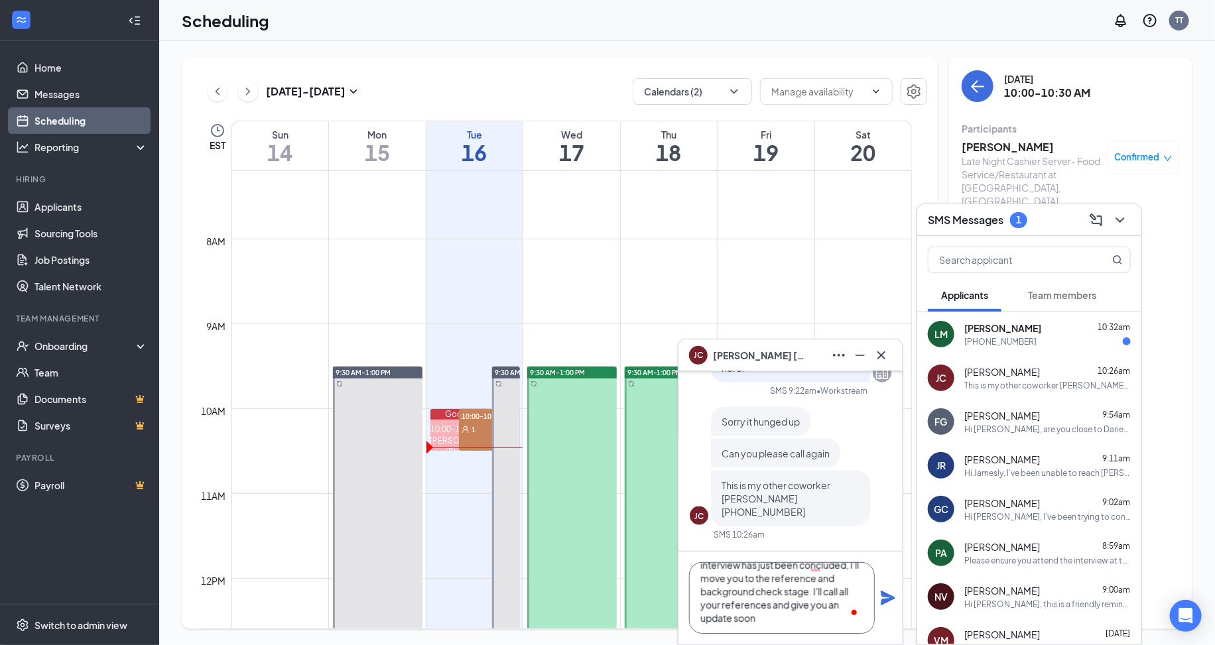
type textarea "Hi Jennifer, don't worry, the interview has just been concluded, I'll move you …"
drag, startPoint x: 891, startPoint y: 595, endPoint x: 765, endPoint y: 617, distance: 127.9
click at [740, 632] on div "Hi Jennifer, don't worry, the interview has just been concluded, I'll move you …" at bounding box center [790, 598] width 224 height 93
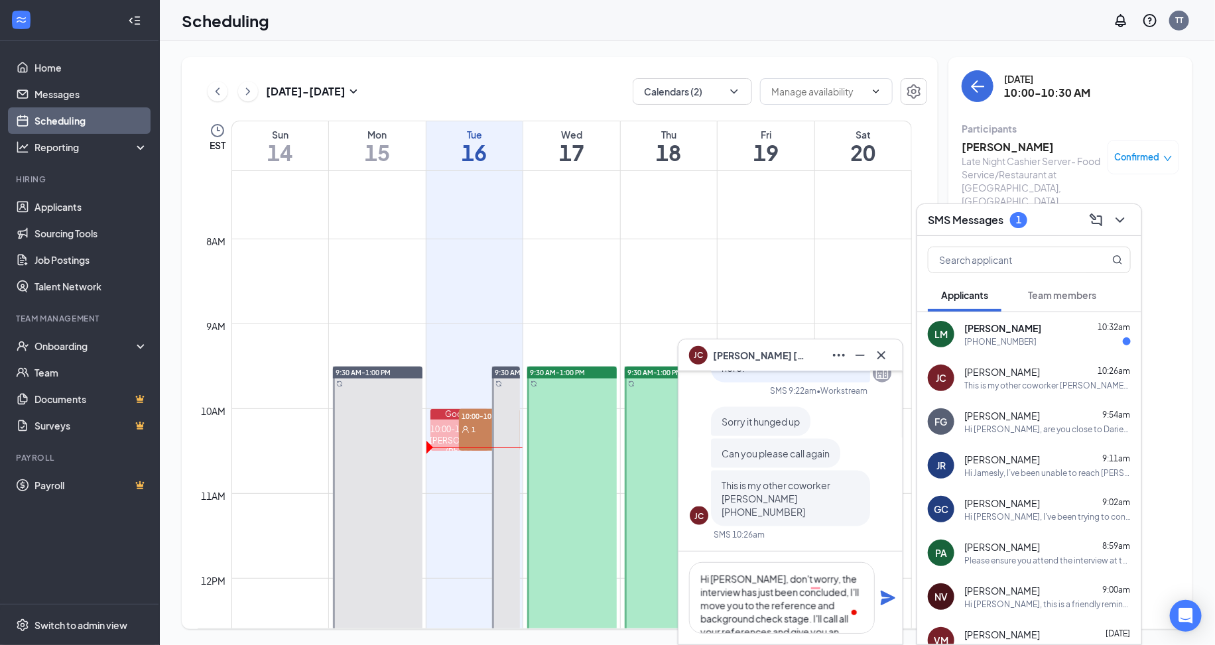
scroll to position [0, 0]
drag, startPoint x: 755, startPoint y: 621, endPoint x: 697, endPoint y: 577, distance: 73.4
click at [697, 577] on textarea "Hi Jennifer, don't worry, the interview has just been concluded, I'll move you …" at bounding box center [782, 598] width 186 height 72
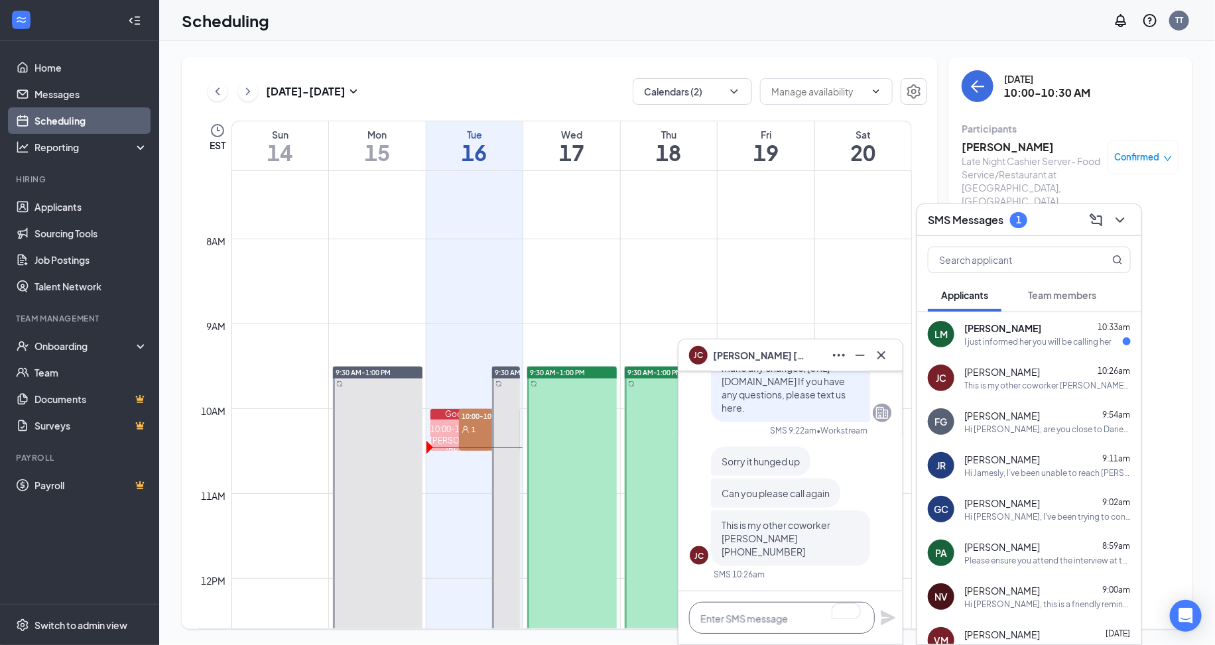
paste textarea "Sure! Here's a clearer and more professional version of your message: Hi Jennif…"
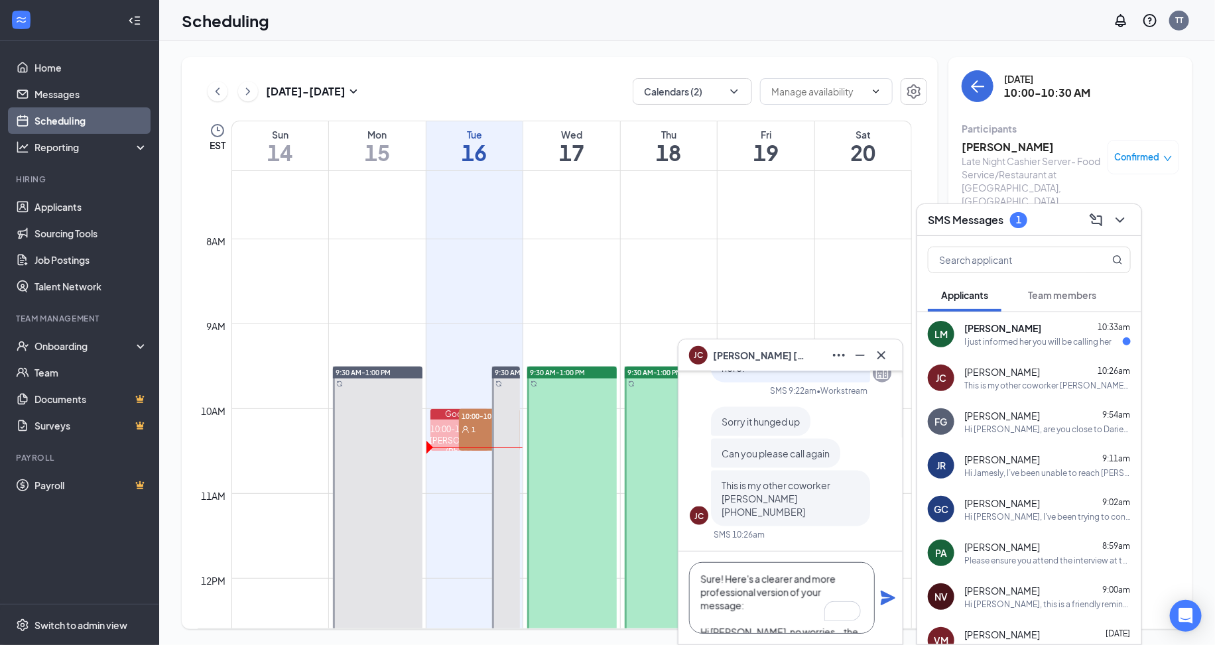
scroll to position [94, 0]
drag, startPoint x: 753, startPoint y: 604, endPoint x: 686, endPoint y: 562, distance: 79.9
click at [686, 562] on div "Sure! Here's a clearer and more professional version of your message: Hi Jennif…" at bounding box center [790, 598] width 224 height 93
click at [800, 580] on textarea "Hi Jennifer, no worries—the interview has just been completed. I’ll now move yo…" at bounding box center [782, 598] width 186 height 72
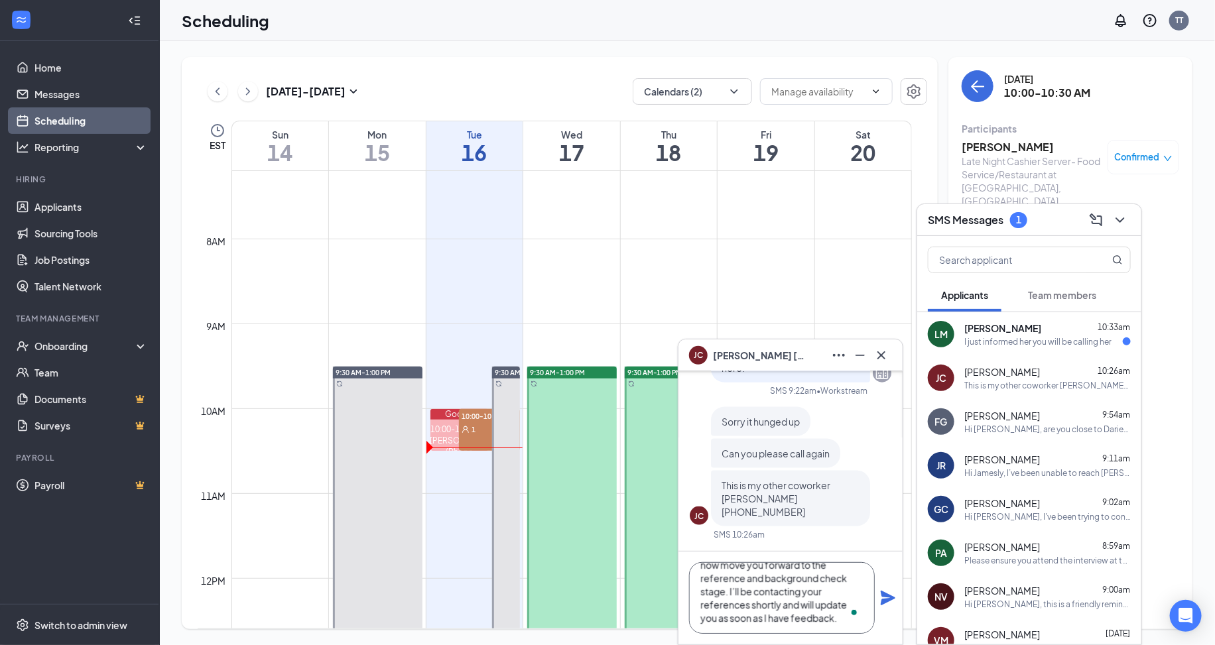
click at [805, 621] on textarea "Hi Jennifer, no worries, the interview has just been completed. I’ll now move y…" at bounding box center [782, 598] width 186 height 72
type textarea "Hi Jennifer, no worries, the interview has just been completed. I’ll now move y…"
click at [885, 592] on icon "Plane" at bounding box center [888, 598] width 16 height 16
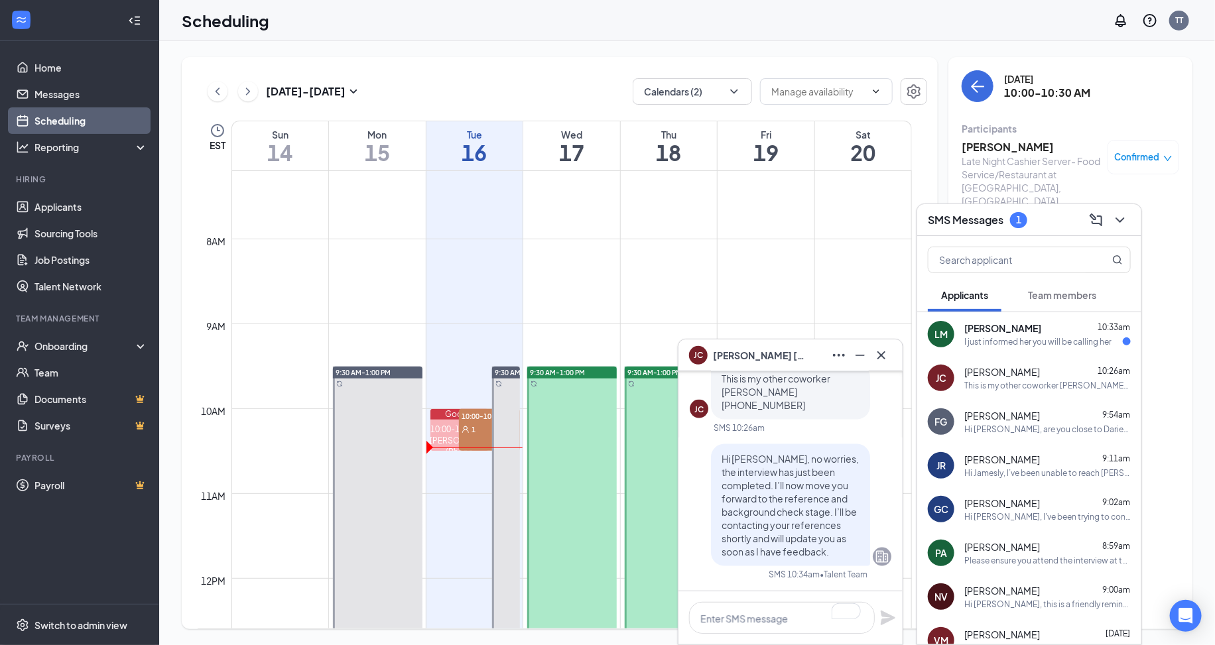
click at [1011, 338] on div "I just informed her you will be calling her" at bounding box center [1037, 341] width 147 height 11
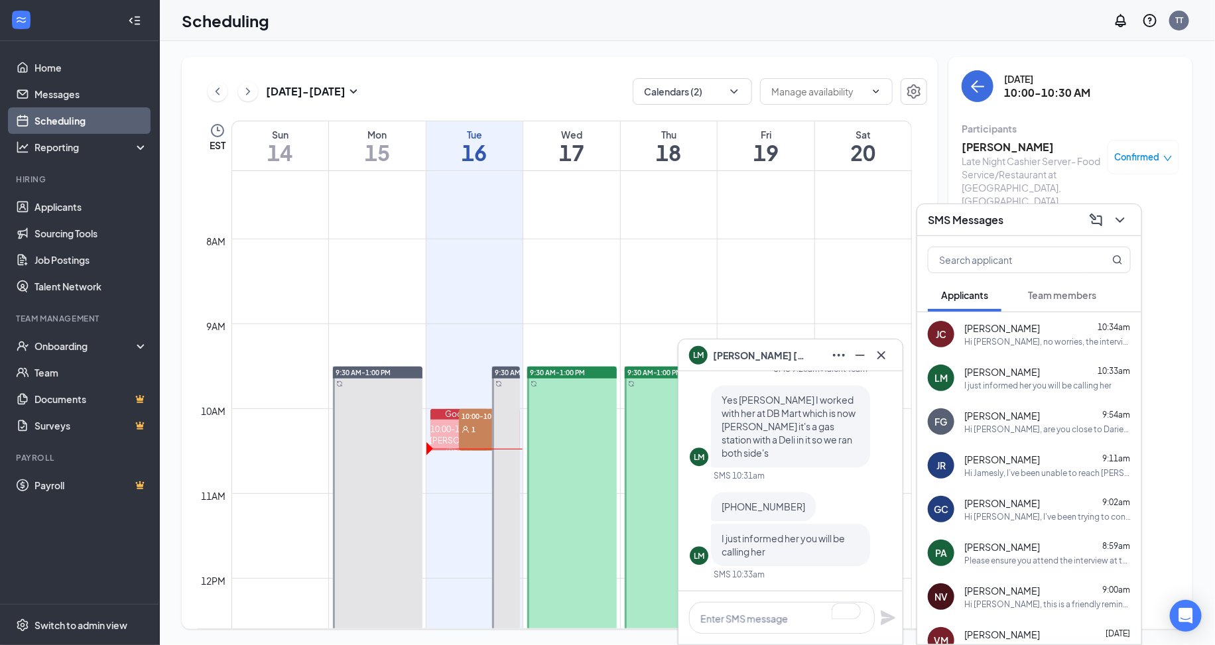
click at [764, 509] on span "203-808-9511" at bounding box center [764, 507] width 84 height 12
copy span "203-808-9511"
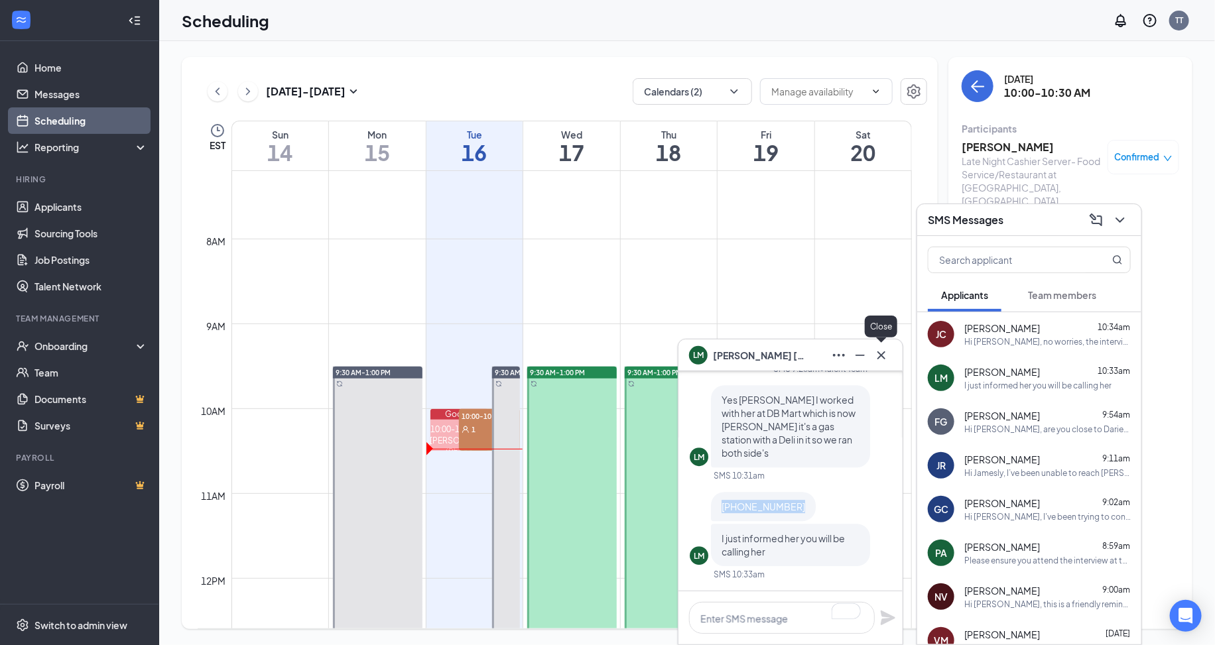
click at [882, 355] on icon "Cross" at bounding box center [881, 356] width 16 height 16
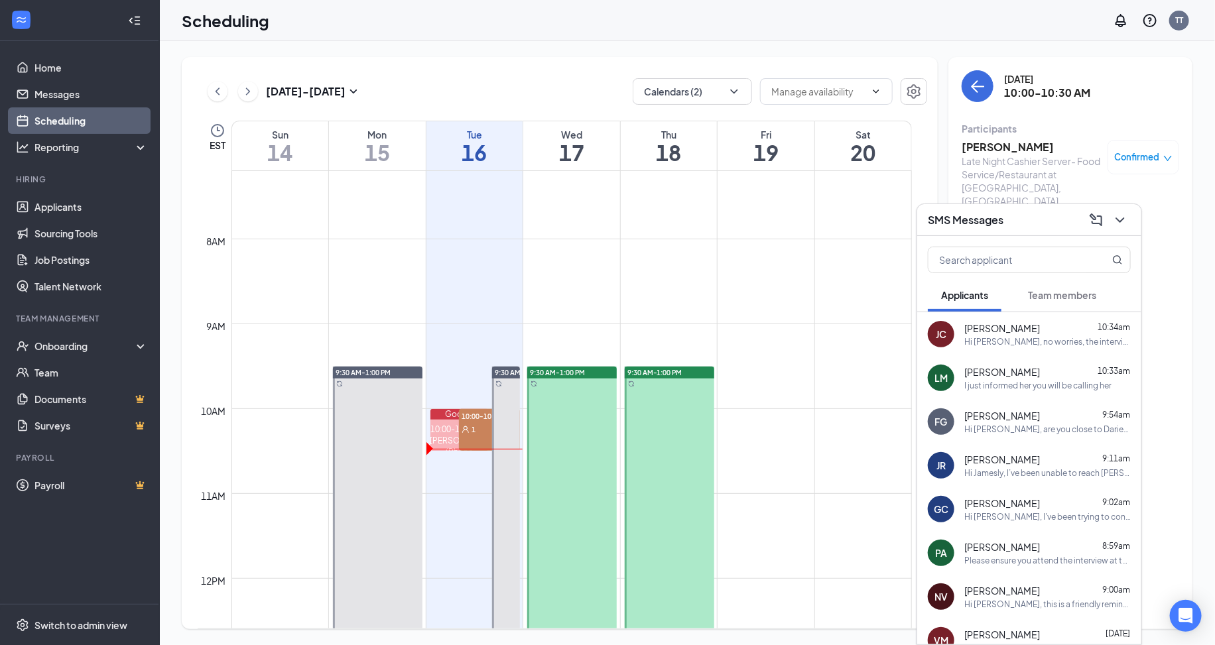
click at [974, 338] on div "Hi Jennifer, no worries, the interview has just been completed. I’ll now move y…" at bounding box center [1047, 341] width 166 height 11
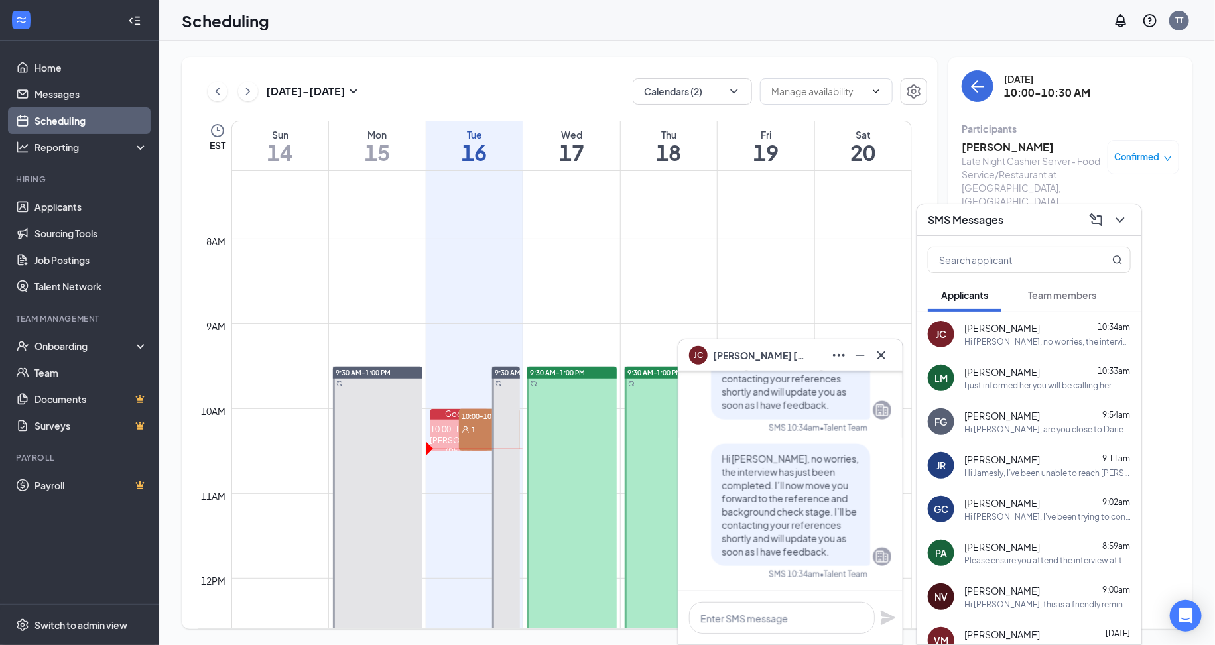
click at [772, 352] on span "Jennifer Castro" at bounding box center [759, 355] width 93 height 15
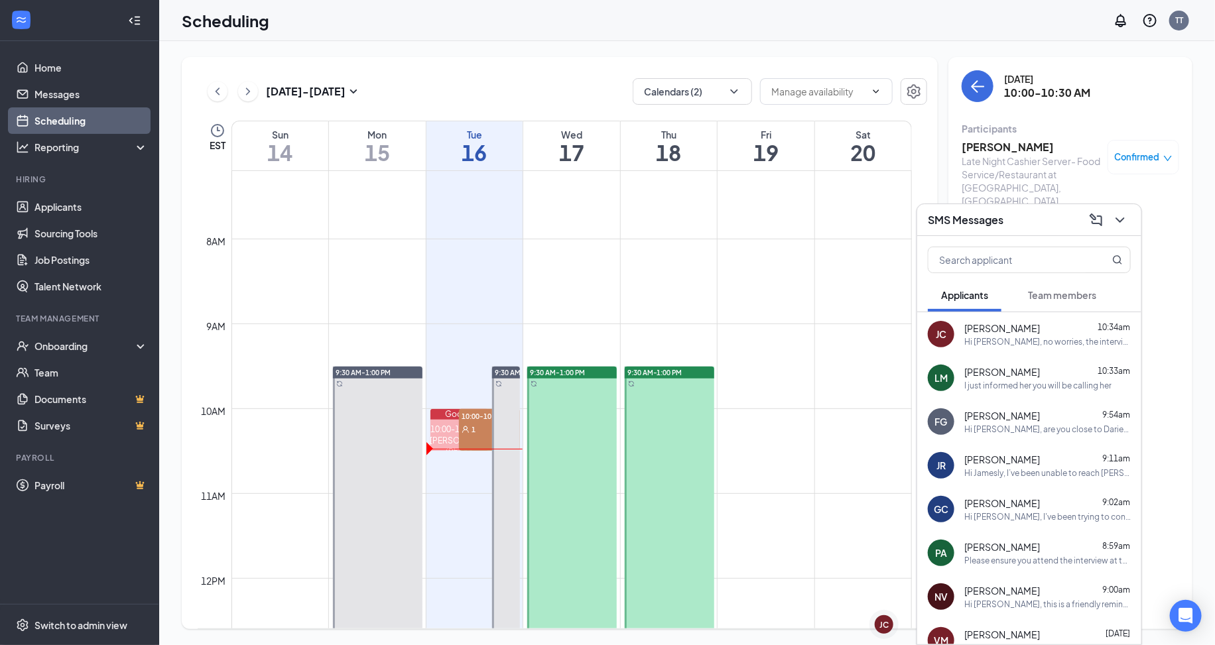
click at [1066, 229] on div "SMS Messages" at bounding box center [1029, 220] width 203 height 21
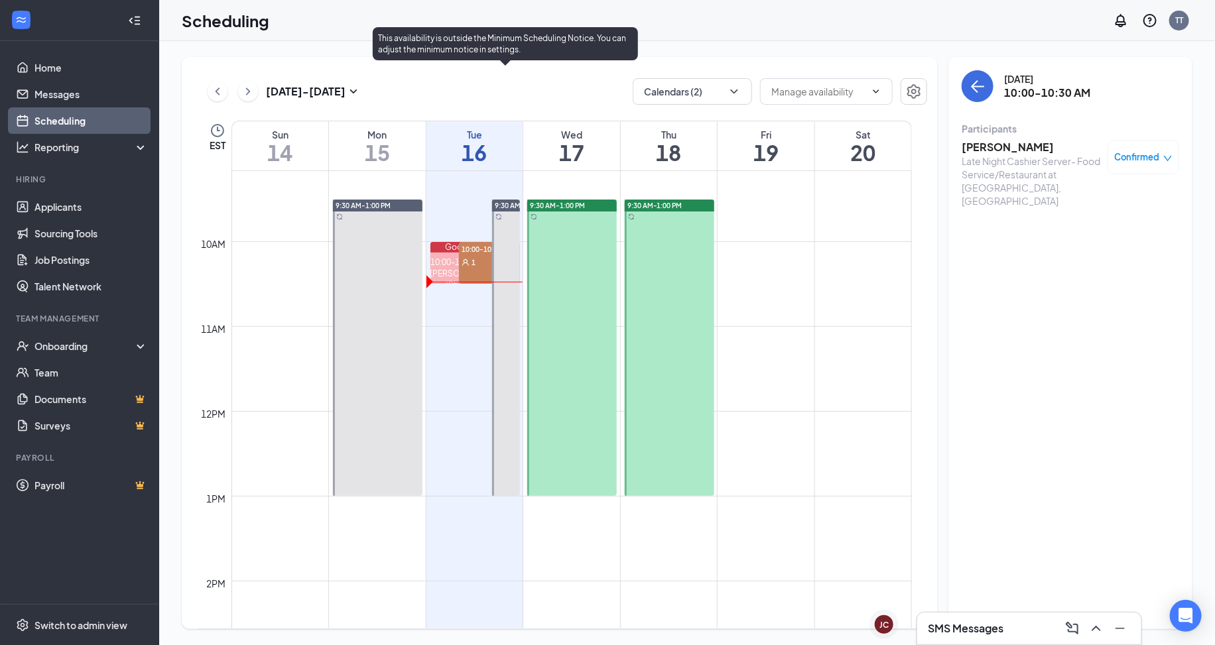
scroll to position [711, 0]
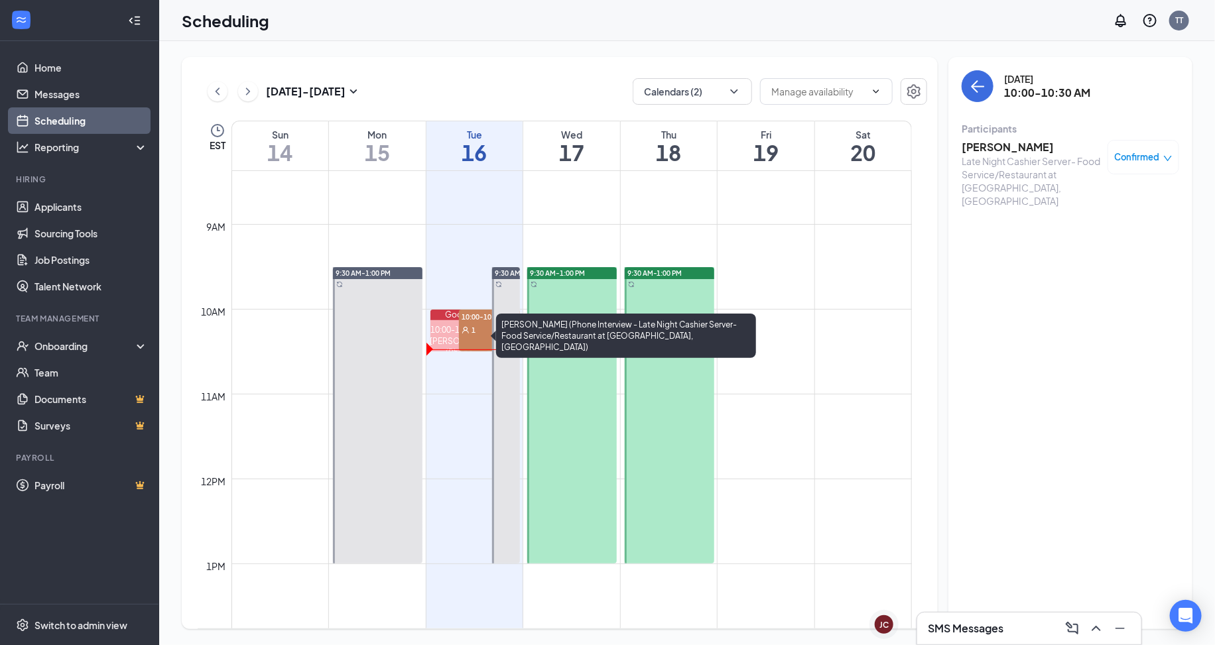
click at [445, 320] on div "10:00-10:30 AM Jennifer Castro (Phone Interview - Late Night Cashier Server- Fo…" at bounding box center [459, 341] width 58 height 42
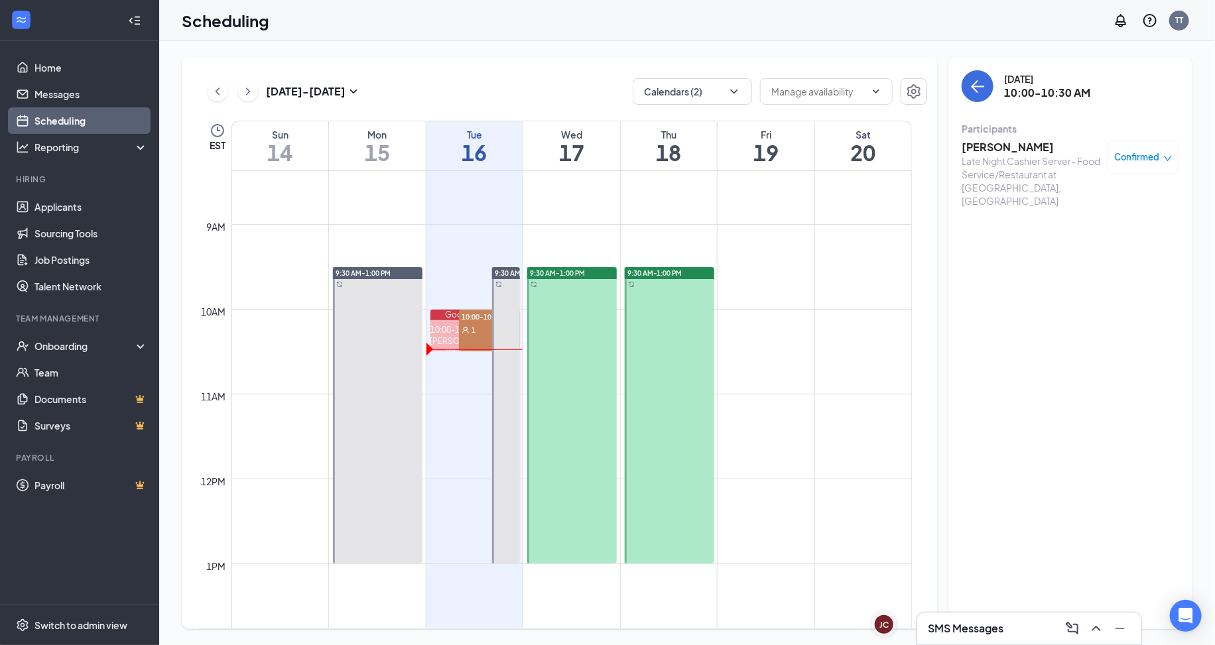
click at [470, 340] on div "10:00-10:30 AM 1" at bounding box center [489, 331] width 60 height 42
click at [1014, 152] on h3 "[PERSON_NAME]" at bounding box center [1031, 147] width 139 height 15
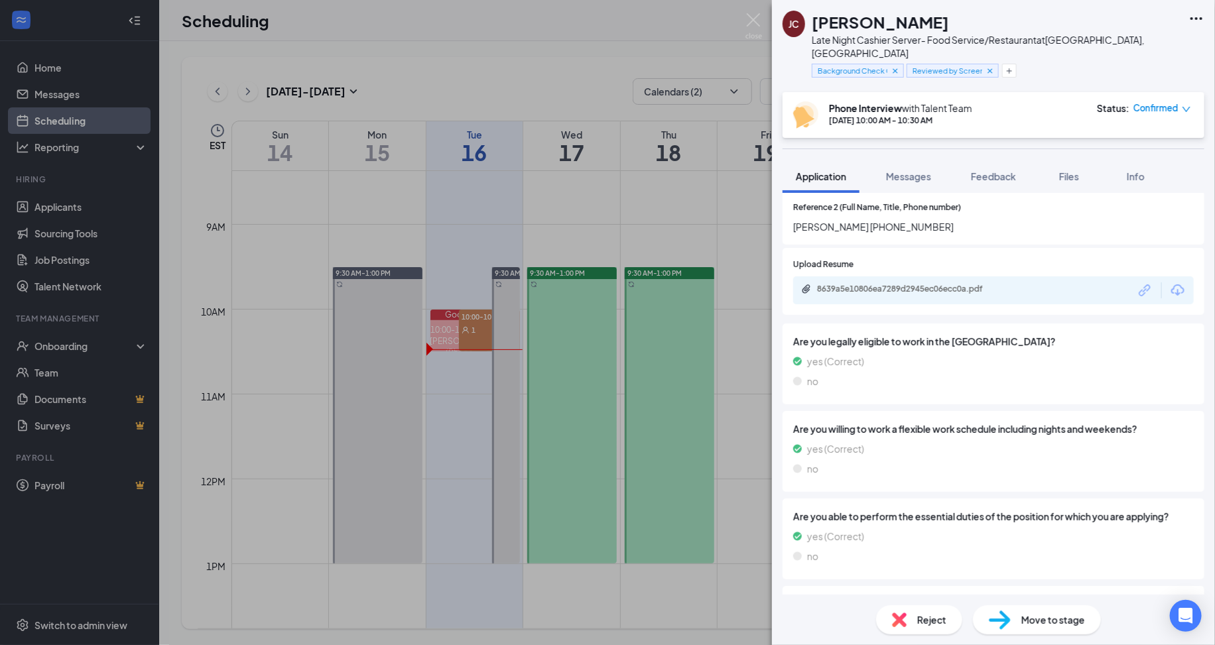
scroll to position [801, 0]
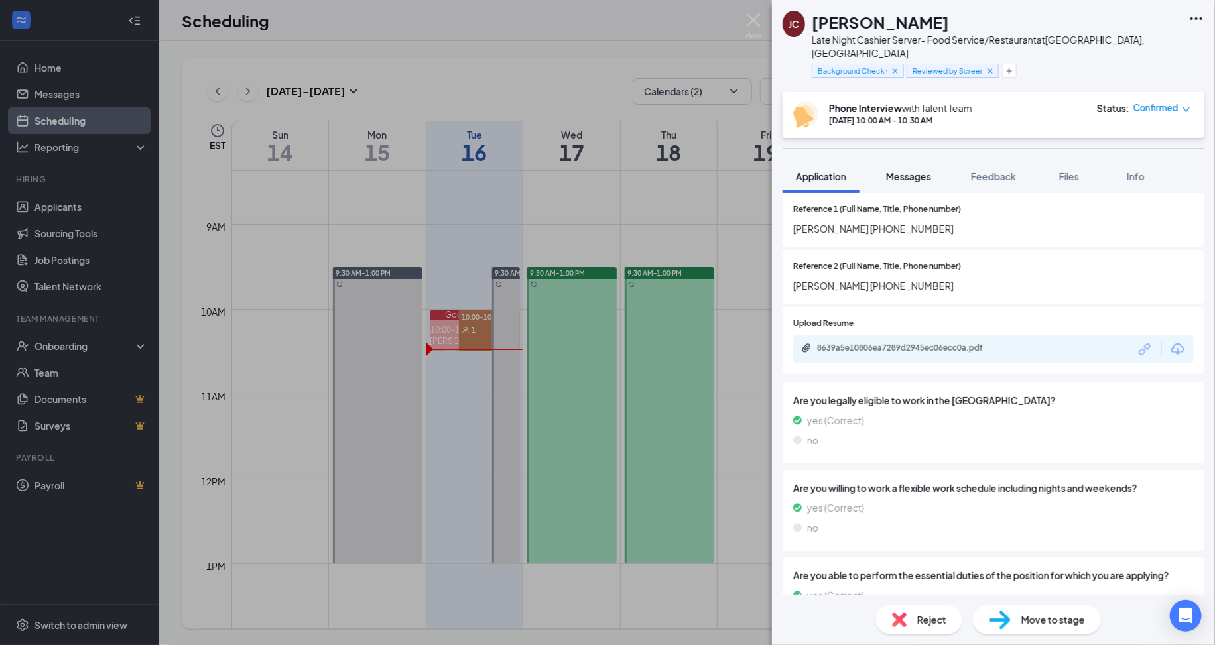
click at [905, 170] on span "Messages" at bounding box center [908, 176] width 45 height 12
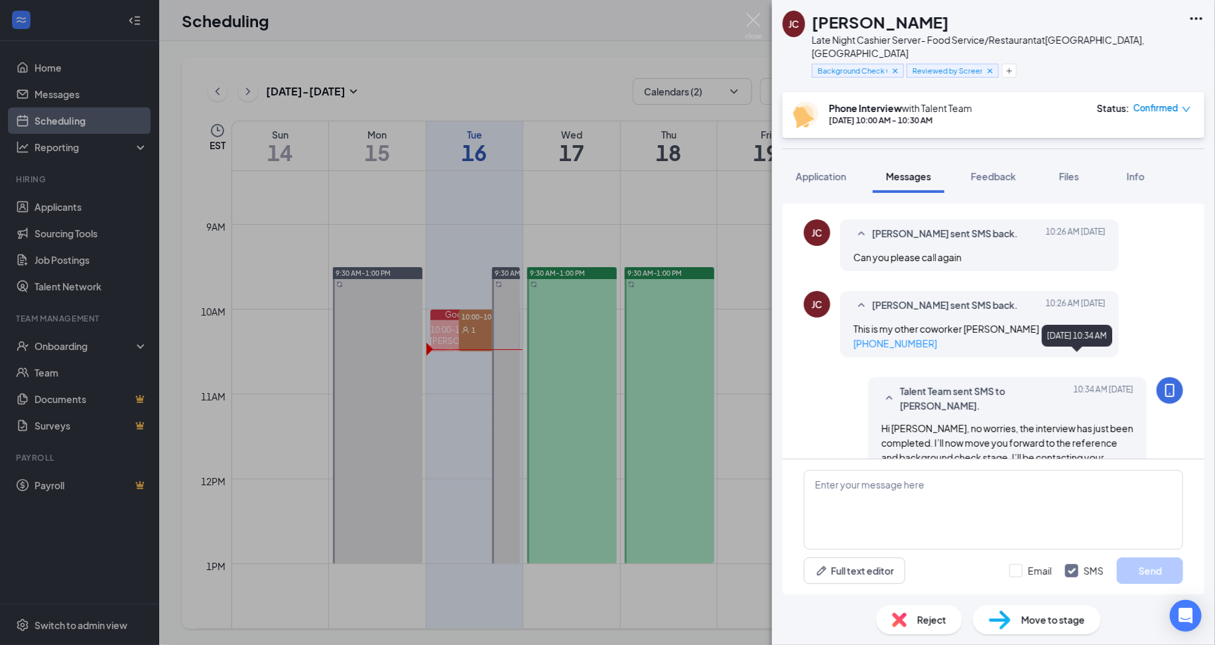
scroll to position [503, 0]
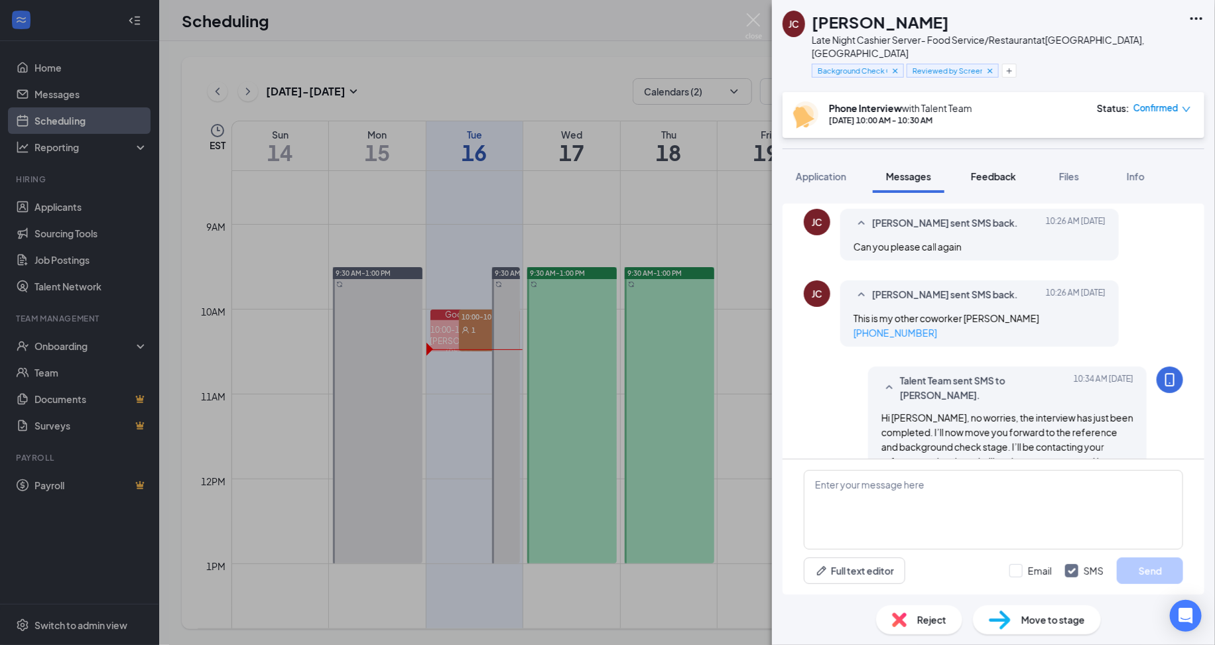
click at [977, 170] on span "Feedback" at bounding box center [993, 176] width 45 height 12
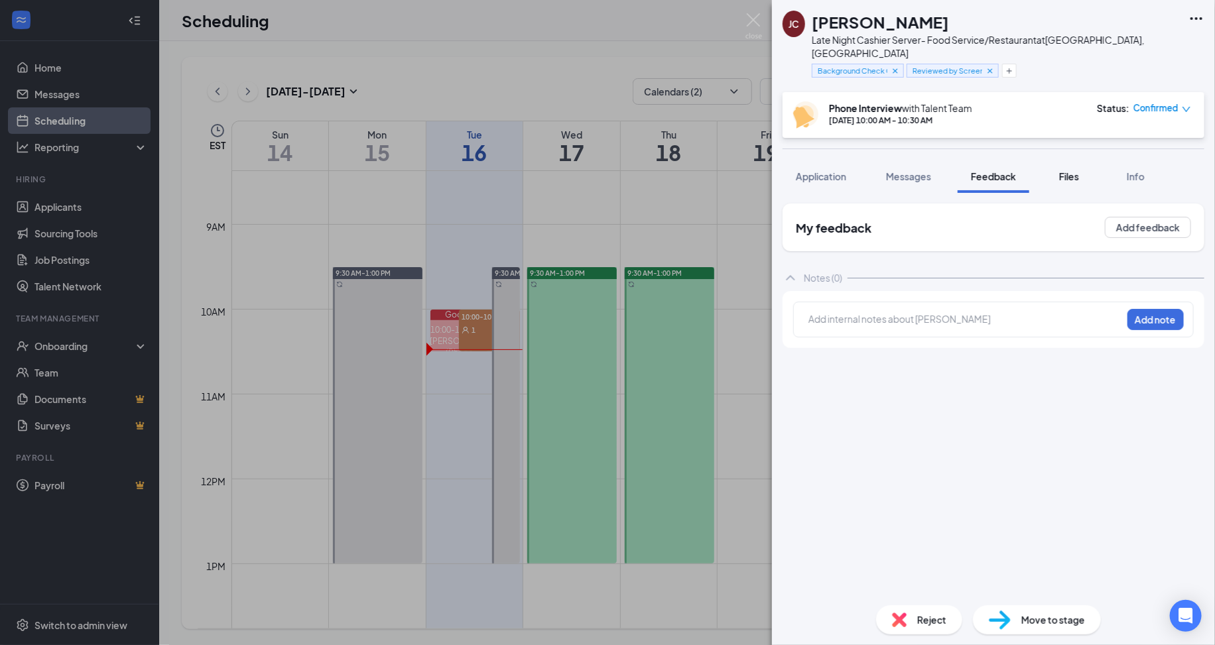
click at [1064, 170] on span "Files" at bounding box center [1069, 176] width 20 height 12
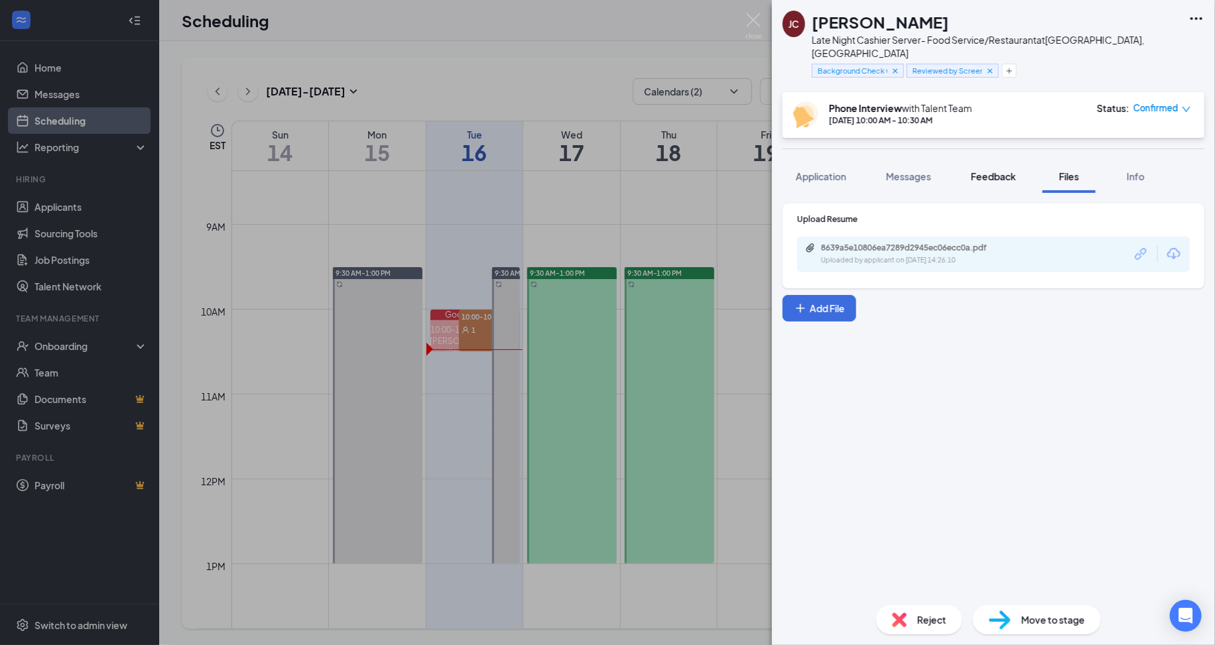
click at [989, 170] on span "Feedback" at bounding box center [993, 176] width 45 height 12
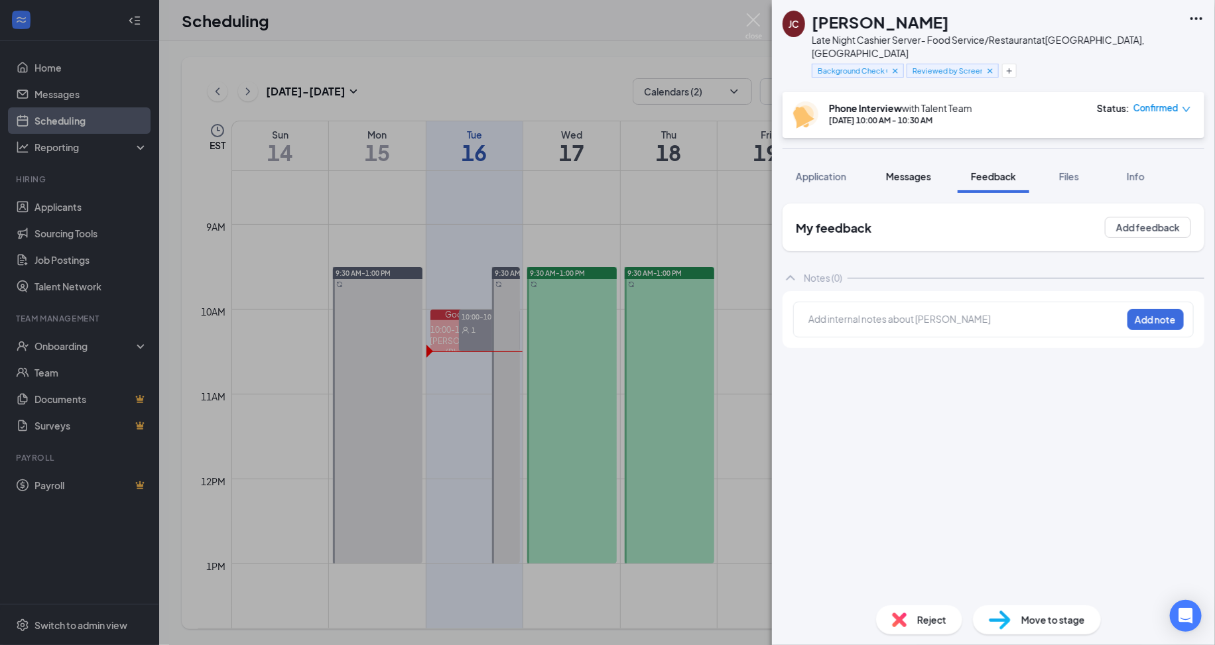
click at [887, 170] on span "Messages" at bounding box center [908, 176] width 45 height 12
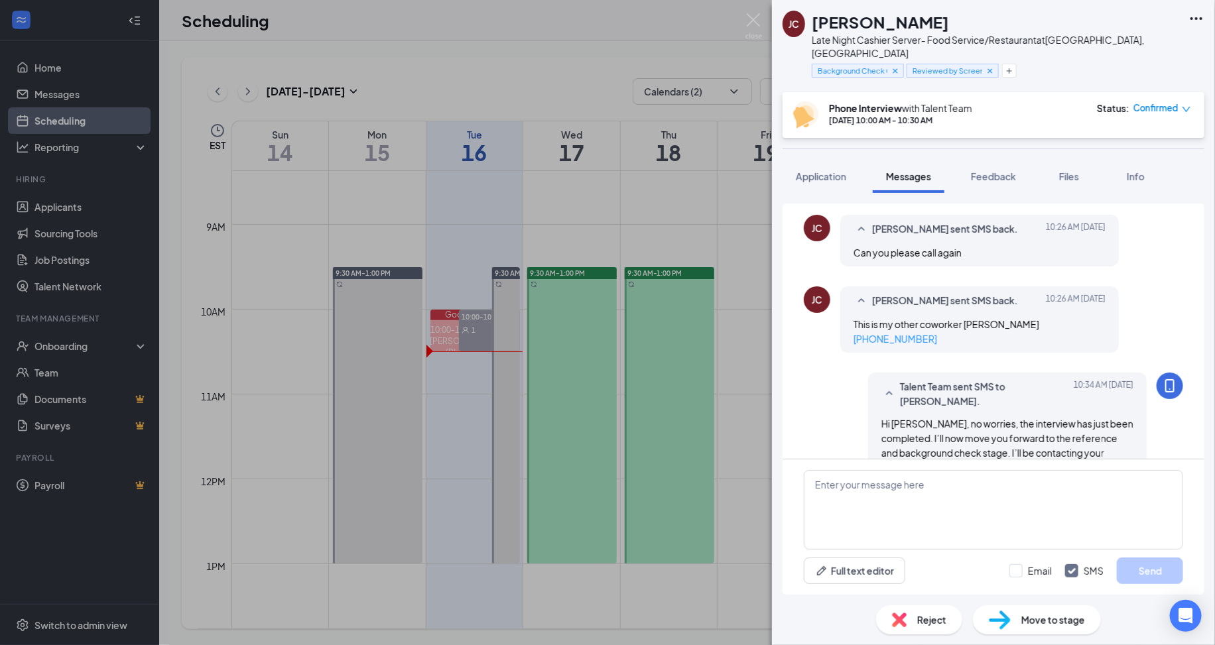
scroll to position [503, 0]
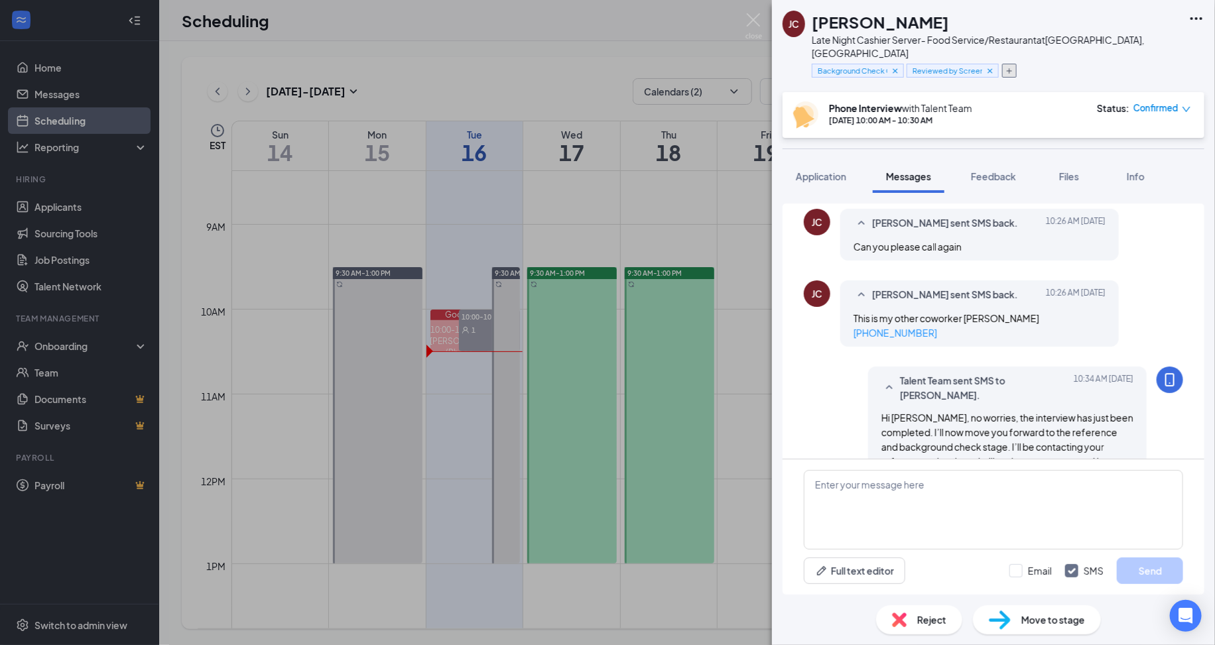
click at [1012, 68] on icon "Plus" at bounding box center [1009, 70] width 5 height 5
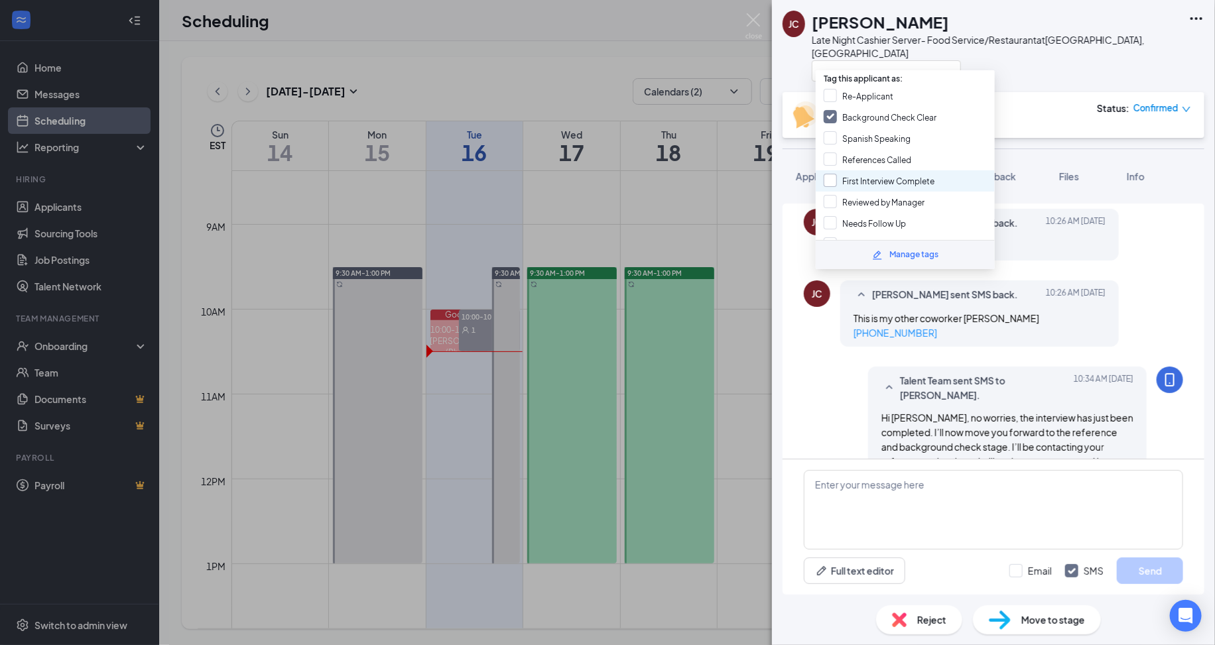
click at [873, 174] on input "First Interview Complete" at bounding box center [879, 181] width 111 height 15
checkbox input "true"
click at [1048, 67] on div at bounding box center [997, 71] width 370 height 22
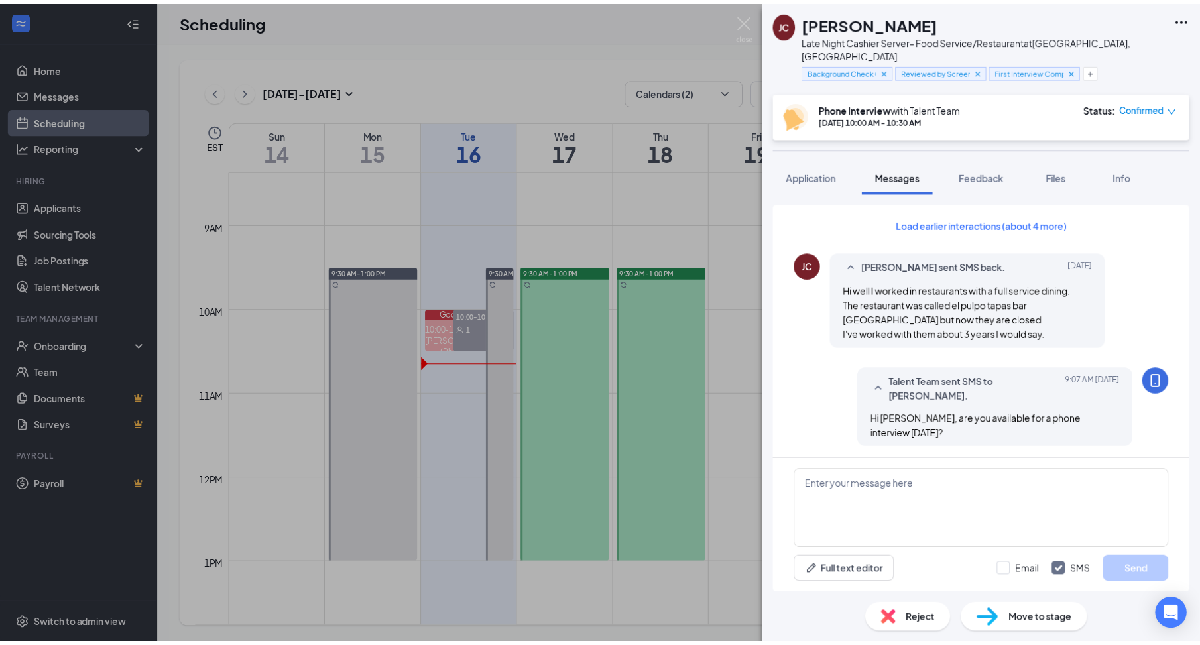
scroll to position [503, 0]
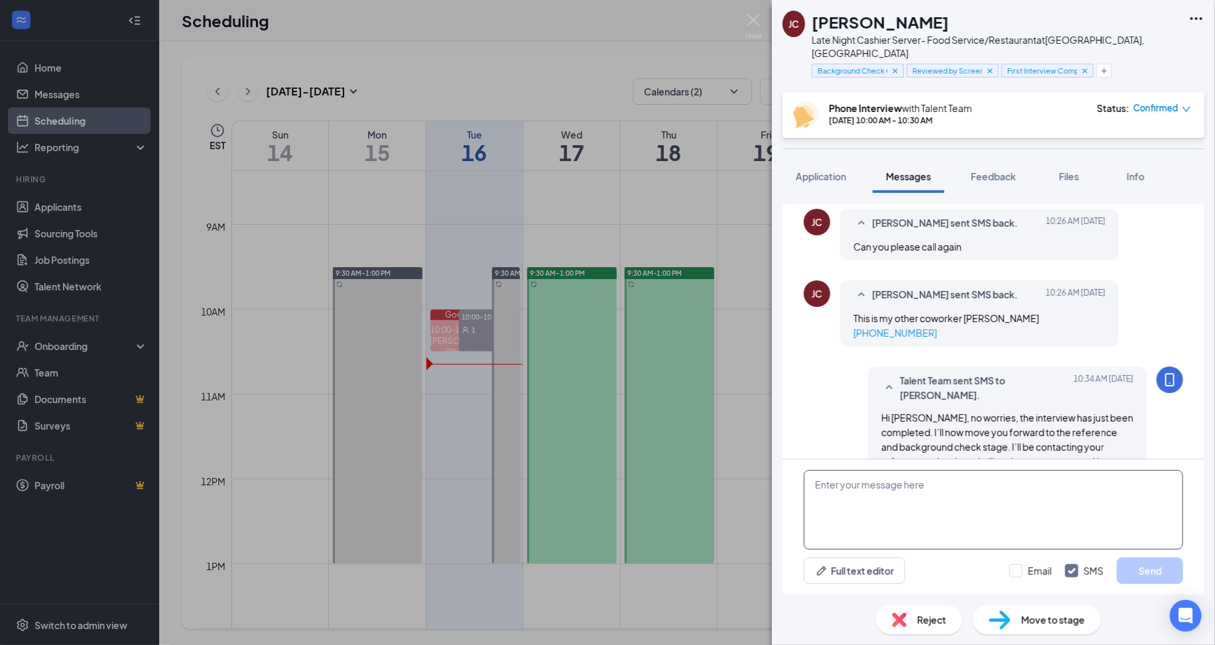
click at [1009, 482] on textarea at bounding box center [993, 510] width 379 height 80
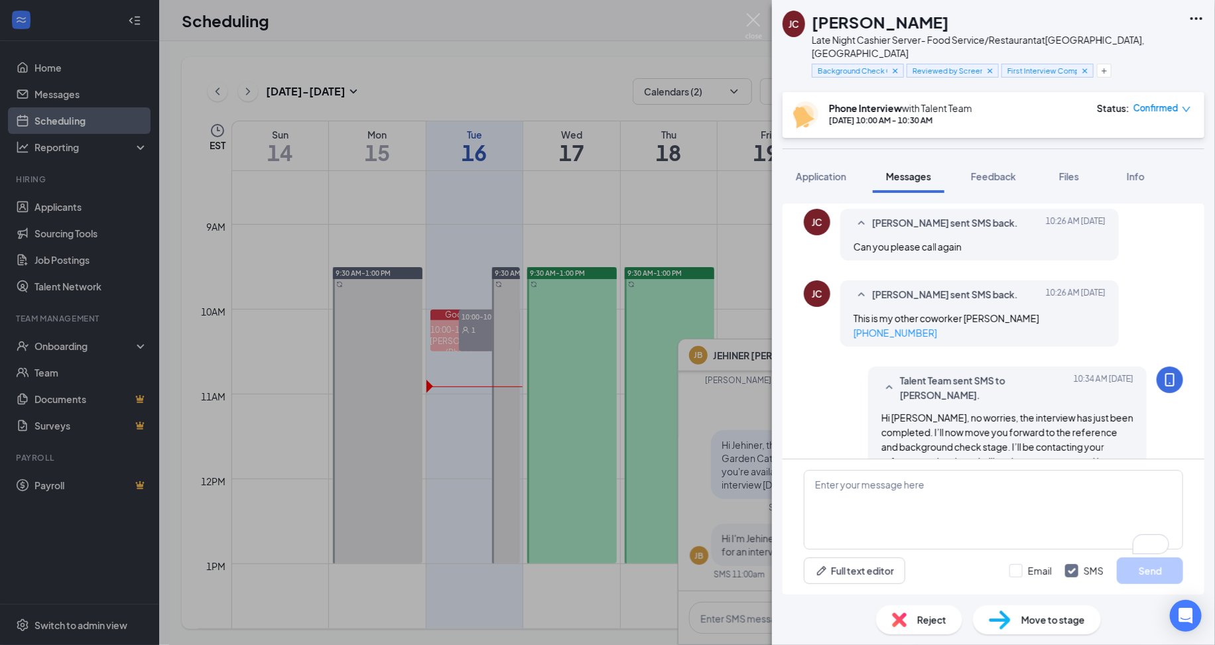
click at [361, 166] on div "JC Jennifer Castro Late Night Cashier Server- Food Service/Restaurant at Fairfi…" at bounding box center [607, 322] width 1215 height 645
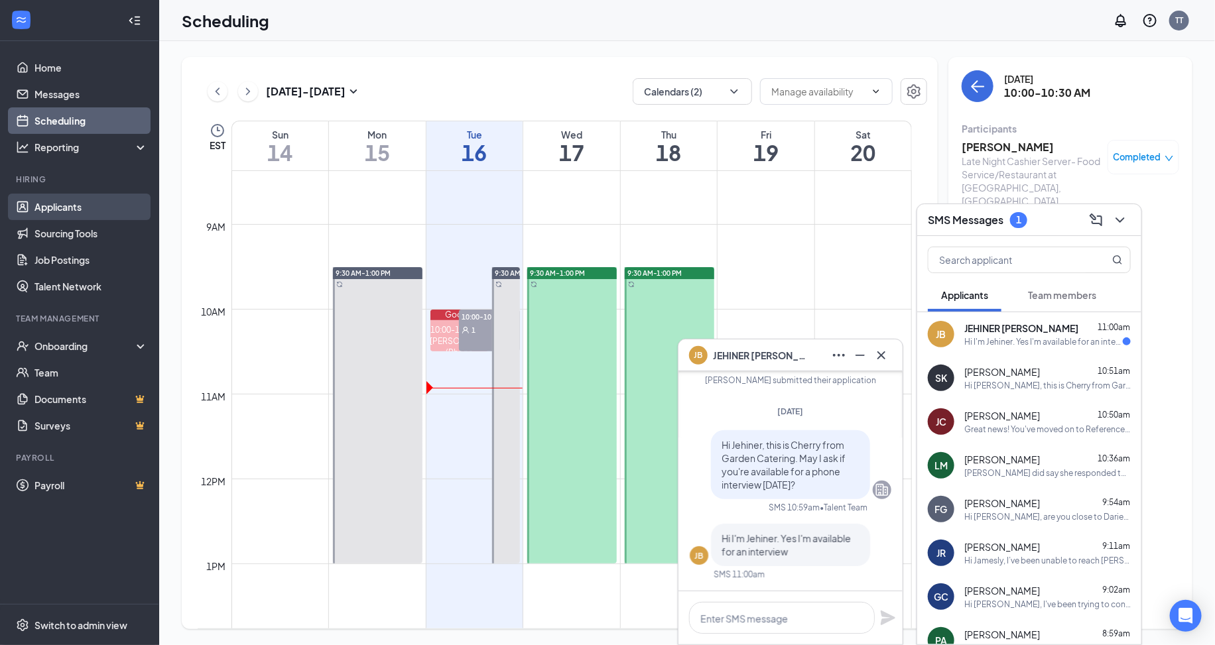
click at [107, 204] on link "Applicants" at bounding box center [90, 207] width 113 height 27
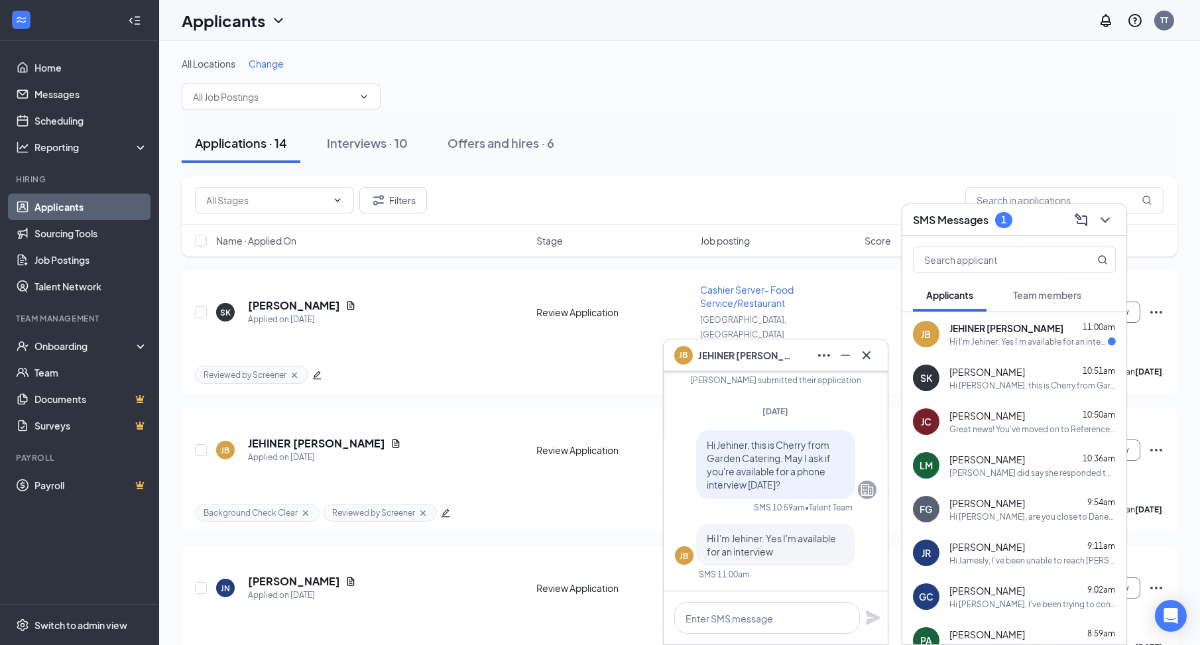
click at [1028, 225] on div "SMS Messages 1" at bounding box center [1014, 220] width 203 height 21
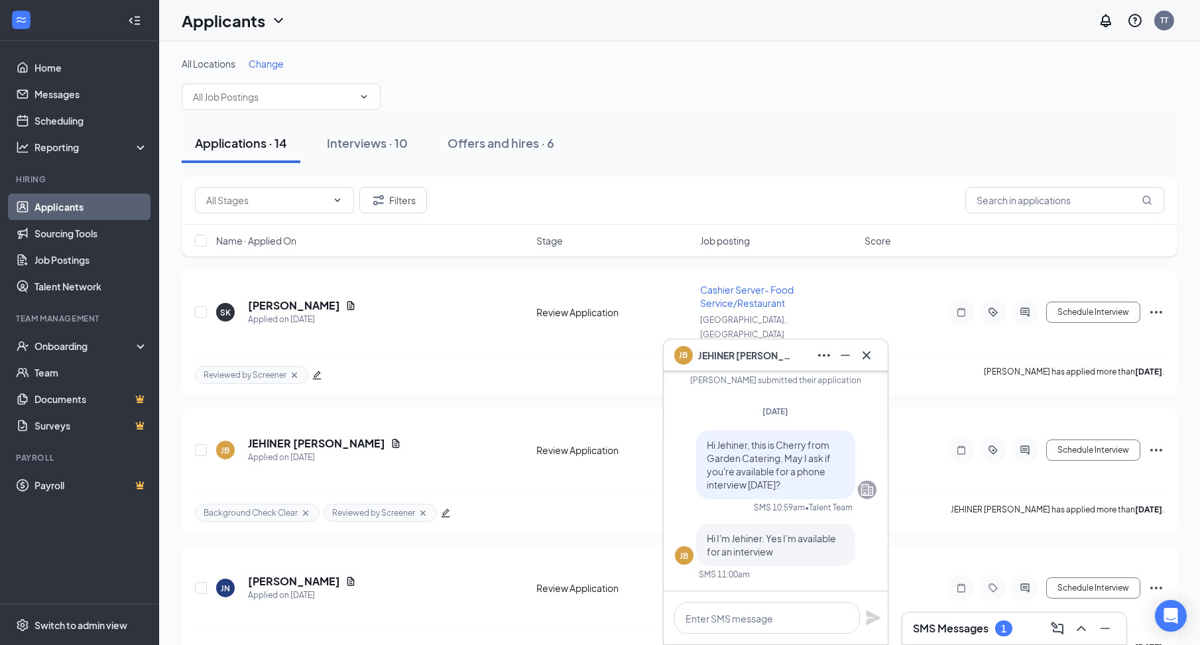
click at [775, 341] on div "JB JEHINER BERRIO" at bounding box center [776, 356] width 224 height 32
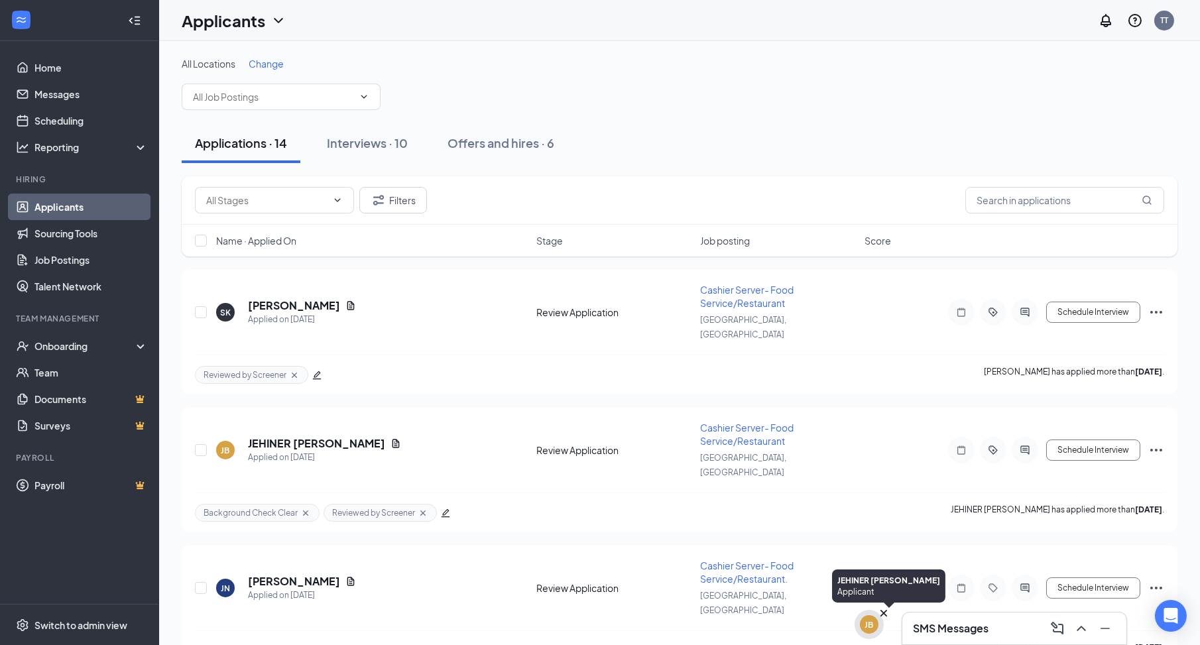
click at [873, 617] on div "JB" at bounding box center [869, 624] width 19 height 19
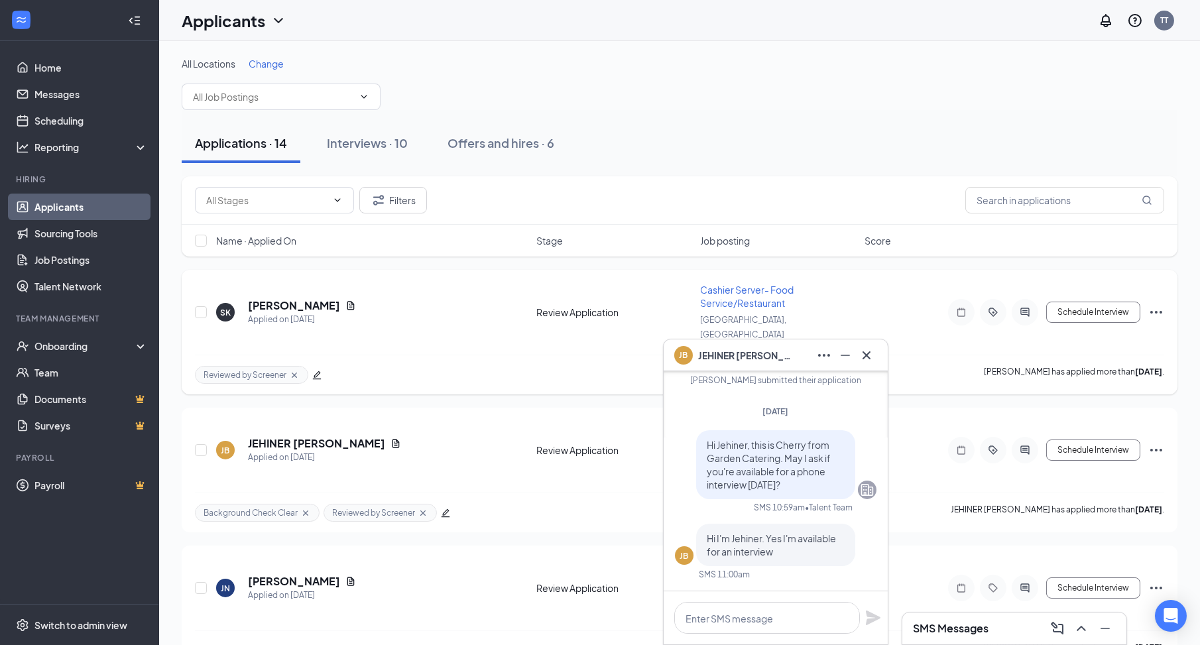
click at [732, 330] on div "SK Skyler Krysicki Applied on Sep 14 Review Application Cashier Server- Food Se…" at bounding box center [680, 319] width 970 height 72
click at [783, 360] on div "JB JEHINER BERRIO" at bounding box center [775, 355] width 203 height 21
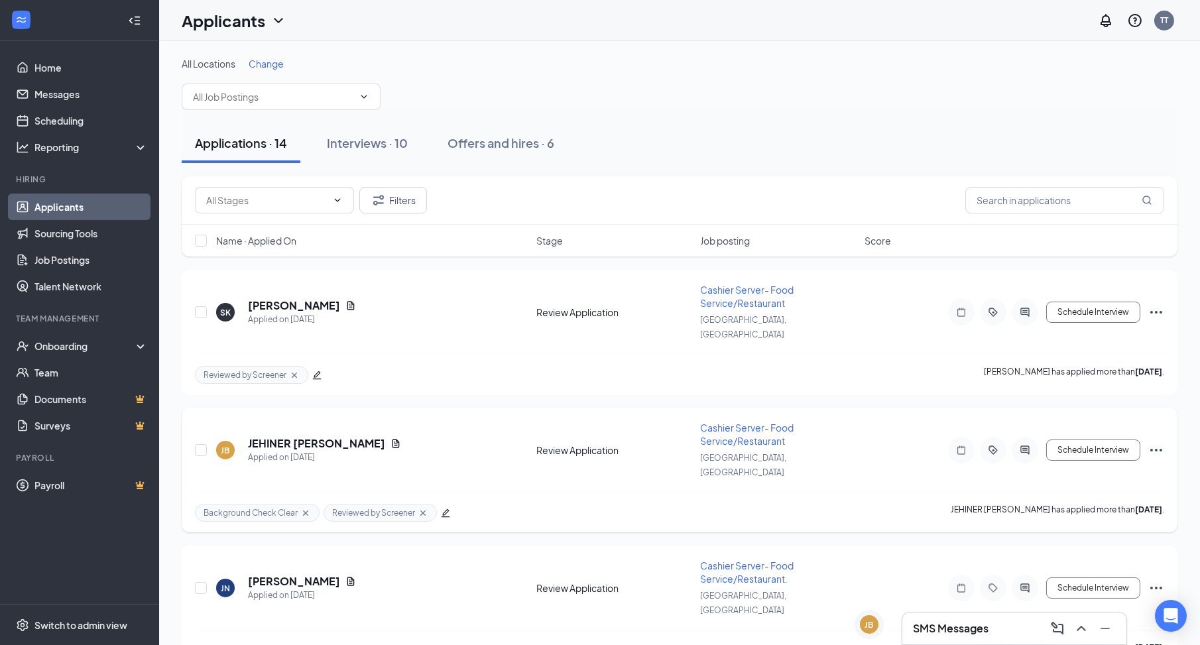
click at [391, 438] on icon "Document" at bounding box center [396, 443] width 11 height 11
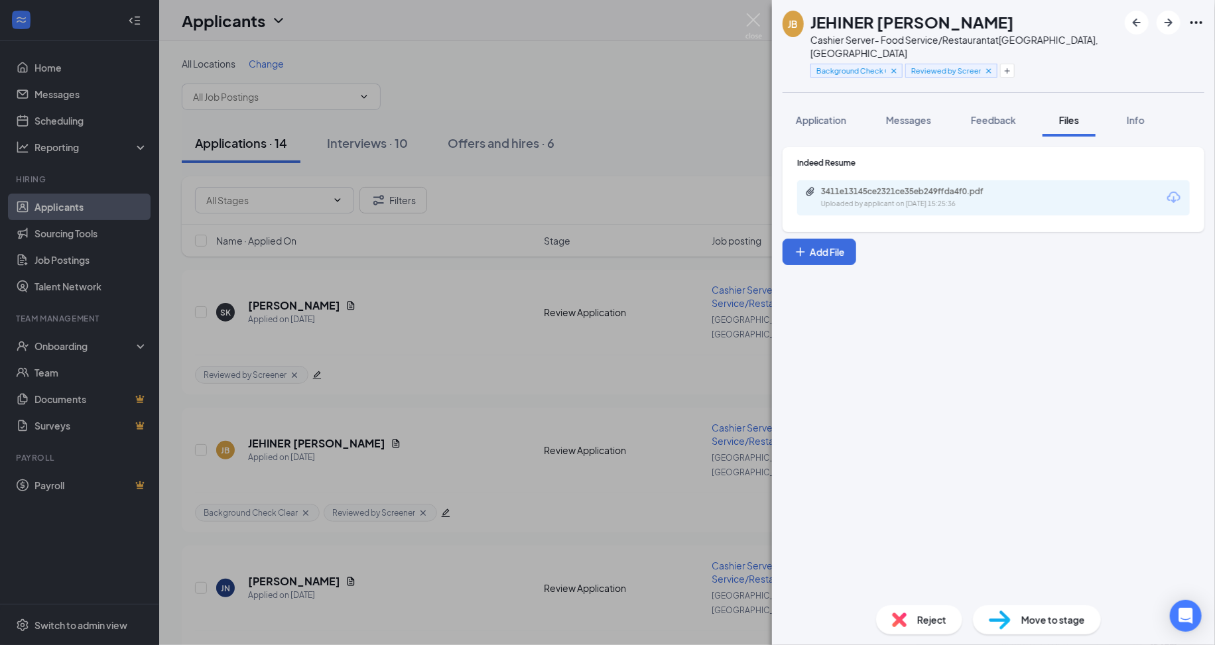
click at [958, 198] on div "3411e13145ce2321ce35eb249ffda4f0.pdf Uploaded by applicant on Sep 12, 2025 at 1…" at bounding box center [993, 197] width 393 height 35
click at [956, 199] on div "Uploaded by applicant on Sep 12, 2025 at 15:25:36" at bounding box center [920, 204] width 199 height 11
click at [834, 114] on span "Application" at bounding box center [821, 120] width 50 height 12
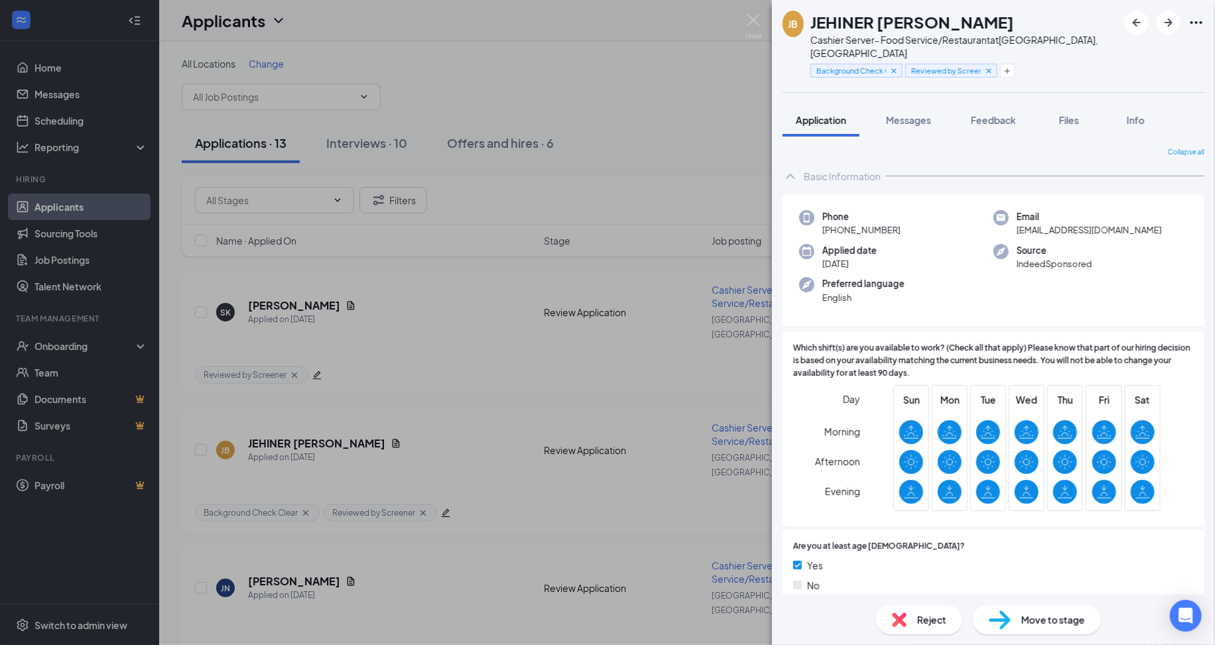
click at [495, 236] on div "JB JEHINER BERRIO Cashier Server- Food Service/Restaurant at Old Greenwich, CT …" at bounding box center [607, 322] width 1215 height 645
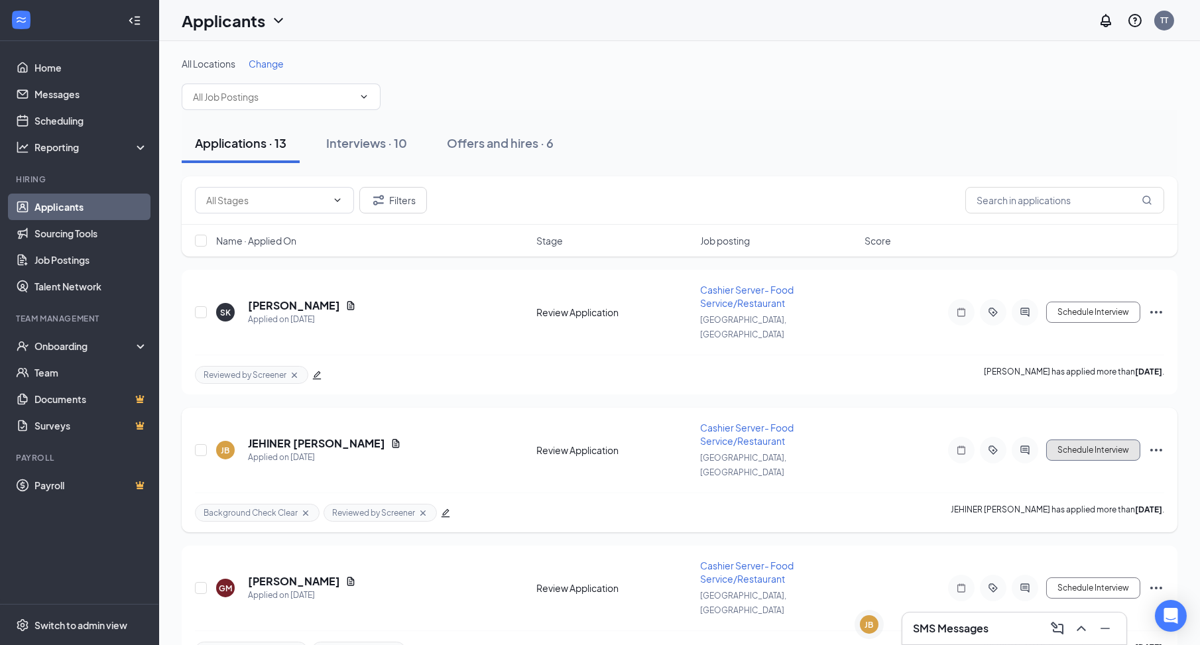
click at [1129, 440] on button "Schedule Interview" at bounding box center [1094, 450] width 94 height 21
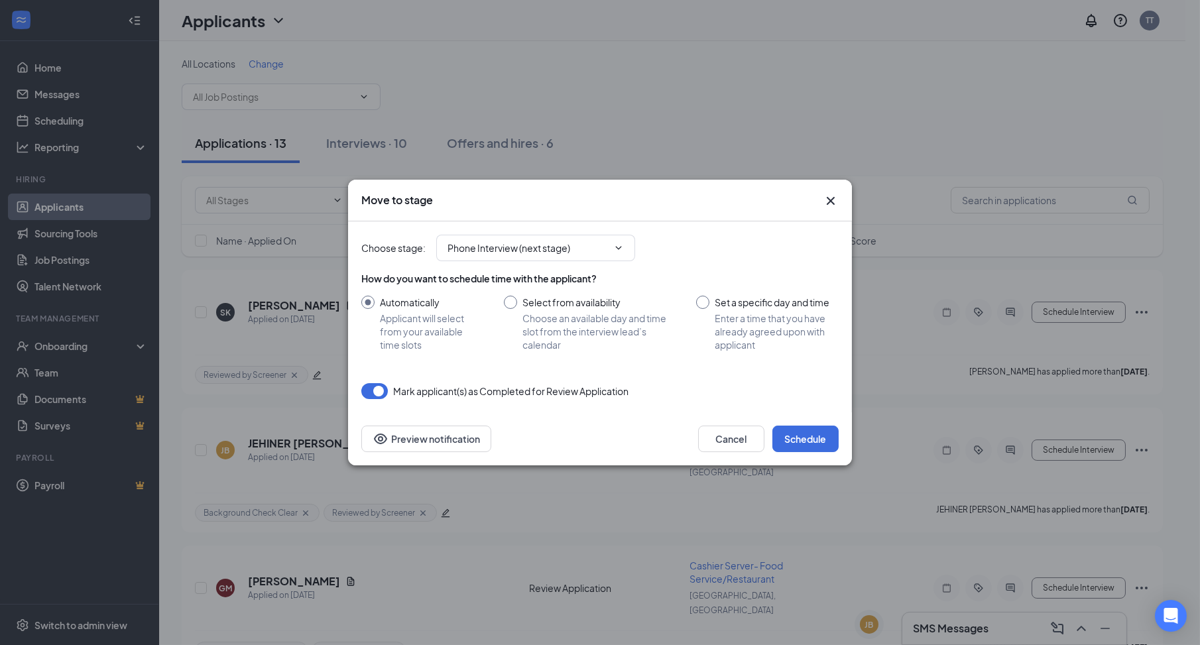
click at [706, 306] on input "Set a specific day and time Enter a time that you have already agreed upon with…" at bounding box center [767, 324] width 143 height 56
radio input "true"
radio input "false"
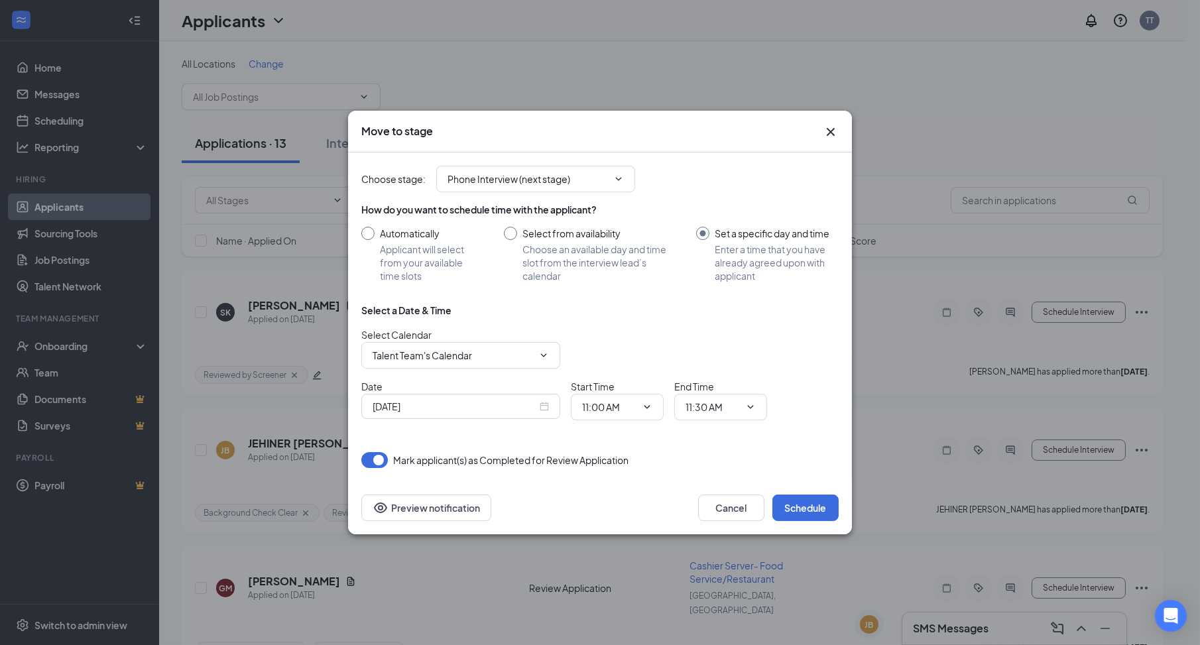
click at [625, 393] on div "Start Time 11:00 AM" at bounding box center [617, 399] width 93 height 41
click at [629, 406] on input "11:00 AM" at bounding box center [609, 407] width 54 height 15
click at [631, 319] on div "11:30 AM" at bounding box center [612, 325] width 39 height 15
type input "11:30 AM"
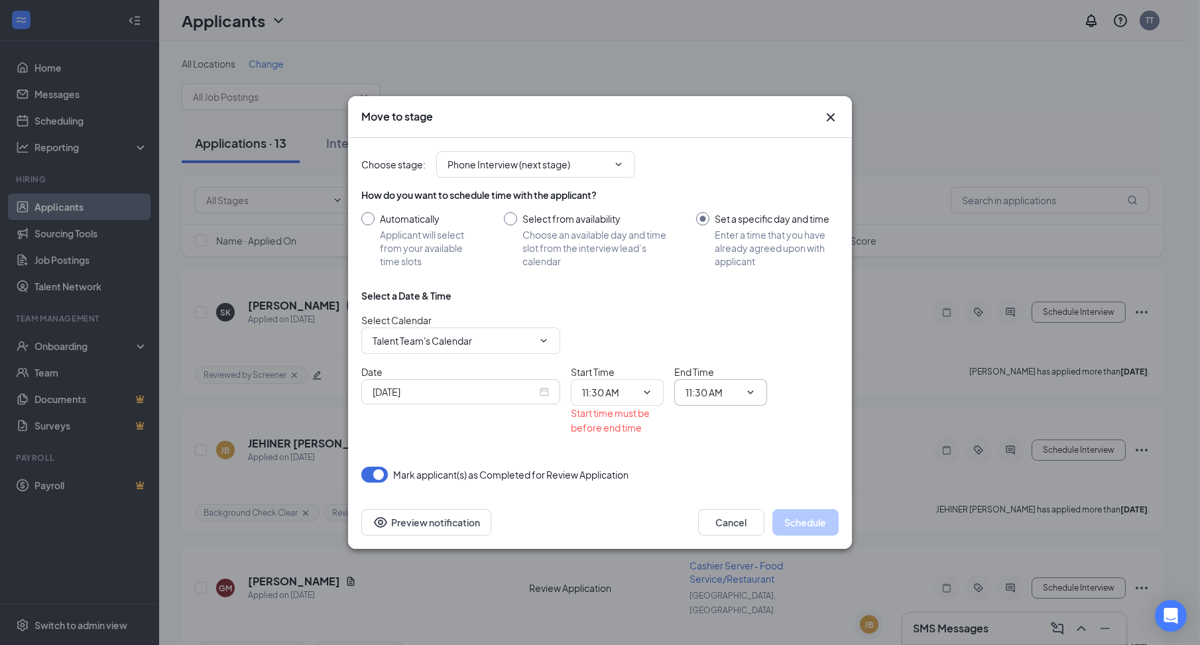
click at [691, 396] on input "11:30 AM" at bounding box center [713, 392] width 54 height 15
click at [714, 269] on div "12:00 PM" at bounding box center [716, 271] width 39 height 15
type input "12:00 PM"
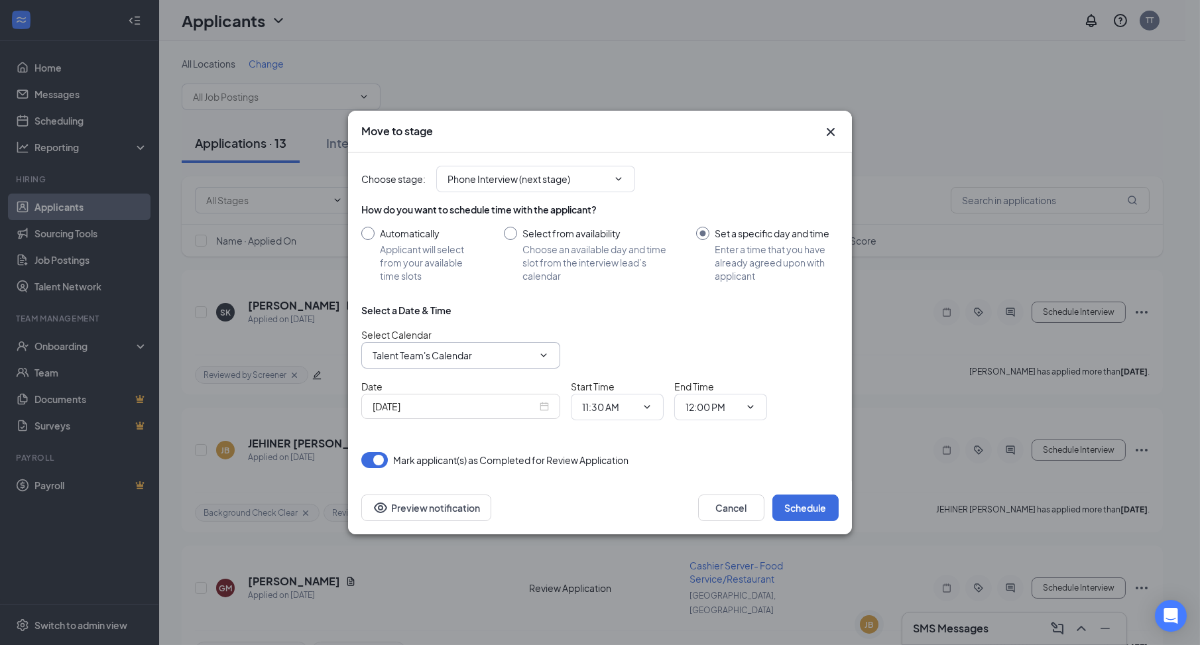
click at [438, 351] on input "Talent Team's Calendar" at bounding box center [453, 355] width 160 height 15
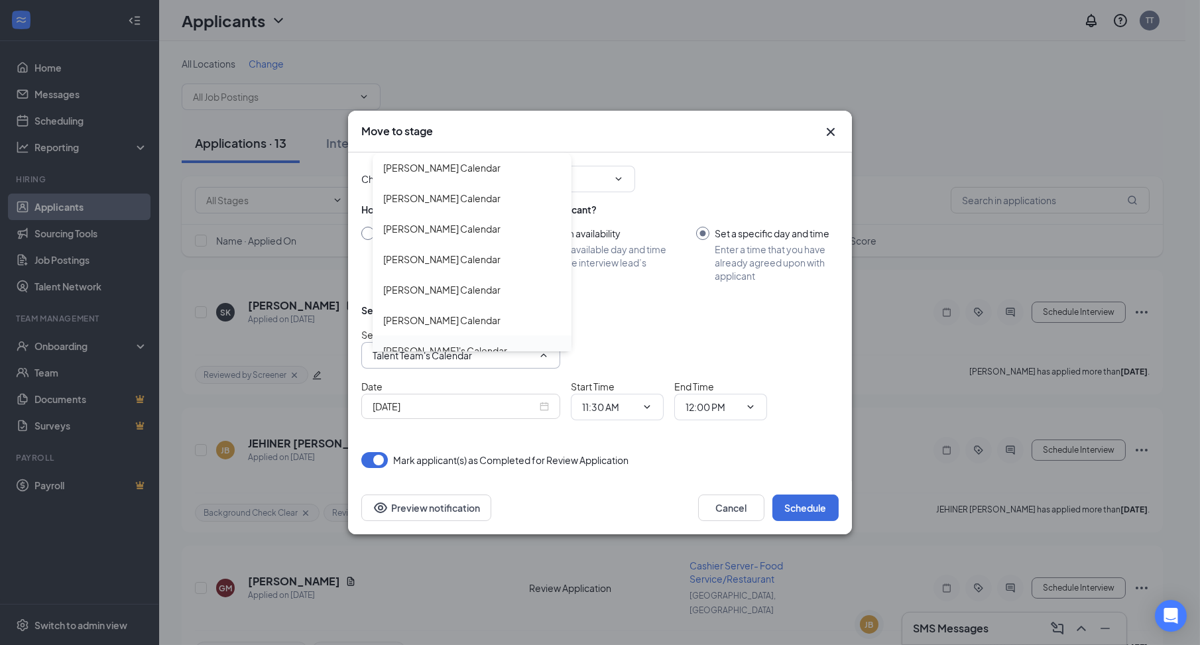
click at [444, 351] on div "Kim Englisch's Calendar" at bounding box center [445, 351] width 124 height 15
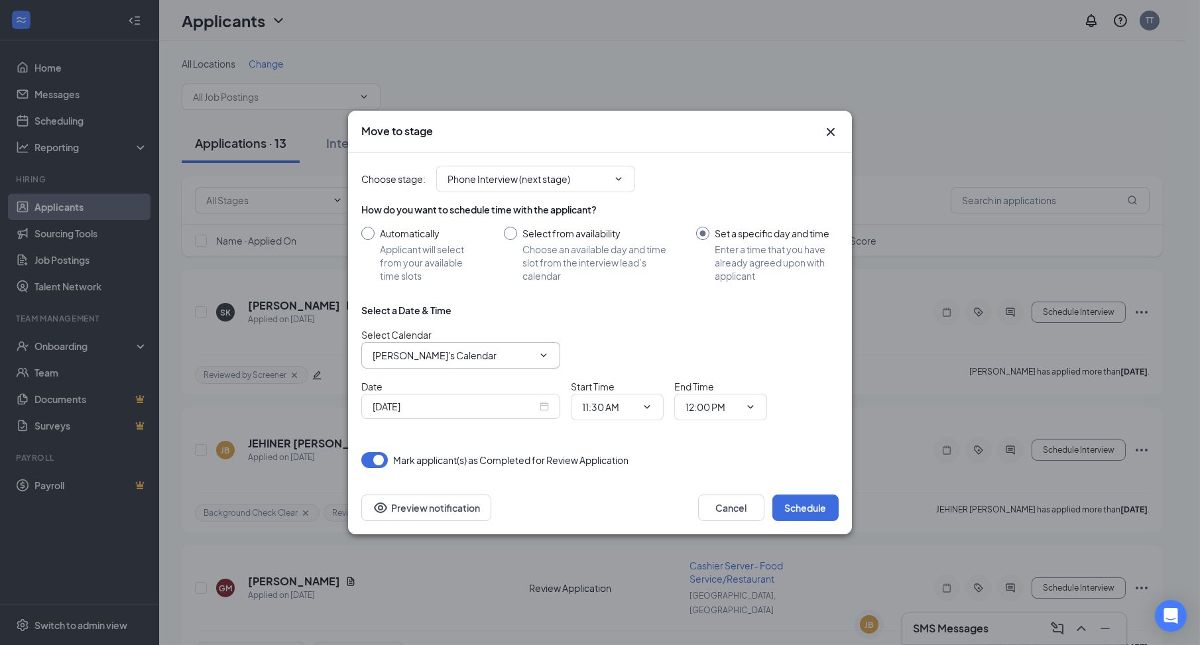
click at [490, 355] on input "Kim Englisch's Calendar" at bounding box center [453, 355] width 160 height 15
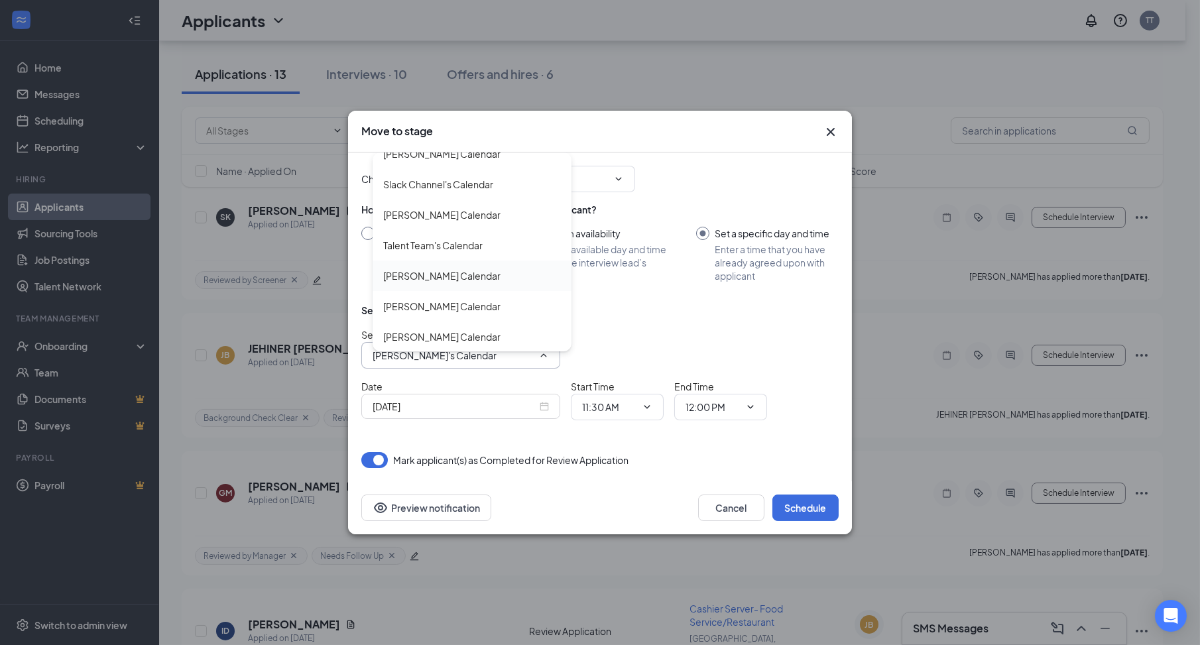
scroll to position [199, 0]
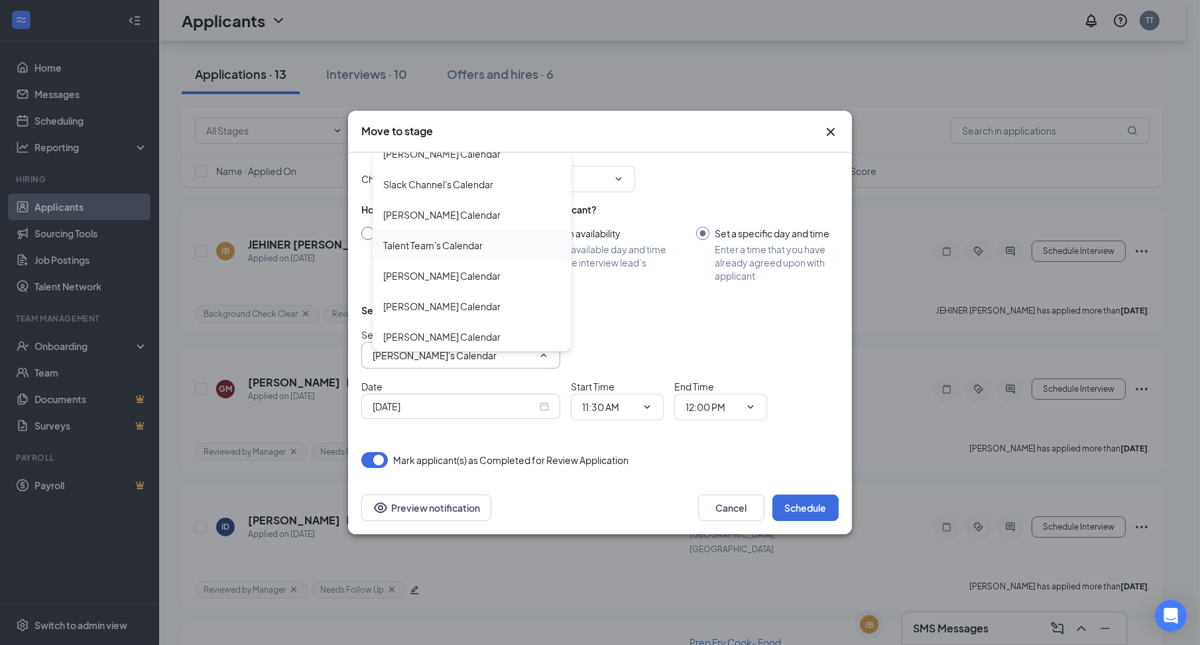
click at [466, 246] on div "Talent Team's Calendar" at bounding box center [432, 245] width 99 height 15
type input "Talent Team's Calendar"
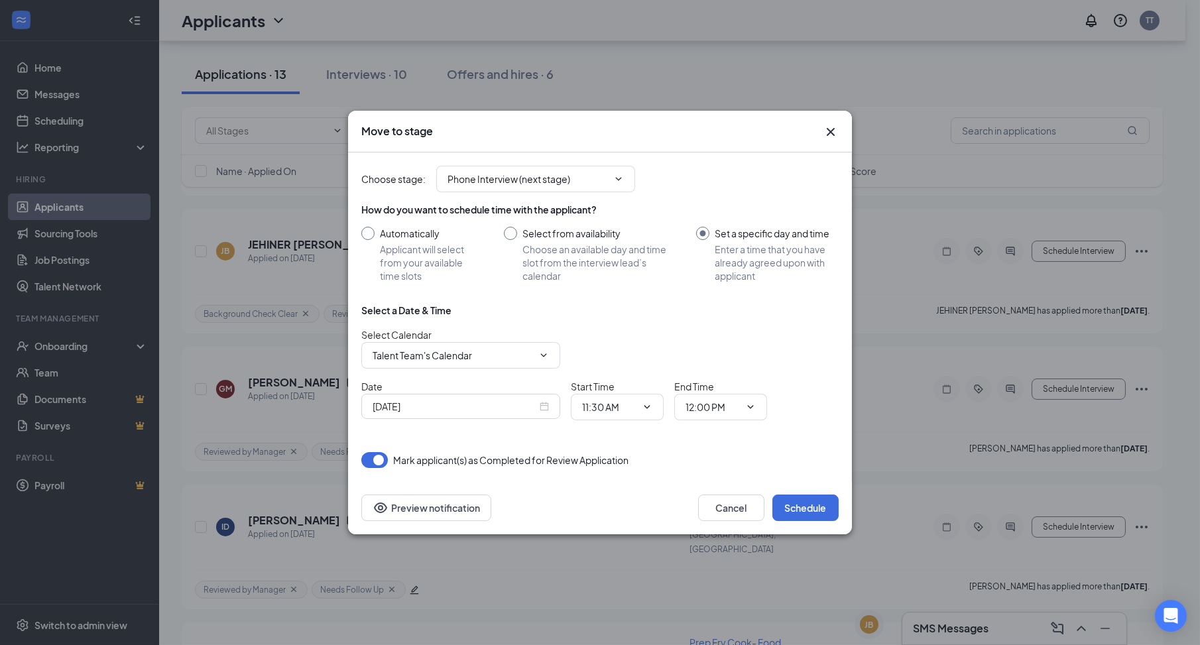
click at [651, 317] on div "Select a Date & Time Select Calendar Talent Team's Calendar Alison Pepe's Calen…" at bounding box center [600, 367] width 478 height 127
click at [804, 511] on button "Schedule" at bounding box center [806, 508] width 66 height 27
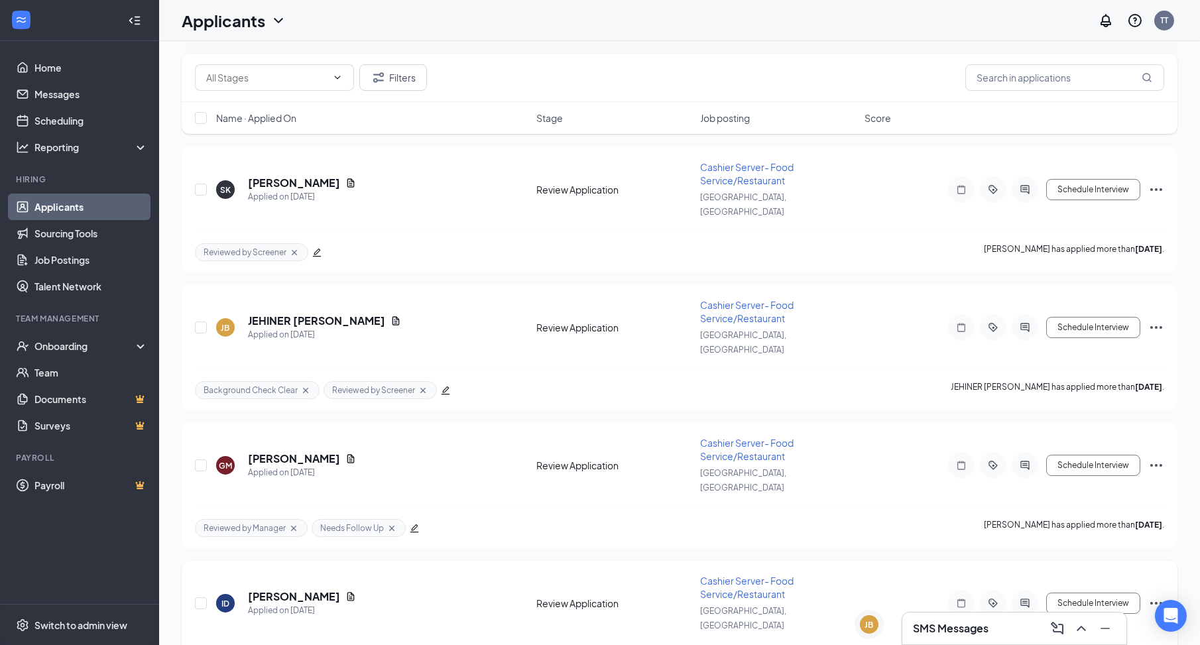
scroll to position [0, 0]
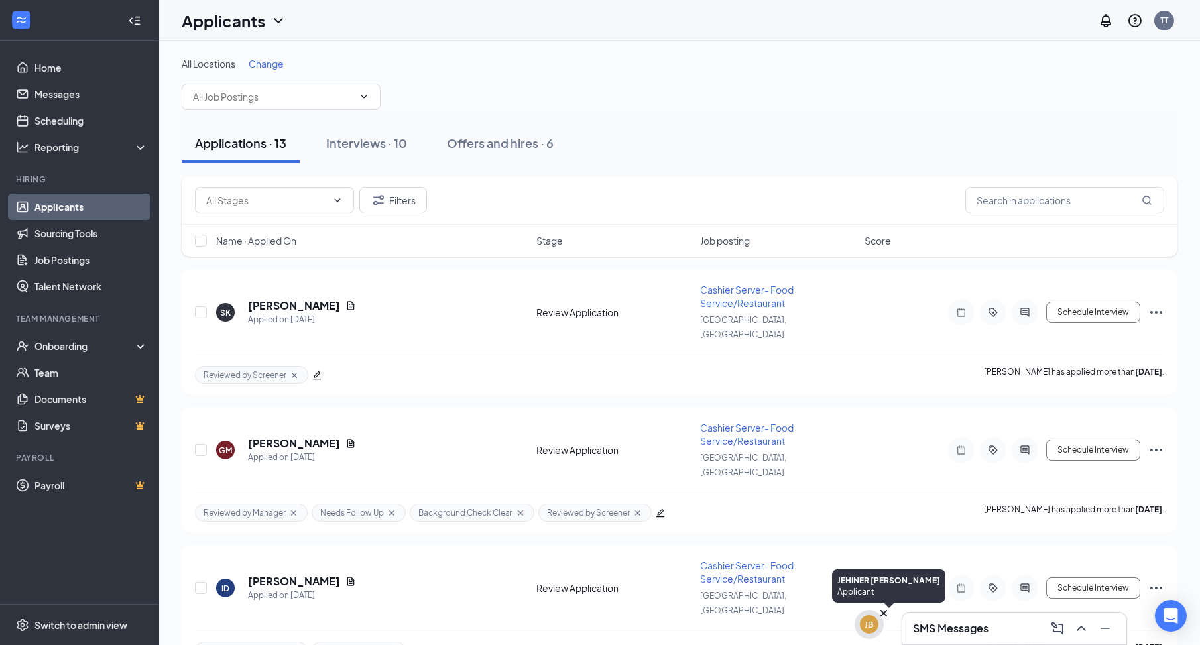
click at [867, 627] on div "JB" at bounding box center [869, 624] width 9 height 11
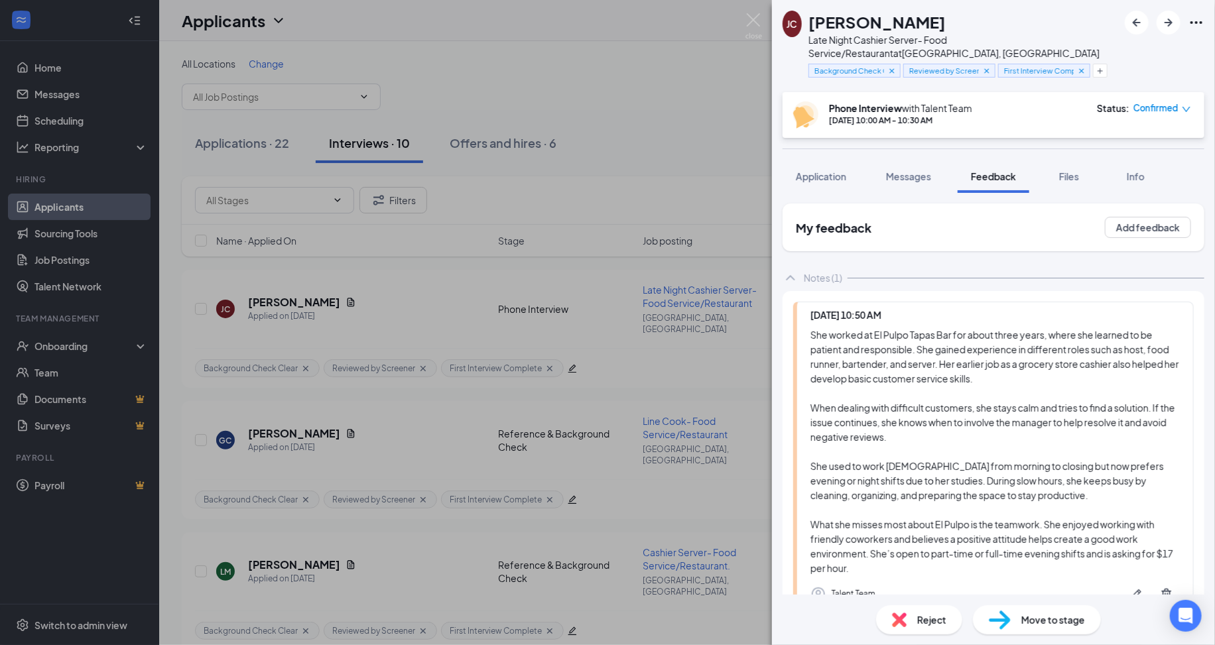
click at [1042, 627] on span "Move to stage" at bounding box center [1053, 620] width 64 height 15
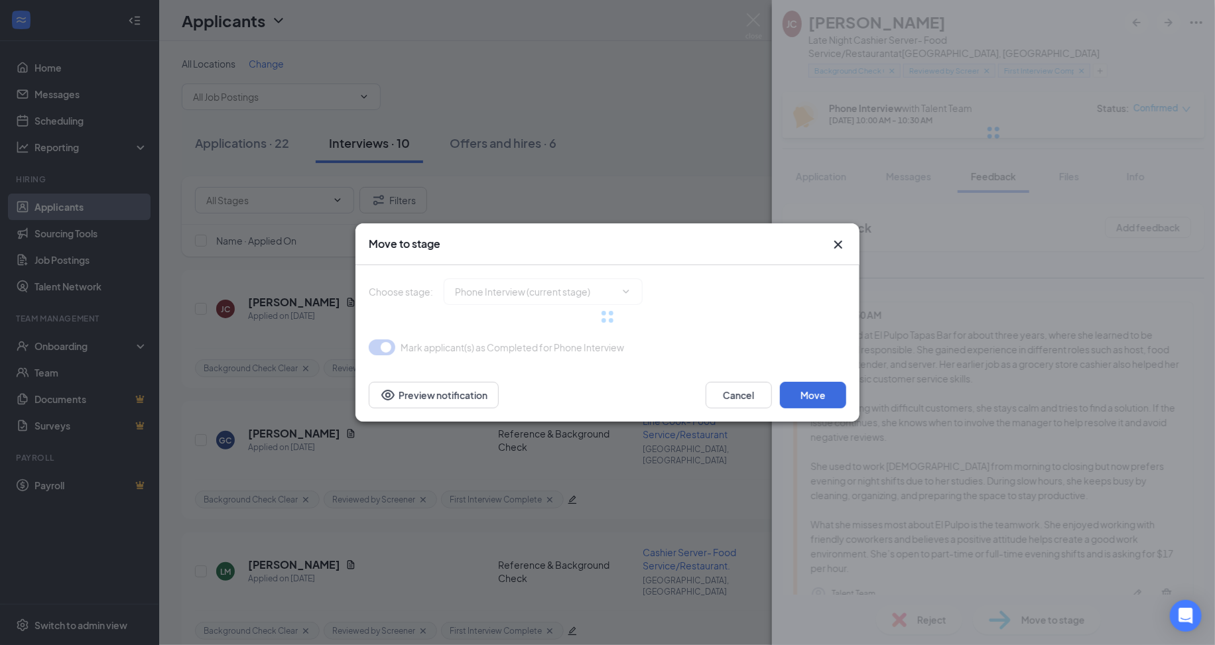
type input "Reference & Background Check (next stage)"
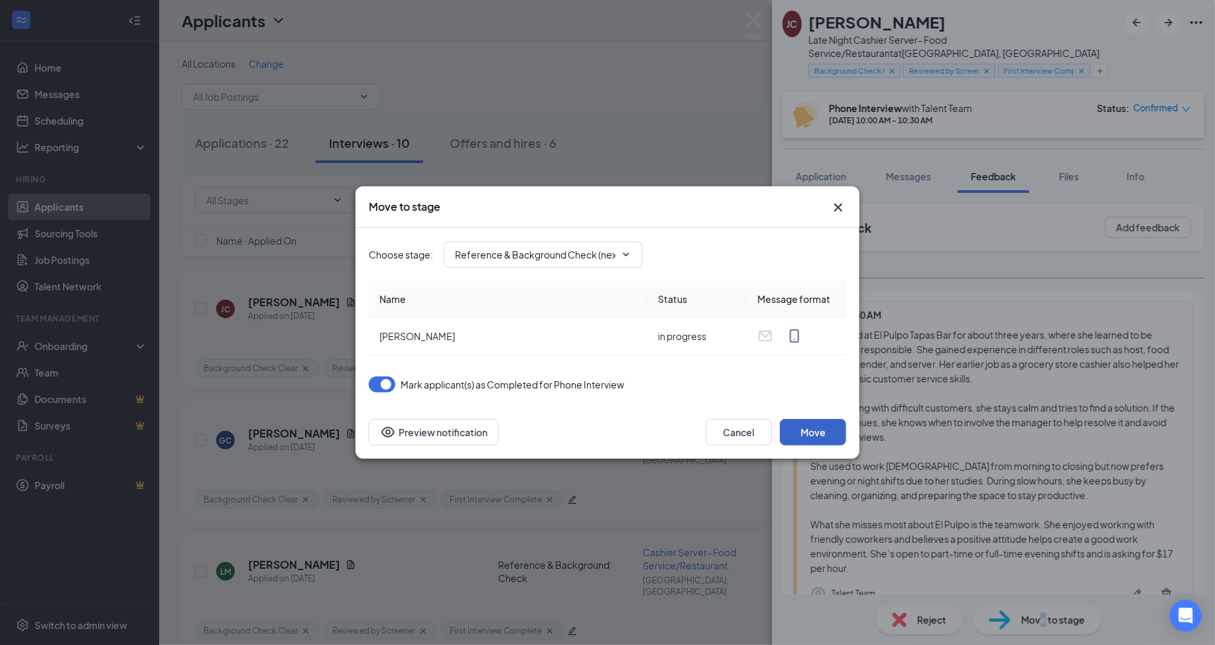
click at [834, 429] on button "Move" at bounding box center [813, 432] width 66 height 27
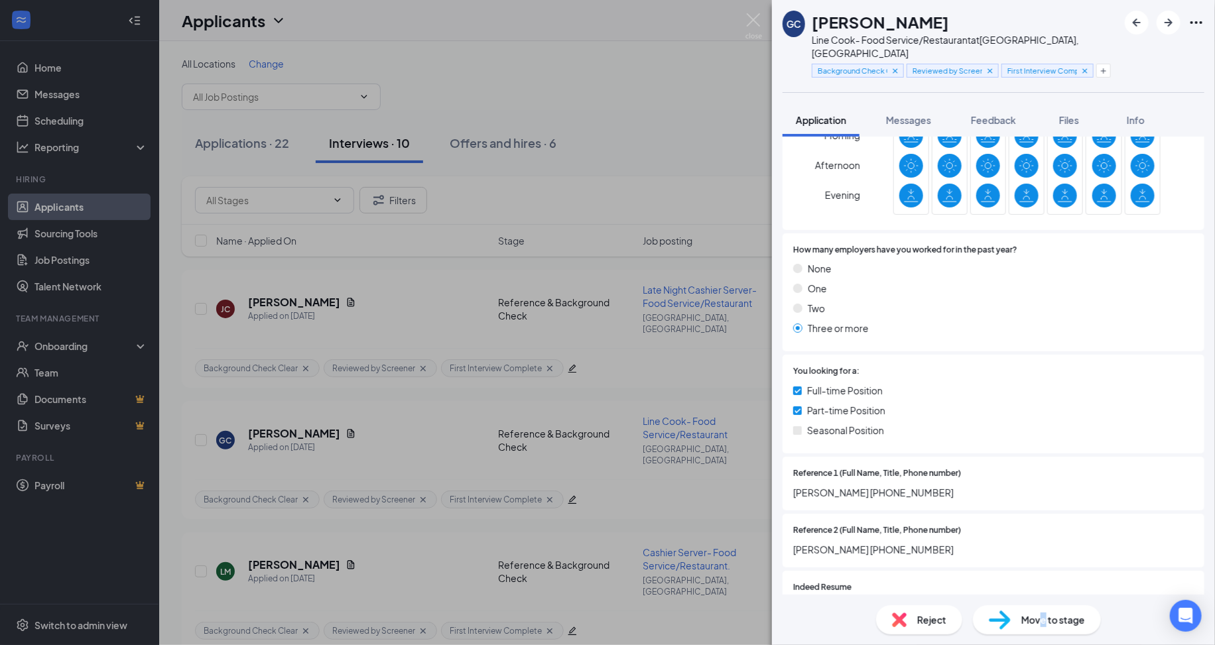
scroll to position [596, 0]
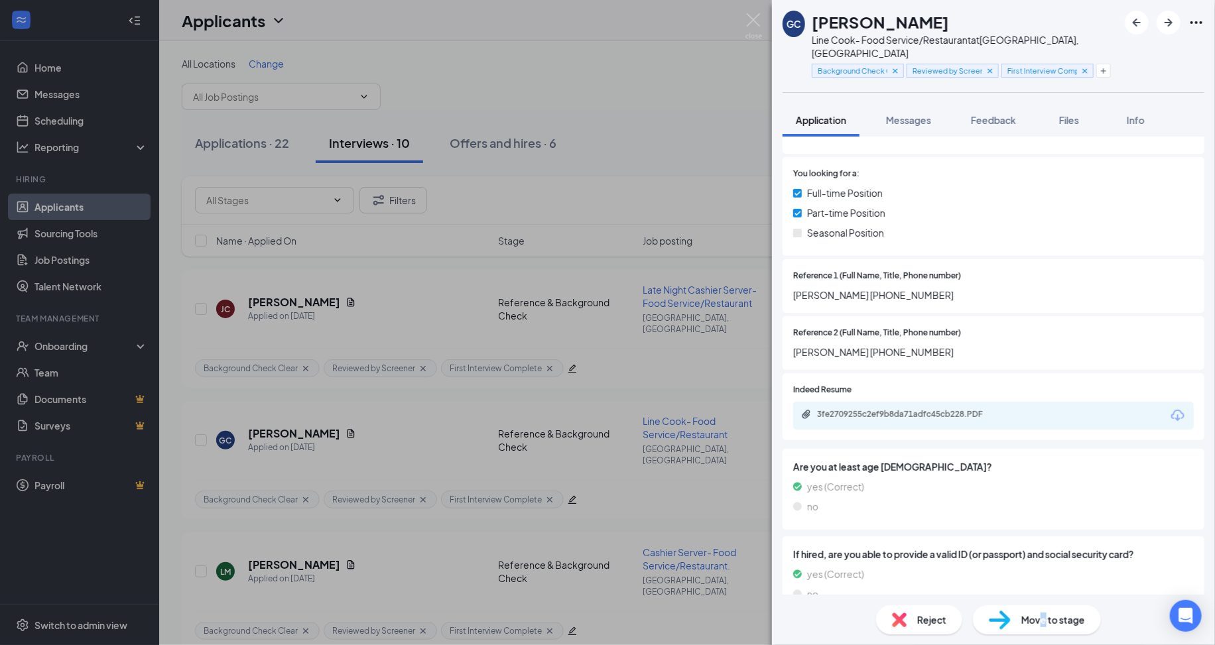
click at [661, 247] on div "GC [PERSON_NAME] Line Cook- Food Service/Restaurant at [GEOGRAPHIC_DATA], [GEOG…" at bounding box center [607, 322] width 1215 height 645
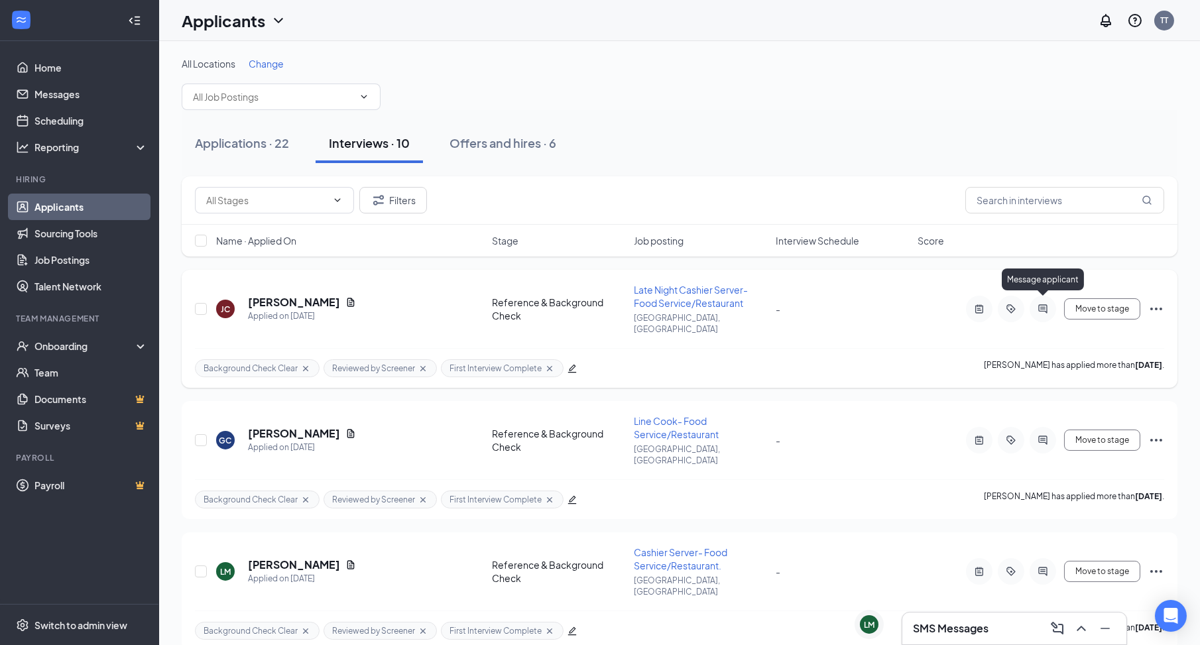
click at [1045, 306] on icon "ActiveChat" at bounding box center [1043, 308] width 9 height 9
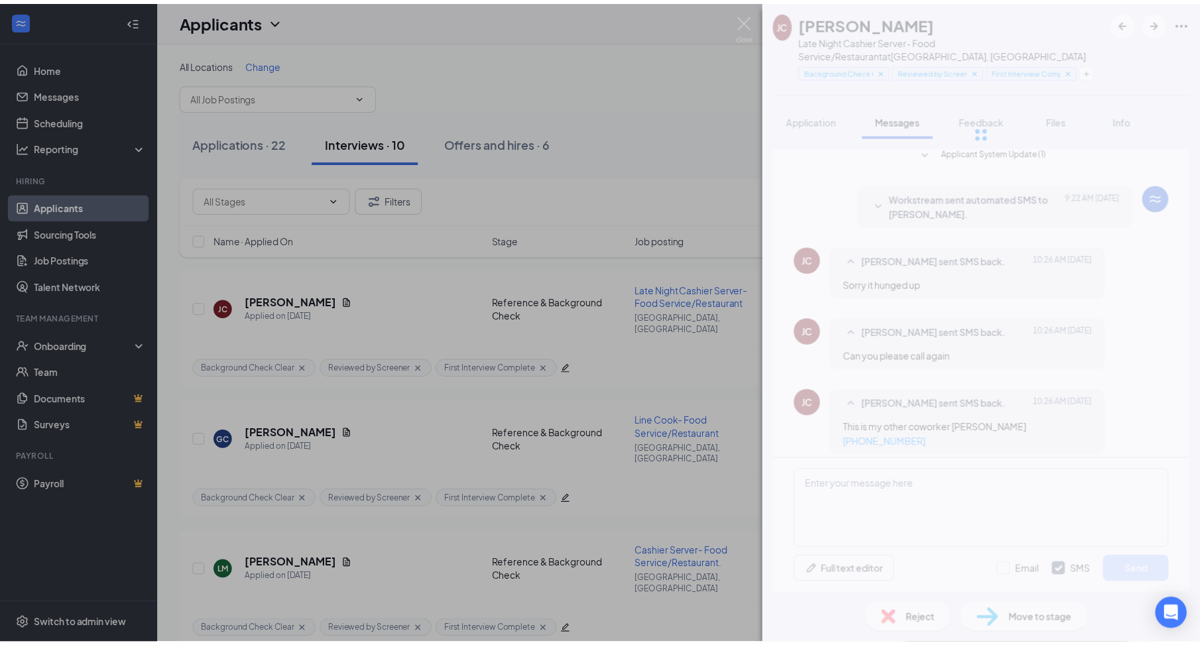
scroll to position [347, 0]
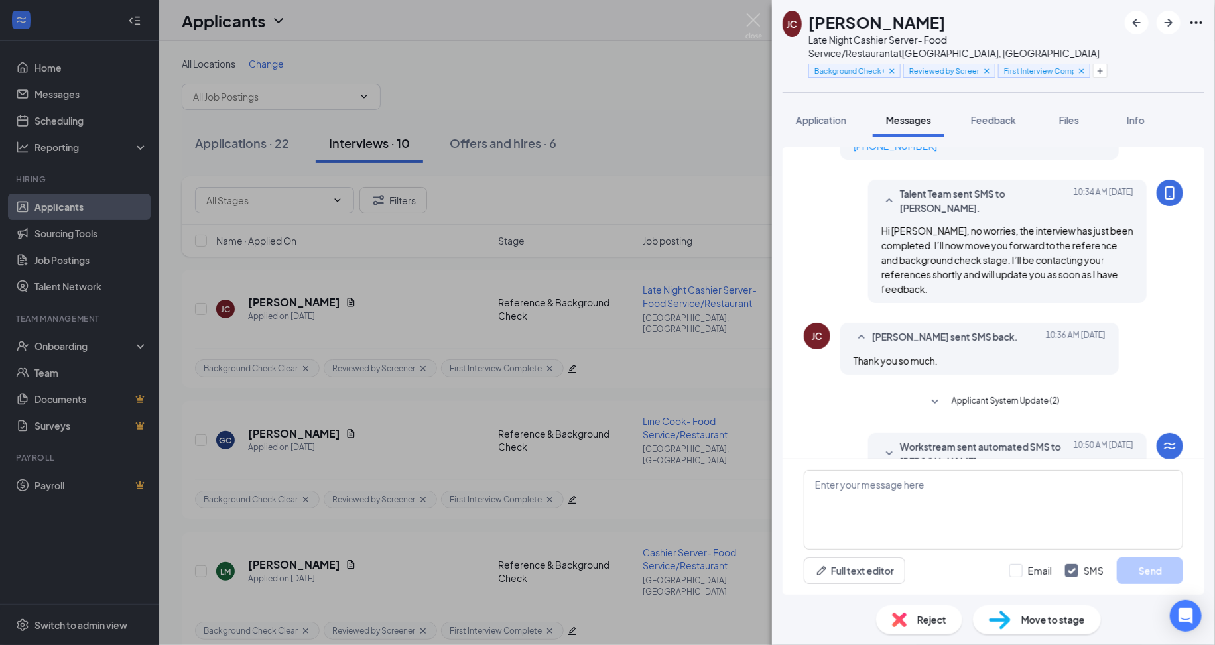
click at [654, 427] on div "[PERSON_NAME] [PERSON_NAME] Late Night Cashier Server- Food Service/Restaurant …" at bounding box center [607, 322] width 1215 height 645
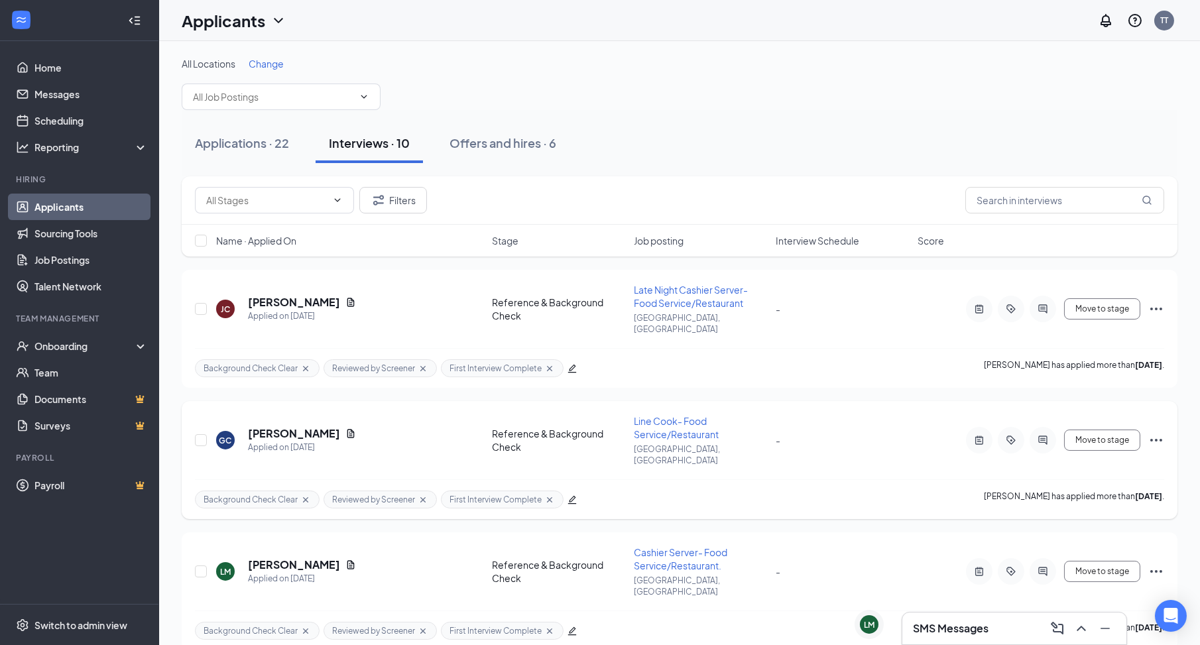
scroll to position [99, 0]
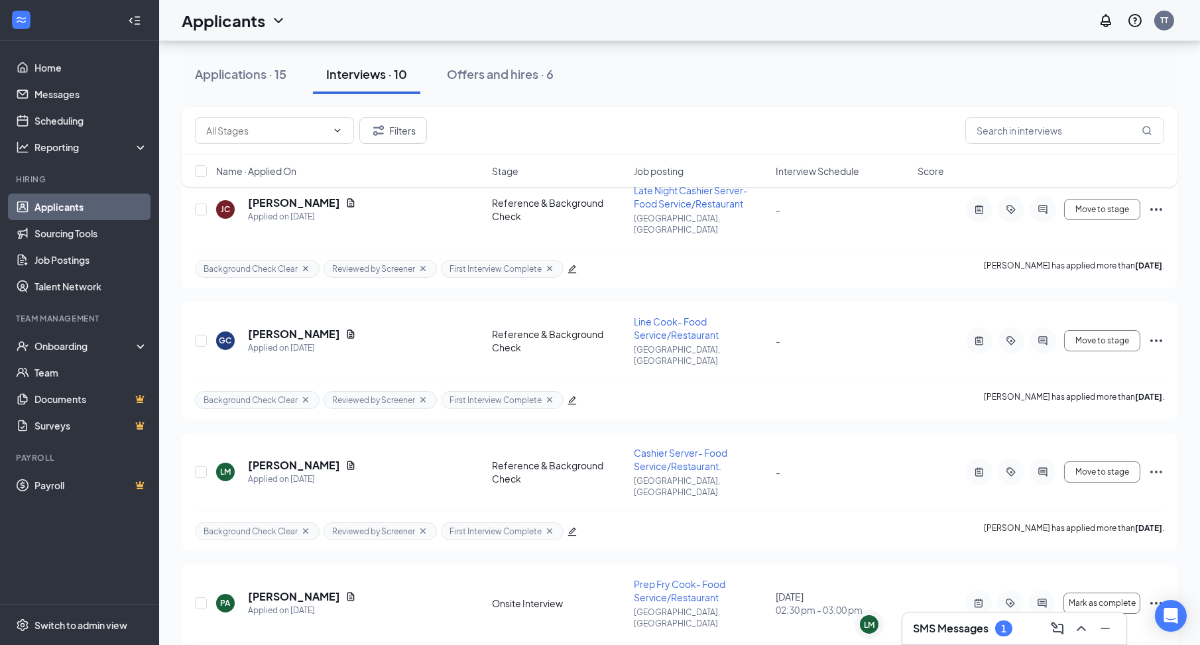
click at [961, 635] on h3 "SMS Messages" at bounding box center [951, 628] width 76 height 15
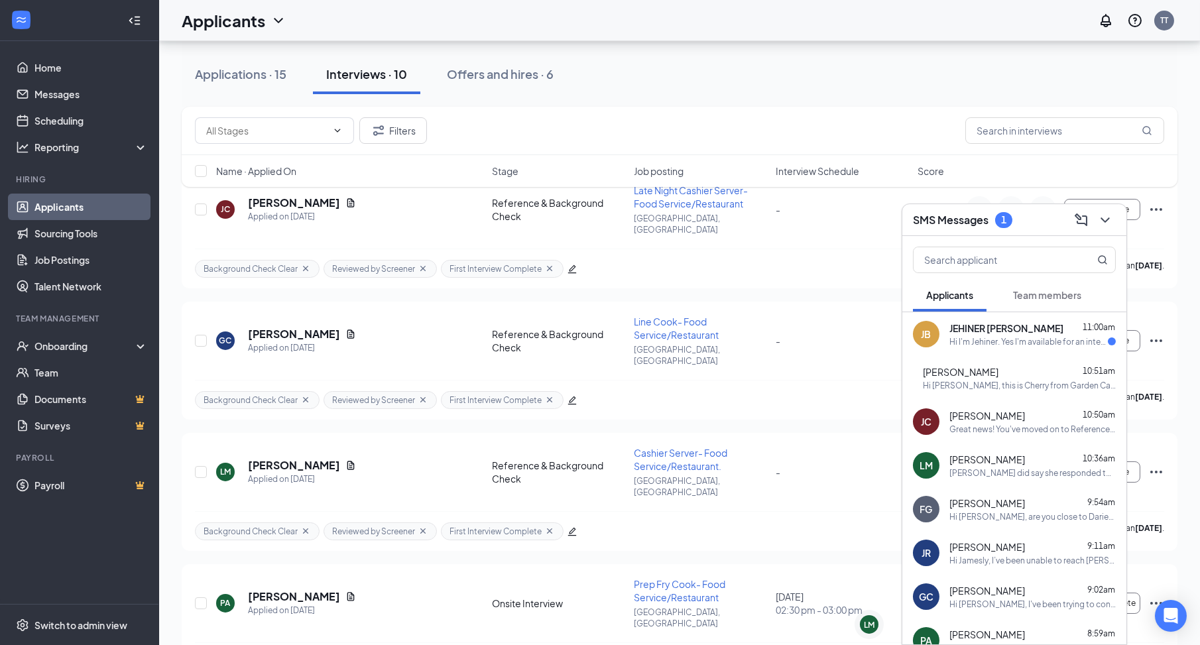
click at [978, 340] on div "Hi I'm Jehiner. Yes I'm available for an interview" at bounding box center [1029, 341] width 159 height 11
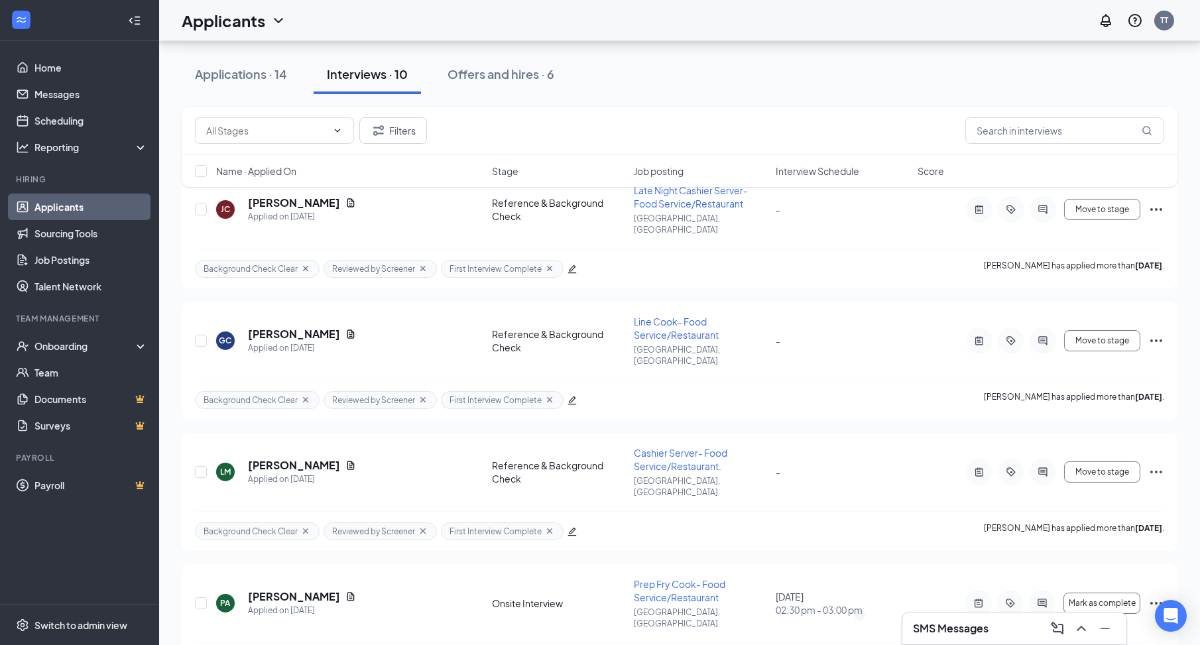
scroll to position [0, 0]
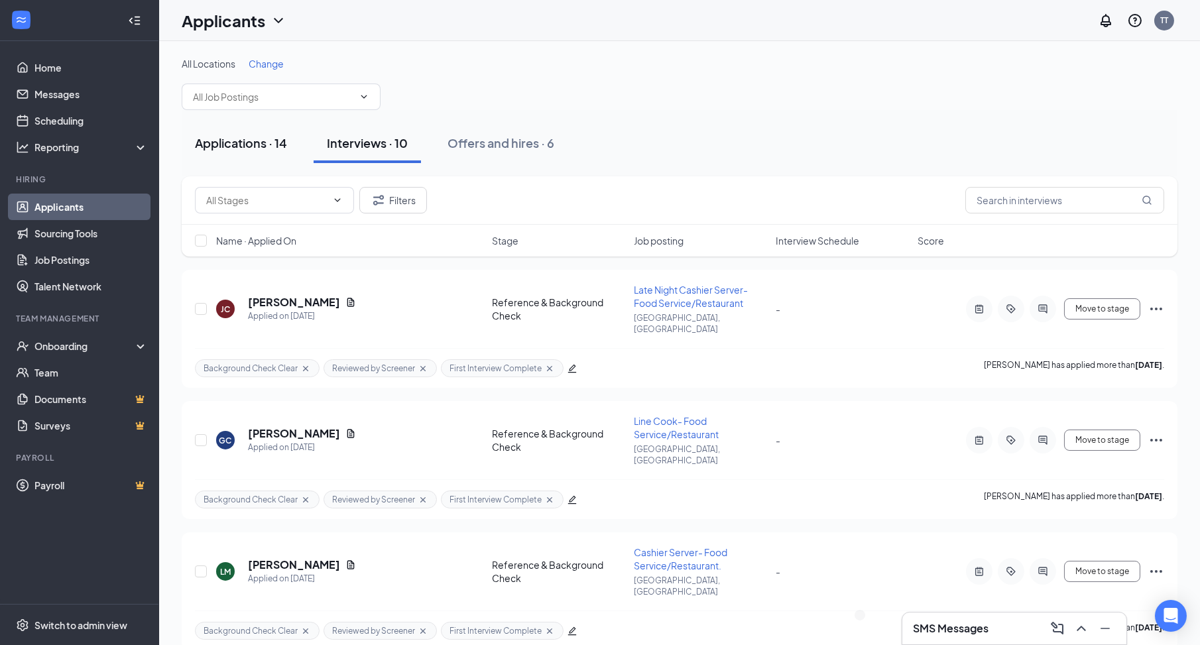
click at [287, 149] on div "Applications · 14" at bounding box center [241, 143] width 92 height 17
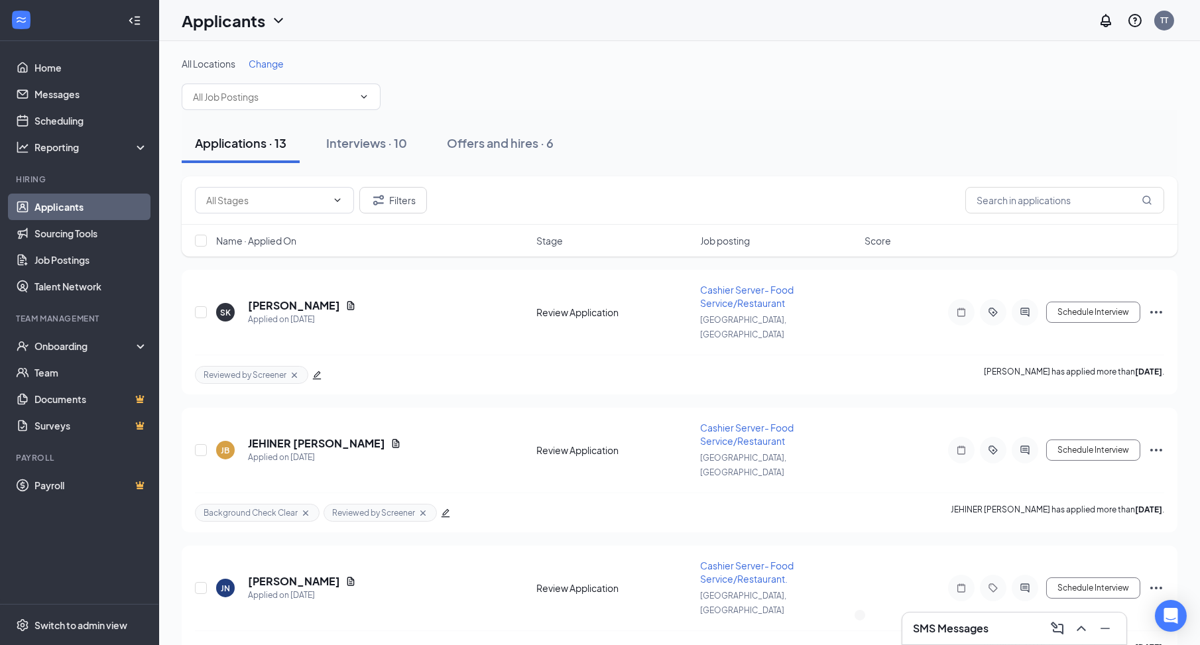
scroll to position [99, 0]
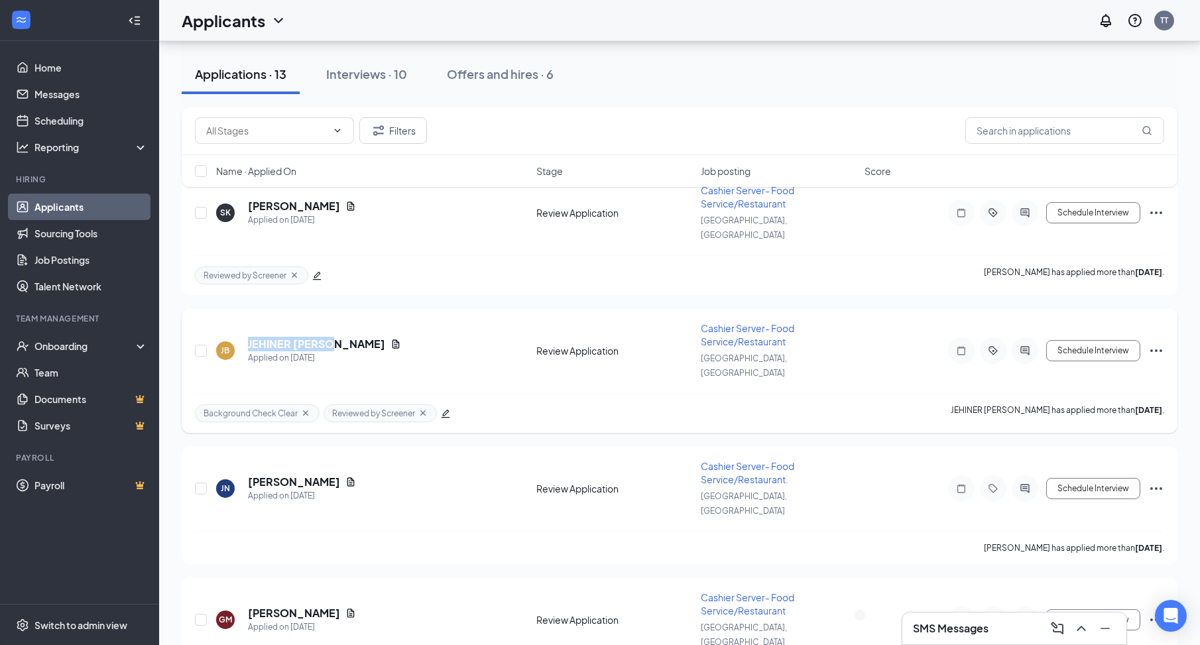
drag, startPoint x: 333, startPoint y: 315, endPoint x: 247, endPoint y: 322, distance: 86.5
click at [247, 337] on div "JB JEHINER [PERSON_NAME] Applied on [DATE]" at bounding box center [372, 351] width 312 height 28
copy h5 "JEHINER [PERSON_NAME]"
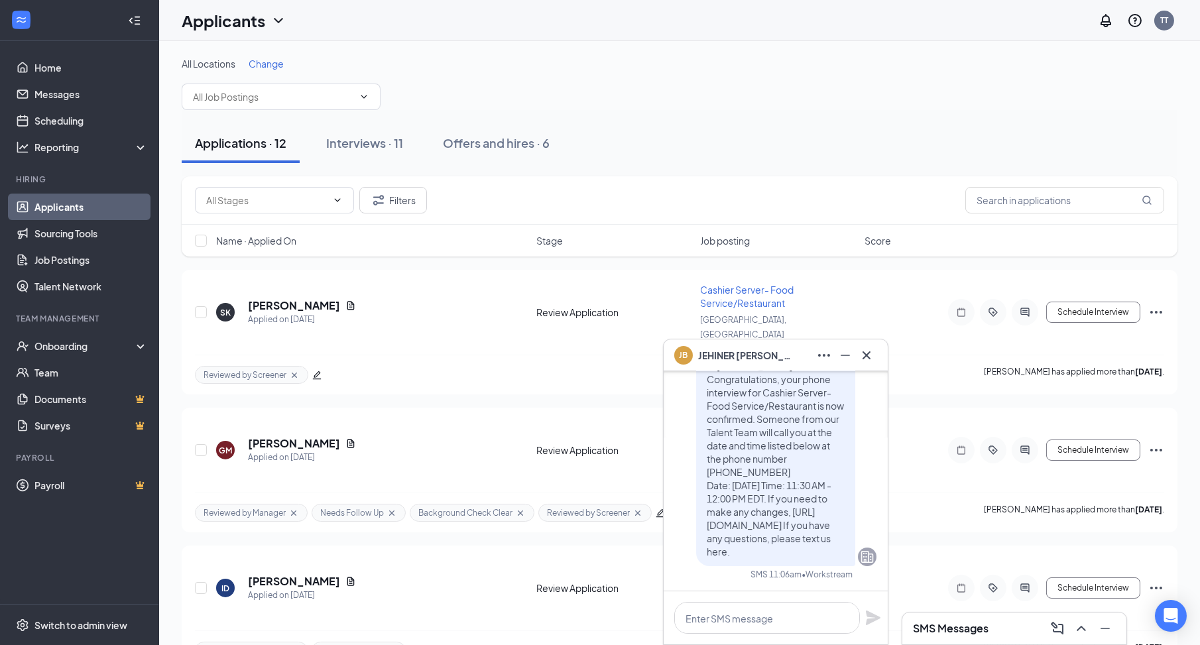
click at [785, 364] on div "JB JEHINER [PERSON_NAME]" at bounding box center [775, 355] width 203 height 21
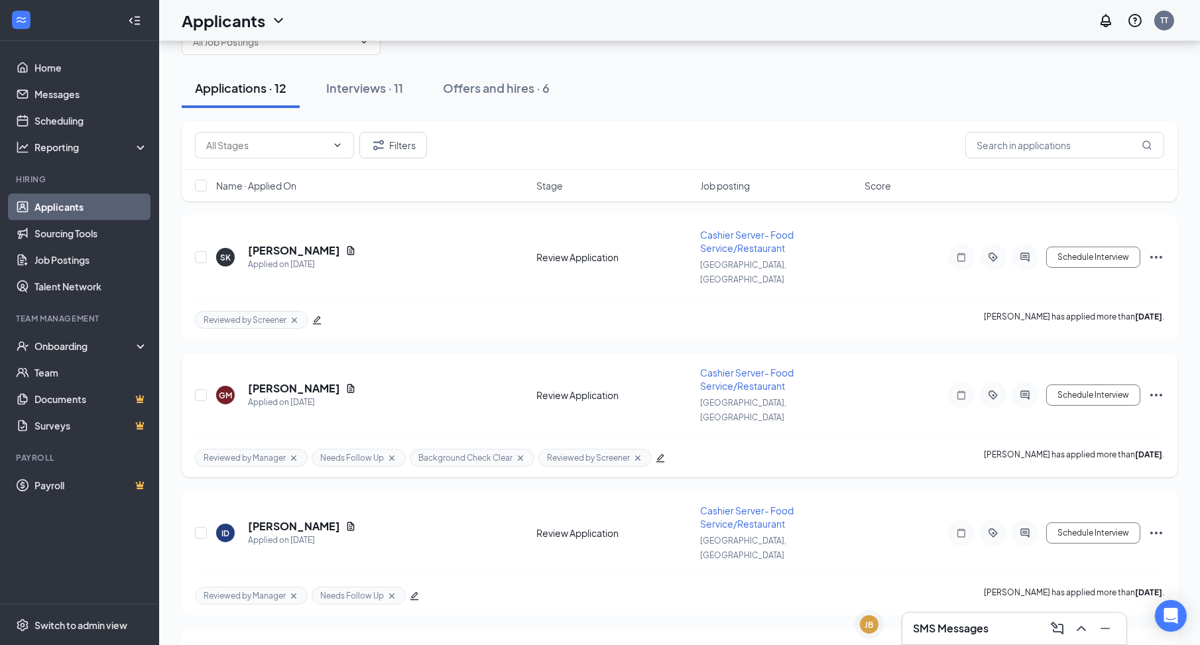
scroll to position [56, 0]
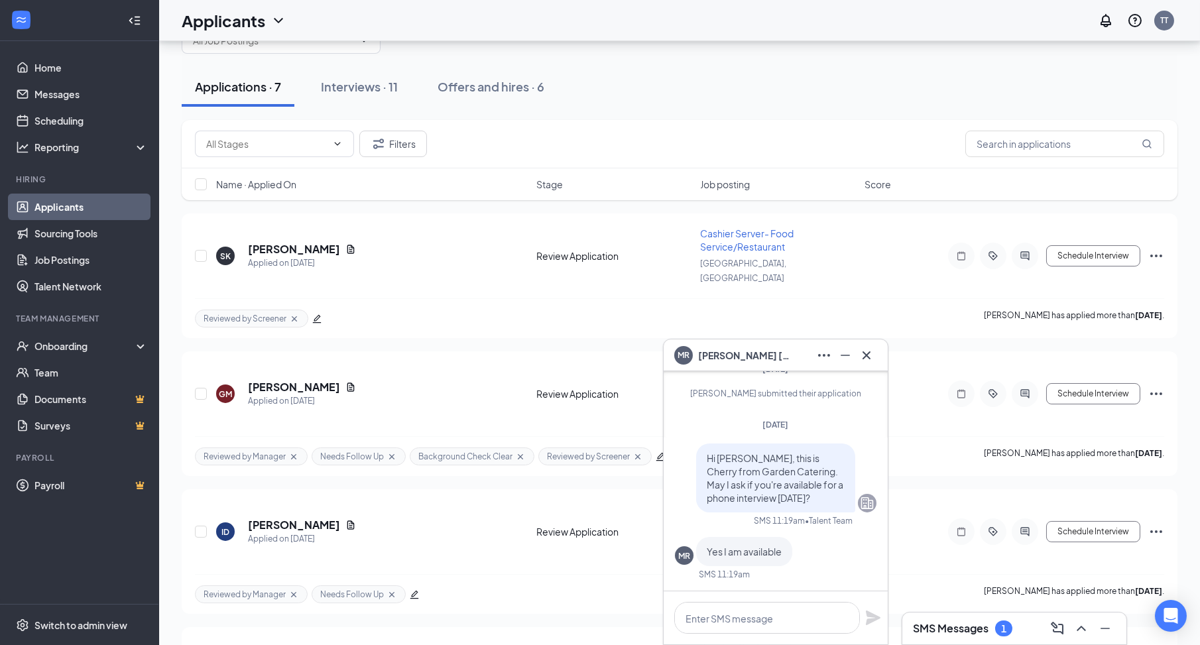
click at [785, 360] on div "MR Miguel Ruiz" at bounding box center [775, 355] width 203 height 21
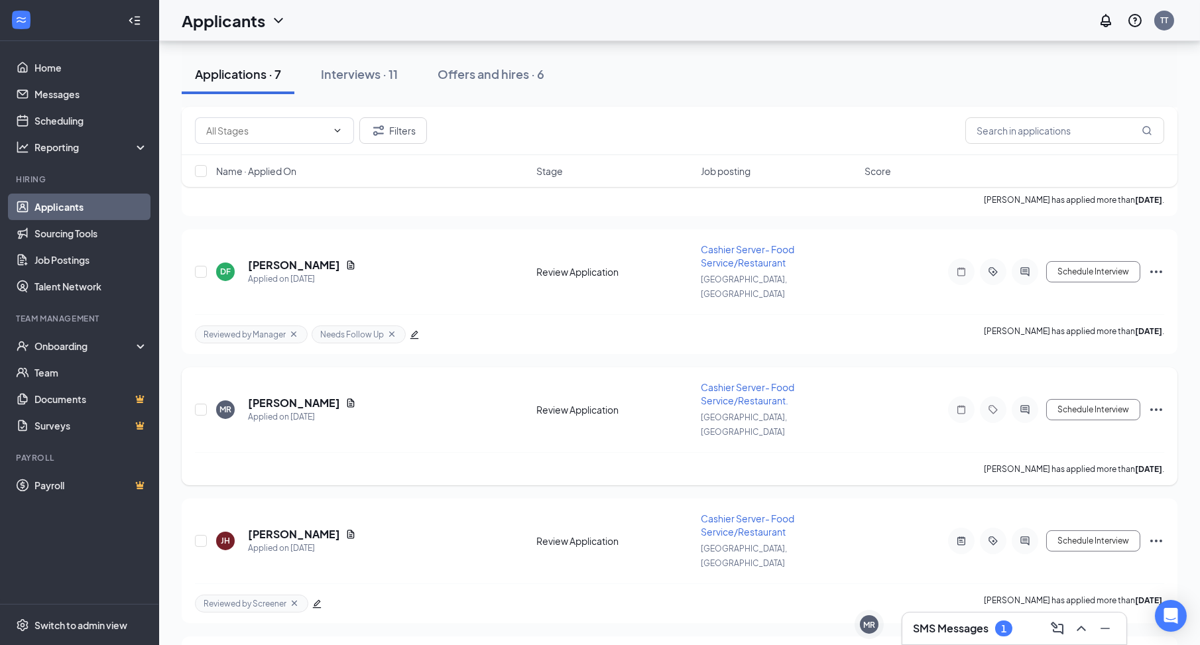
scroll to position [694, 0]
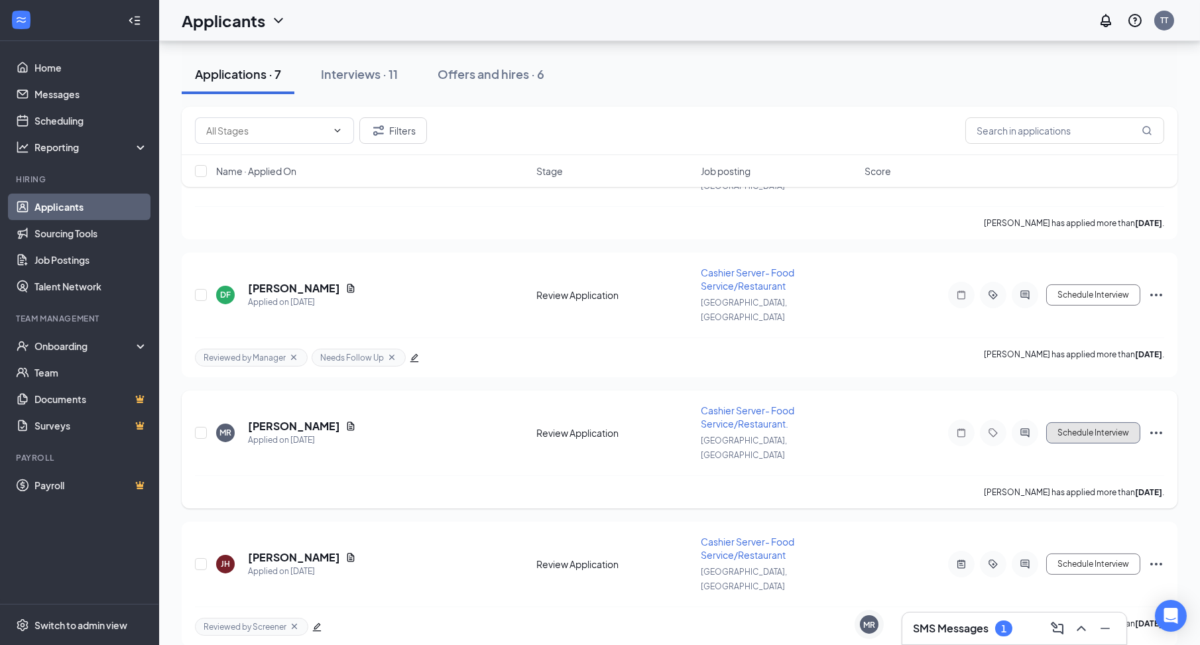
click at [1060, 422] on button "Schedule Interview" at bounding box center [1094, 432] width 94 height 21
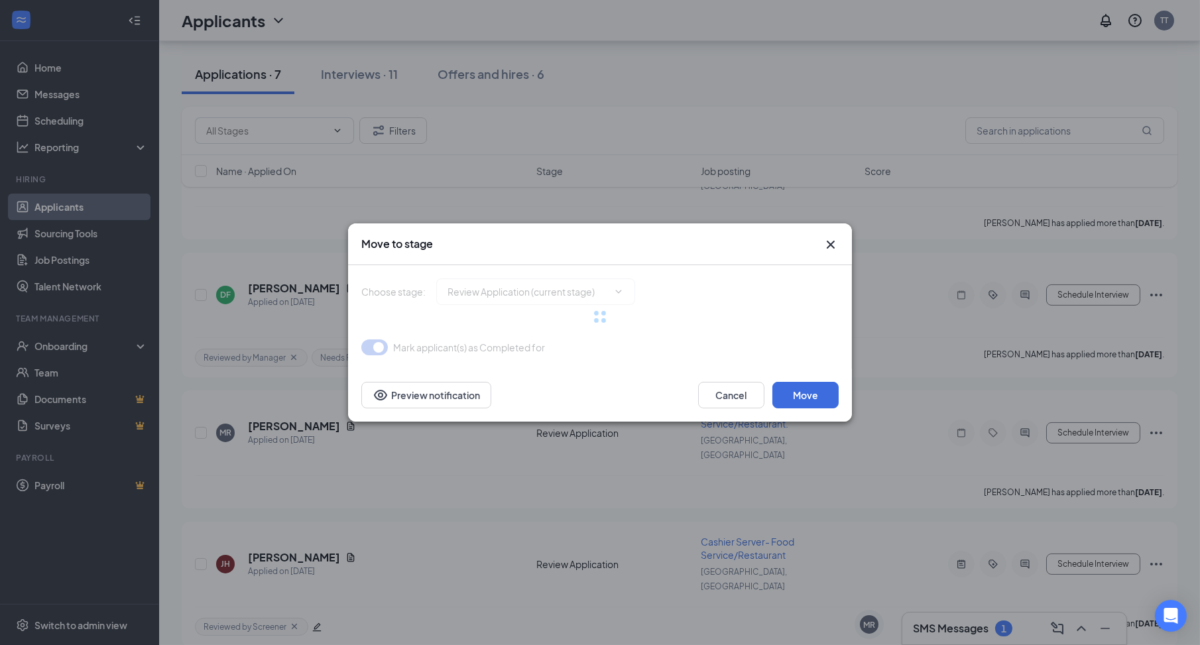
type input "Phone Interview (next stage)"
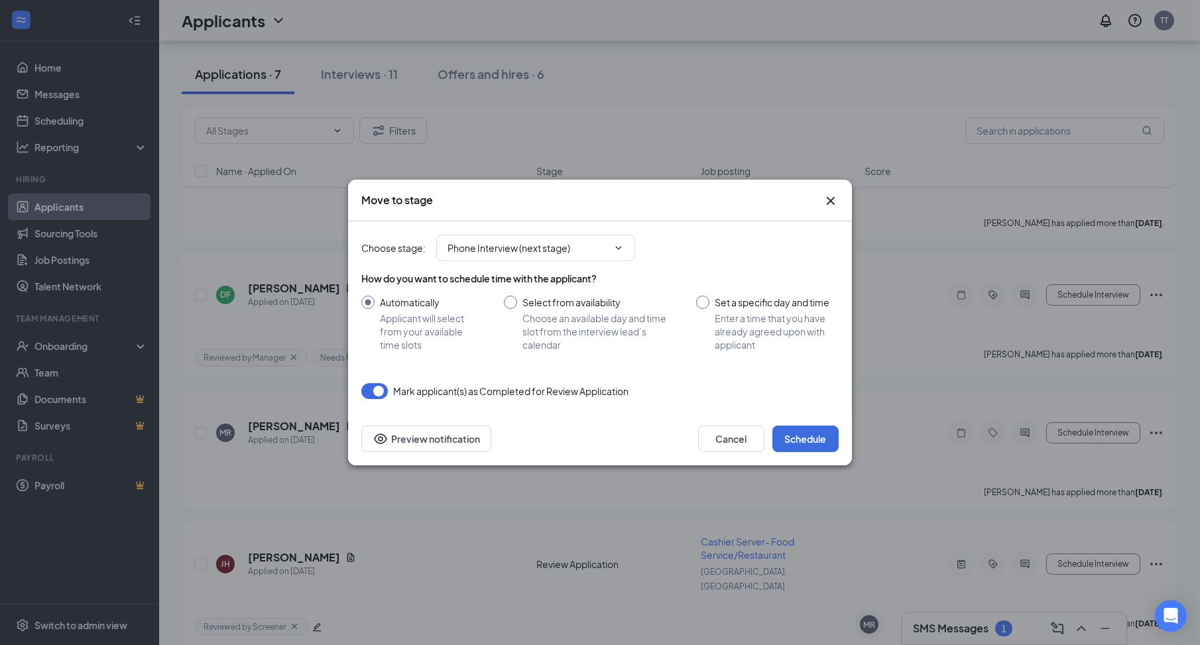
click at [739, 295] on div "How do you want to schedule time with the applicant? Automatically Applicant wi…" at bounding box center [600, 312] width 478 height 80
click at [720, 308] on input "Set a specific day and time Enter a time that you have already agreed upon with…" at bounding box center [767, 324] width 143 height 56
radio input "true"
radio input "false"
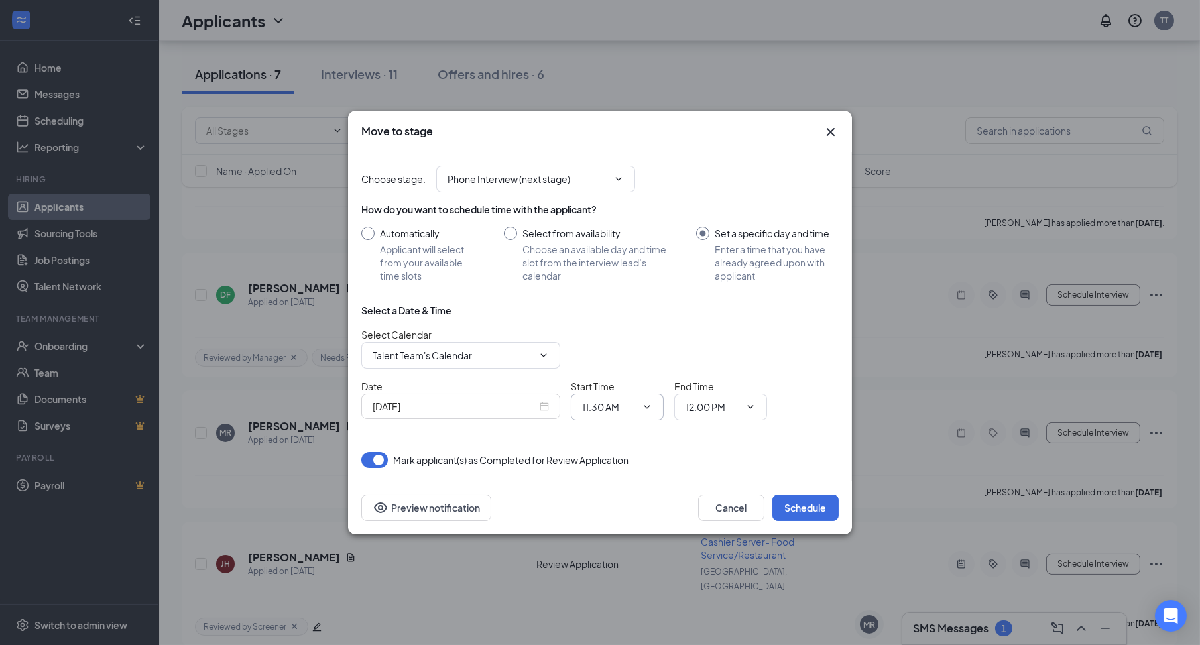
click at [649, 408] on icon "ChevronDown" at bounding box center [647, 407] width 11 height 11
click at [616, 407] on input "11:30 AM" at bounding box center [609, 407] width 54 height 15
click at [629, 285] on div "12:00 PM" at bounding box center [612, 285] width 39 height 15
type input "12:00 PM"
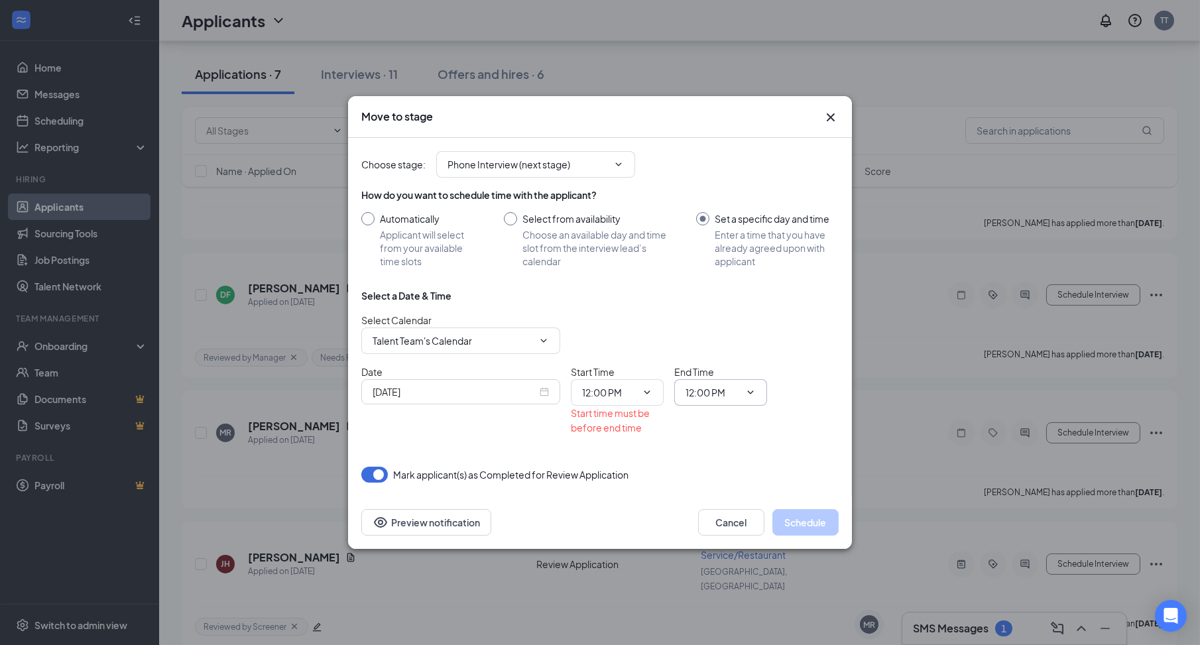
click at [713, 393] on input "12:00 PM" at bounding box center [713, 392] width 54 height 15
click at [735, 283] on div "12:30 PM" at bounding box center [716, 288] width 39 height 15
type input "12:30 PM"
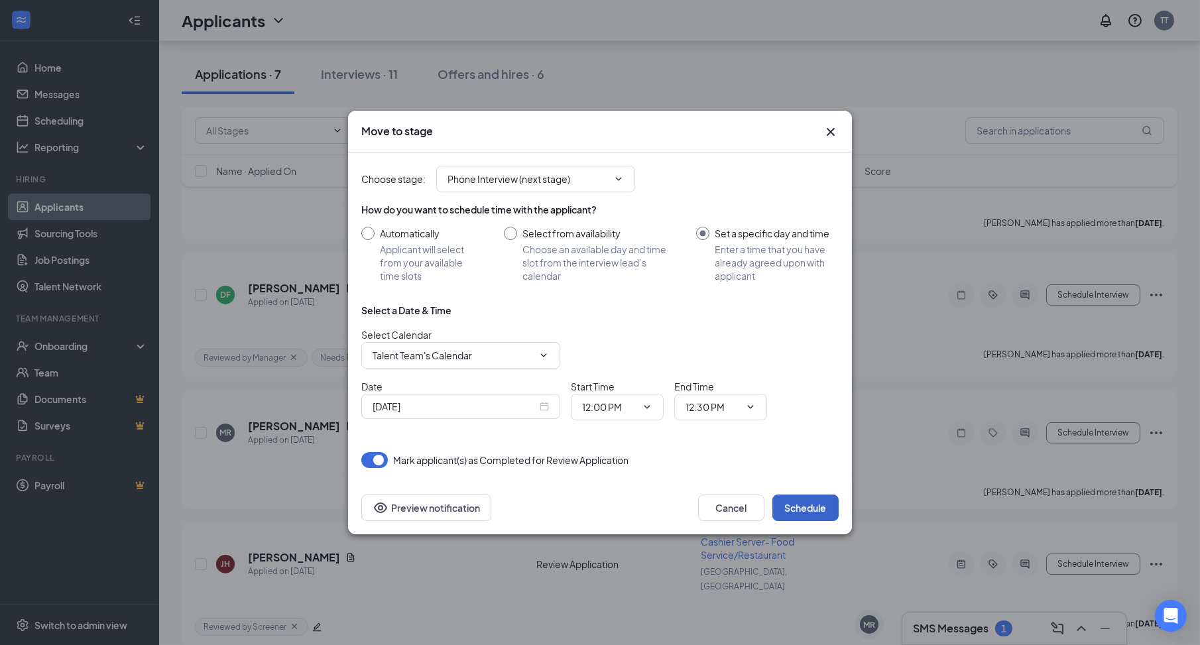
click at [798, 502] on button "Schedule" at bounding box center [806, 508] width 66 height 27
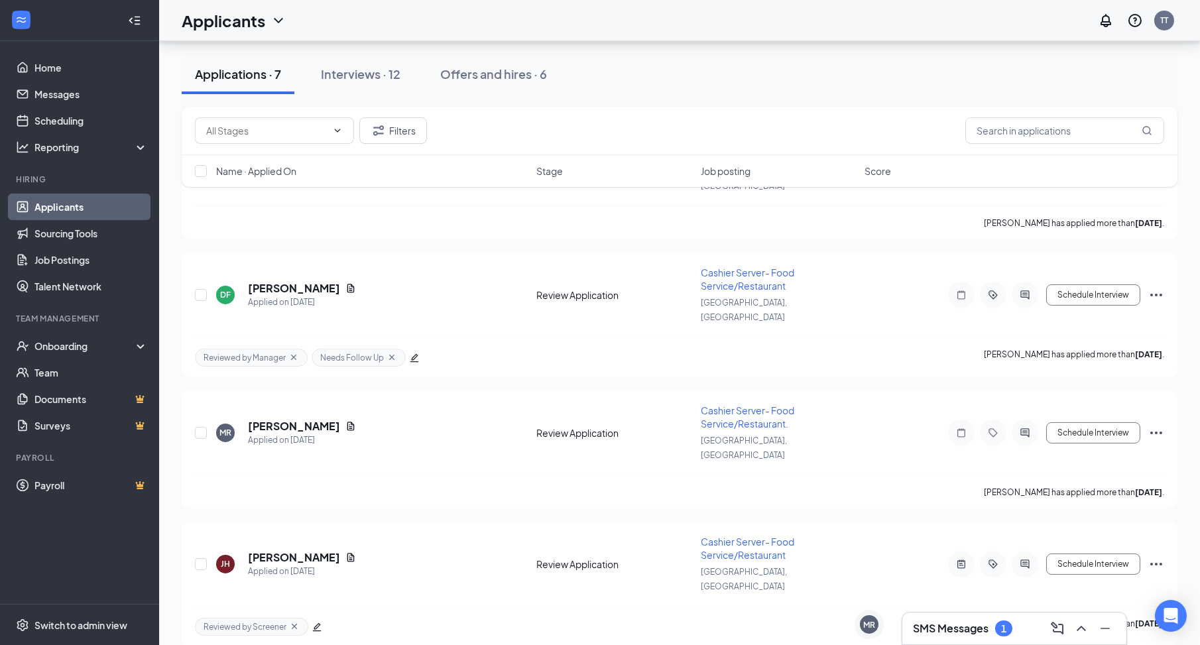
click at [972, 621] on div "SMS Messages 1" at bounding box center [962, 629] width 99 height 16
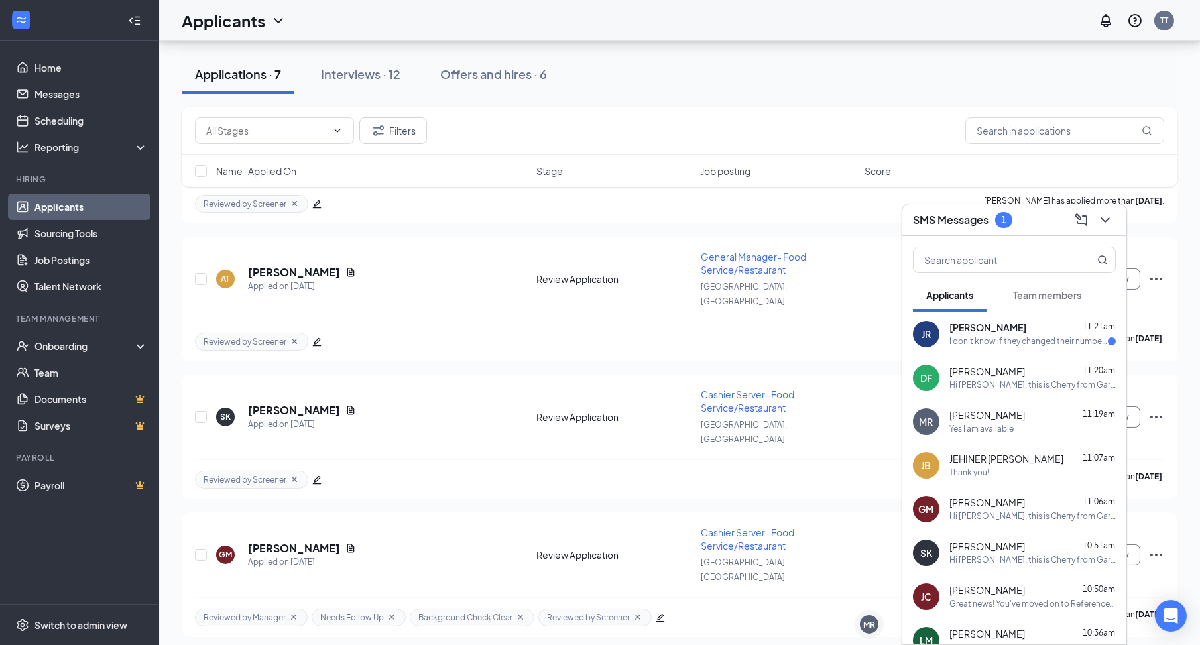
click at [1030, 345] on div "I don't know if they changed their number but I don't have any other contact th…" at bounding box center [1029, 341] width 159 height 11
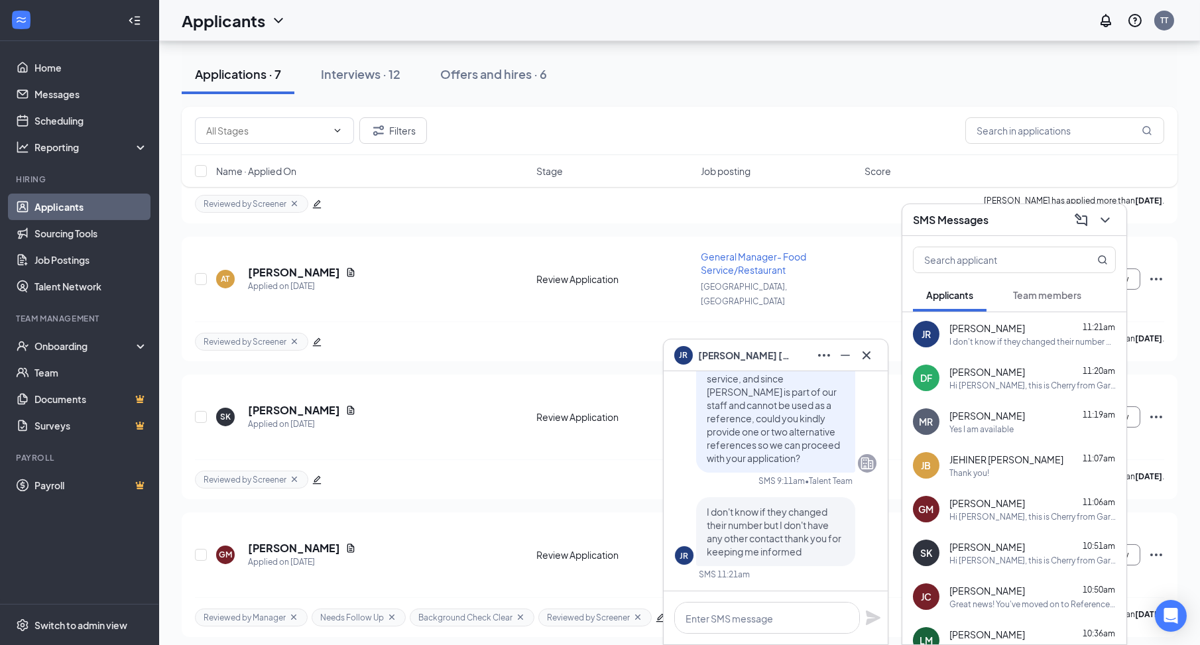
click at [1039, 219] on div "SMS Messages" at bounding box center [1014, 220] width 203 height 21
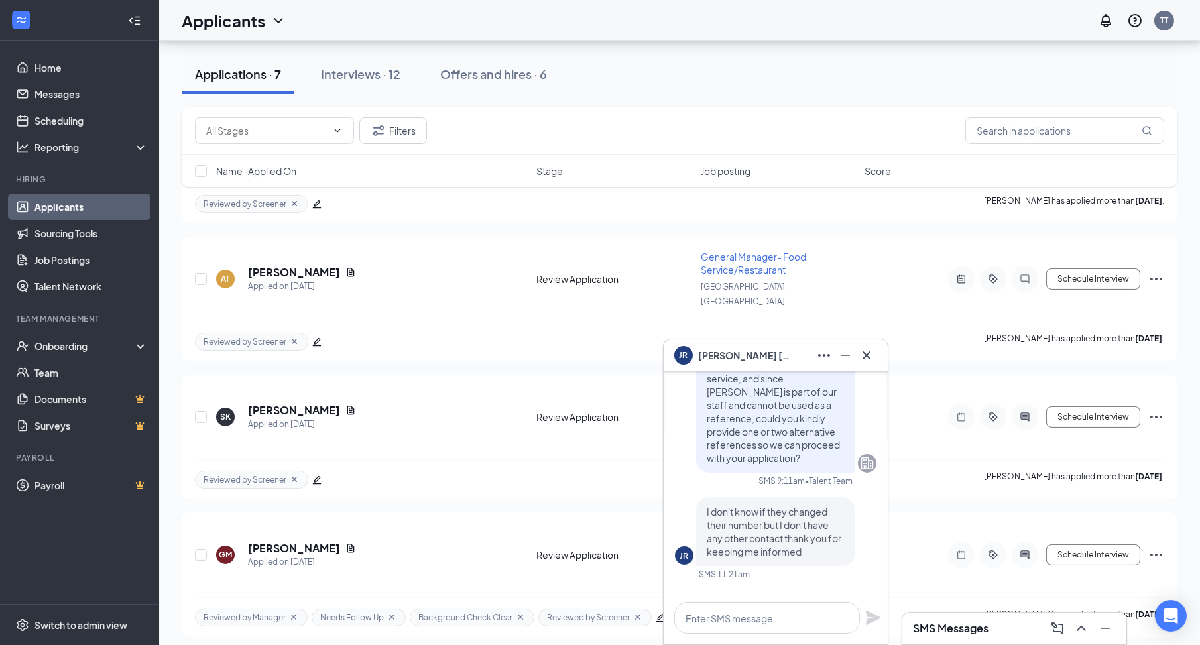
click at [787, 347] on div "JR Jamesley Joseph Richardson" at bounding box center [732, 355] width 117 height 19
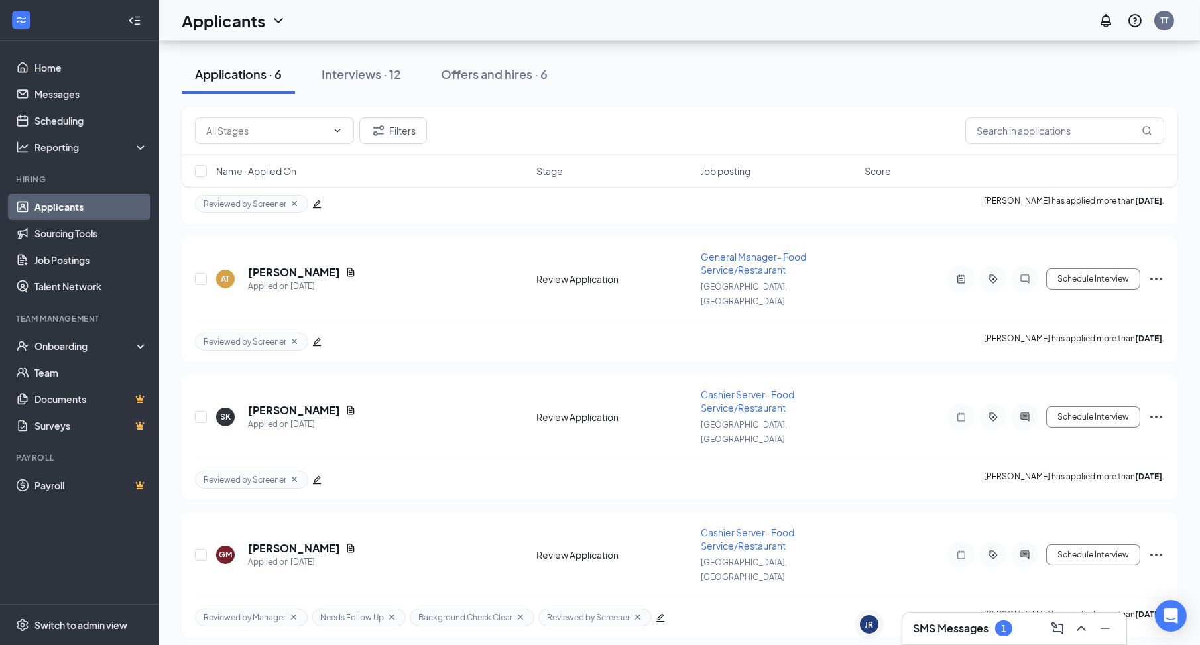
click at [963, 633] on h3 "SMS Messages" at bounding box center [951, 628] width 76 height 15
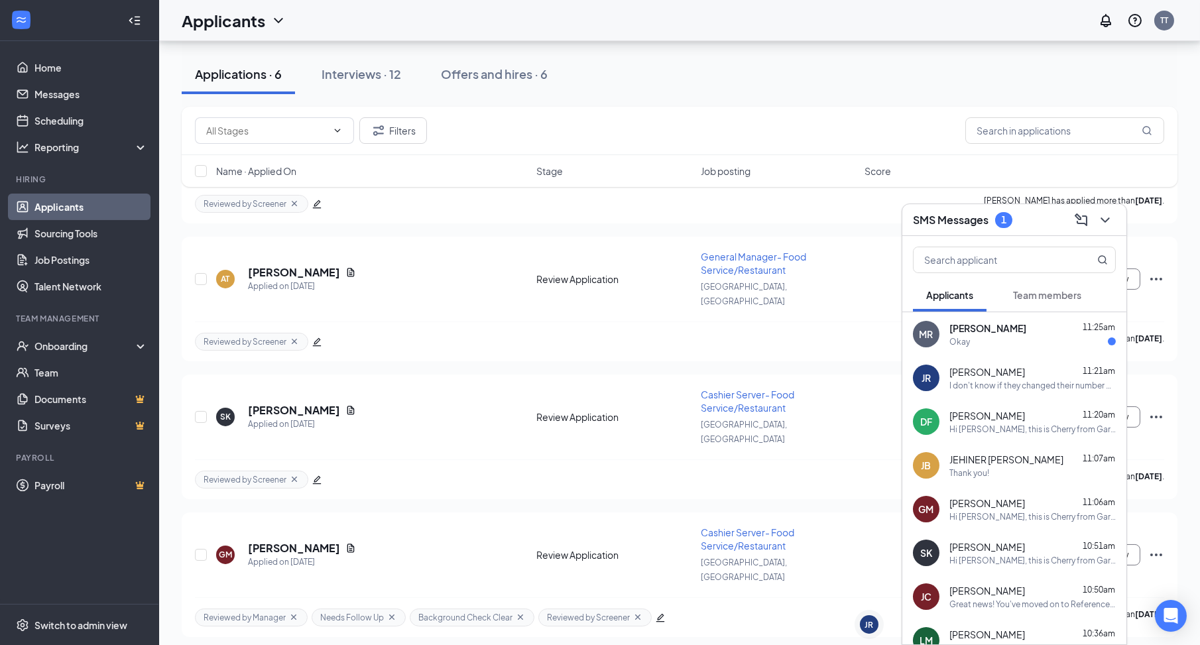
click at [1006, 344] on div "Okay" at bounding box center [1033, 341] width 166 height 11
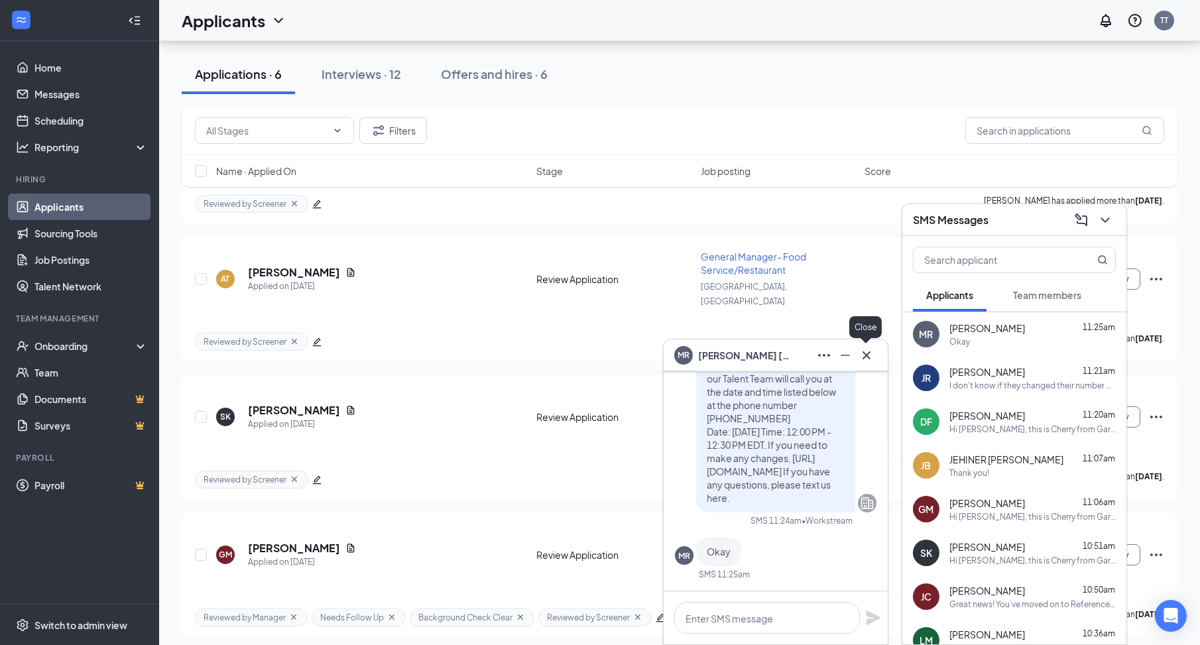
click at [869, 353] on icon "Cross" at bounding box center [867, 356] width 16 height 16
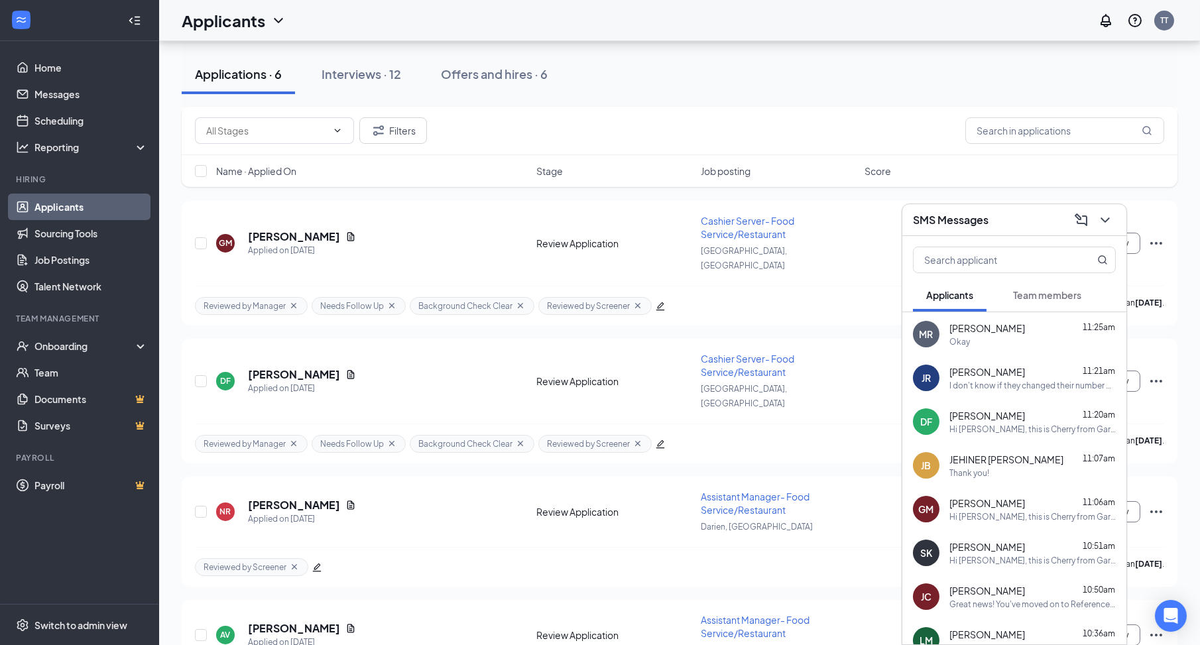
scroll to position [196, 0]
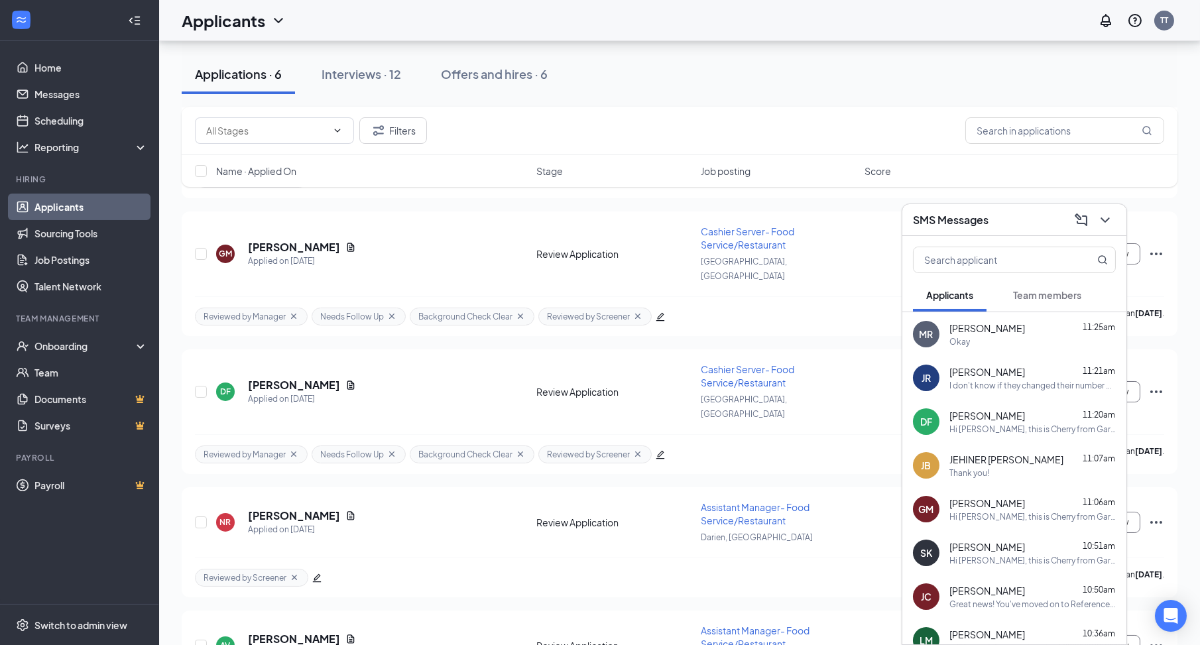
click at [1031, 231] on div "SMS Messages" at bounding box center [1015, 220] width 224 height 32
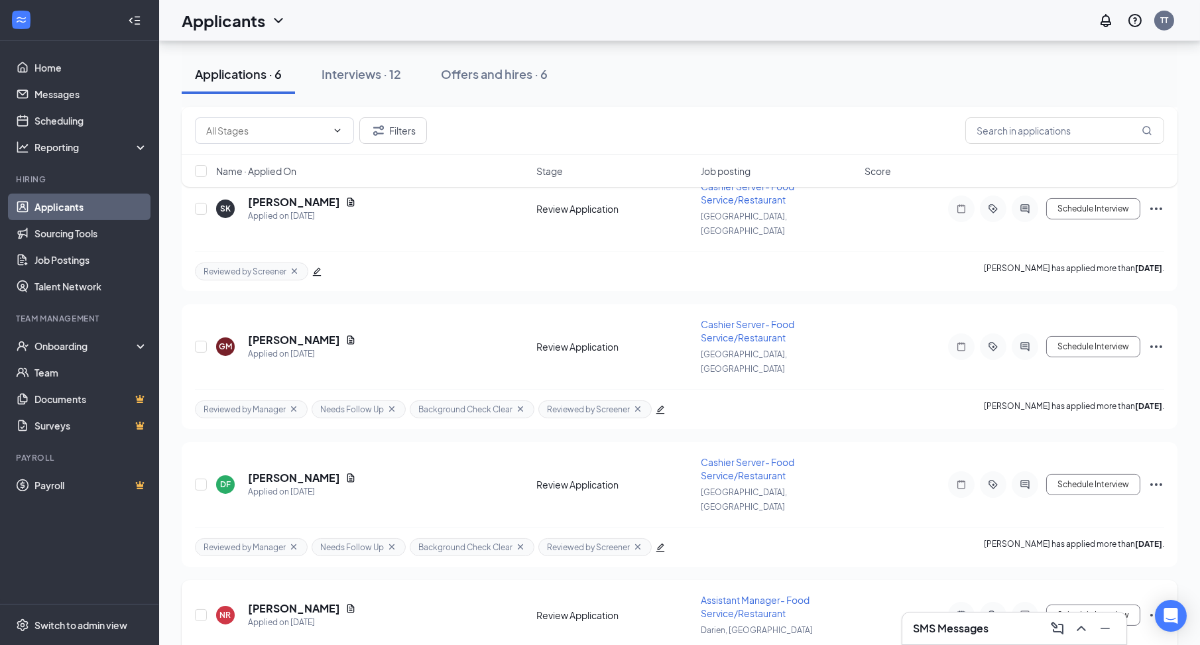
scroll to position [893, 0]
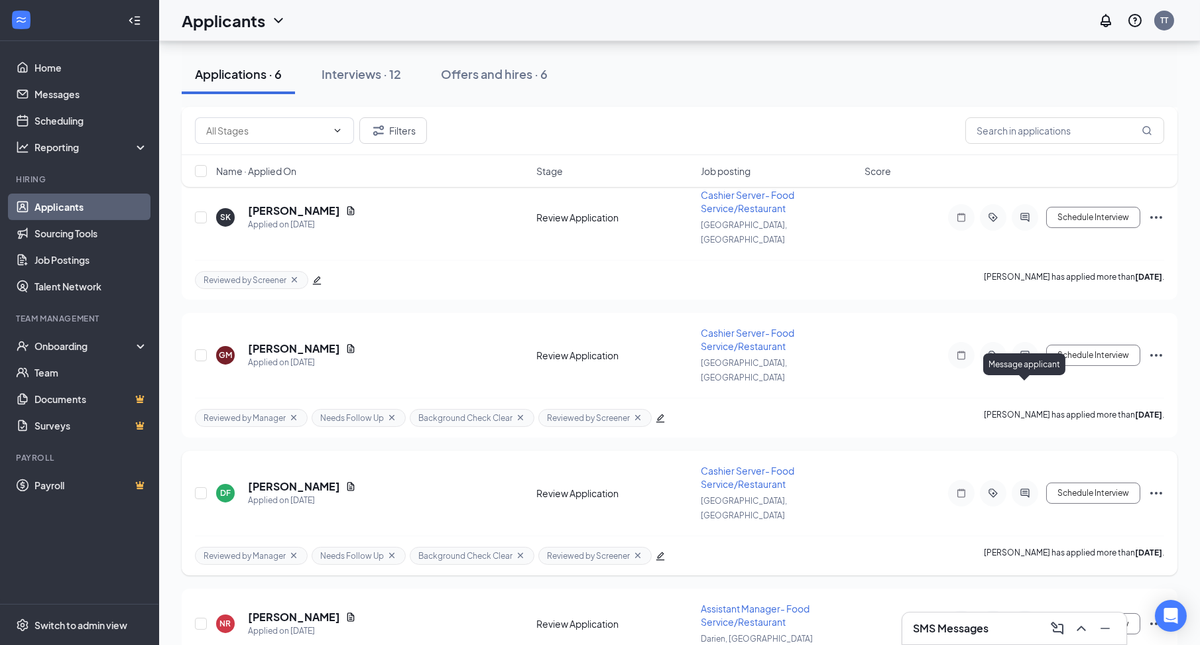
click at [1031, 488] on icon "ActiveChat" at bounding box center [1025, 493] width 16 height 11
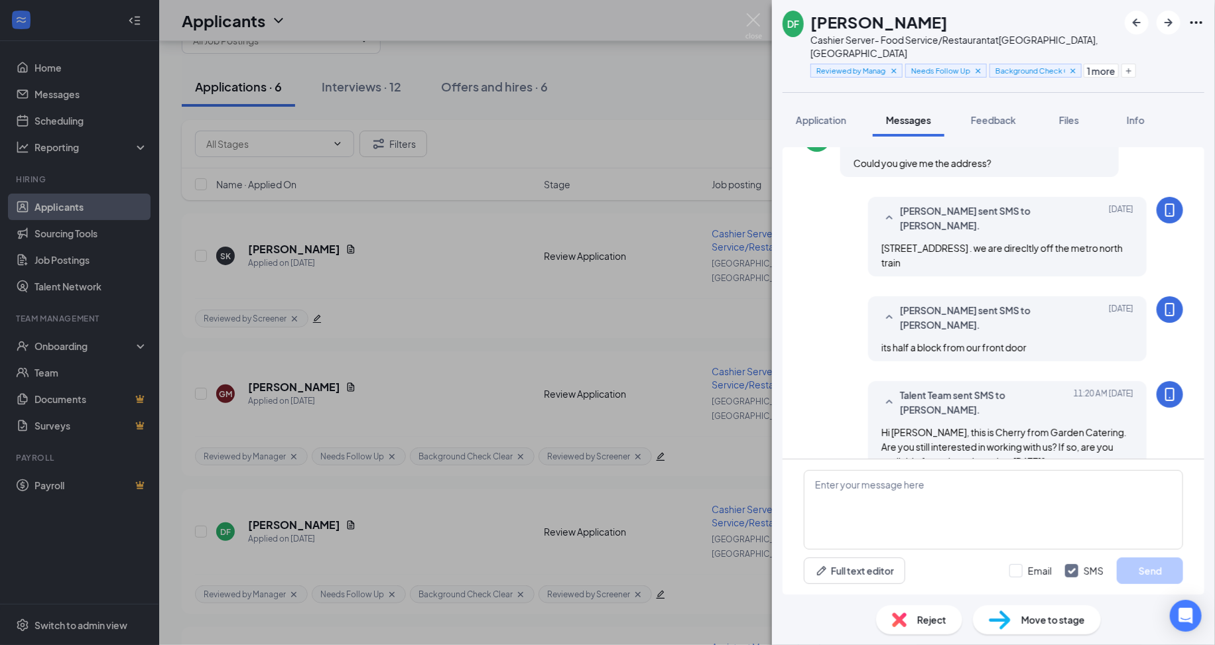
scroll to position [401, 0]
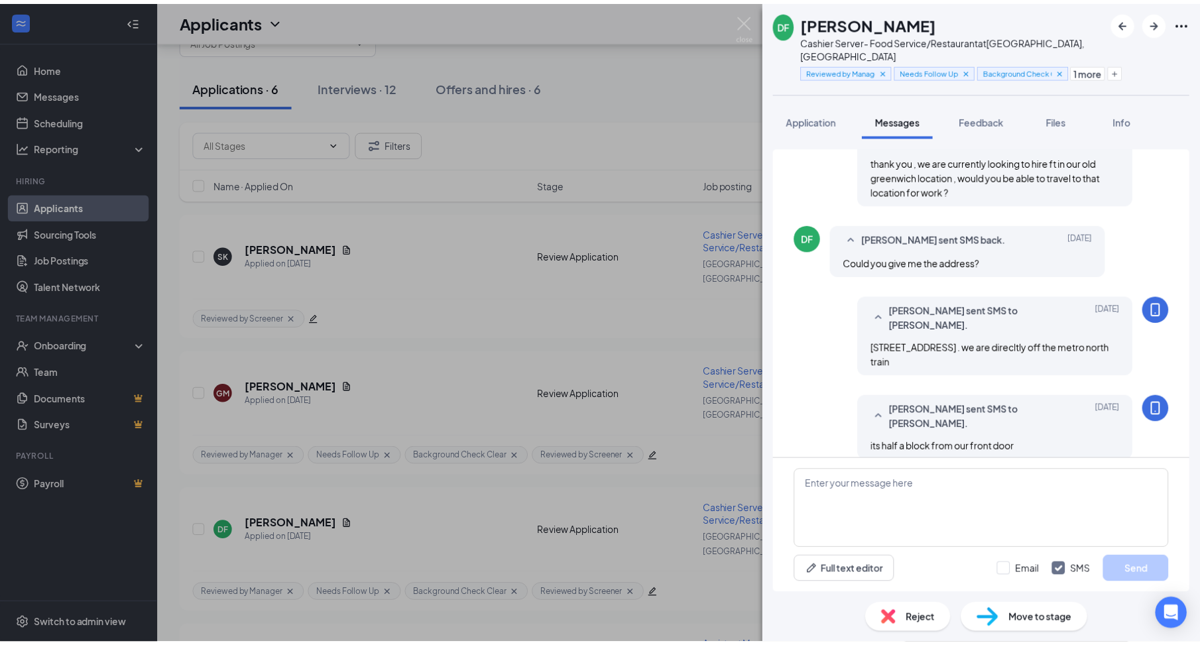
scroll to position [202, 0]
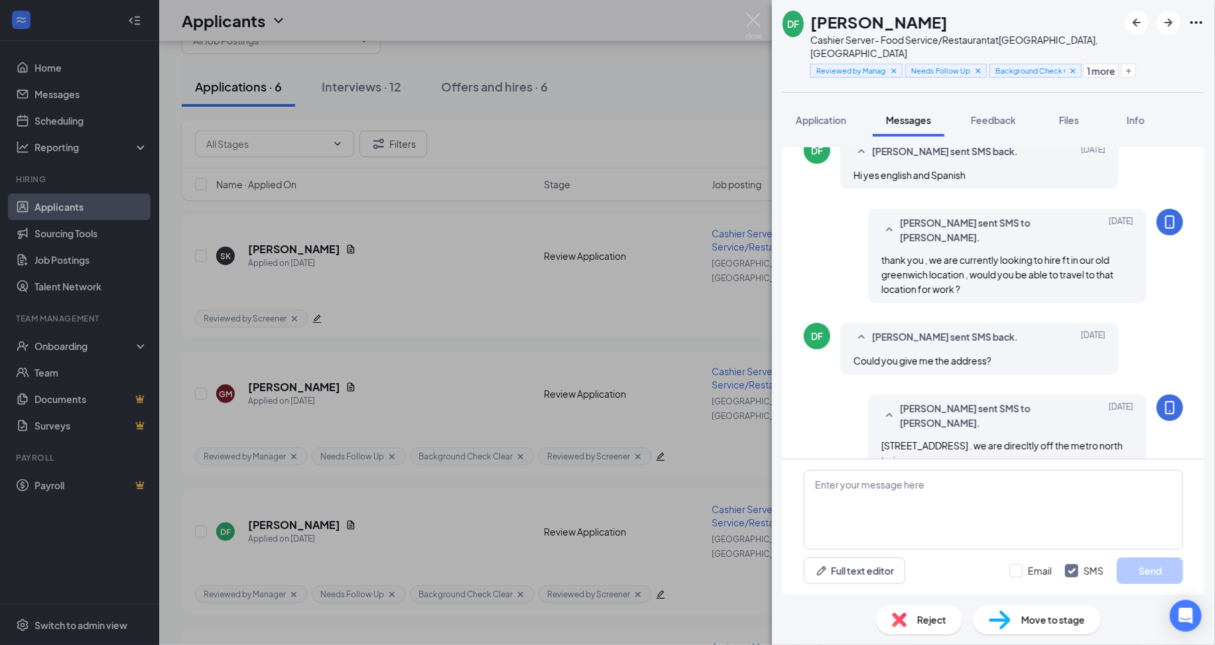
click at [650, 383] on div "DF Daniel forero Cashier Server- Food Service/Restaurant at Greenwich, CT Revie…" at bounding box center [607, 322] width 1215 height 645
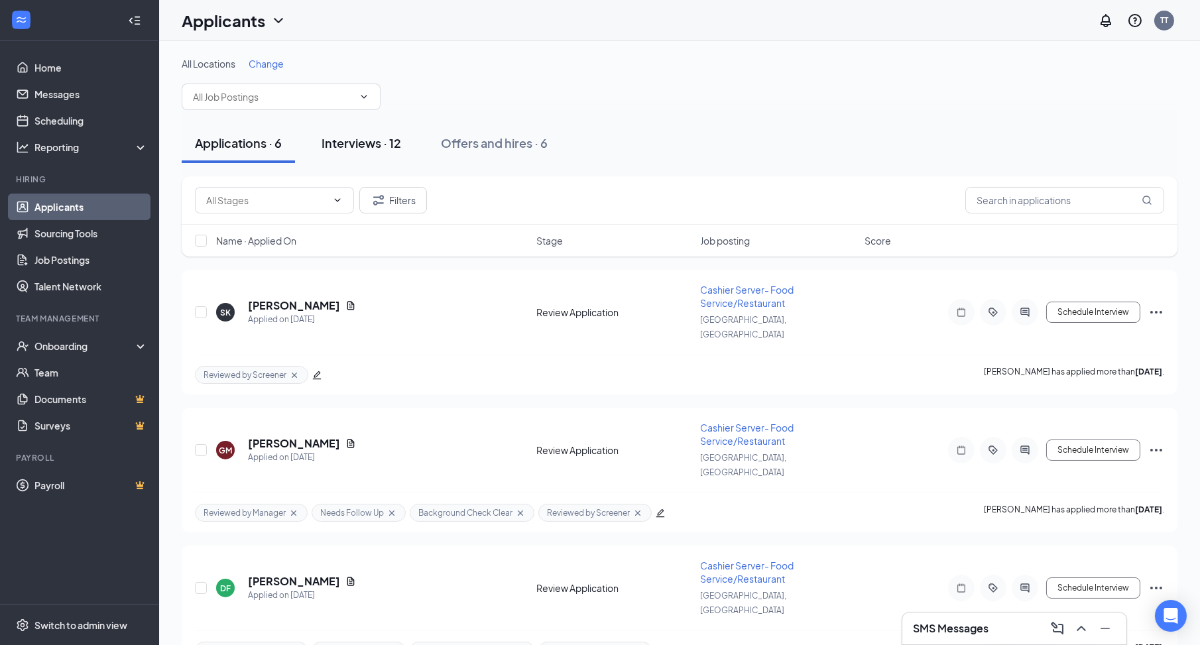
click at [371, 147] on div "Interviews · 12" at bounding box center [362, 143] width 80 height 17
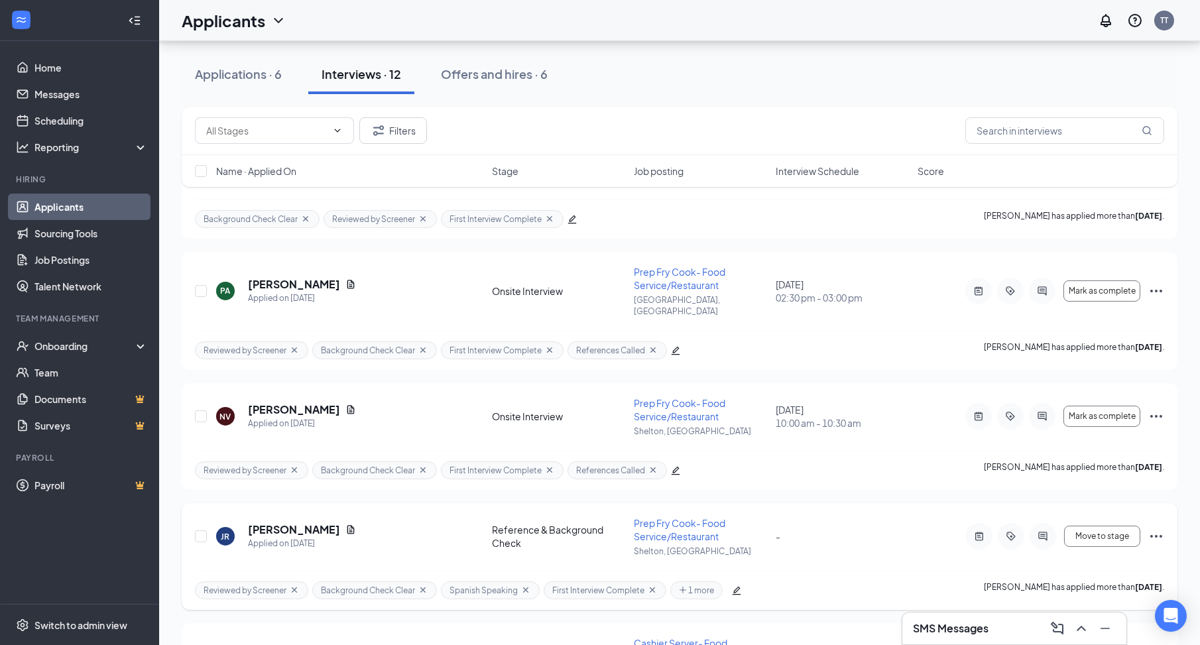
scroll to position [828, 0]
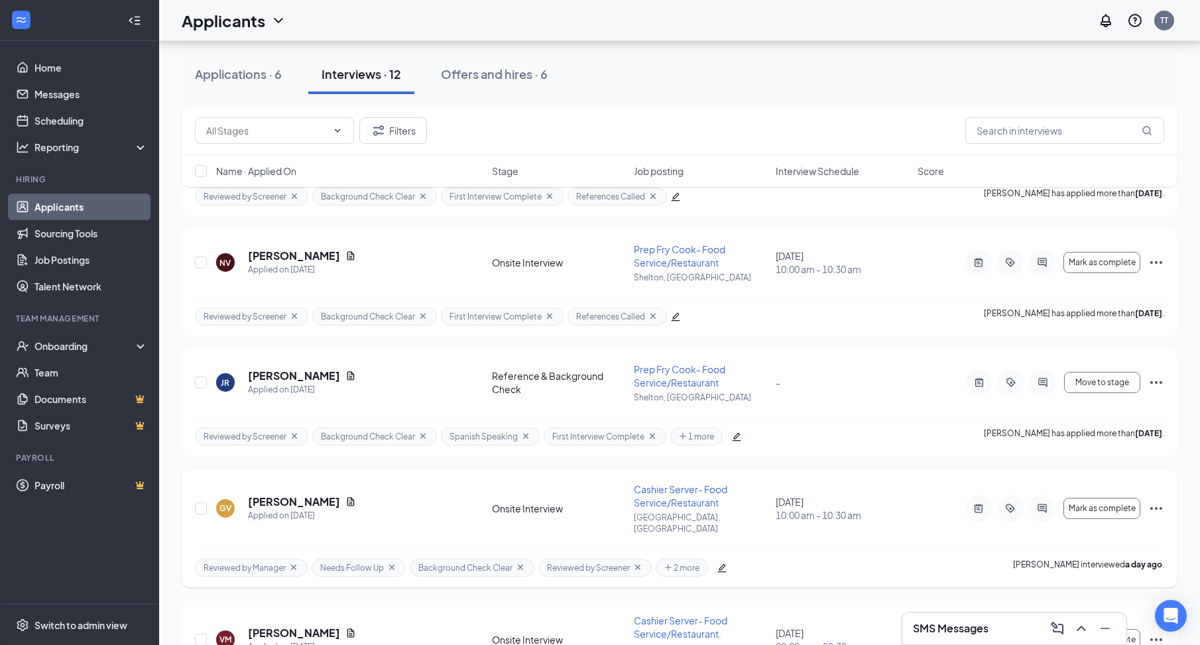
click at [1149, 501] on icon "Ellipses" at bounding box center [1157, 509] width 16 height 16
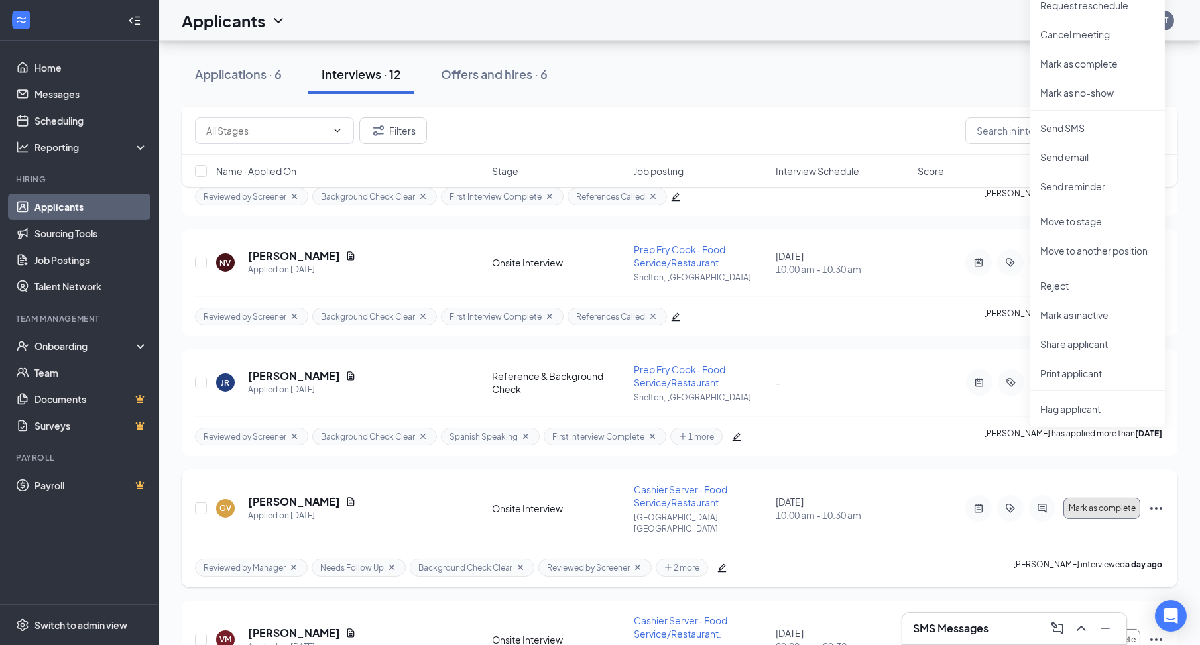
click at [1125, 504] on span "Mark as complete" at bounding box center [1102, 508] width 67 height 9
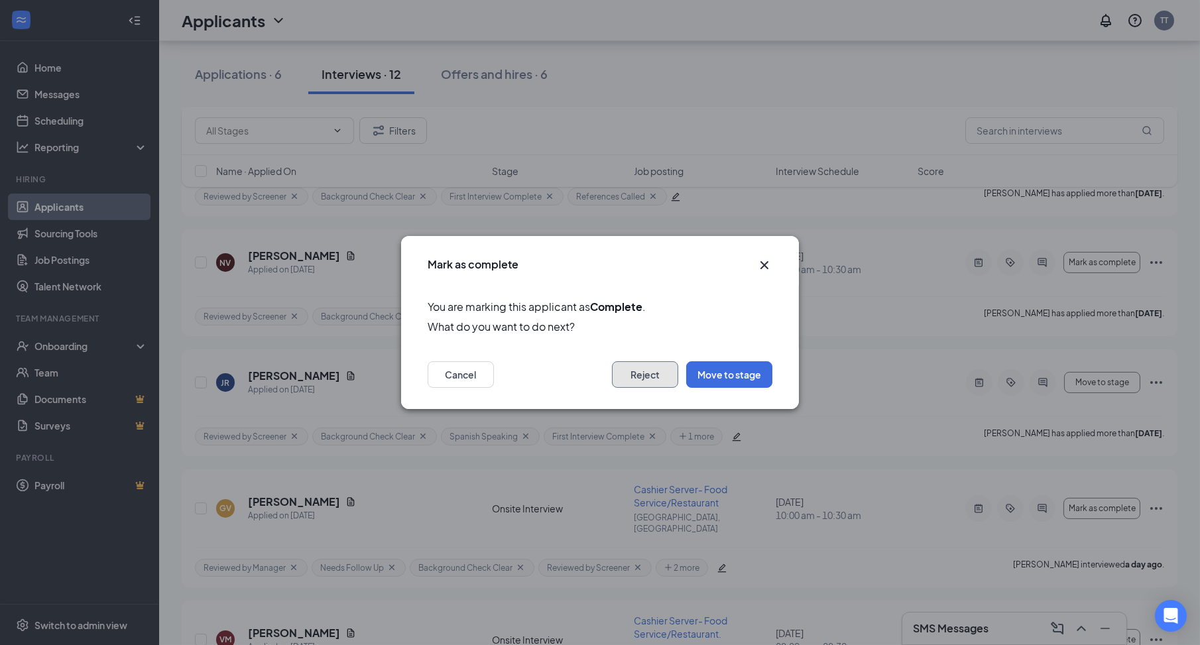
click at [641, 376] on button "Reject" at bounding box center [645, 374] width 66 height 27
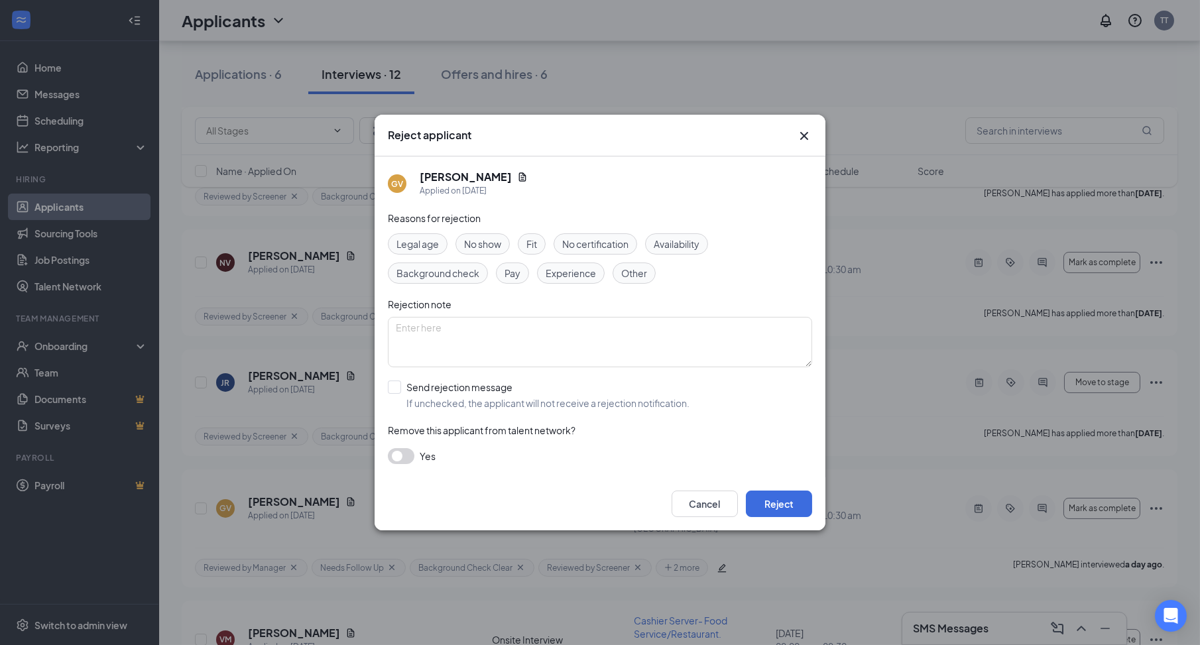
click at [530, 241] on span "Fit" at bounding box center [532, 244] width 11 height 15
click at [542, 361] on textarea at bounding box center [600, 342] width 424 height 50
type textarea "not fit as per Bill"
click at [757, 503] on button "Reject" at bounding box center [779, 504] width 66 height 27
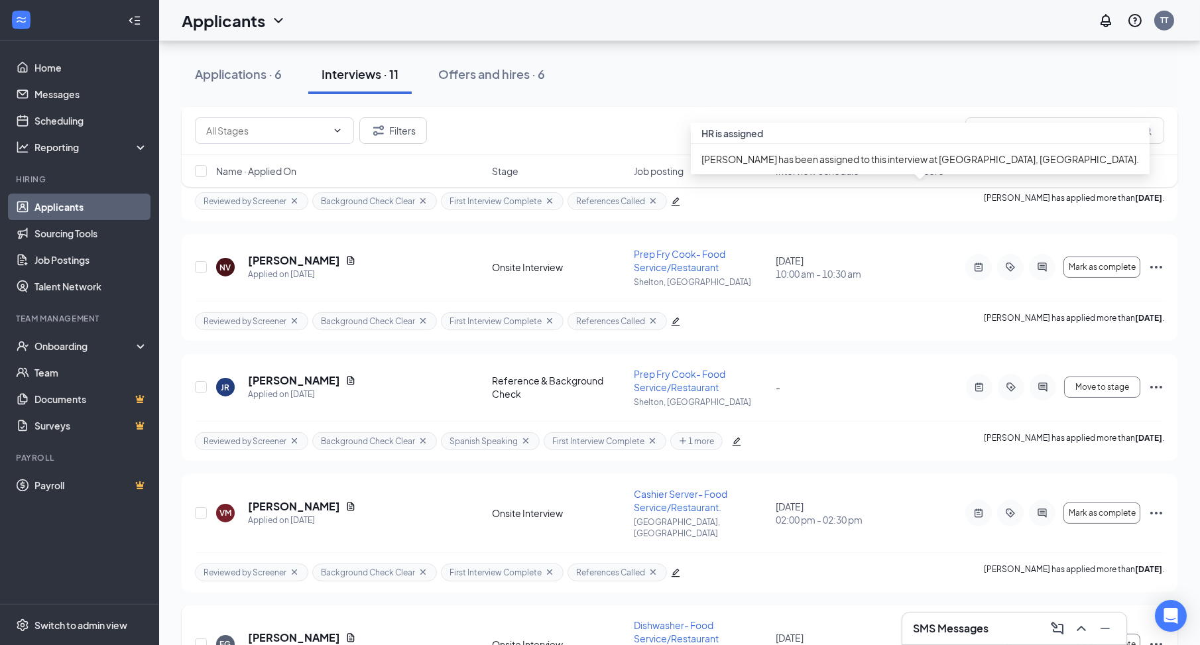
scroll to position [948, 0]
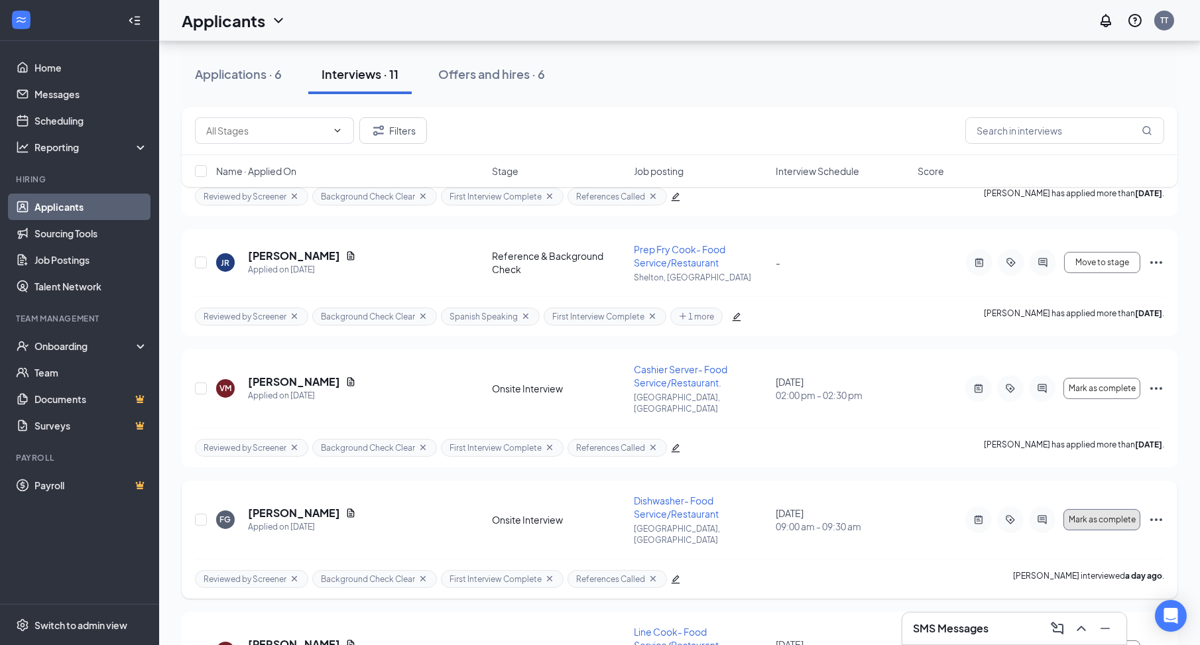
click at [1123, 515] on span "Mark as complete" at bounding box center [1102, 519] width 67 height 9
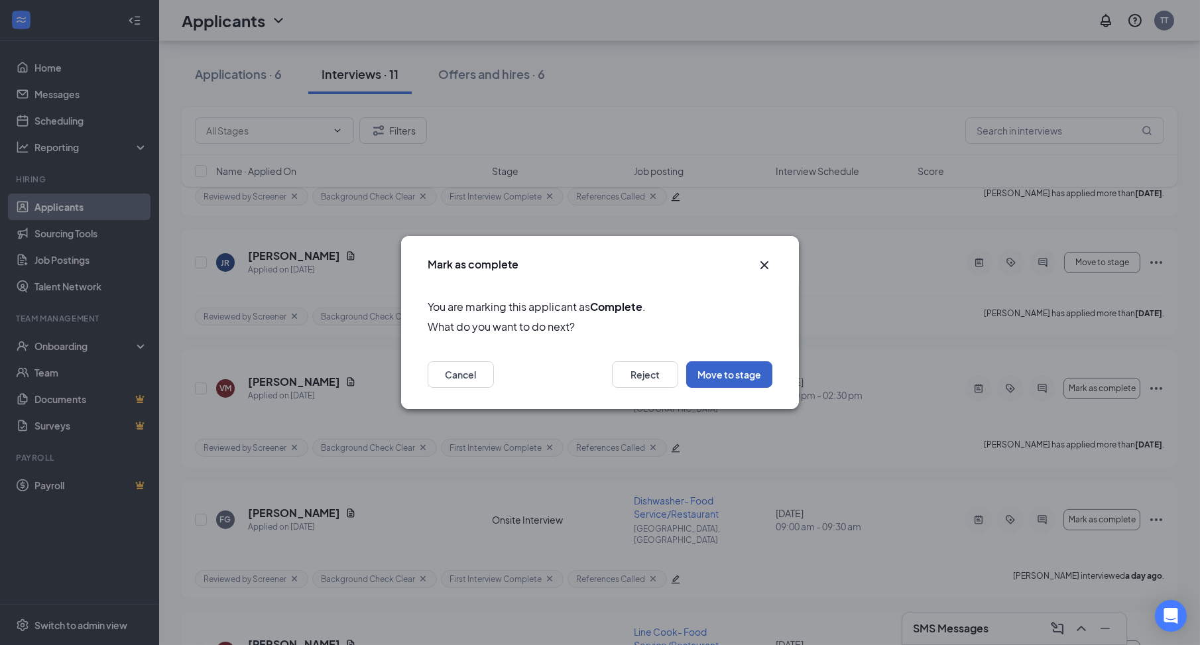
click at [706, 373] on button "Move to stage" at bounding box center [729, 374] width 86 height 27
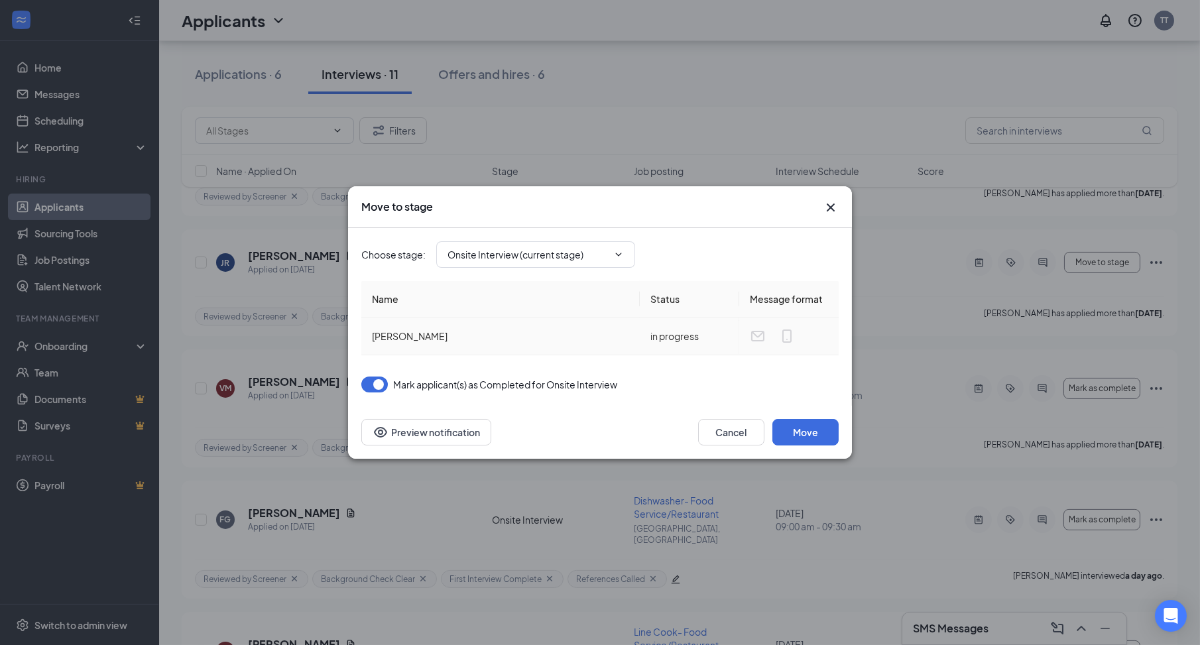
type input "Decision Time (next stage)"
click at [799, 428] on button "Move" at bounding box center [806, 432] width 66 height 27
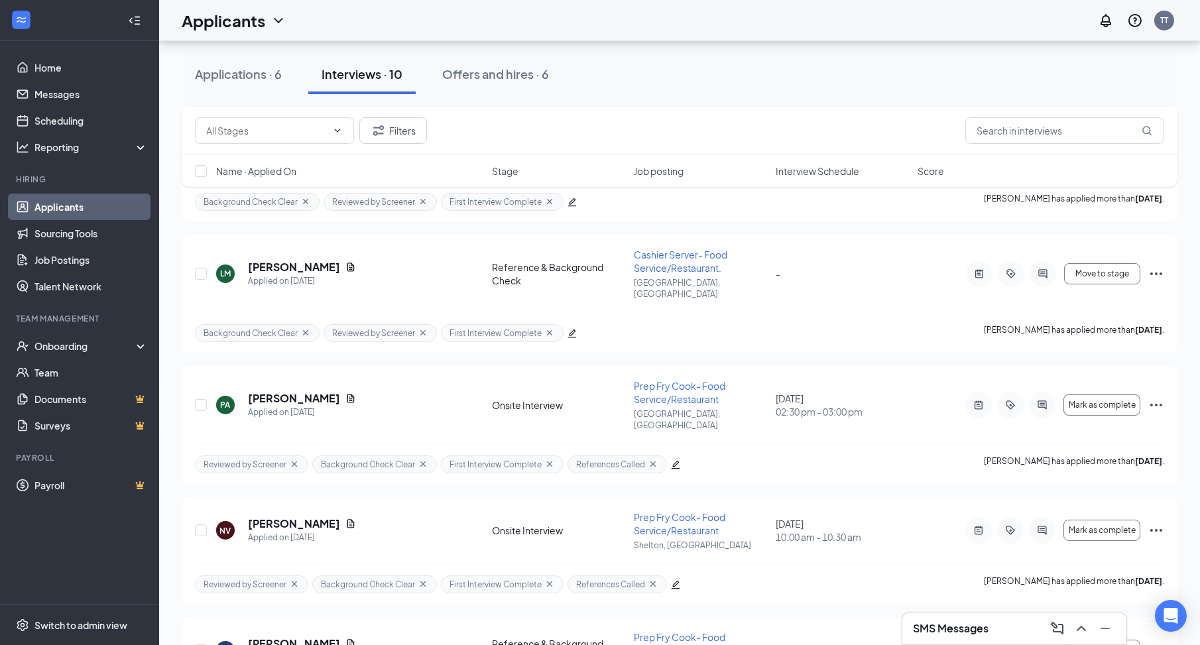
scroll to position [339, 0]
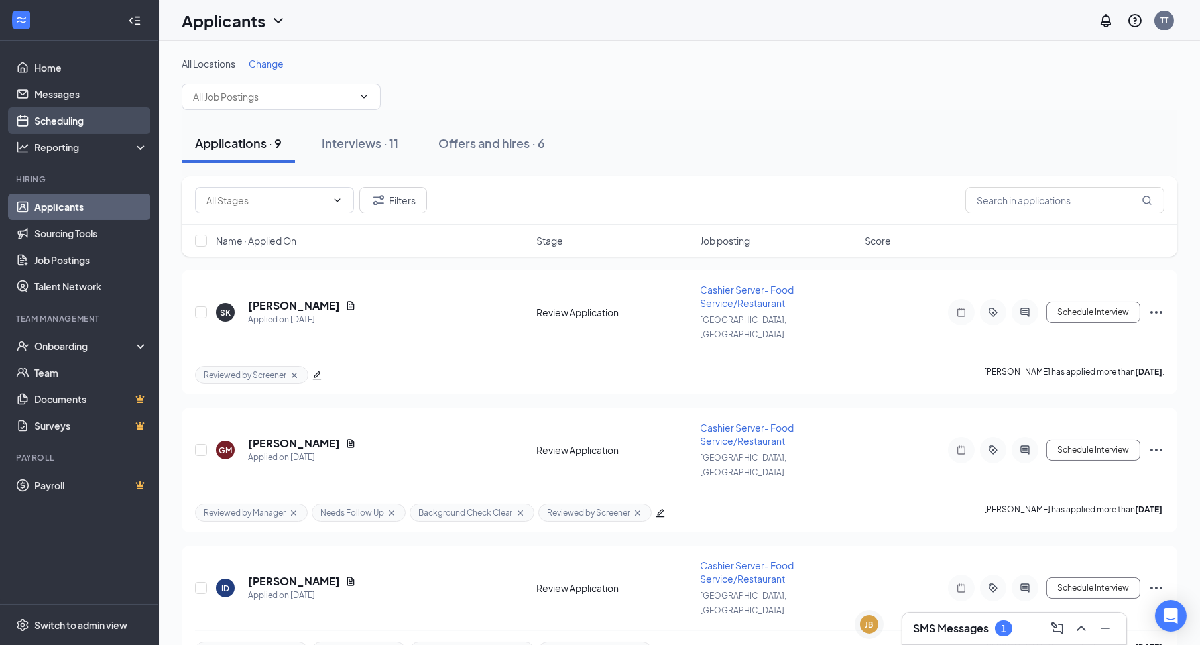
click at [63, 113] on link "Scheduling" at bounding box center [90, 120] width 113 height 27
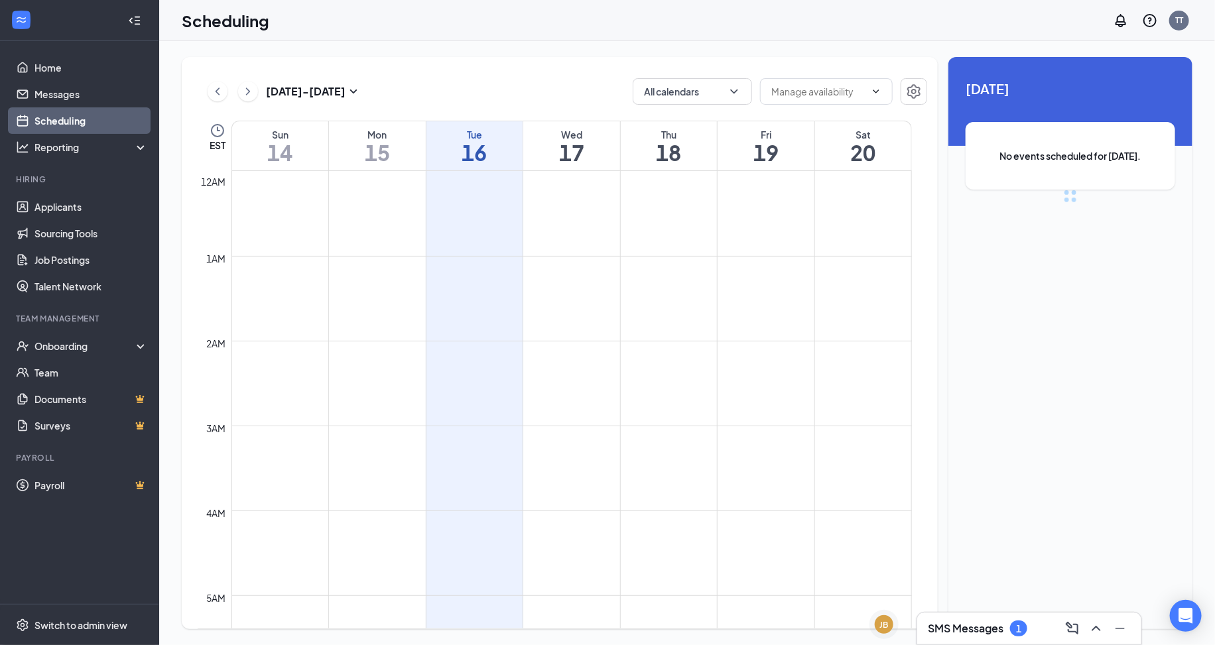
scroll to position [651, 0]
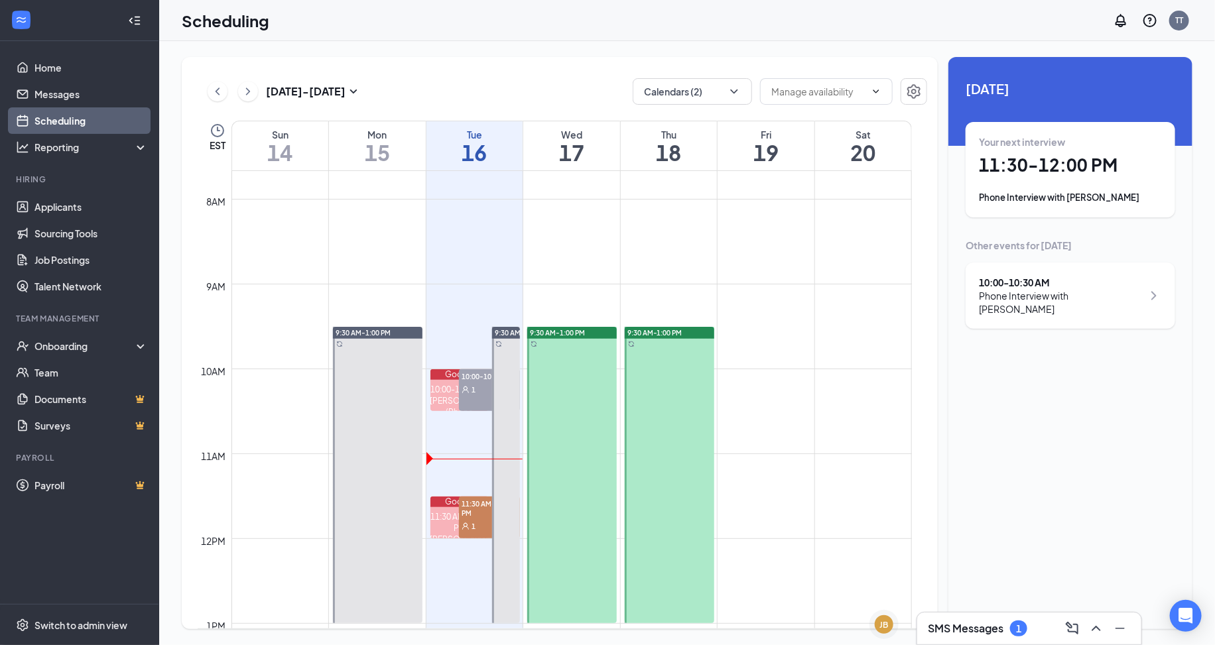
click at [974, 626] on h3 "SMS Messages" at bounding box center [966, 628] width 76 height 15
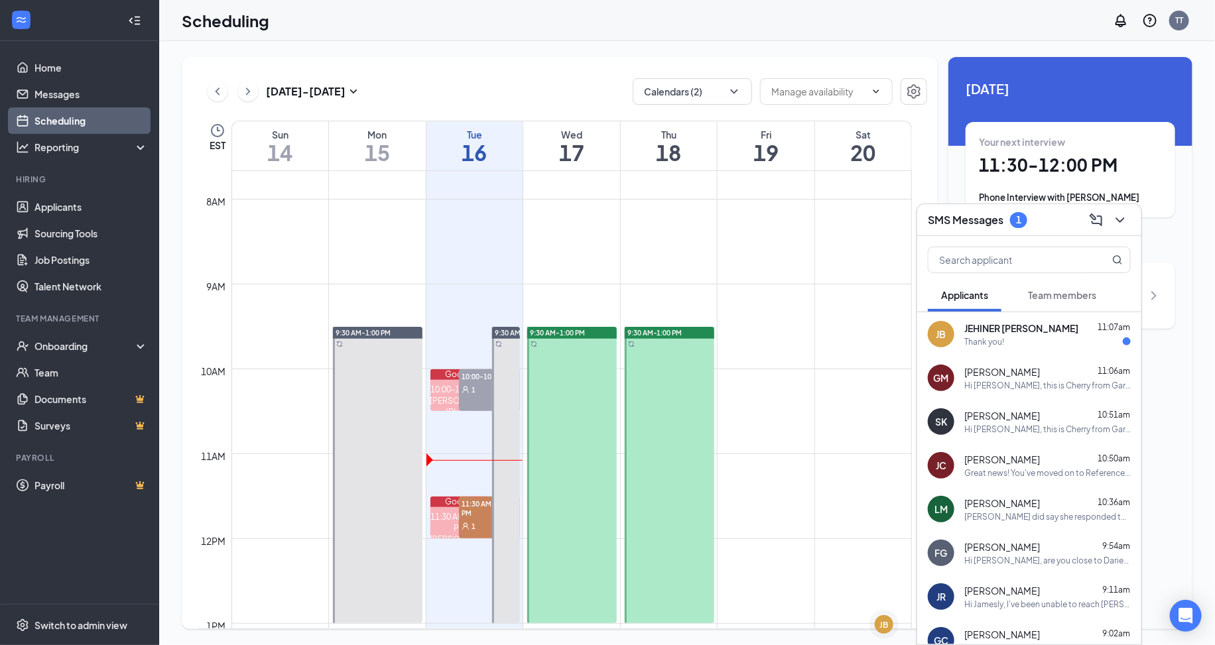
click at [1068, 337] on div "Thank you!" at bounding box center [1047, 341] width 166 height 11
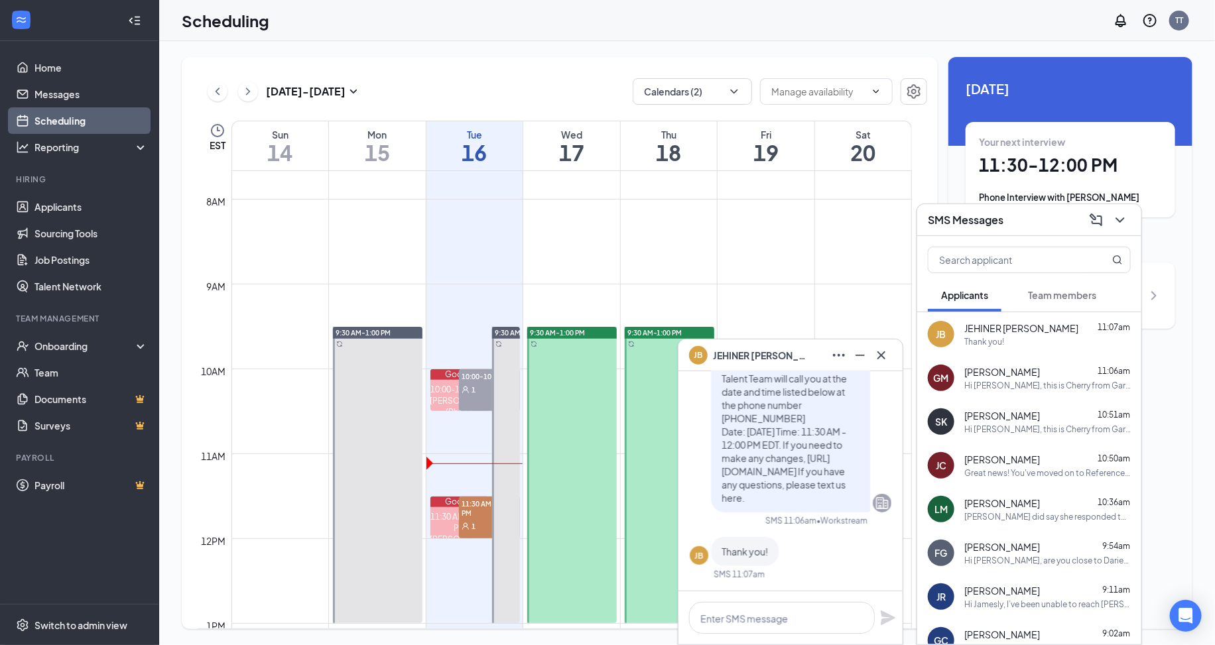
click at [1030, 223] on div "SMS Messages" at bounding box center [1029, 220] width 203 height 21
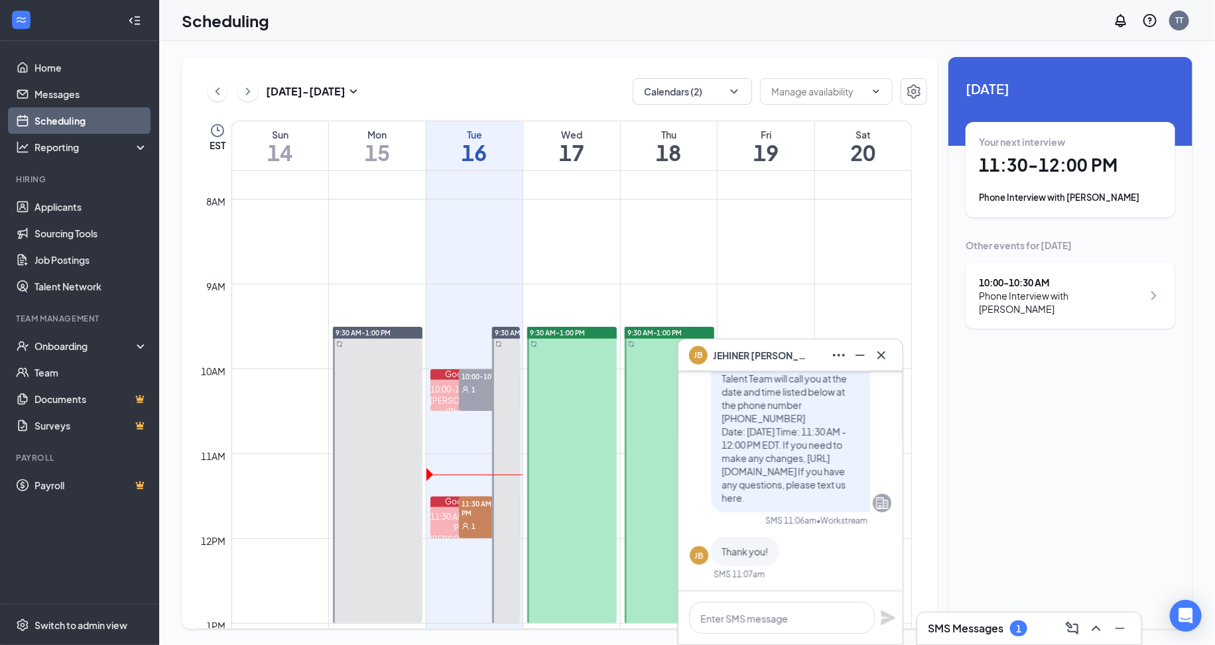
click at [995, 633] on h3 "SMS Messages" at bounding box center [966, 628] width 76 height 15
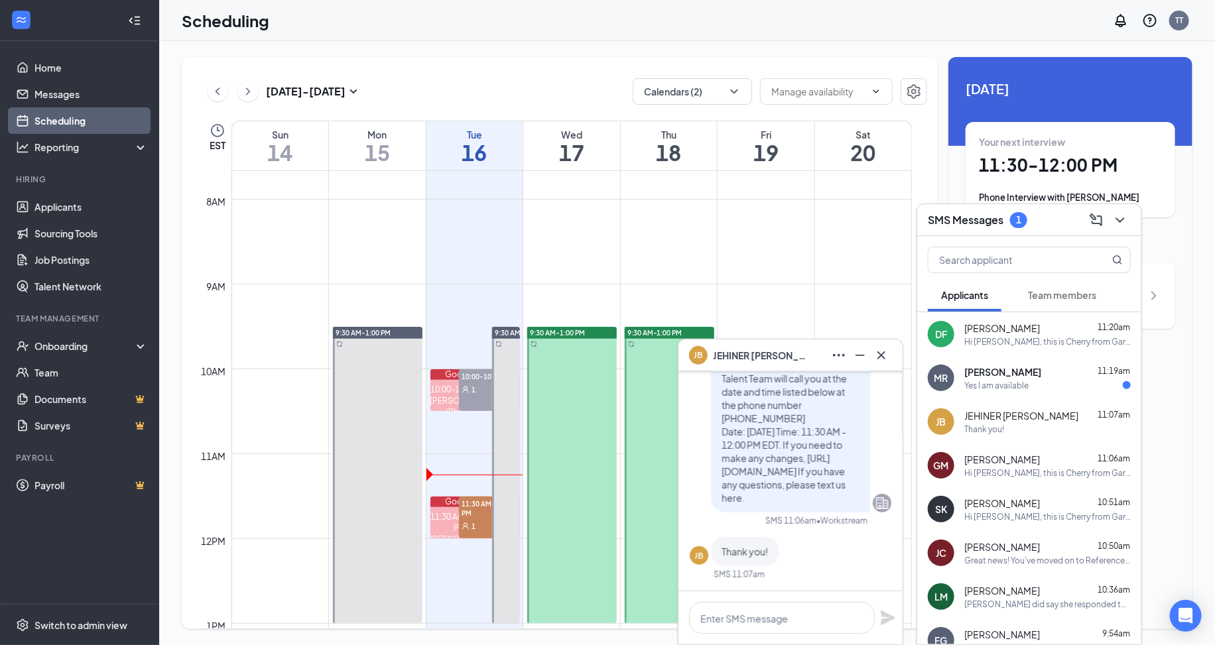
click at [808, 352] on div "JB JEHINER [PERSON_NAME]" at bounding box center [790, 355] width 203 height 21
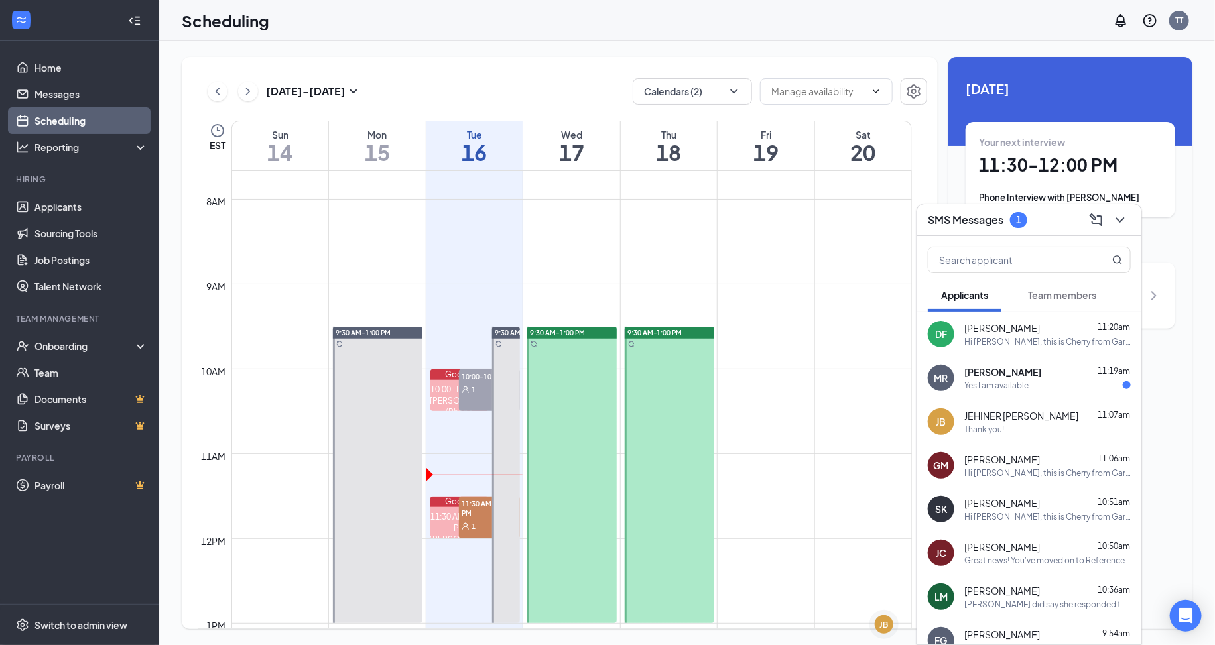
click at [963, 367] on div "MR [PERSON_NAME] 11:19am Yes I am available" at bounding box center [1029, 378] width 224 height 44
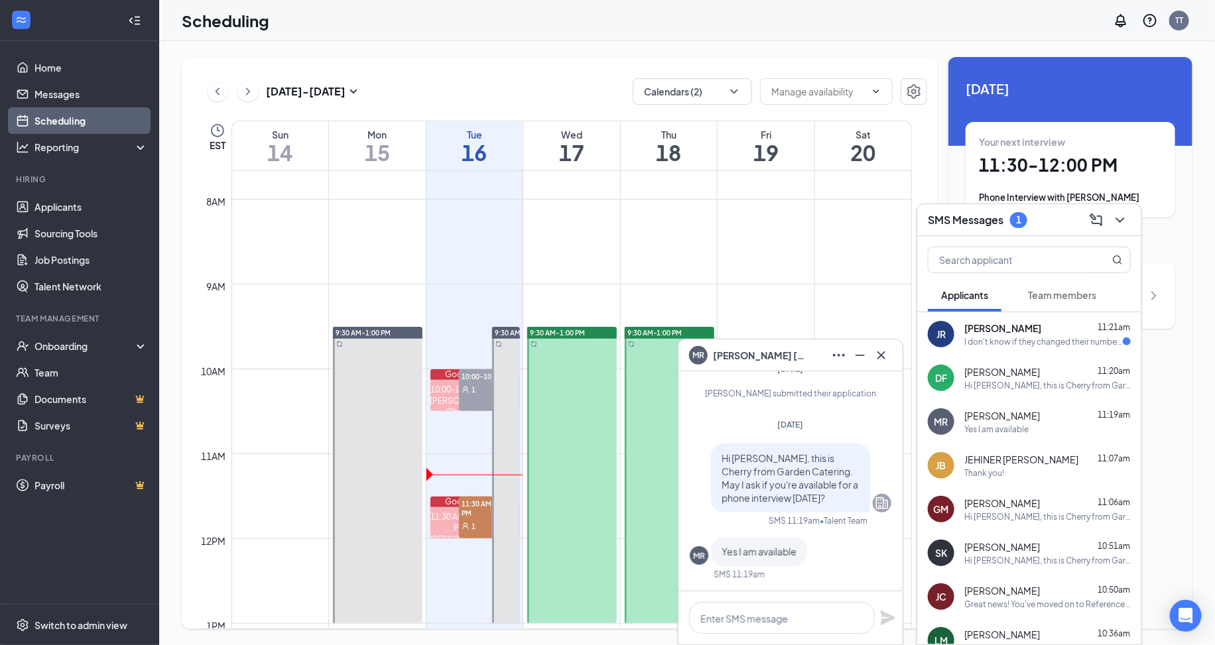
click at [1056, 225] on div "SMS Messages 1" at bounding box center [1029, 220] width 203 height 21
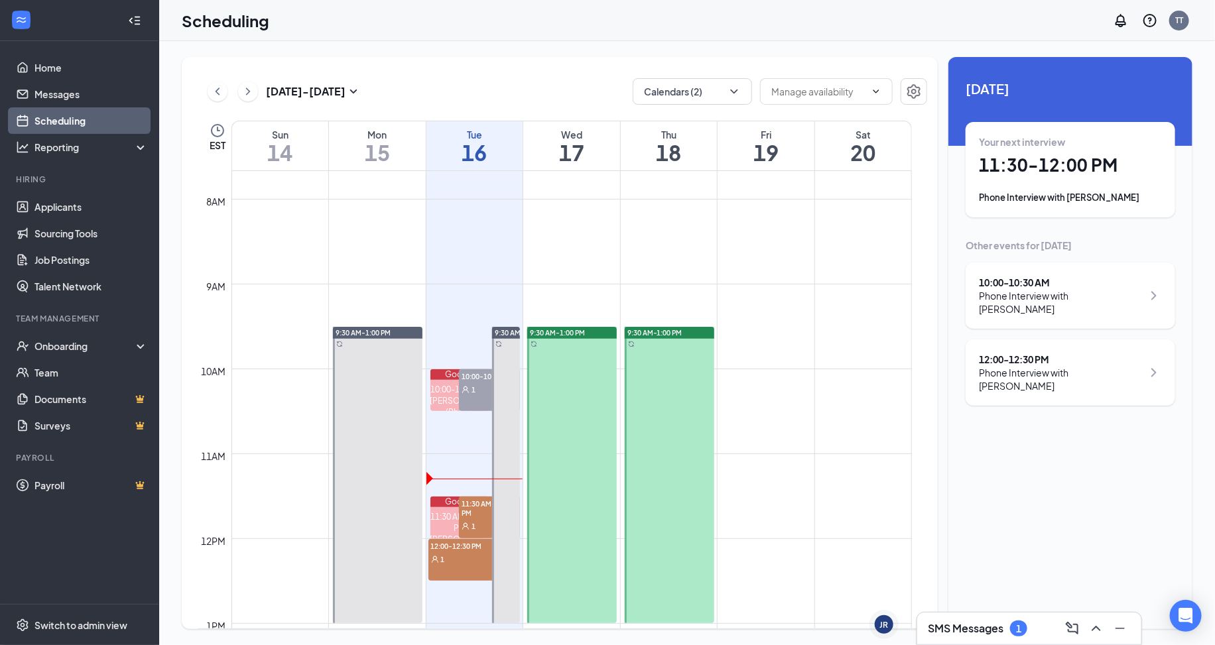
drag, startPoint x: 459, startPoint y: 568, endPoint x: 539, endPoint y: 544, distance: 83.1
click at [459, 568] on div "12:00-12:30 PM 1" at bounding box center [461, 560] width 66 height 42
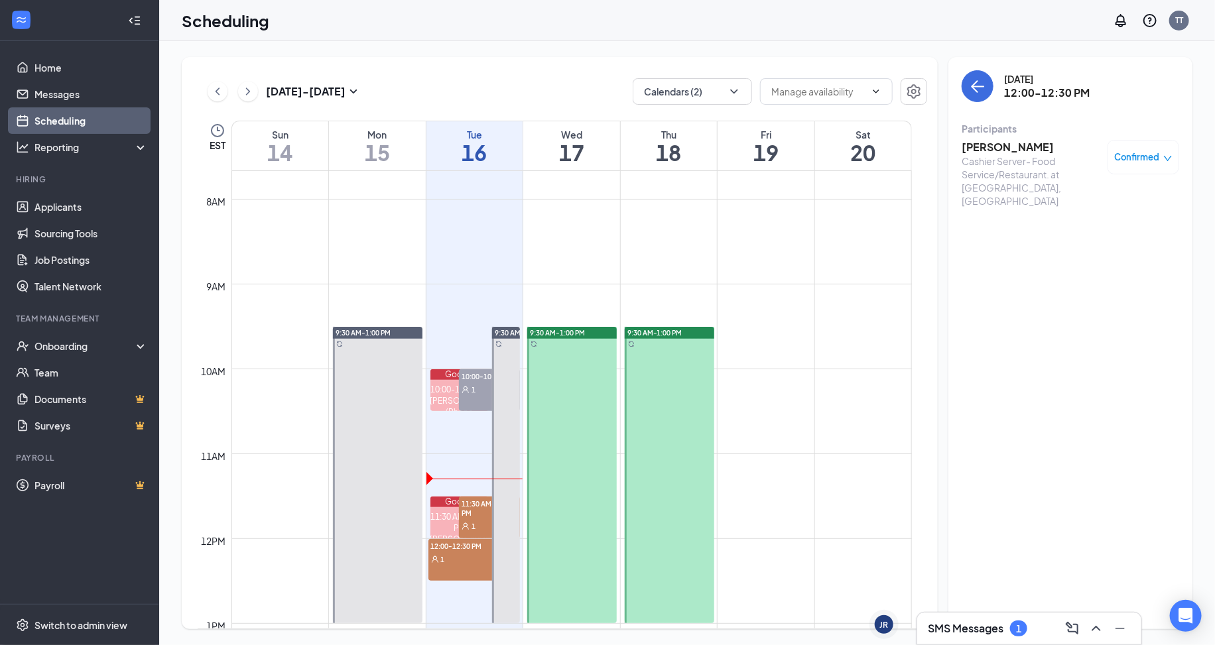
click at [994, 141] on h3 "[PERSON_NAME]" at bounding box center [1031, 147] width 139 height 15
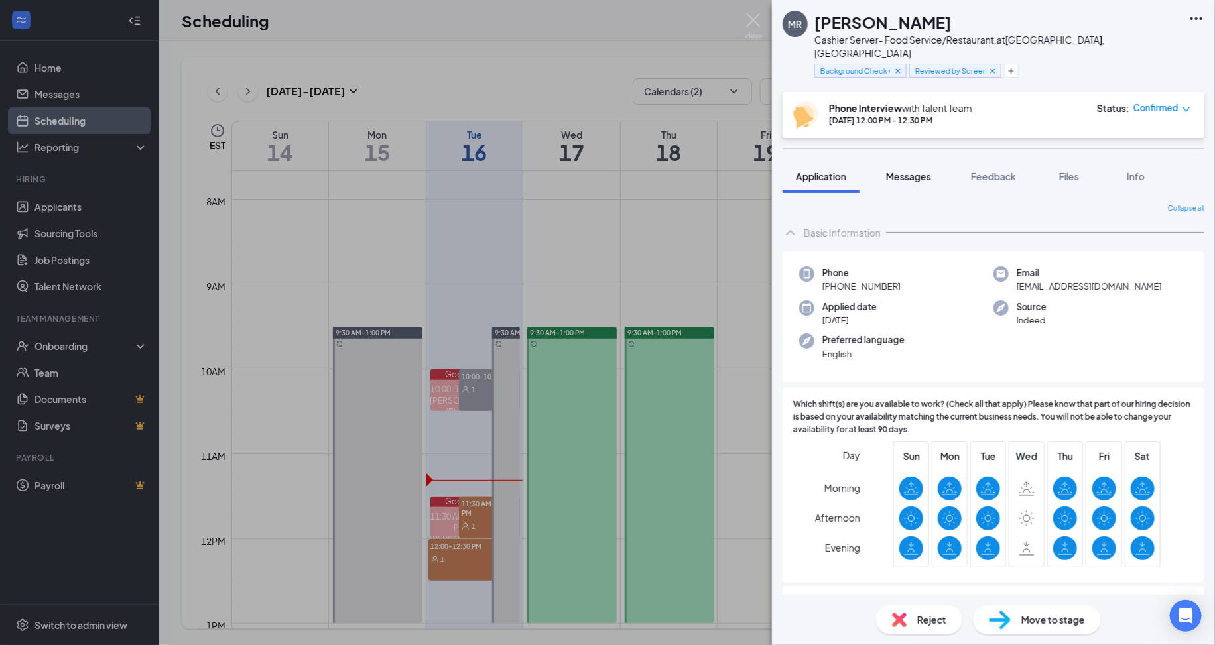
click at [915, 170] on span "Messages" at bounding box center [908, 176] width 45 height 12
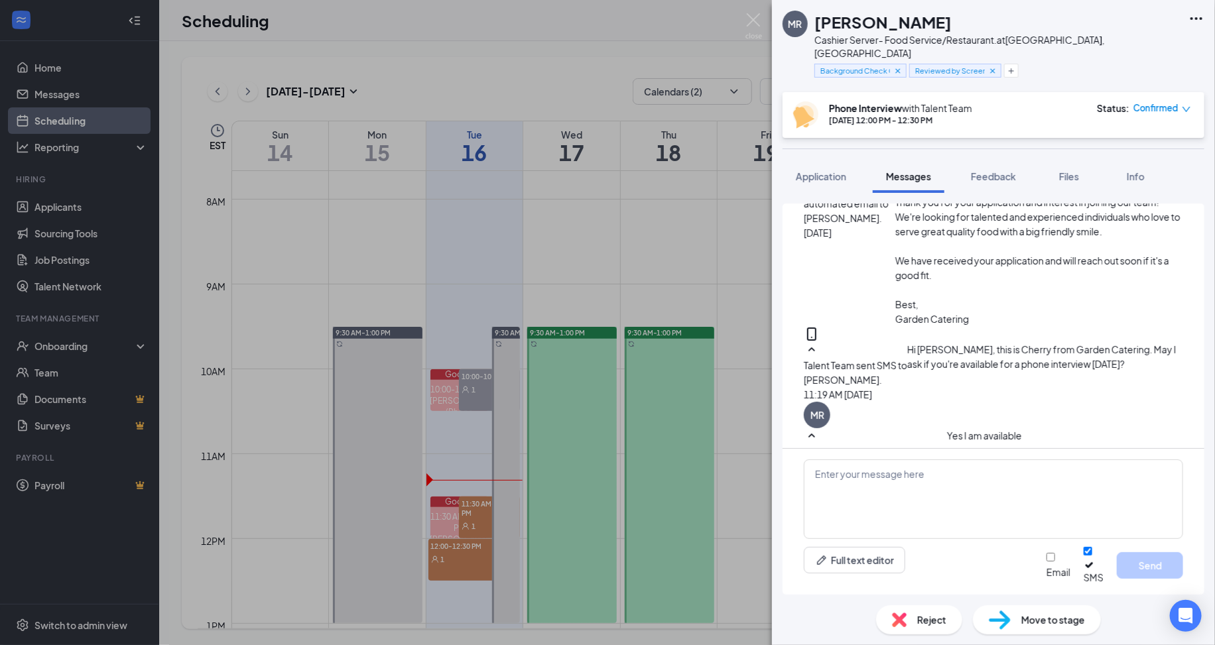
scroll to position [90, 0]
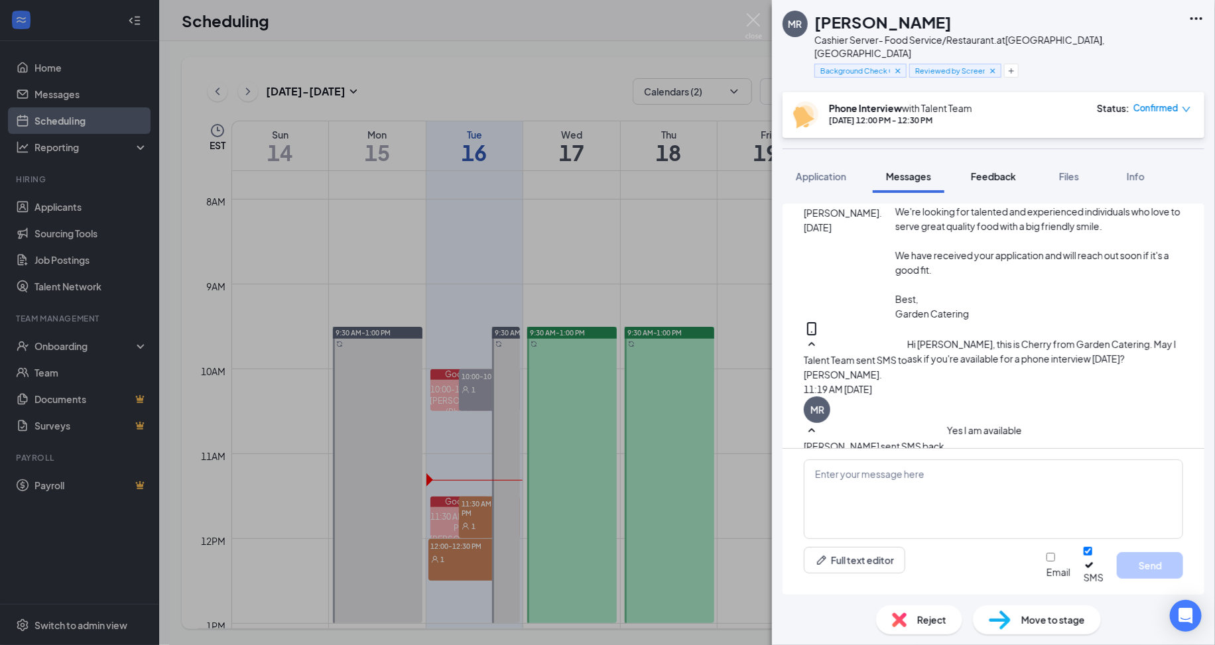
click at [1003, 171] on button "Feedback" at bounding box center [994, 176] width 72 height 33
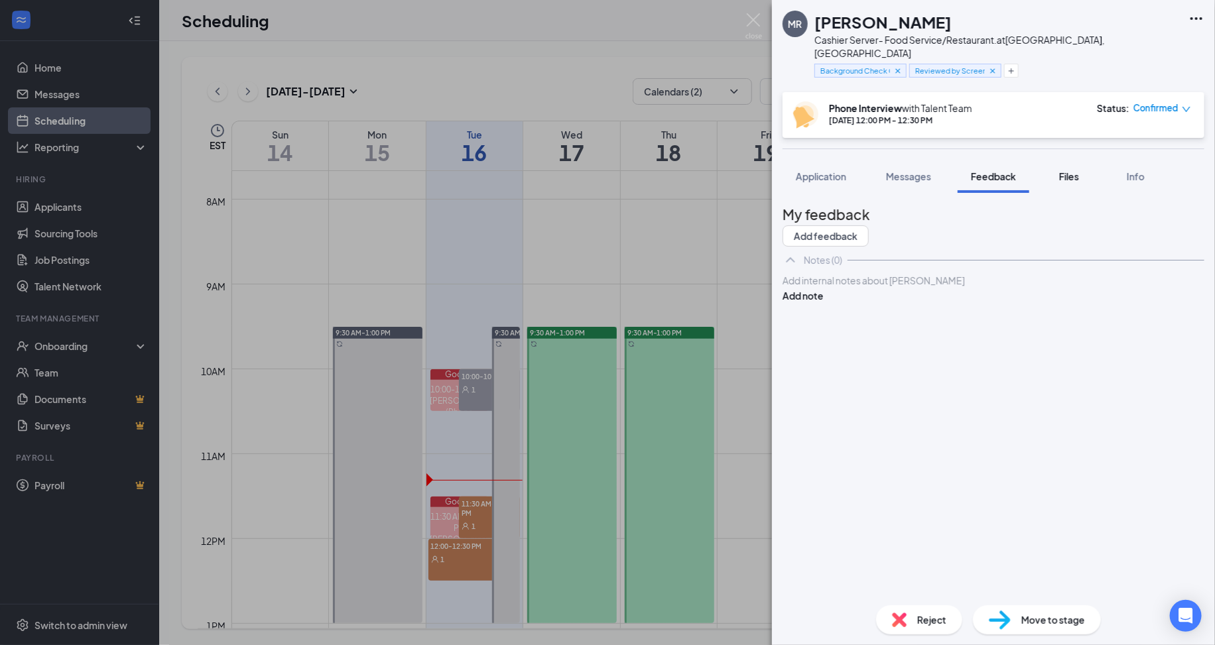
click at [1080, 160] on button "Files" at bounding box center [1069, 176] width 53 height 33
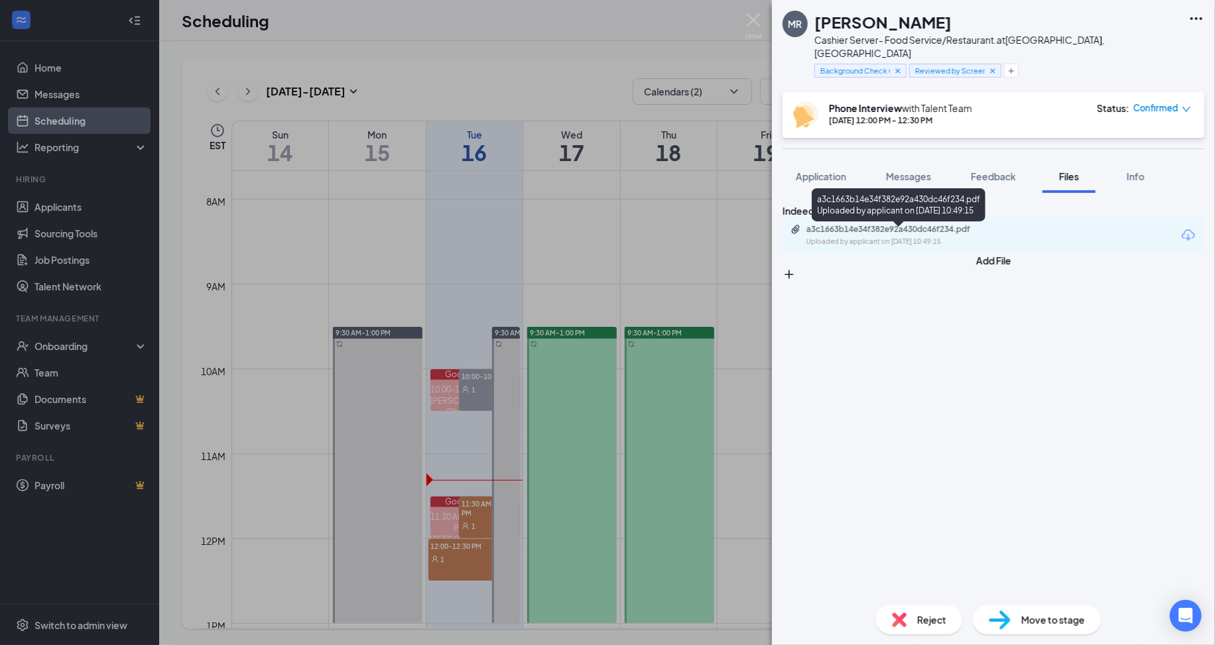
click at [819, 244] on div "a3c1663b14e34f382e92a430dc46f234.pdf Uploaded by applicant on [DATE] 10:49:15" at bounding box center [898, 235] width 215 height 23
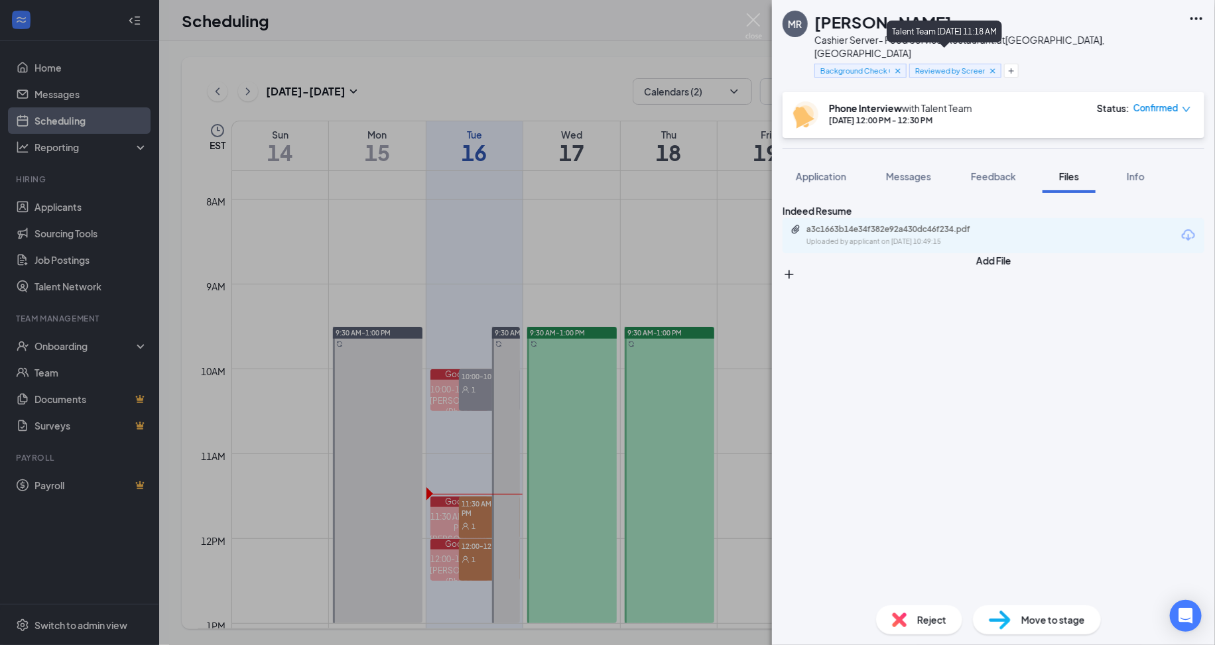
drag, startPoint x: 941, startPoint y: 32, endPoint x: 813, endPoint y: 57, distance: 130.3
click at [940, 29] on div "Talent Team [DATE] 11:18 AM" at bounding box center [944, 32] width 115 height 22
click at [492, 220] on div "MR [PERSON_NAME] Cashier Server- Food Service/Restaurant. at [GEOGRAPHIC_DATA],…" at bounding box center [607, 322] width 1215 height 645
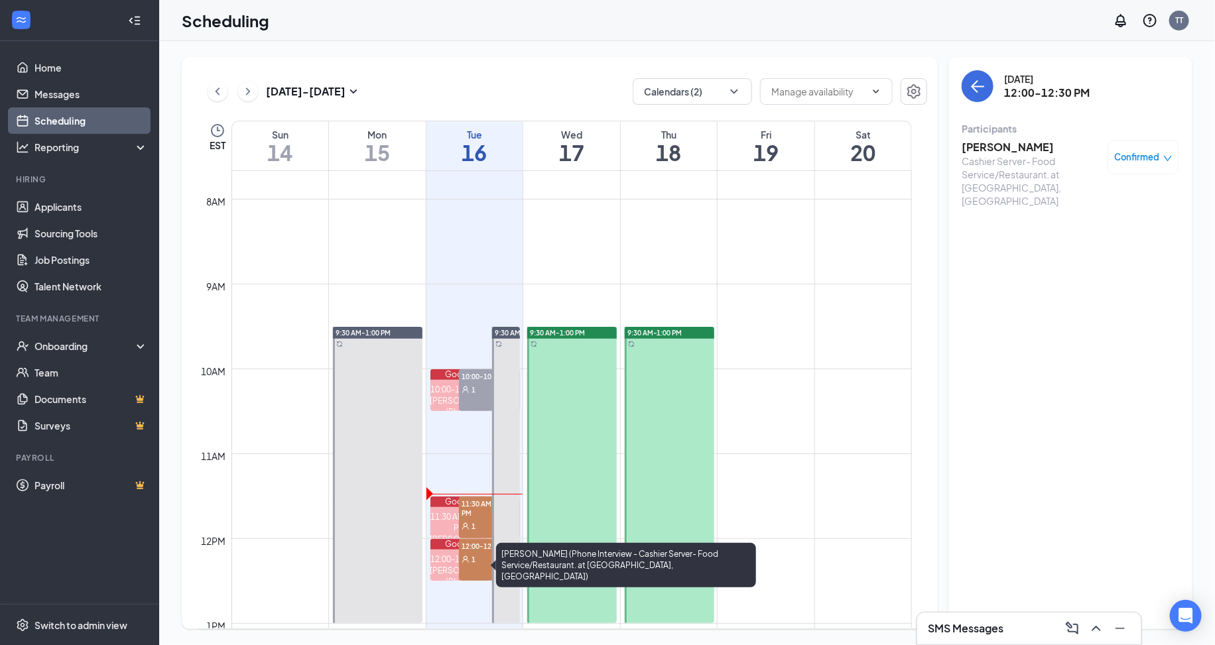
click at [474, 522] on span "1" at bounding box center [474, 526] width 4 height 9
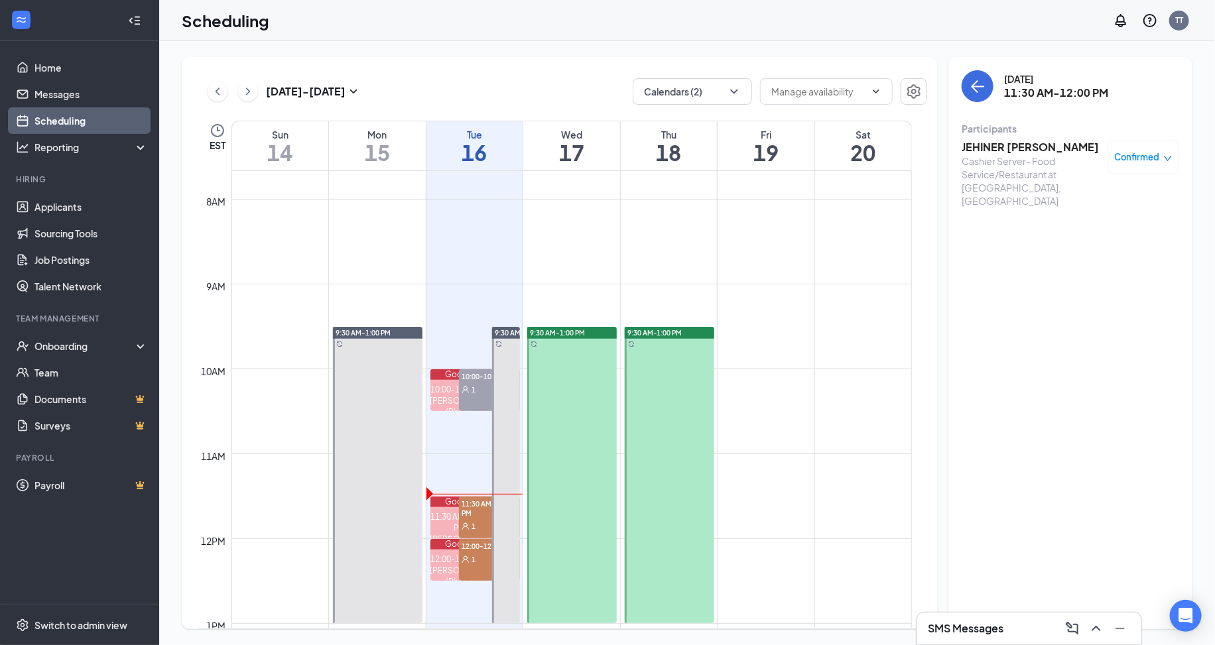
click at [1014, 145] on h3 "JEHINER [PERSON_NAME]" at bounding box center [1031, 147] width 139 height 15
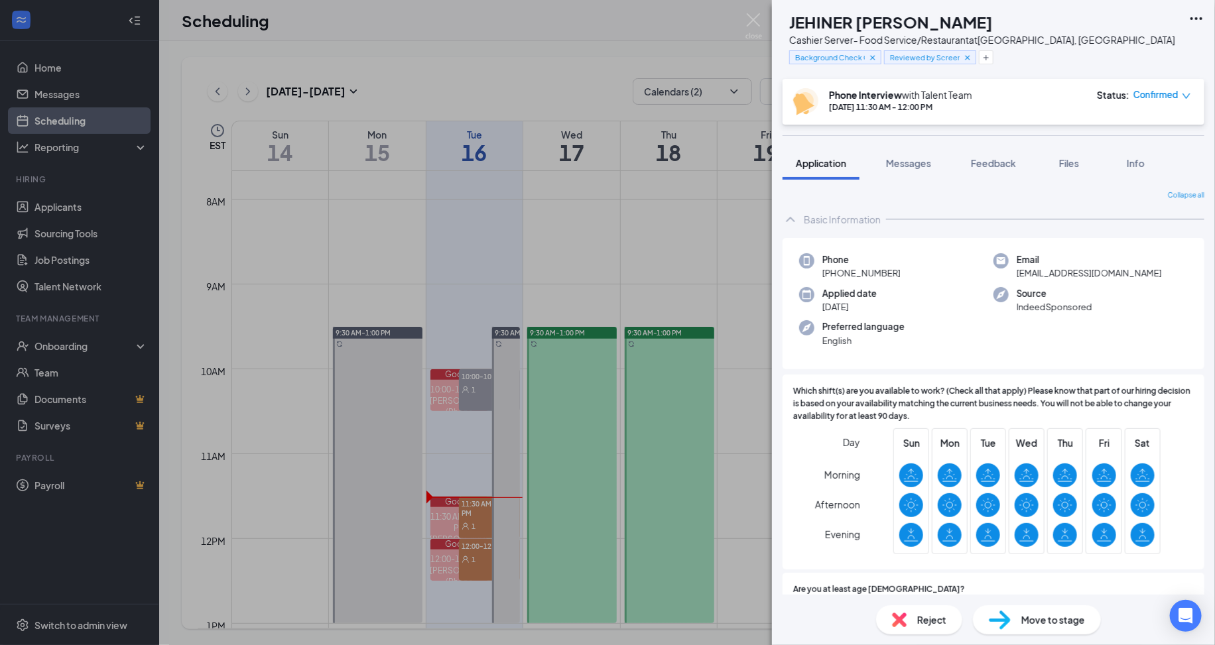
click at [642, 434] on div "JB JEHINER [PERSON_NAME] Cashier Server- Food Service/Restaurant at [GEOGRAPHIC…" at bounding box center [607, 322] width 1215 height 645
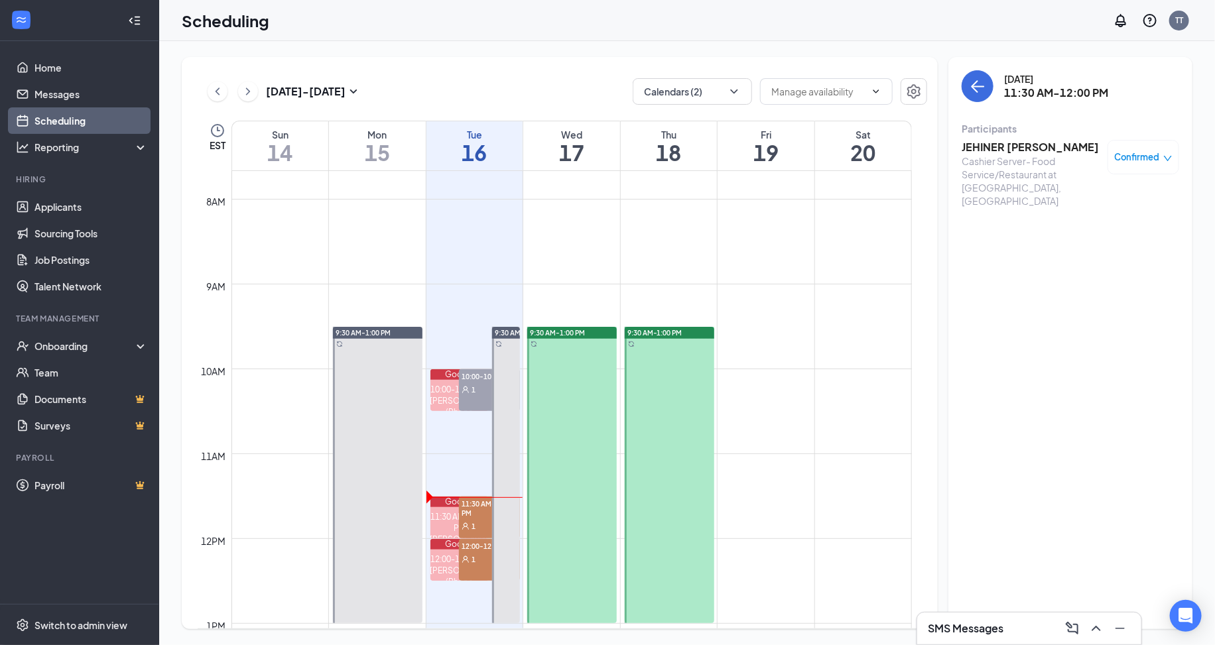
click at [463, 523] on icon "User" at bounding box center [466, 527] width 8 height 8
click at [474, 512] on span "11:30 AM-12:00 PM" at bounding box center [489, 508] width 60 height 23
click at [1026, 140] on h3 "JEHINER [PERSON_NAME]" at bounding box center [1031, 147] width 139 height 15
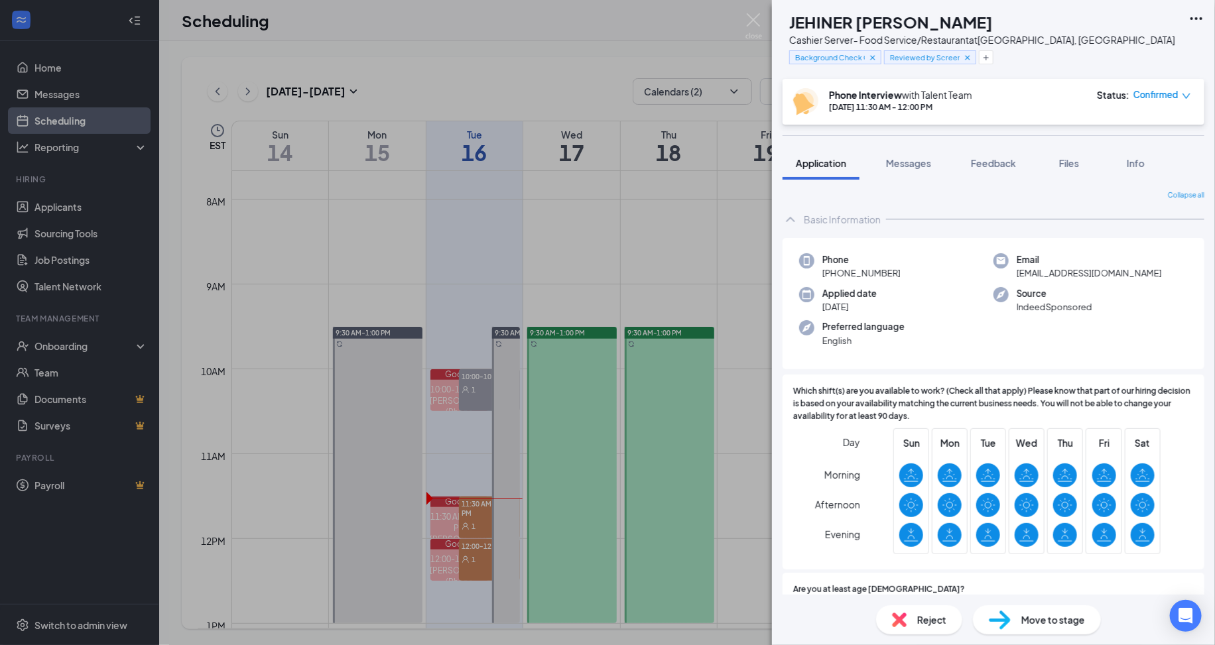
click at [853, 271] on span "+1 (475) 345-9781" at bounding box center [861, 273] width 78 height 13
click at [919, 28] on h1 "JEHINER [PERSON_NAME]" at bounding box center [891, 22] width 204 height 23
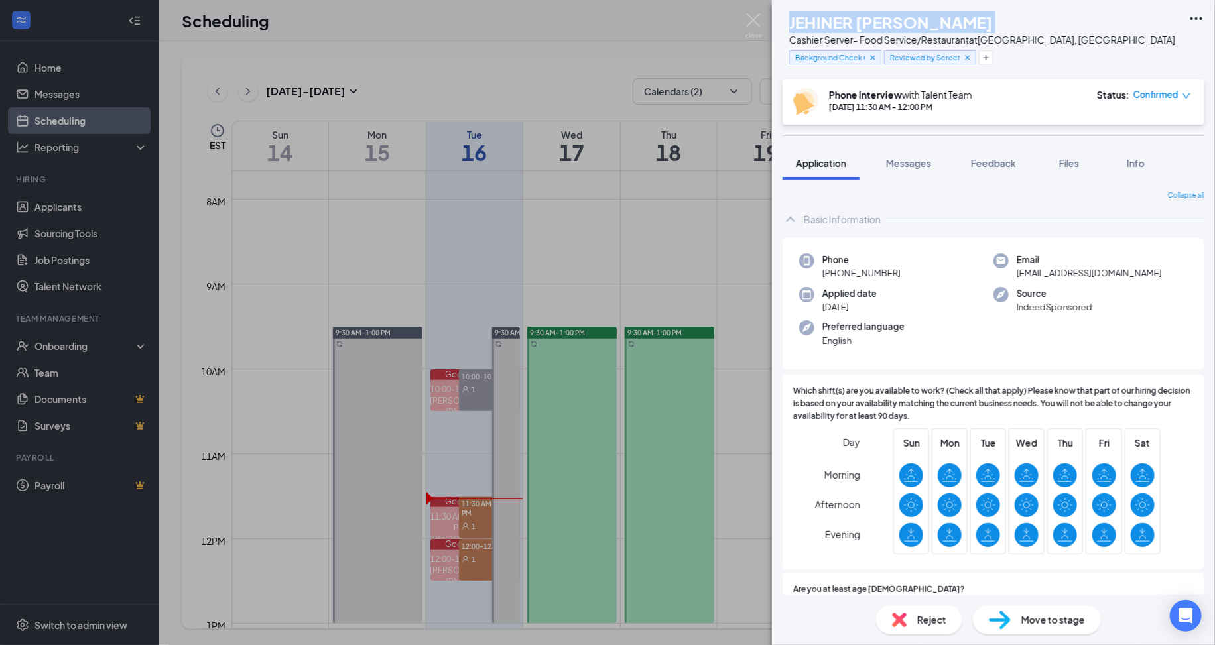
click at [919, 28] on h1 "JEHINER [PERSON_NAME]" at bounding box center [891, 22] width 204 height 23
copy h1 "JEHINER [PERSON_NAME]"
click at [886, 260] on span "Phone" at bounding box center [861, 259] width 78 height 13
click at [881, 271] on span "+1 (475) 345-9781" at bounding box center [861, 273] width 78 height 13
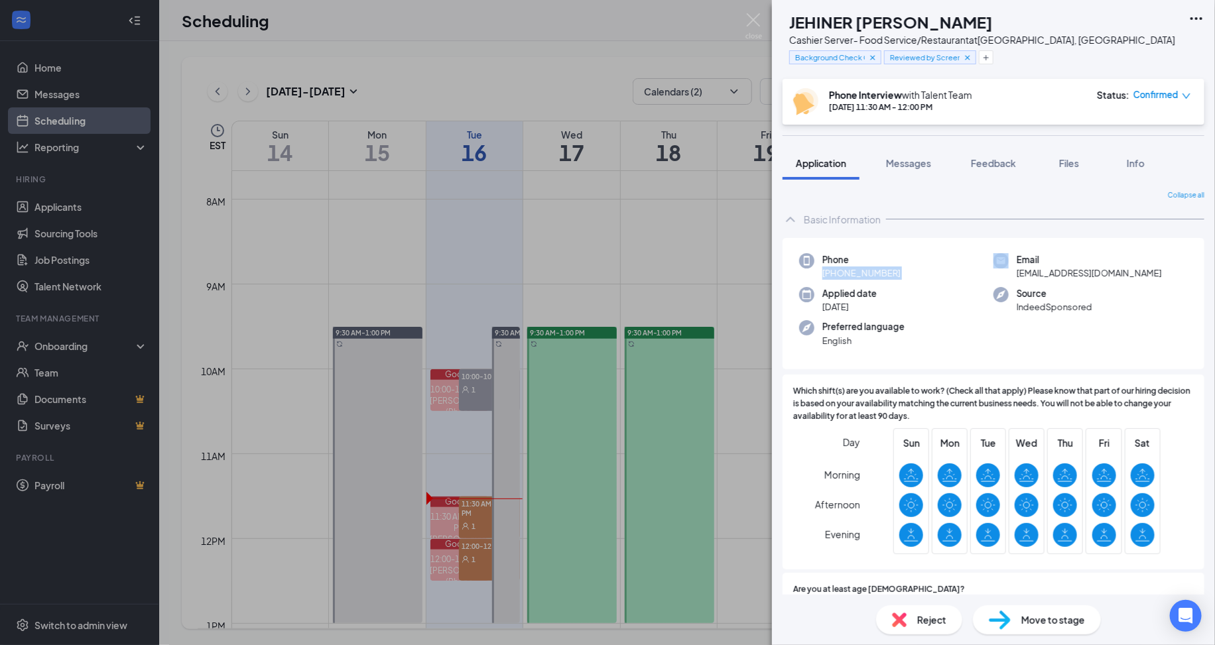
click at [881, 271] on span "+1 (475) 345-9781" at bounding box center [861, 273] width 78 height 13
copy span "+1 (475) 345-9781"
click at [888, 182] on div "Collapse all Basic Information Phone +1 (475) 345-9781 Email jehinerberrio@gmai…" at bounding box center [993, 387] width 443 height 415
click at [890, 175] on button "Messages" at bounding box center [909, 163] width 72 height 33
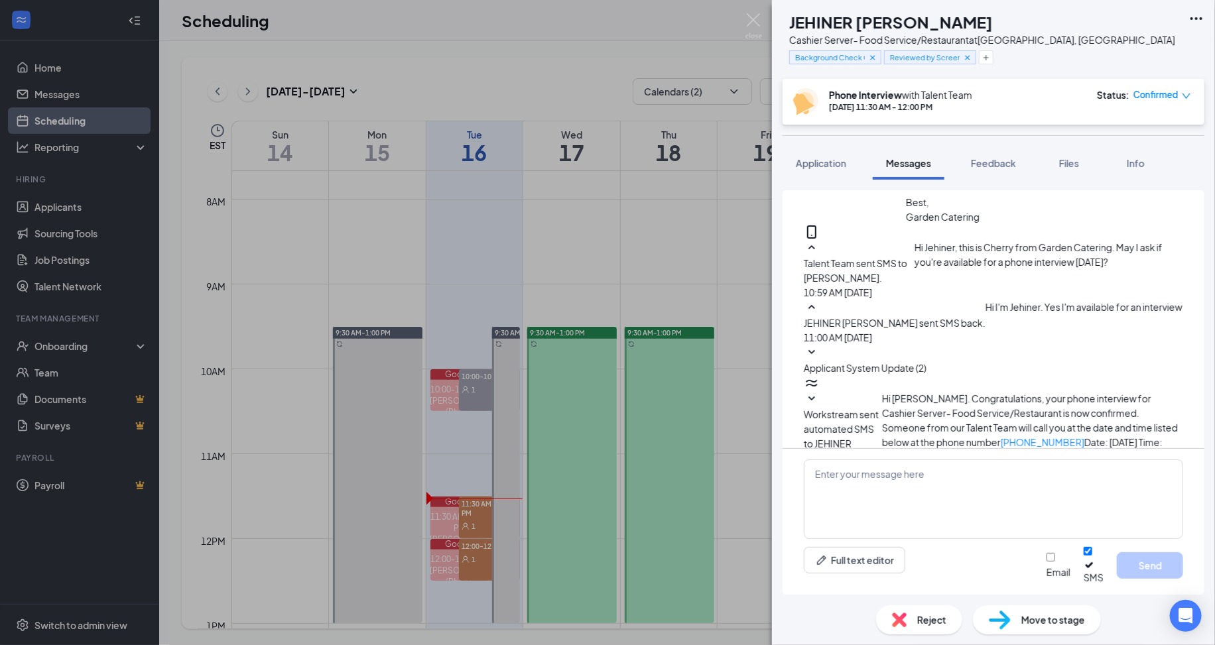
scroll to position [174, 0]
click at [1035, 33] on div "Cashier Server- Food Service/Restaurant at Old Greenwich, CT" at bounding box center [982, 39] width 386 height 13
click at [1054, 61] on div "Background Check Clear Reviewed by Screener" at bounding box center [982, 57] width 386 height 22
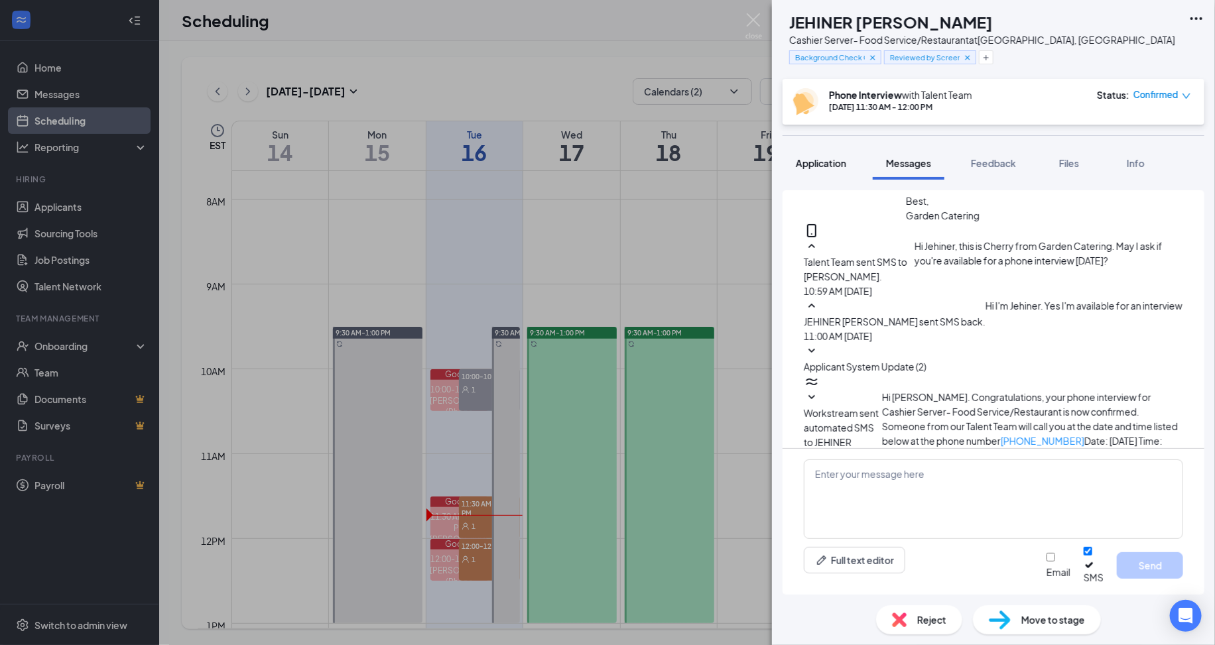
click at [828, 155] on button "Application" at bounding box center [821, 163] width 77 height 33
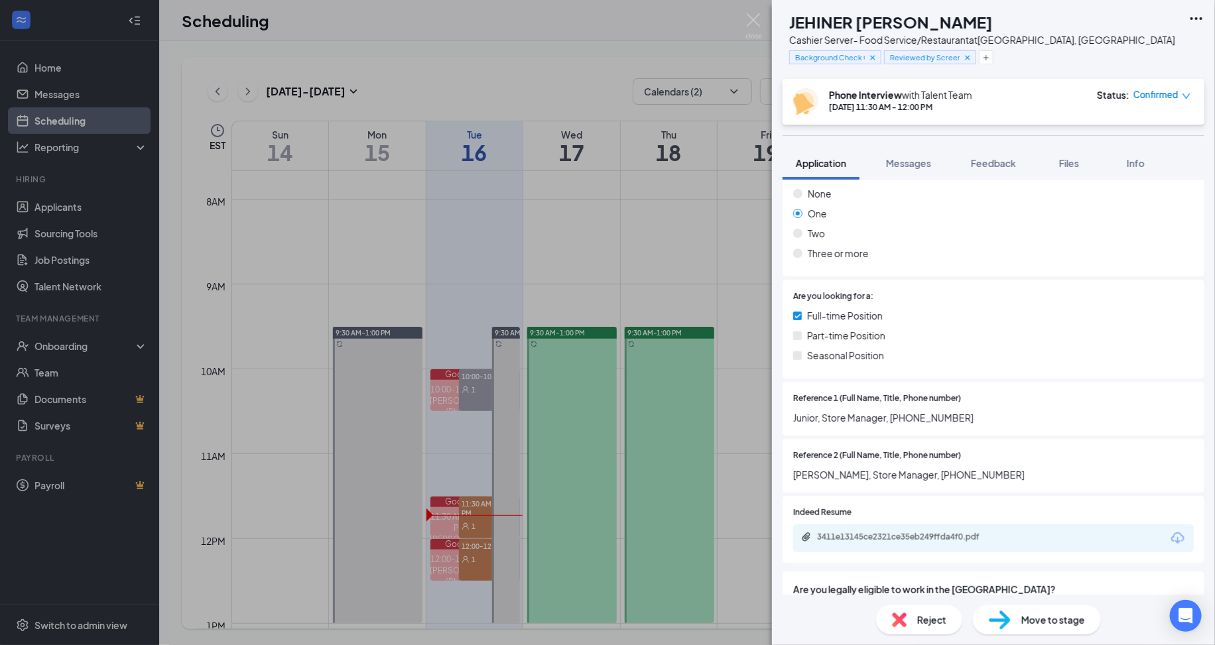
scroll to position [596, 0]
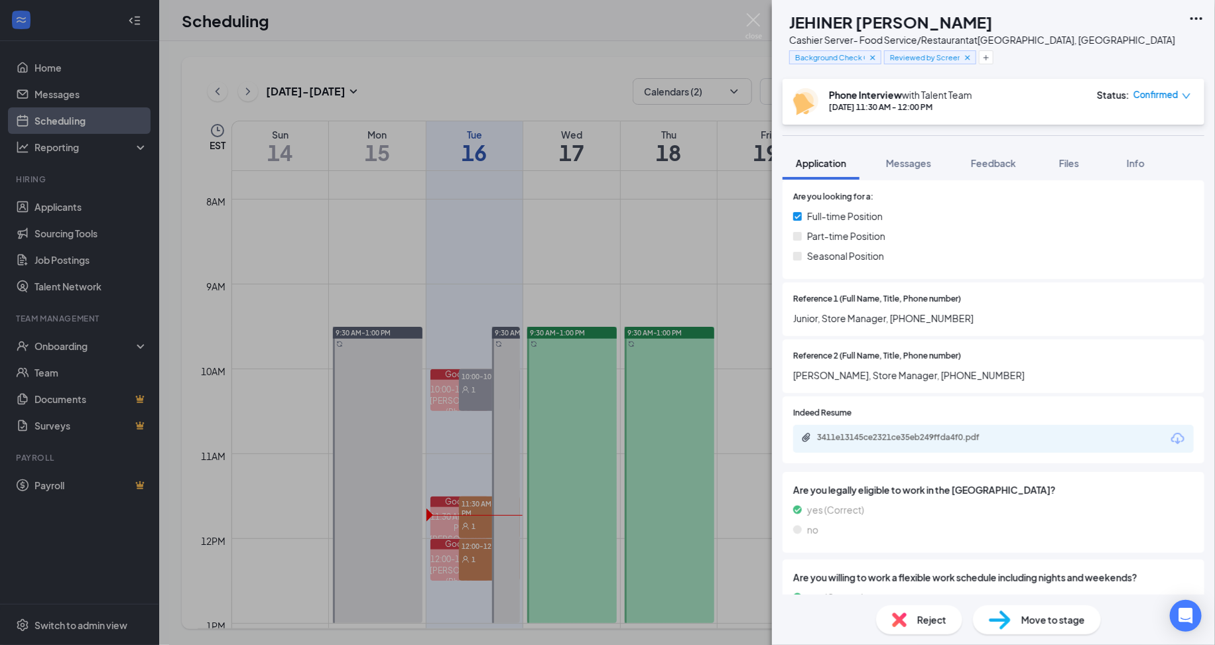
click at [955, 374] on span "Brad, Store Manager, +1 (203) 595-9350" at bounding box center [993, 375] width 401 height 15
click at [913, 621] on div "Reject" at bounding box center [919, 620] width 86 height 29
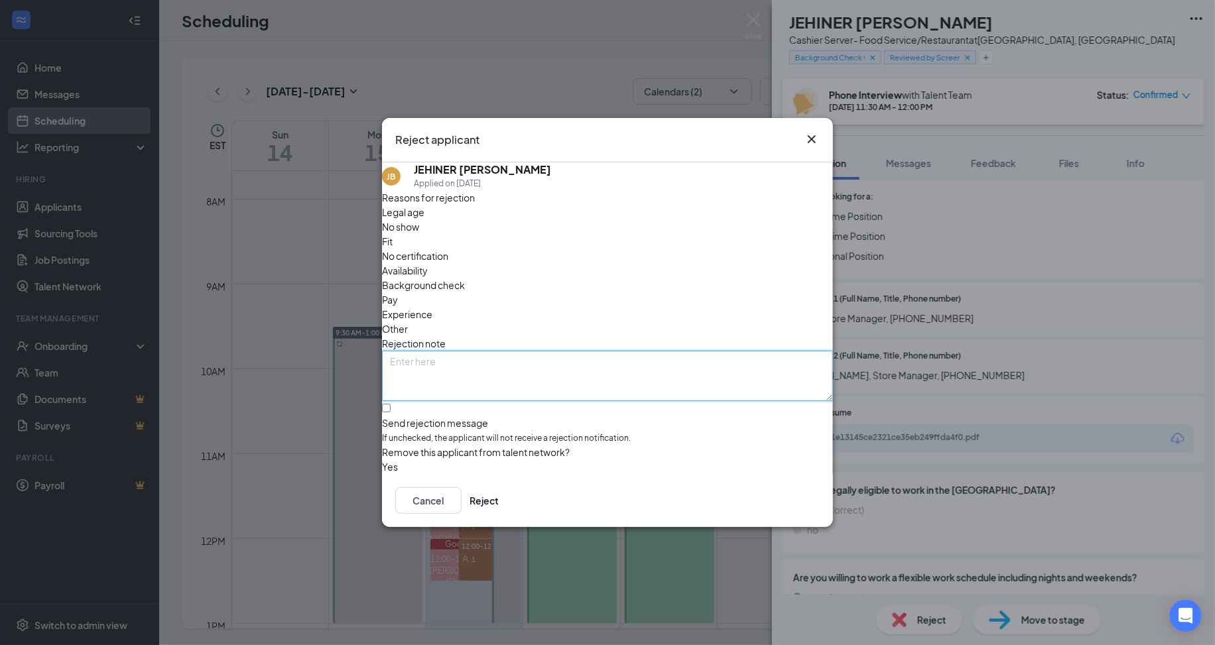
click at [653, 351] on textarea at bounding box center [607, 376] width 451 height 50
click at [588, 355] on textarea "To enrich screen reader interactions, please activate Accessibility in Grammarl…" at bounding box center [607, 376] width 451 height 50
click at [586, 355] on textarea "To enrich screen reader interactions, please activate Accessibility in Grammarl…" at bounding box center [607, 376] width 451 height 50
click at [583, 351] on textarea "To enrich screen reader interactions, please activate Accessibility in Grammarl…" at bounding box center [607, 376] width 451 height 50
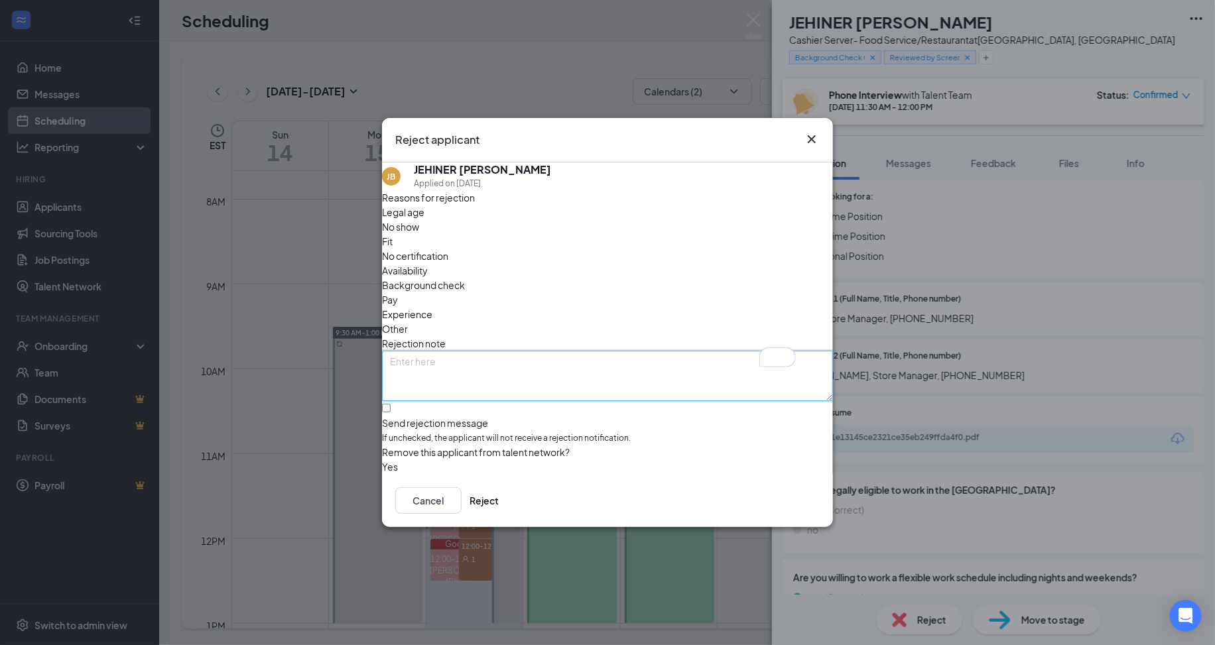
click at [581, 351] on textarea "To enrich screen reader interactions, please activate Accessibility in Grammarl…" at bounding box center [607, 376] width 451 height 50
click at [579, 351] on textarea "To enrich screen reader interactions, please activate Accessibility in Grammarl…" at bounding box center [607, 376] width 451 height 50
click at [475, 351] on textarea "To enrich screen reader interactions, please activate Accessibility in Grammarl…" at bounding box center [607, 376] width 451 height 50
paste textarea "He mentioned being unemployed, and when asked what keeps him busy, he simply re…"
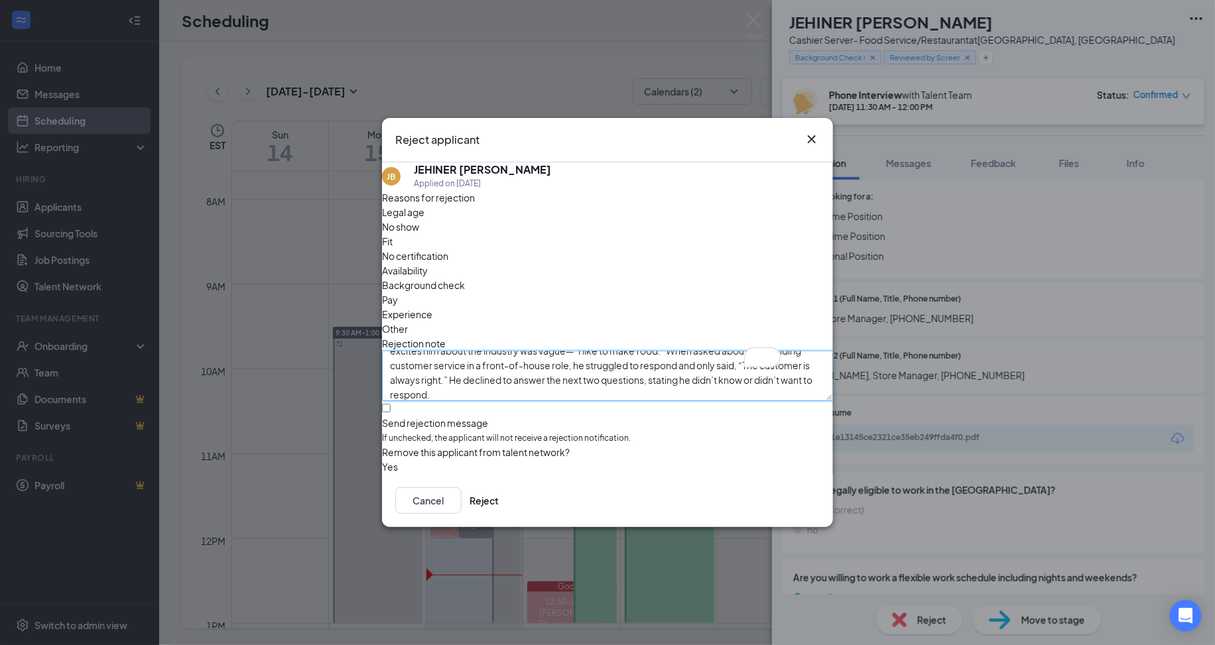
scroll to position [0, 0]
click at [636, 351] on textarea "He mentioned being unemployed, and when asked what keeps him busy, he simply re…" at bounding box center [607, 376] width 451 height 50
click at [655, 351] on textarea "He mentioned being unemployed, and when asked what keeps him busy, he simply re…" at bounding box center [607, 376] width 451 height 50
click at [674, 353] on textarea "He mentioned being unemployed, and when asked what keeps him busy, he simply re…" at bounding box center [607, 376] width 451 height 50
click at [698, 362] on textarea "He mentioned being unemployed, and when asked what keeps him busy, he simply re…" at bounding box center [607, 376] width 451 height 50
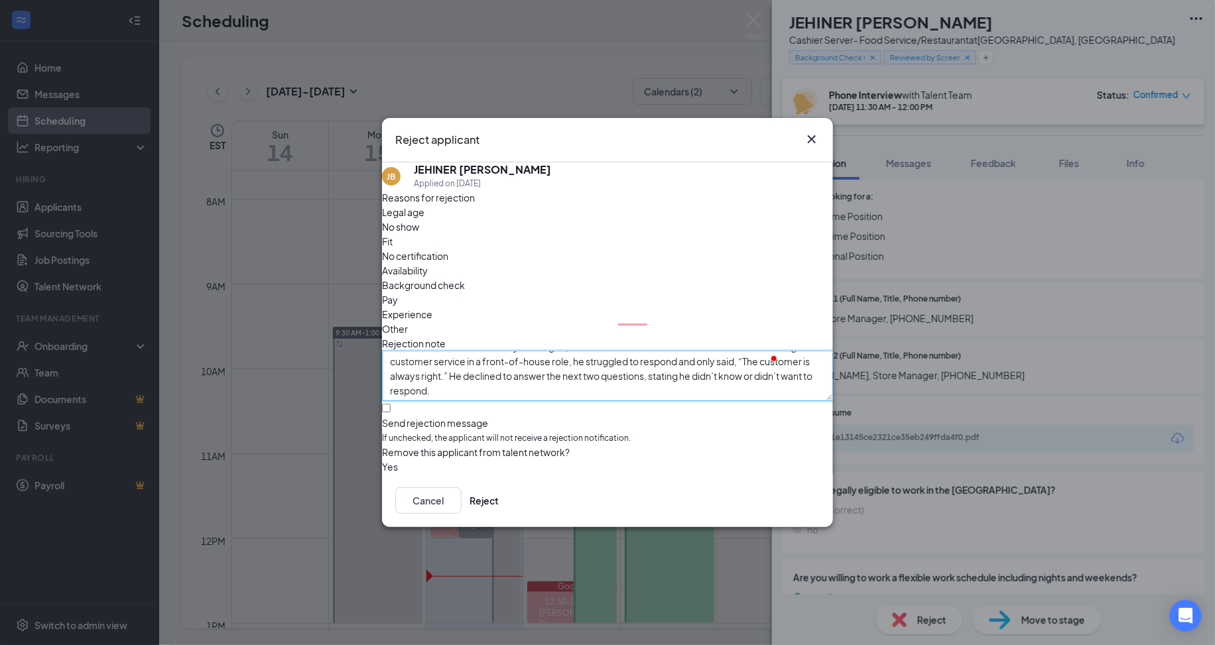
click at [698, 362] on textarea "He mentioned being unemployed, and when asked what keeps him busy, he simply re…" at bounding box center [607, 376] width 451 height 50
click at [408, 322] on span "Other" at bounding box center [395, 329] width 26 height 15
click at [700, 358] on textarea "He mentioned being unemployed, and when asked what keeps him busy, he simply re…" at bounding box center [607, 376] width 451 height 50
type textarea "He mentioned being unemployed, and when asked what keeps him busy, he simply re…"
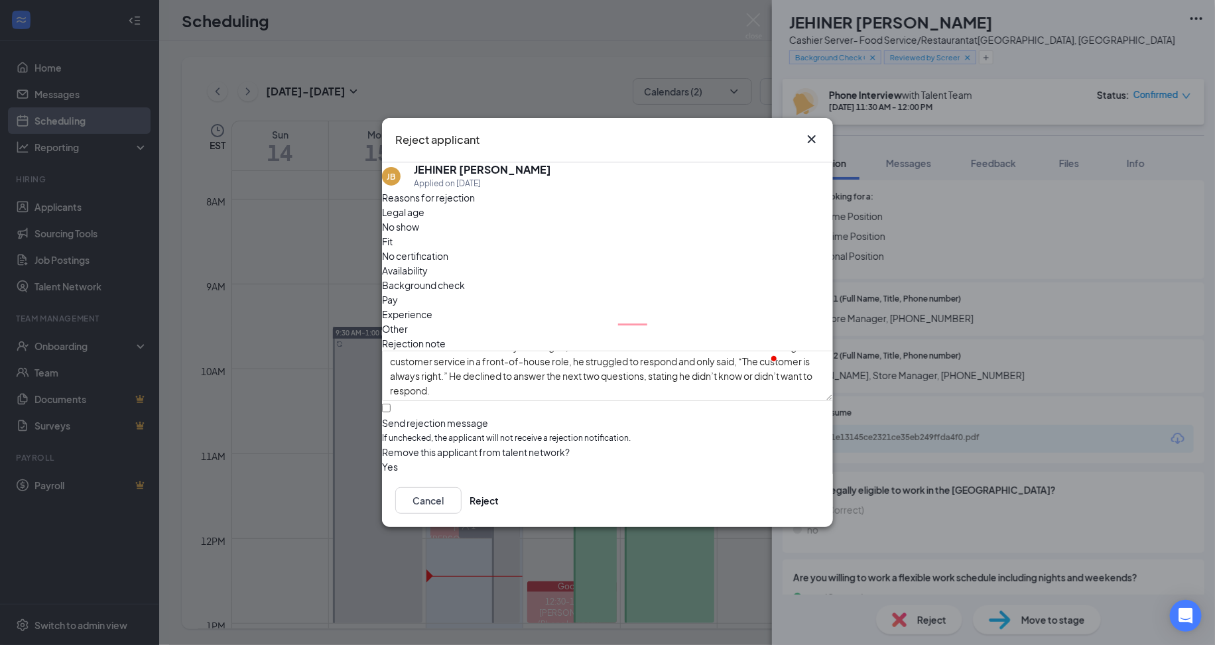
click at [411, 445] on div "Reasons for rejection Legal age No show Fit No certification Availability Backg…" at bounding box center [607, 332] width 451 height 284
click at [382, 460] on button "button" at bounding box center [382, 467] width 0 height 15
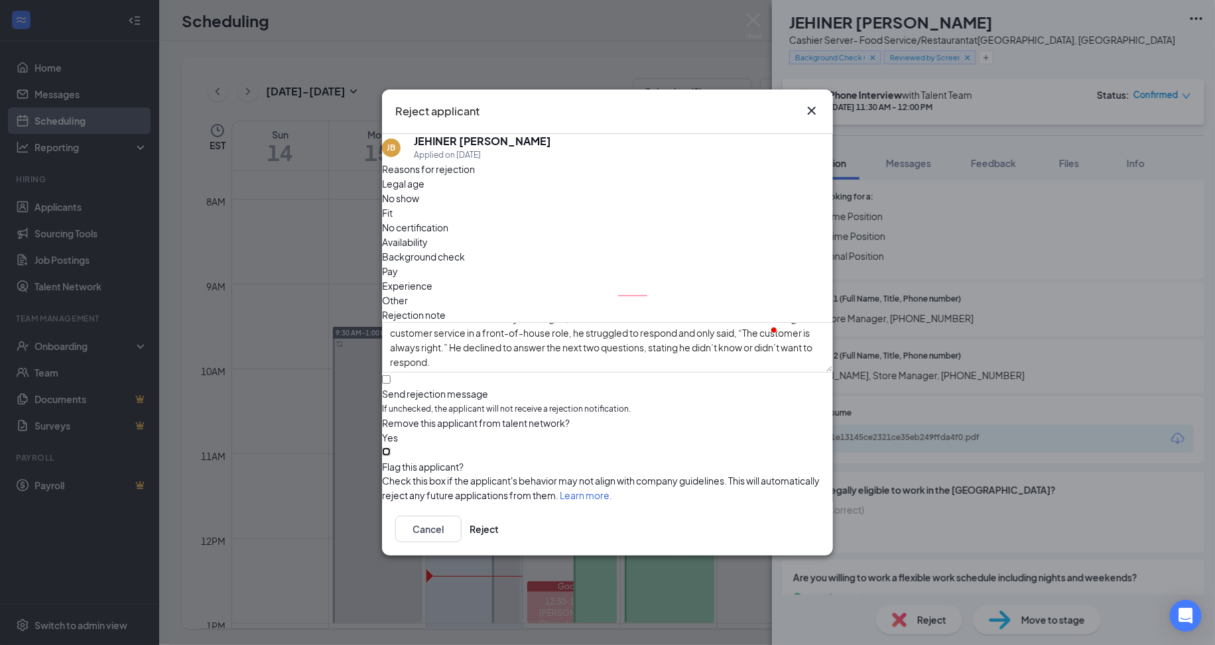
click at [391, 450] on input "Flag this applicant?" at bounding box center [386, 452] width 9 height 9
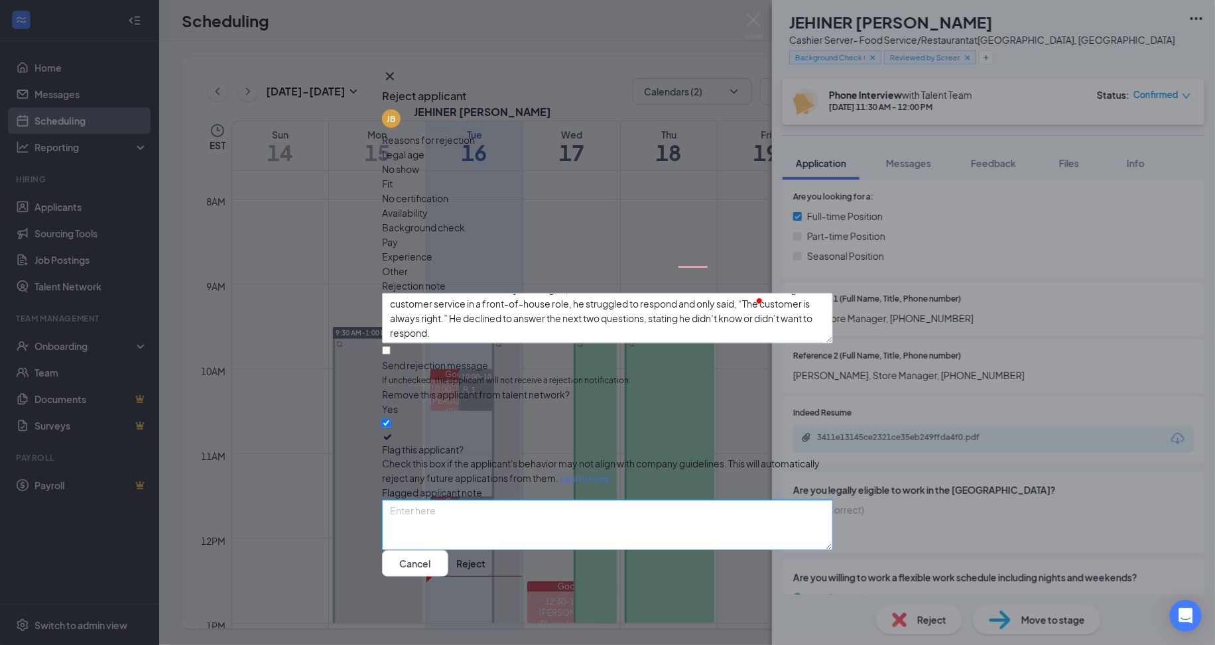
click at [518, 511] on textarea at bounding box center [607, 525] width 451 height 50
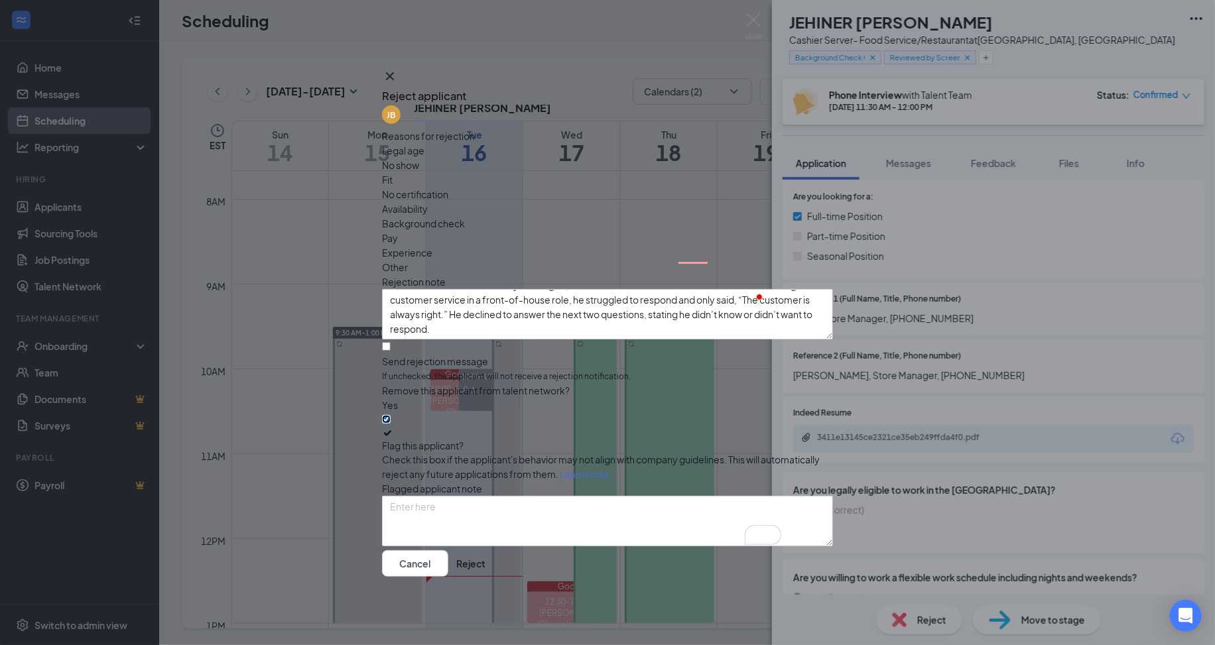
click at [391, 415] on input "Flag this applicant?" at bounding box center [386, 419] width 9 height 9
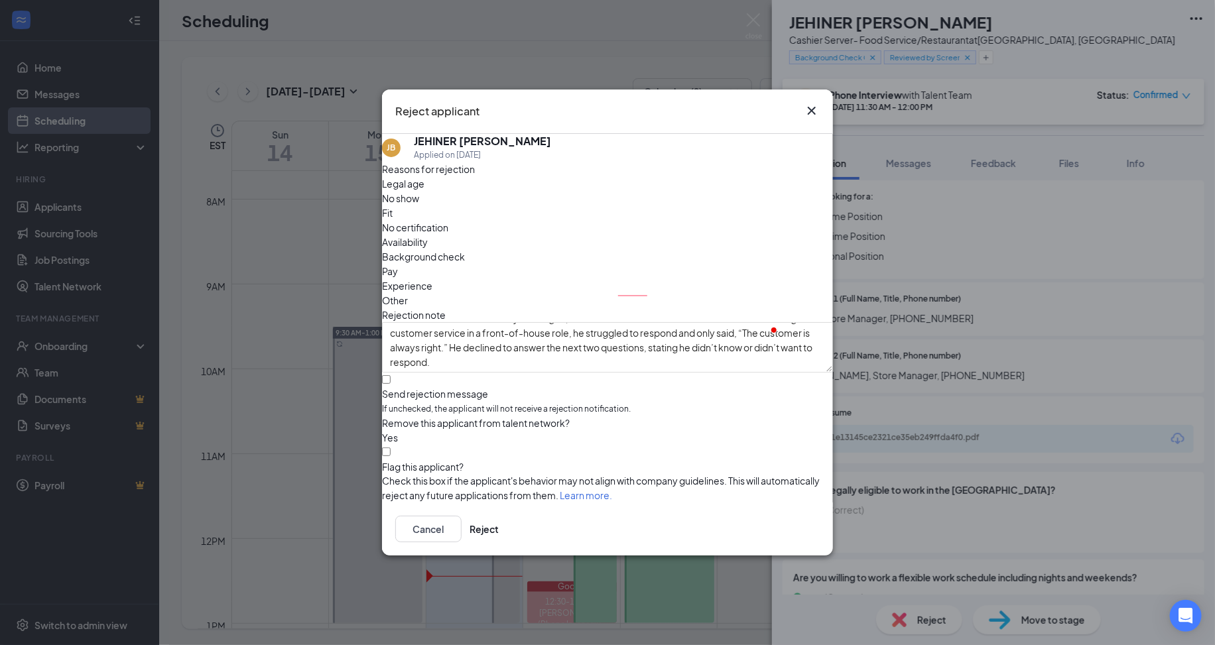
click at [612, 489] on link "Learn more." at bounding box center [586, 495] width 52 height 12
click at [399, 462] on div "Flag this applicant? Check this box if the applicant's behavior may not align w…" at bounding box center [607, 474] width 451 height 58
click at [391, 456] on input "Flag this applicant?" at bounding box center [386, 452] width 9 height 9
checkbox input "true"
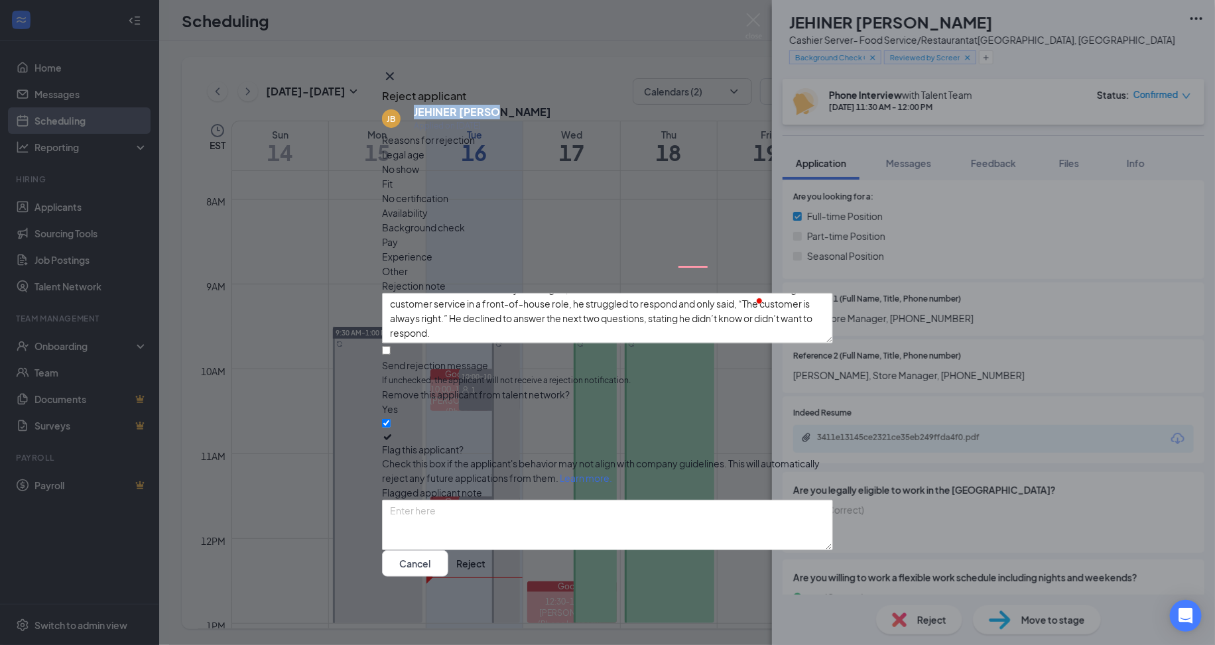
drag, startPoint x: 511, startPoint y: 112, endPoint x: 420, endPoint y: 114, distance: 90.2
click at [420, 114] on div "JB JEHINER BERRIO Applied on Sep 12" at bounding box center [607, 119] width 451 height 28
click at [550, 458] on span "Check this box if the applicant's behavior may not align with company guideline…" at bounding box center [601, 471] width 438 height 27
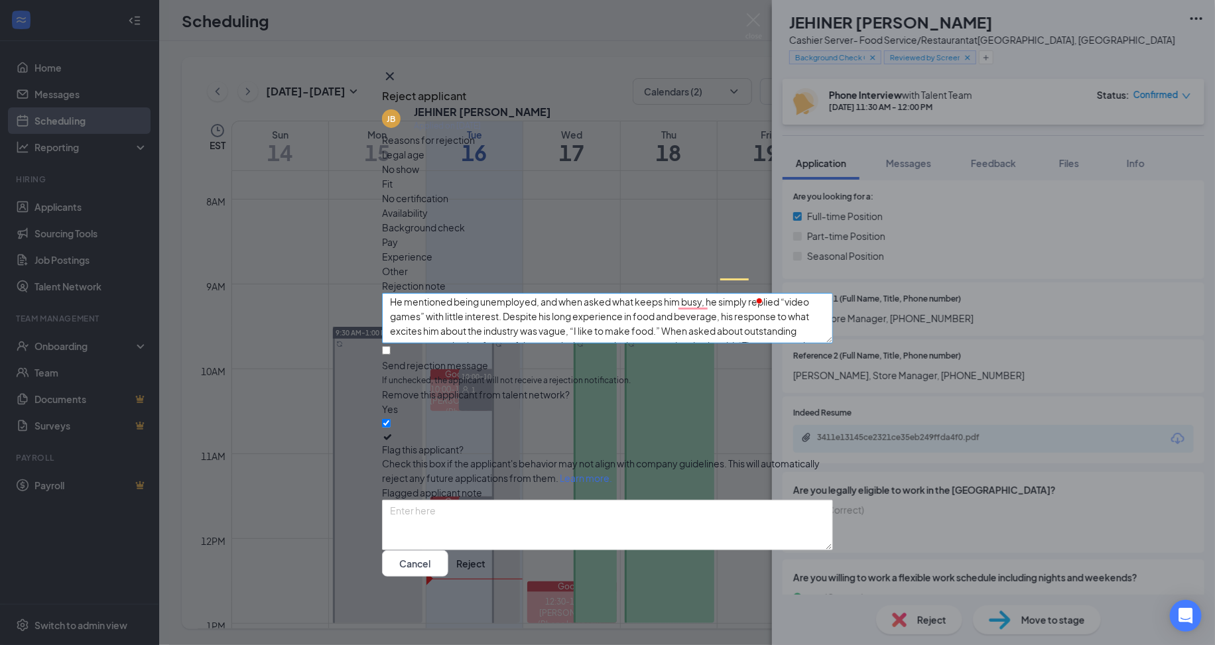
scroll to position [3, 0]
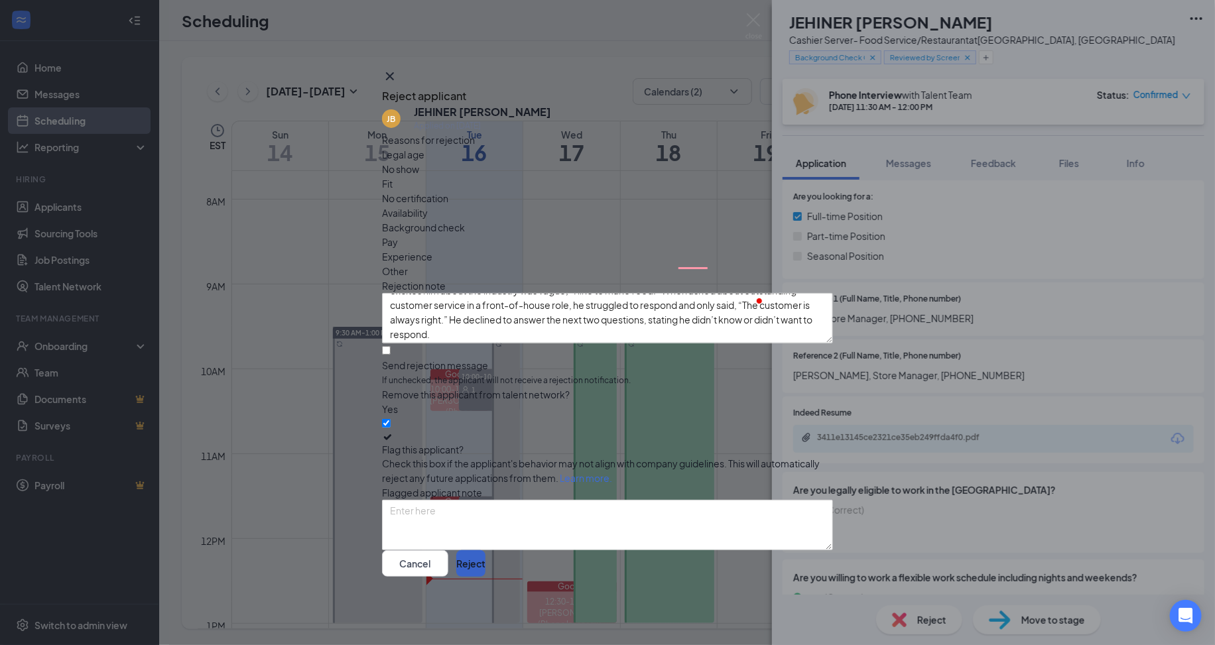
click at [485, 563] on button "Reject" at bounding box center [470, 563] width 29 height 27
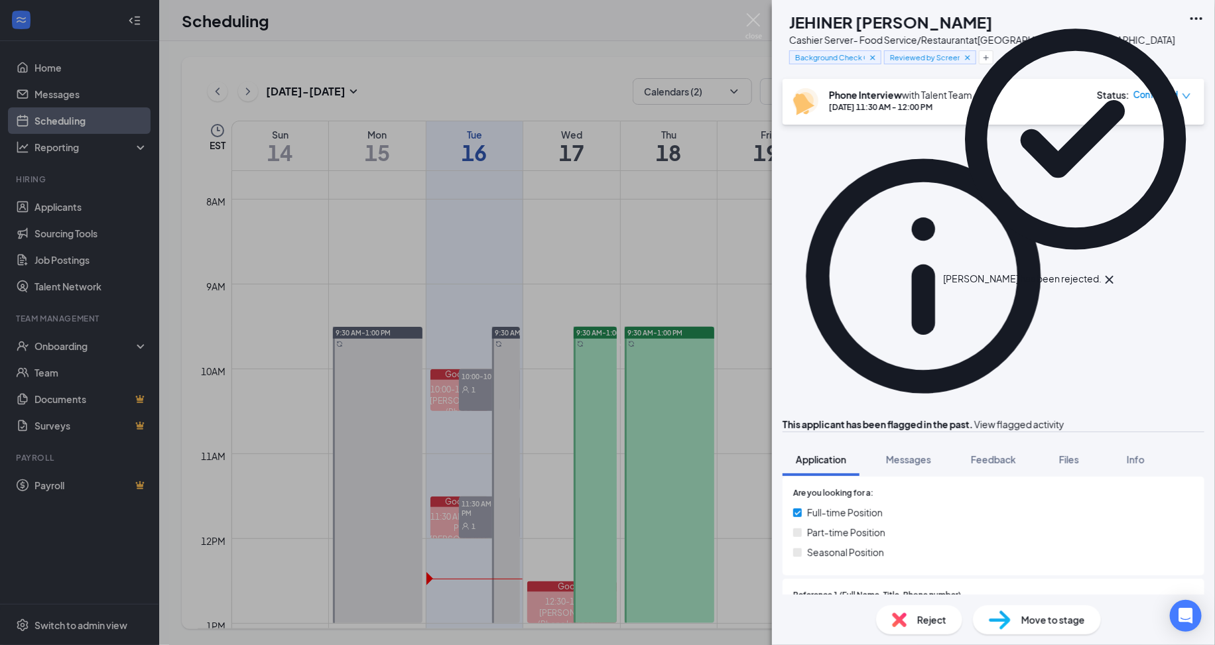
click at [1049, 418] on span "View flagged activity" at bounding box center [1019, 424] width 90 height 12
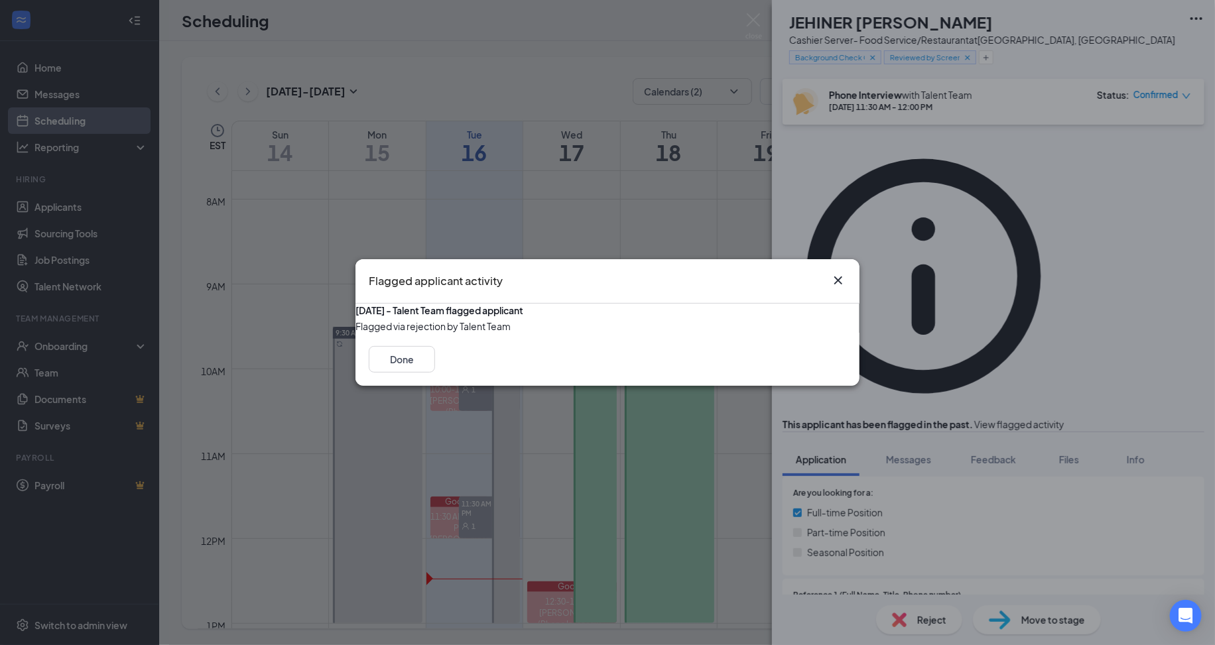
click at [548, 304] on div "[DATE] - Talent Team flagged applicant" at bounding box center [607, 310] width 504 height 13
click at [835, 277] on icon "Cross" at bounding box center [838, 281] width 8 height 8
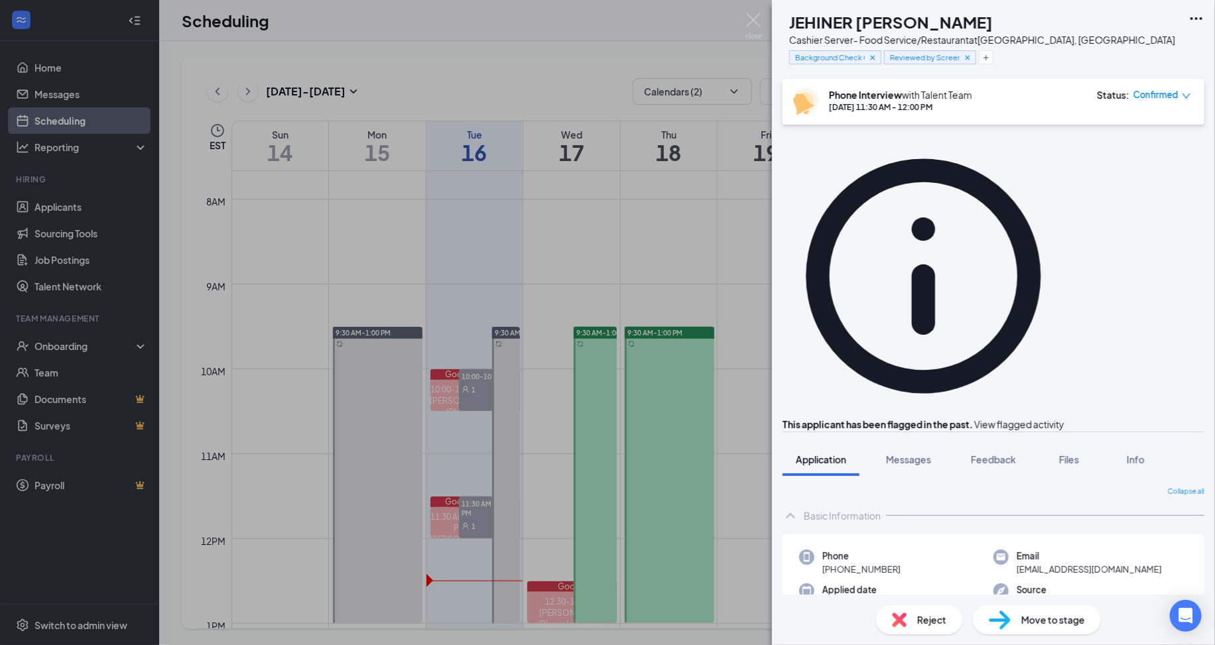
click at [900, 619] on img at bounding box center [899, 620] width 15 height 15
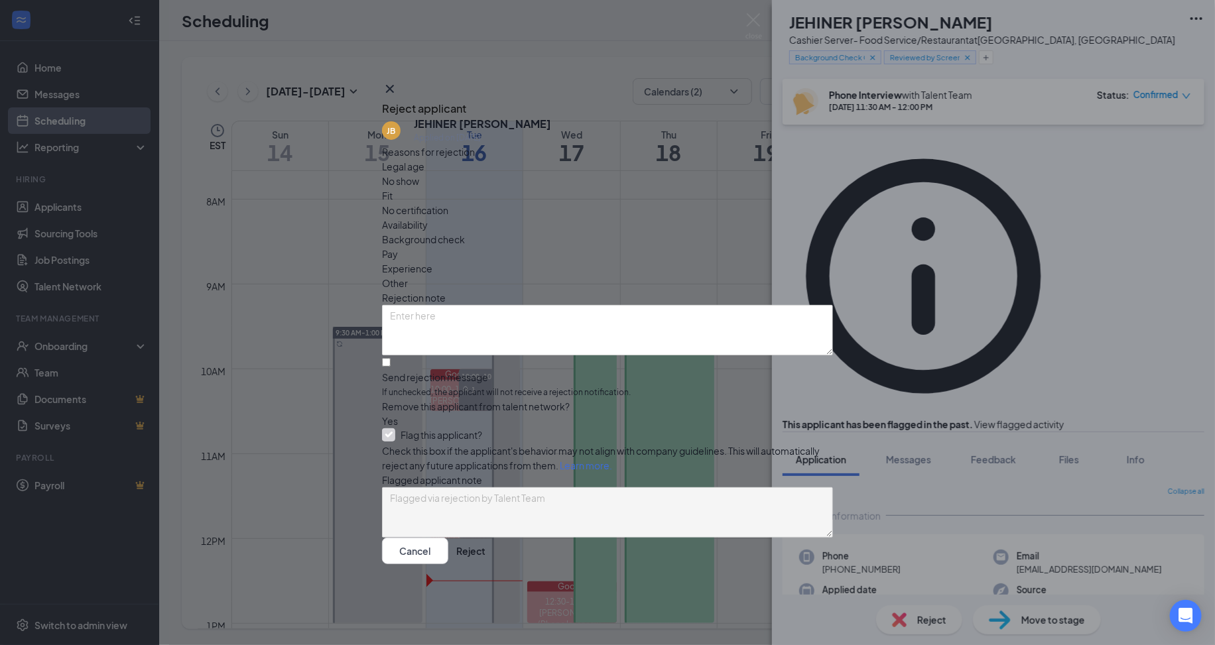
click at [398, 81] on icon "Cross" at bounding box center [390, 89] width 16 height 16
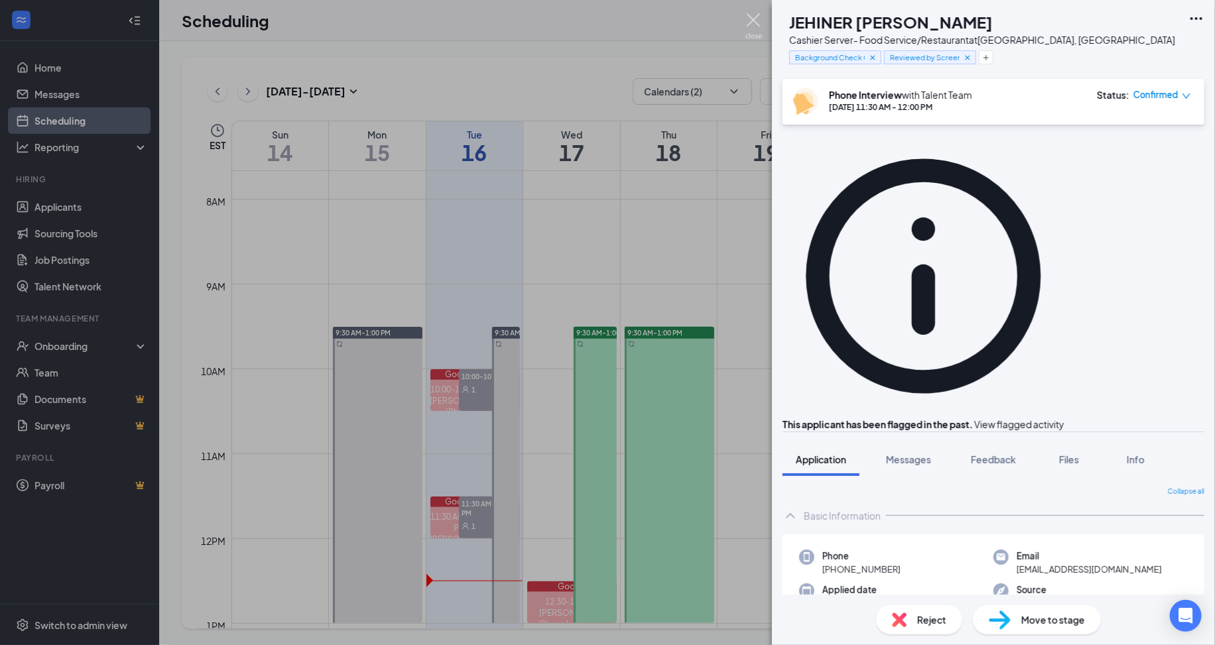
click at [749, 31] on img at bounding box center [753, 26] width 17 height 26
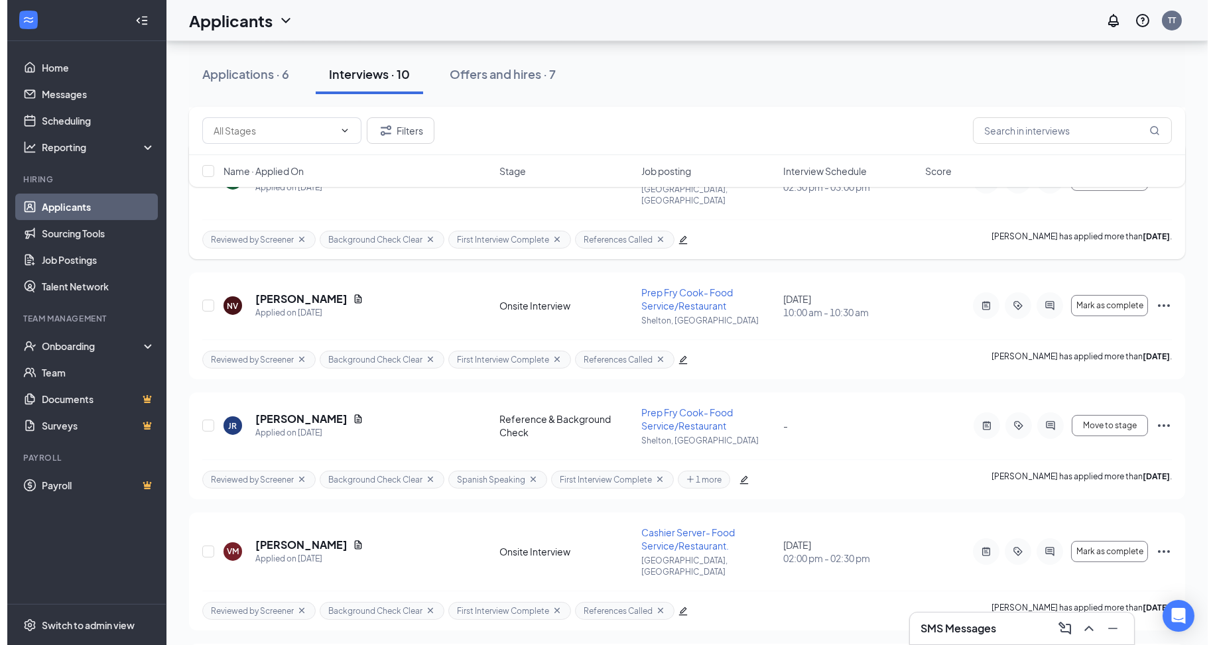
scroll to position [828, 0]
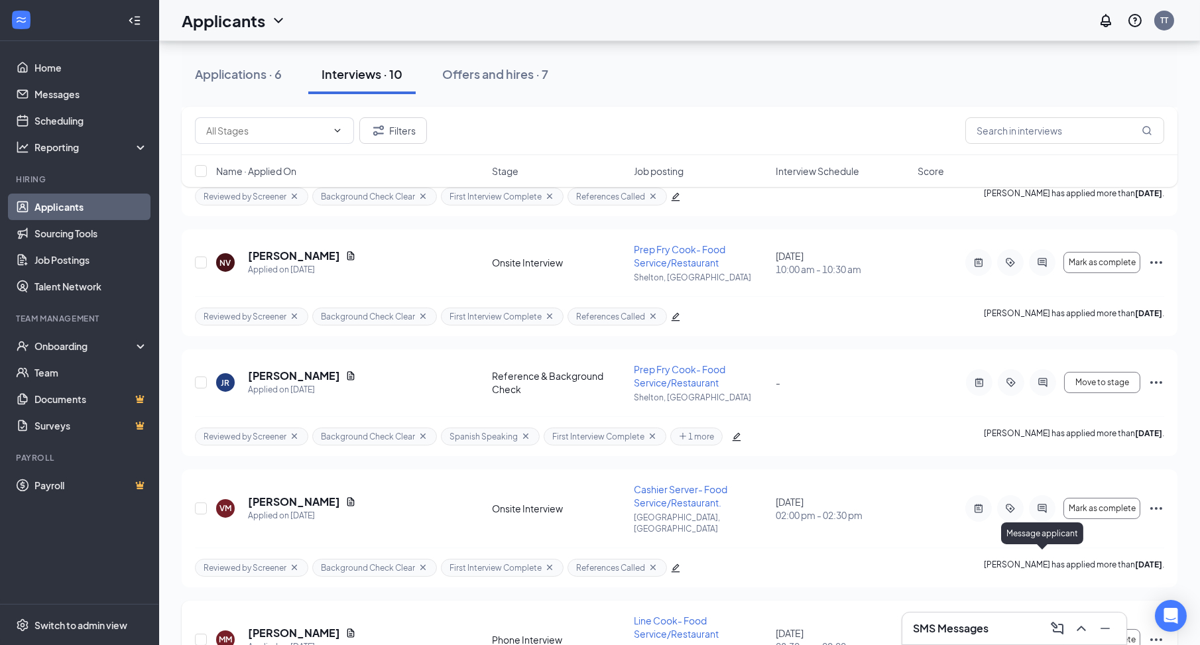
click at [1041, 635] on icon "ActiveChat" at bounding box center [1043, 640] width 16 height 11
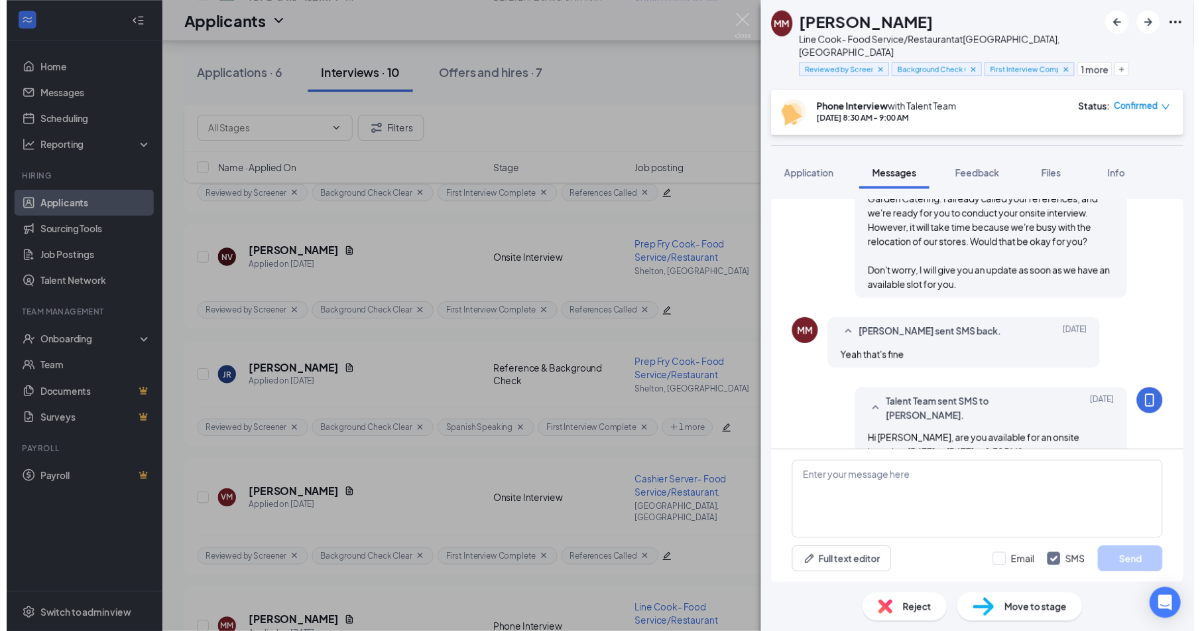
scroll to position [536, 0]
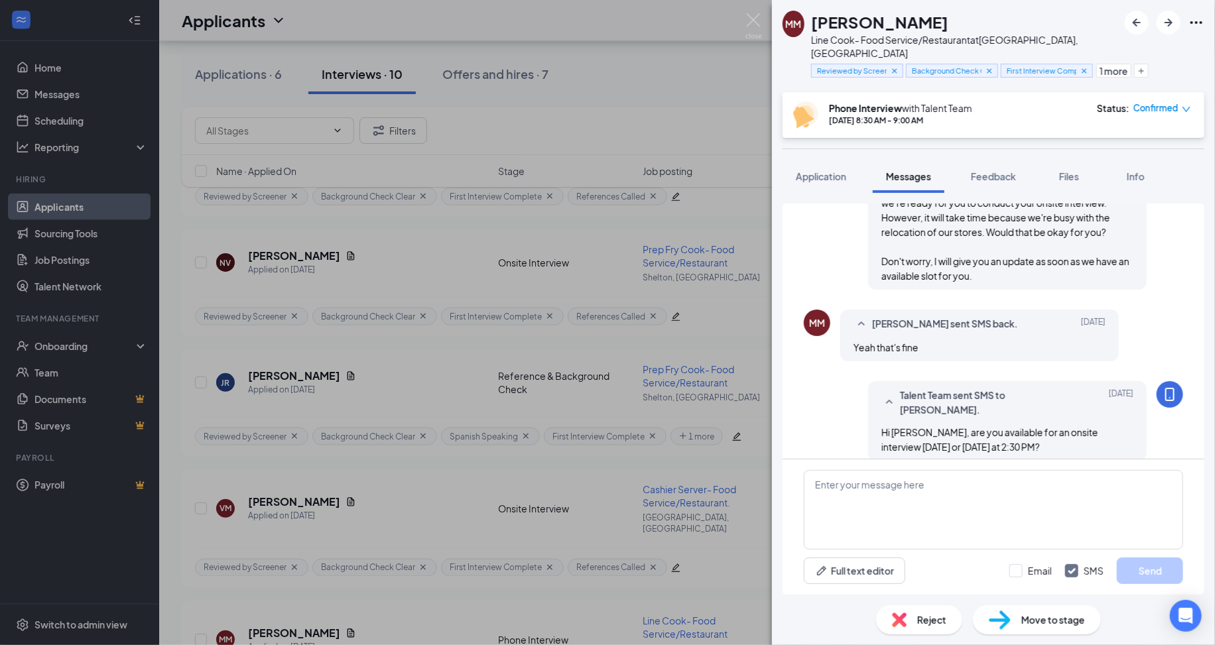
click at [674, 462] on div "MM [PERSON_NAME] Line Cook- Food Service/Restaurant at [GEOGRAPHIC_DATA], [GEOG…" at bounding box center [607, 322] width 1215 height 645
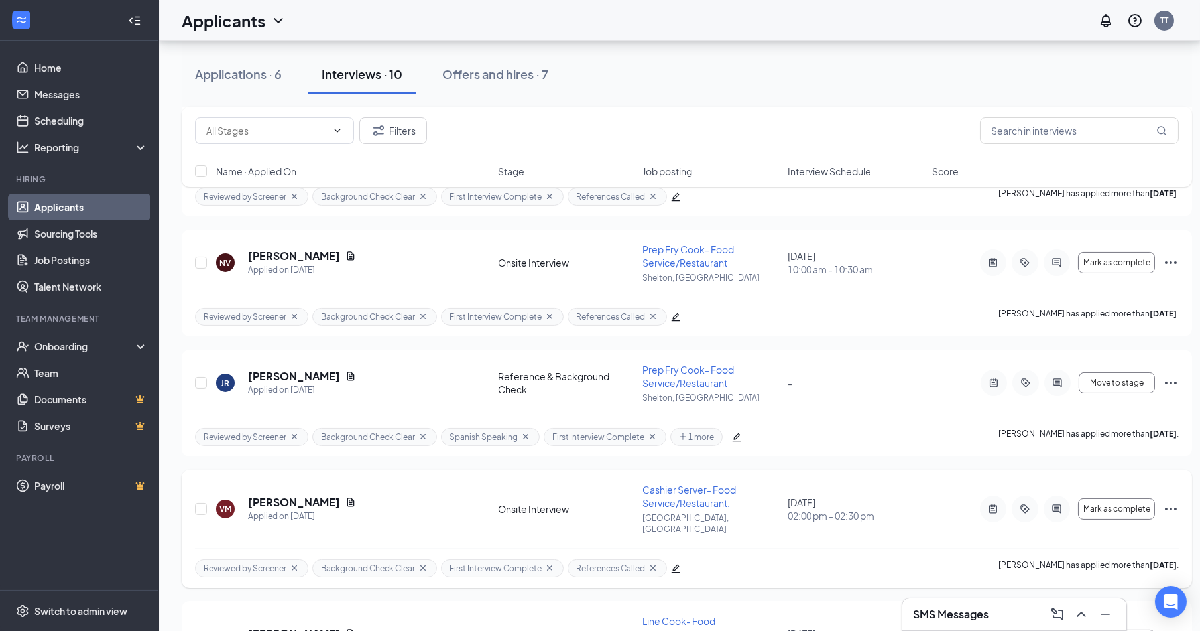
click at [939, 548] on div "Reviewed by Screener Background Check Clear First Interview Complete References…" at bounding box center [687, 568] width 984 height 40
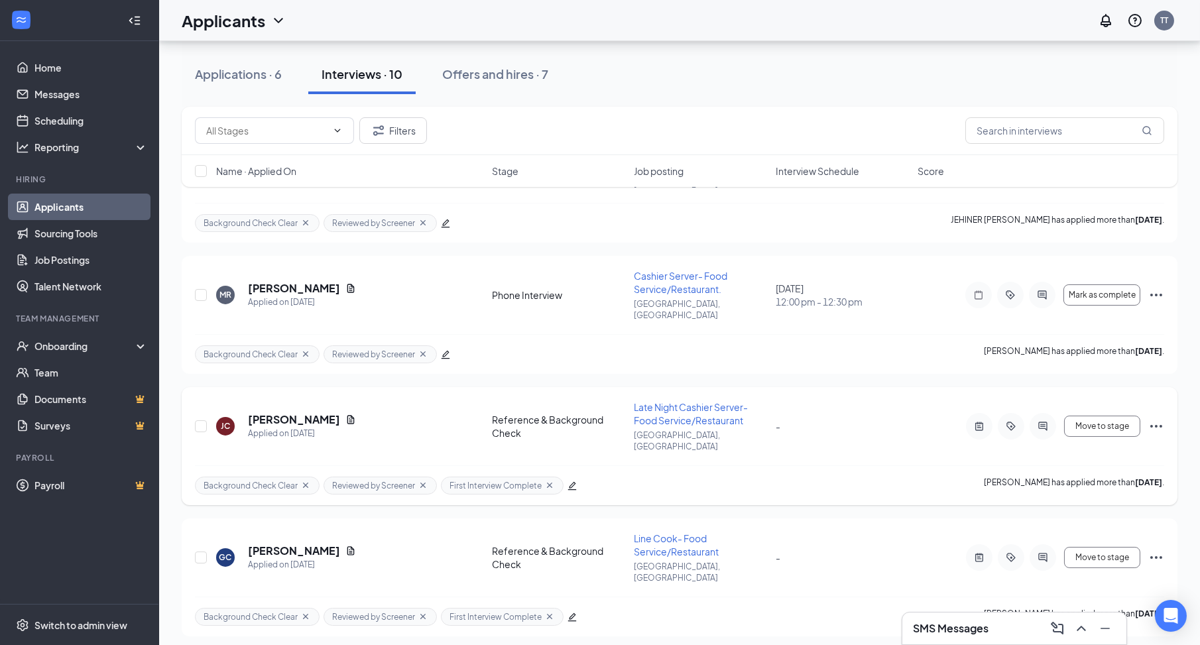
scroll to position [32, 0]
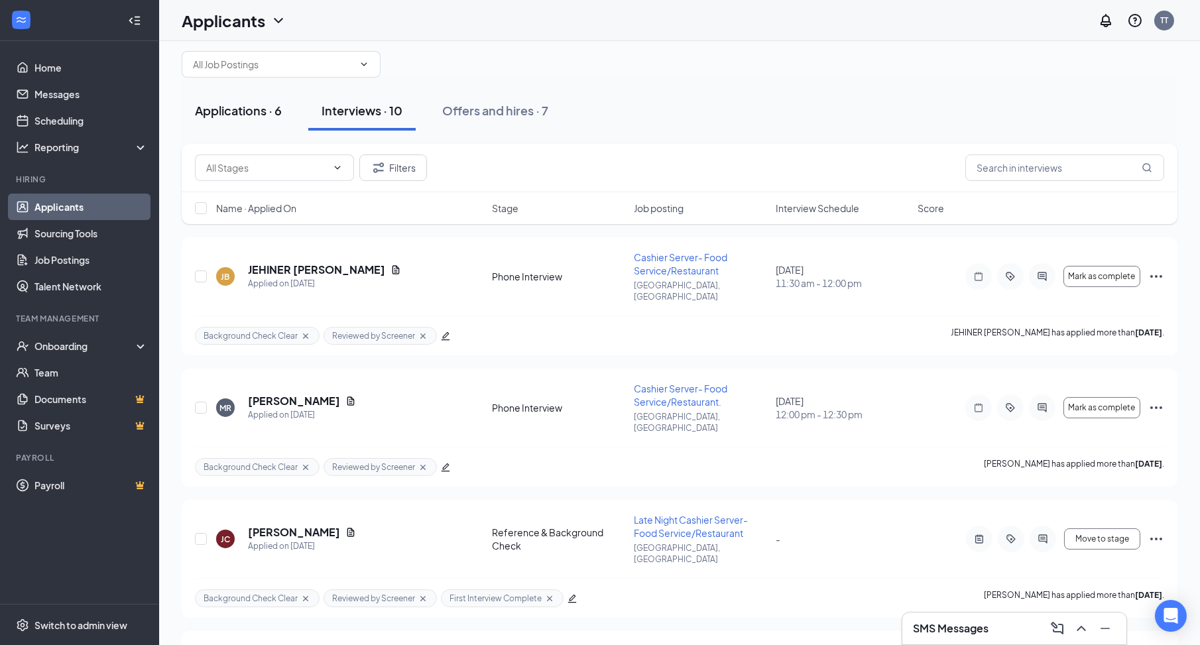
click at [251, 120] on button "Applications · 6" at bounding box center [238, 111] width 113 height 40
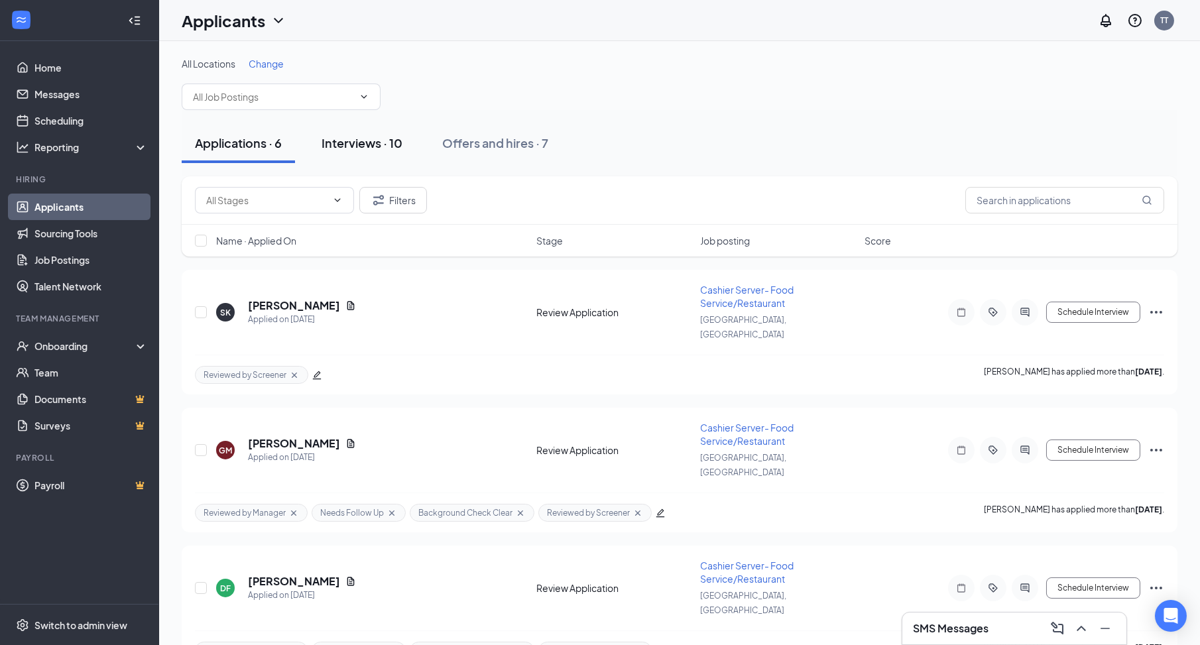
click at [330, 144] on div "Interviews · 10" at bounding box center [362, 143] width 81 height 17
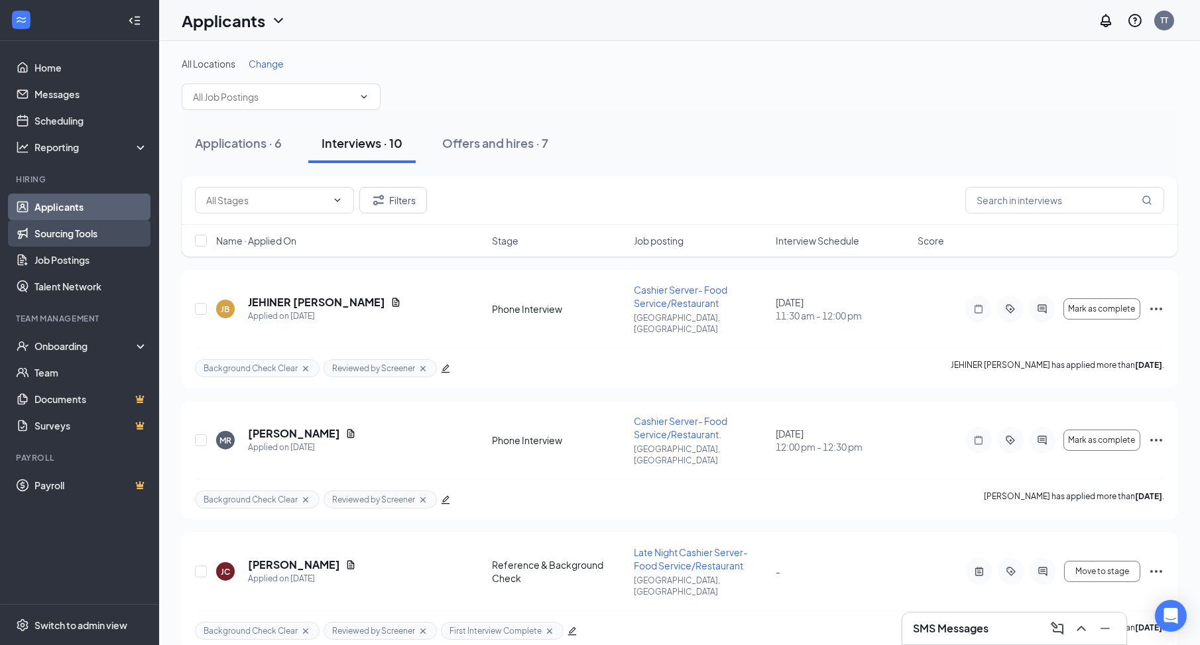
click at [63, 236] on link "Sourcing Tools" at bounding box center [90, 233] width 113 height 27
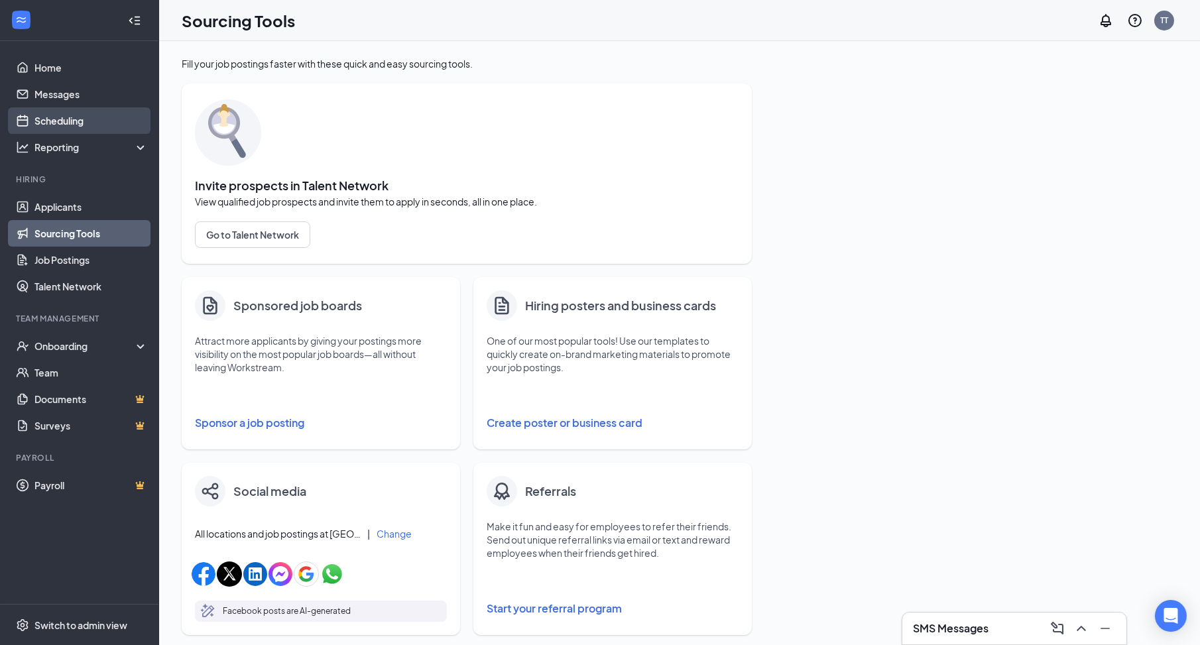
click at [61, 118] on link "Scheduling" at bounding box center [90, 120] width 113 height 27
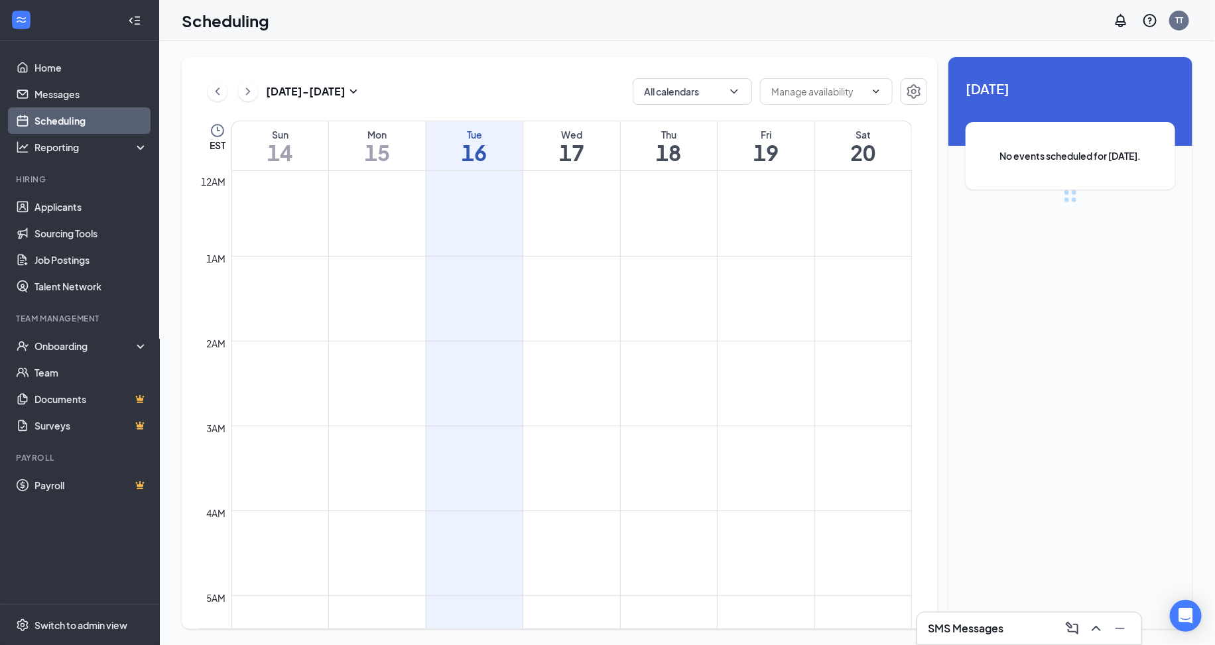
scroll to position [651, 0]
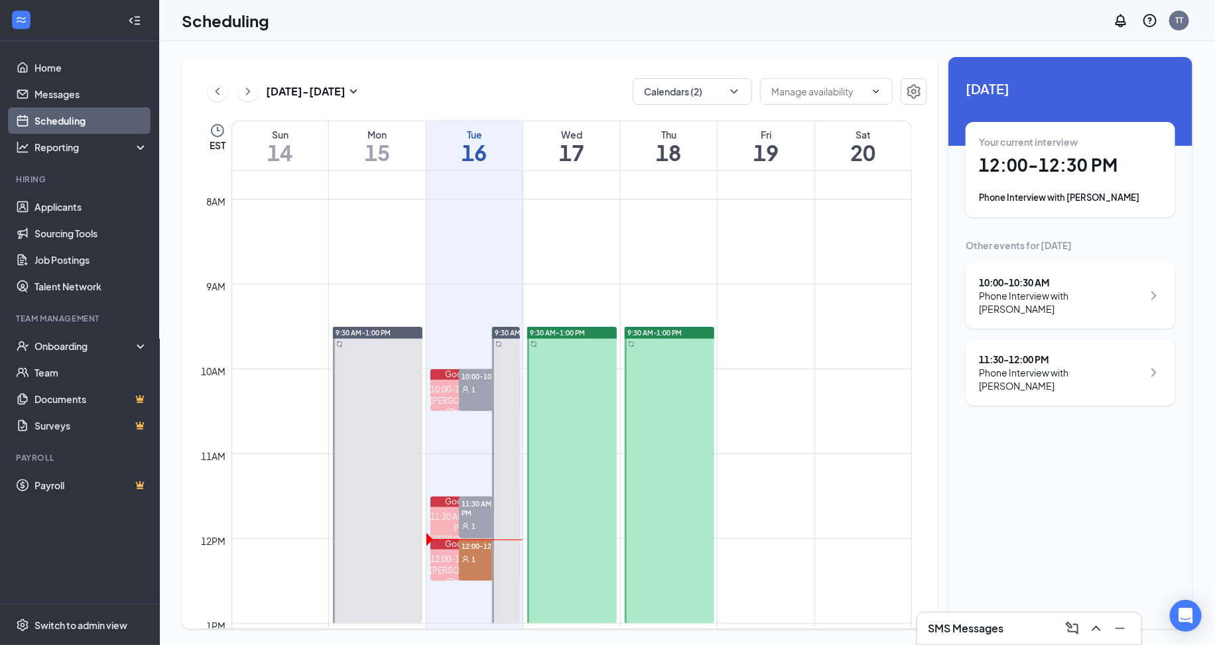
click at [474, 561] on span "1" at bounding box center [474, 559] width 4 height 9
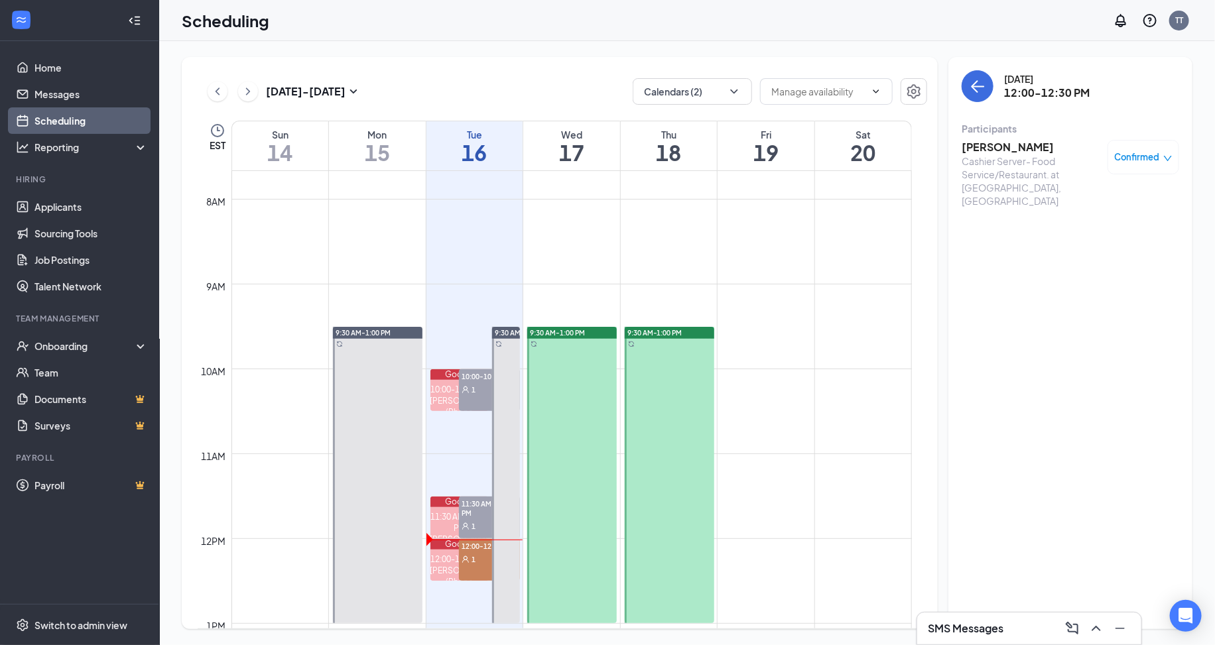
click at [999, 143] on h3 "[PERSON_NAME]" at bounding box center [1031, 147] width 139 height 15
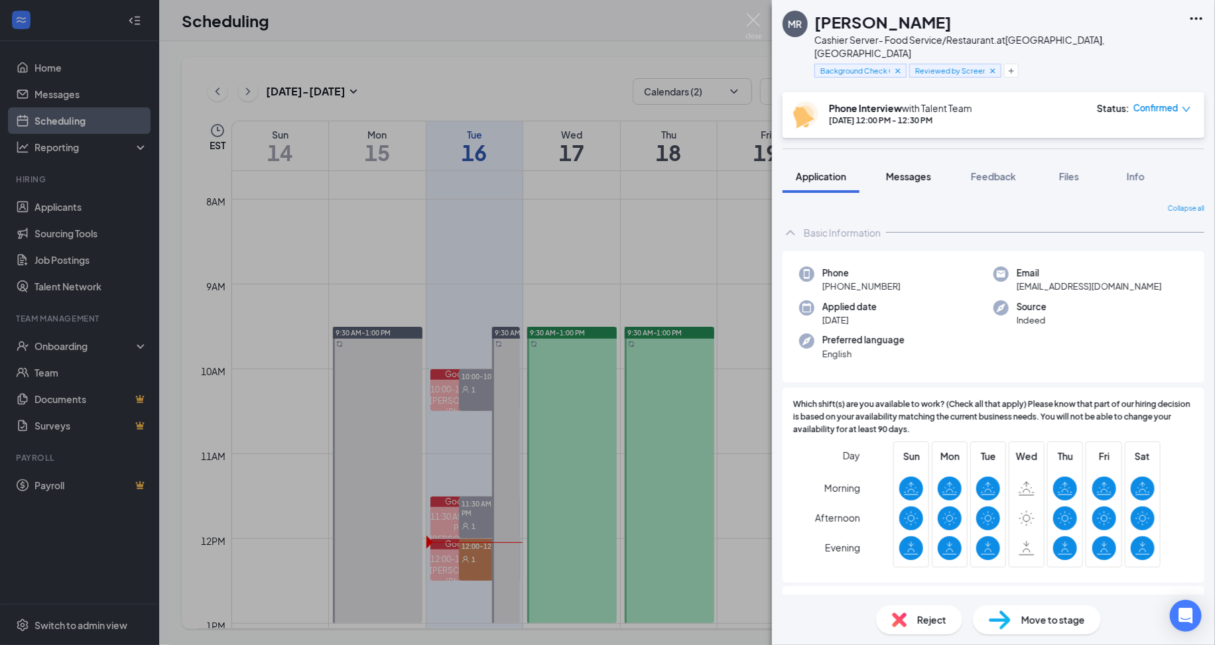
click at [917, 170] on span "Messages" at bounding box center [908, 176] width 45 height 12
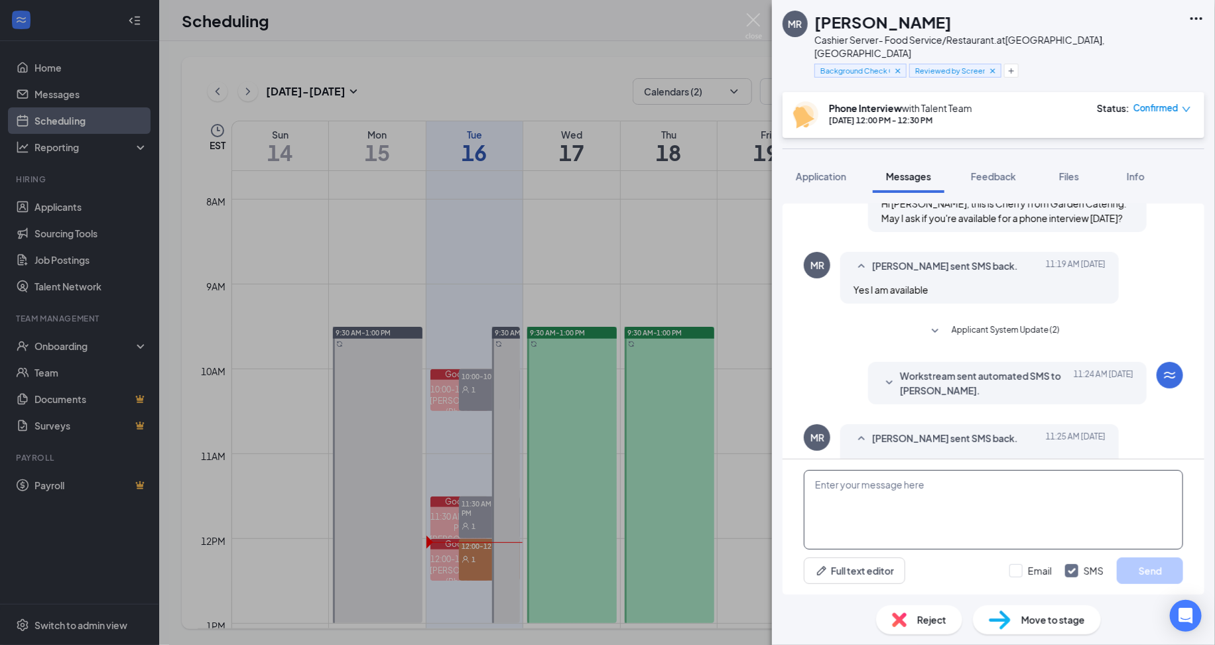
scroll to position [160, 0]
click at [962, 488] on textarea at bounding box center [993, 510] width 379 height 80
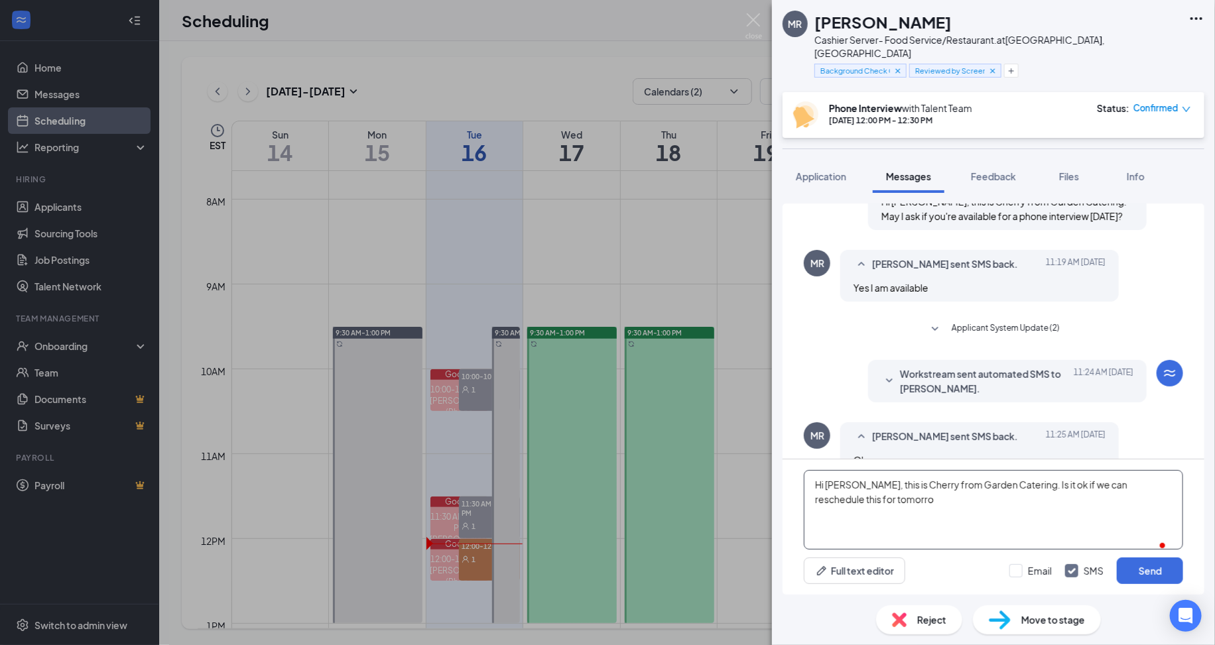
type textarea "Hi [PERSON_NAME], this is Cherry from Garden Catering. Is it ok if we can resch…"
click at [973, 505] on textarea "Hi [PERSON_NAME], this is Cherry from Garden Catering. Is it ok if we can resch…" at bounding box center [993, 510] width 379 height 80
click at [1129, 483] on textarea "Hi [PERSON_NAME], this is Cherry from Garden Catering. Is it ok if we reschedul…" at bounding box center [993, 510] width 379 height 80
click at [1031, 503] on textarea "Hi [PERSON_NAME], this is Cherry from Garden Catering. Is it ok if we reschedul…" at bounding box center [993, 510] width 379 height 80
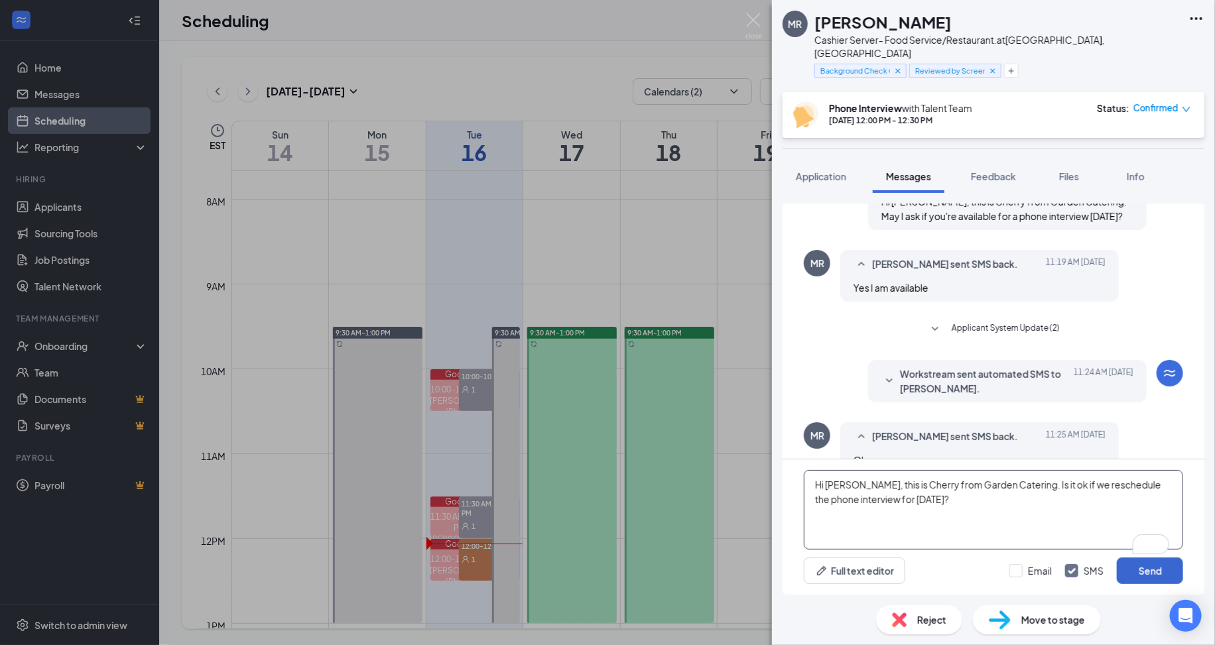
type textarea "Hi [PERSON_NAME], this is Cherry from Garden Catering. Is it ok if we reschedul…"
click at [1138, 574] on button "Send" at bounding box center [1150, 571] width 66 height 27
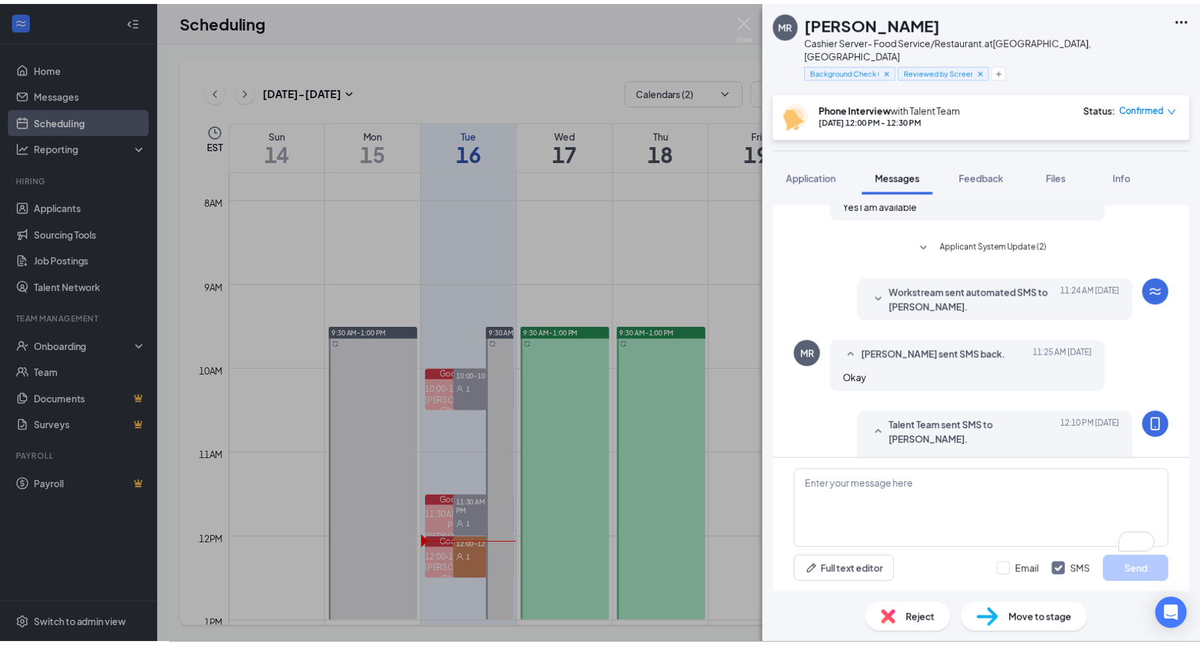
scroll to position [247, 0]
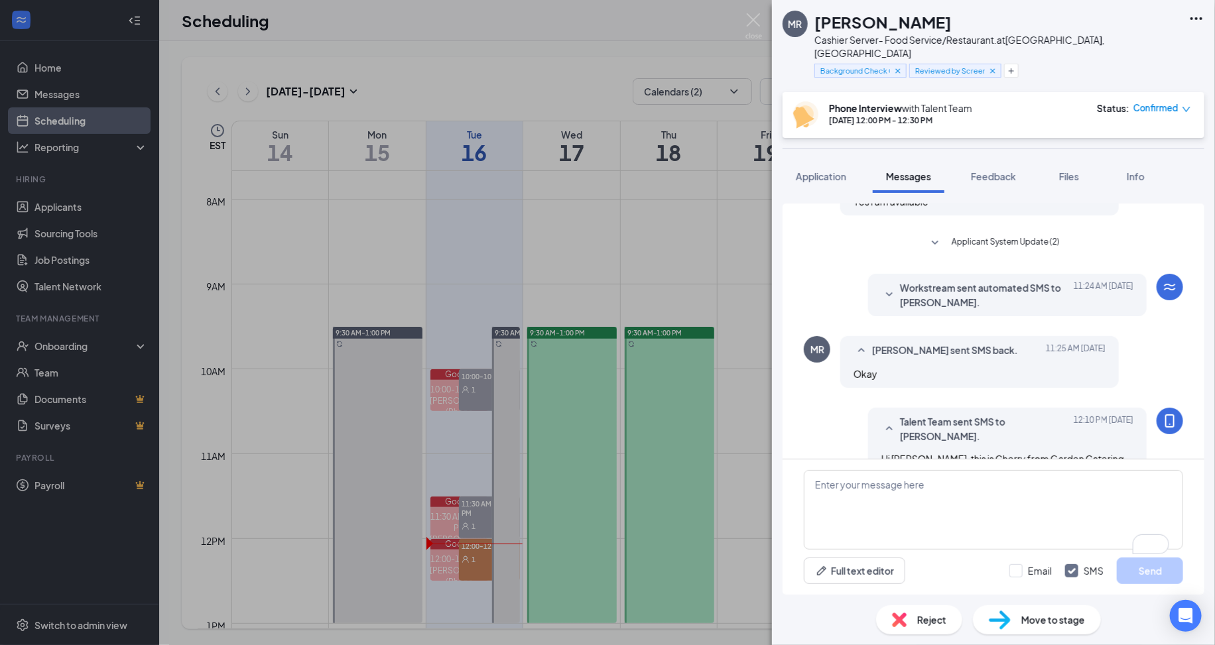
click at [741, 379] on div "MR [PERSON_NAME] Cashier Server- Food Service/Restaurant. at [GEOGRAPHIC_DATA],…" at bounding box center [607, 322] width 1215 height 645
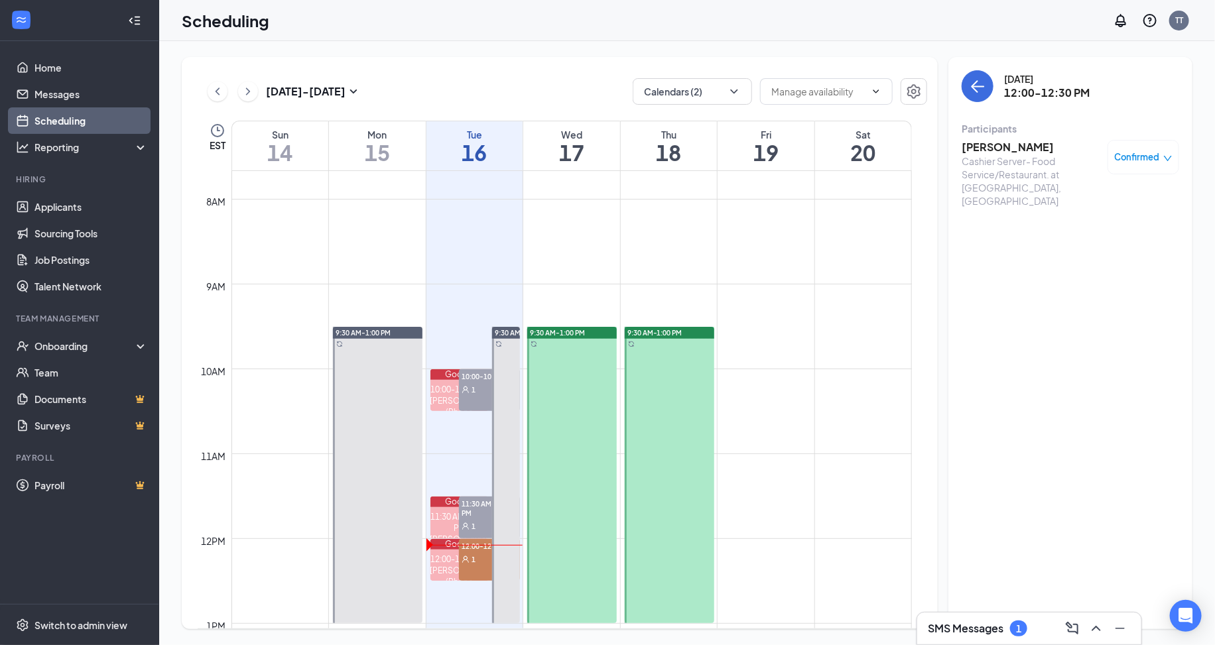
click at [953, 626] on h3 "SMS Messages" at bounding box center [966, 628] width 76 height 15
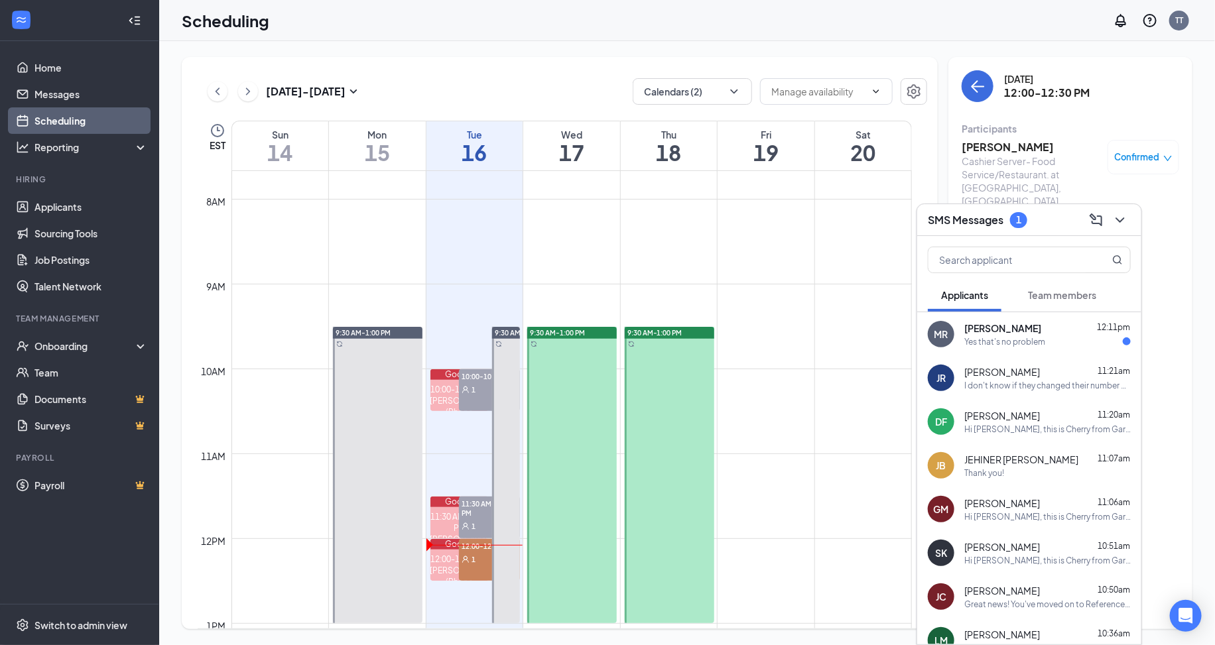
click at [484, 566] on div "12:00-12:30 PM 1" at bounding box center [489, 560] width 60 height 42
click at [1025, 340] on div "Yes that's no problem" at bounding box center [1004, 341] width 81 height 11
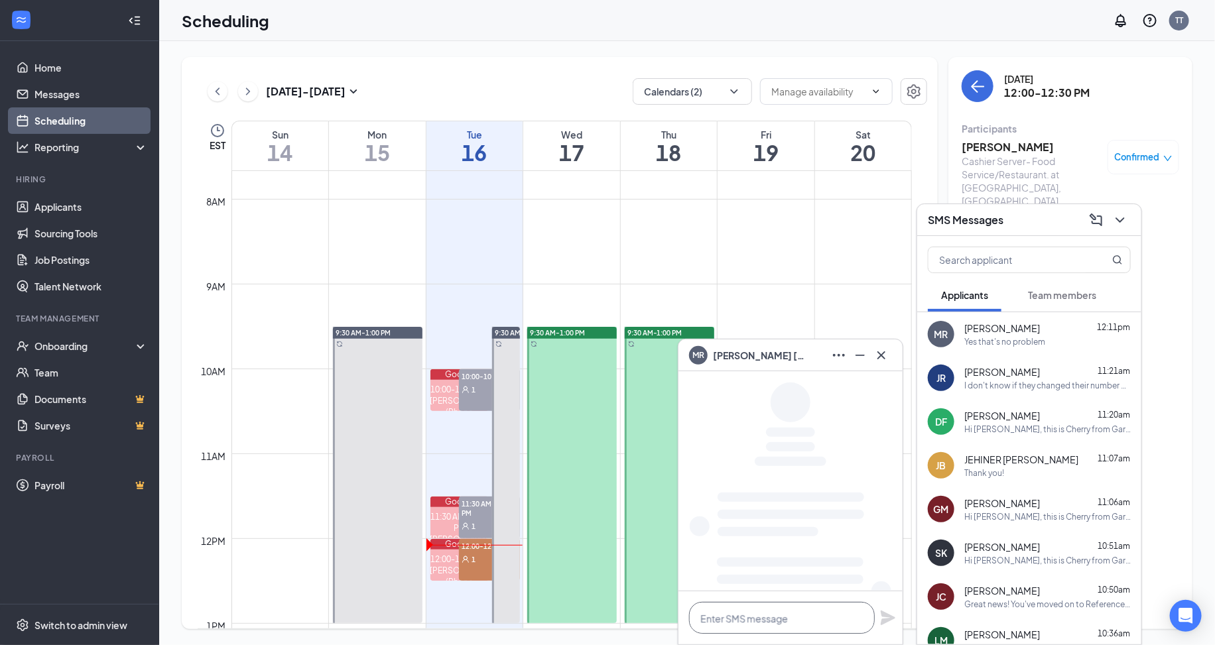
click at [762, 627] on textarea at bounding box center [782, 618] width 186 height 32
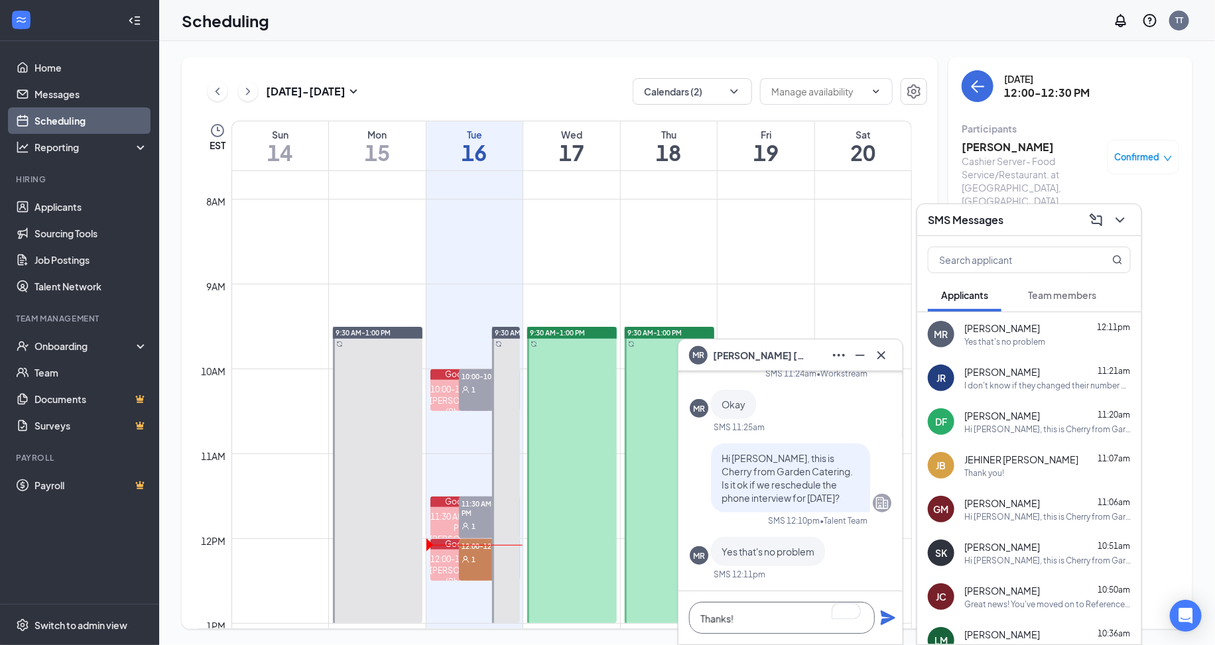
type textarea "Thanks!"
click at [896, 617] on icon "Plane" at bounding box center [888, 618] width 16 height 16
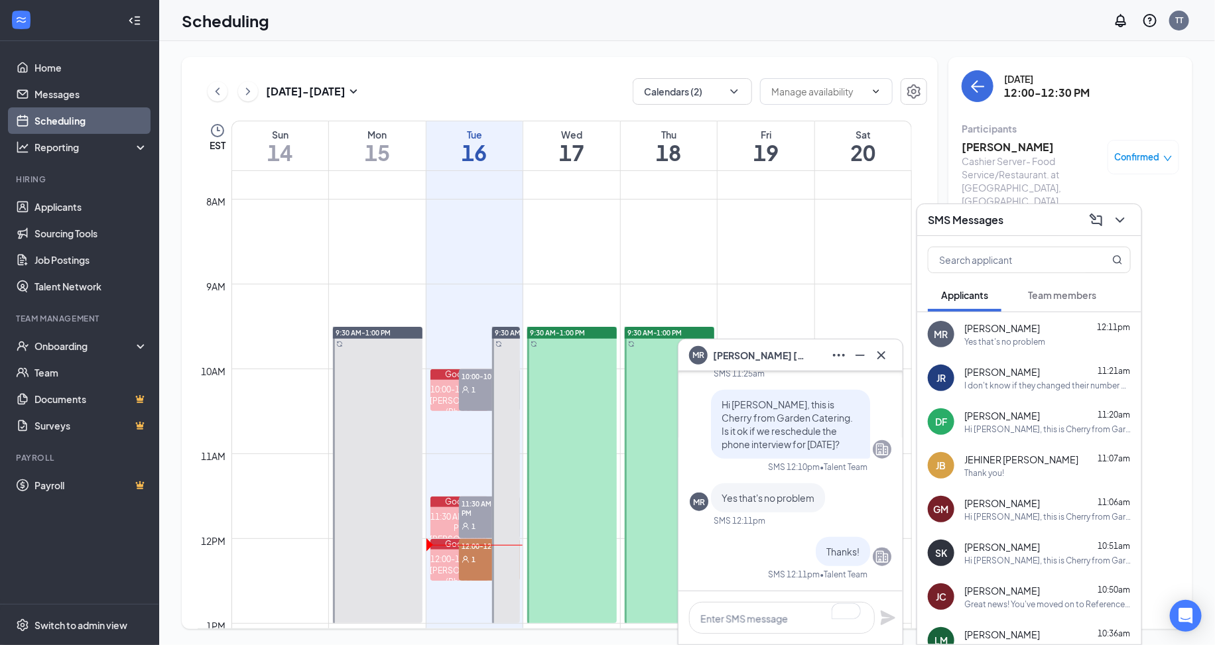
click at [1030, 225] on div "SMS Messages" at bounding box center [1029, 220] width 203 height 21
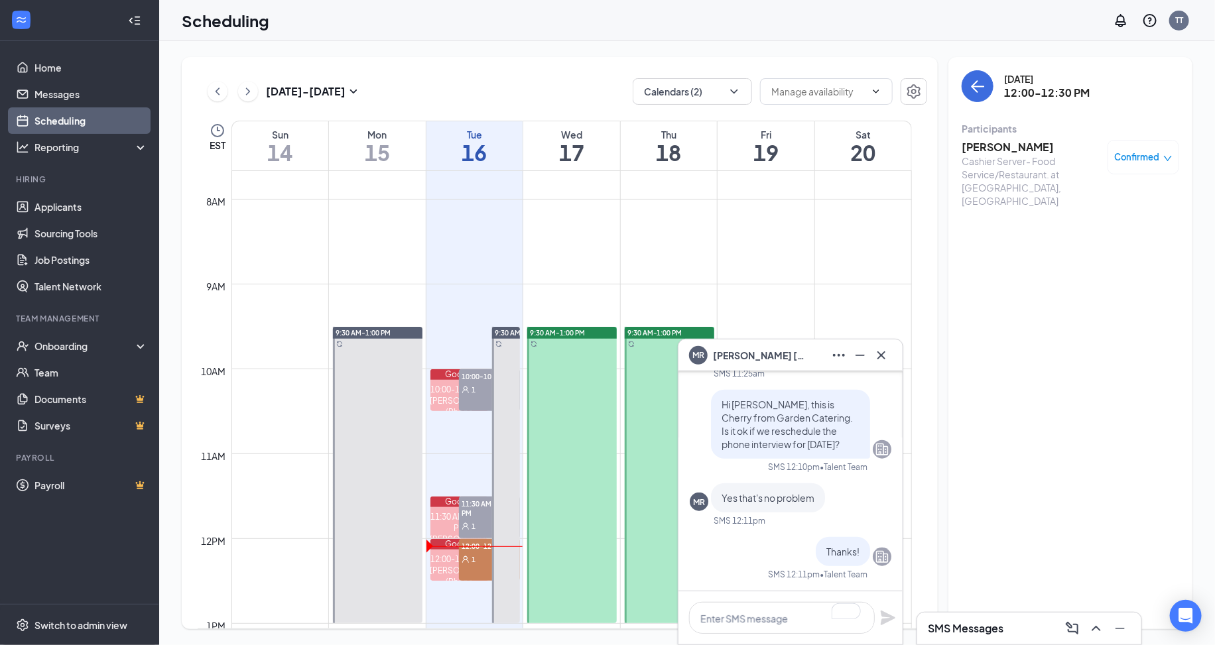
click at [791, 363] on div "MR Miguel Ruiz" at bounding box center [790, 355] width 203 height 21
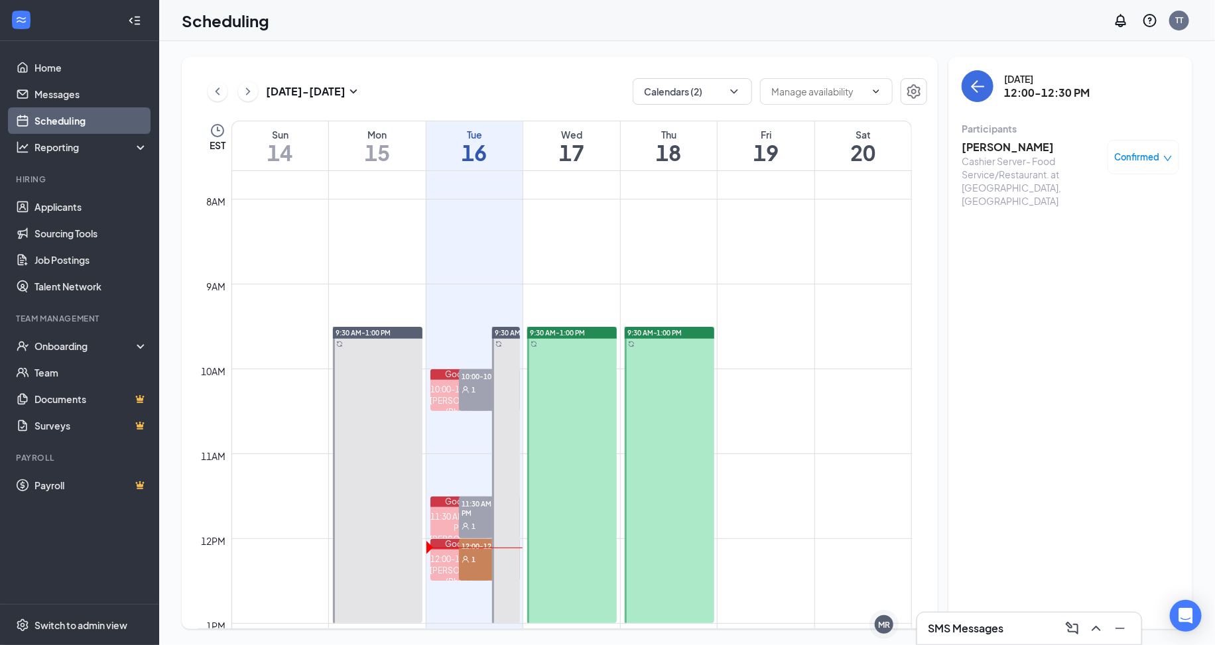
drag, startPoint x: 475, startPoint y: 556, endPoint x: 564, endPoint y: 515, distance: 97.6
click at [475, 556] on span "1" at bounding box center [474, 559] width 4 height 9
click at [1148, 159] on span "Confirmed" at bounding box center [1137, 157] width 45 height 13
click at [1141, 197] on span "Request Reschedule" at bounding box center [1113, 200] width 91 height 15
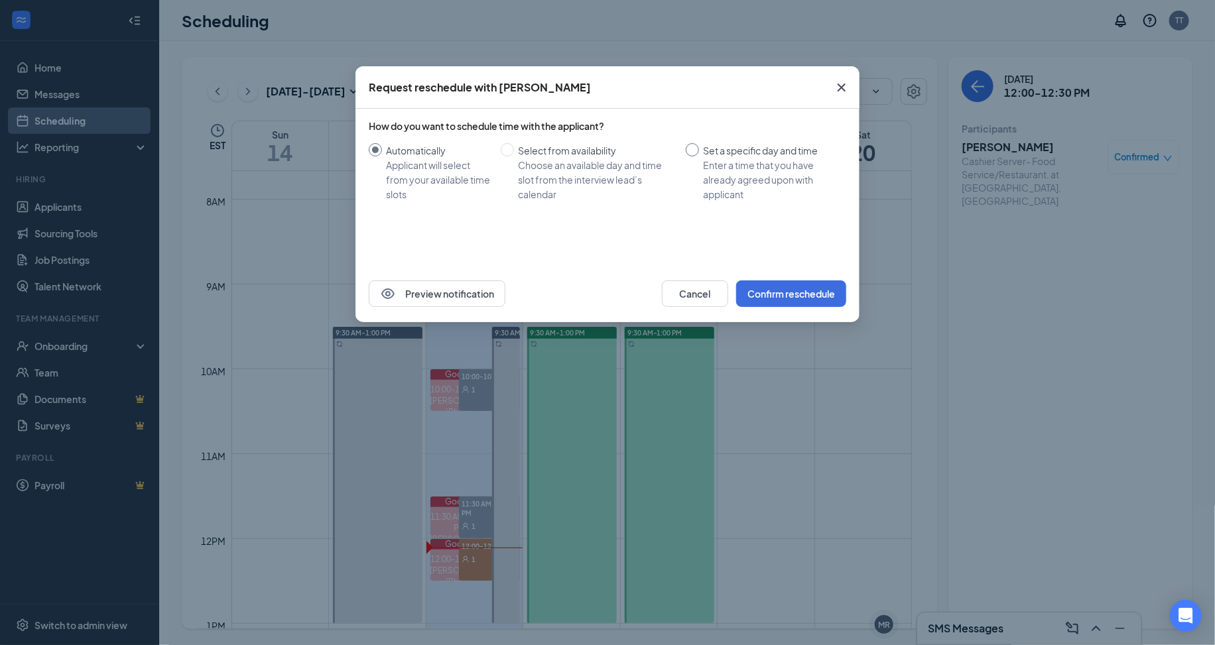
click at [756, 170] on div "Enter a time that you have already agreed upon with applicant" at bounding box center [769, 180] width 133 height 44
click at [699, 157] on input "Set a specific day and time Enter a time that you have already agreed upon with…" at bounding box center [692, 149] width 13 height 13
radio input "true"
radio input "false"
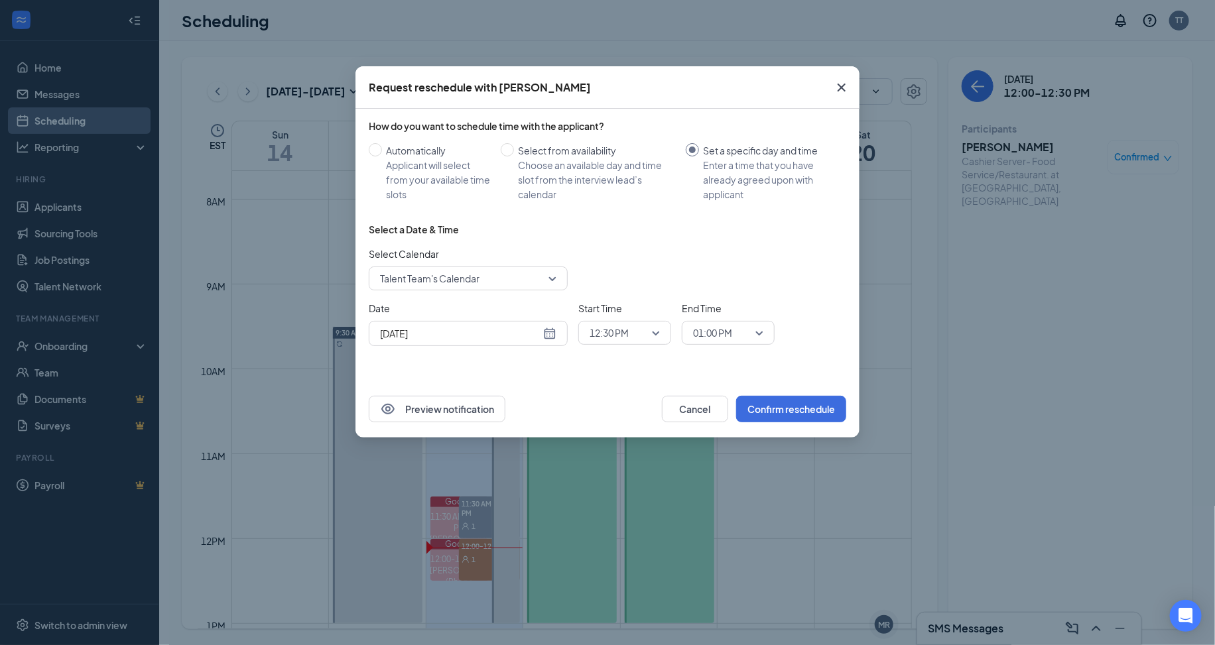
click at [549, 339] on div "Sep 16, 2025" at bounding box center [468, 333] width 176 height 15
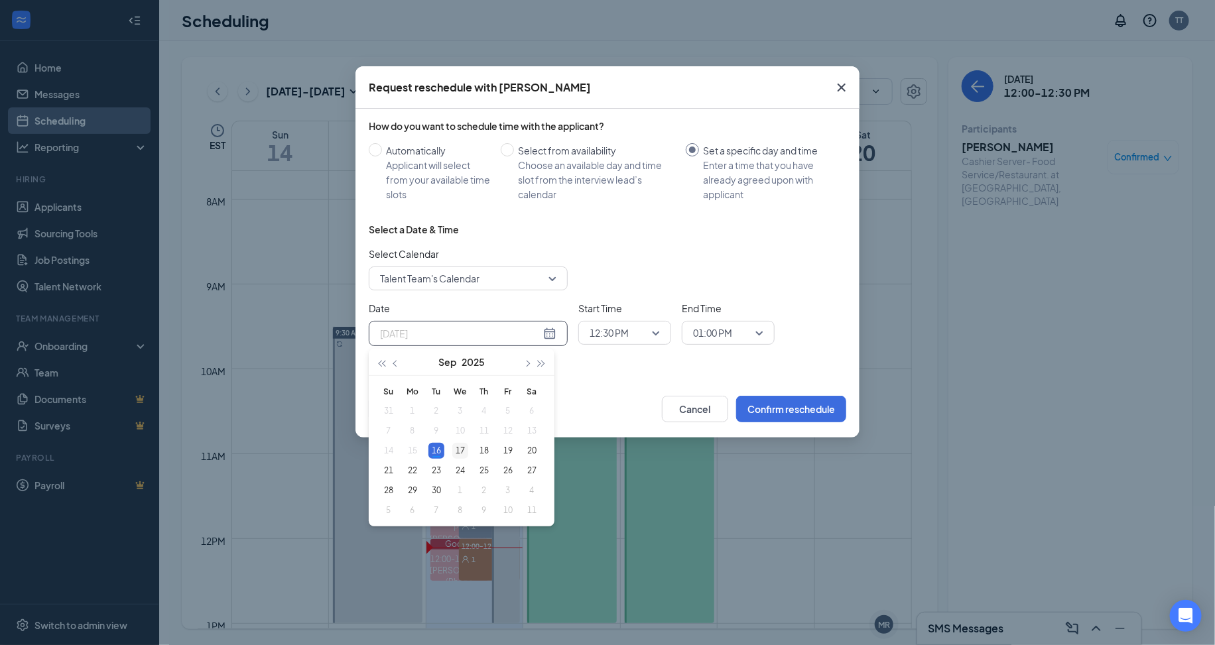
type input "Sep 17, 2025"
click at [453, 449] on div "17" at bounding box center [460, 451] width 16 height 16
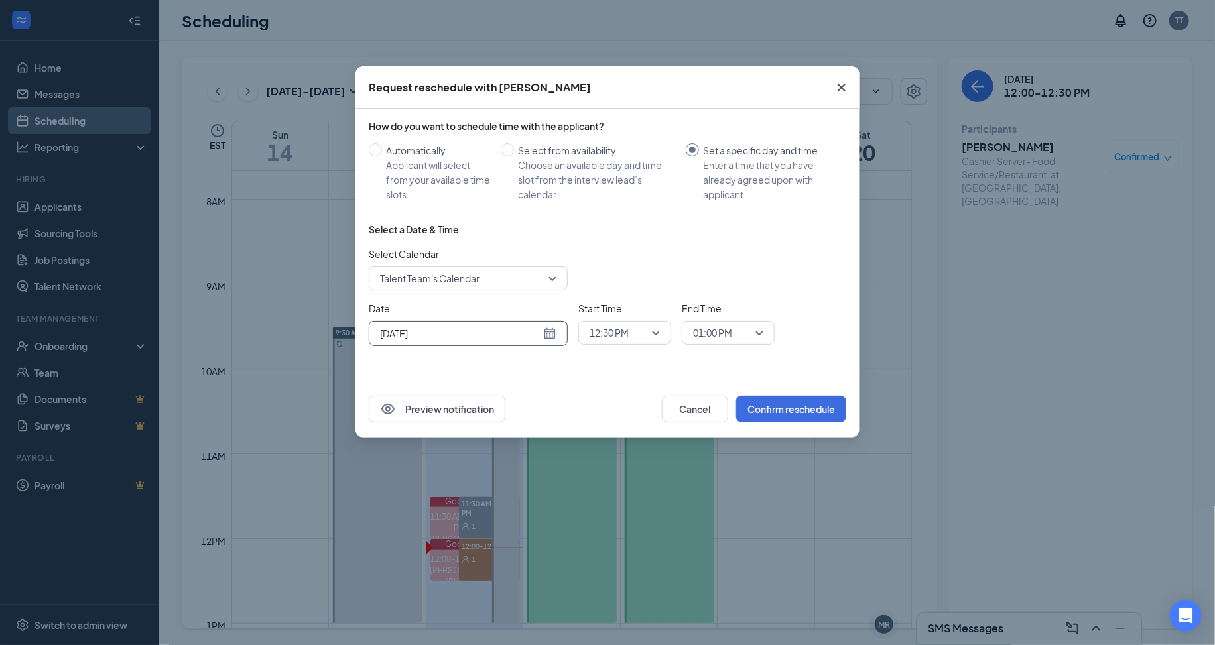
click at [803, 424] on div "Preview notification Cancel Confirm reschedule" at bounding box center [607, 409] width 504 height 57
click at [800, 409] on button "Confirm reschedule" at bounding box center [791, 409] width 110 height 27
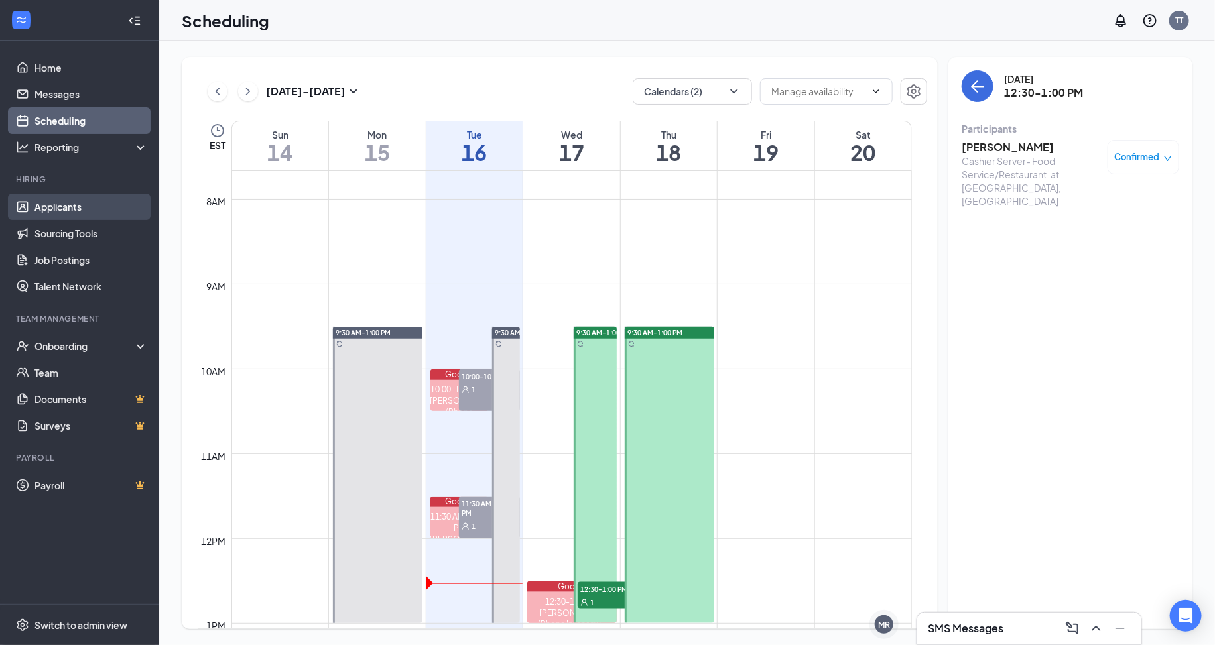
click at [85, 206] on link "Applicants" at bounding box center [90, 207] width 113 height 27
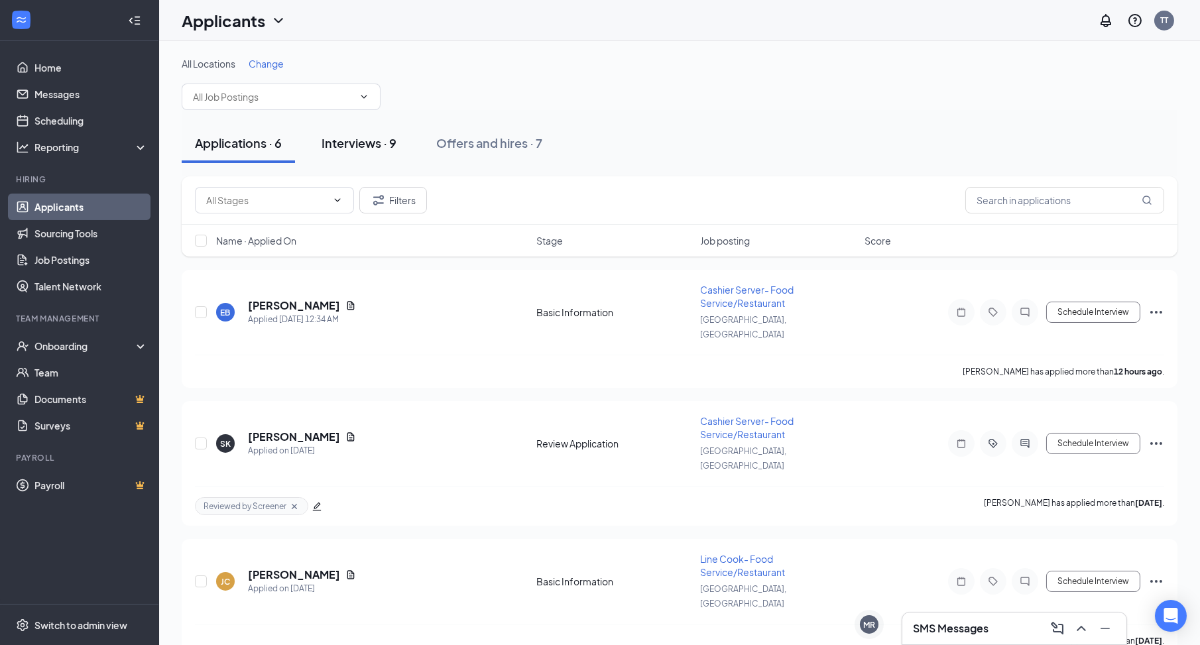
click at [363, 139] on div "Interviews · 9" at bounding box center [359, 143] width 75 height 17
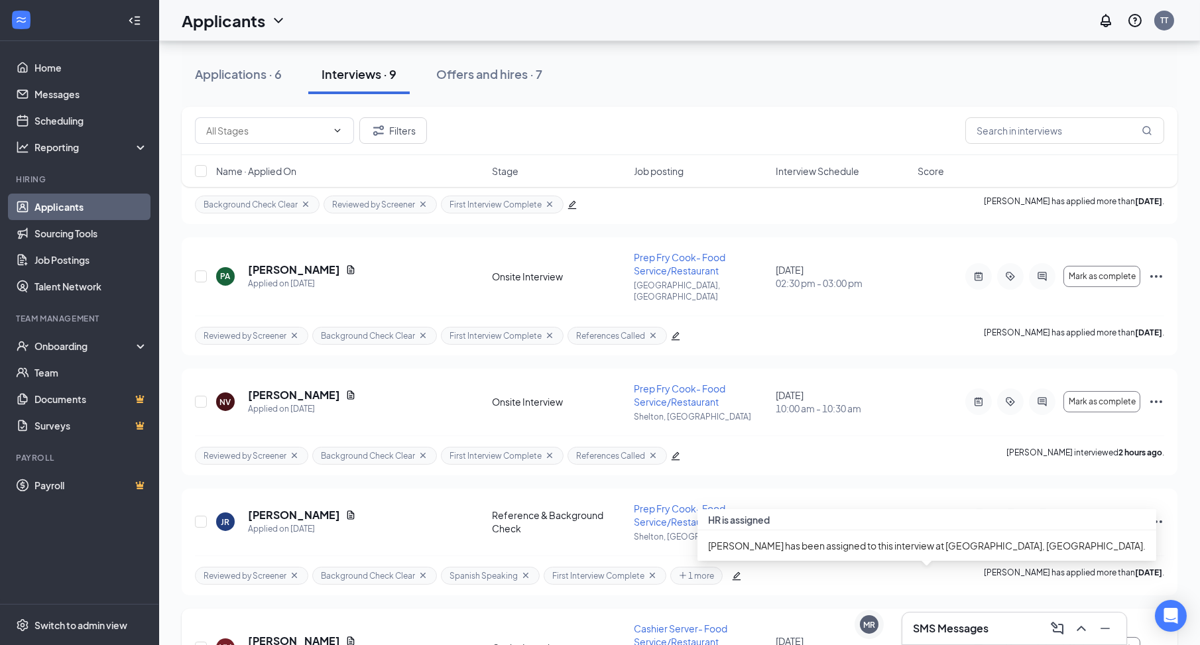
scroll to position [556, 0]
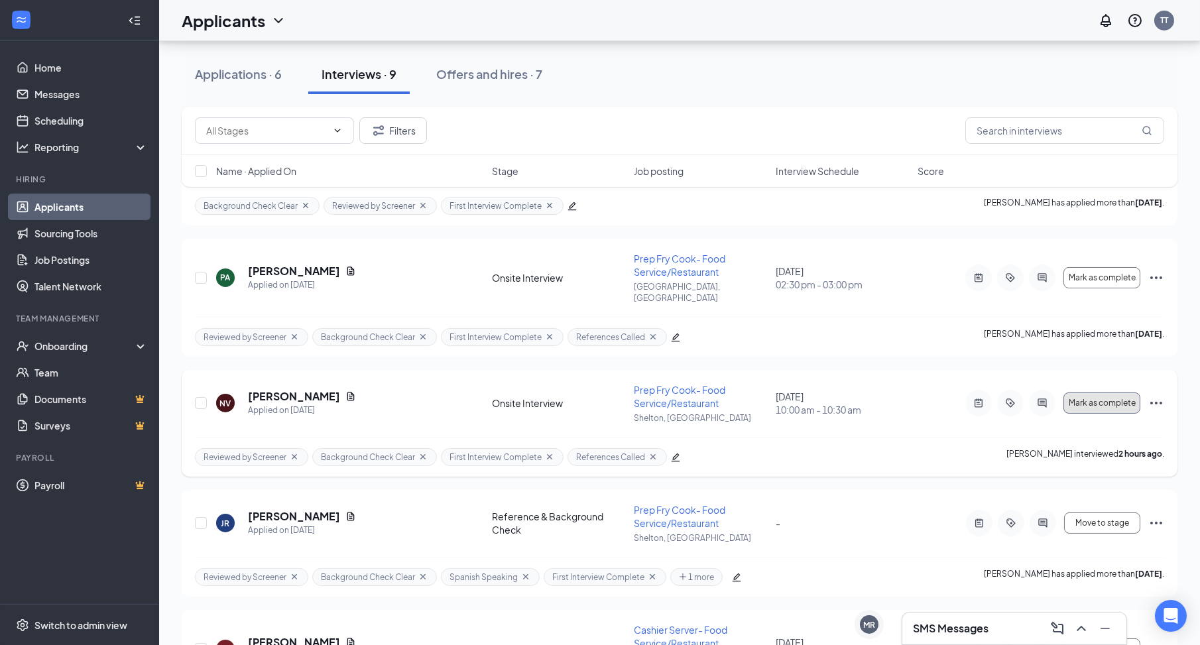
click at [1135, 399] on span "Mark as complete" at bounding box center [1102, 403] width 67 height 9
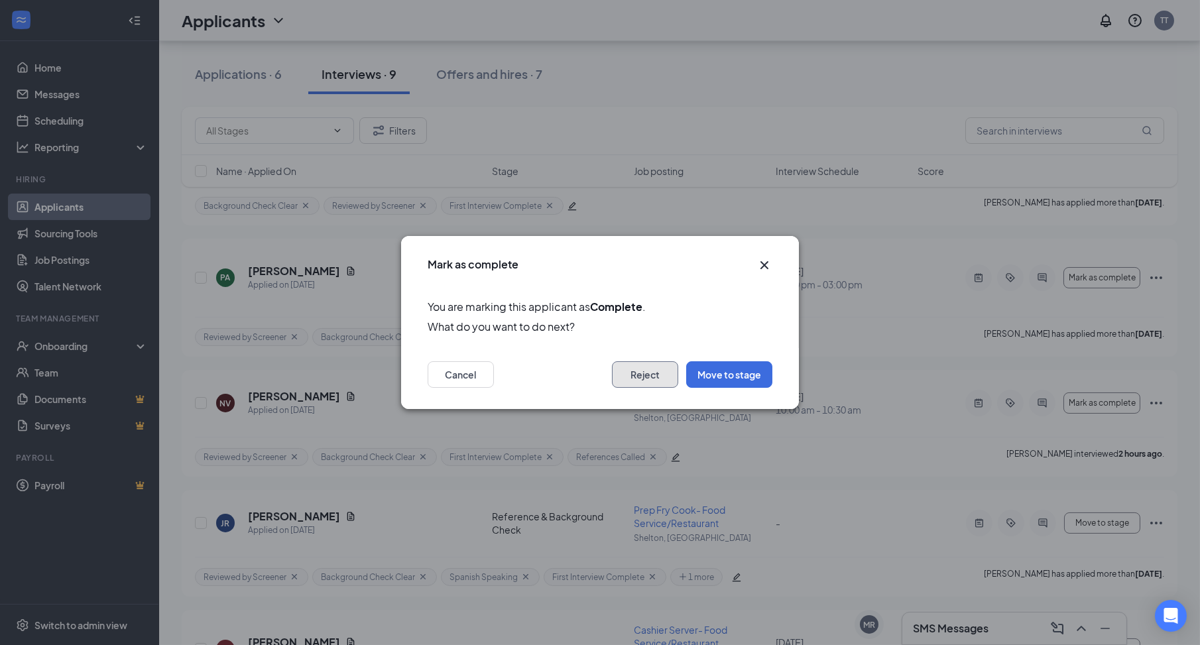
click at [672, 375] on button "Reject" at bounding box center [645, 374] width 66 height 27
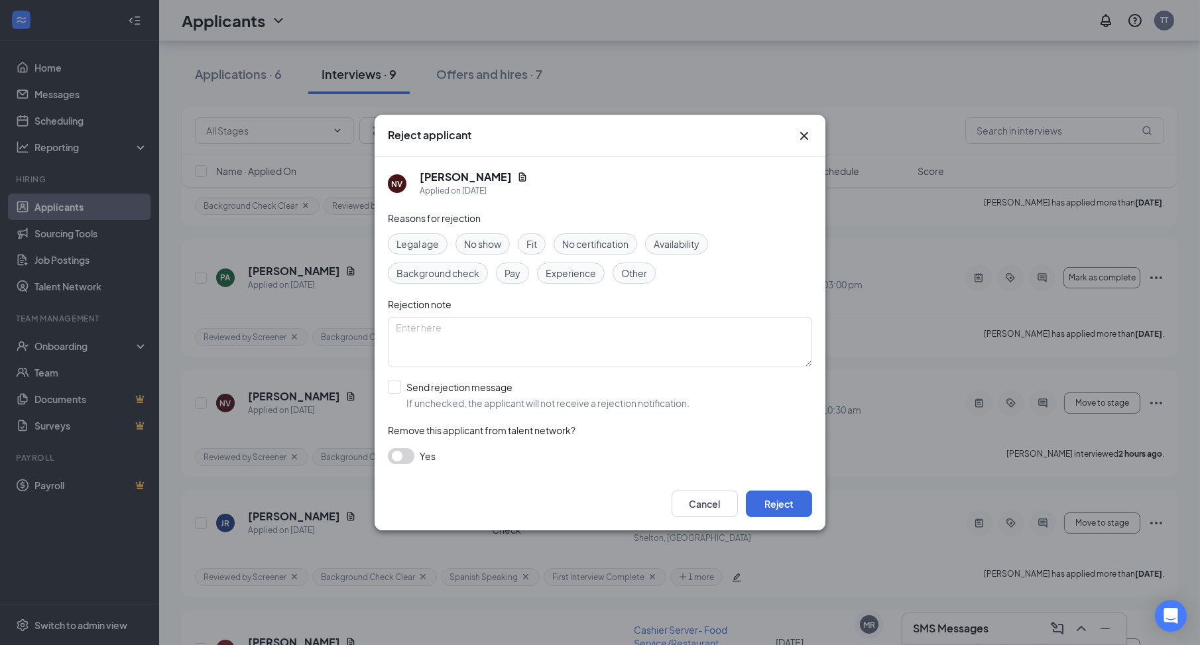
click at [484, 247] on span "No show" at bounding box center [482, 244] width 37 height 15
click at [517, 354] on textarea at bounding box center [600, 342] width 424 height 50
type textarea "no show as per Dave"
click at [762, 501] on button "Reject" at bounding box center [779, 504] width 66 height 27
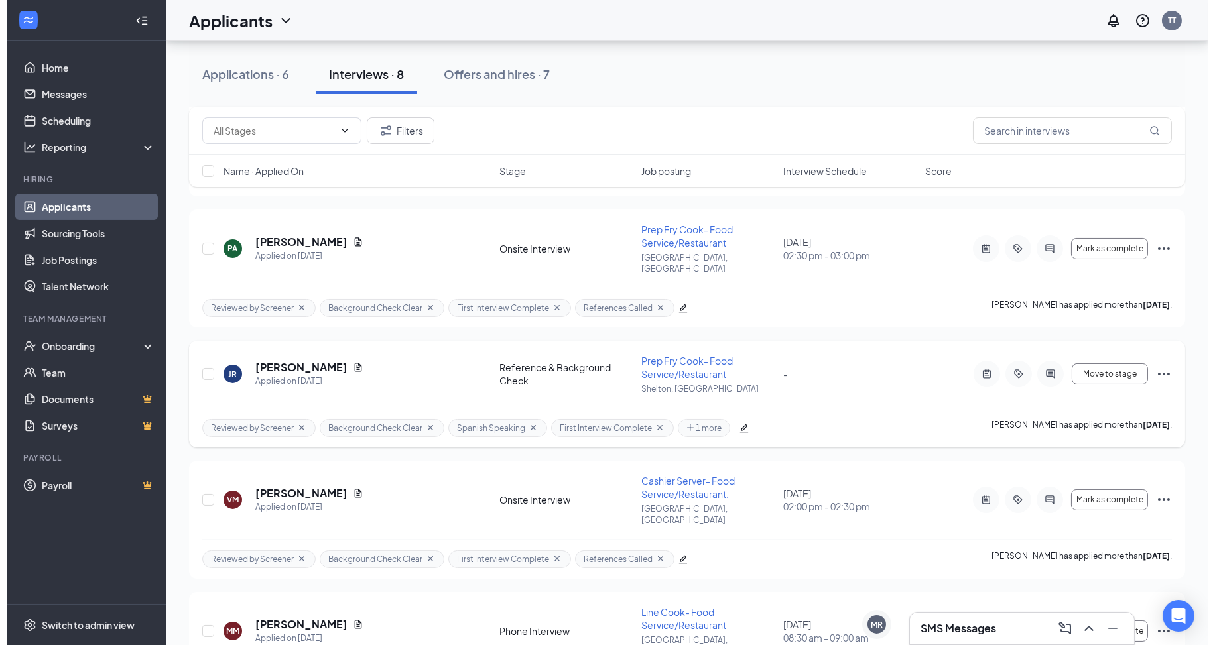
scroll to position [588, 0]
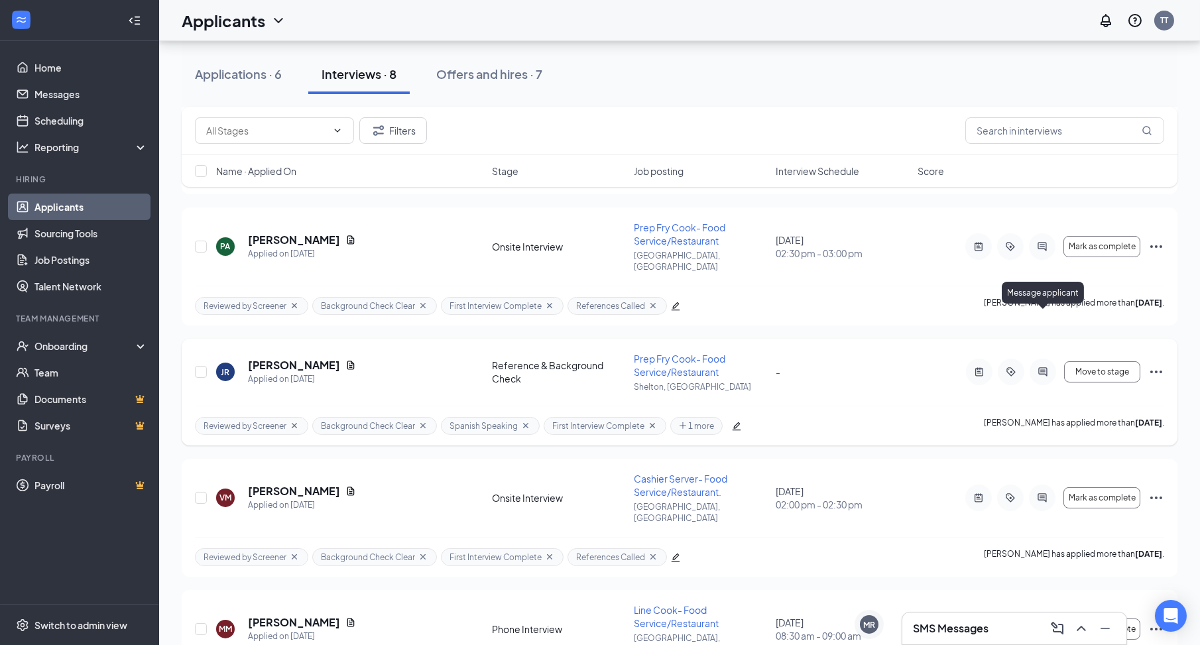
click at [1035, 367] on icon "ActiveChat" at bounding box center [1043, 372] width 16 height 11
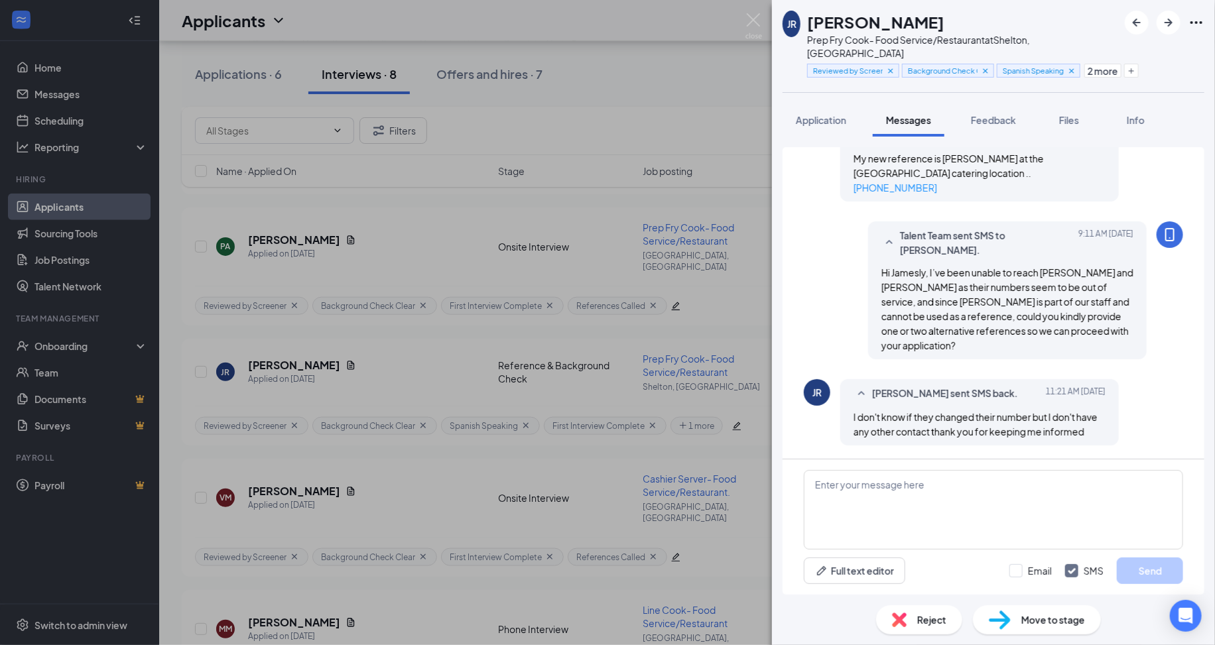
scroll to position [670, 0]
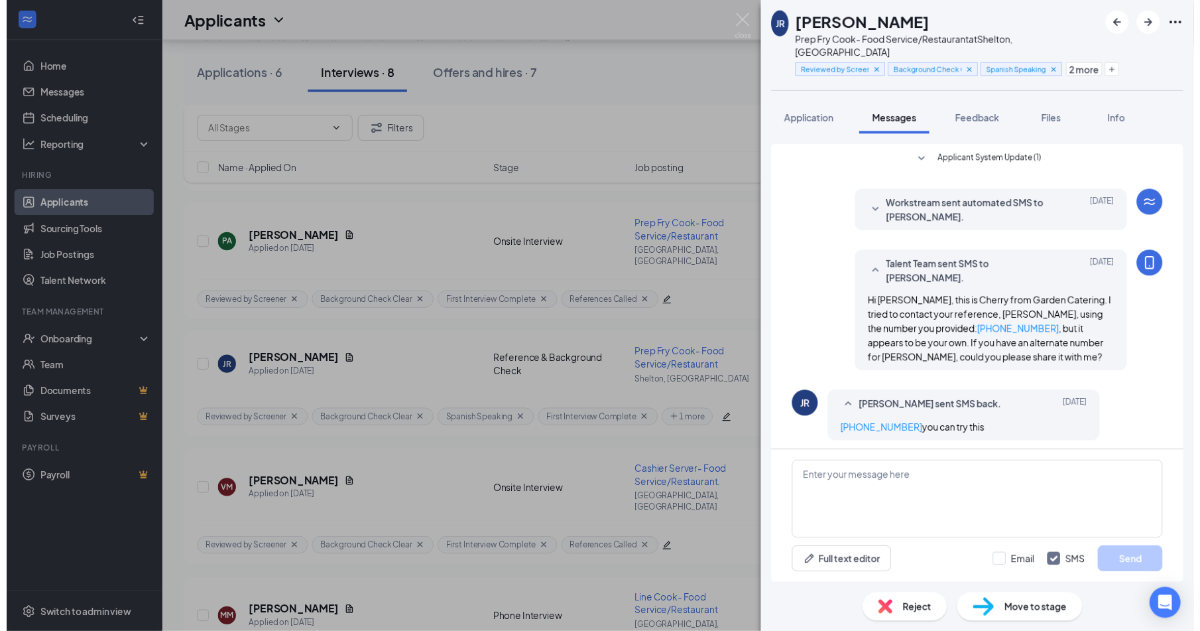
scroll to position [34, 0]
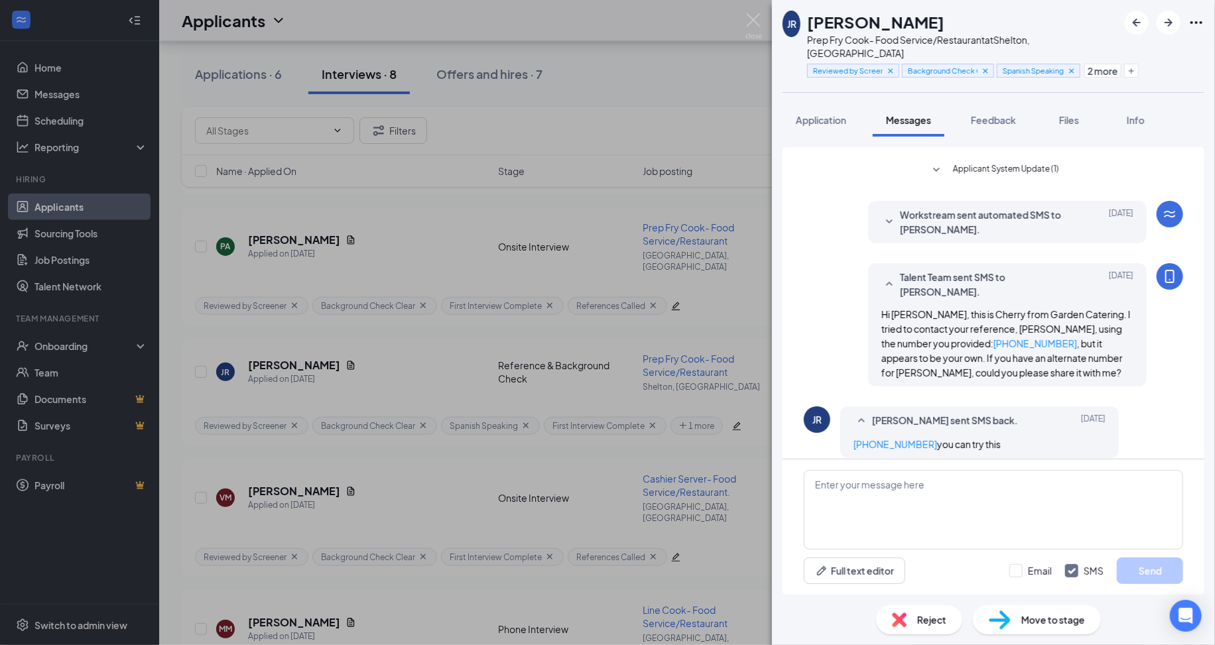
click at [537, 456] on div "JR Jamesley Joseph Richardson Prep Fry Cook- Food Service/Restaurant at Shelton…" at bounding box center [607, 322] width 1215 height 645
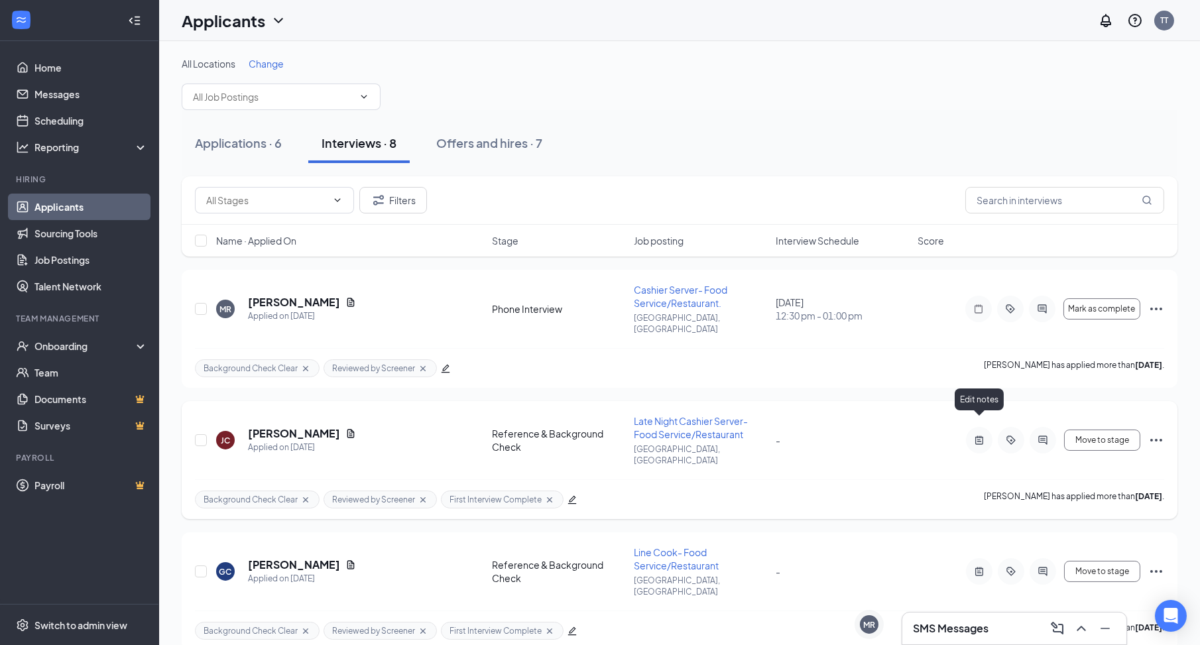
click at [979, 436] on icon "ActiveNote" at bounding box center [980, 440] width 8 height 9
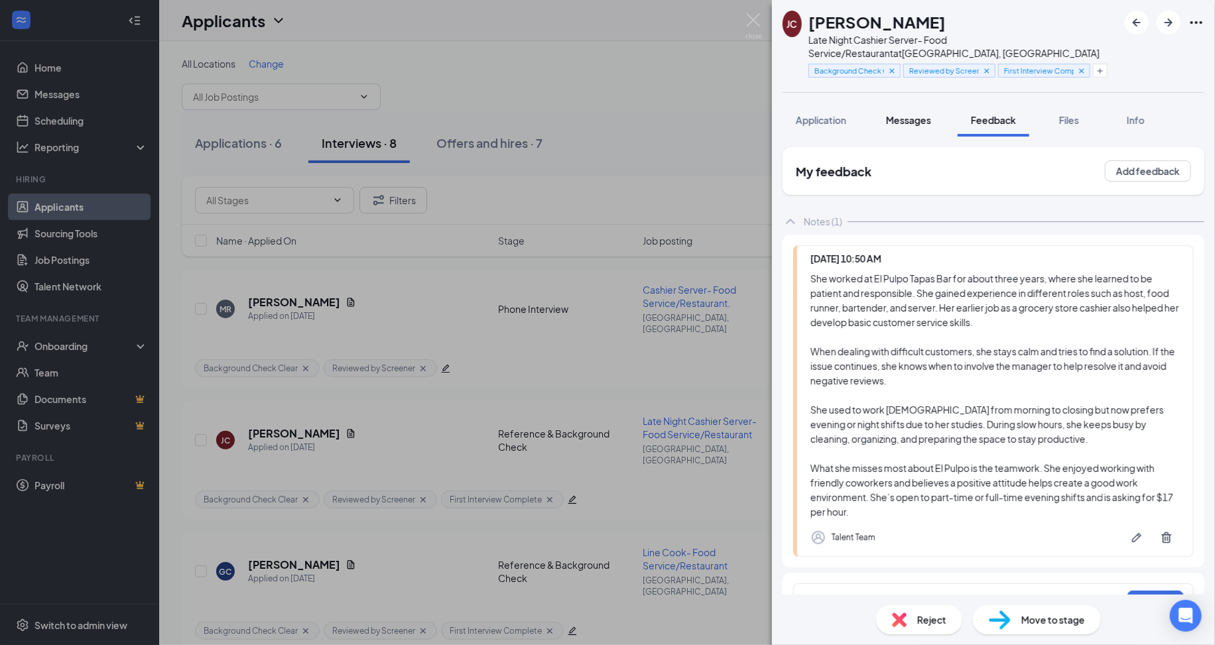
click at [908, 114] on span "Messages" at bounding box center [908, 120] width 45 height 12
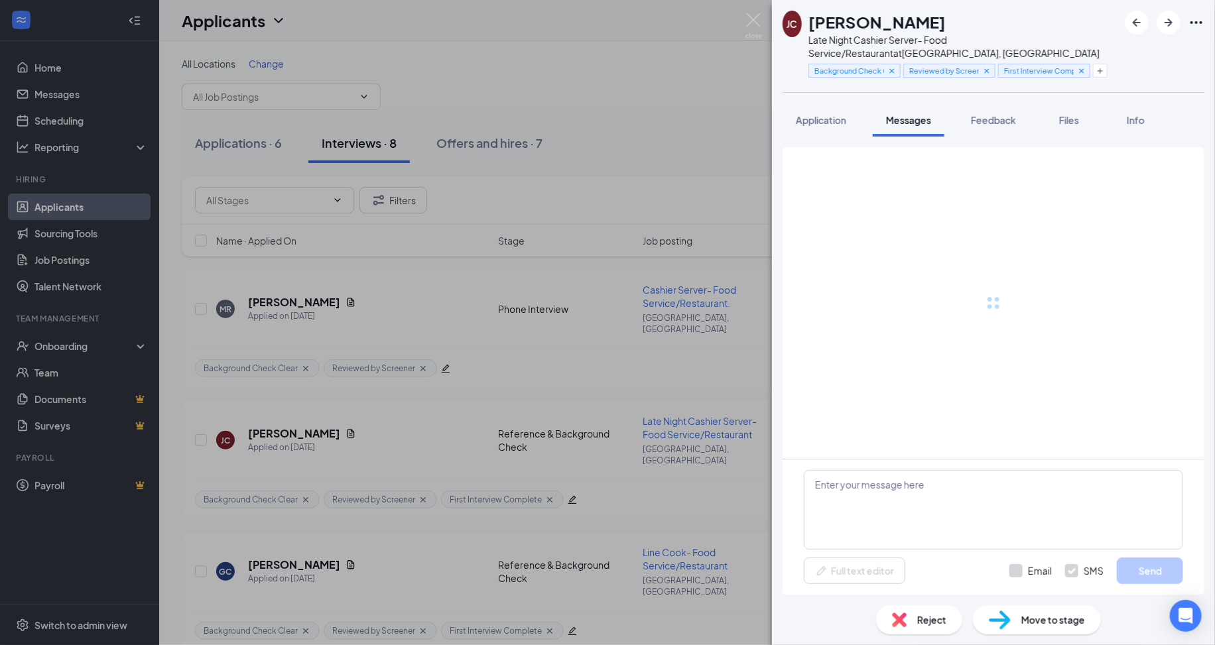
click at [908, 114] on span "Messages" at bounding box center [908, 120] width 45 height 12
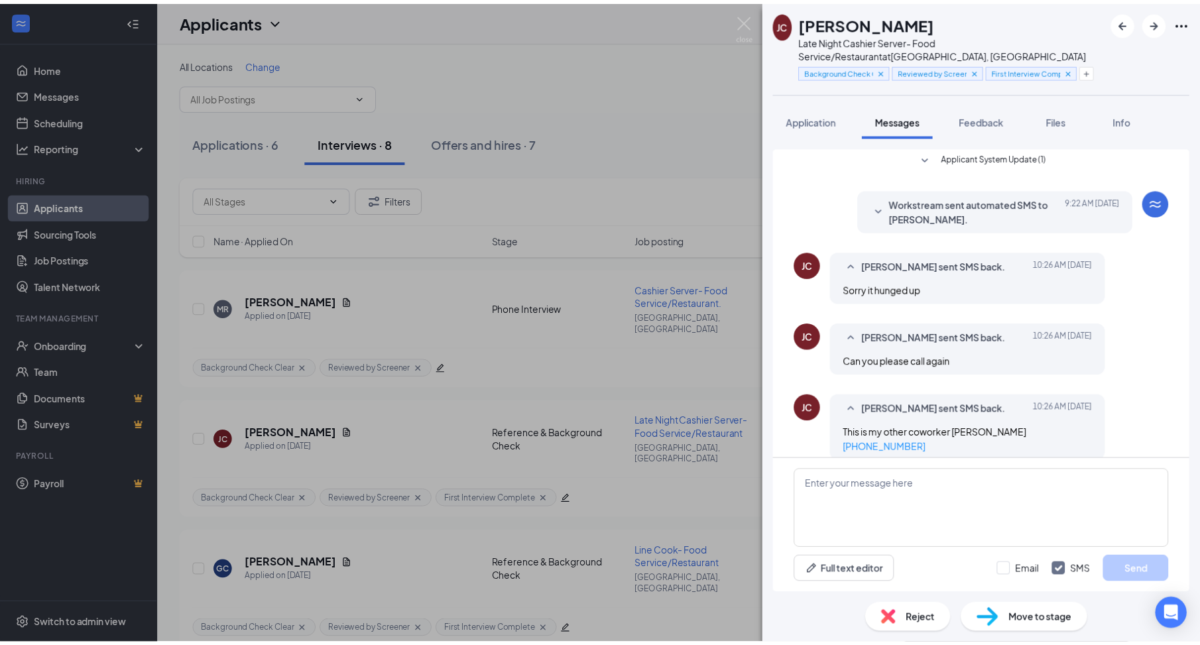
scroll to position [42, 0]
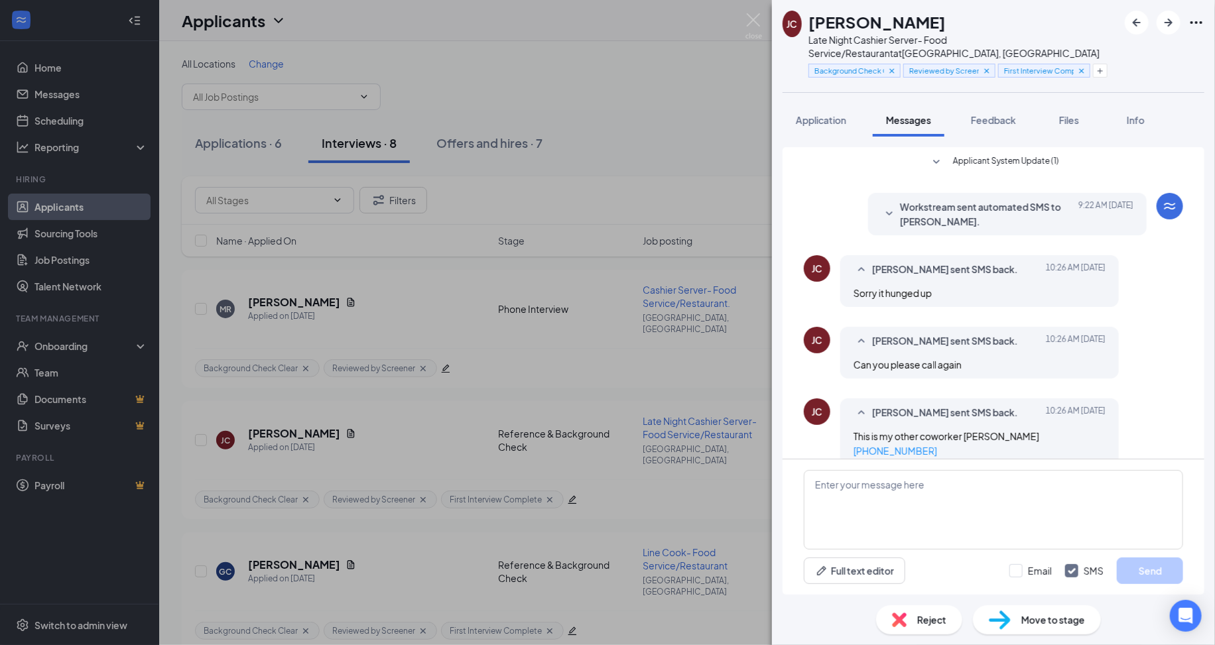
drag, startPoint x: 1082, startPoint y: 422, endPoint x: 965, endPoint y: 427, distance: 117.5
click at [965, 429] on div "This is my other coworker Stacey +1 (203) 435-7116" at bounding box center [980, 443] width 252 height 29
copy span "Stacey +1 (203) 435-7116"
click at [663, 303] on div "JC Jennifer Castro Late Night Cashier Server- Food Service/Restaurant at Fairfi…" at bounding box center [607, 322] width 1215 height 645
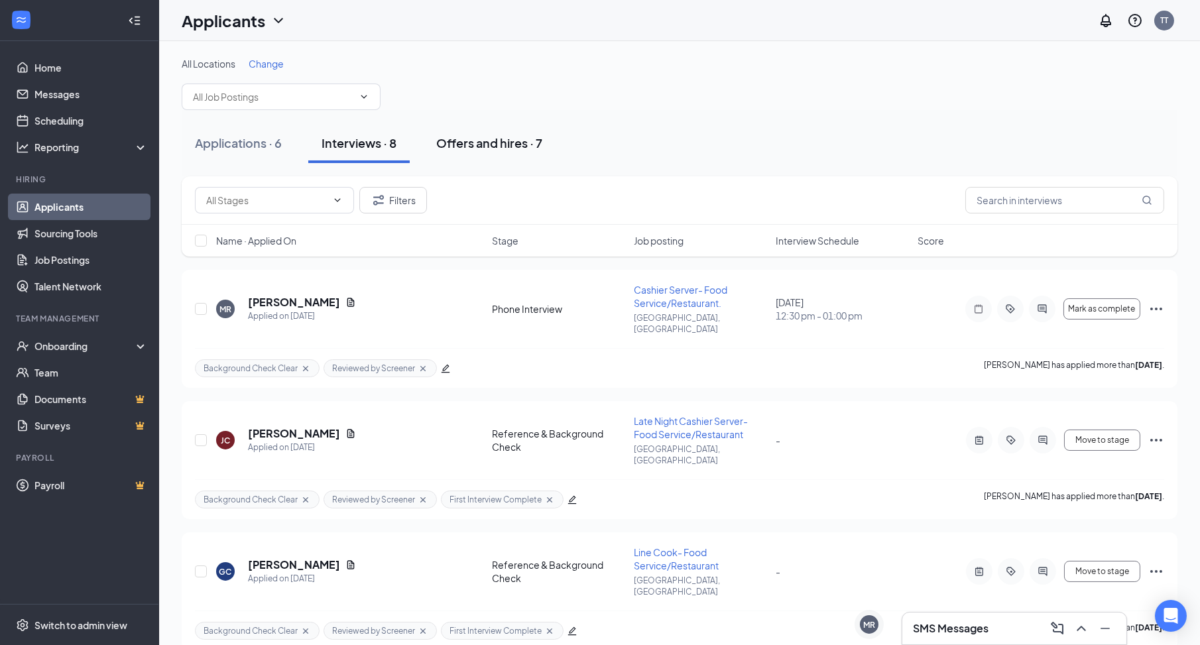
click at [476, 140] on div "Offers and hires · 7" at bounding box center [489, 143] width 106 height 17
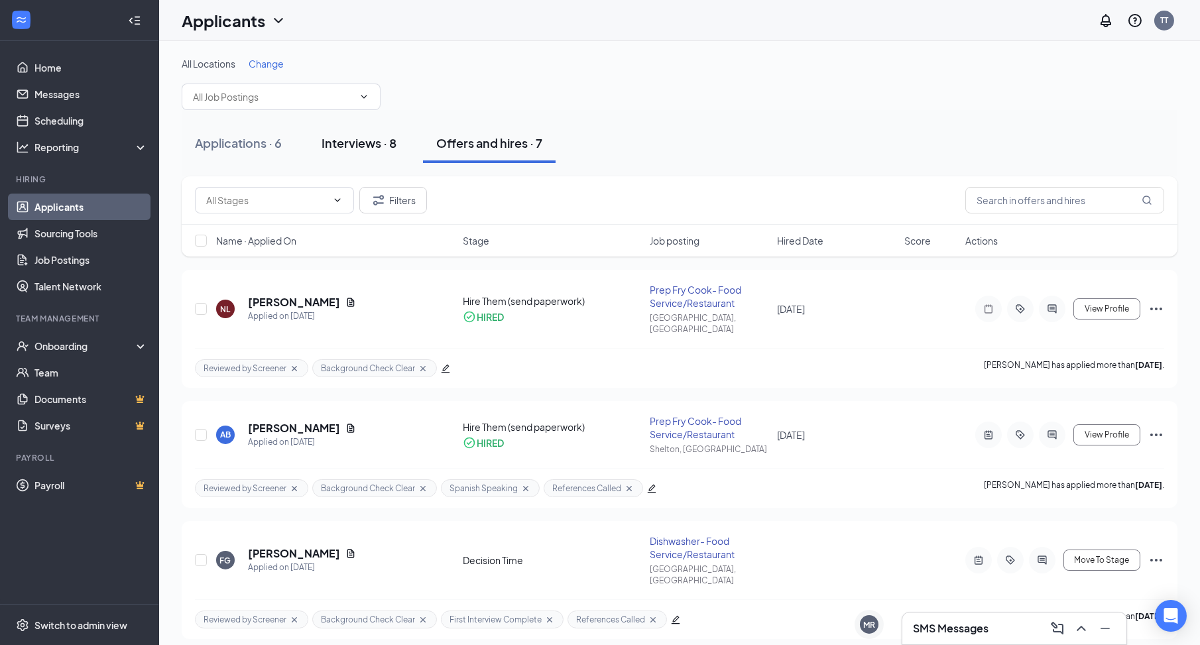
click at [387, 146] on div "Interviews · 8" at bounding box center [359, 143] width 75 height 17
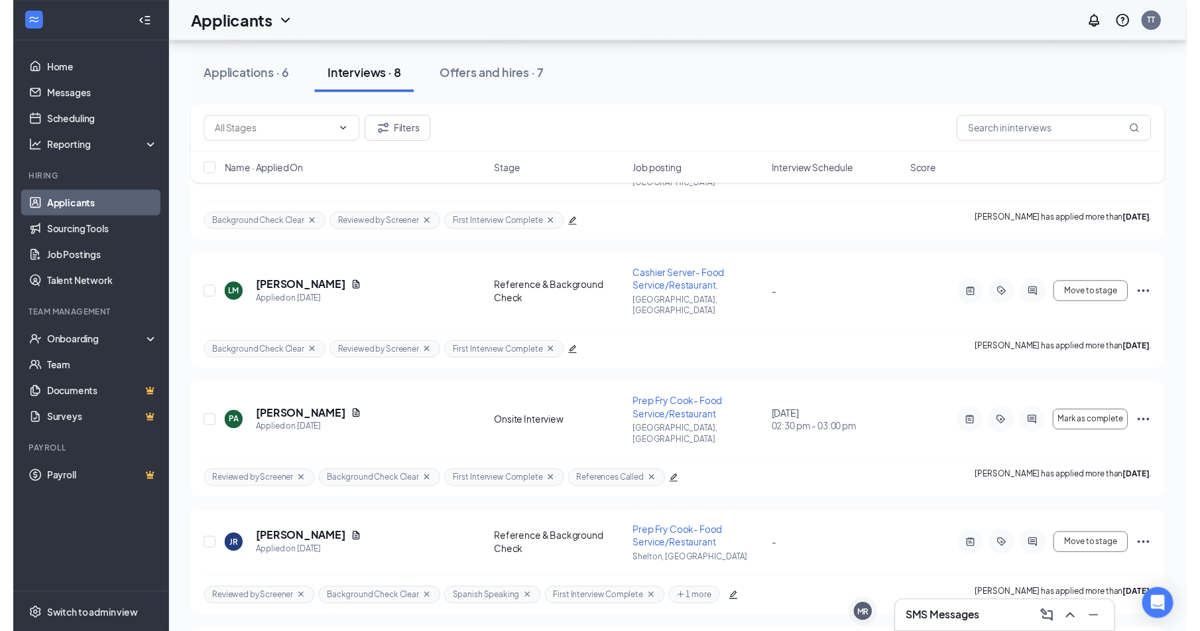
scroll to position [407, 0]
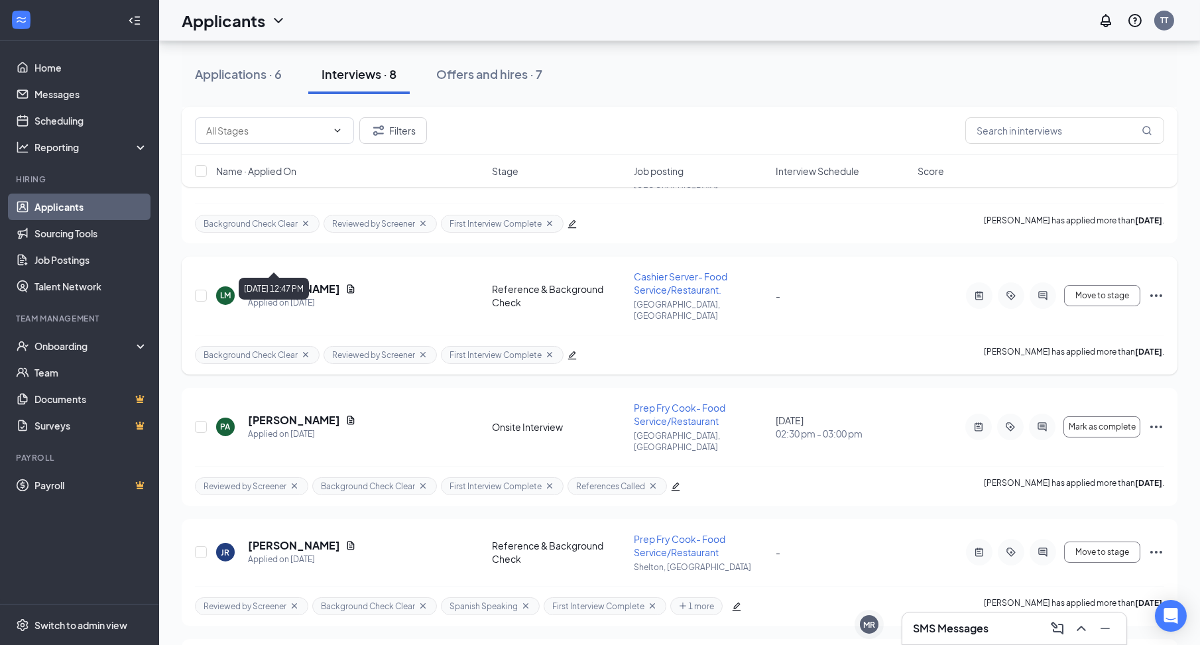
click at [346, 284] on icon "Document" at bounding box center [351, 289] width 11 height 11
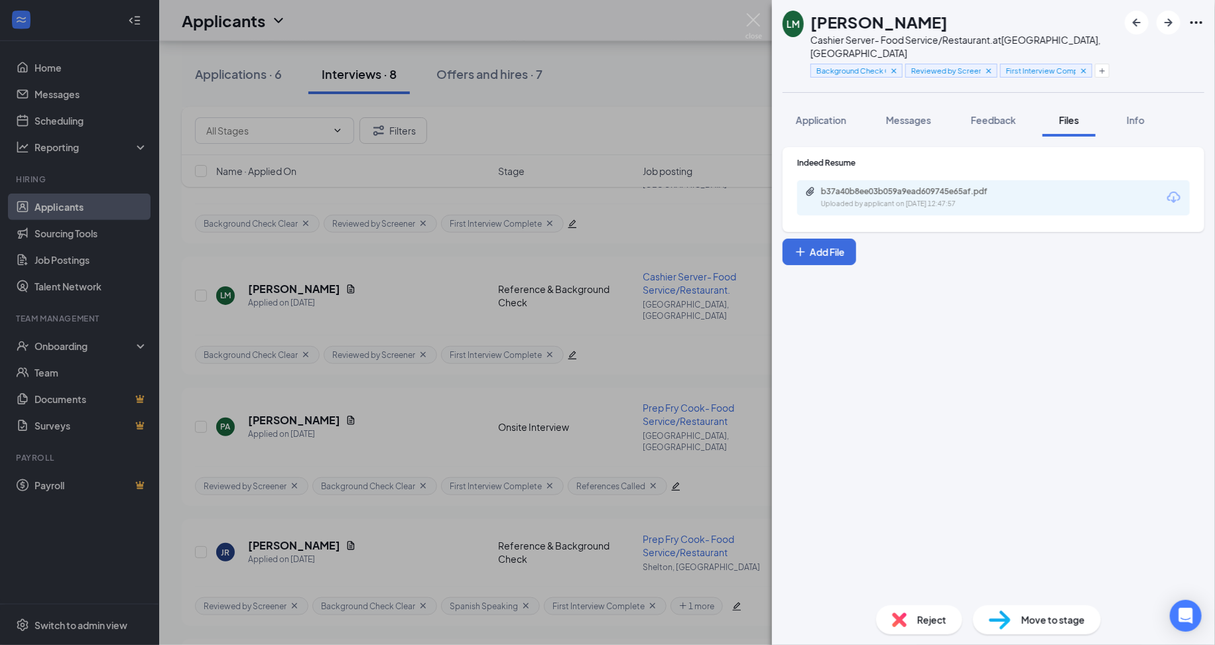
click at [918, 200] on div "b37a40b8ee03b059a9ead609745e65af.pdf Uploaded by applicant on Sep 09, 2025 at 1…" at bounding box center [993, 197] width 393 height 35
click at [922, 199] on div "Uploaded by applicant on Sep 09, 2025 at 12:47:57" at bounding box center [920, 204] width 199 height 11
click at [527, 101] on div "LM Loretta Minutolo Cashier Server- Food Service/Restaurant. at Fairfield, CT B…" at bounding box center [607, 322] width 1215 height 645
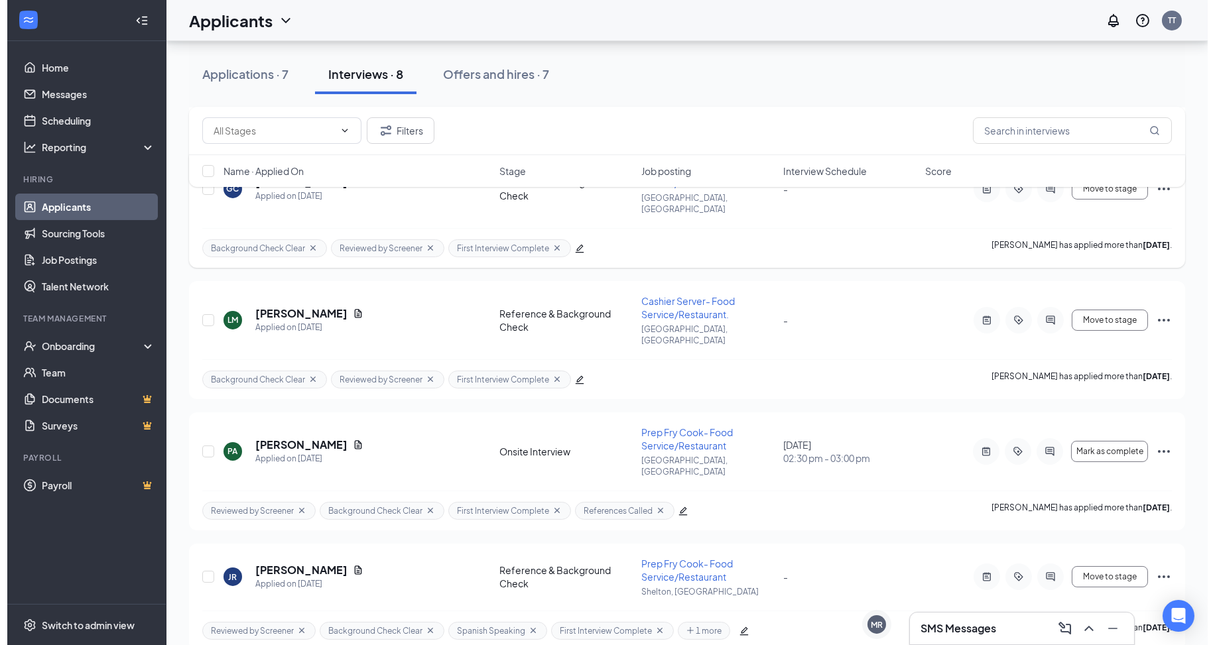
scroll to position [398, 0]
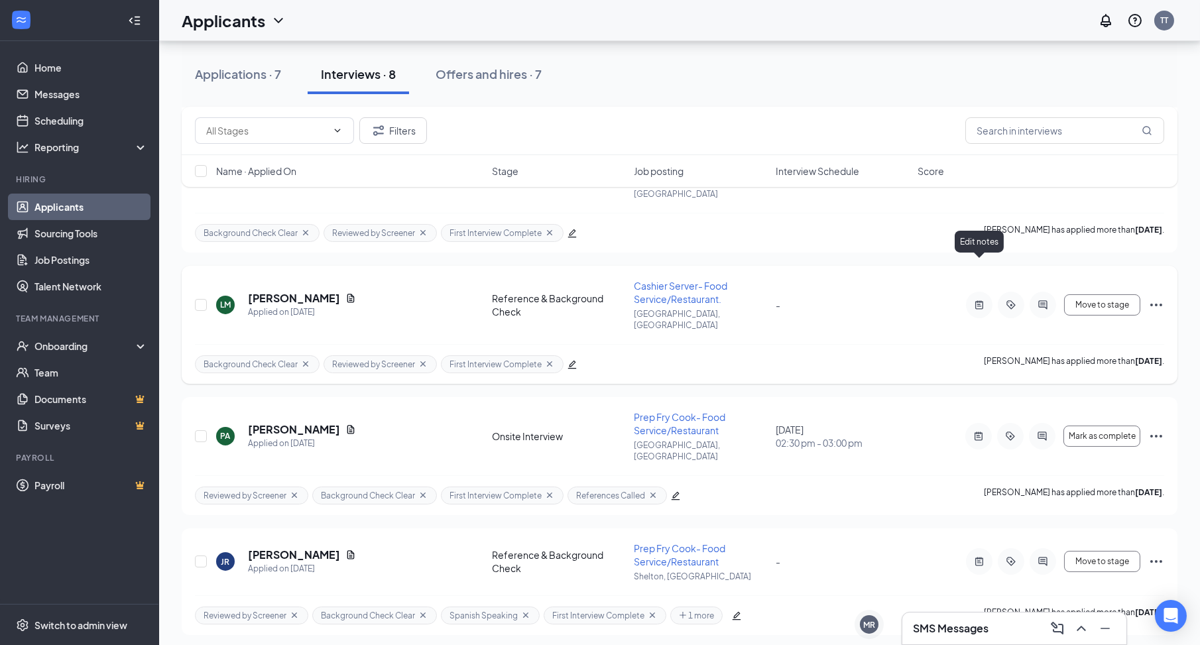
click at [973, 300] on icon "ActiveNote" at bounding box center [980, 305] width 16 height 11
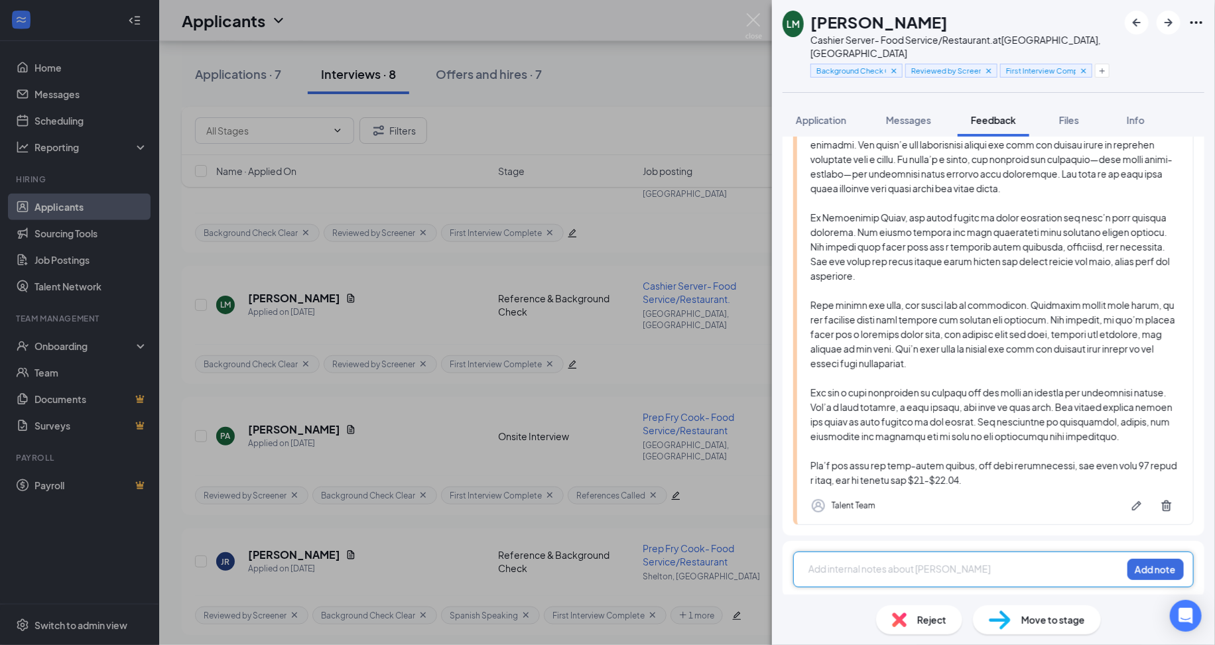
scroll to position [579, 0]
click at [879, 568] on div at bounding box center [965, 569] width 312 height 14
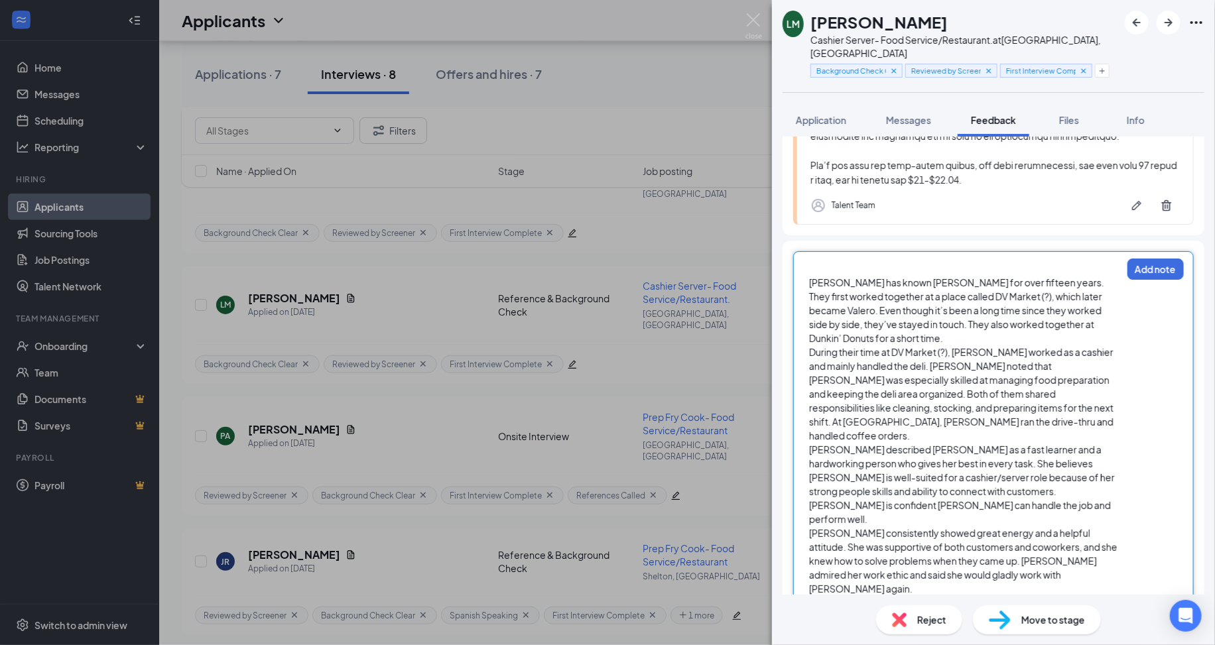
scroll to position [879, 0]
click at [830, 261] on div at bounding box center [965, 268] width 312 height 14
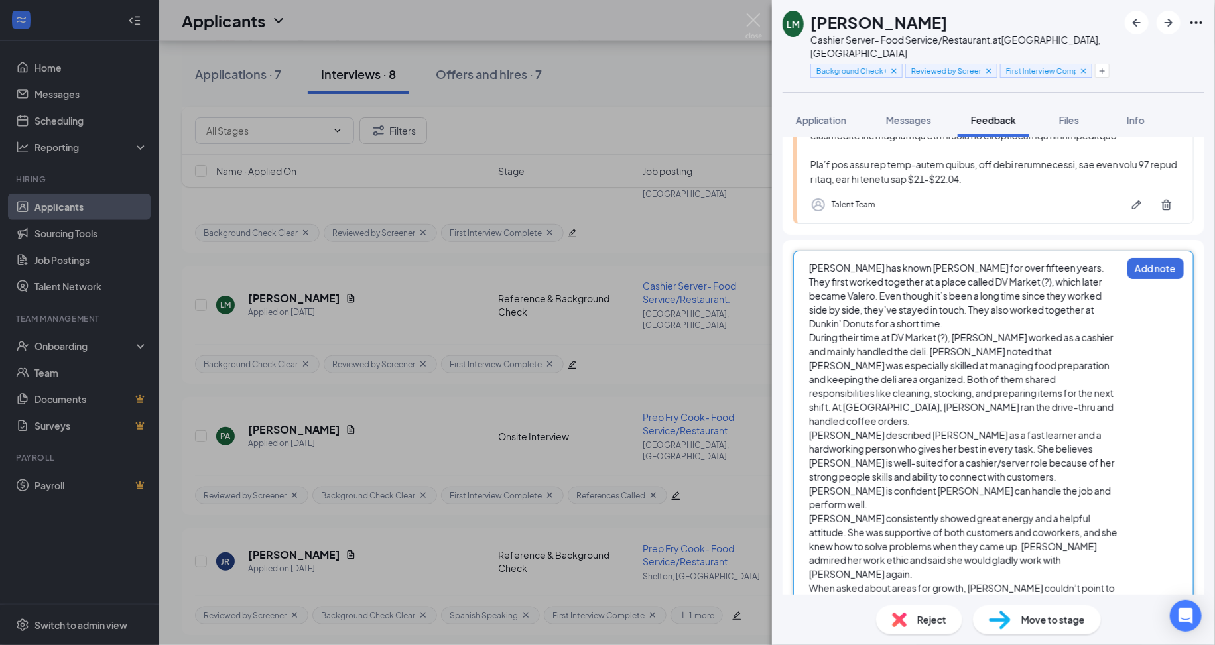
click at [926, 320] on div "Robin has known Loretta for over fifteen years. They first worked together at a…" at bounding box center [965, 296] width 312 height 70
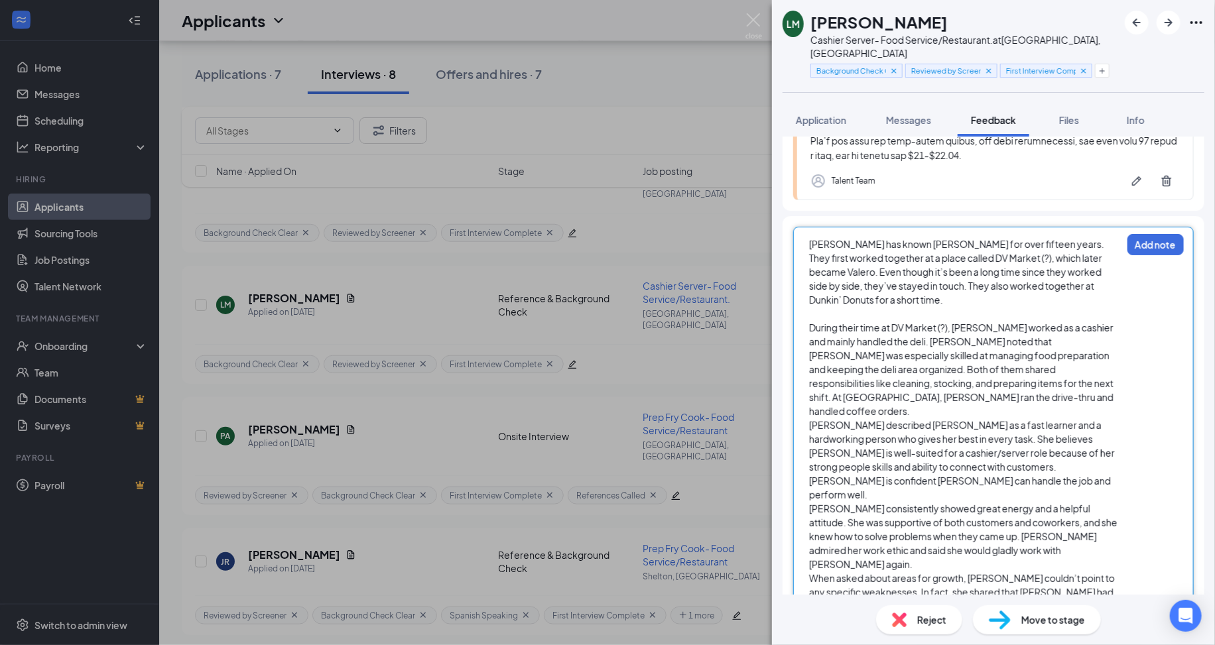
scroll to position [926, 0]
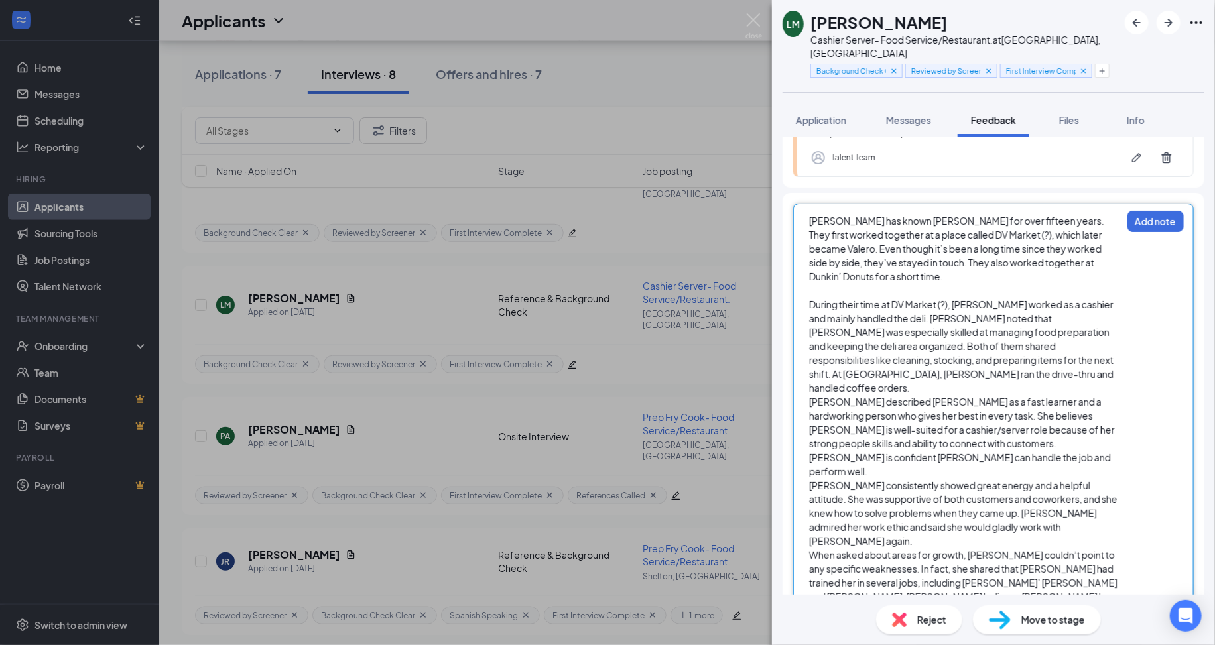
click at [1049, 372] on div "During their time at DV Market (?), Loretta worked as a cashier and mainly hand…" at bounding box center [965, 346] width 312 height 97
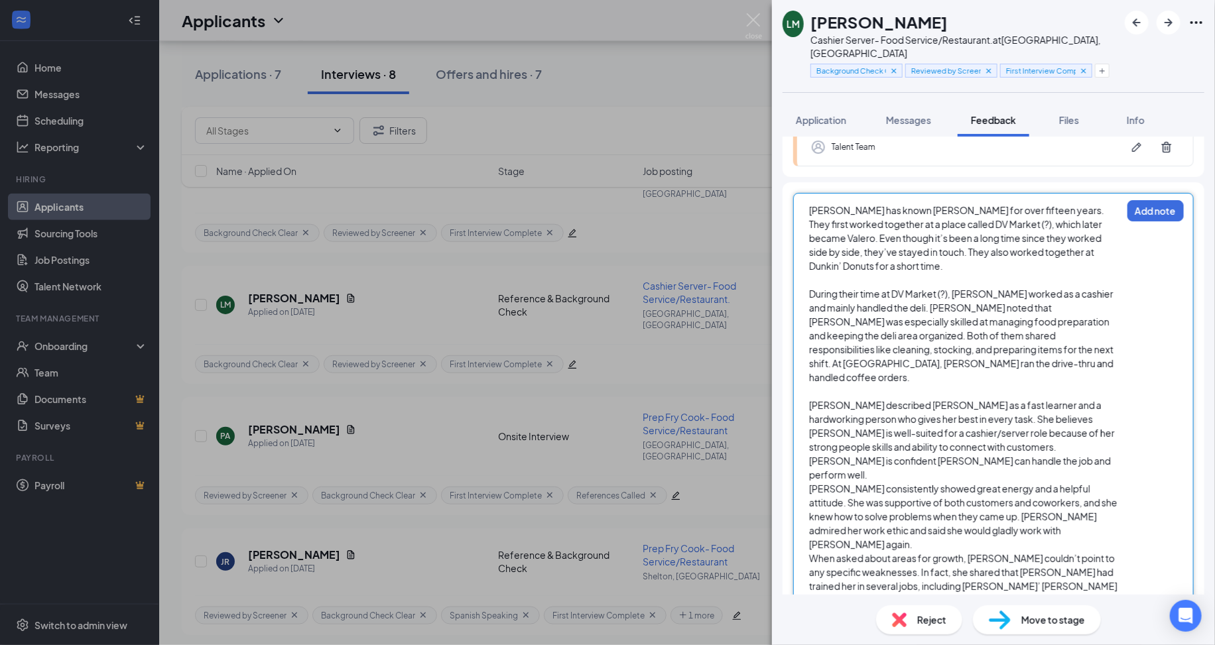
scroll to position [940, 0]
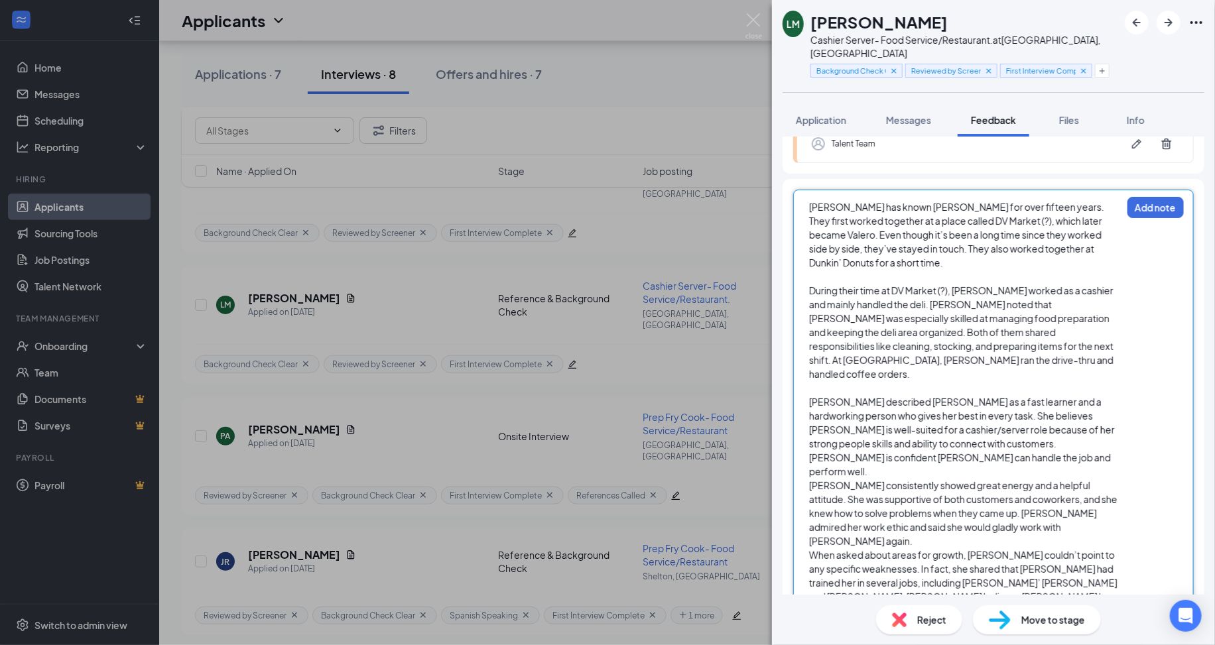
click at [1034, 438] on div "Robin described Loretta as a fast learner and a hardworking person who gives he…" at bounding box center [965, 437] width 312 height 84
click at [1080, 509] on div "Loretta consistently showed great energy and a helpful attitude. She was suppor…" at bounding box center [965, 528] width 312 height 70
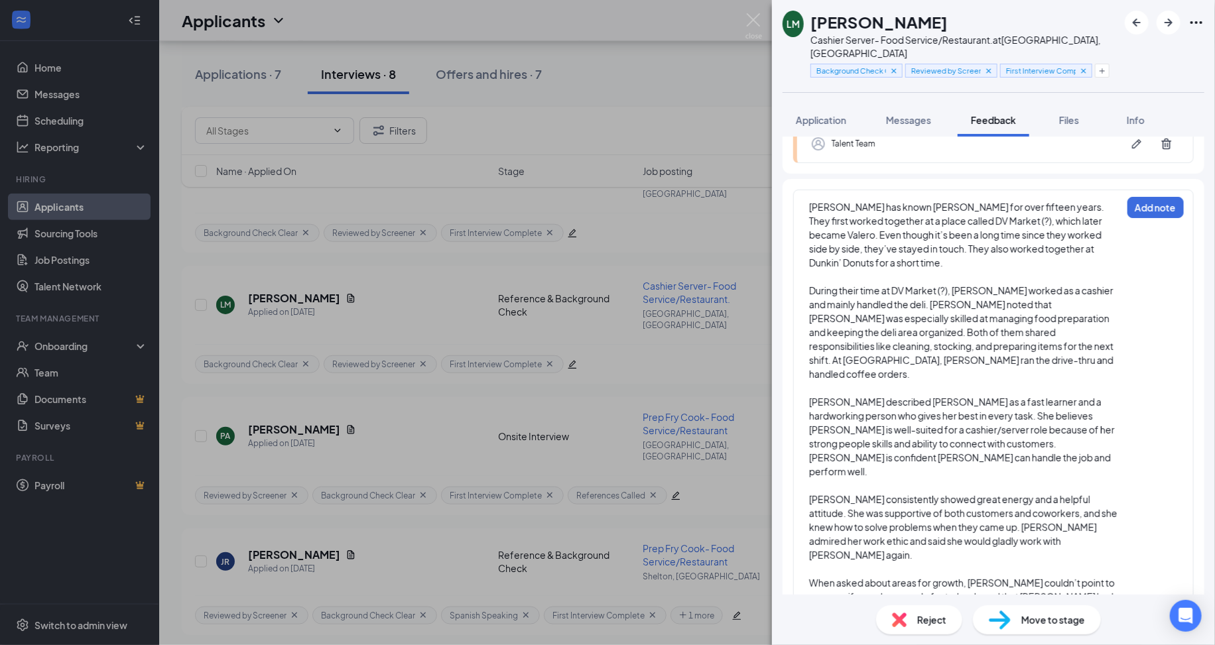
click at [1134, 226] on div "Robin has known Loretta for over fifteen years. They first worked together at a…" at bounding box center [993, 422] width 401 height 464
drag, startPoint x: 1136, startPoint y: 210, endPoint x: 1123, endPoint y: 283, distance: 73.4
click at [1123, 283] on div "Robin has known Loretta for over fifteen years. They first worked together at a…" at bounding box center [993, 422] width 401 height 464
click at [1131, 214] on button "Add note" at bounding box center [1155, 207] width 56 height 21
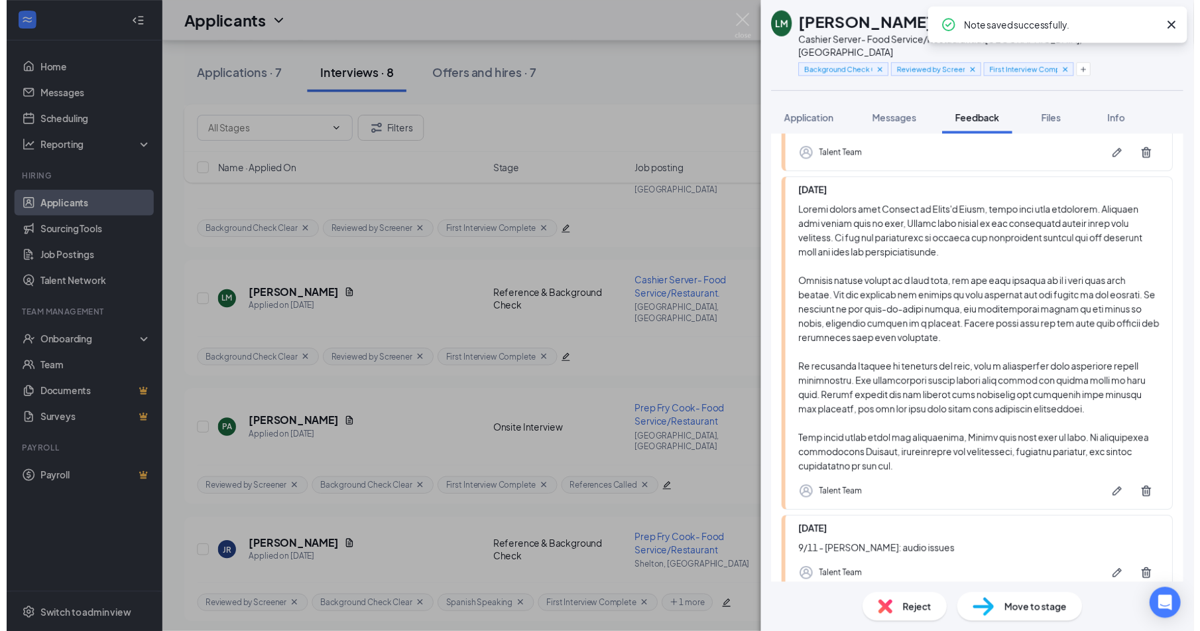
scroll to position [487, 0]
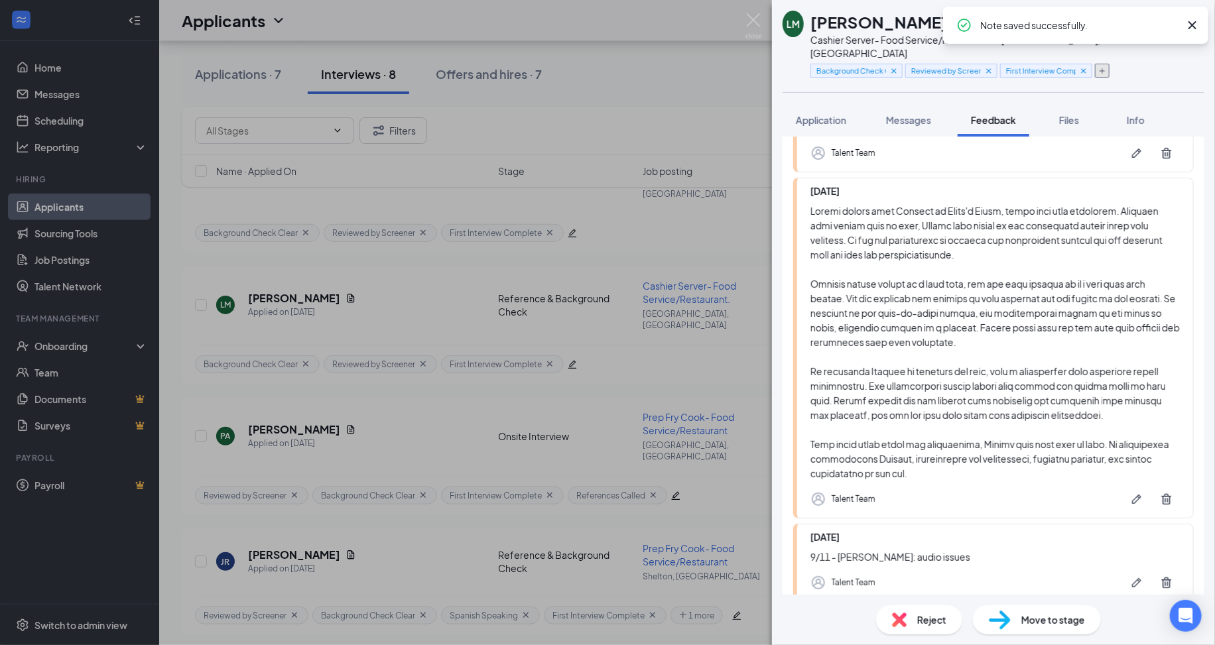
click at [1105, 67] on icon "Plus" at bounding box center [1102, 71] width 8 height 8
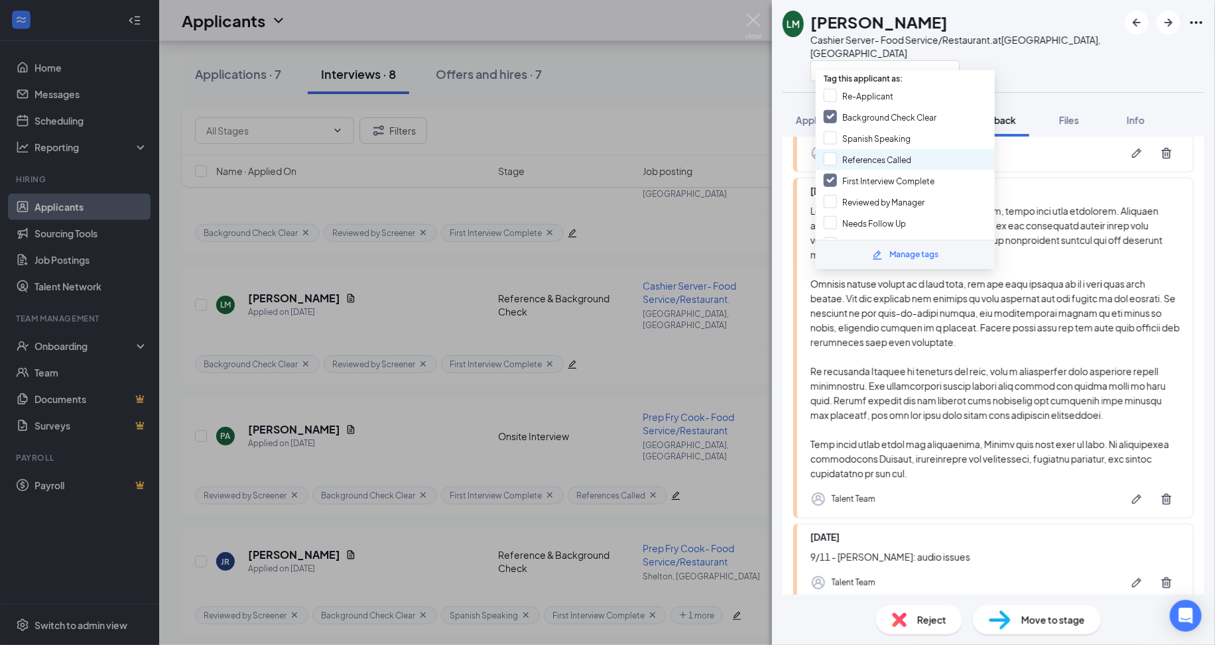
click at [824, 161] on div "References Called" at bounding box center [905, 159] width 179 height 21
checkbox input "true"
click at [726, 208] on div "LM Loretta Minutolo Cashier Server- Food Service/Restaurant. at Fairfield, CT A…" at bounding box center [607, 322] width 1215 height 645
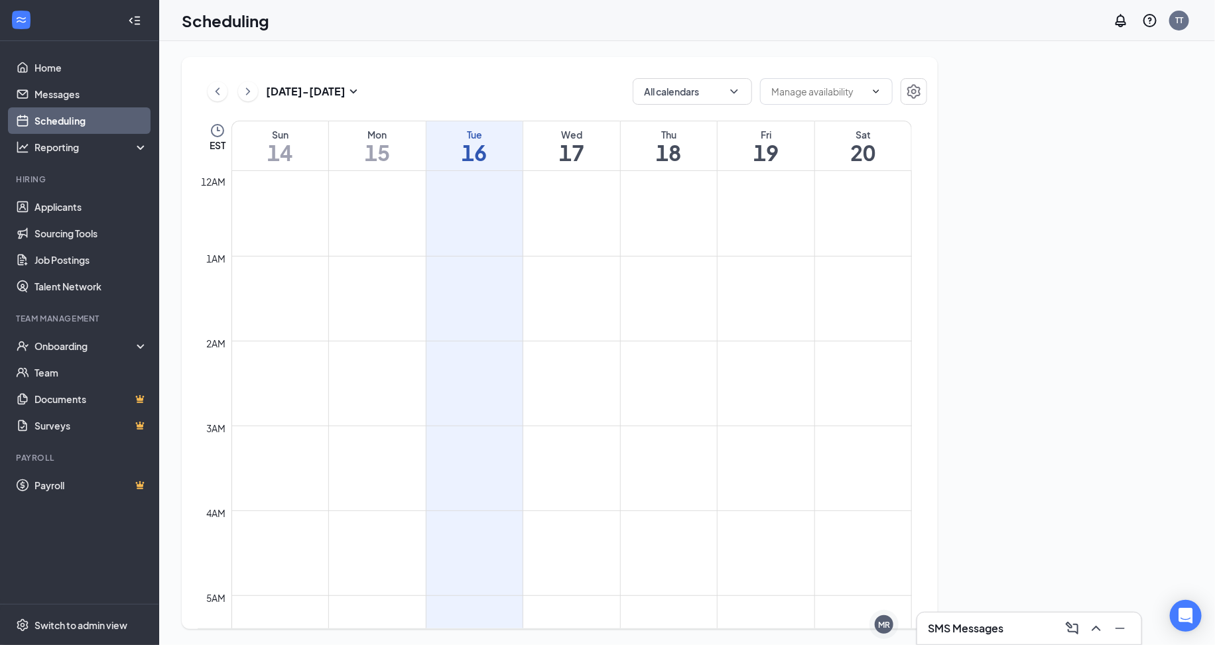
scroll to position [651, 0]
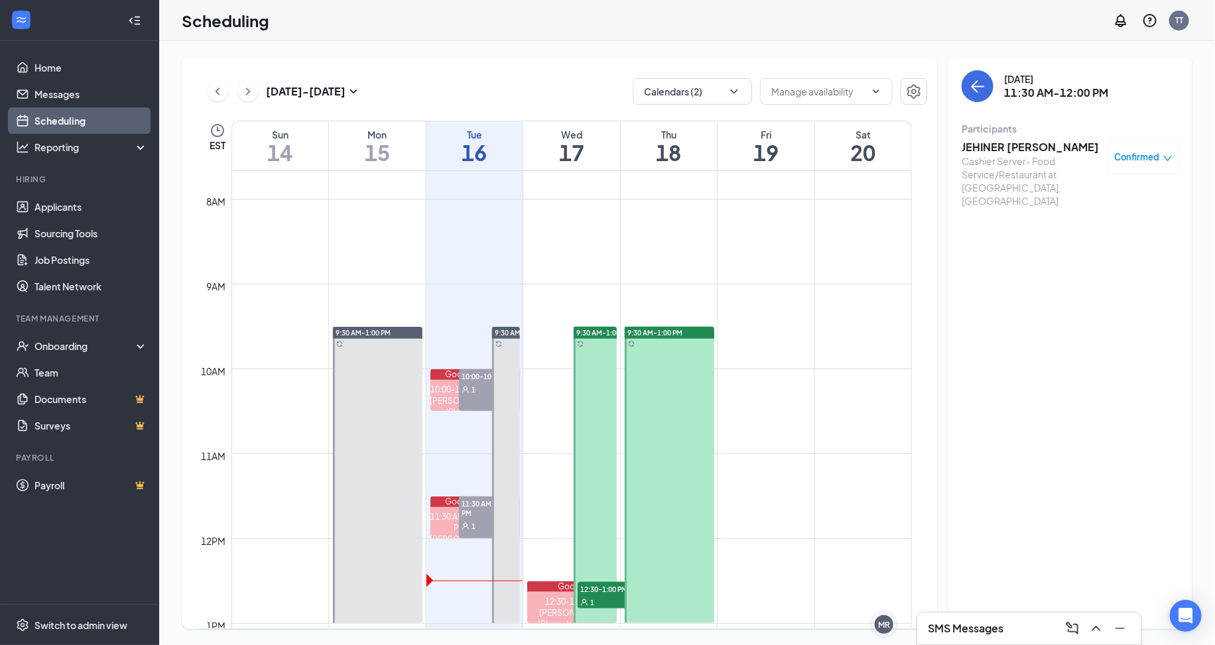
click at [972, 147] on h3 "JEHINER [PERSON_NAME]" at bounding box center [1031, 147] width 139 height 15
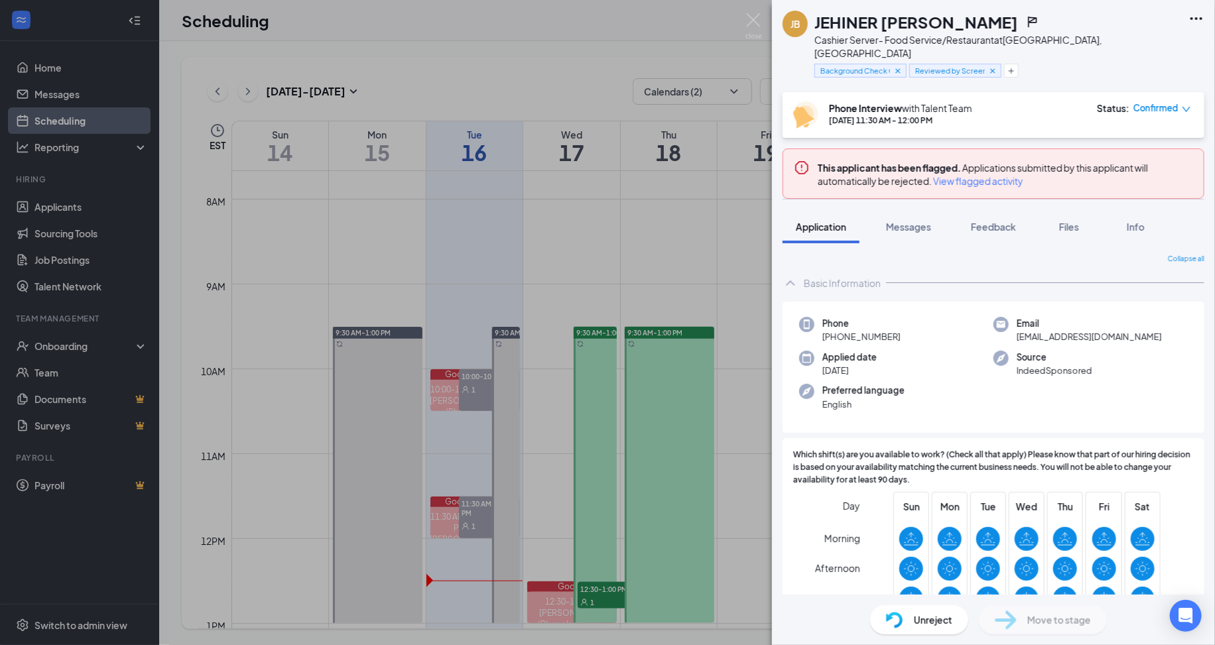
click at [1005, 174] on span "View flagged activity" at bounding box center [978, 180] width 90 height 13
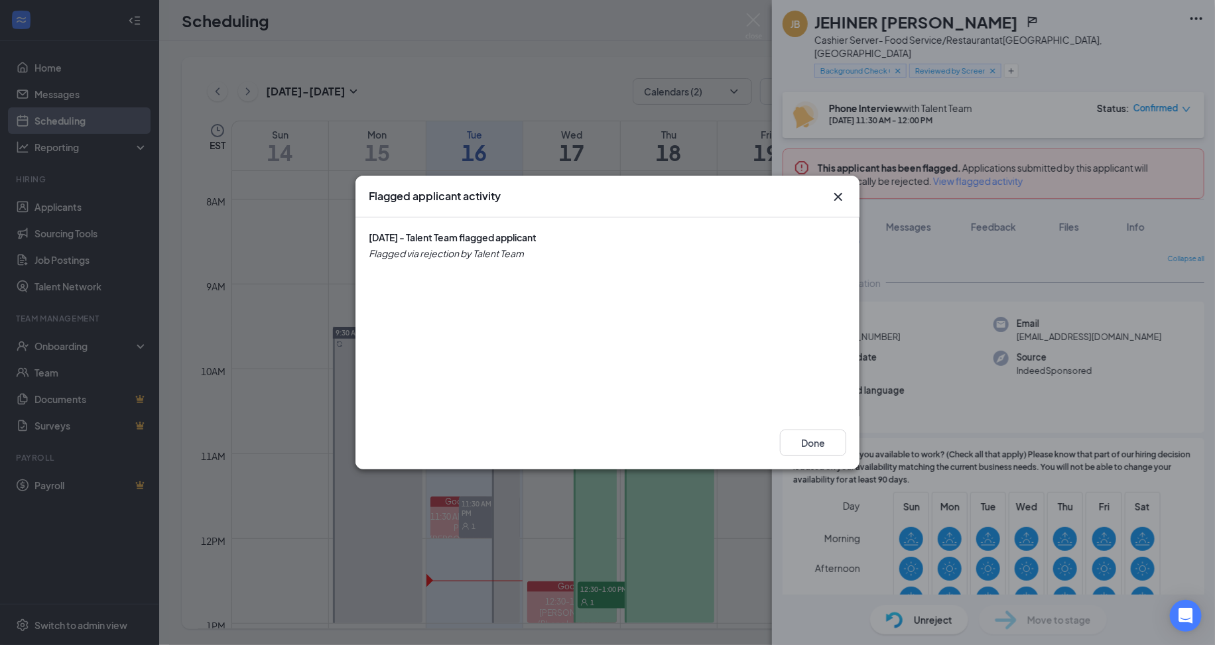
click at [838, 204] on icon "Cross" at bounding box center [838, 197] width 16 height 16
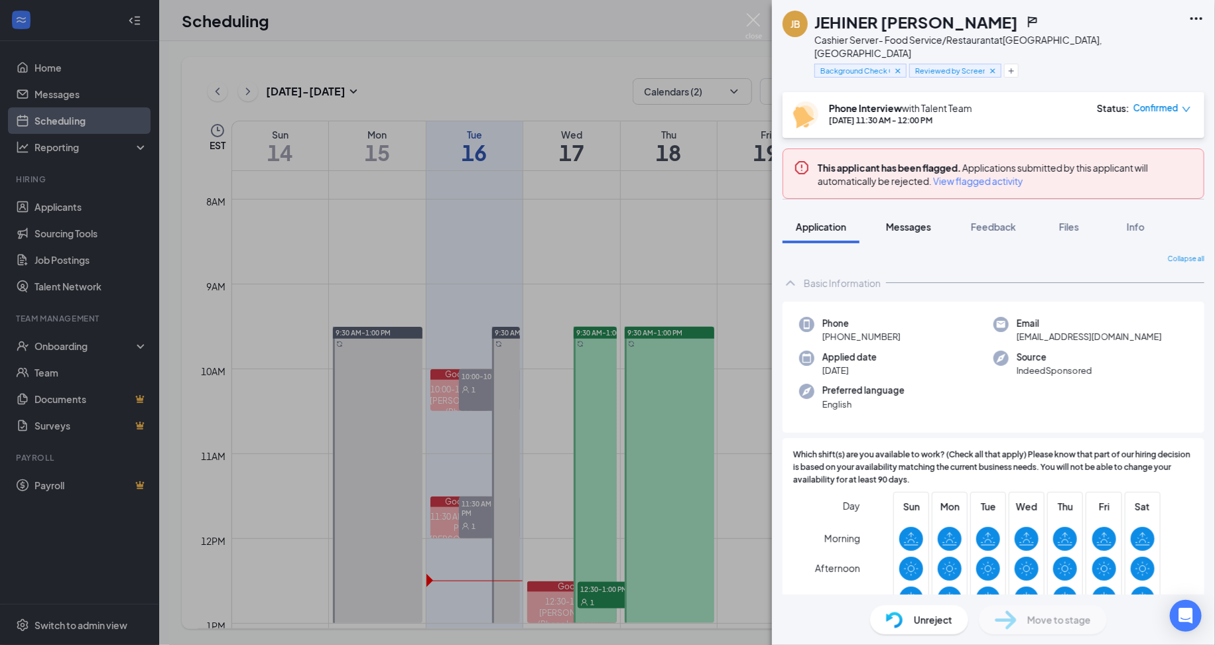
click at [908, 220] on button "Messages" at bounding box center [909, 226] width 72 height 33
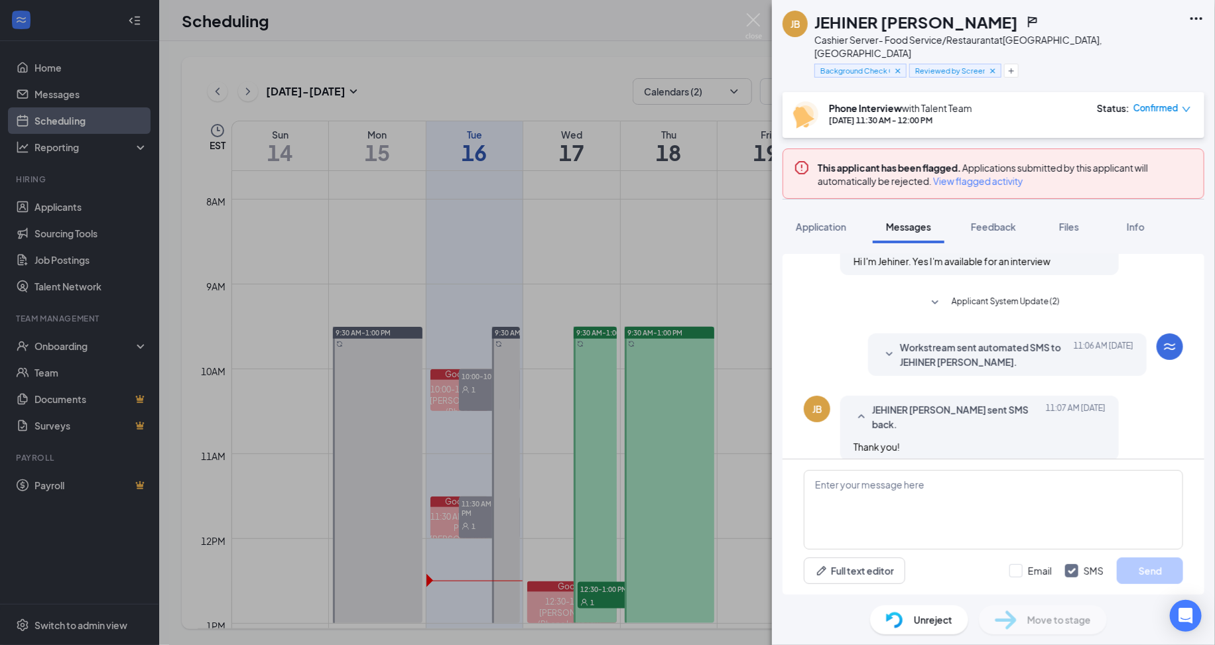
scroll to position [306, 0]
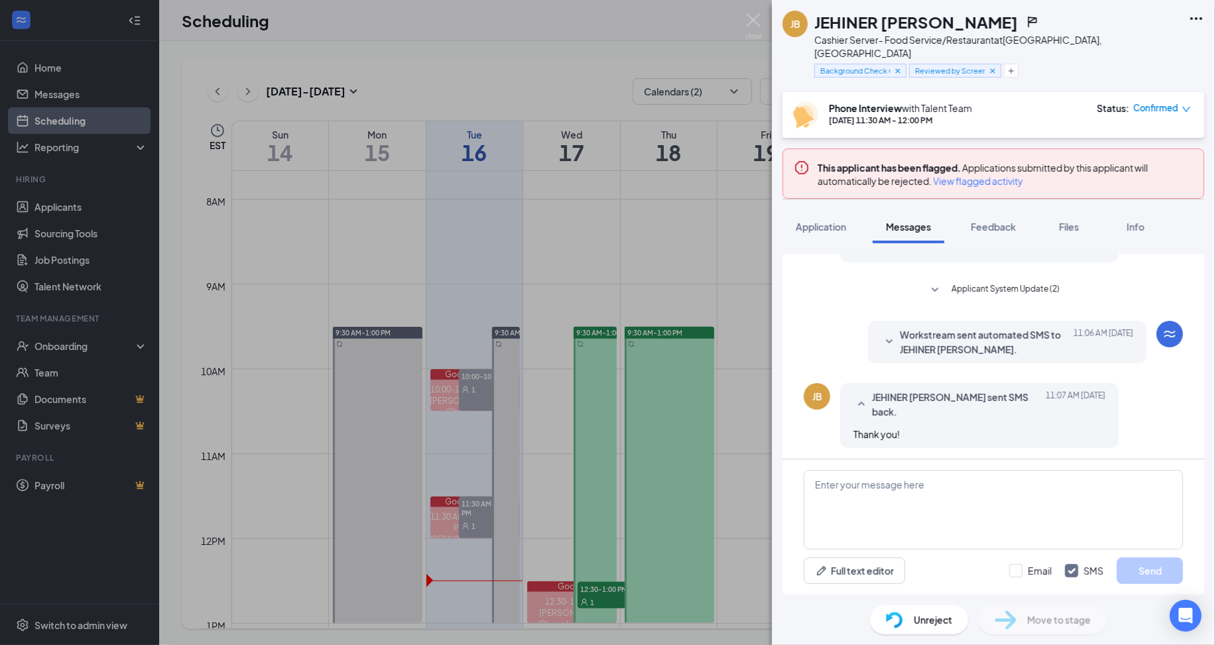
click at [932, 474] on icon "SmallChevronDown" at bounding box center [935, 476] width 7 height 4
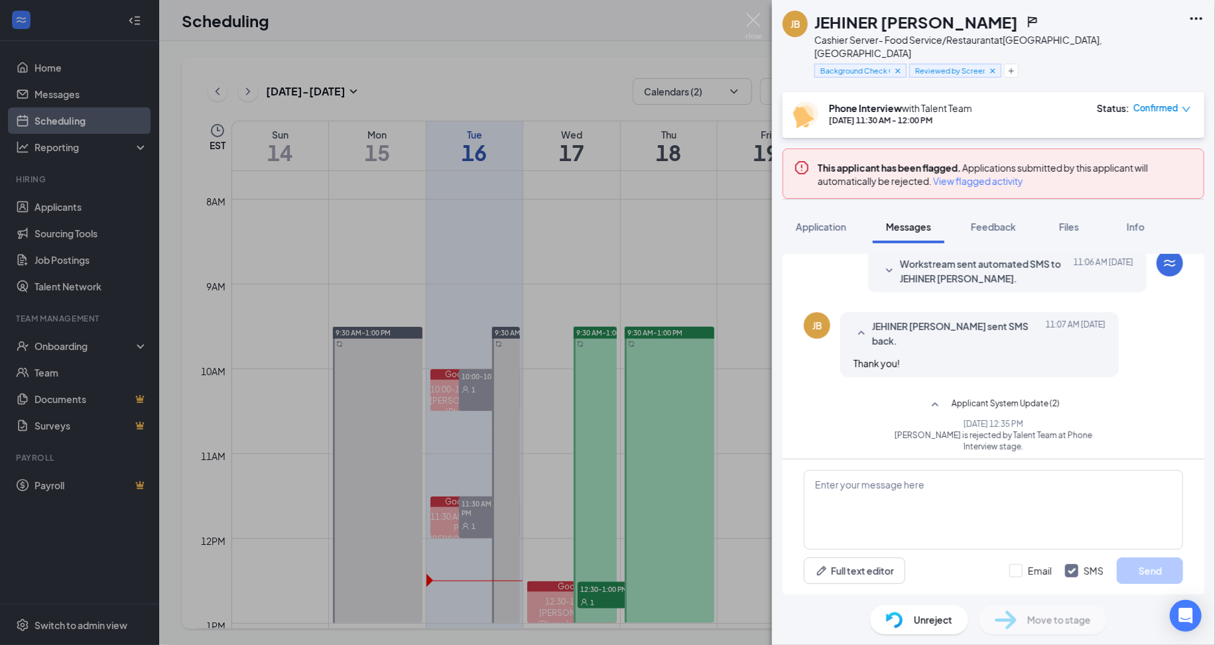
scroll to position [381, 0]
click at [763, 35] on div "JB JEHINER [PERSON_NAME] Cashier Server- Food Service/Restaurant at [GEOGRAPHIC…" at bounding box center [607, 322] width 1215 height 645
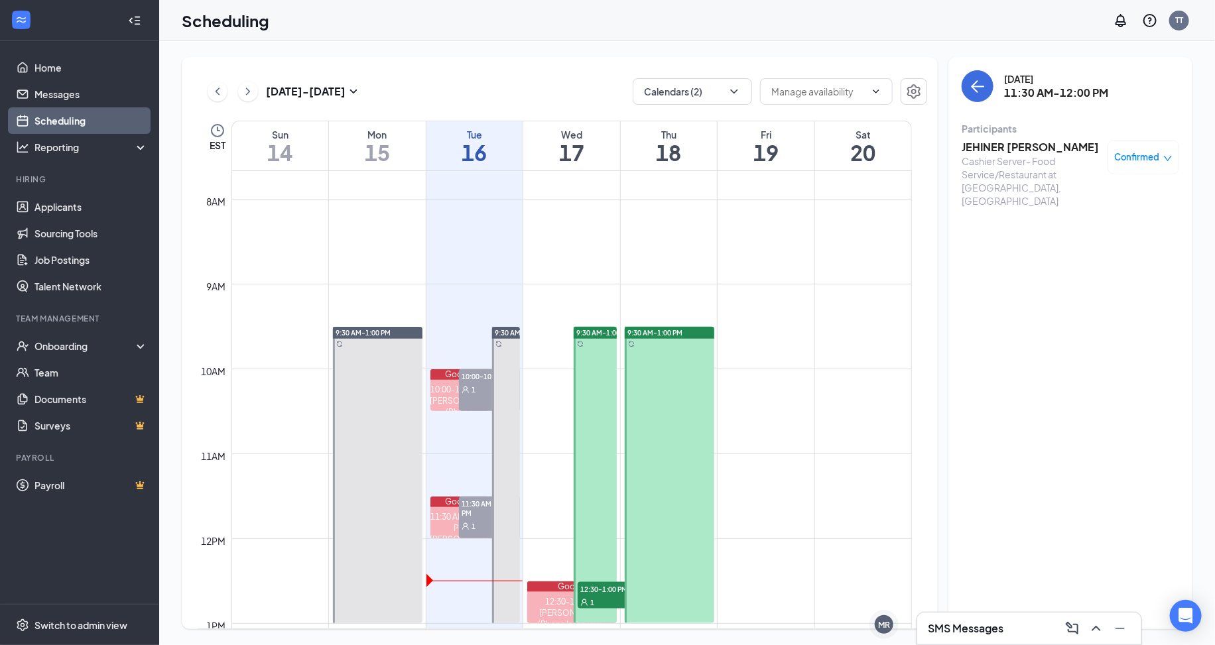
click at [1014, 151] on h3 "JEHINER [PERSON_NAME]" at bounding box center [1031, 147] width 139 height 15
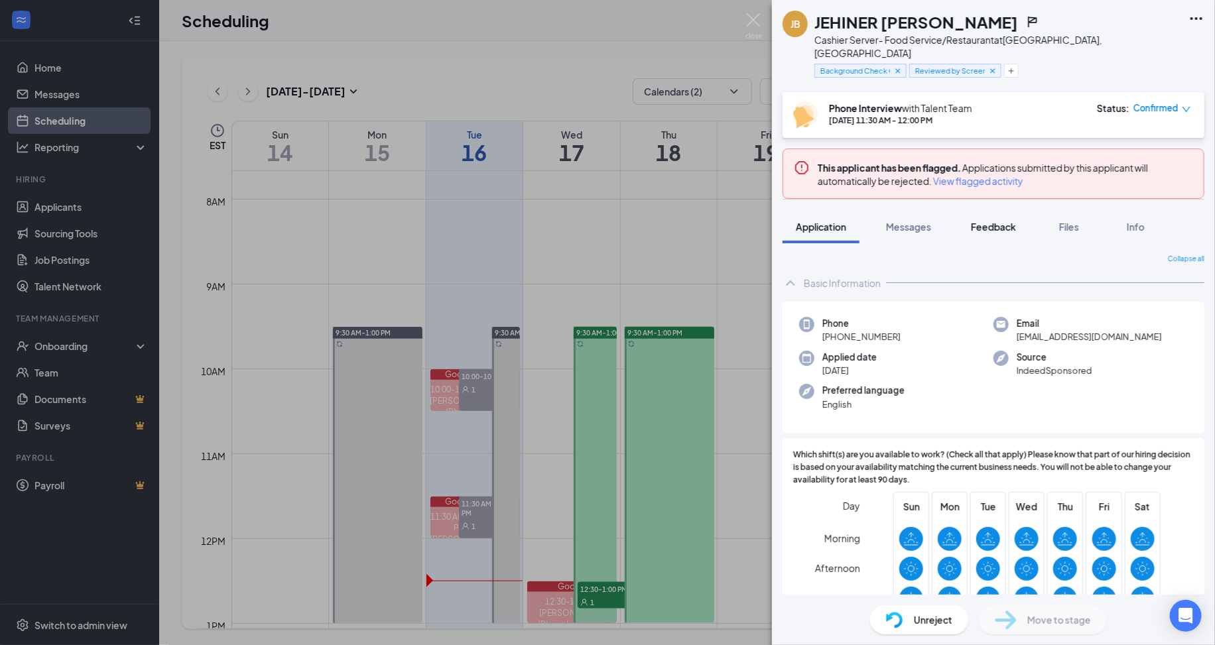
click at [1021, 210] on button "Feedback" at bounding box center [994, 226] width 72 height 33
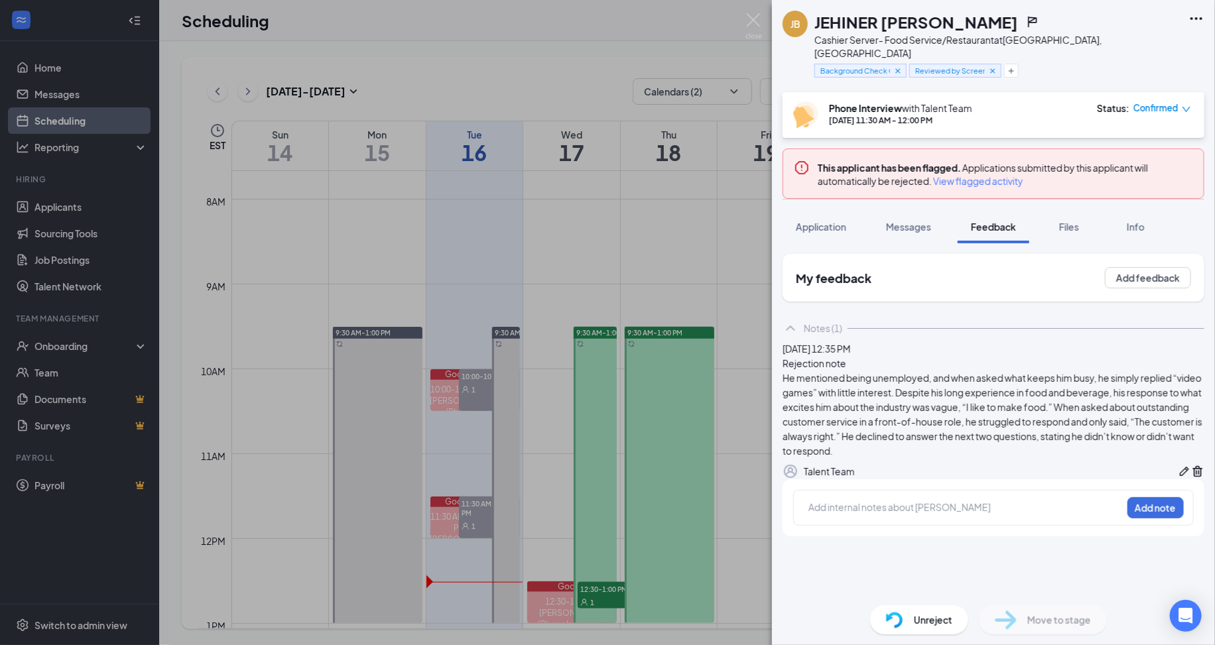
click at [881, 458] on div "He mentioned being unemployed, and when asked what keeps him busy, he simply re…" at bounding box center [994, 415] width 422 height 88
click at [1011, 67] on icon "Plus" at bounding box center [1011, 71] width 8 height 8
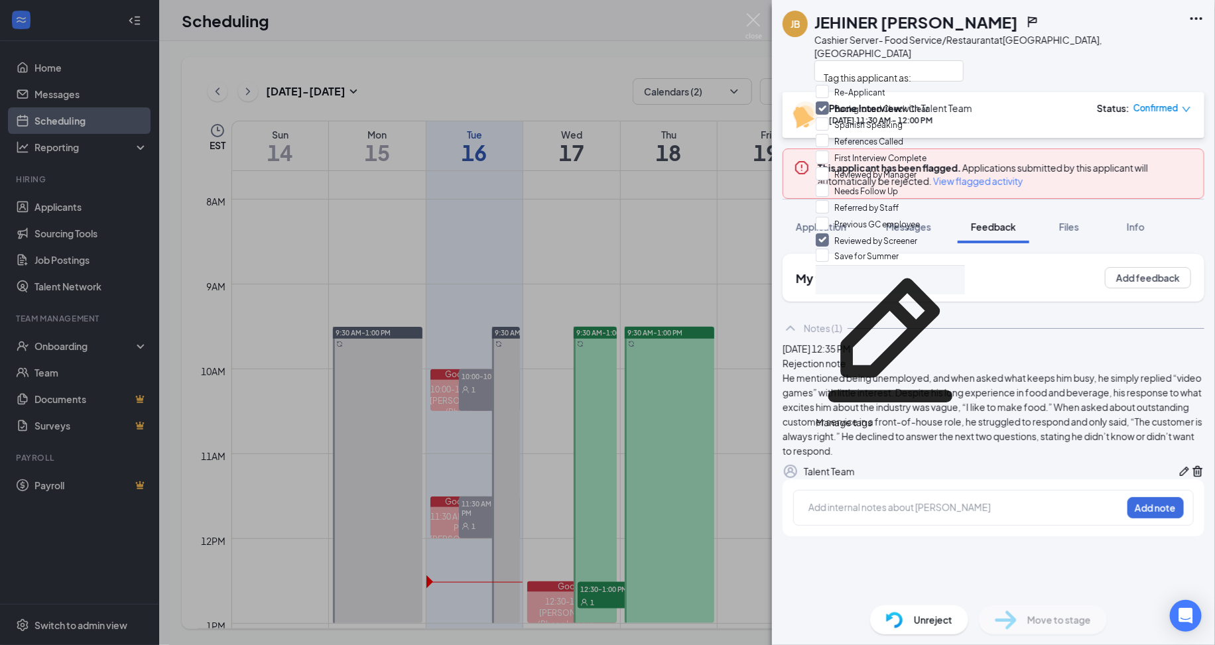
scroll to position [11, 0]
click at [830, 162] on input "First Interview Complete" at bounding box center [871, 158] width 111 height 15
checkbox input "true"
click at [805, 190] on div "JB JEHINER [PERSON_NAME] Cashier Server- Food Service/Restaurant at [GEOGRAPHIC…" at bounding box center [993, 322] width 443 height 645
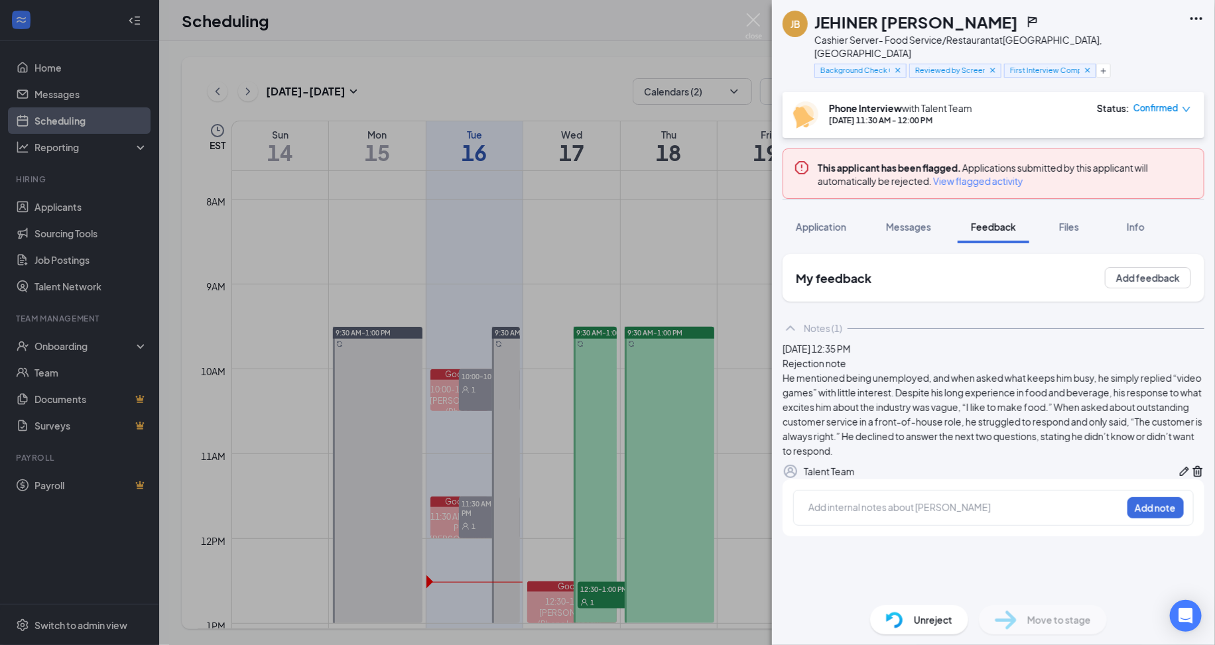
click at [953, 174] on span "View flagged activity" at bounding box center [978, 180] width 90 height 13
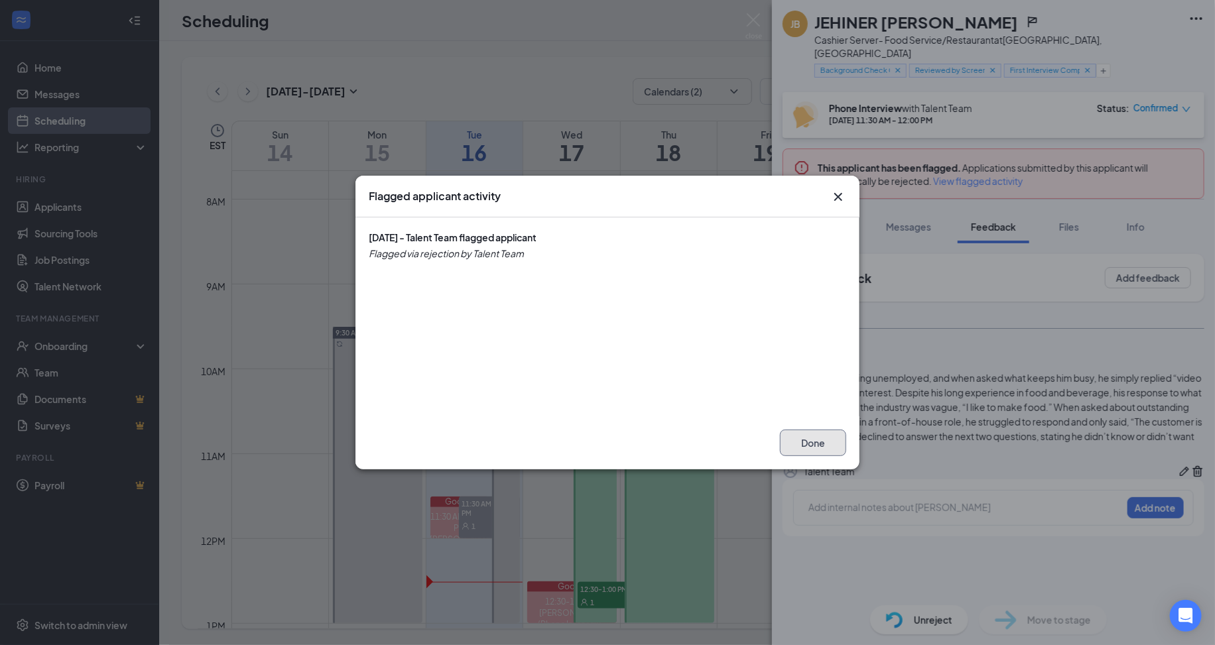
click at [834, 433] on button "Done" at bounding box center [813, 443] width 66 height 27
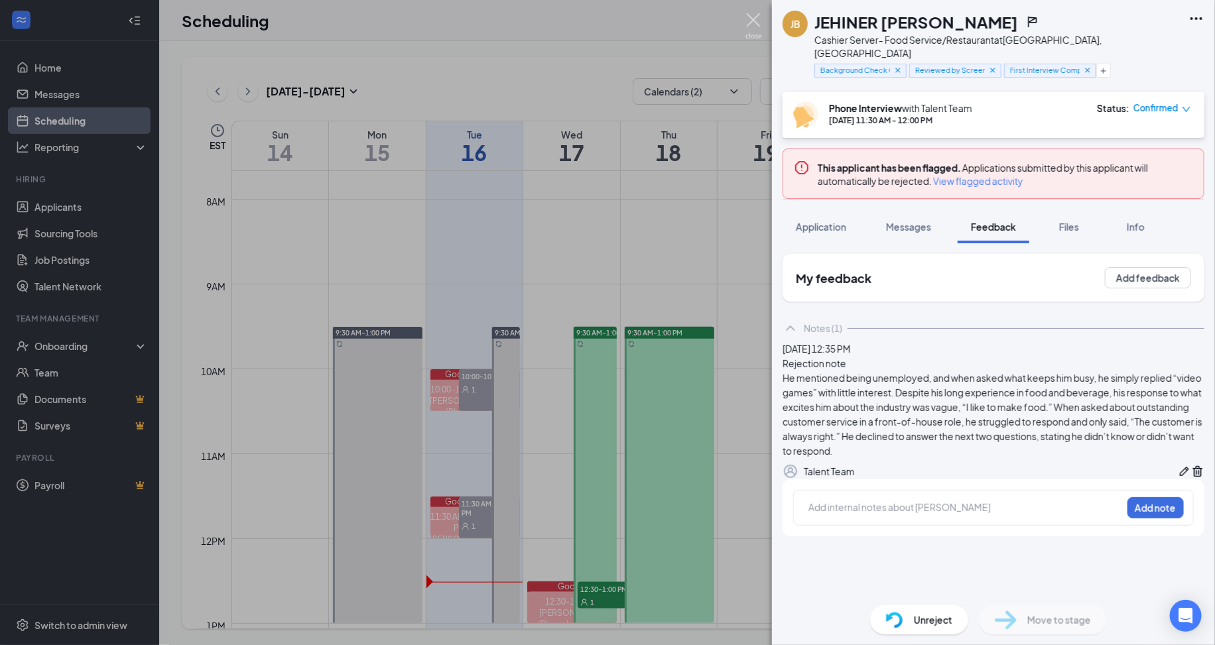
click at [750, 26] on img at bounding box center [753, 26] width 17 height 26
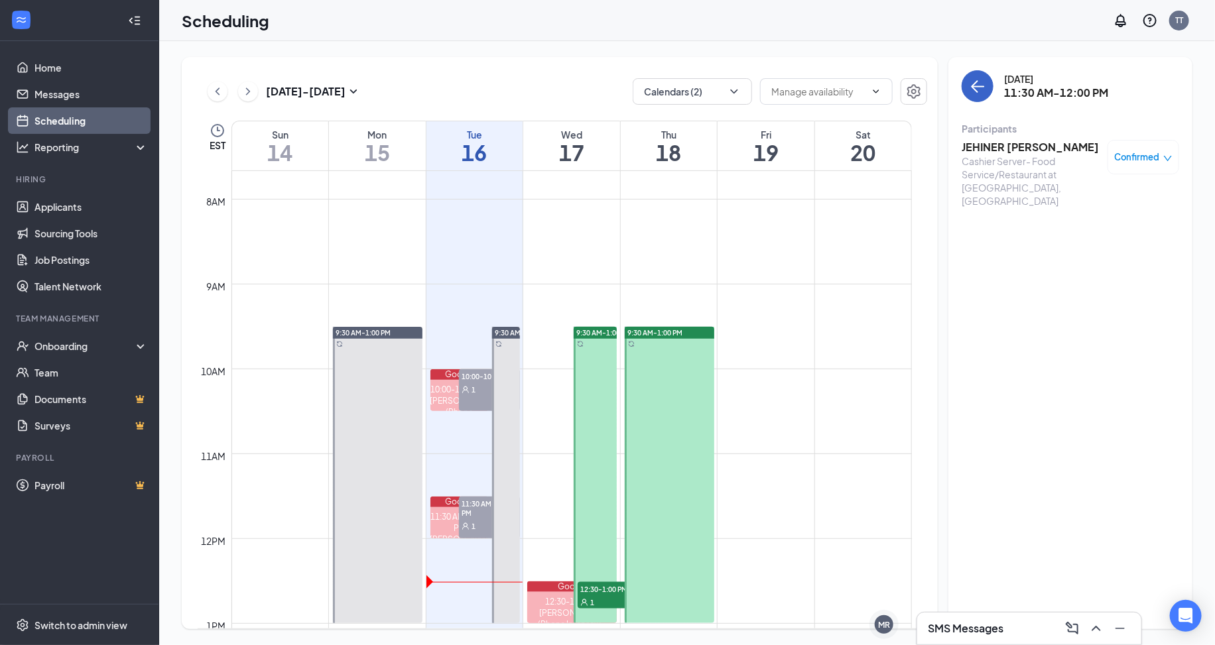
click at [973, 77] on button "back-button" at bounding box center [978, 86] width 32 height 32
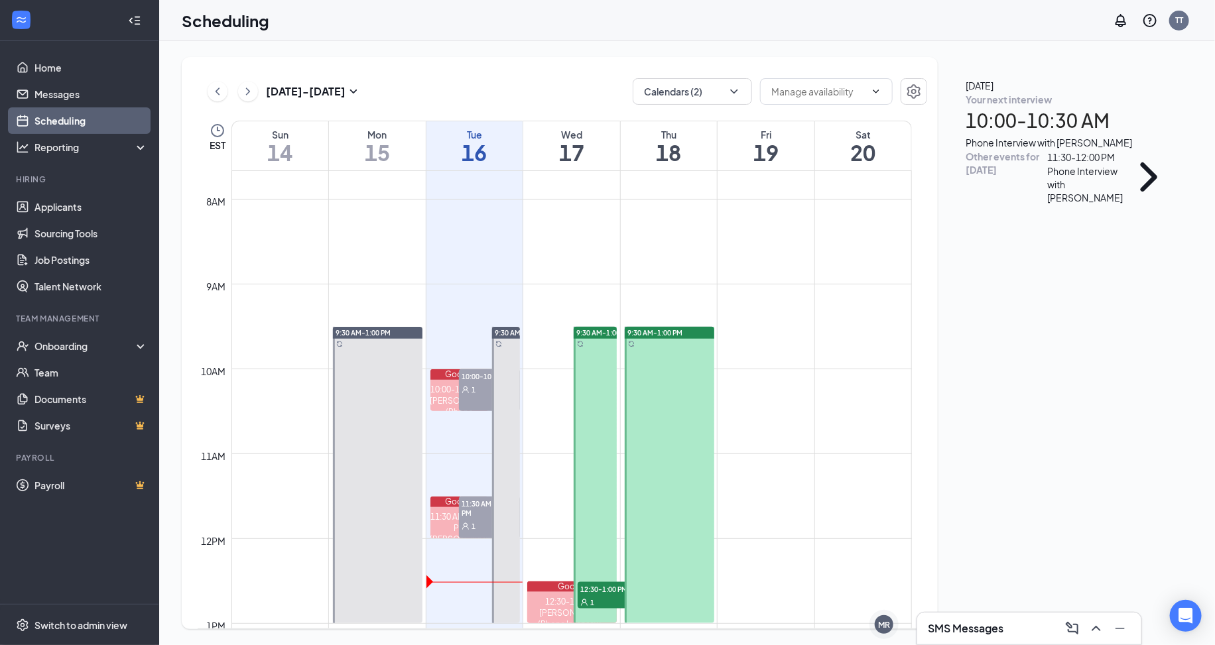
click at [1098, 204] on div "Phone Interview with [PERSON_NAME]" at bounding box center [1085, 184] width 76 height 40
drag, startPoint x: 1045, startPoint y: 148, endPoint x: 962, endPoint y: 147, distance: 82.9
click at [962, 308] on h3 "JEHINER [PERSON_NAME]" at bounding box center [1031, 315] width 139 height 15
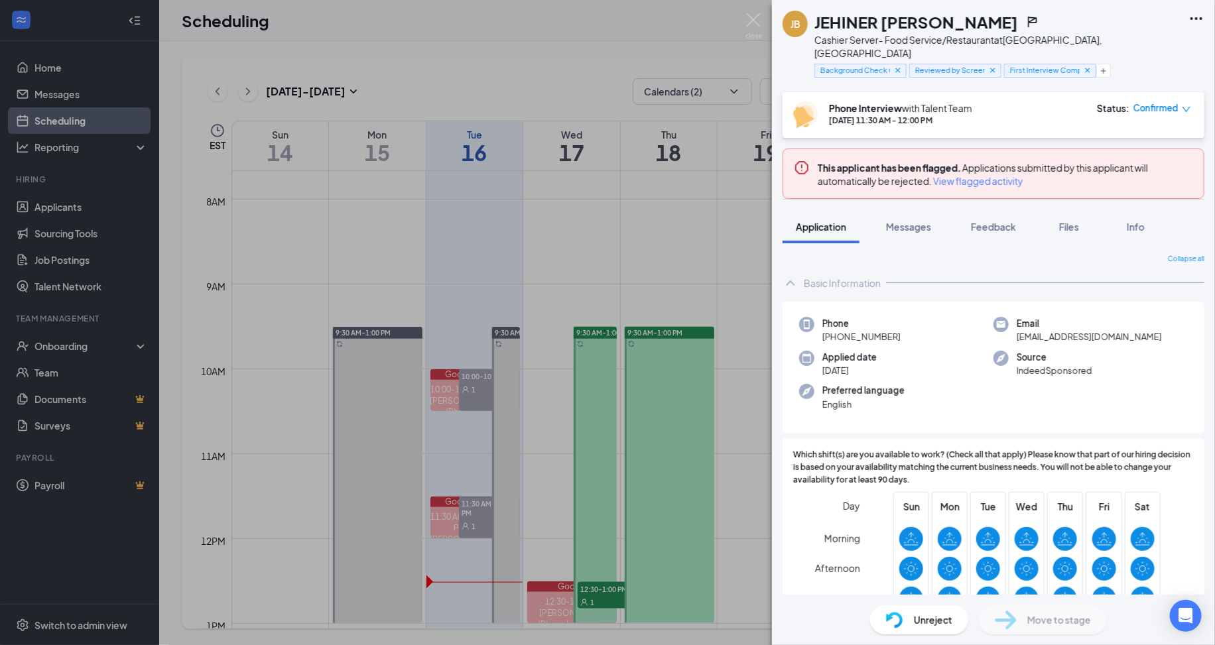
click at [710, 125] on div "JB JEHINER [PERSON_NAME] Cashier Server- Food Service/Restaurant at [GEOGRAPHIC…" at bounding box center [607, 322] width 1215 height 645
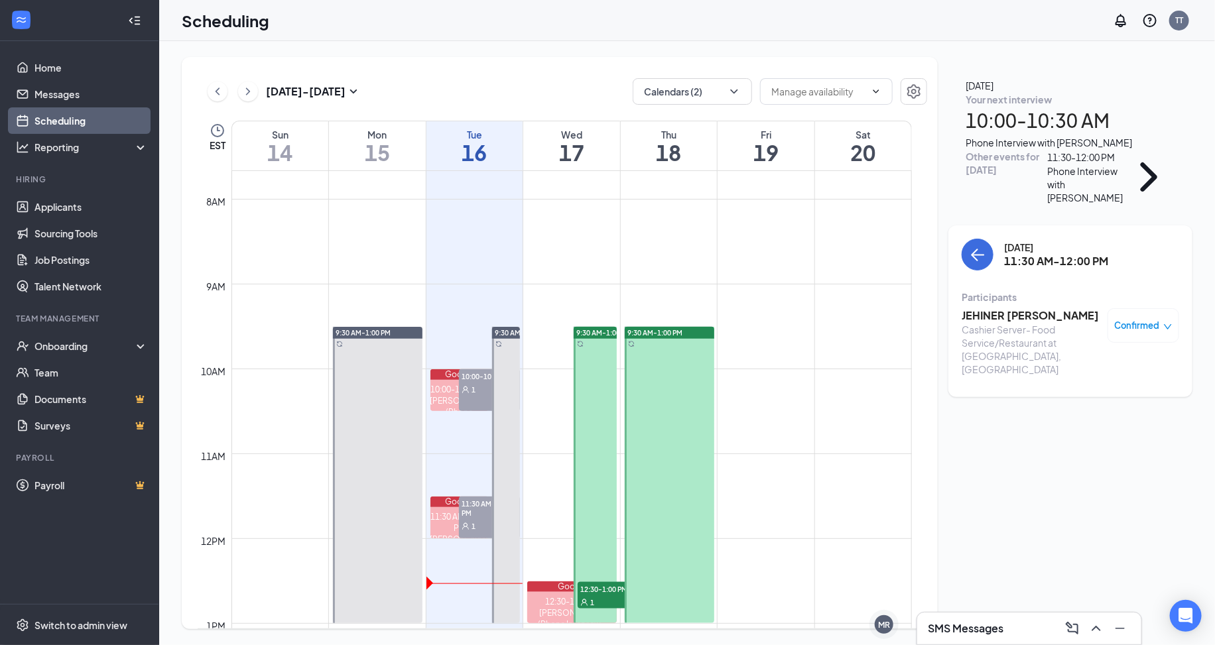
click at [999, 304] on div "JEHINER [PERSON_NAME] Cashier Server- Food Service/Restaurant at [GEOGRAPHIC_DA…" at bounding box center [1071, 342] width 218 height 77
click at [1002, 308] on h3 "JEHINER [PERSON_NAME]" at bounding box center [1031, 315] width 139 height 15
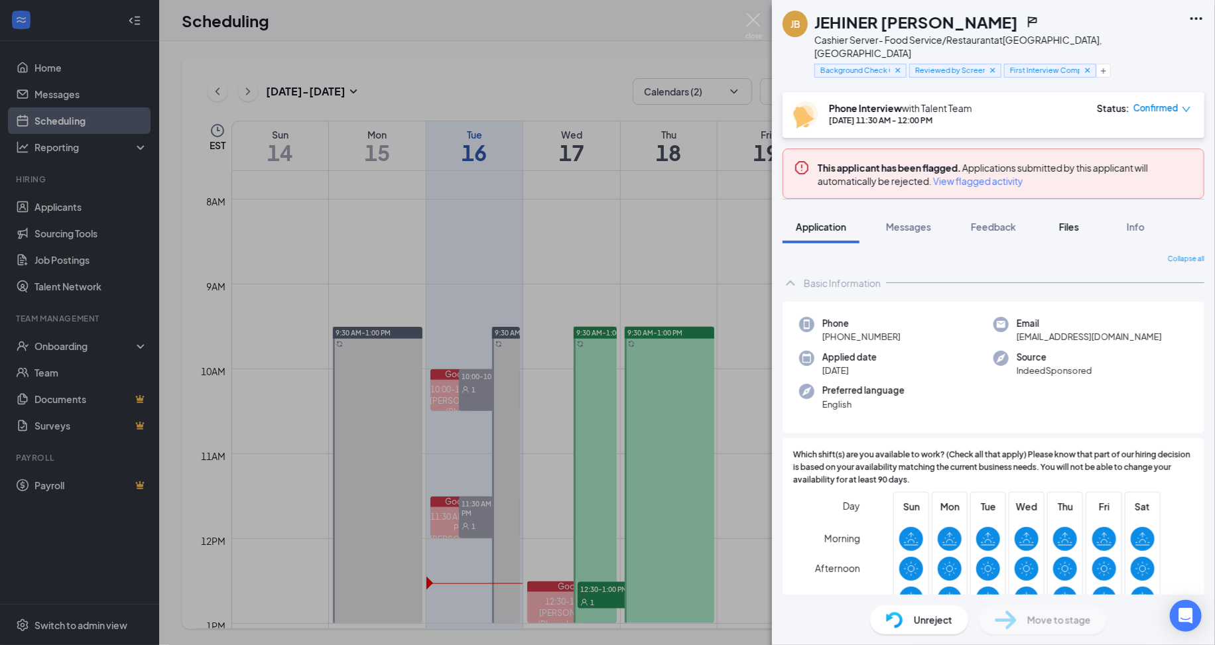
click at [1060, 221] on button "Files" at bounding box center [1069, 226] width 53 height 33
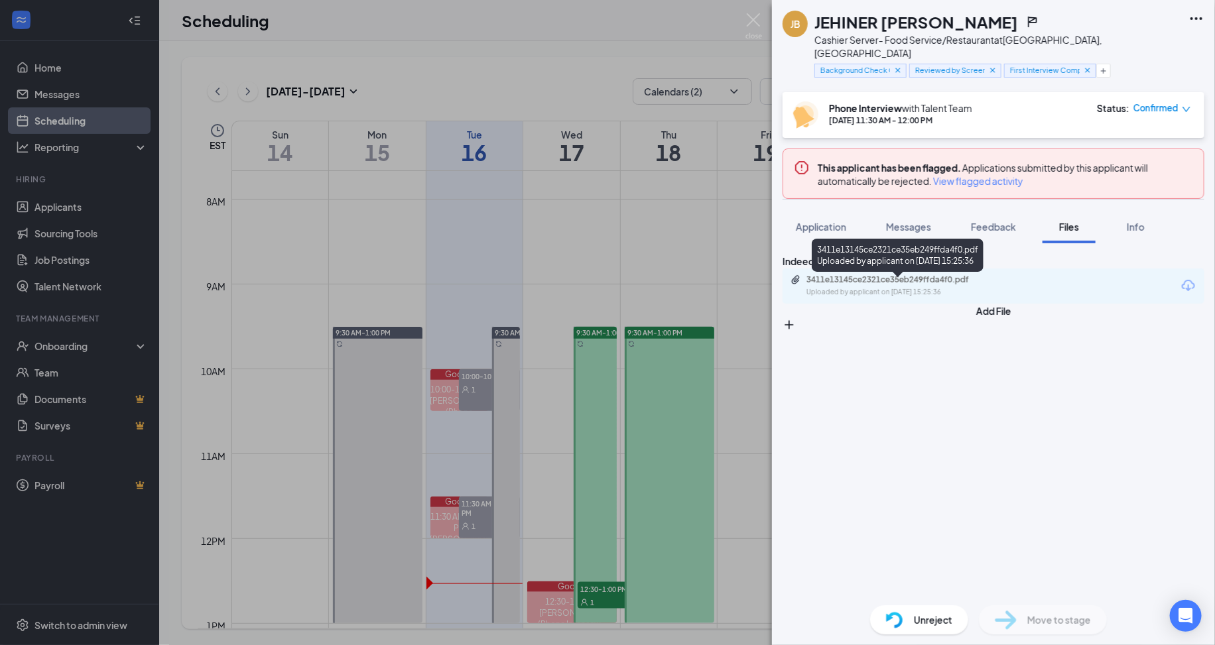
click at [992, 284] on div "3411e13145ce2321ce35eb249ffda4f0.pdf" at bounding box center [899, 280] width 186 height 11
click at [686, 71] on div "JB JEHINER [PERSON_NAME] Cashier Server- Food Service/Restaurant at [GEOGRAPHIC…" at bounding box center [607, 322] width 1215 height 645
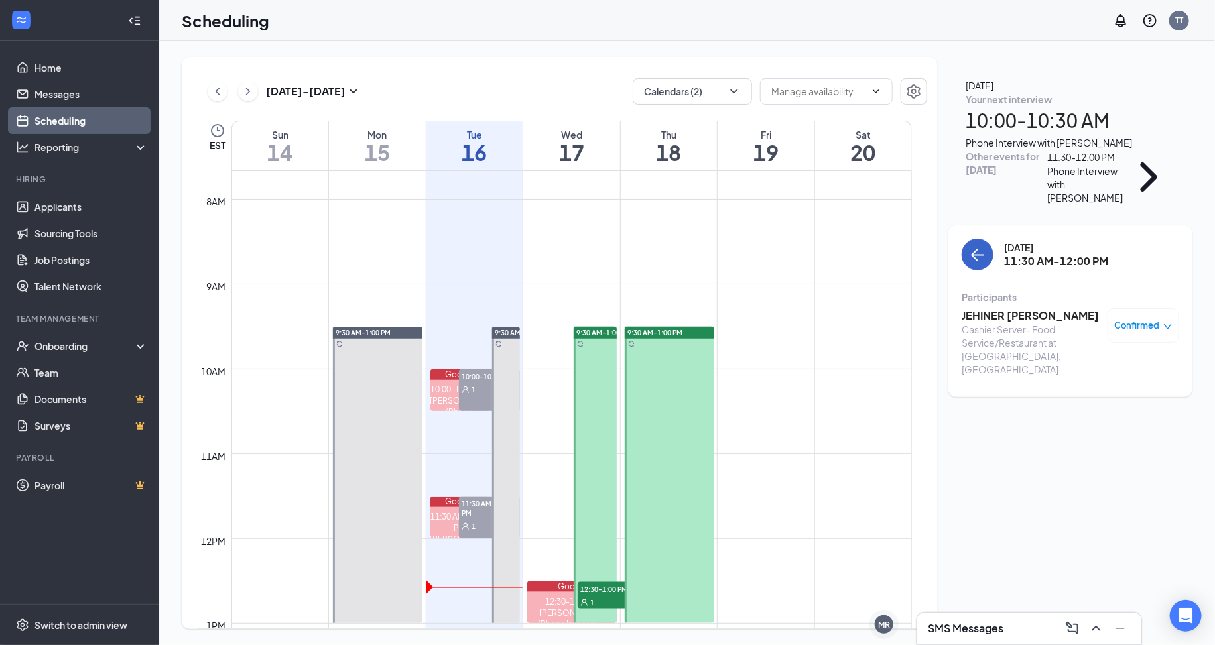
click at [978, 247] on icon "ArrowLeft" at bounding box center [978, 255] width 16 height 16
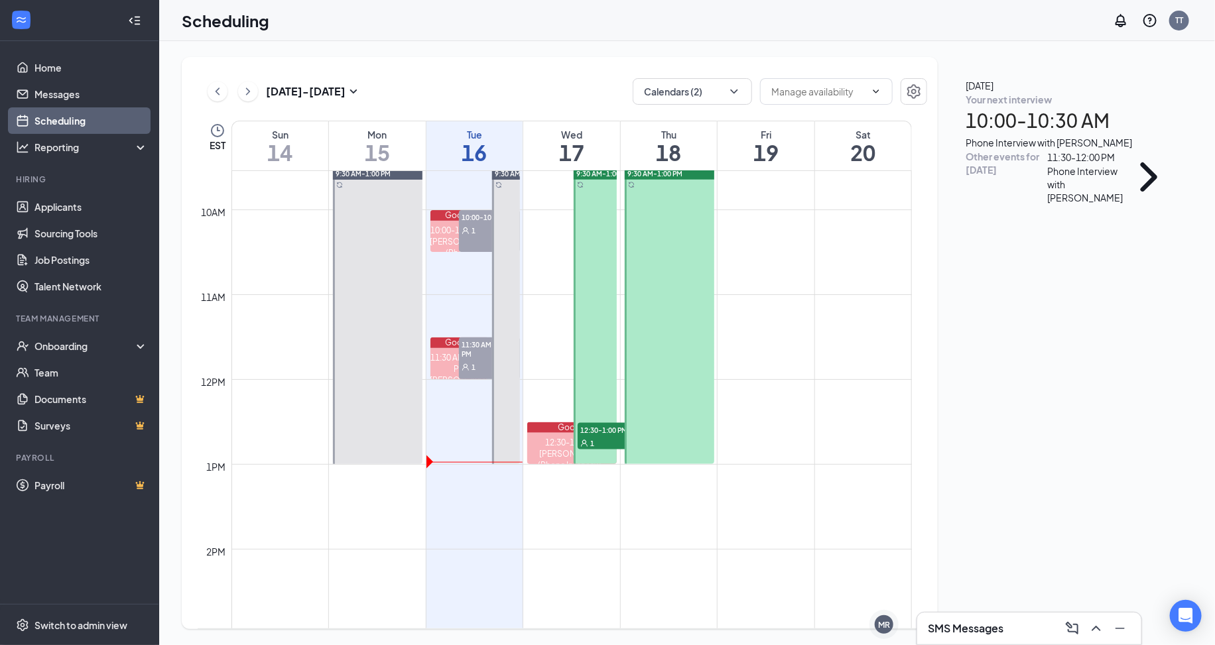
scroll to position [812, 0]
